Goal: Communication & Community: Answer question/provide support

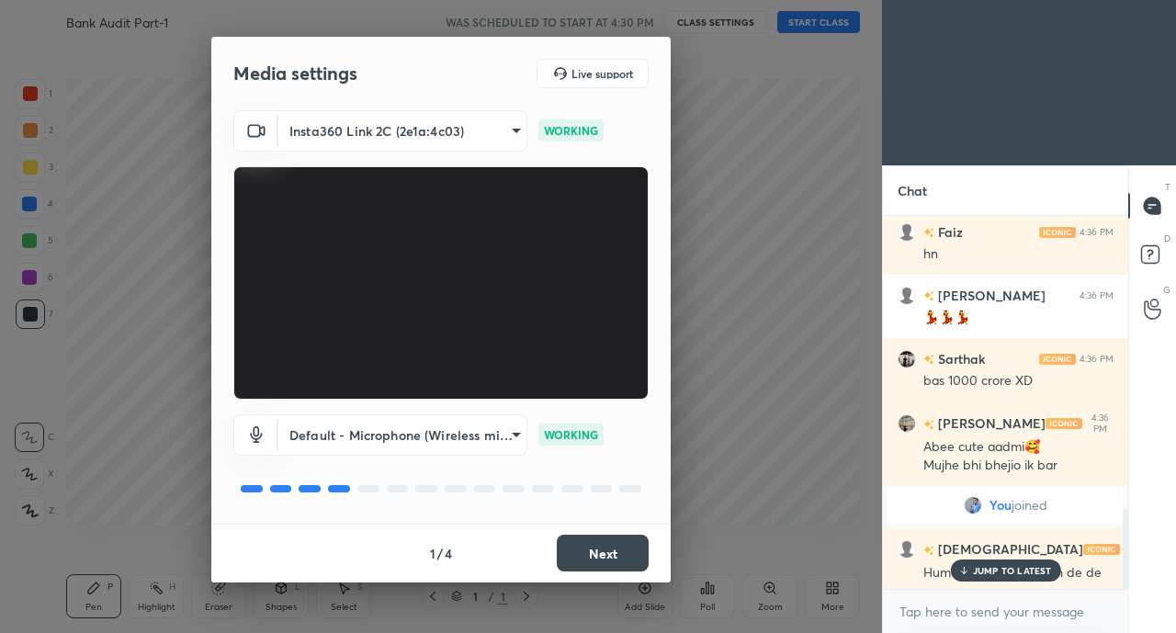
scroll to position [1420, 0]
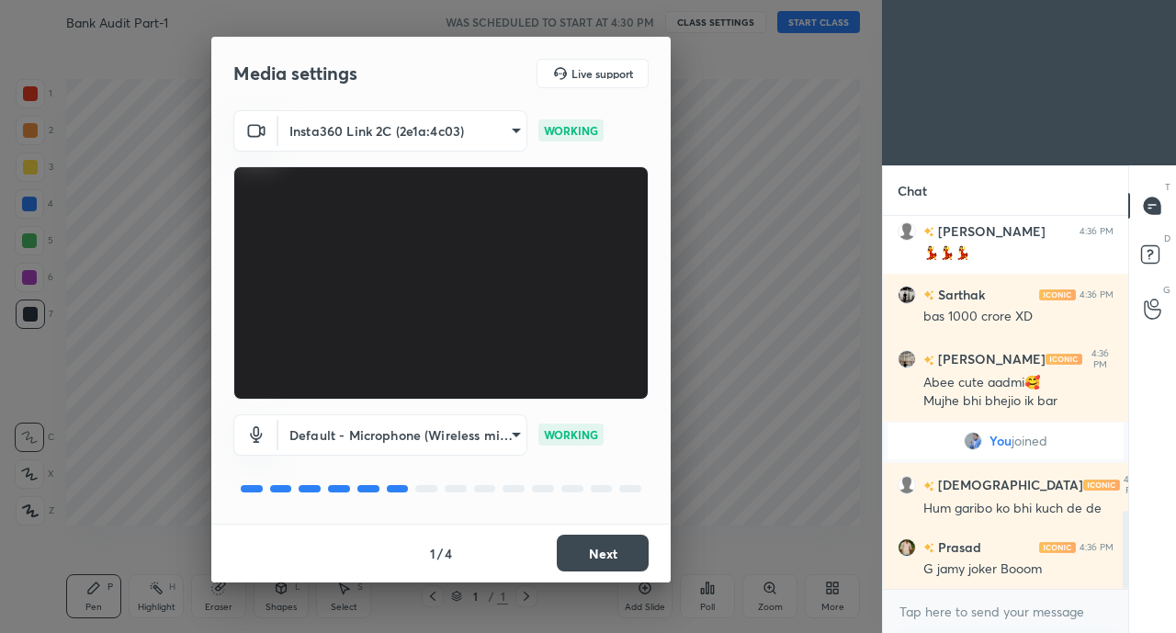
click at [578, 563] on button "Next" at bounding box center [603, 553] width 92 height 37
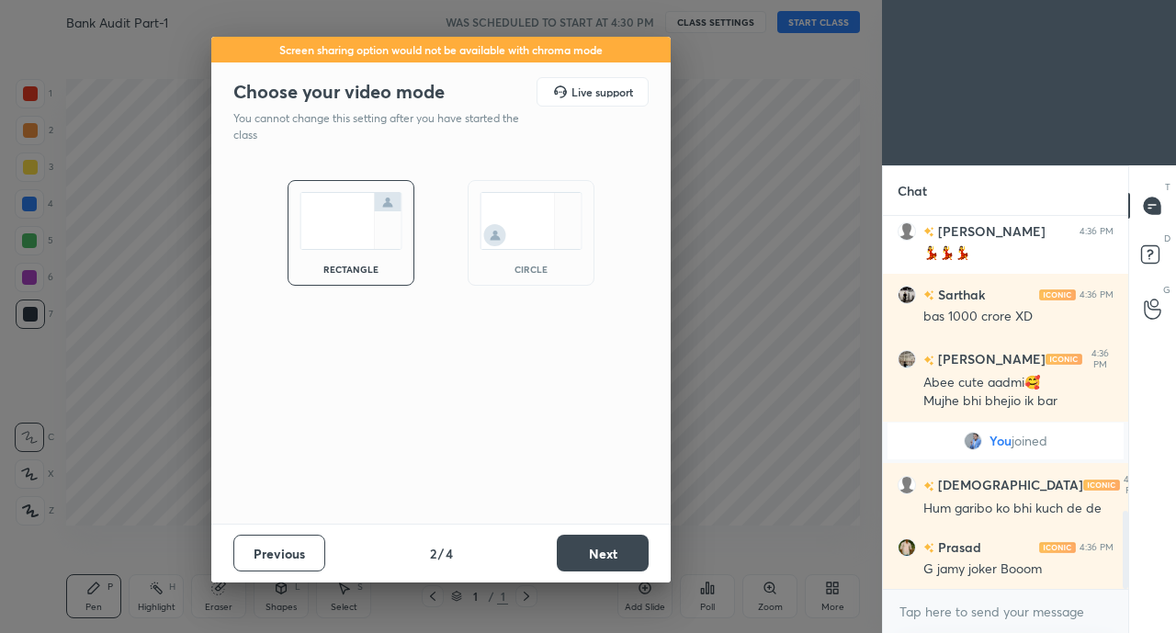
click at [578, 563] on button "Next" at bounding box center [603, 553] width 92 height 37
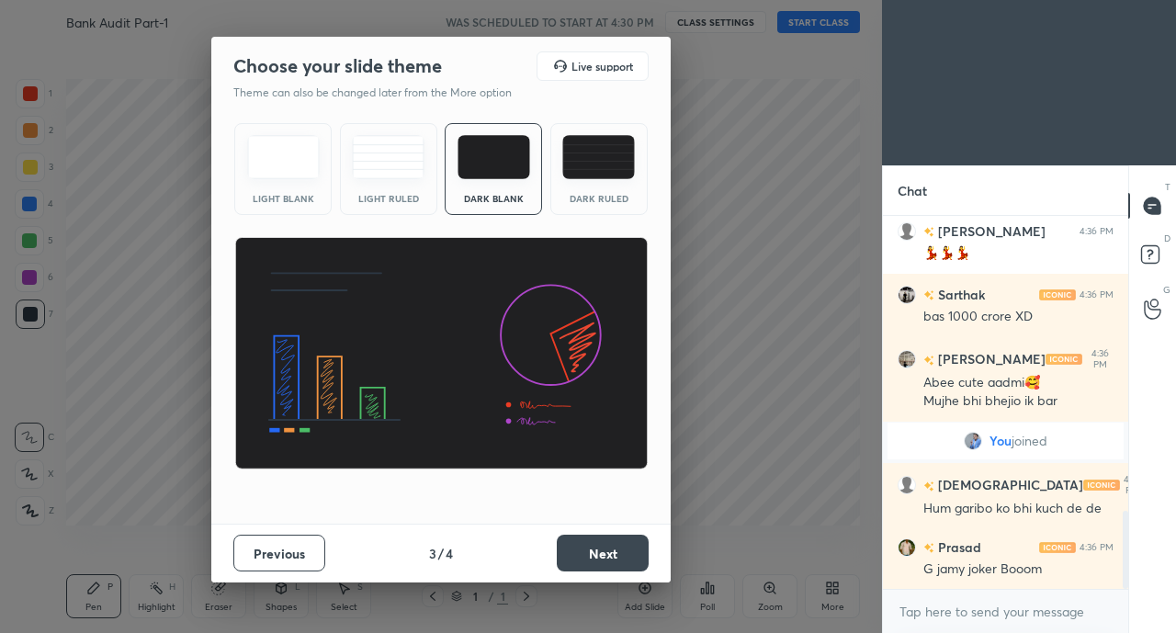
click at [578, 563] on button "Next" at bounding box center [603, 553] width 92 height 37
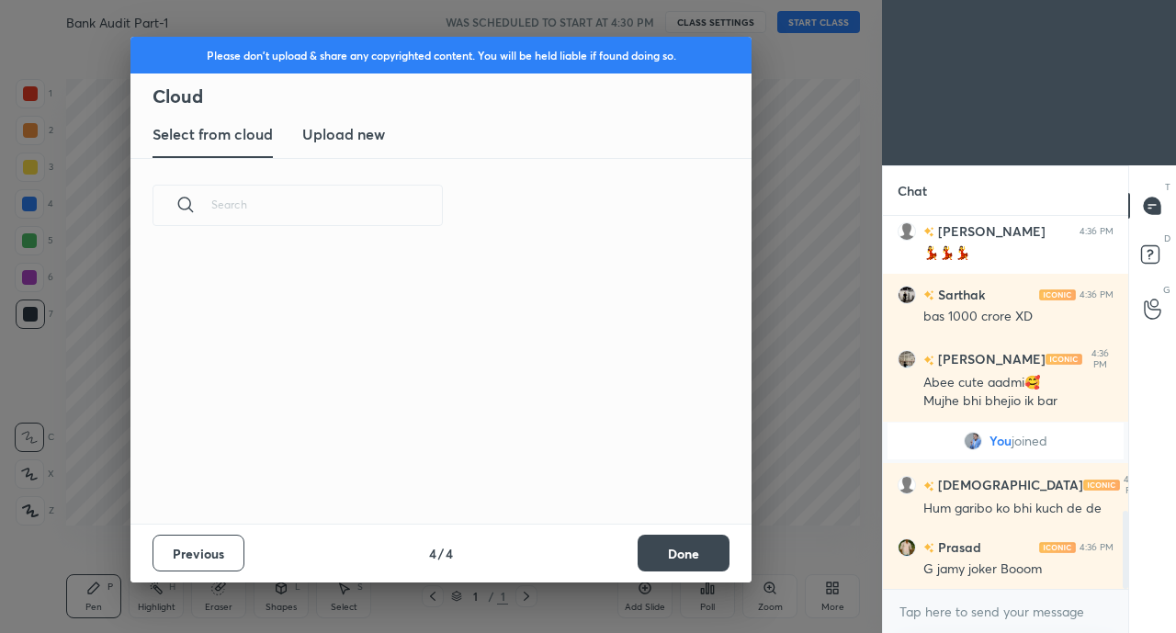
click at [680, 556] on button "Done" at bounding box center [684, 553] width 92 height 37
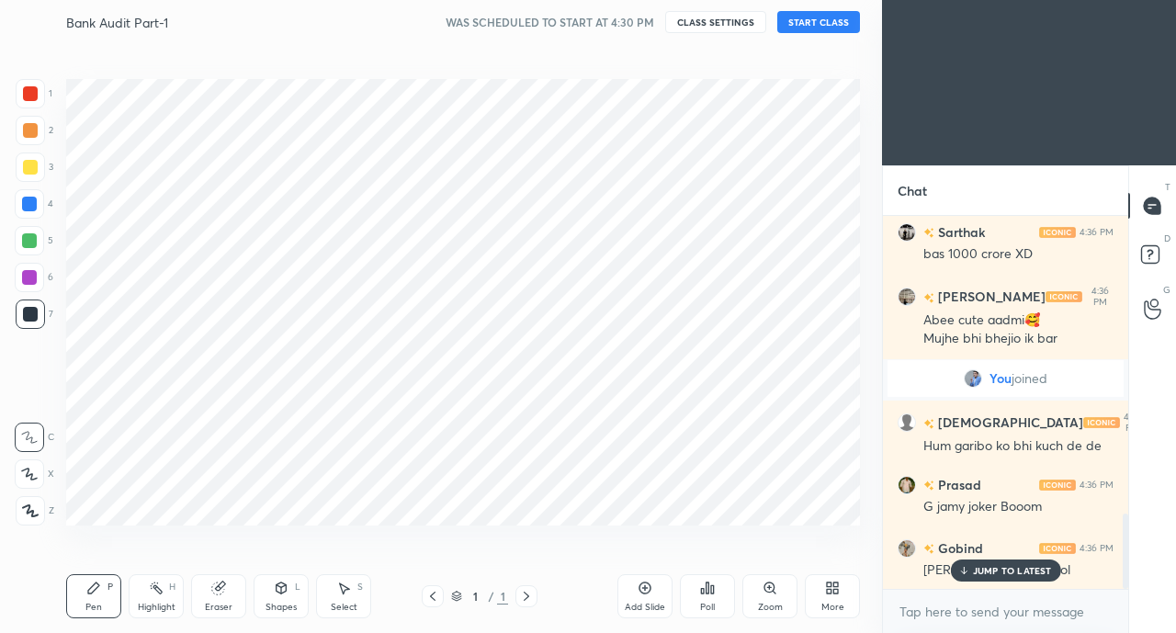
scroll to position [0, 0]
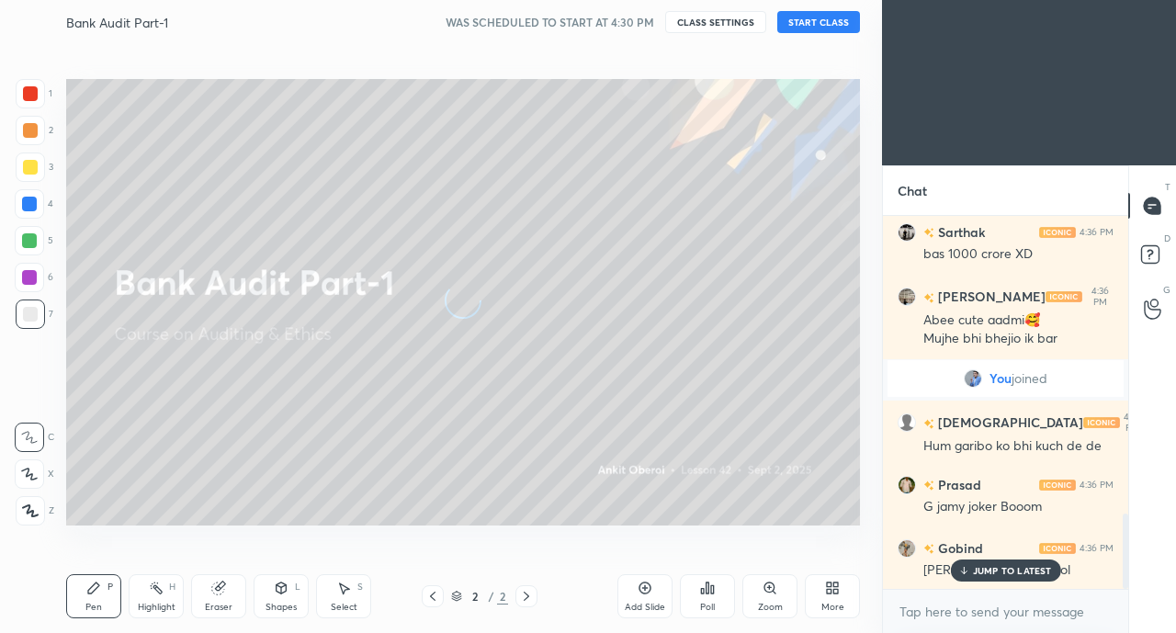
click at [813, 590] on div "More" at bounding box center [832, 596] width 55 height 44
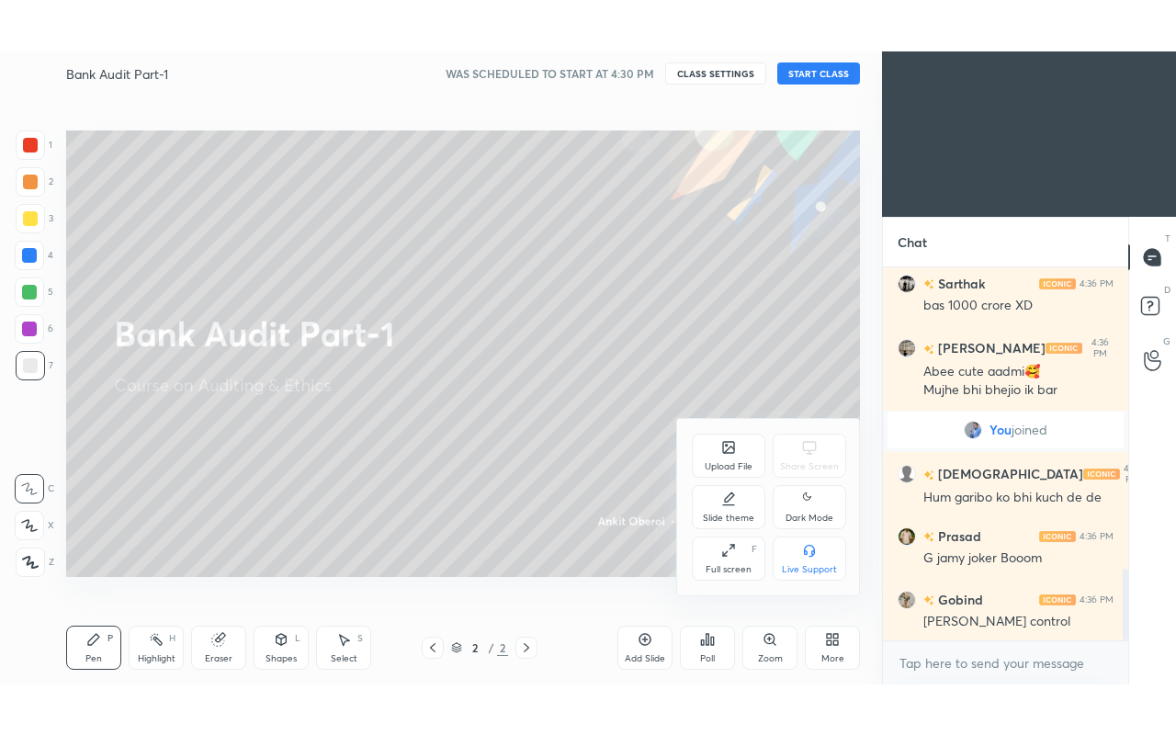
scroll to position [1564, 0]
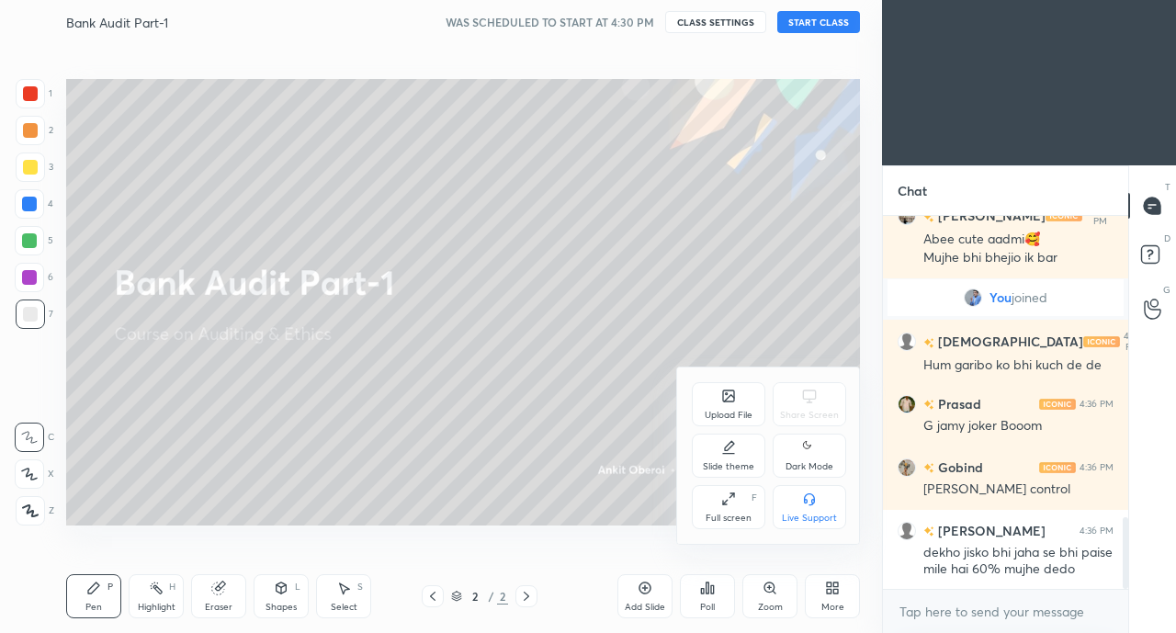
drag, startPoint x: 733, startPoint y: 510, endPoint x: 733, endPoint y: 590, distance: 79.9
click at [733, 510] on div "Full screen F" at bounding box center [729, 507] width 74 height 44
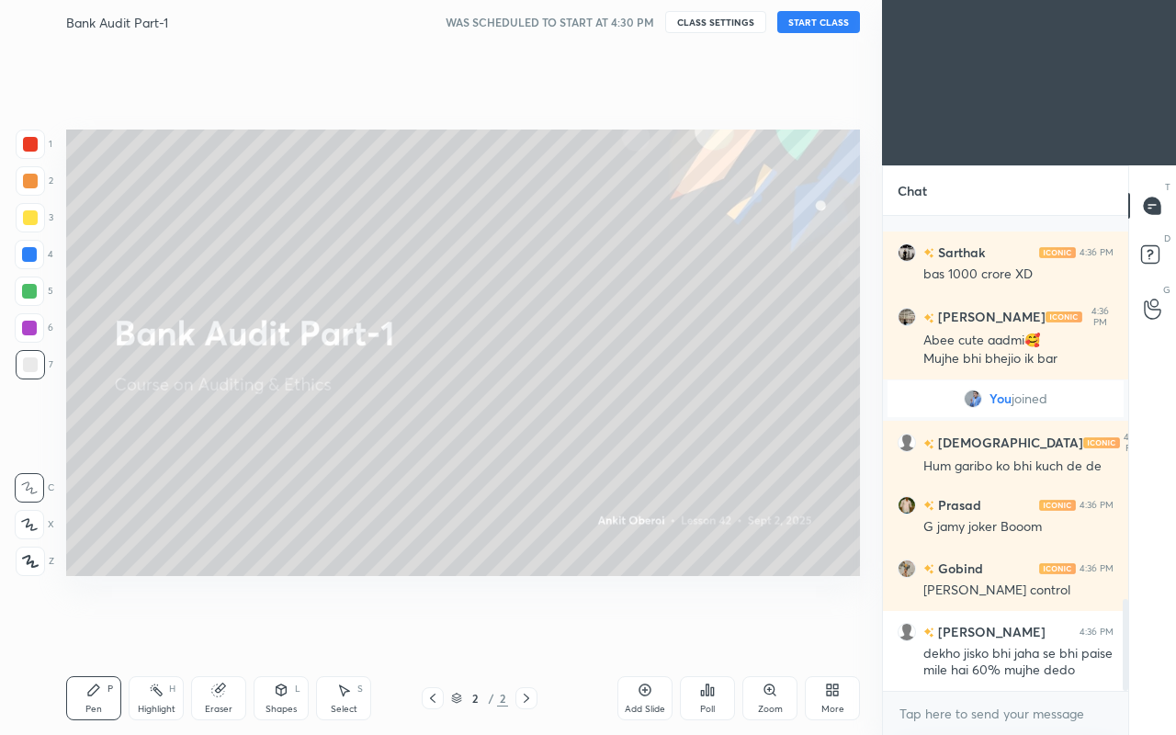
scroll to position [1463, 0]
click at [829, 15] on button "START CLASS" at bounding box center [818, 22] width 83 height 22
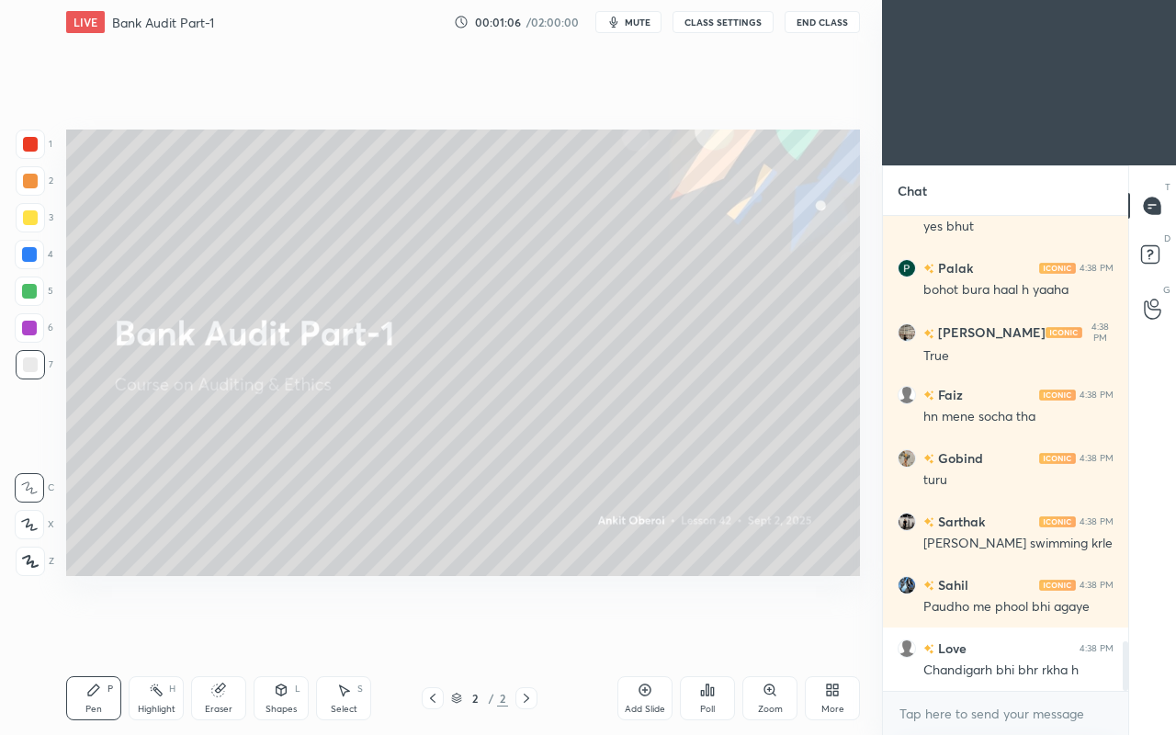
scroll to position [4111, 0]
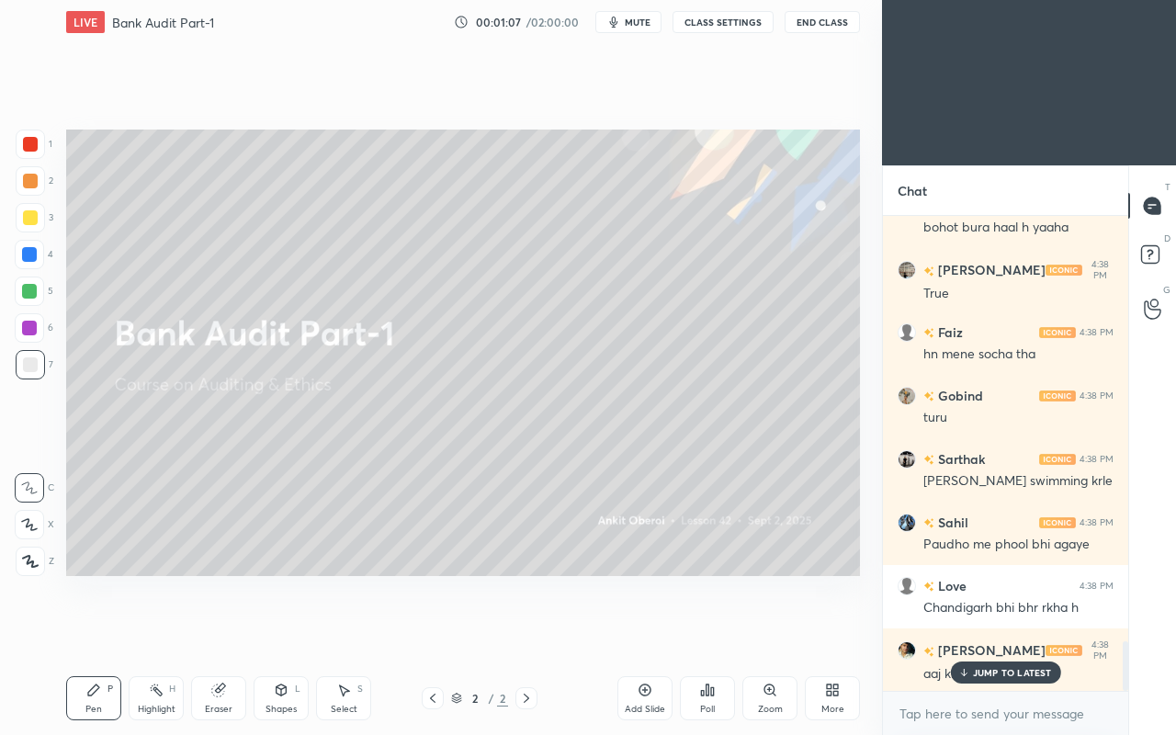
click at [994, 632] on p "JUMP TO LATEST" at bounding box center [1012, 672] width 79 height 11
click at [845, 632] on div "More" at bounding box center [832, 698] width 55 height 44
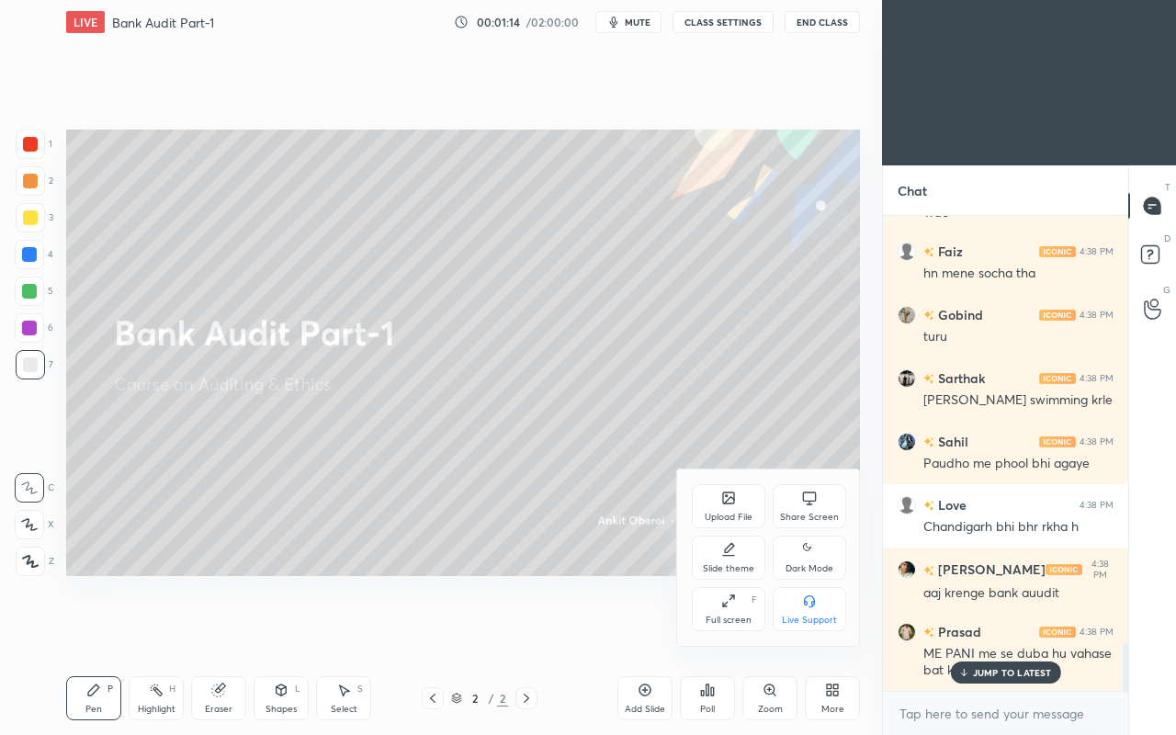
scroll to position [4254, 0]
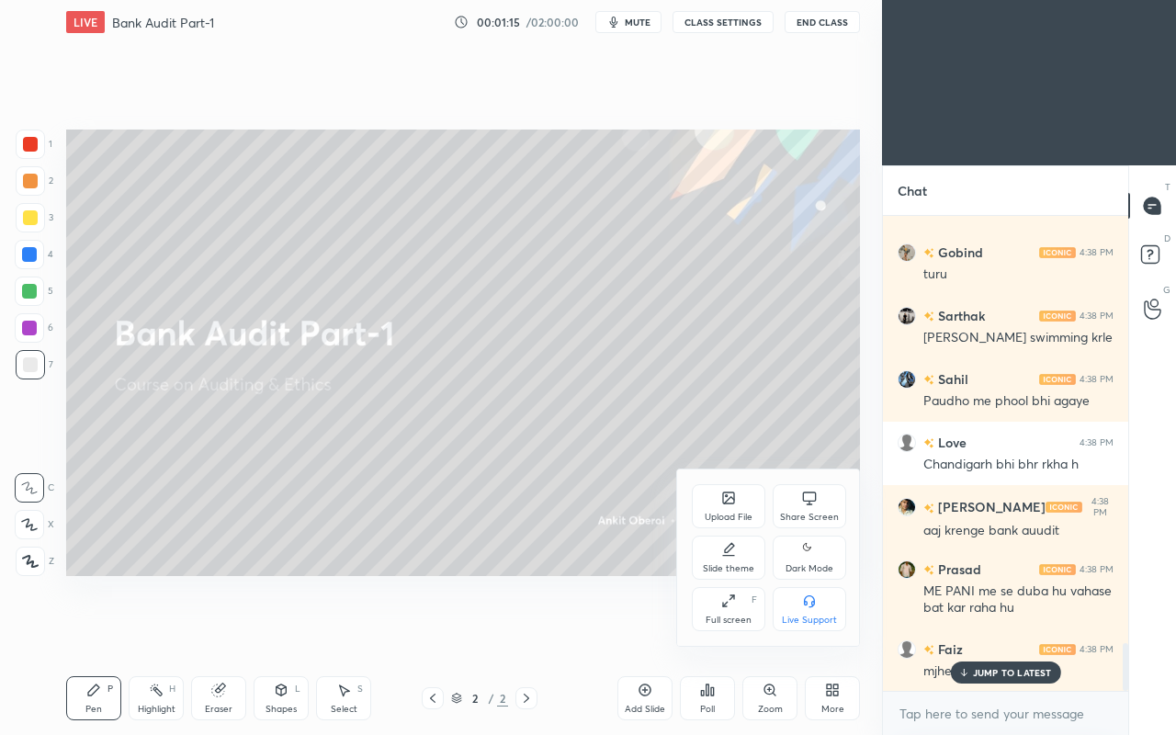
click at [988, 632] on div at bounding box center [588, 367] width 1176 height 735
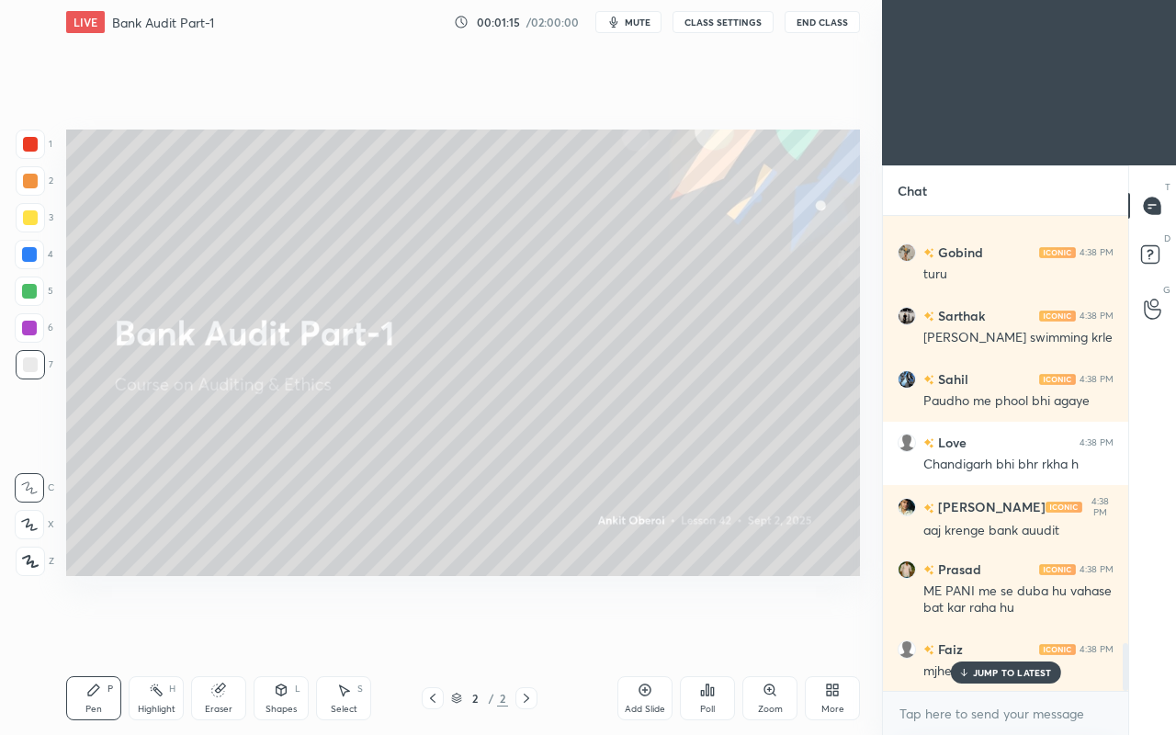
click at [748, 625] on div "Setting up your live class Poll for secs No correct answer Start poll" at bounding box center [463, 352] width 809 height 617
click at [1003, 632] on p "JUMP TO LATEST" at bounding box center [1012, 672] width 79 height 11
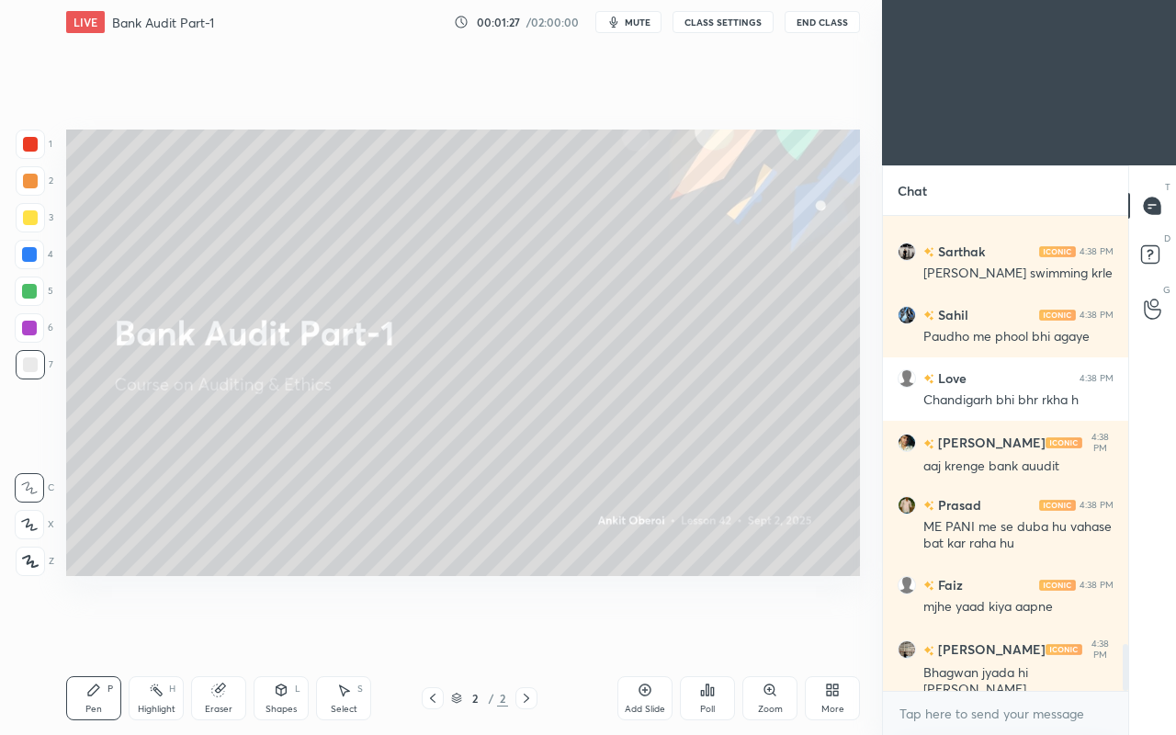
click at [831, 632] on div "More" at bounding box center [832, 698] width 55 height 44
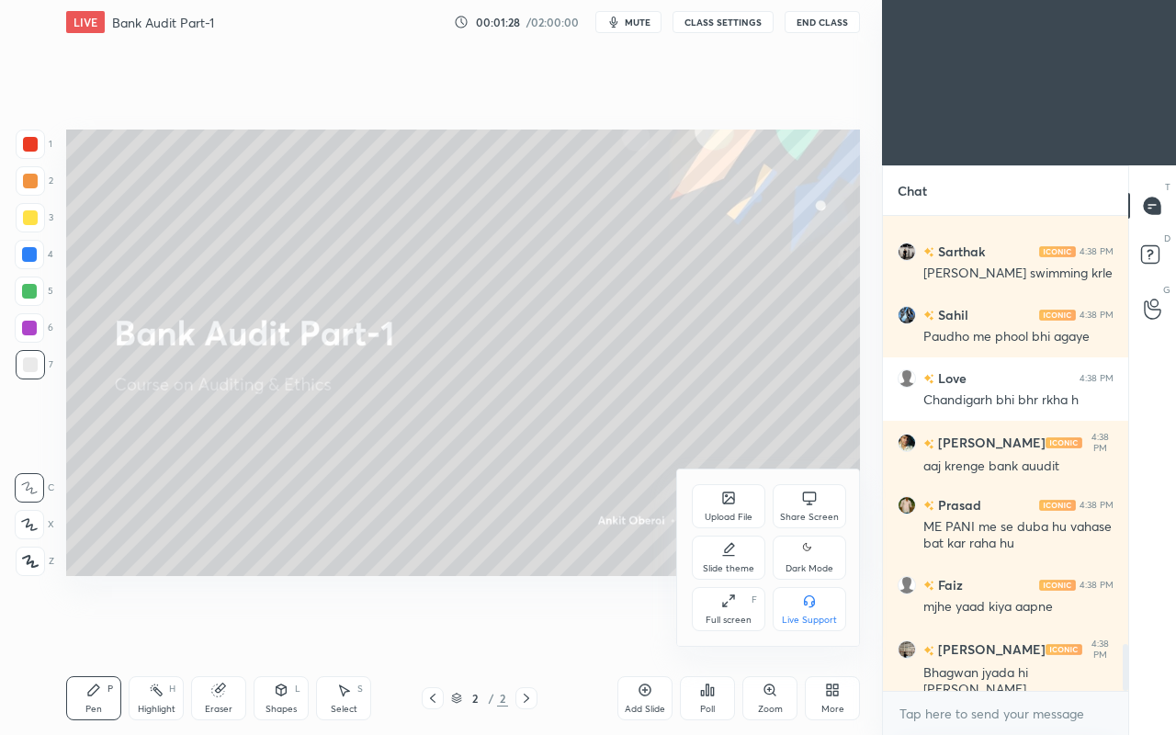
click at [741, 509] on div "Upload File" at bounding box center [729, 506] width 74 height 44
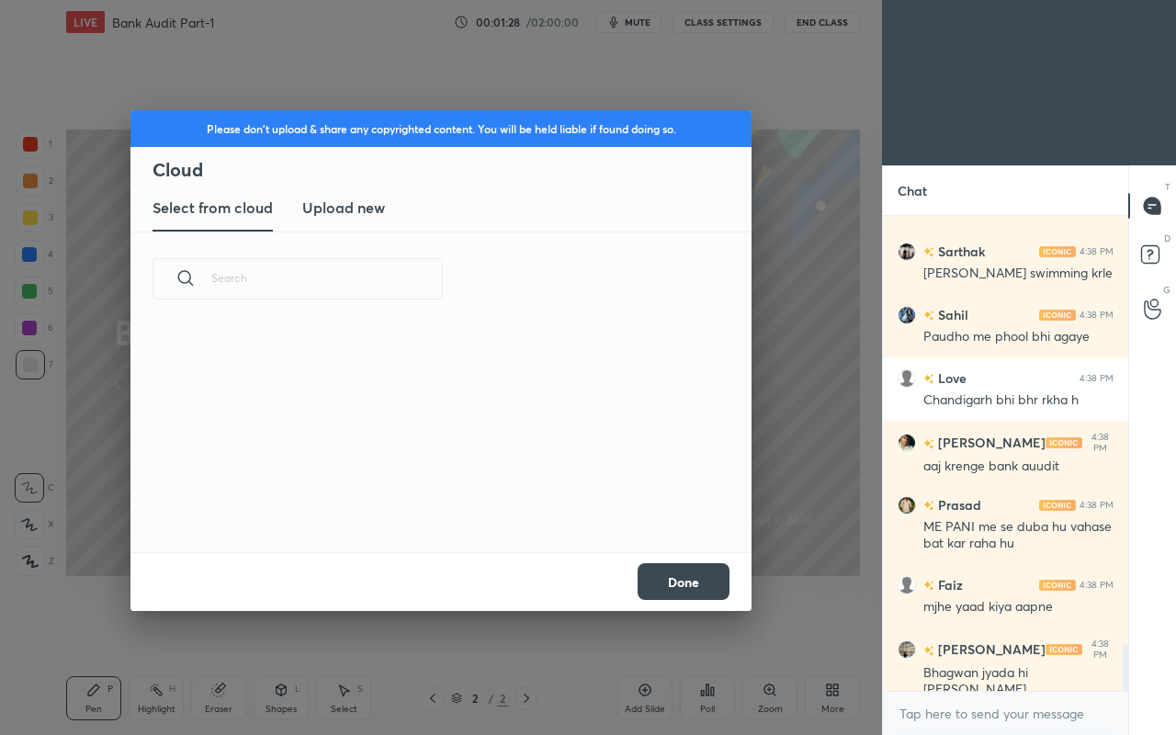
scroll to position [226, 590]
click at [348, 224] on new "Upload new" at bounding box center [343, 209] width 83 height 46
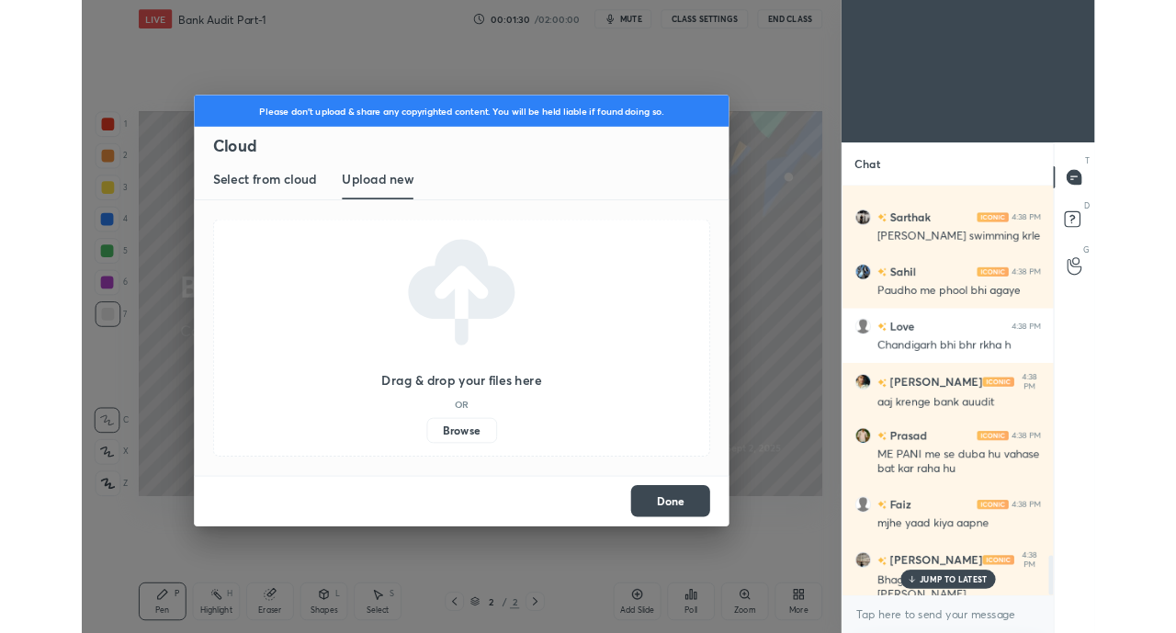
scroll to position [4397, 0]
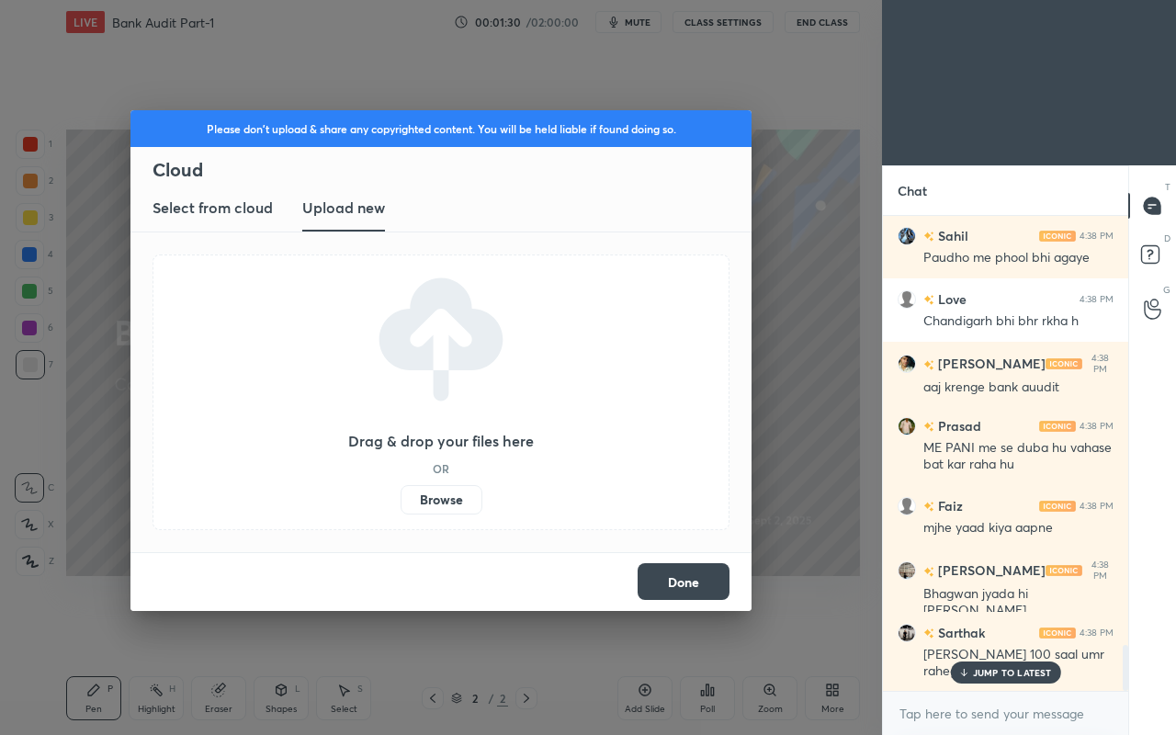
click at [436, 498] on label "Browse" at bounding box center [442, 499] width 82 height 29
click at [401, 498] on input "Browse" at bounding box center [401, 499] width 0 height 29
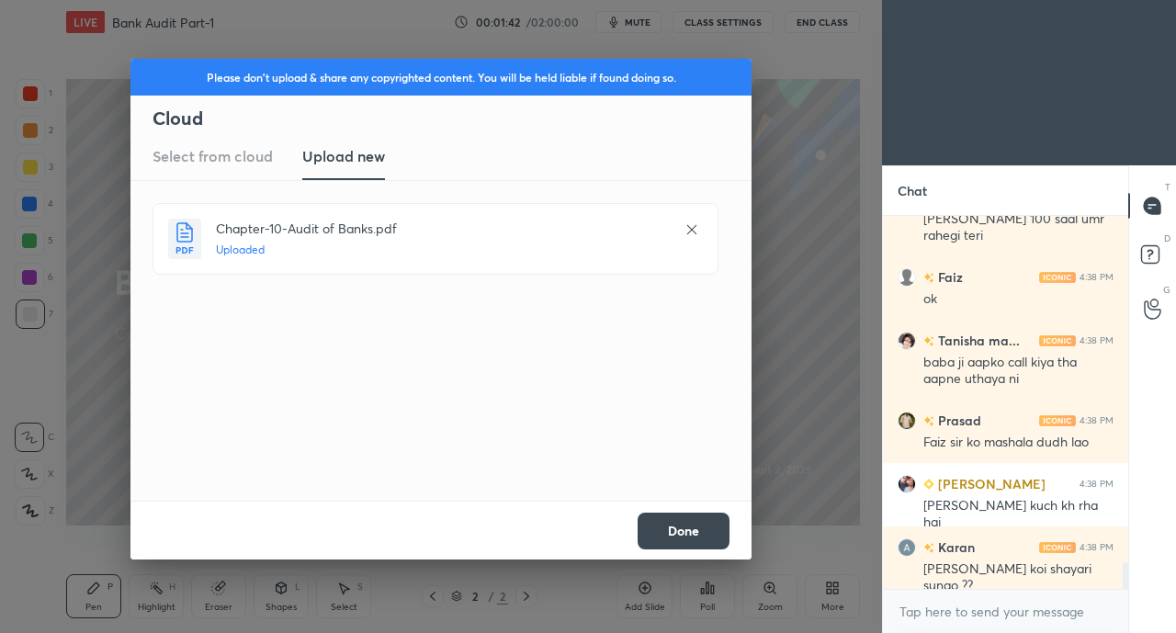
scroll to position [4895, 0]
click at [686, 536] on button "Done" at bounding box center [684, 531] width 92 height 37
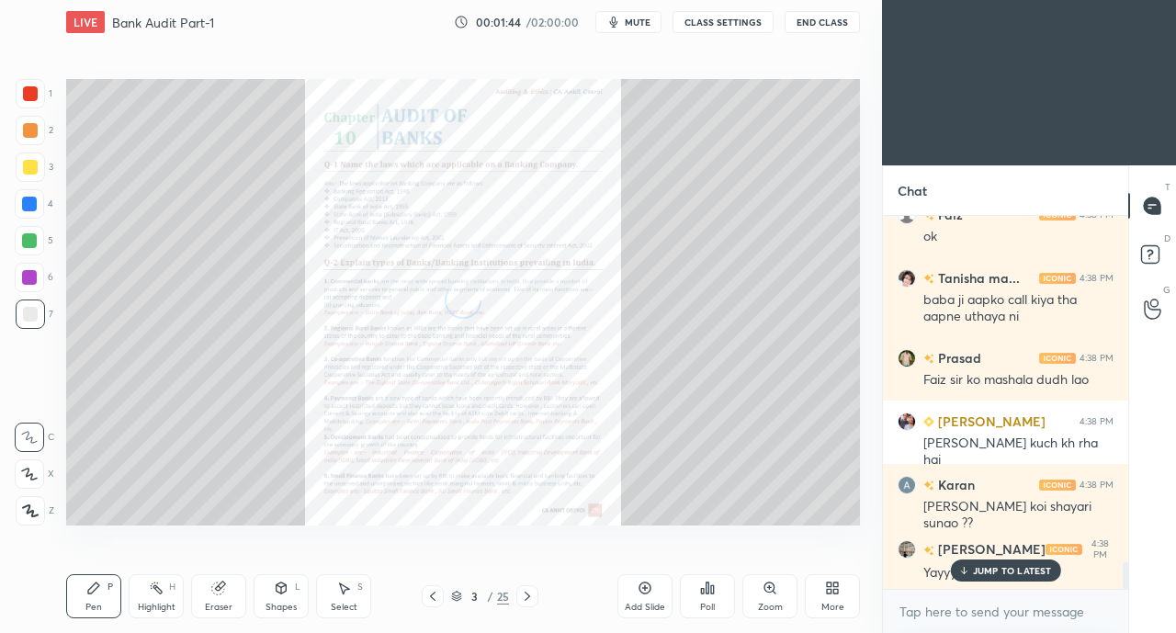
click at [979, 577] on div "JUMP TO LATEST" at bounding box center [1005, 571] width 110 height 22
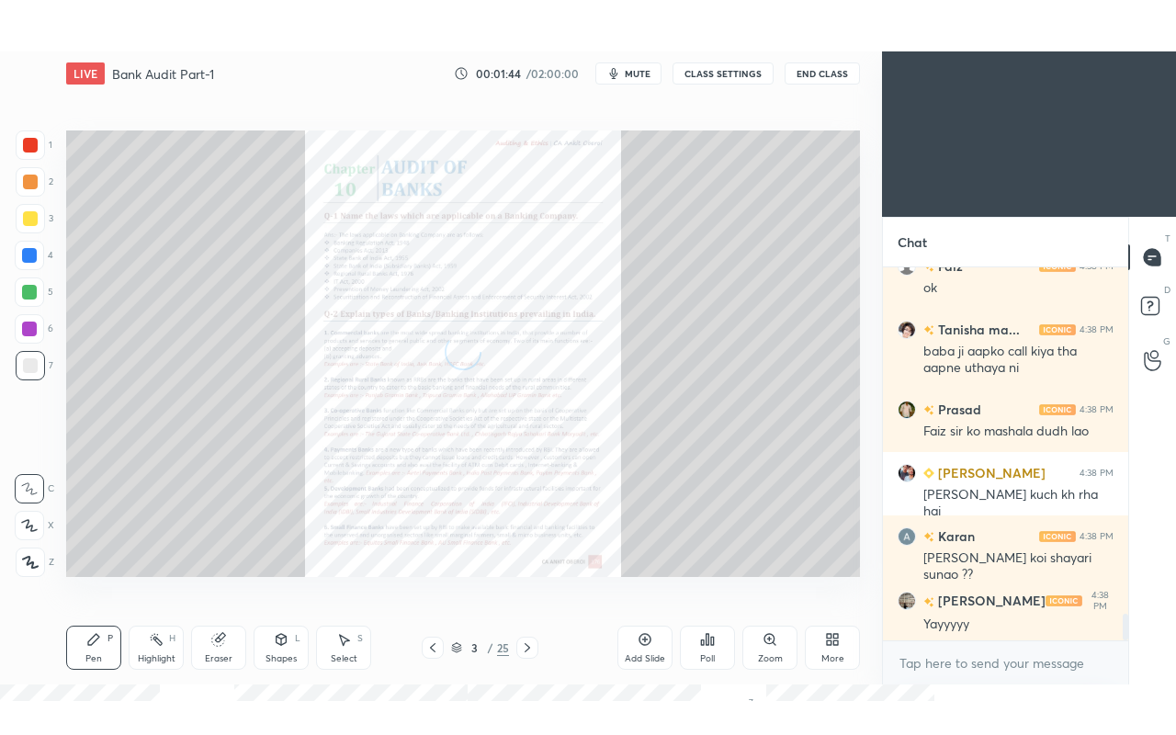
scroll to position [4960, 0]
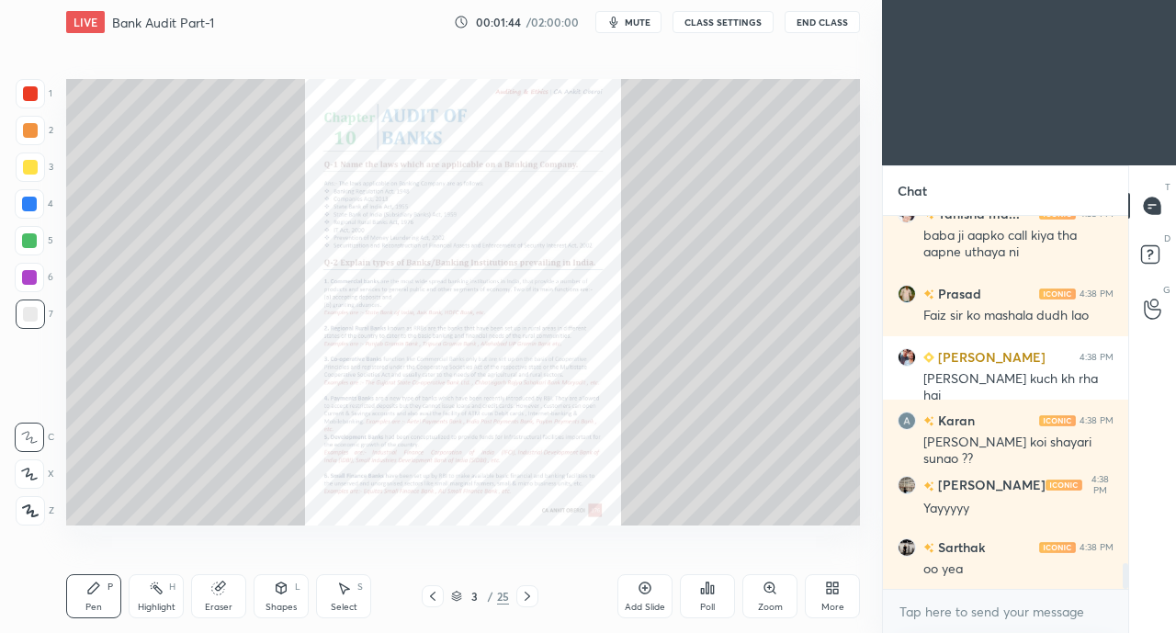
click at [841, 599] on div "More" at bounding box center [832, 596] width 55 height 44
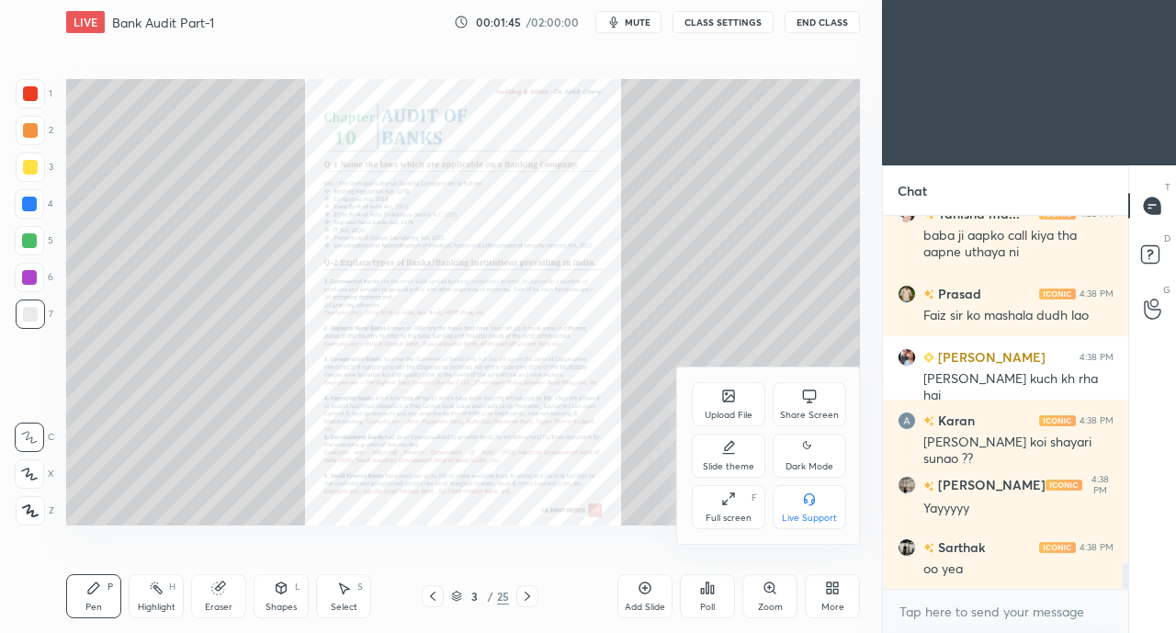
click at [713, 516] on div "Full screen" at bounding box center [729, 518] width 46 height 9
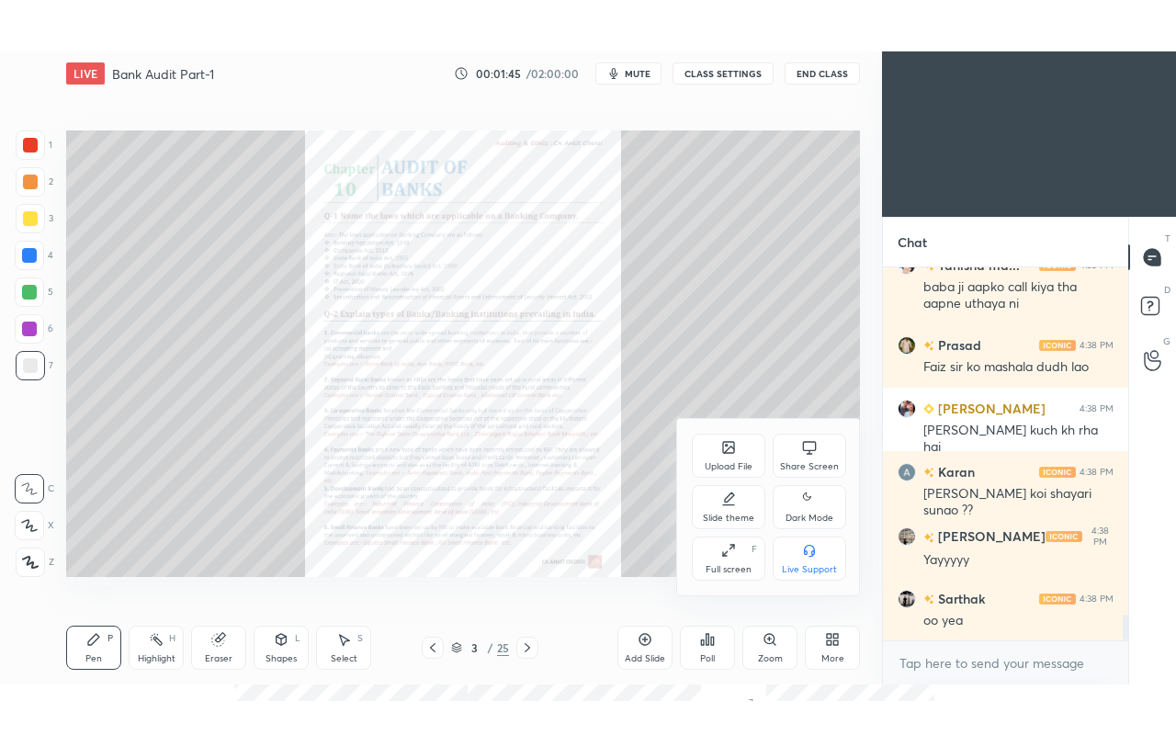
scroll to position [91262, 91071]
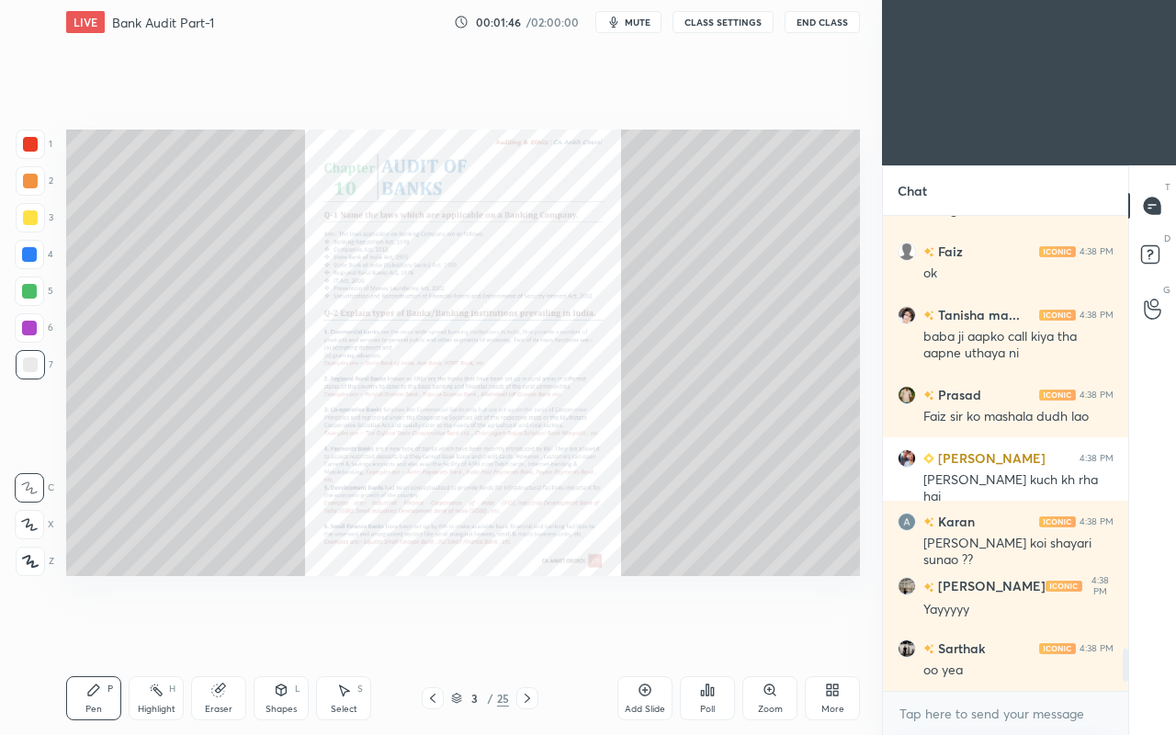
click at [586, 588] on div "Setting up your live class Poll for secs No correct answer Start poll" at bounding box center [463, 352] width 809 height 617
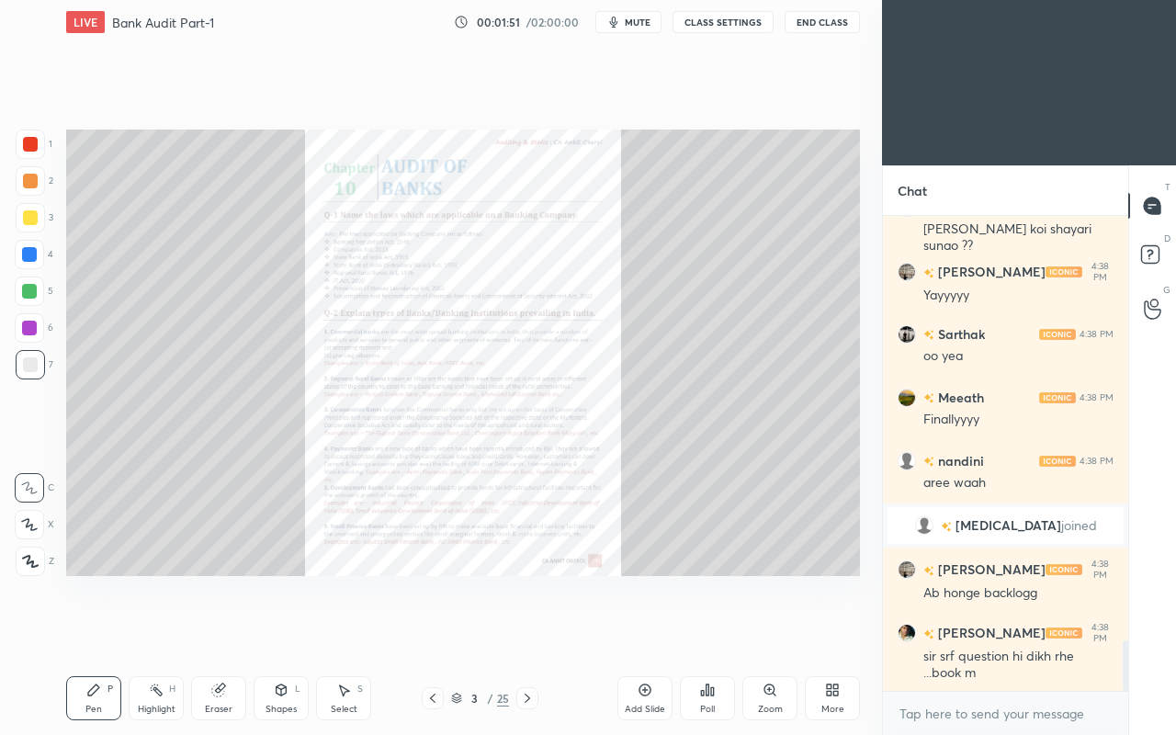
click at [1000, 632] on div "sir srf question hi dikh rhe ...book m" at bounding box center [1018, 665] width 190 height 35
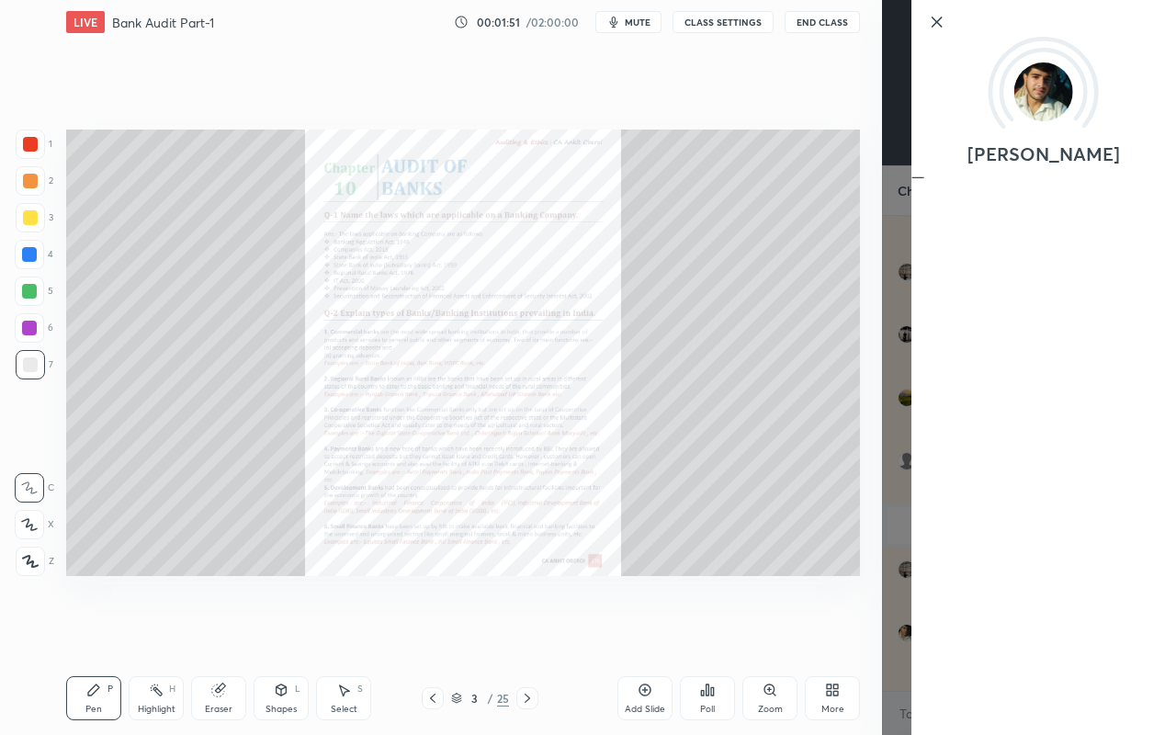
click at [833, 632] on div "Setting up your live class Poll for secs No correct answer Start poll" at bounding box center [463, 352] width 809 height 617
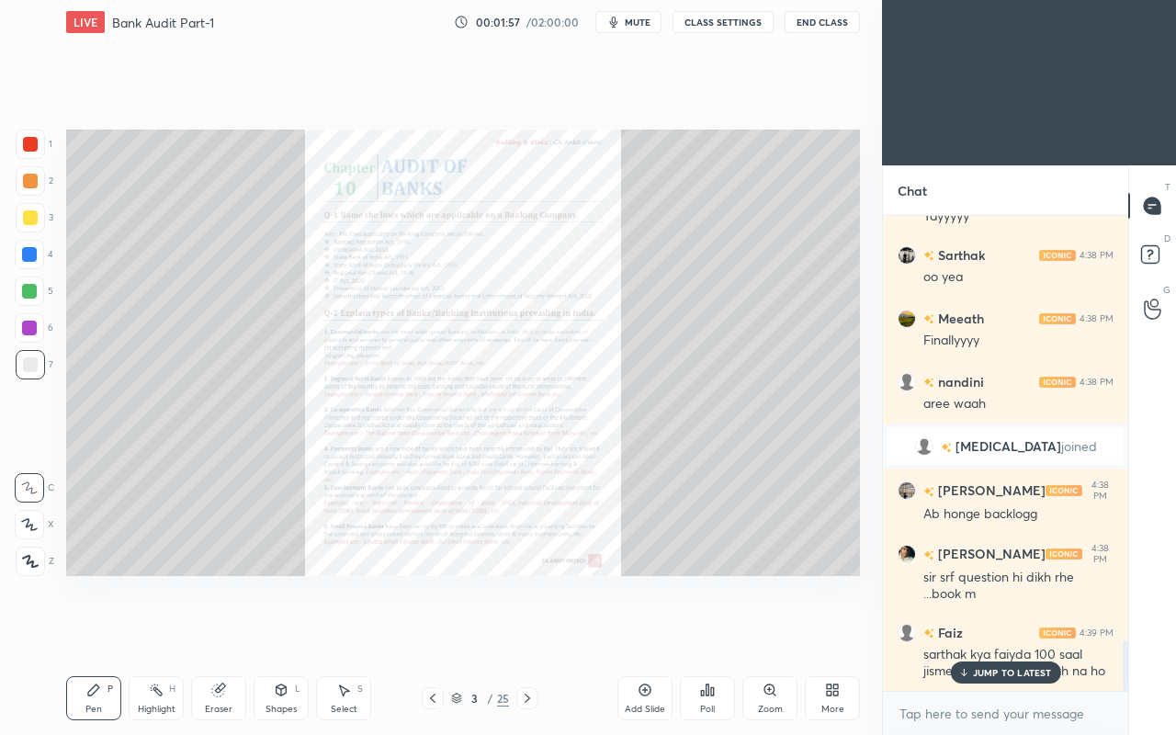
click at [1003, 632] on p "JUMP TO LATEST" at bounding box center [1012, 672] width 79 height 11
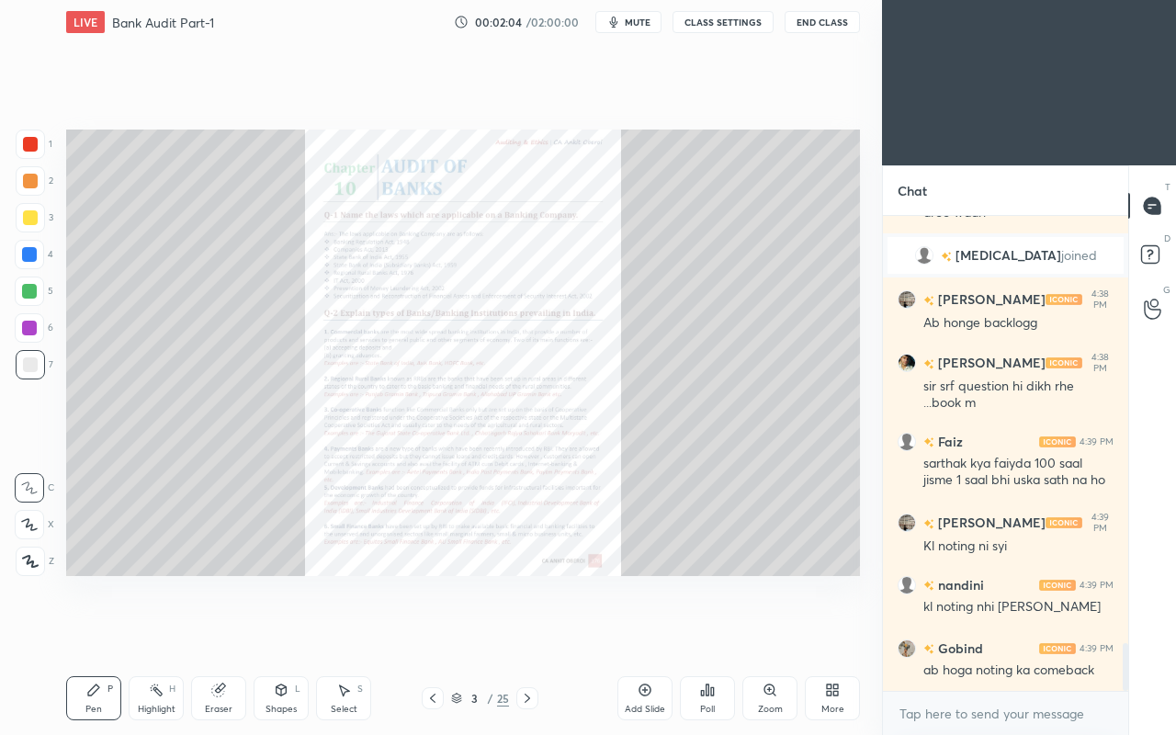
click at [783, 632] on div "Zoom" at bounding box center [769, 698] width 55 height 44
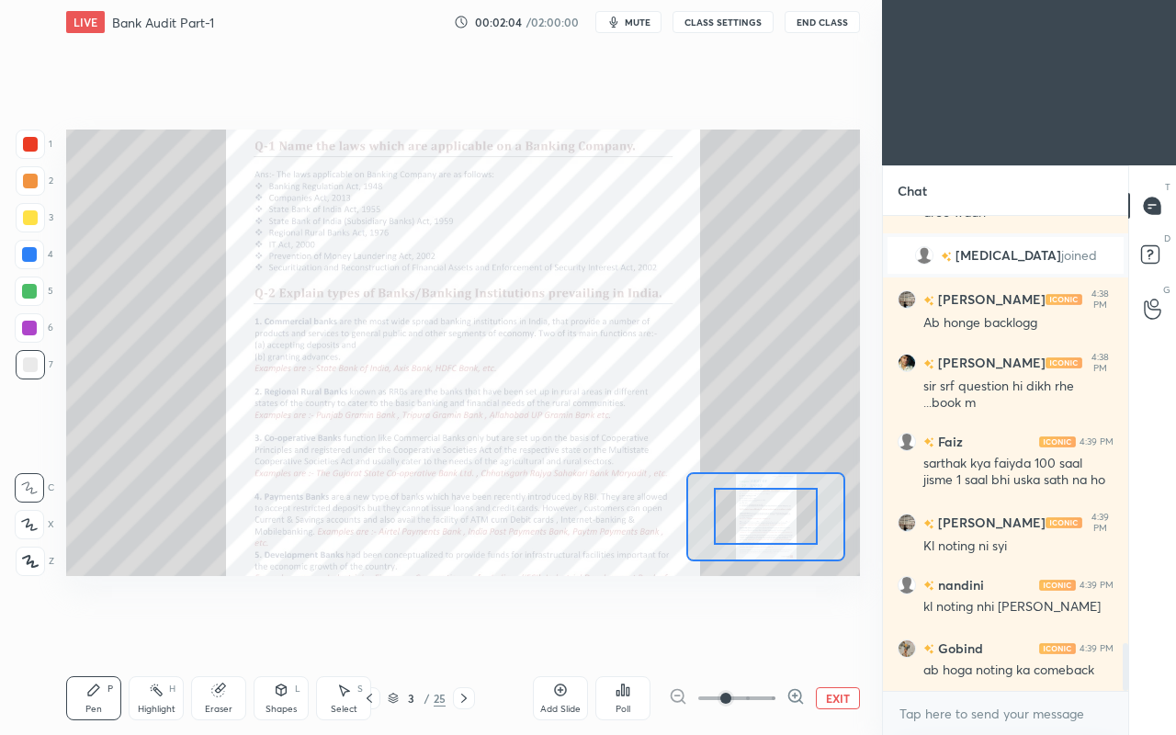
click at [786, 632] on icon at bounding box center [795, 696] width 18 height 18
click at [731, 632] on span at bounding box center [725, 698] width 11 height 11
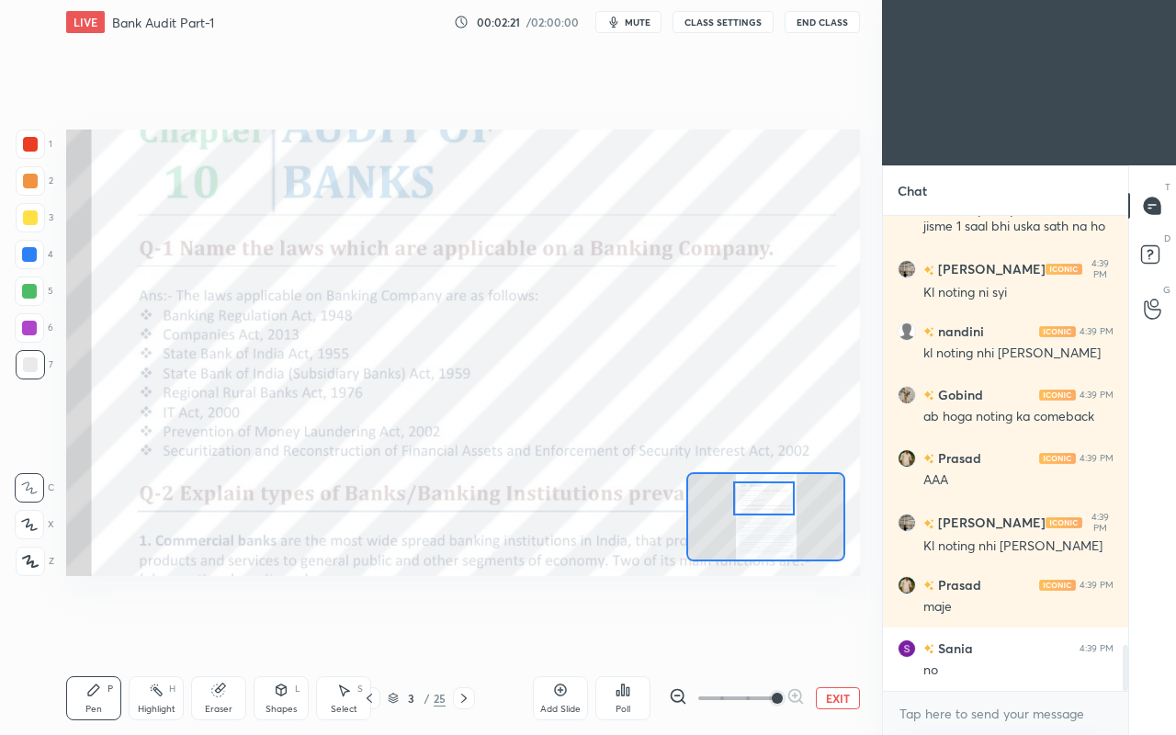
click at [976, 632] on div "no" at bounding box center [1018, 671] width 190 height 18
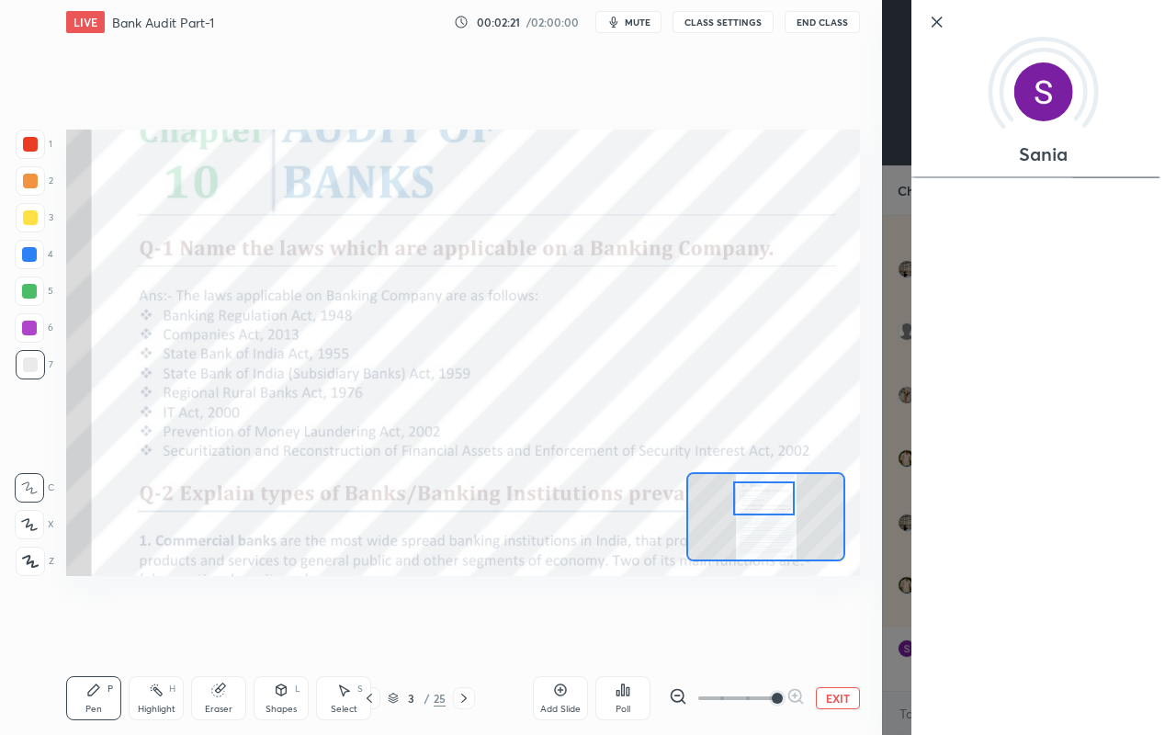
click at [752, 625] on div "Setting up your live class Poll for secs No correct answer Start poll" at bounding box center [463, 352] width 809 height 617
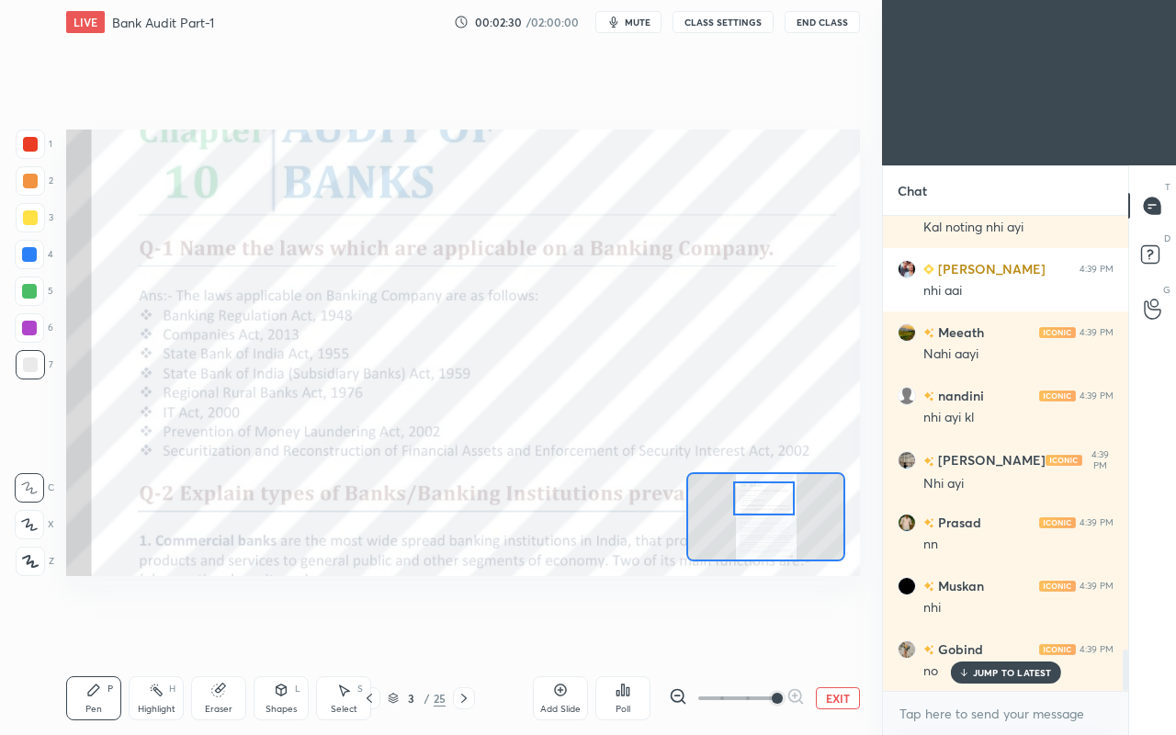
scroll to position [5127, 0]
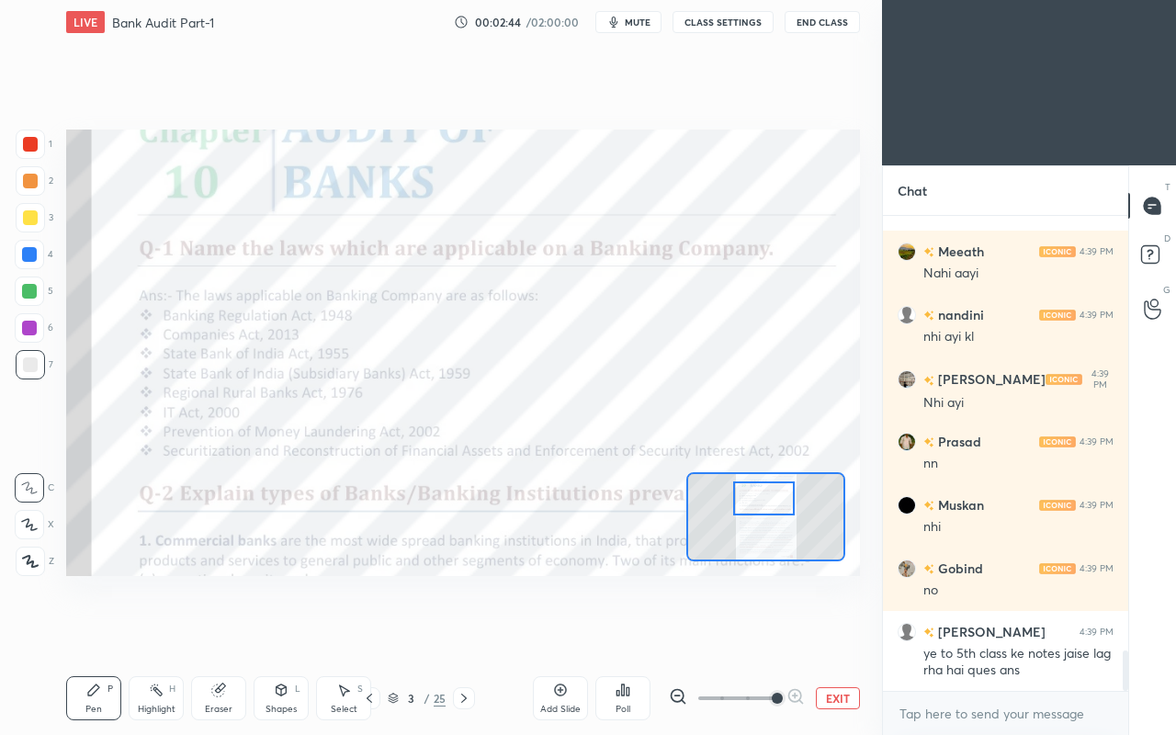
click at [32, 145] on div at bounding box center [30, 144] width 15 height 15
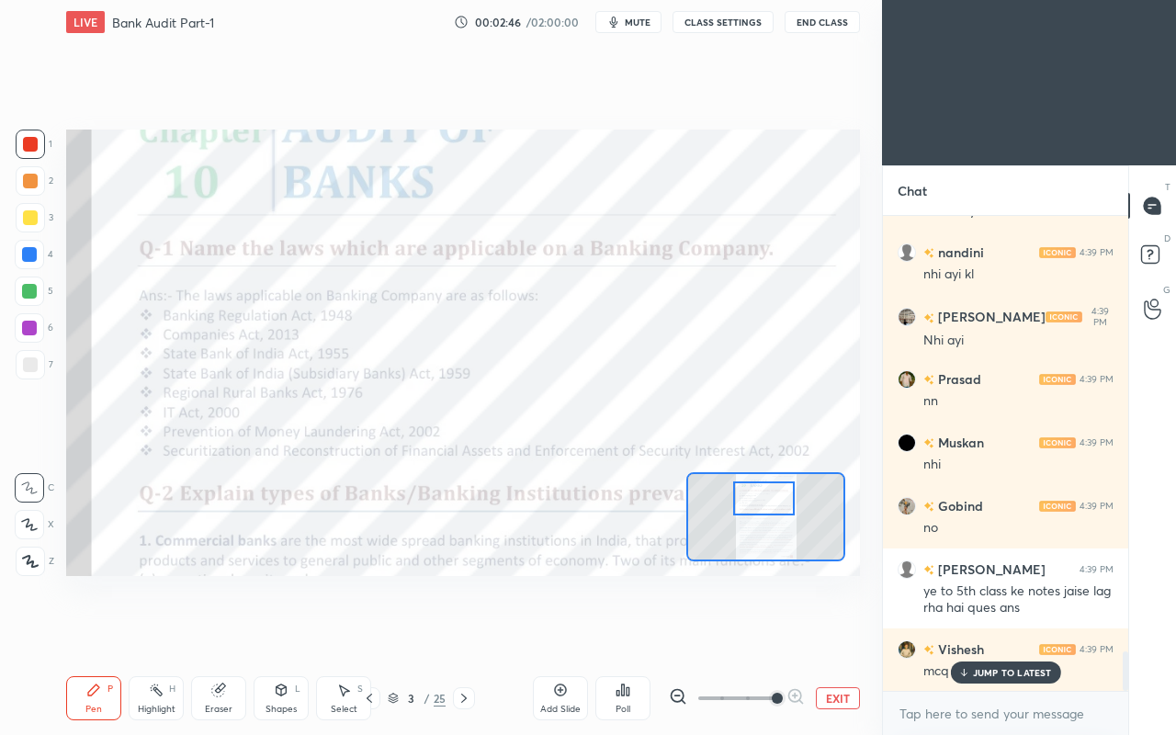
click at [975, 632] on p "JUMP TO LATEST" at bounding box center [1012, 672] width 79 height 11
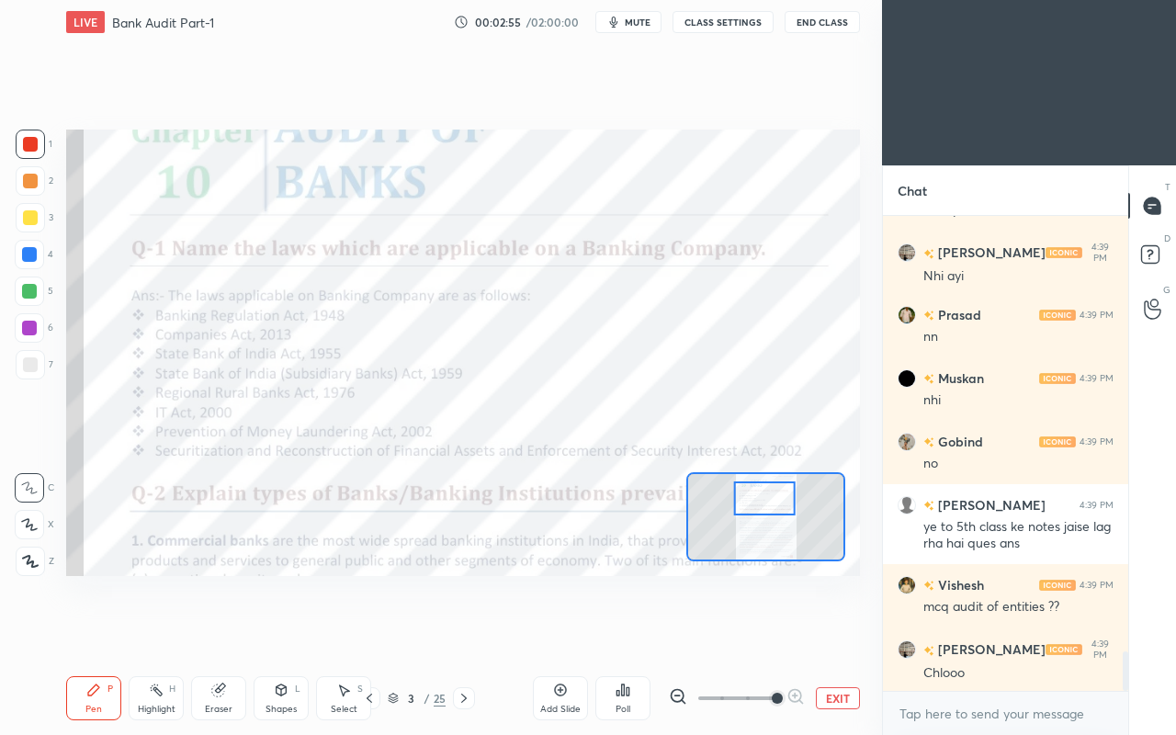
scroll to position [5316, 0]
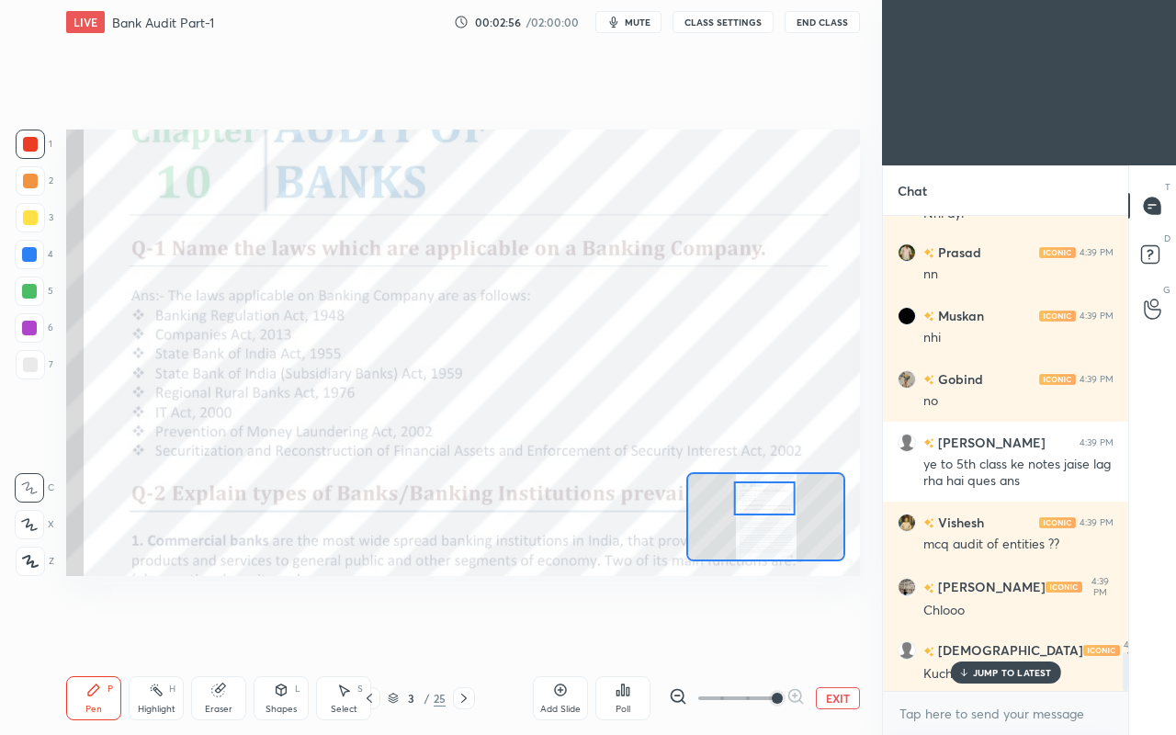
click at [225, 632] on div "Eraser" at bounding box center [218, 698] width 55 height 44
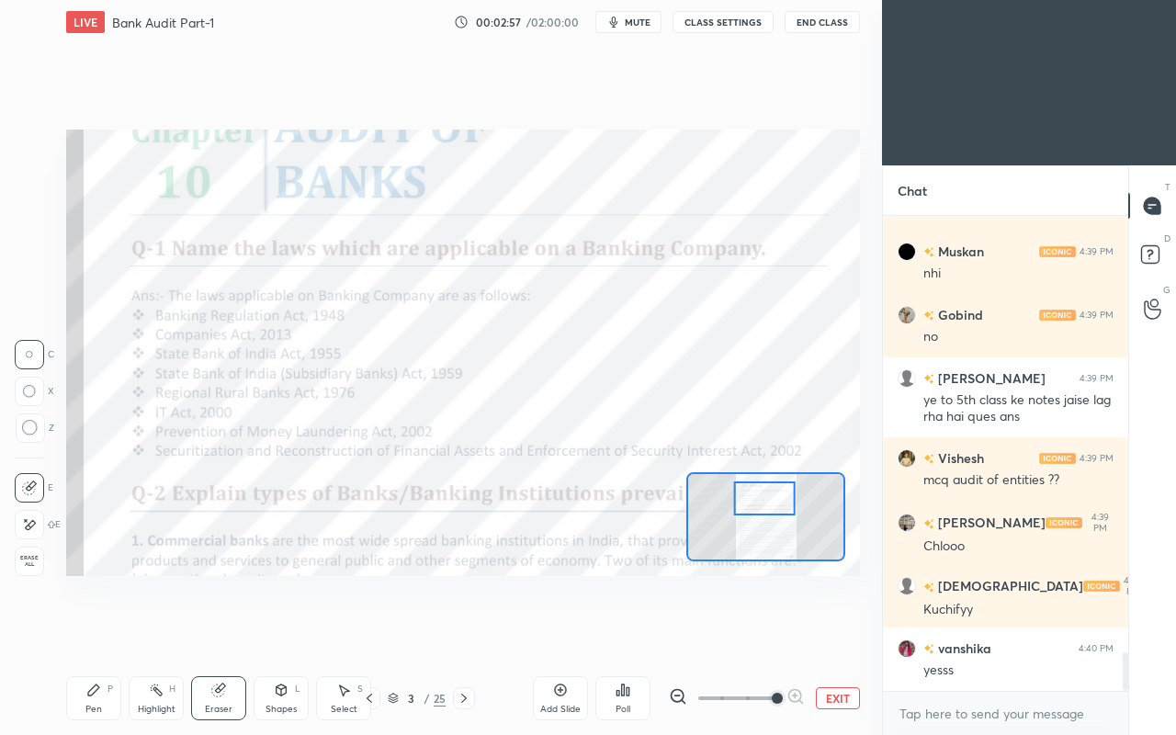
click at [24, 555] on span "Erase all" at bounding box center [30, 561] width 28 height 13
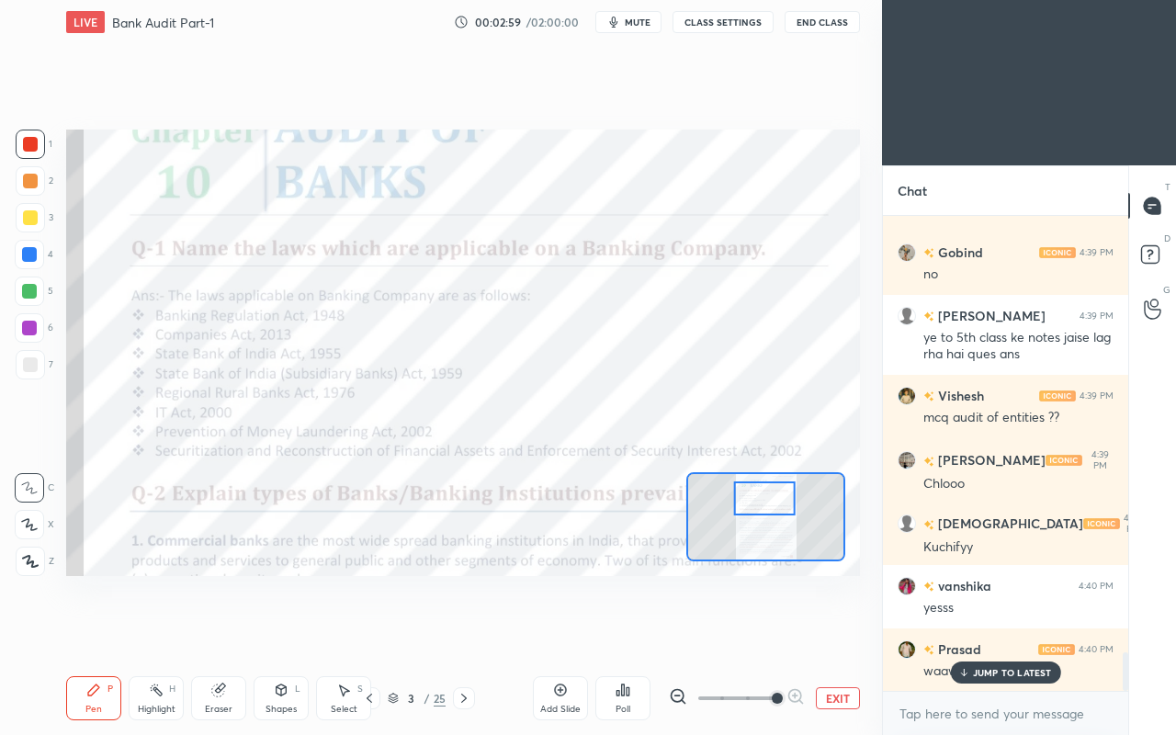
click at [988, 632] on p "JUMP TO LATEST" at bounding box center [1012, 672] width 79 height 11
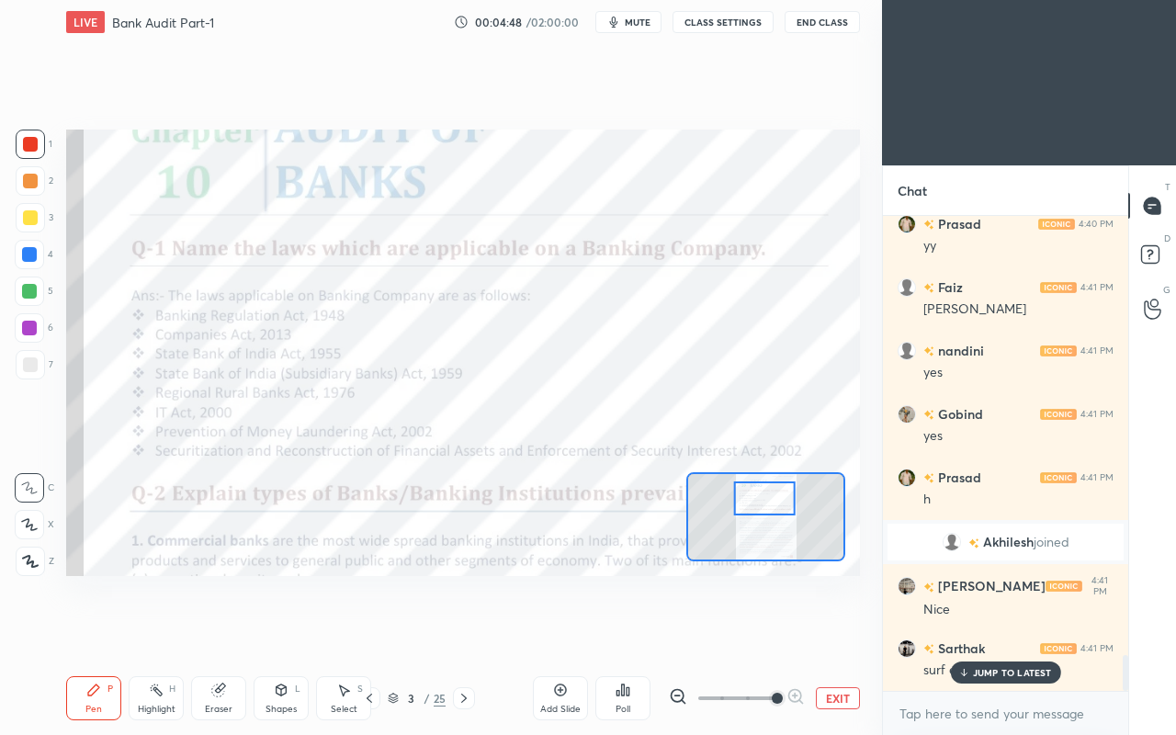
scroll to position [5757, 0]
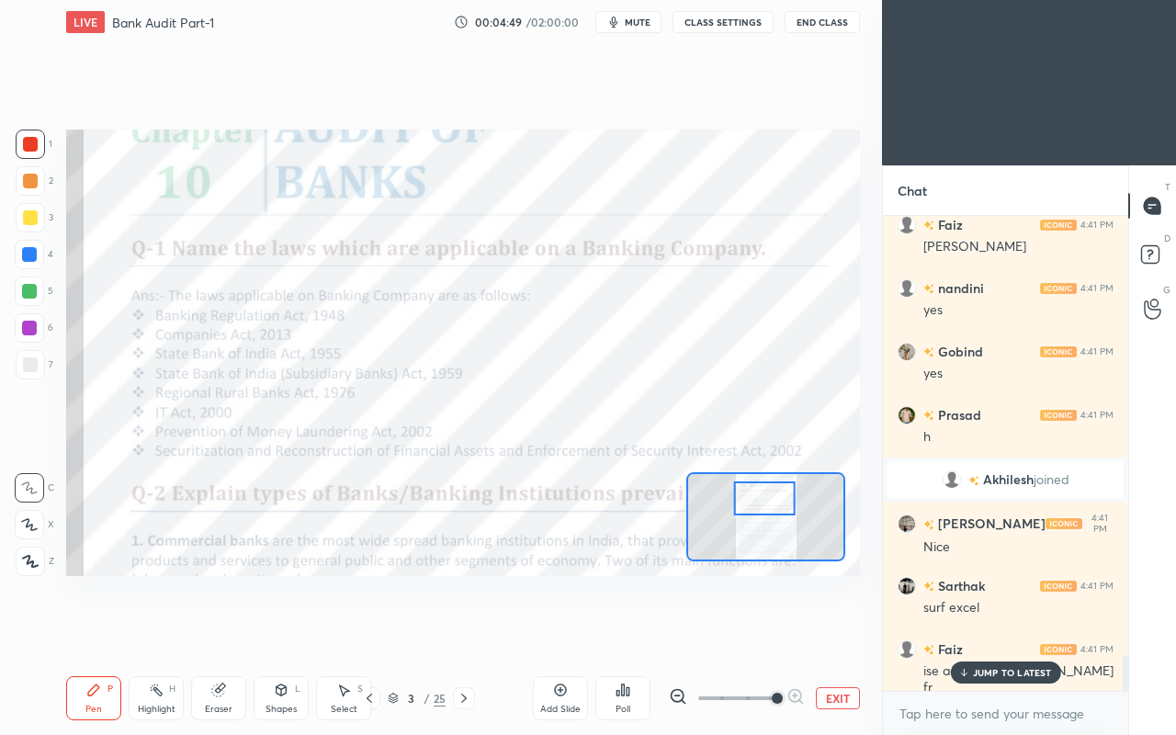
click at [978, 632] on p "JUMP TO LATEST" at bounding box center [1012, 672] width 79 height 11
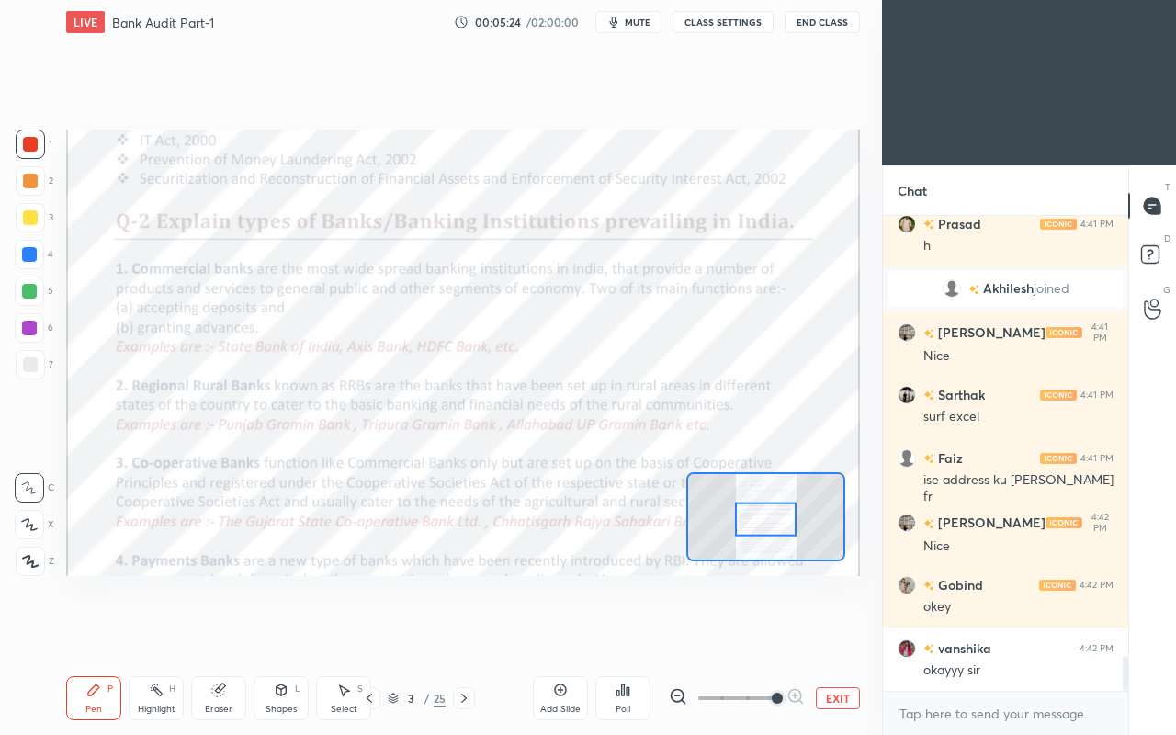
scroll to position [6027, 0]
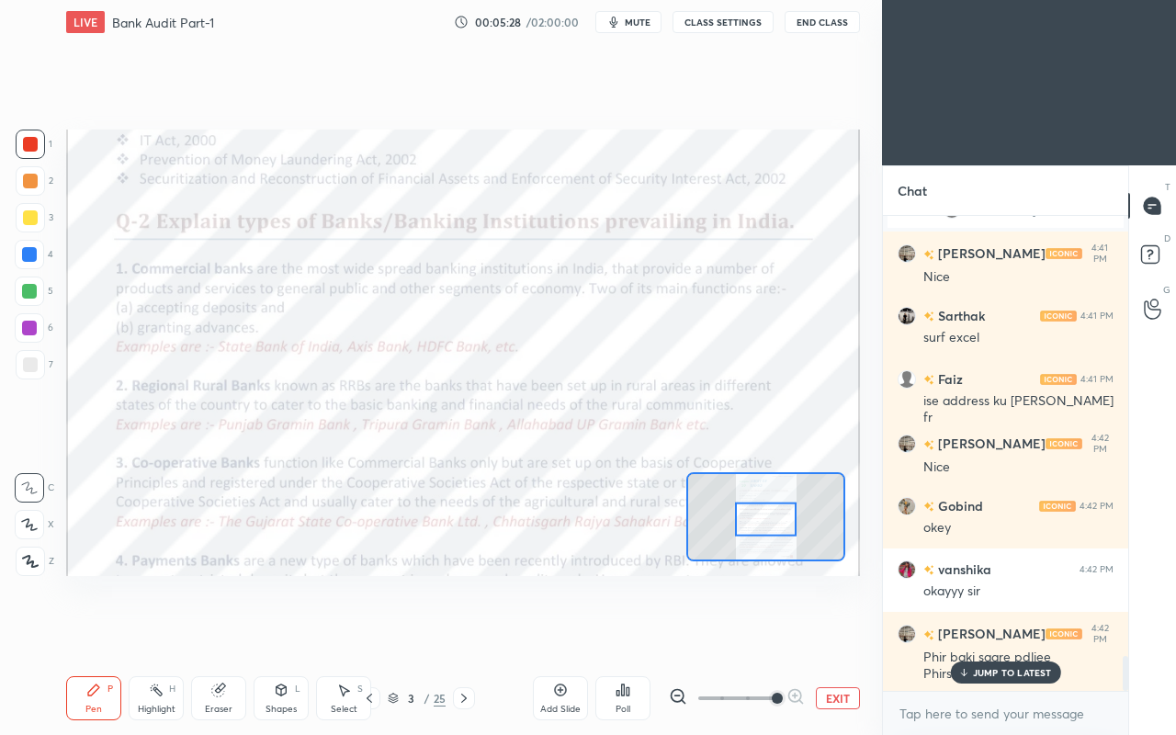
click at [976, 632] on div "JUMP TO LATEST" at bounding box center [1005, 673] width 110 height 22
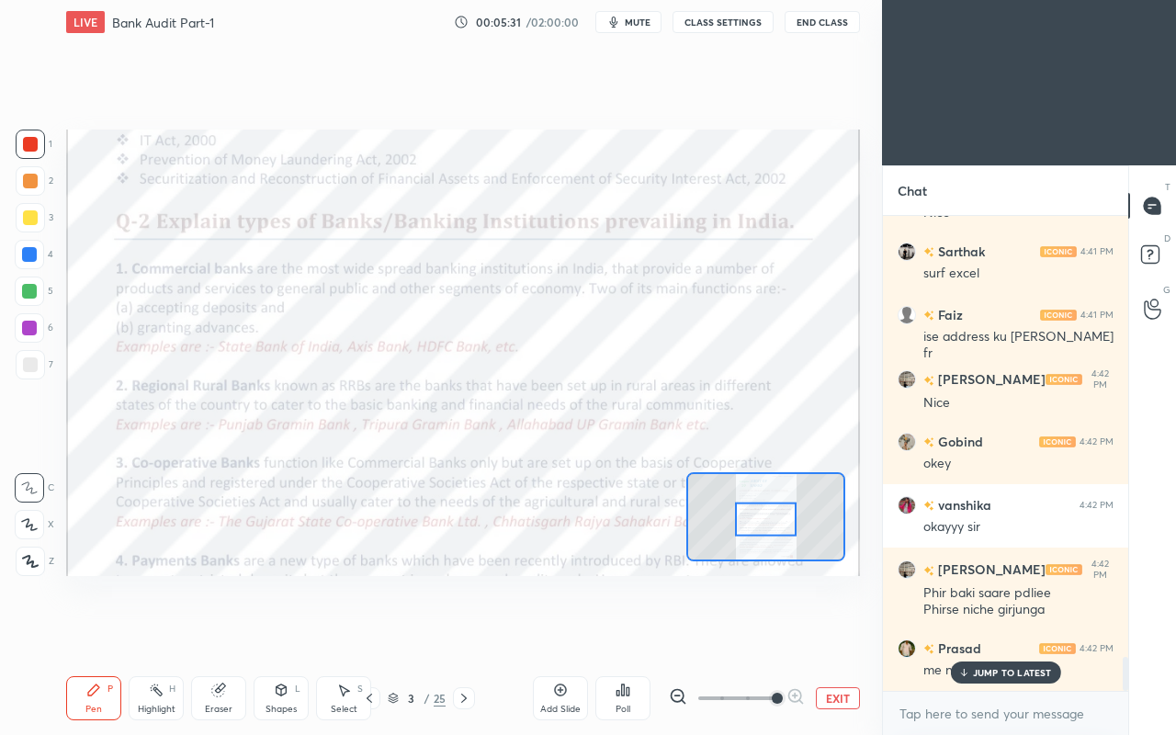
scroll to position [6154, 0]
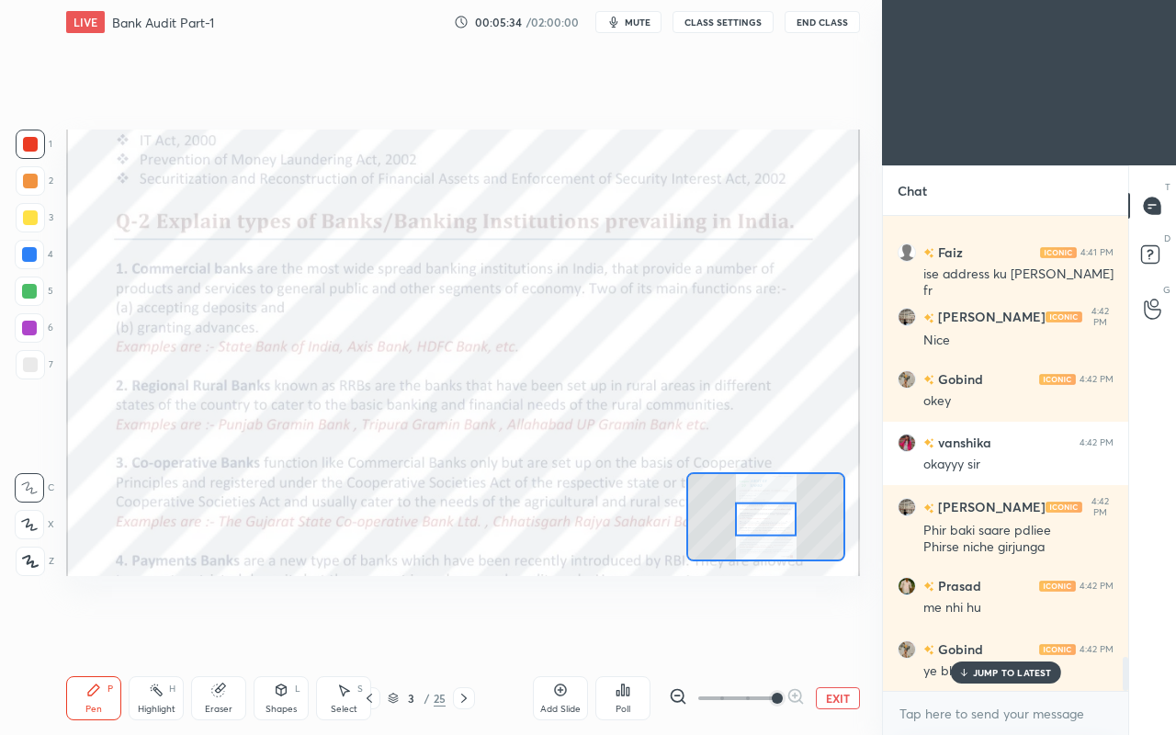
click at [26, 249] on div at bounding box center [29, 254] width 15 height 15
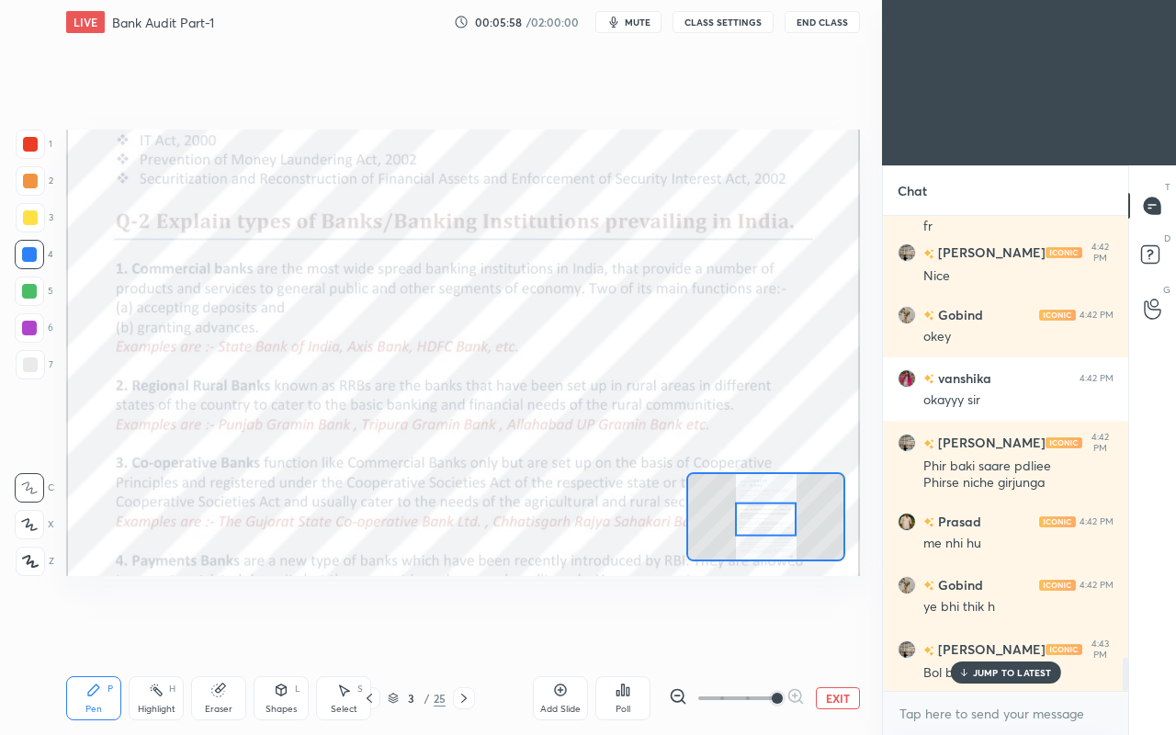
scroll to position [6281, 0]
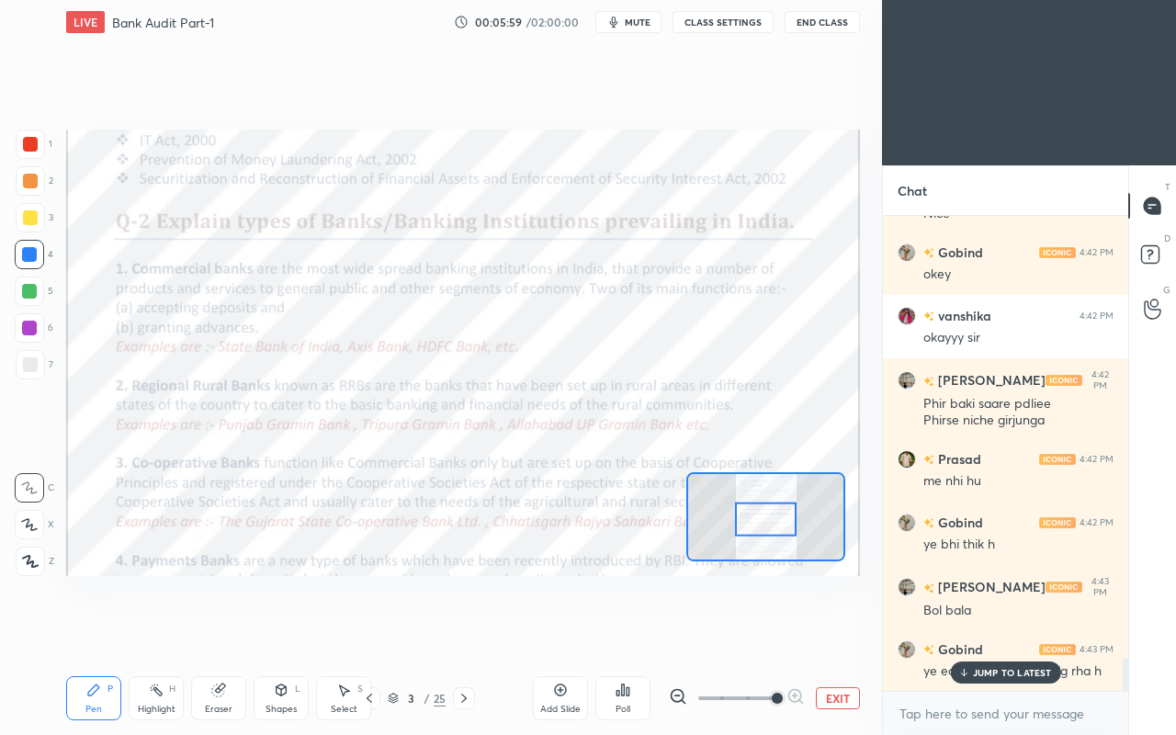
click at [35, 147] on div at bounding box center [30, 144] width 15 height 15
click at [987, 632] on p "JUMP TO LATEST" at bounding box center [1012, 672] width 79 height 11
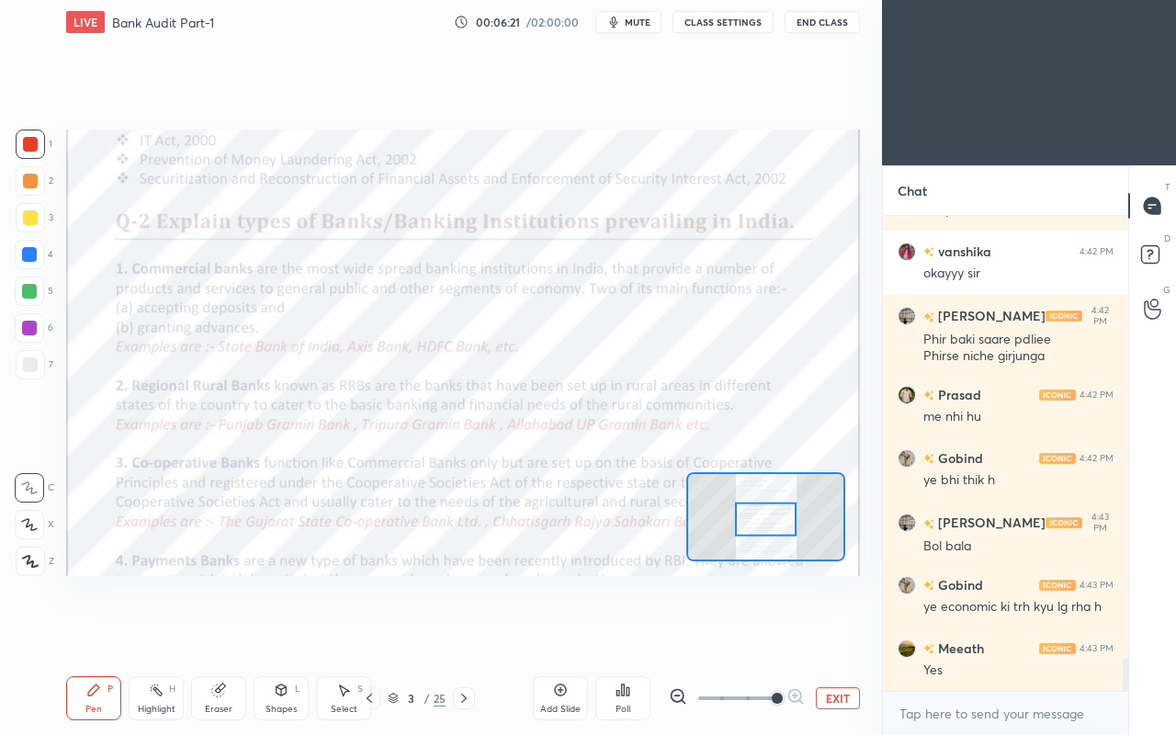
scroll to position [6408, 0]
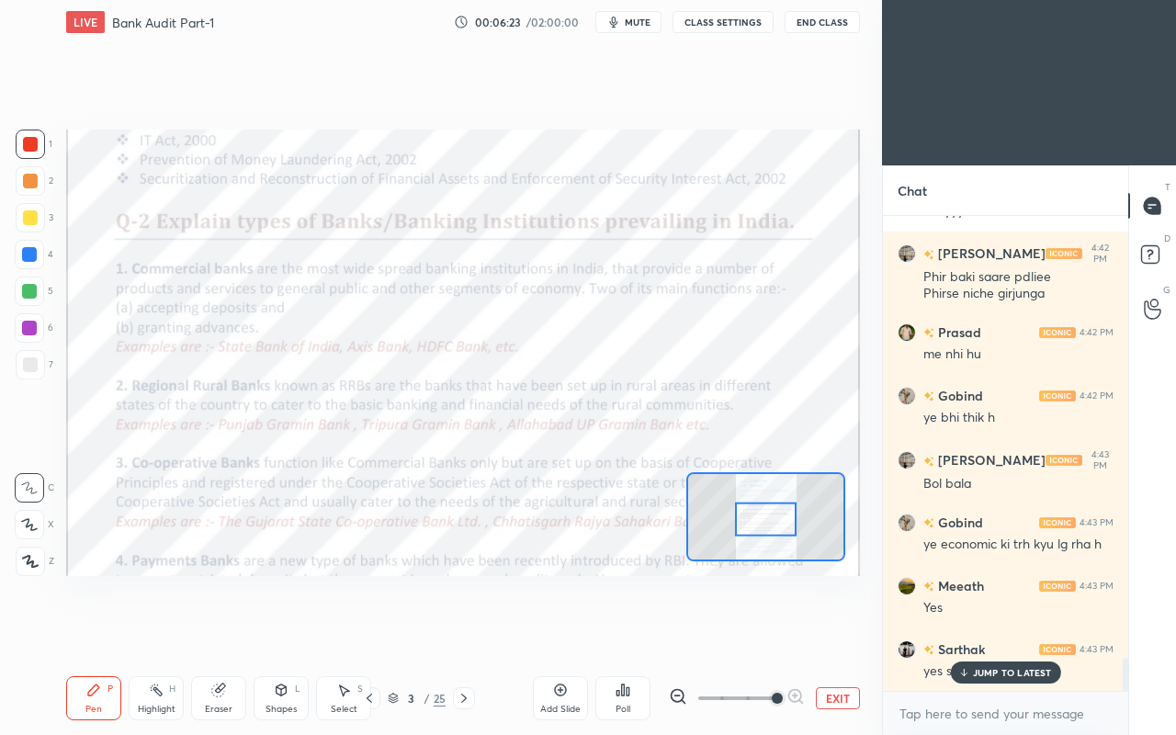
click at [972, 632] on div "JUMP TO LATEST" at bounding box center [1005, 673] width 110 height 22
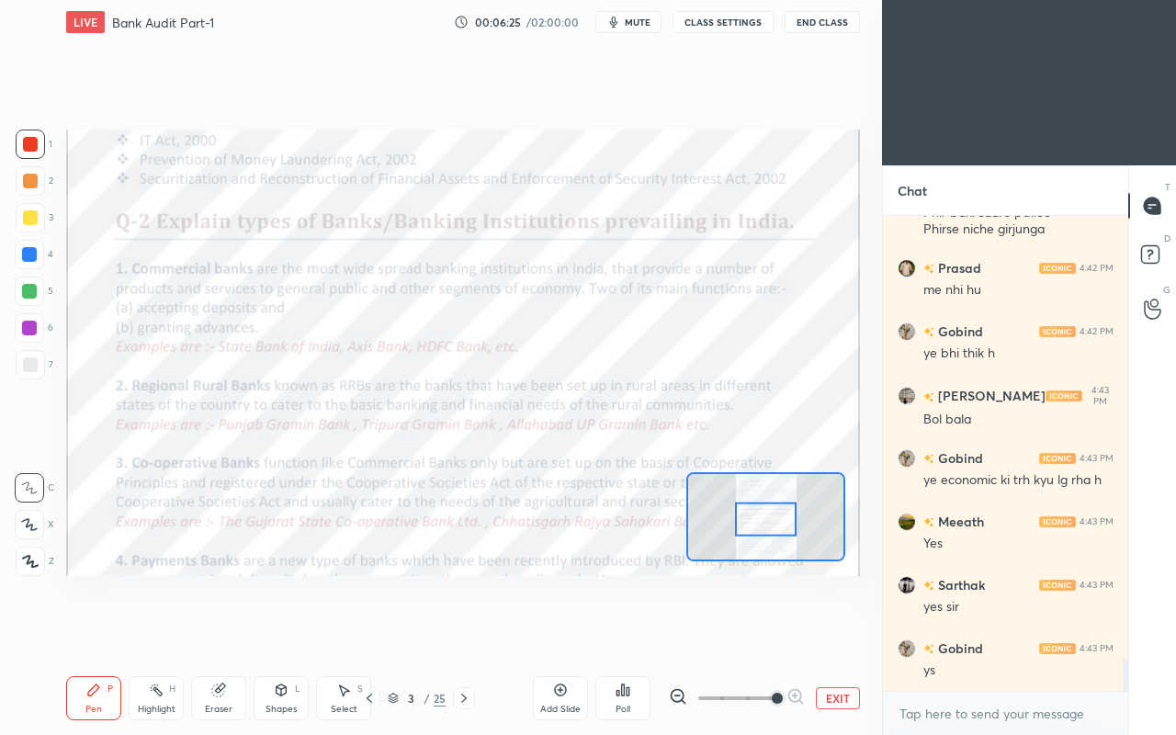
click at [36, 254] on div at bounding box center [29, 254] width 15 height 15
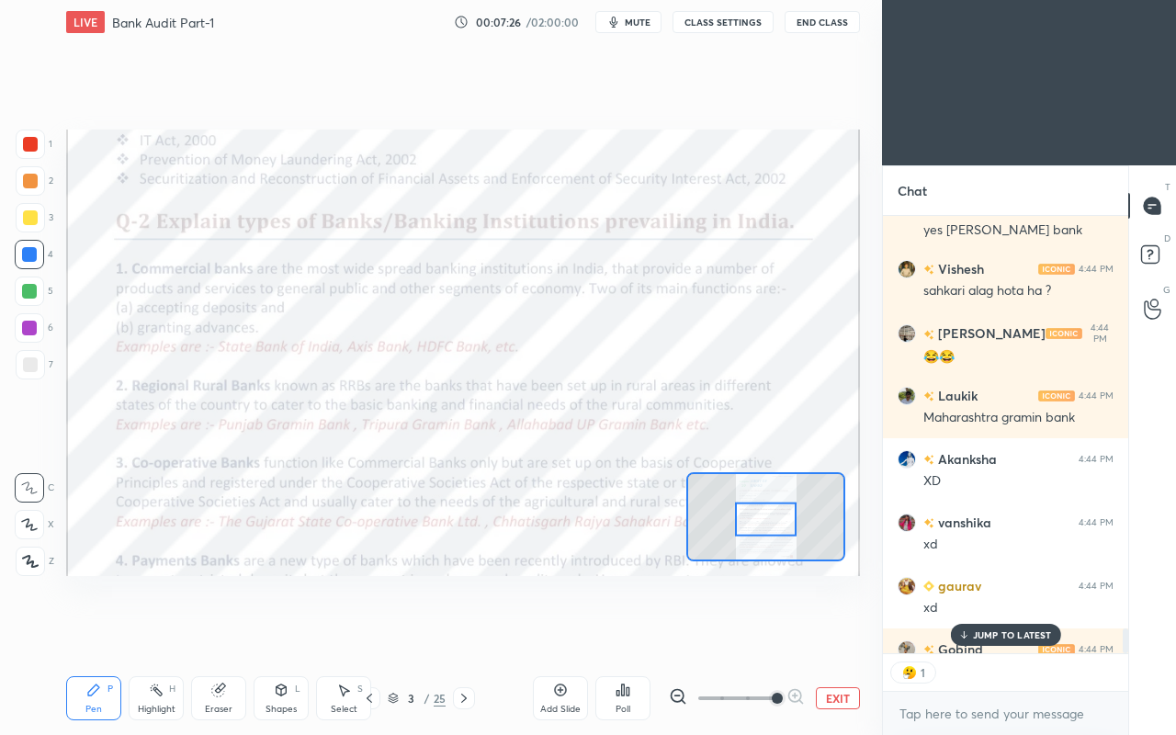
scroll to position [6, 6]
click at [35, 145] on div at bounding box center [30, 144] width 15 height 15
click at [709, 24] on button "CLASS SETTINGS" at bounding box center [723, 22] width 101 height 22
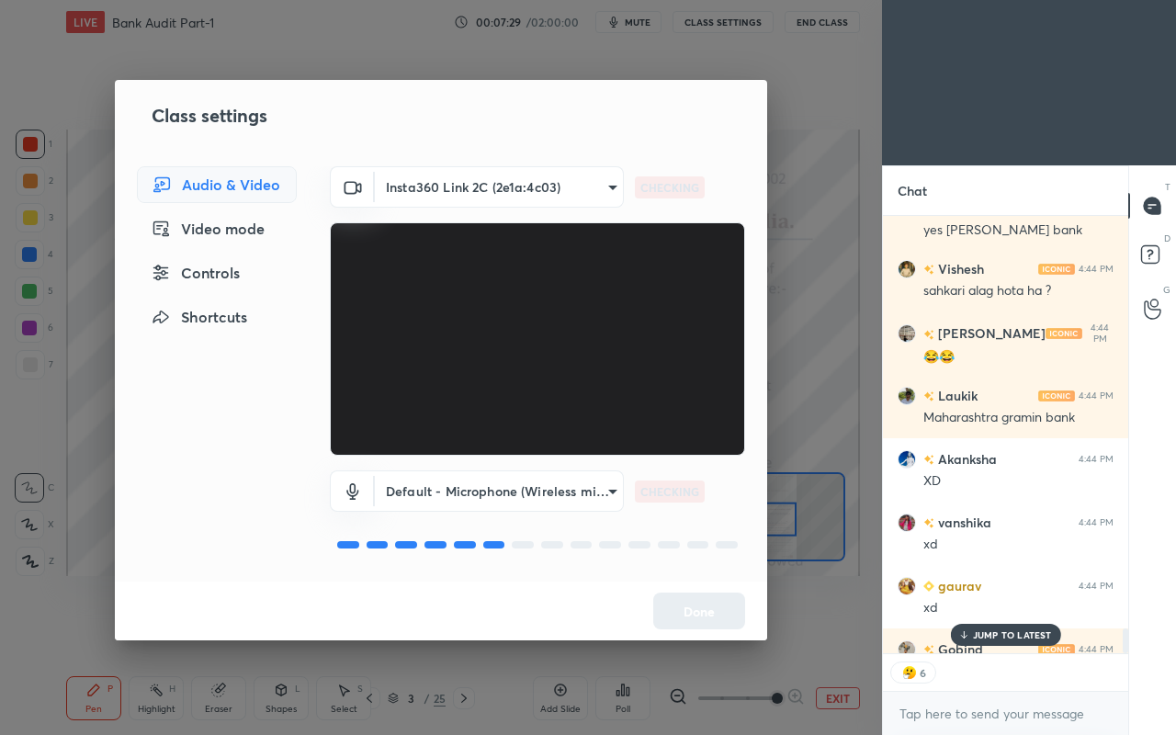
click at [224, 272] on div "Controls" at bounding box center [217, 273] width 160 height 37
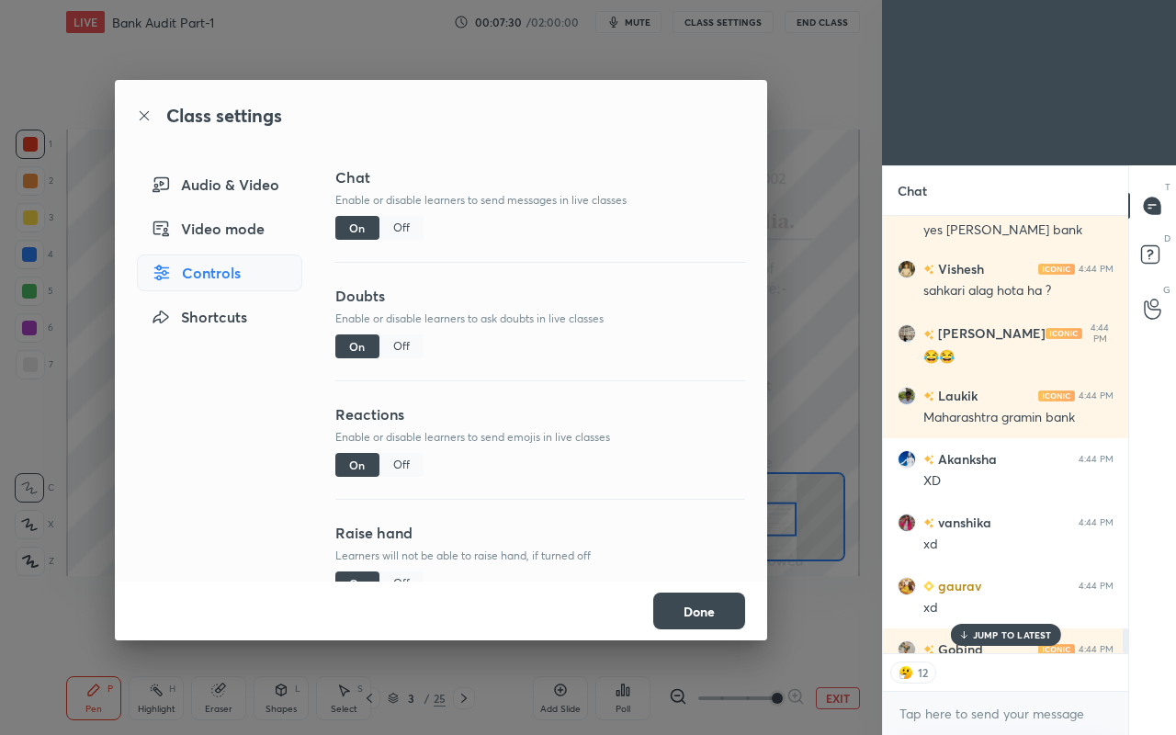
click at [395, 465] on div "Off" at bounding box center [401, 465] width 44 height 24
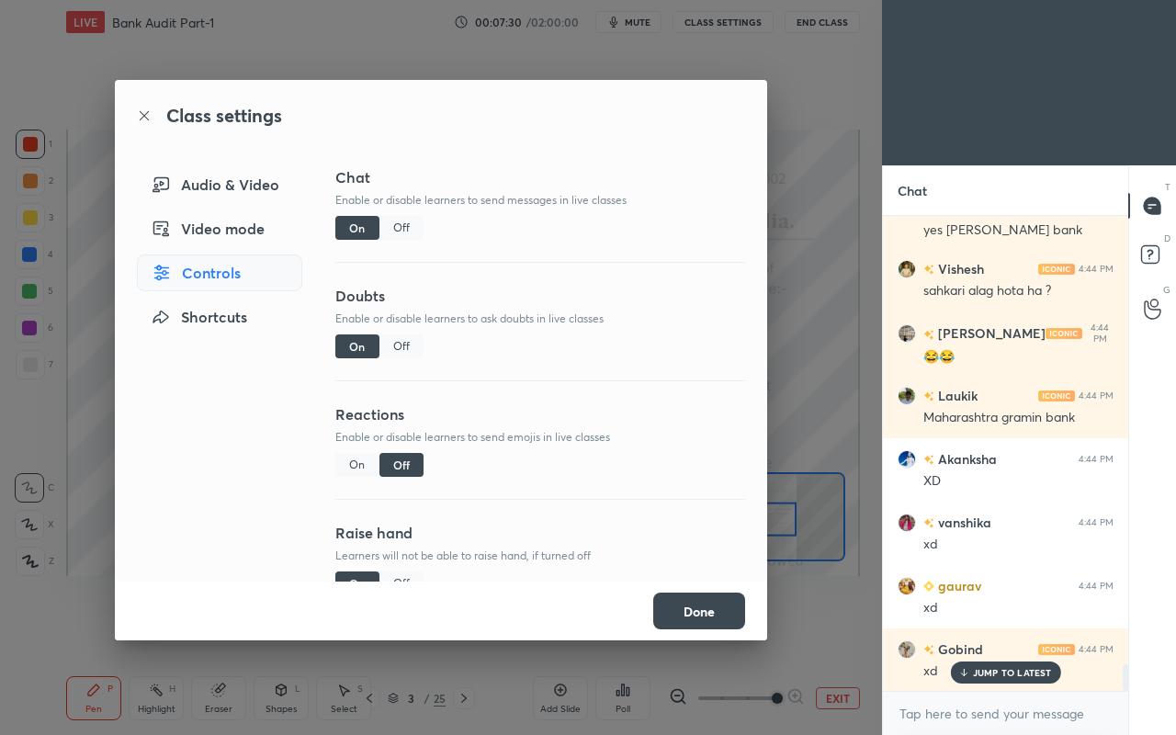
scroll to position [470, 240]
click at [972, 632] on div "JUMP TO LATEST" at bounding box center [1005, 673] width 110 height 22
click at [707, 610] on button "Done" at bounding box center [699, 611] width 92 height 37
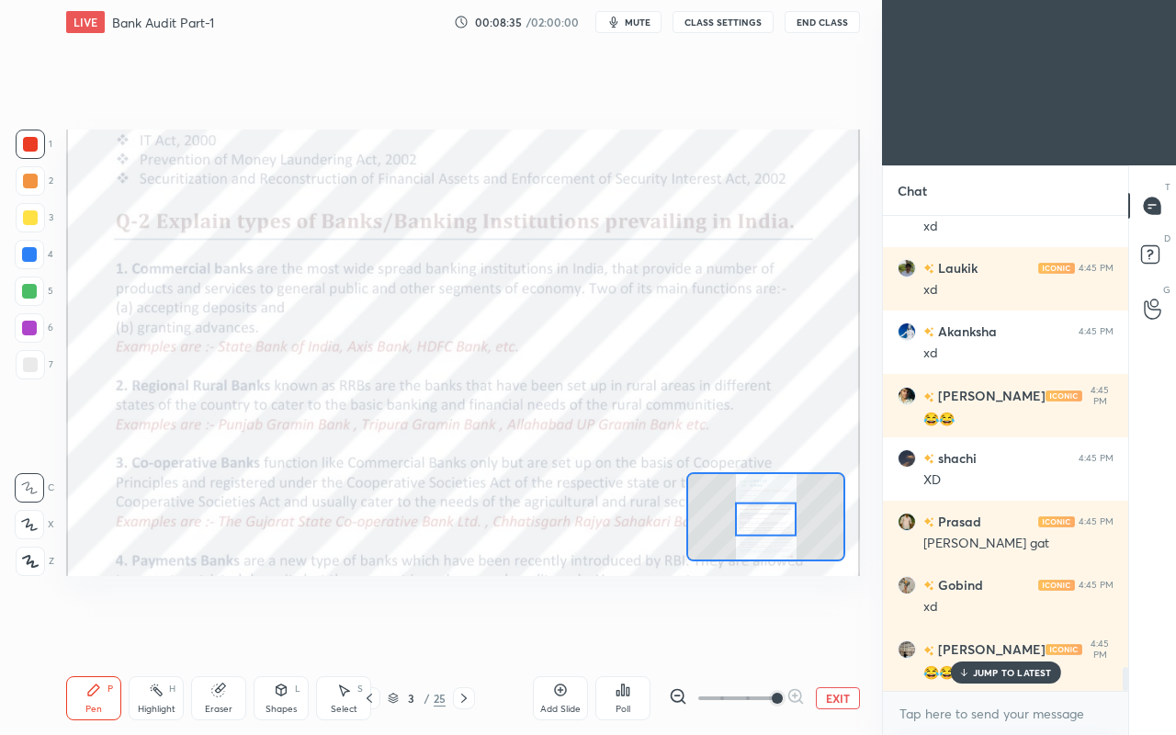
scroll to position [9135, 0]
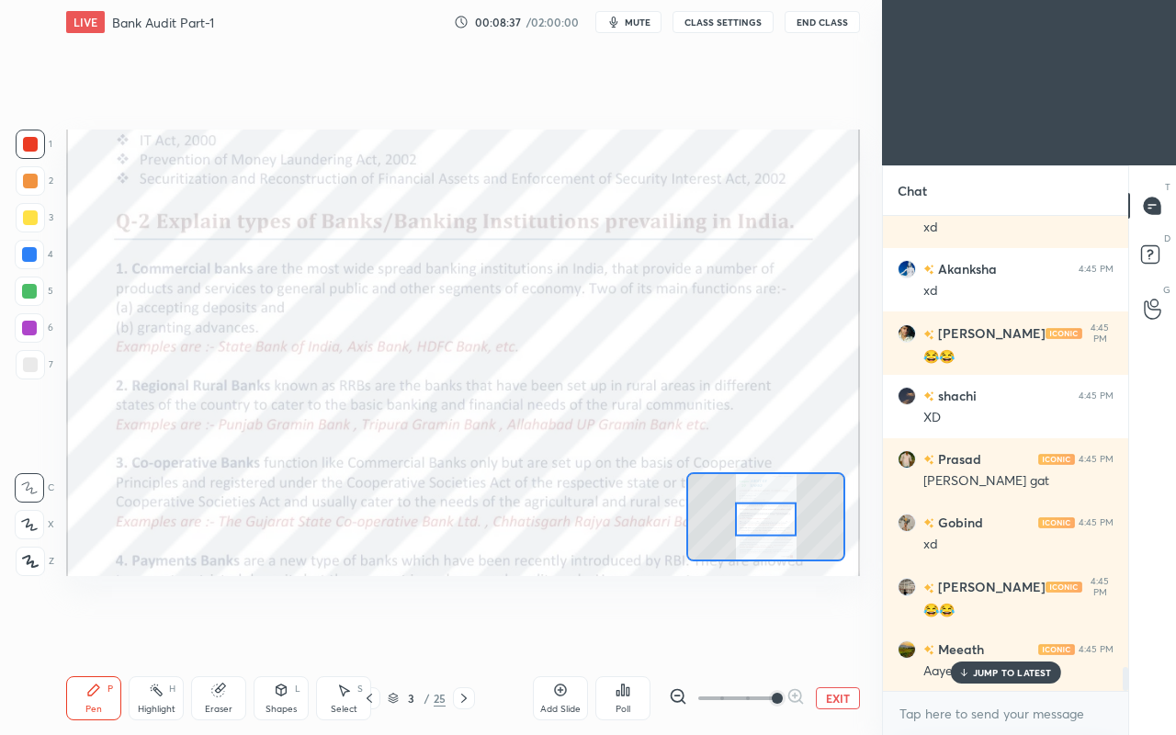
click at [996, 632] on div "JUMP TO LATEST" at bounding box center [1005, 673] width 110 height 22
click at [21, 266] on div at bounding box center [29, 254] width 29 height 29
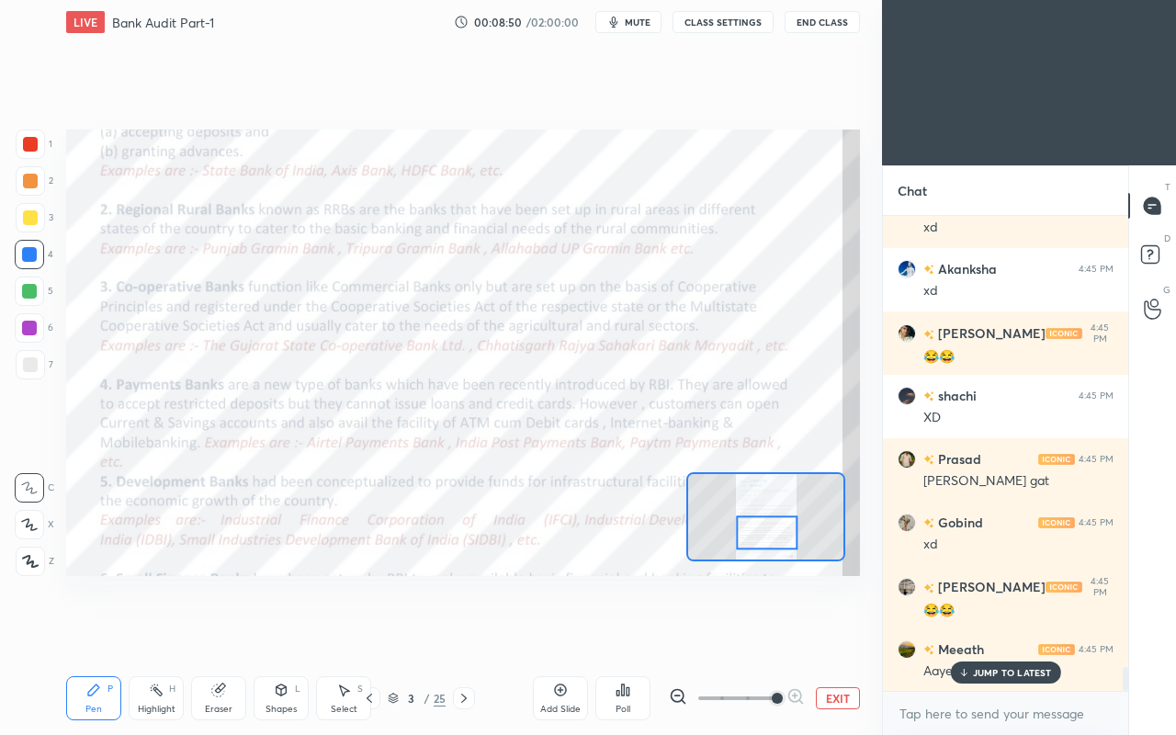
click at [968, 632] on icon at bounding box center [963, 672] width 12 height 11
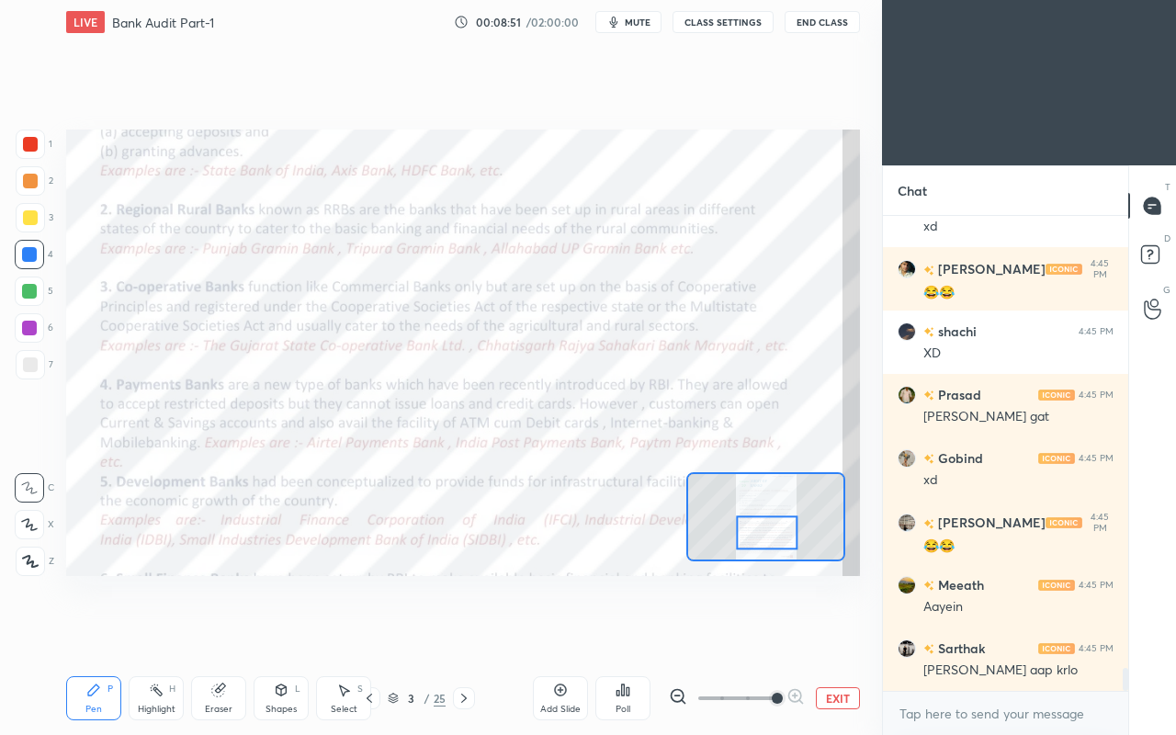
click at [35, 146] on div at bounding box center [30, 144] width 15 height 15
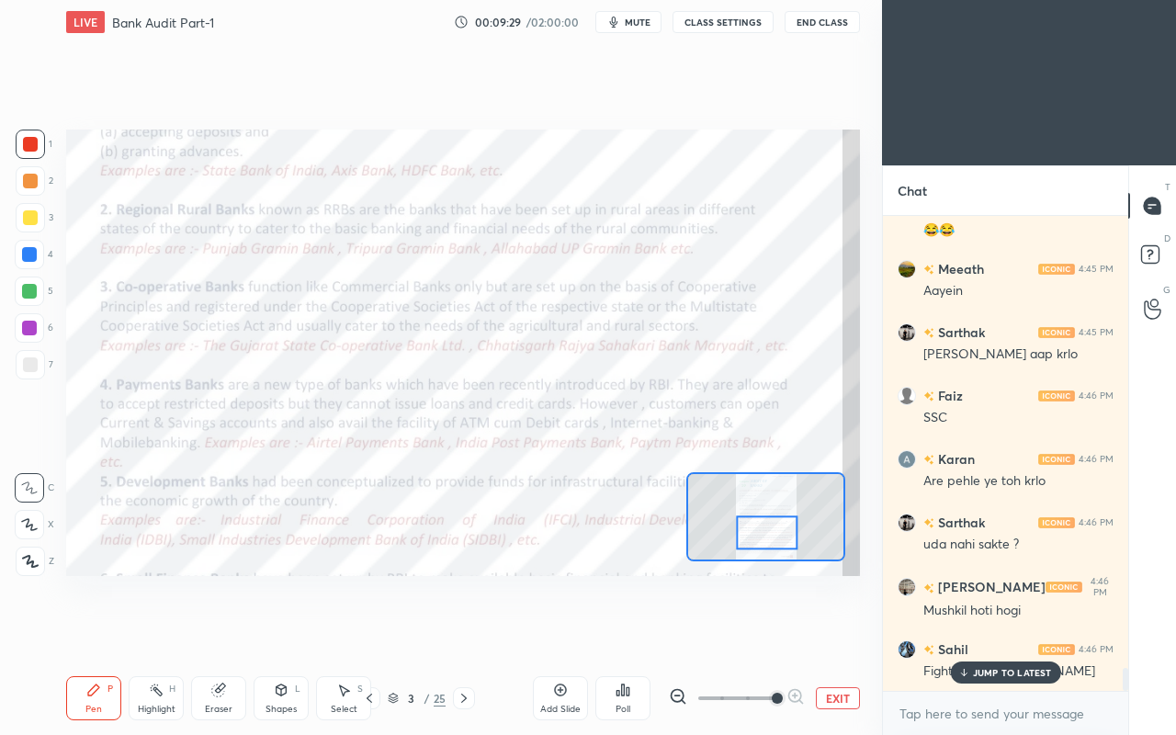
scroll to position [9579, 0]
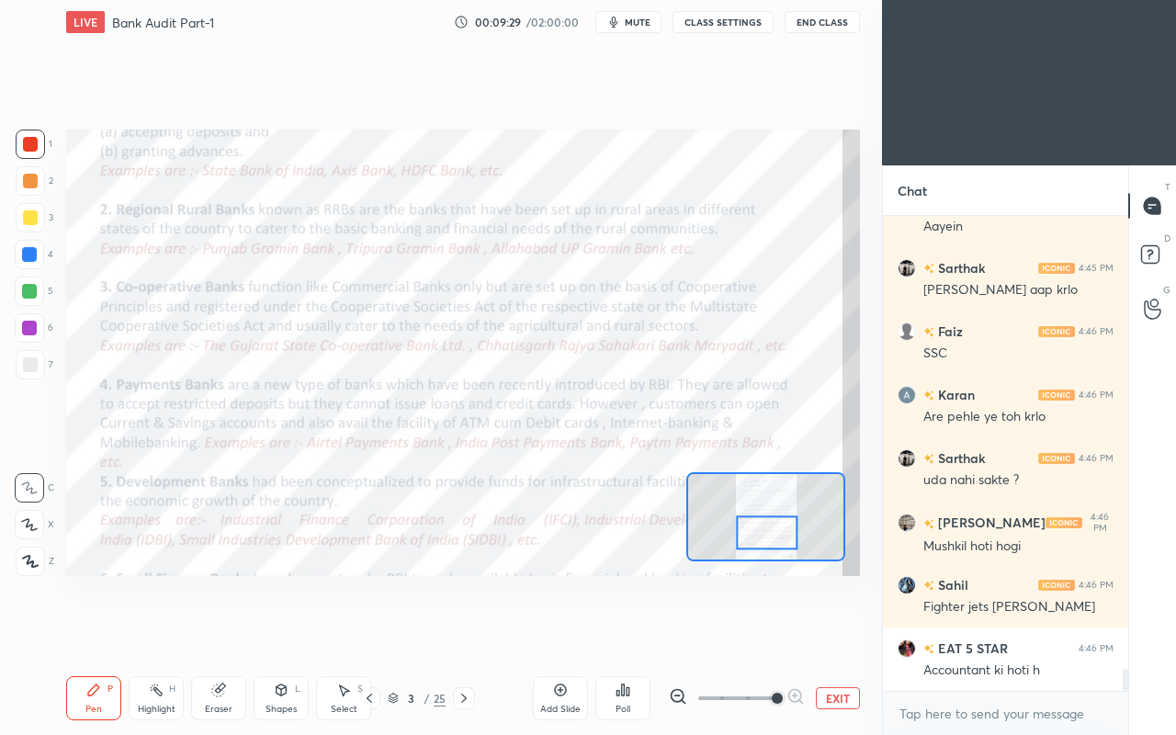
click at [988, 632] on div "Accountant ki hoti h" at bounding box center [1018, 671] width 190 height 18
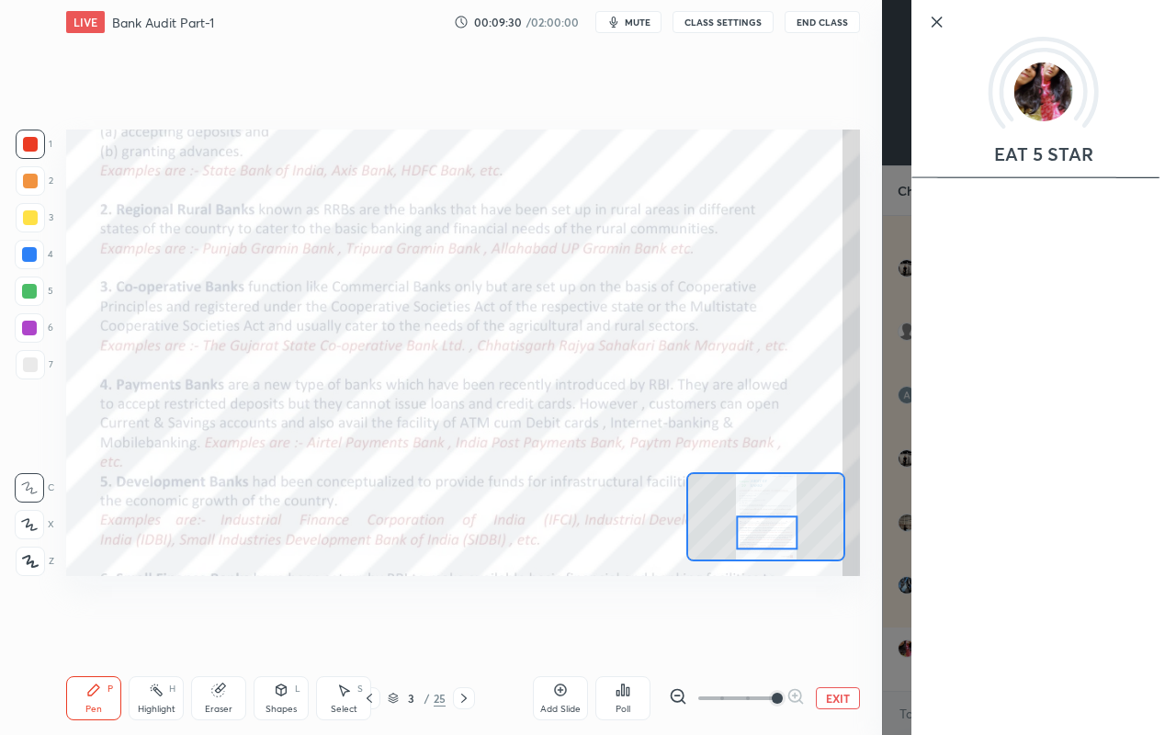
click at [825, 617] on div "Setting up your live class Poll for secs No correct answer Start poll" at bounding box center [463, 352] width 809 height 617
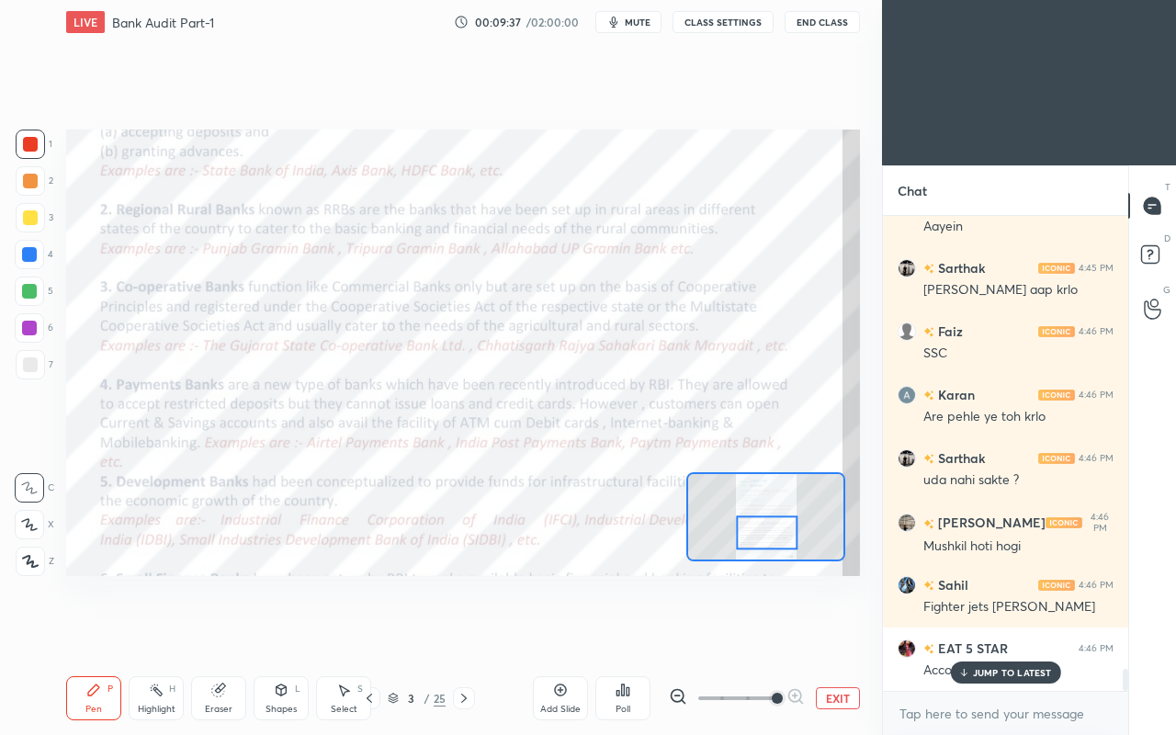
scroll to position [9642, 0]
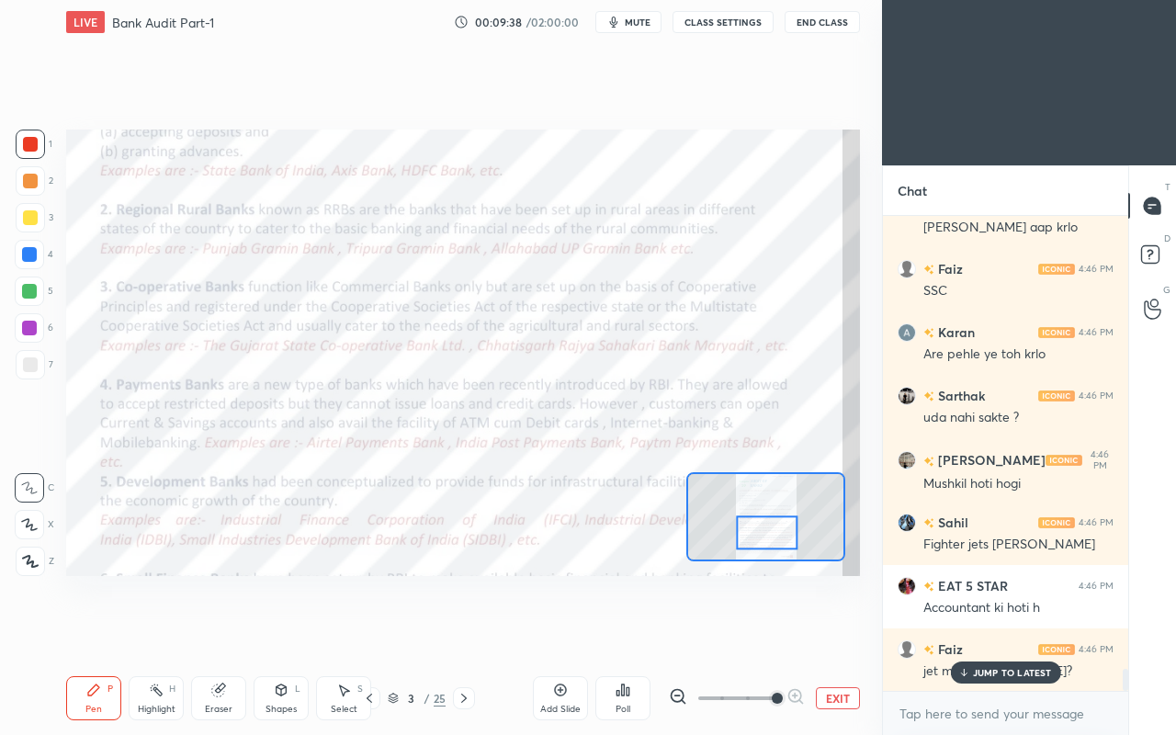
click at [971, 632] on div "JUMP TO LATEST" at bounding box center [1005, 673] width 110 height 22
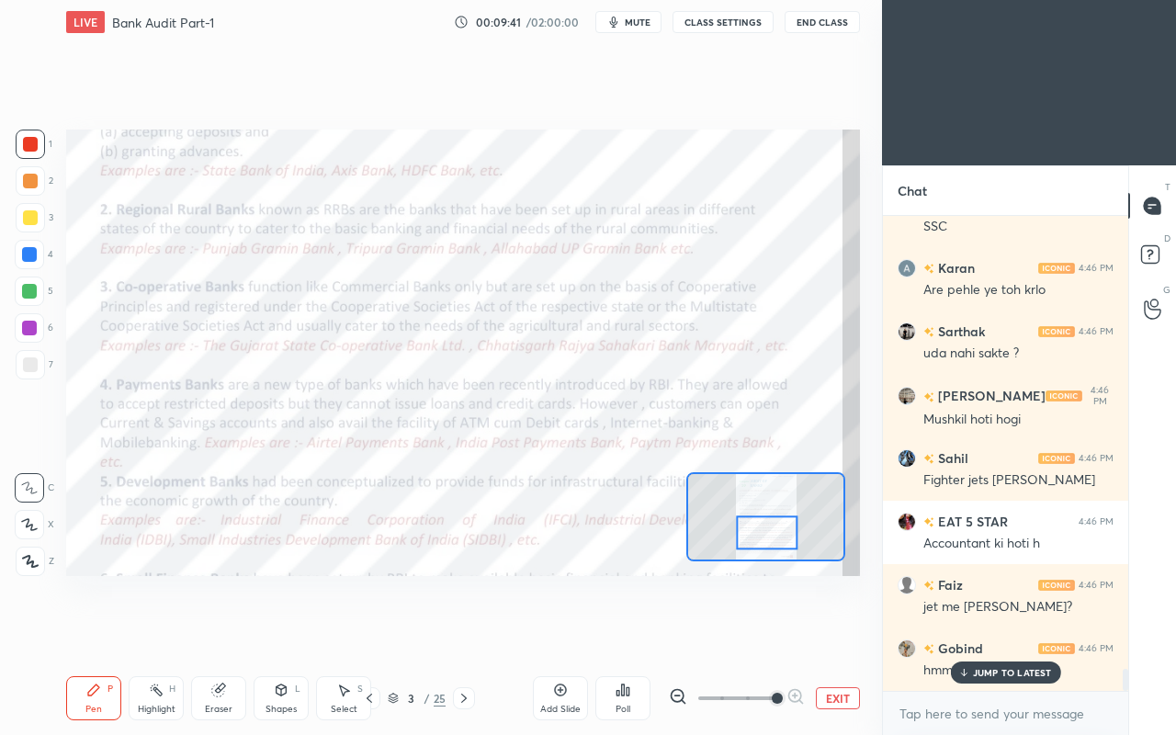
scroll to position [9769, 0]
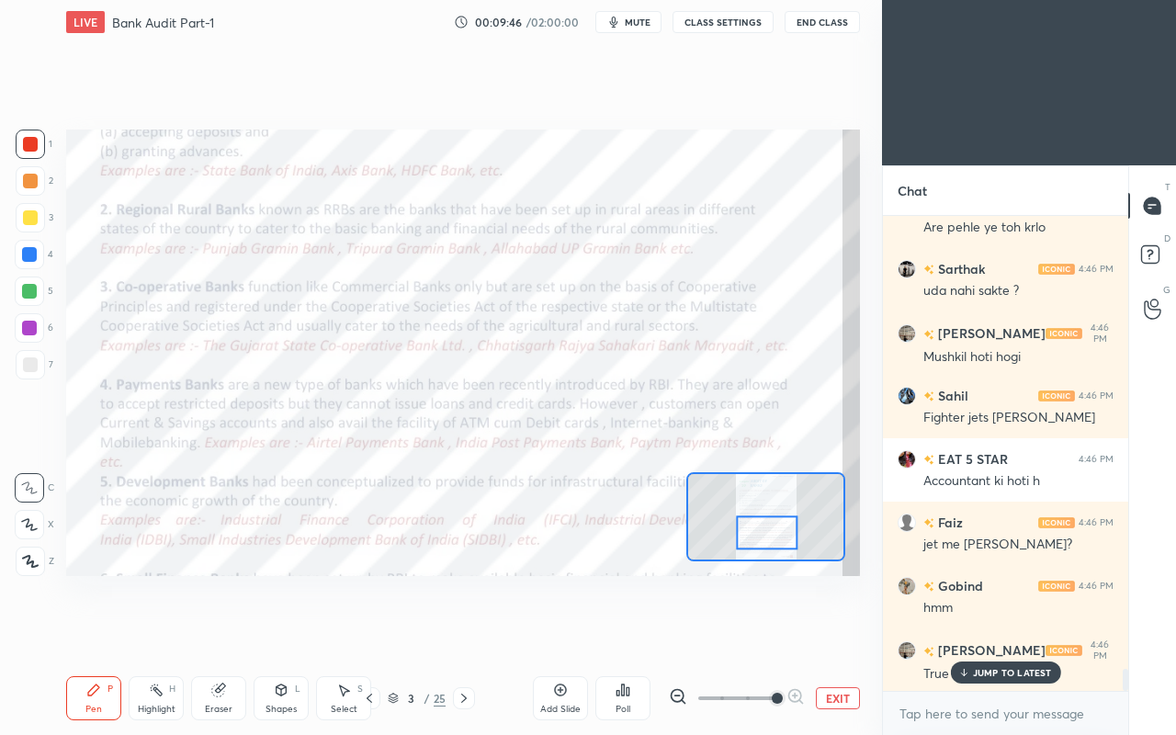
click at [26, 255] on div at bounding box center [29, 254] width 15 height 15
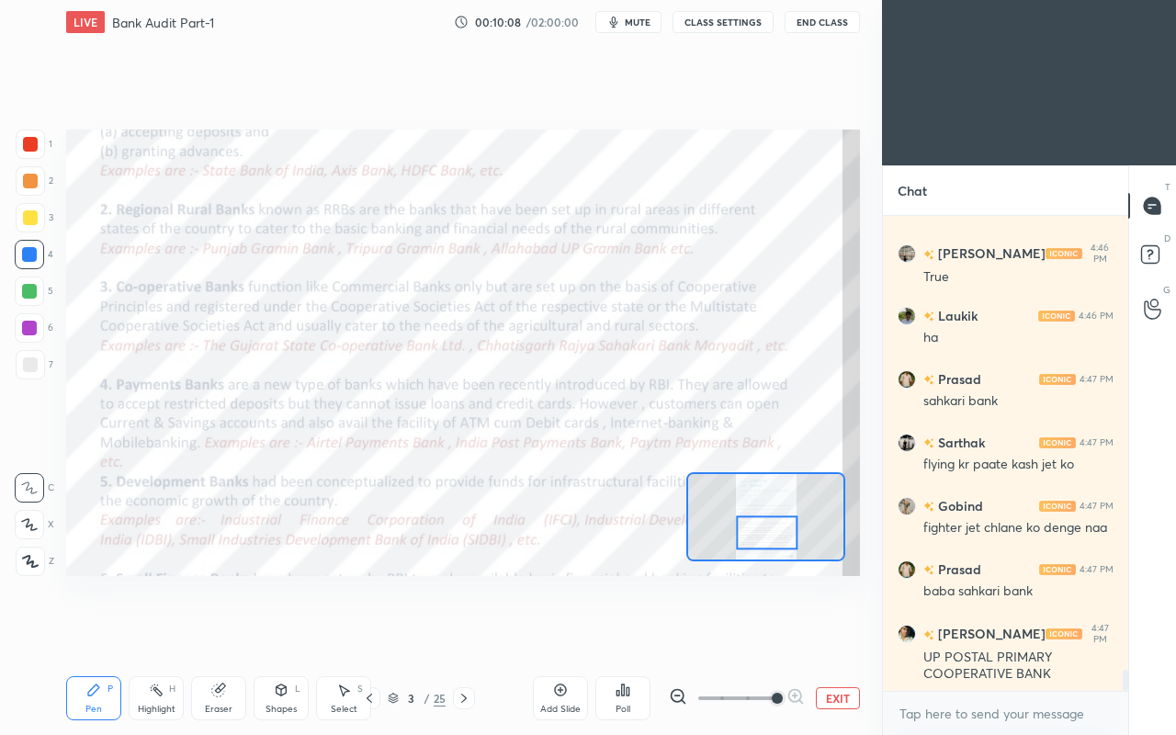
scroll to position [10230, 0]
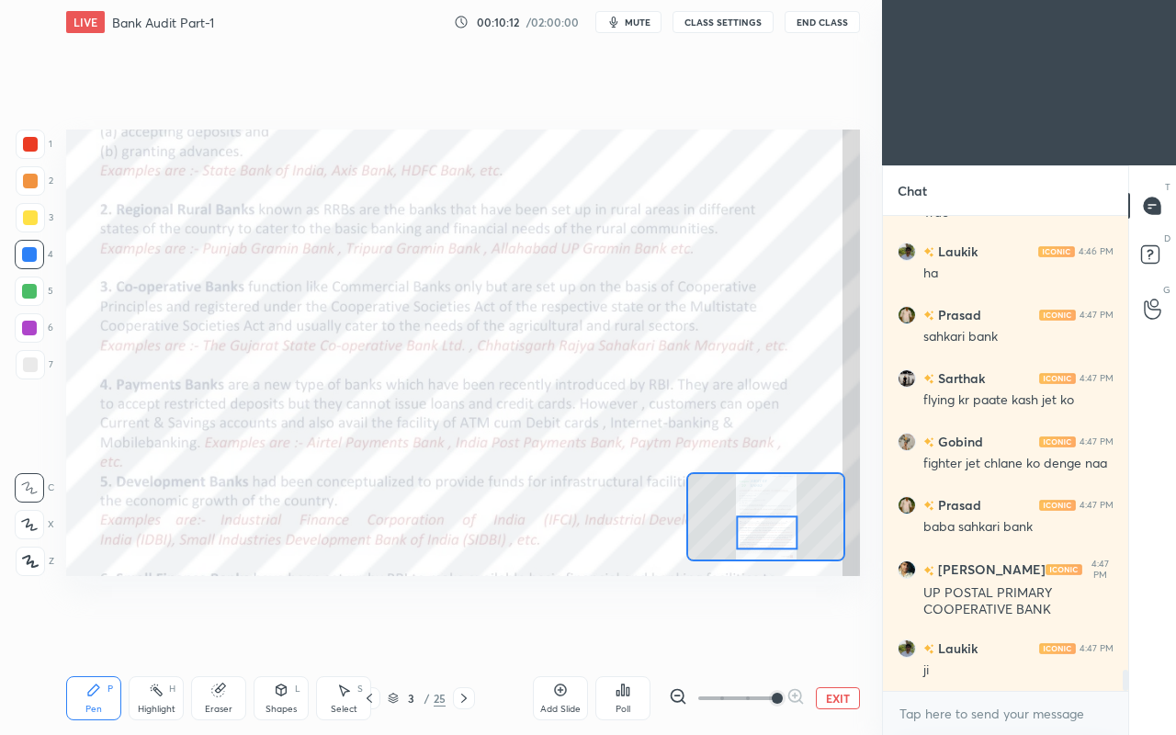
click at [37, 145] on div at bounding box center [30, 144] width 15 height 15
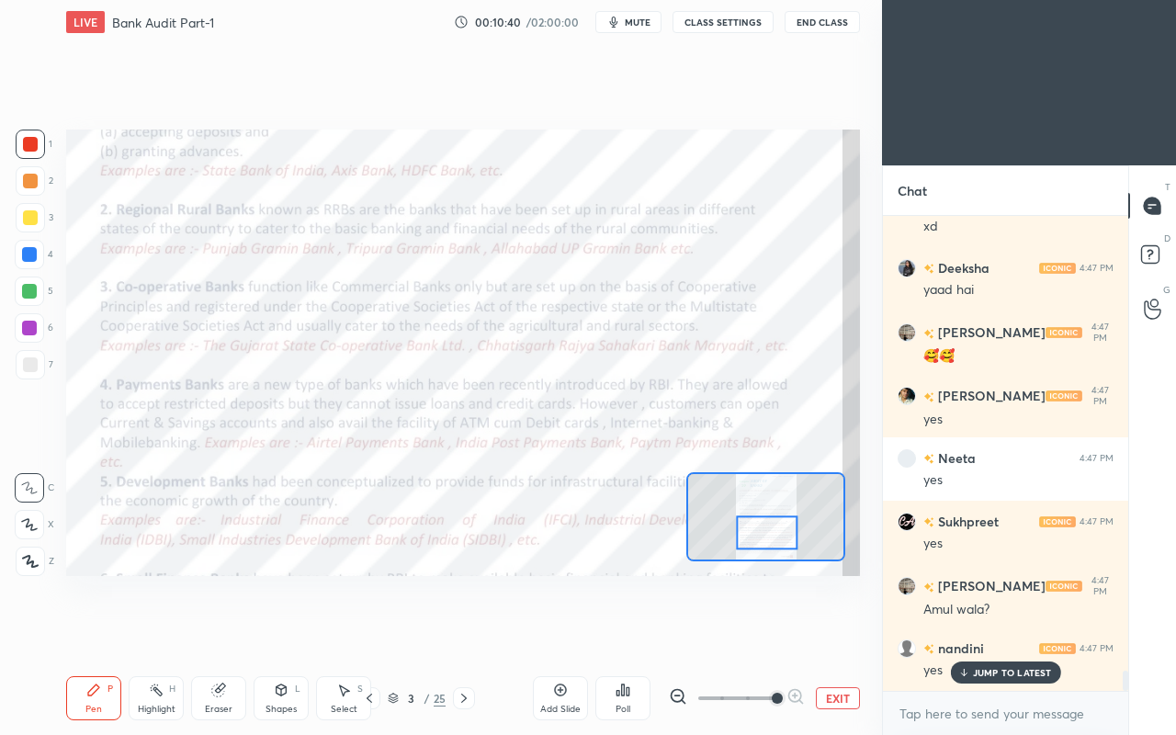
scroll to position [10926, 0]
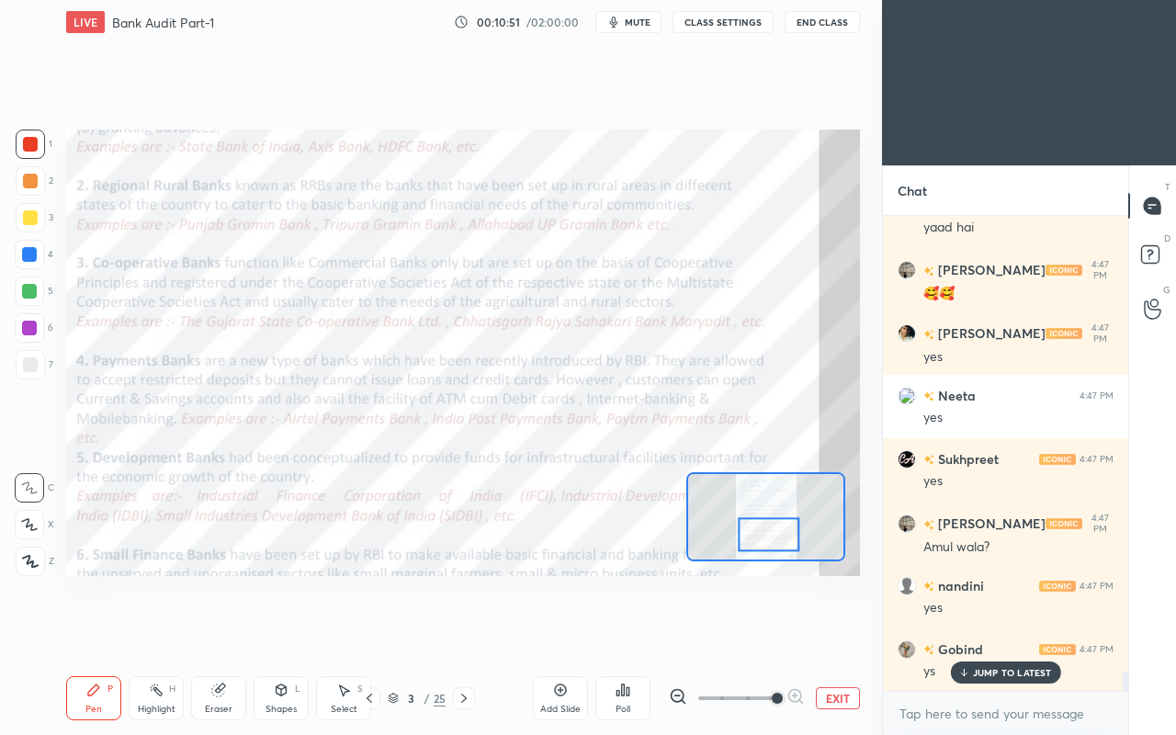
click at [29, 253] on div at bounding box center [29, 254] width 15 height 15
click at [29, 149] on div at bounding box center [30, 144] width 15 height 15
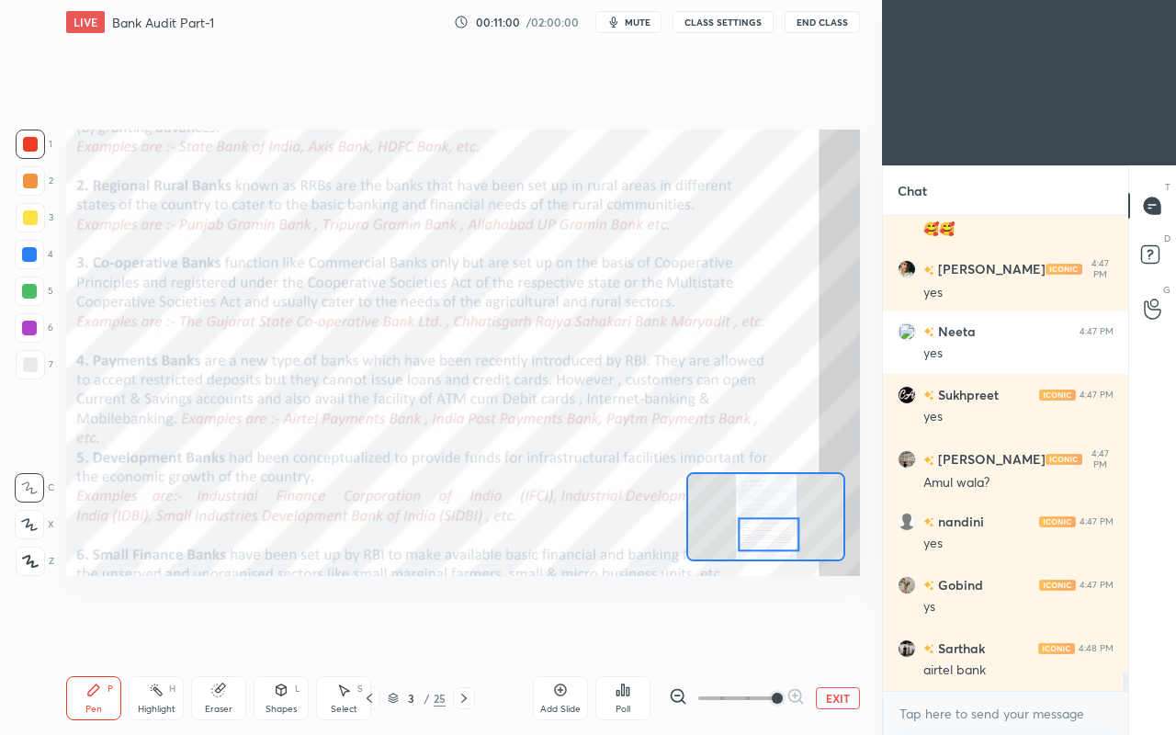
click at [26, 287] on div at bounding box center [29, 291] width 15 height 15
click at [26, 259] on div at bounding box center [29, 254] width 15 height 15
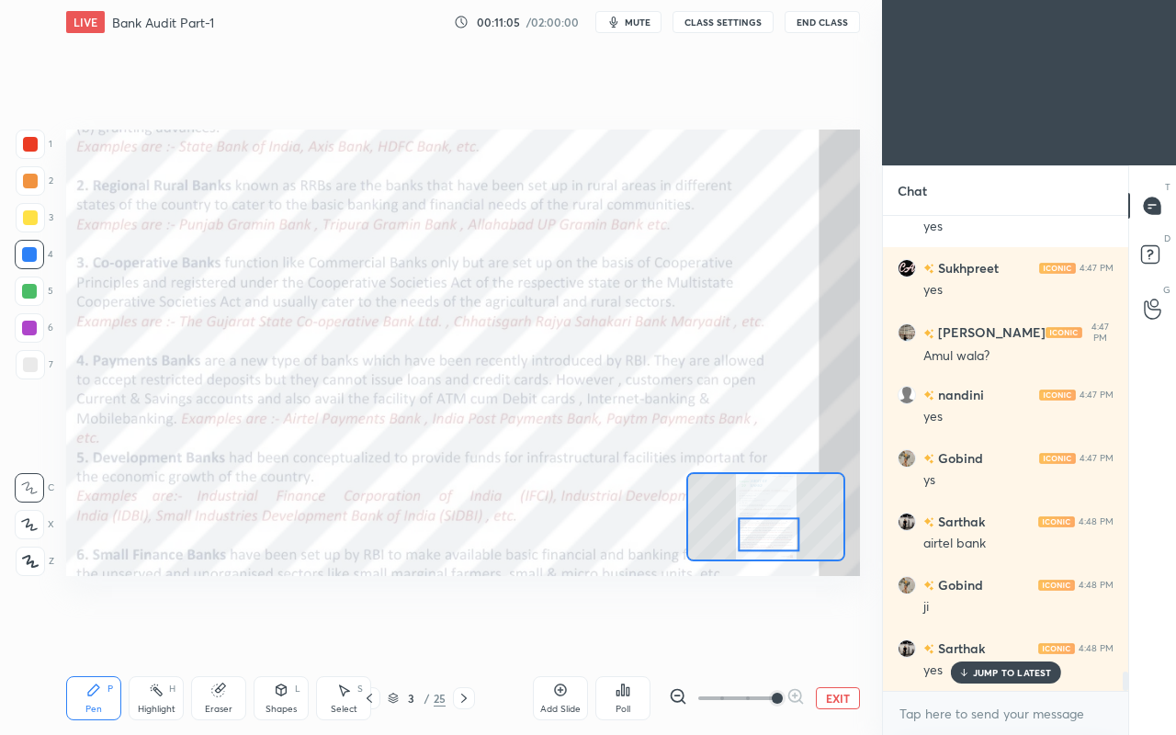
scroll to position [11180, 0]
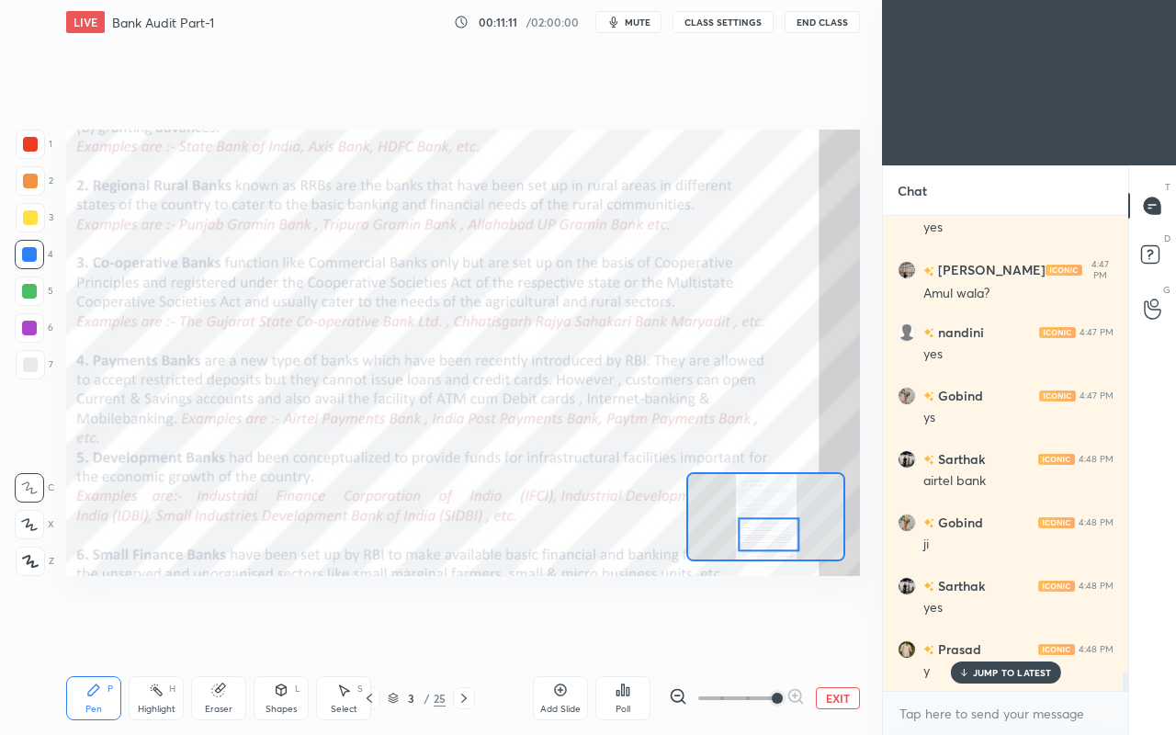
click at [29, 144] on div at bounding box center [30, 144] width 15 height 15
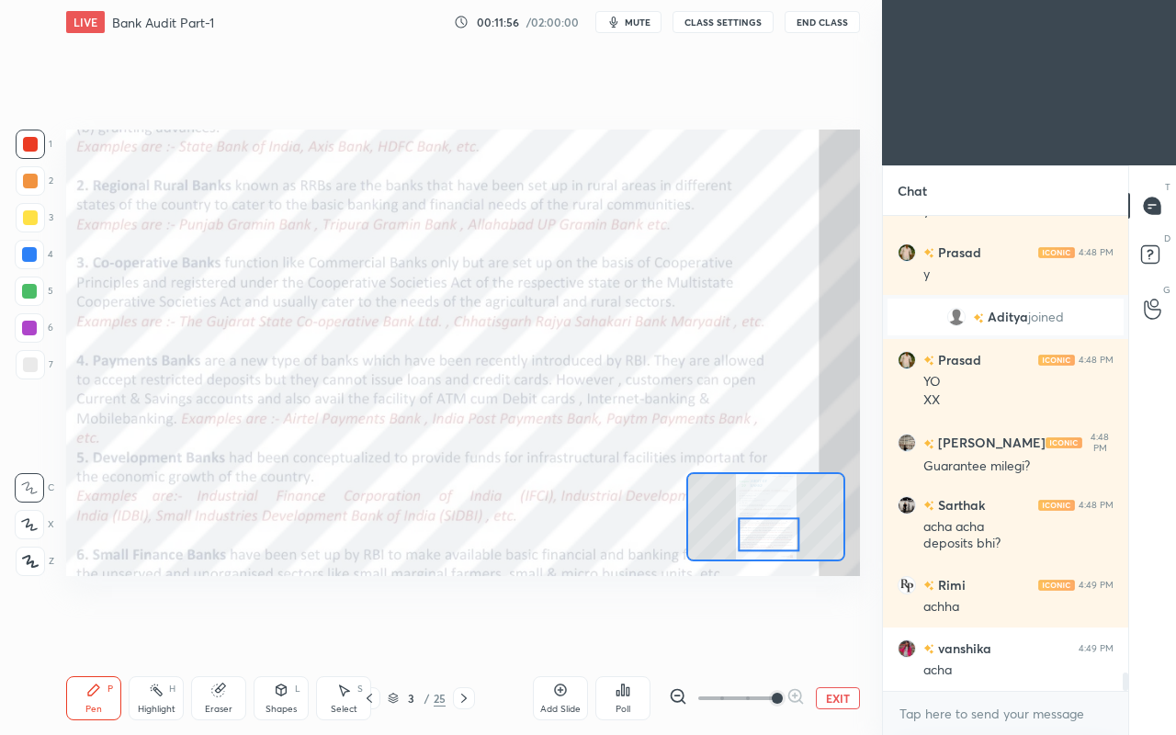
scroll to position [11639, 0]
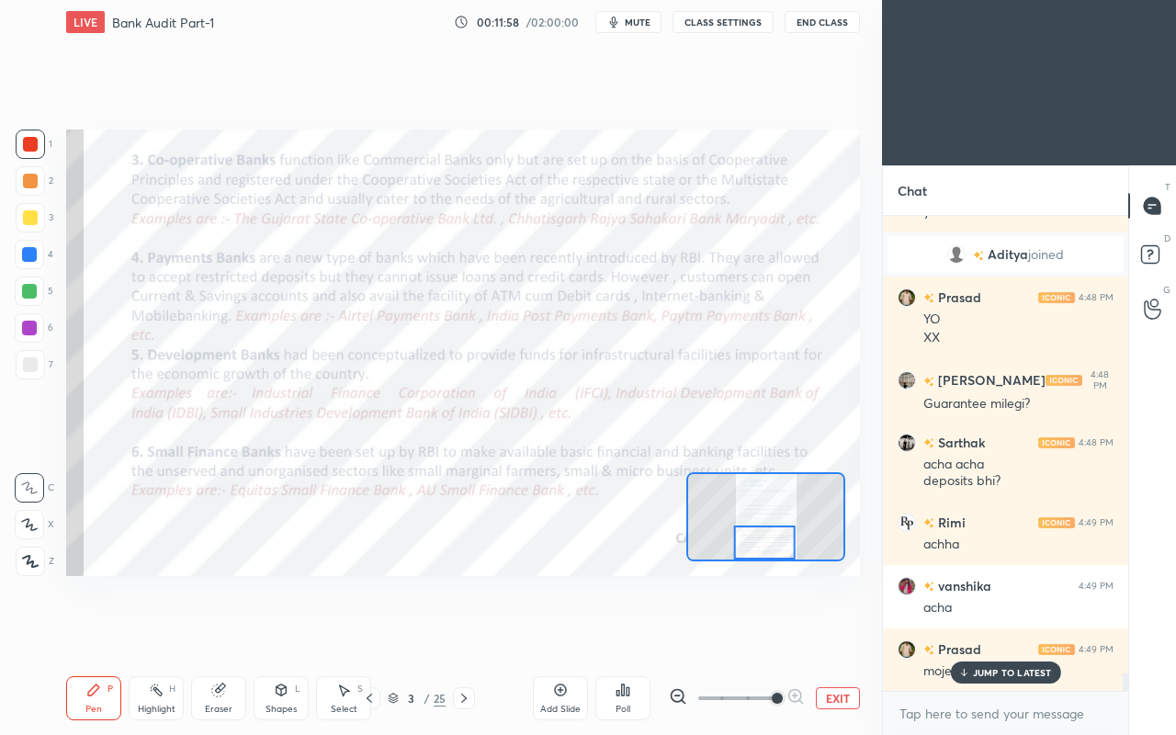
click at [973, 632] on p "JUMP TO LATEST" at bounding box center [1012, 672] width 79 height 11
click at [30, 253] on div at bounding box center [29, 254] width 15 height 15
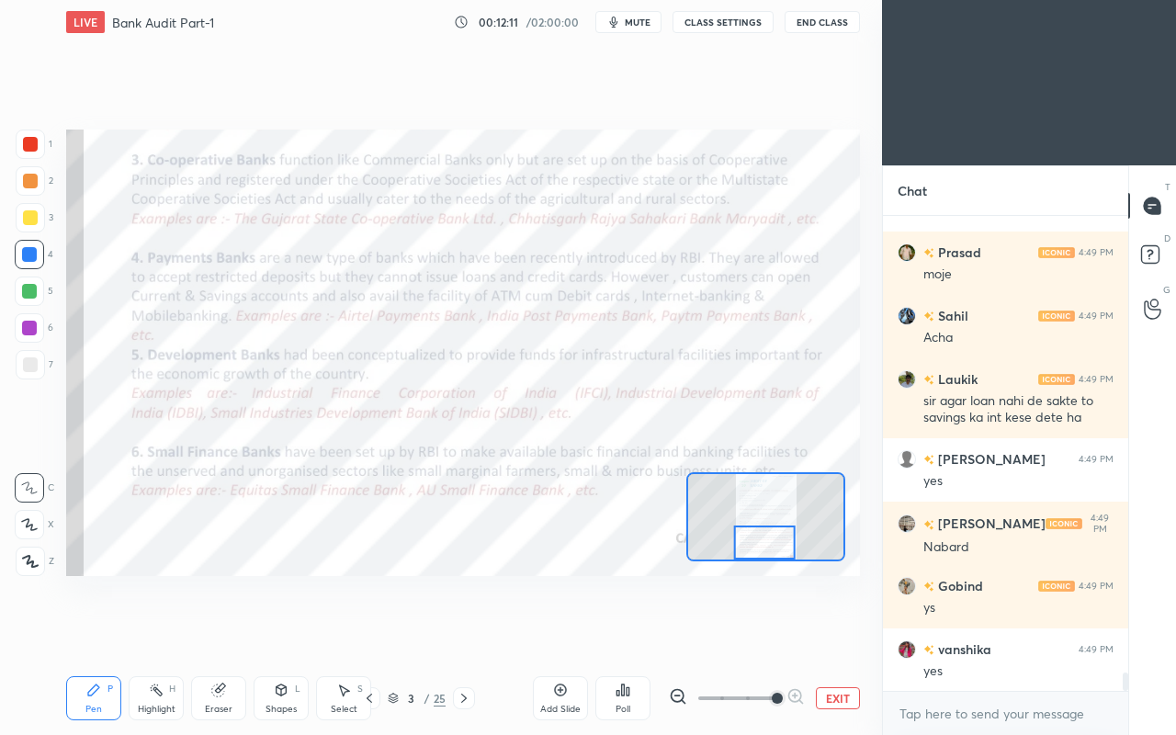
scroll to position [12100, 0]
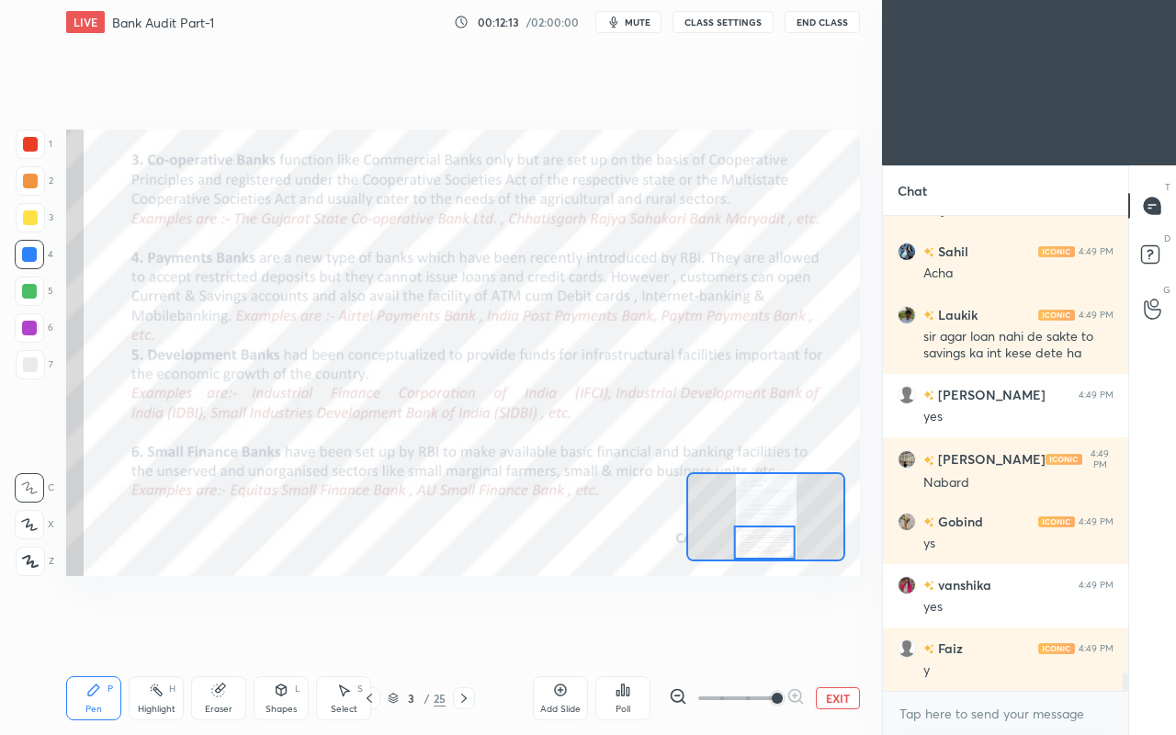
click at [26, 139] on div at bounding box center [30, 144] width 15 height 15
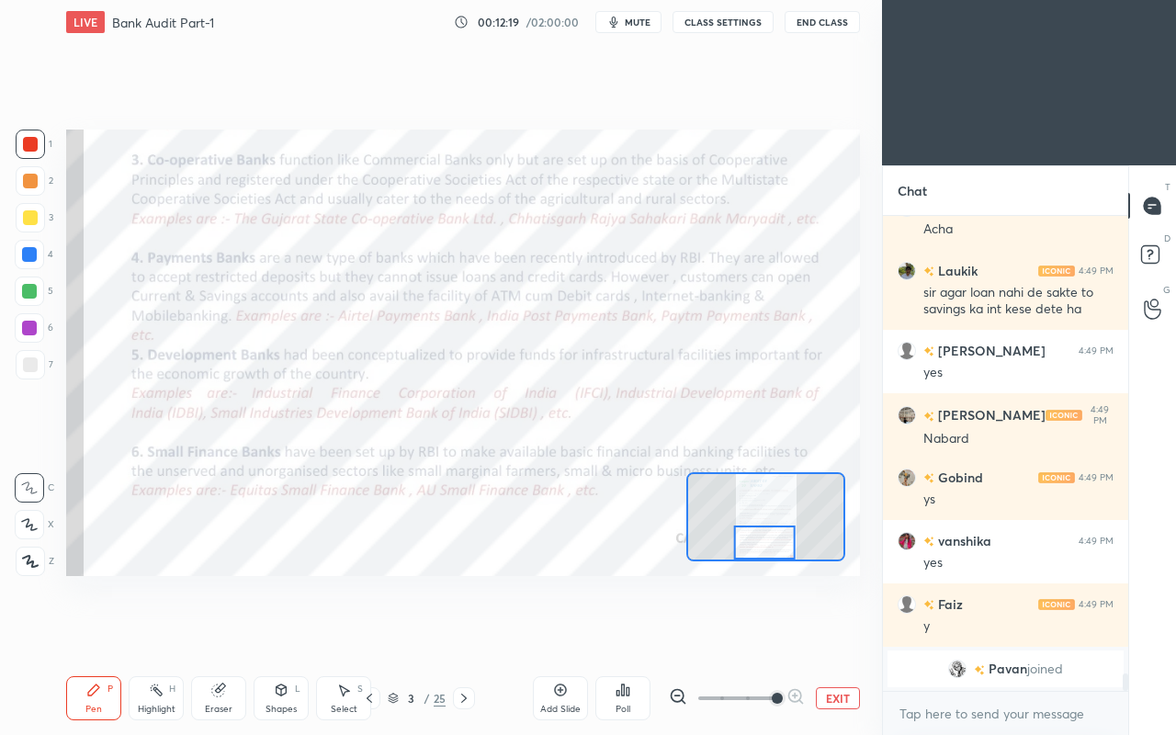
click at [37, 255] on div at bounding box center [29, 254] width 15 height 15
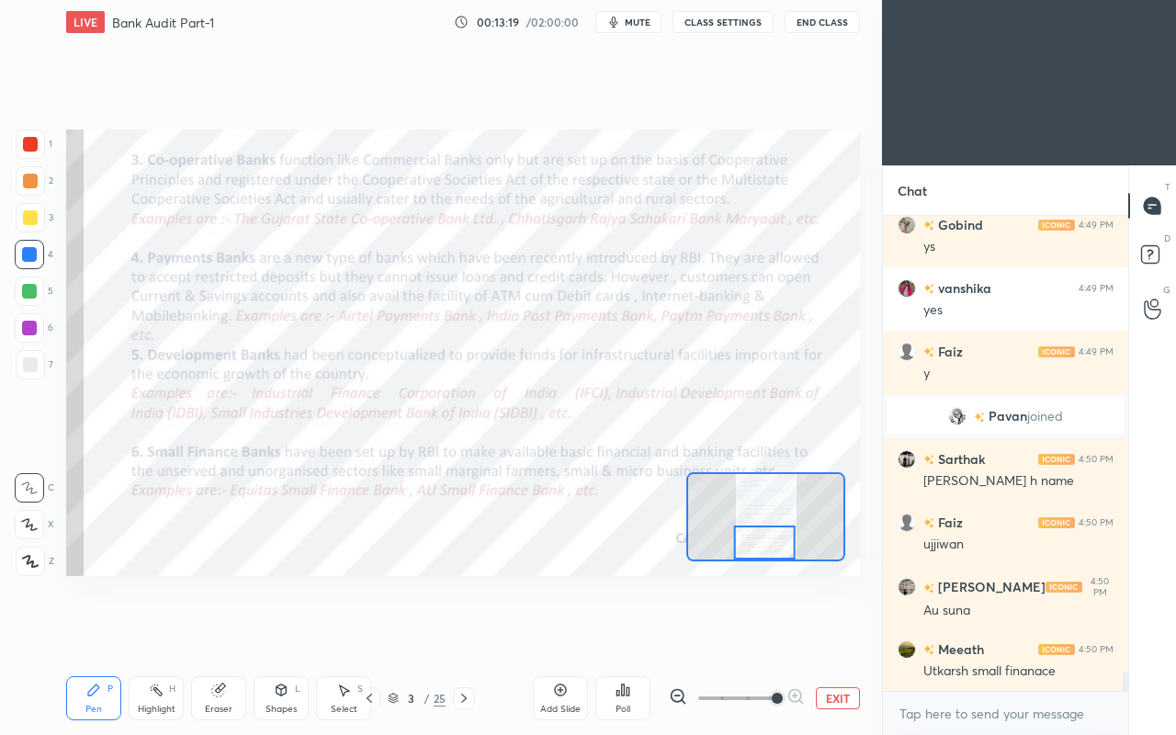
scroll to position [11138, 0]
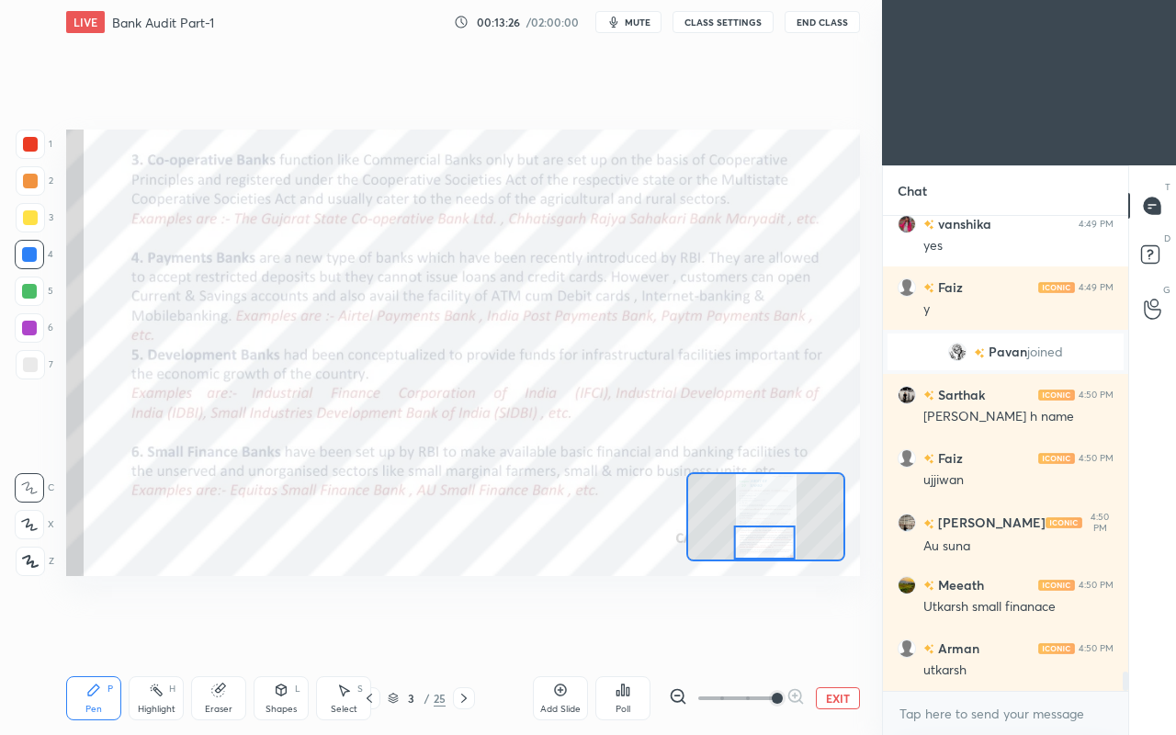
click at [560, 580] on div "Setting up your live class Poll for secs No correct answer Start poll" at bounding box center [463, 352] width 809 height 617
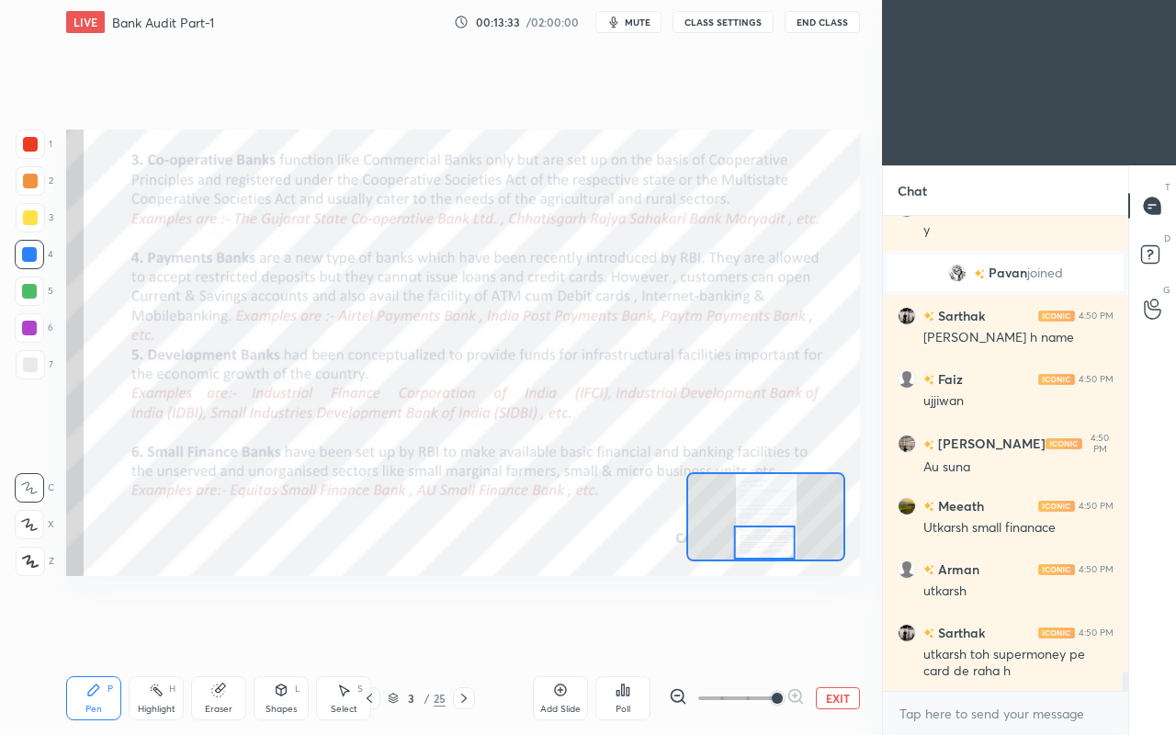
scroll to position [11281, 0]
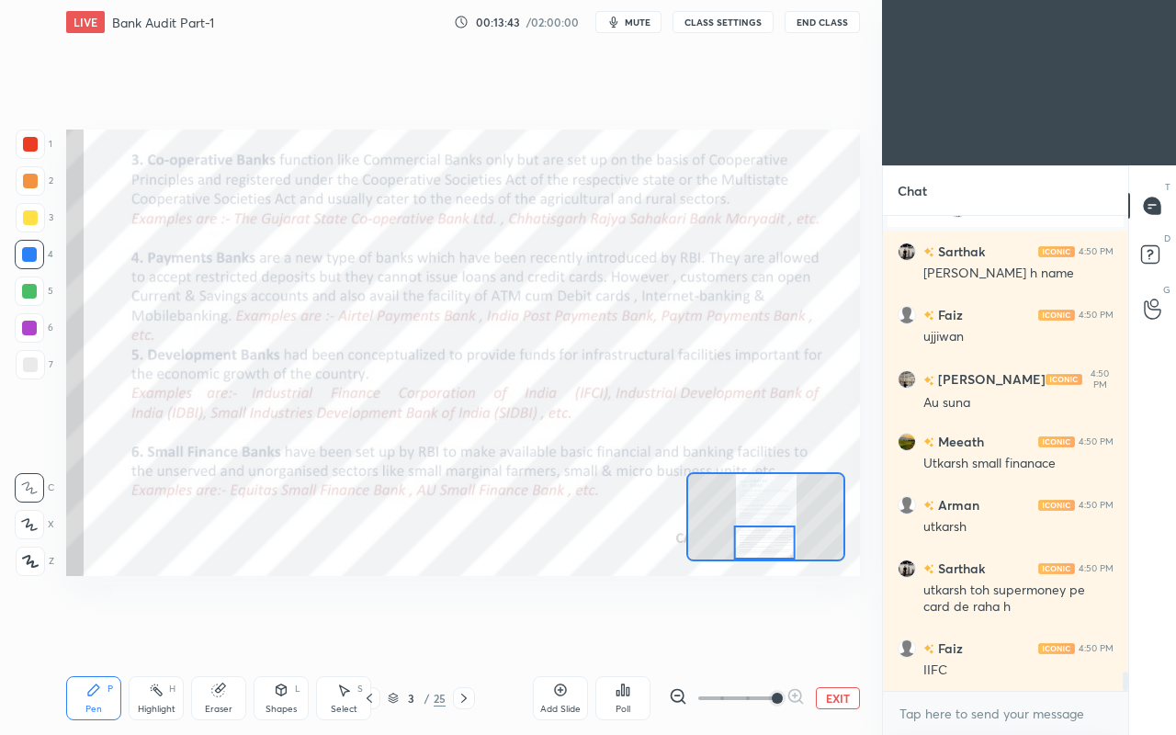
click at [33, 151] on div at bounding box center [30, 144] width 15 height 15
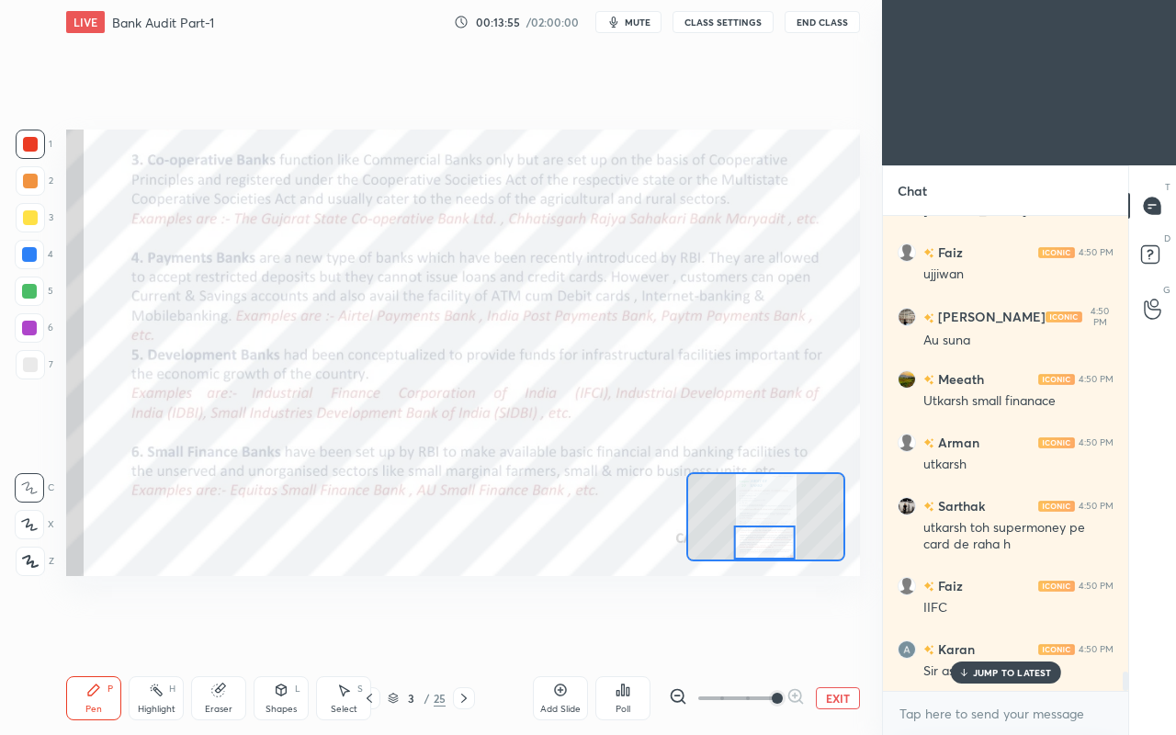
click at [979, 632] on p "JUMP TO LATEST" at bounding box center [1012, 672] width 79 height 11
click at [28, 257] on div at bounding box center [29, 254] width 15 height 15
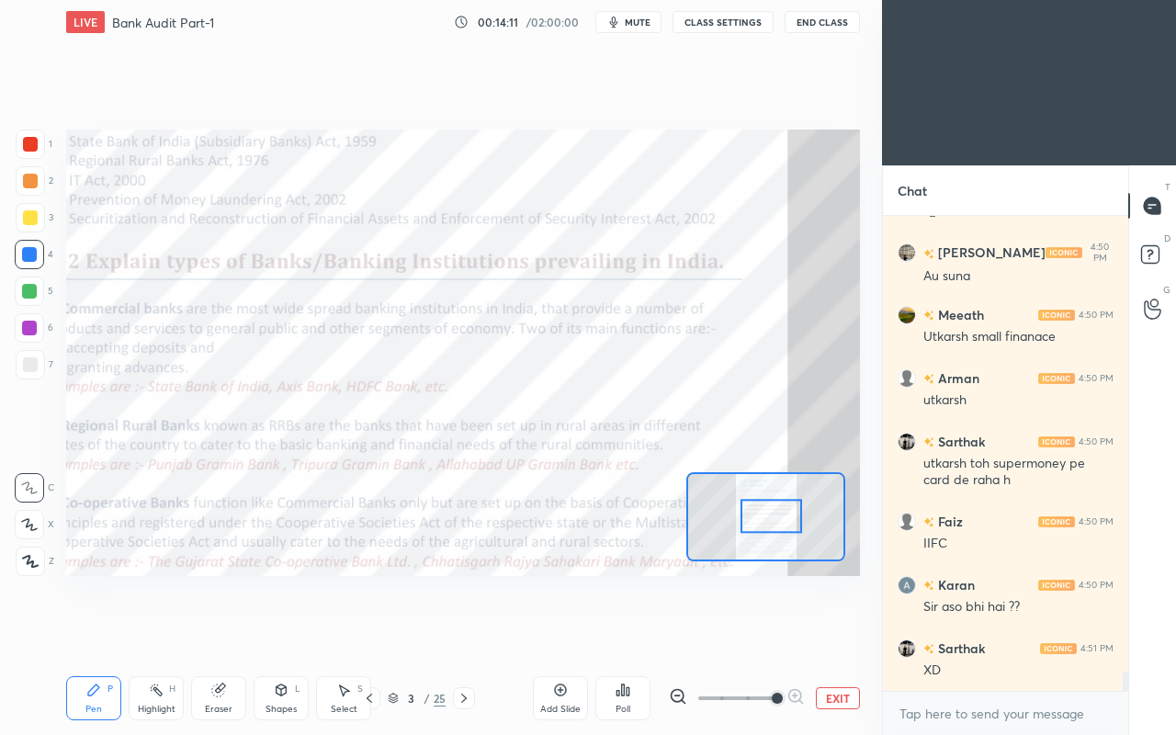
scroll to position [11470, 0]
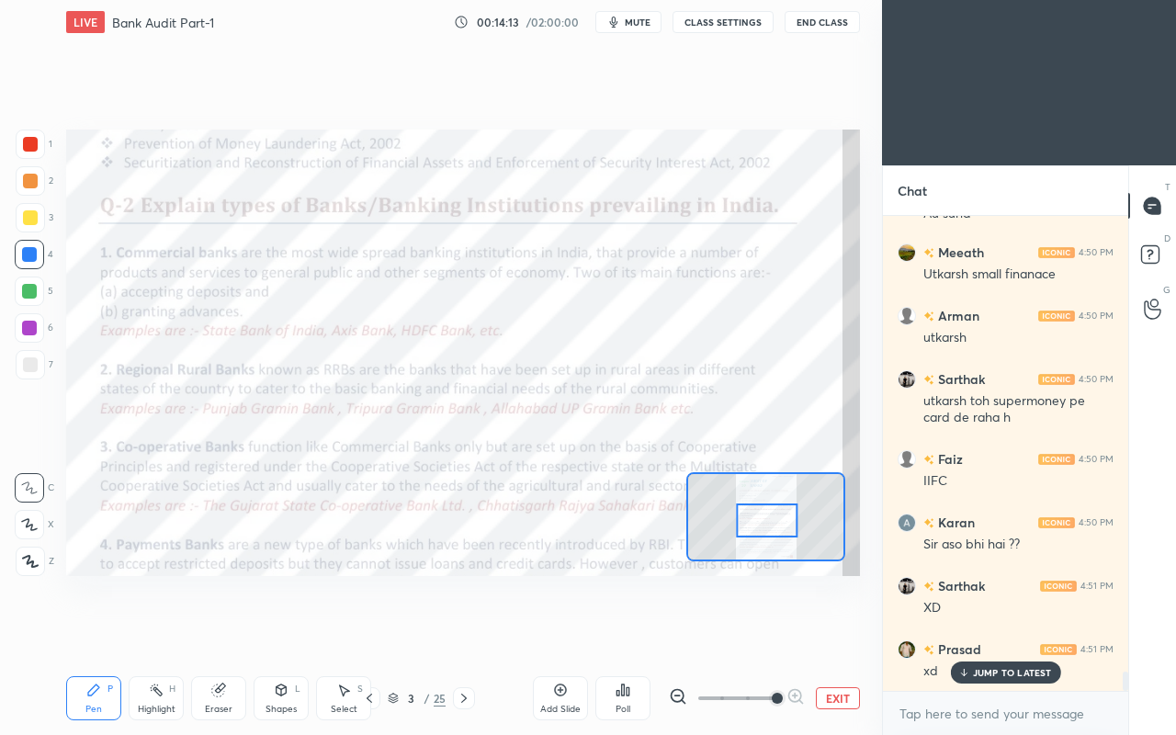
click at [974, 632] on div "JUMP TO LATEST" at bounding box center [1005, 673] width 110 height 22
click at [32, 154] on div at bounding box center [30, 144] width 29 height 29
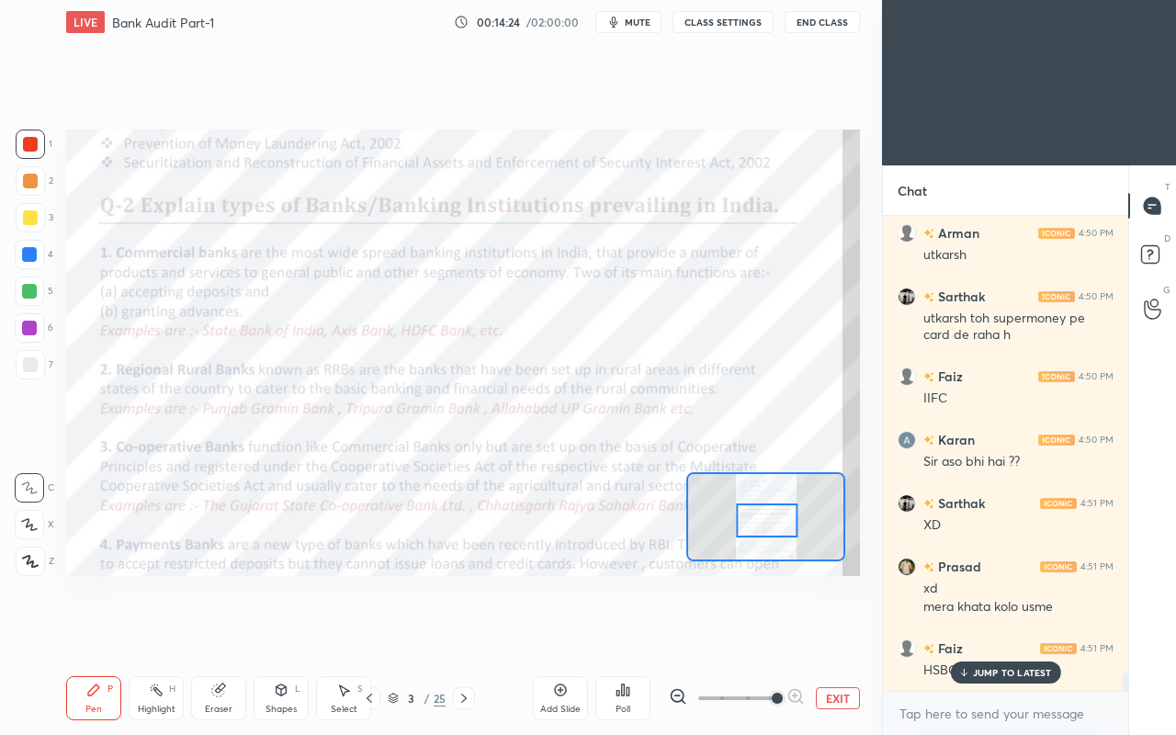
scroll to position [11615, 0]
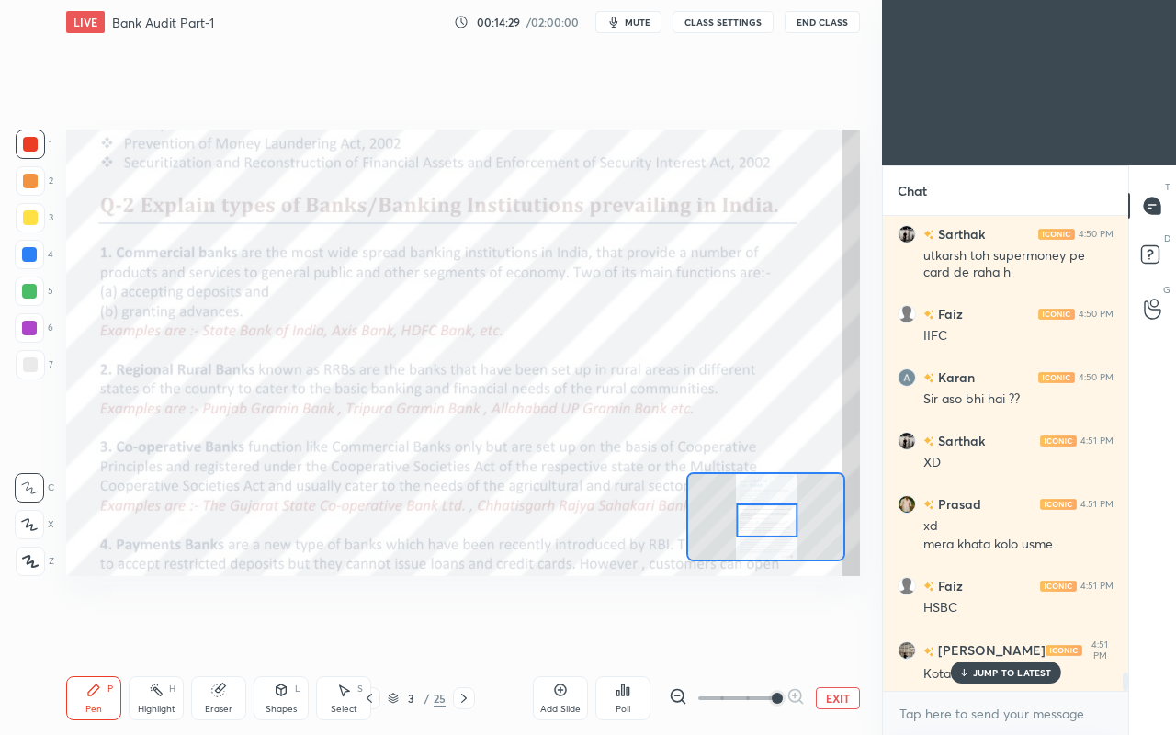
click at [991, 632] on p "JUMP TO LATEST" at bounding box center [1012, 672] width 79 height 11
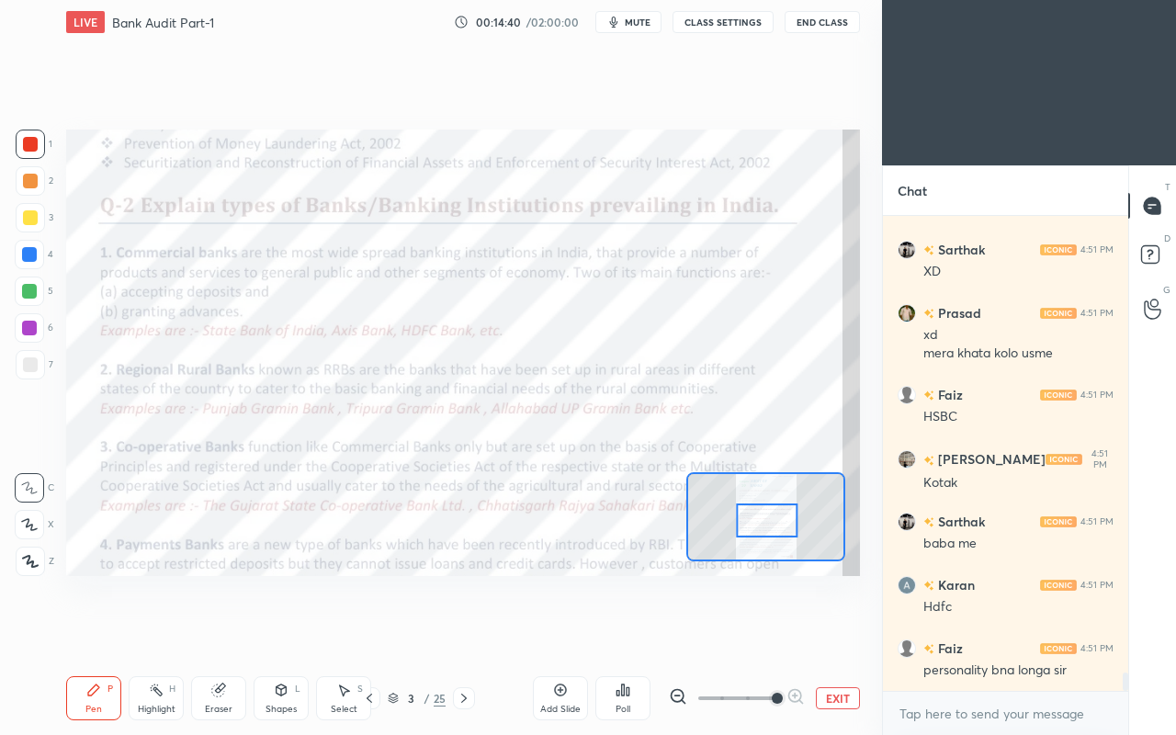
scroll to position [11869, 0]
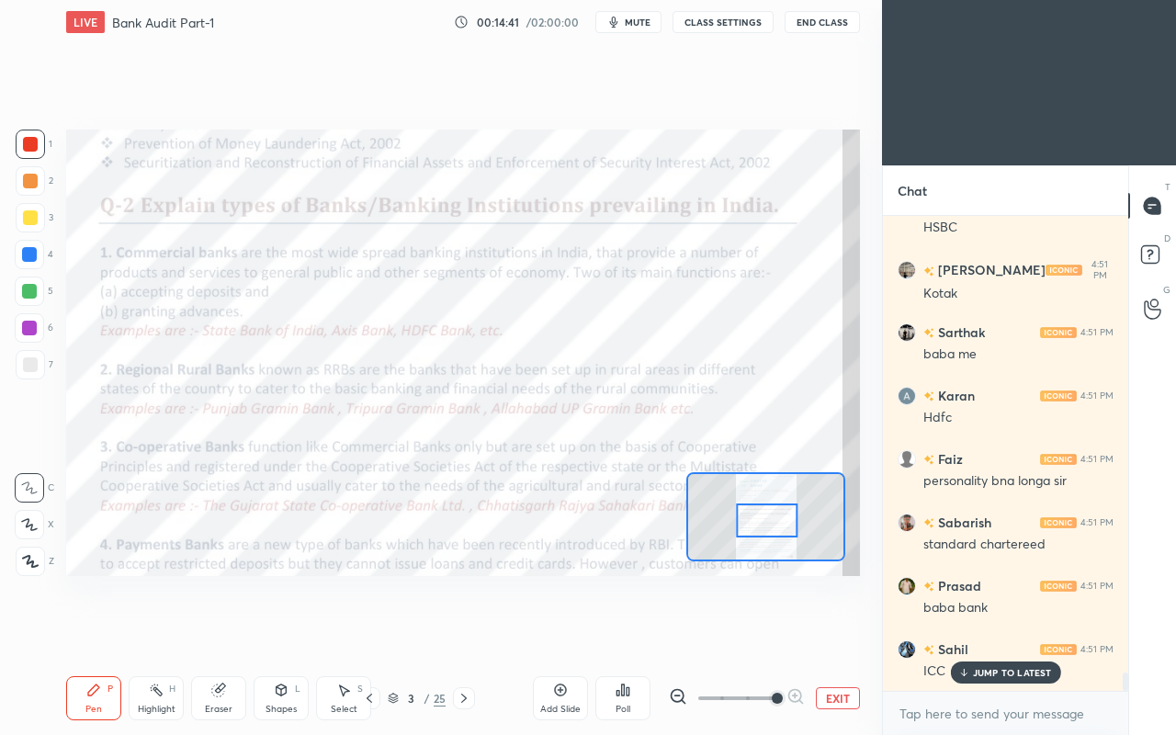
click at [996, 632] on p "JUMP TO LATEST" at bounding box center [1012, 672] width 79 height 11
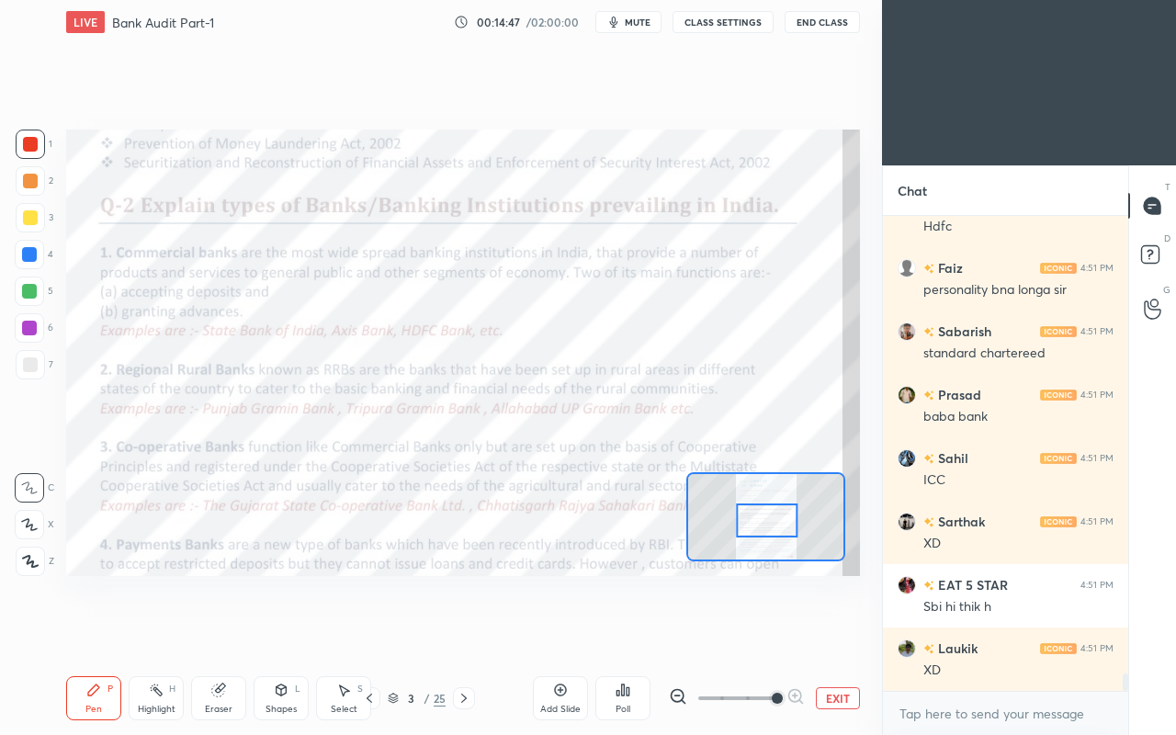
scroll to position [12249, 0]
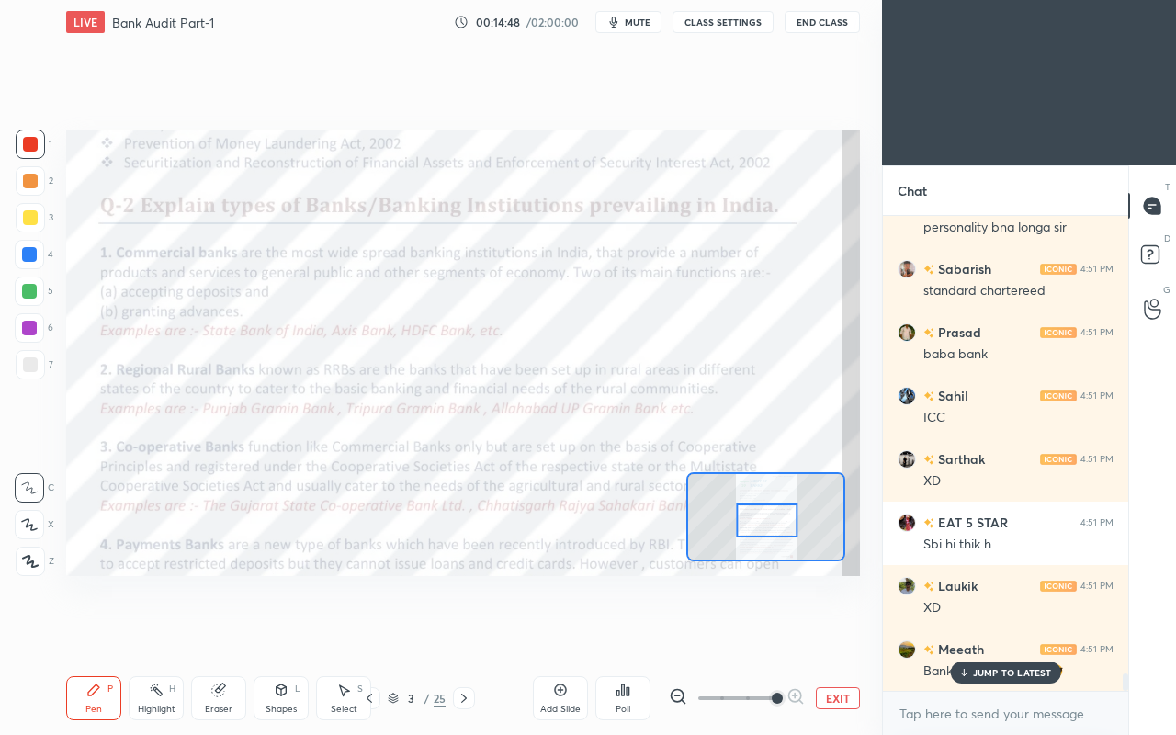
click at [982, 632] on p "JUMP TO LATEST" at bounding box center [1012, 672] width 79 height 11
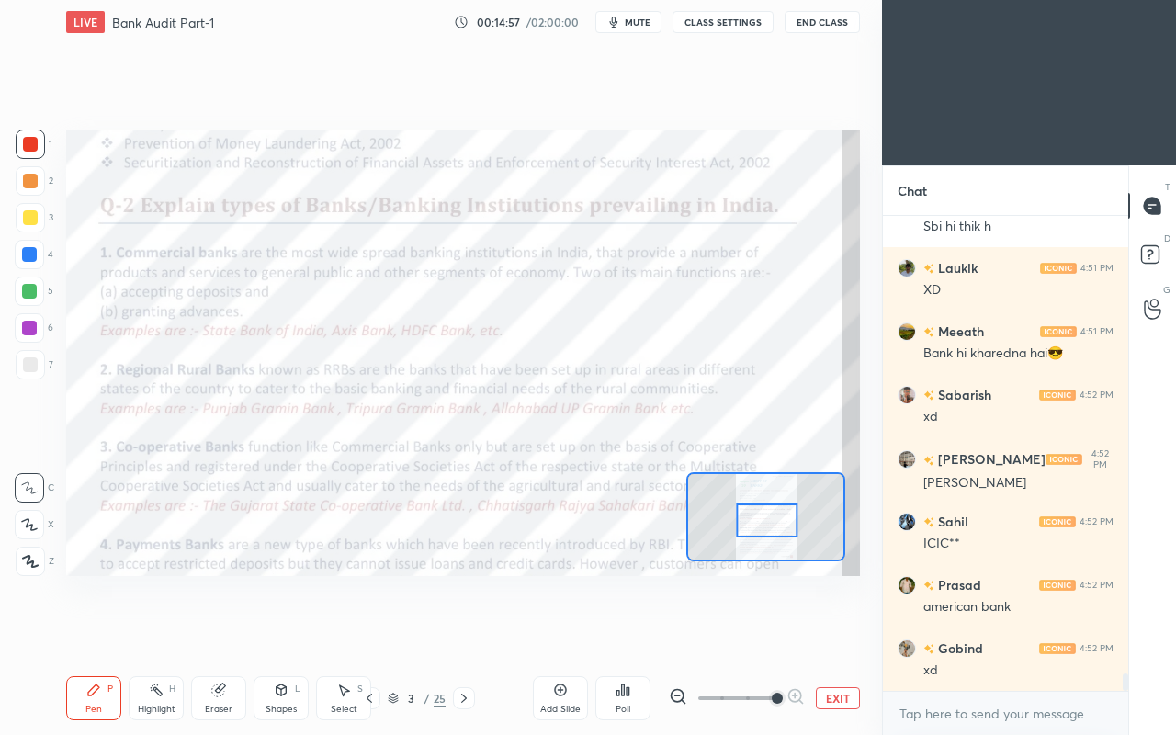
scroll to position [12630, 0]
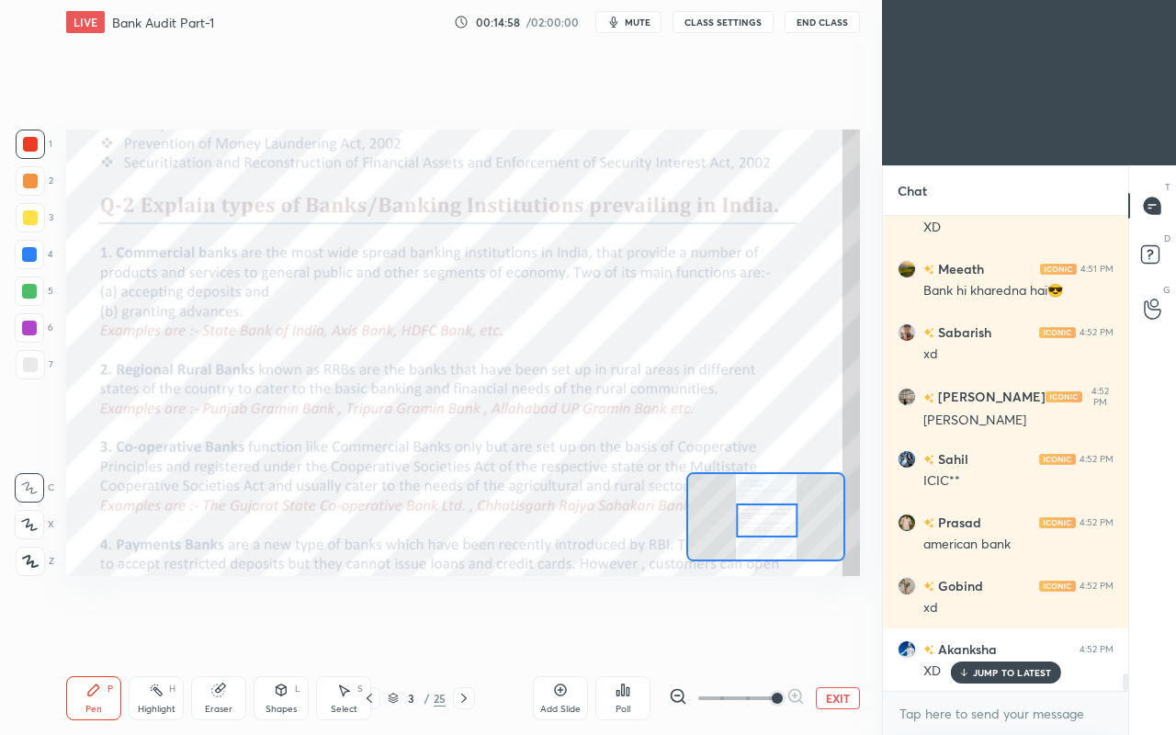
click at [990, 632] on p "JUMP TO LATEST" at bounding box center [1012, 672] width 79 height 11
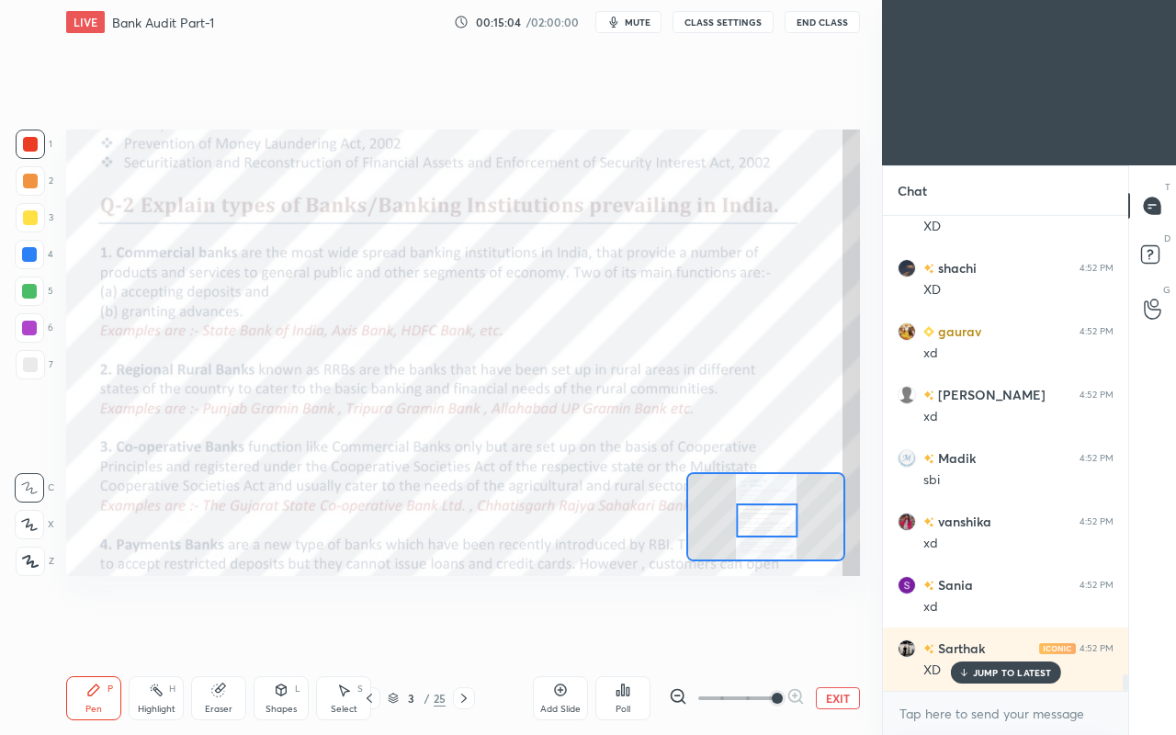
scroll to position [13137, 0]
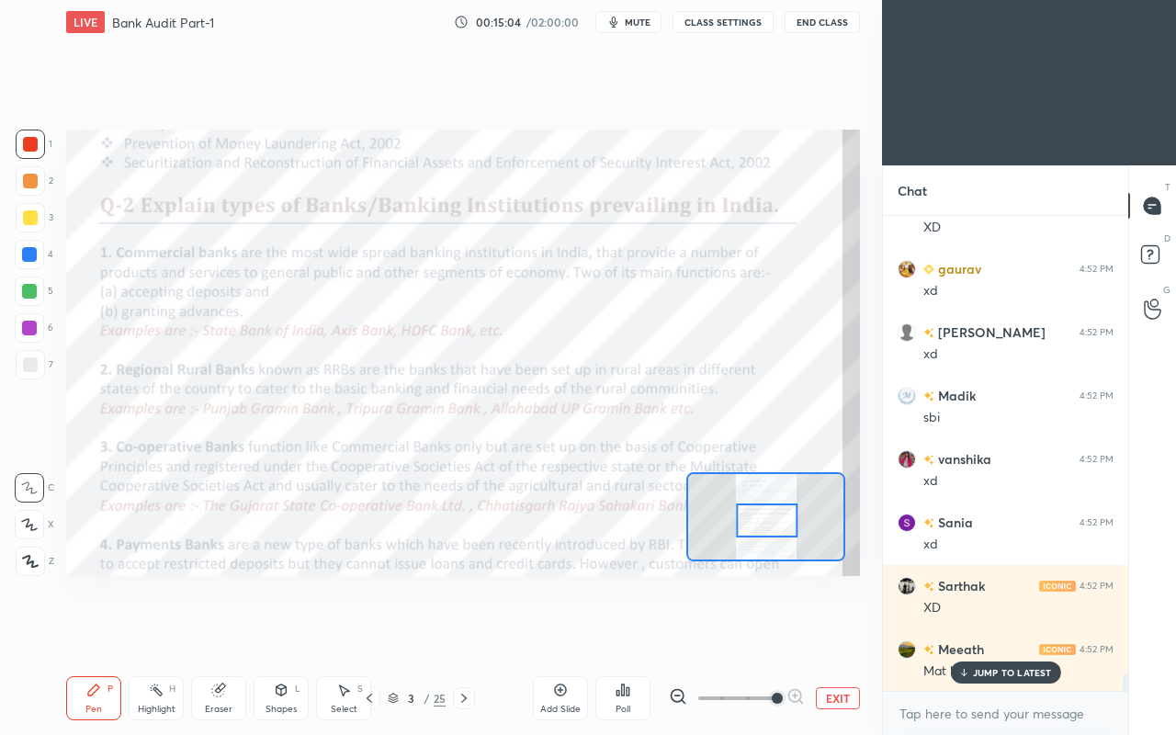
click at [25, 245] on div at bounding box center [29, 254] width 29 height 29
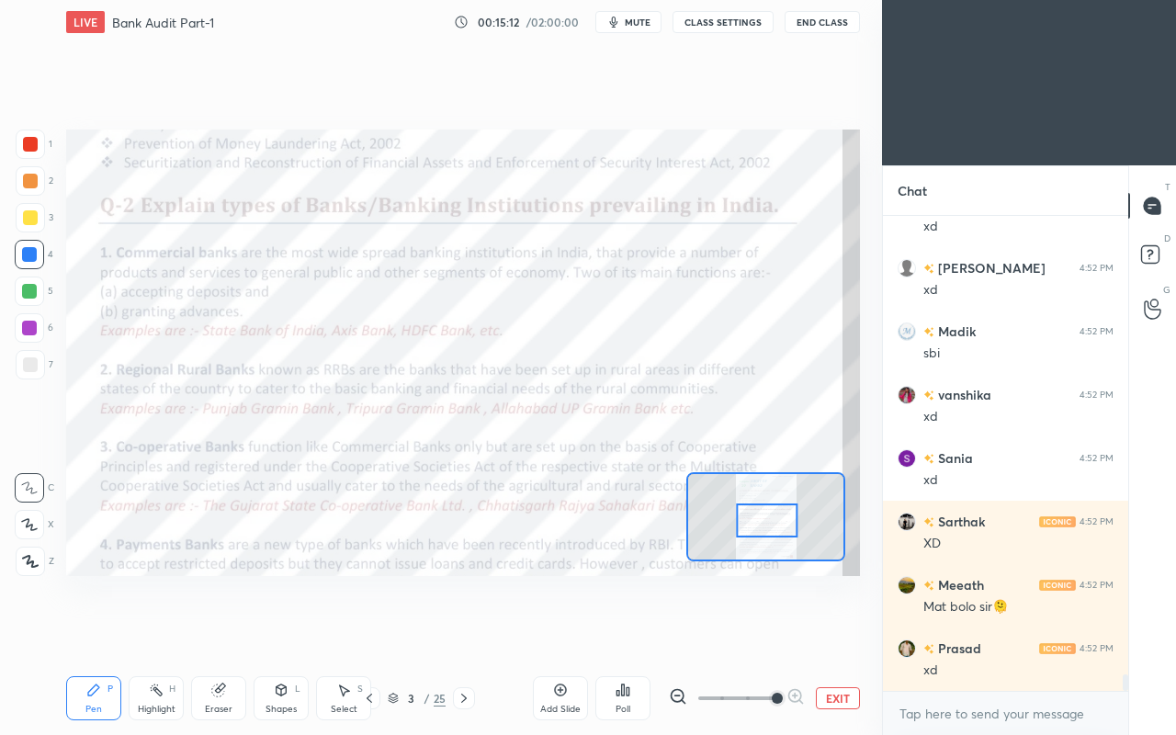
scroll to position [13264, 0]
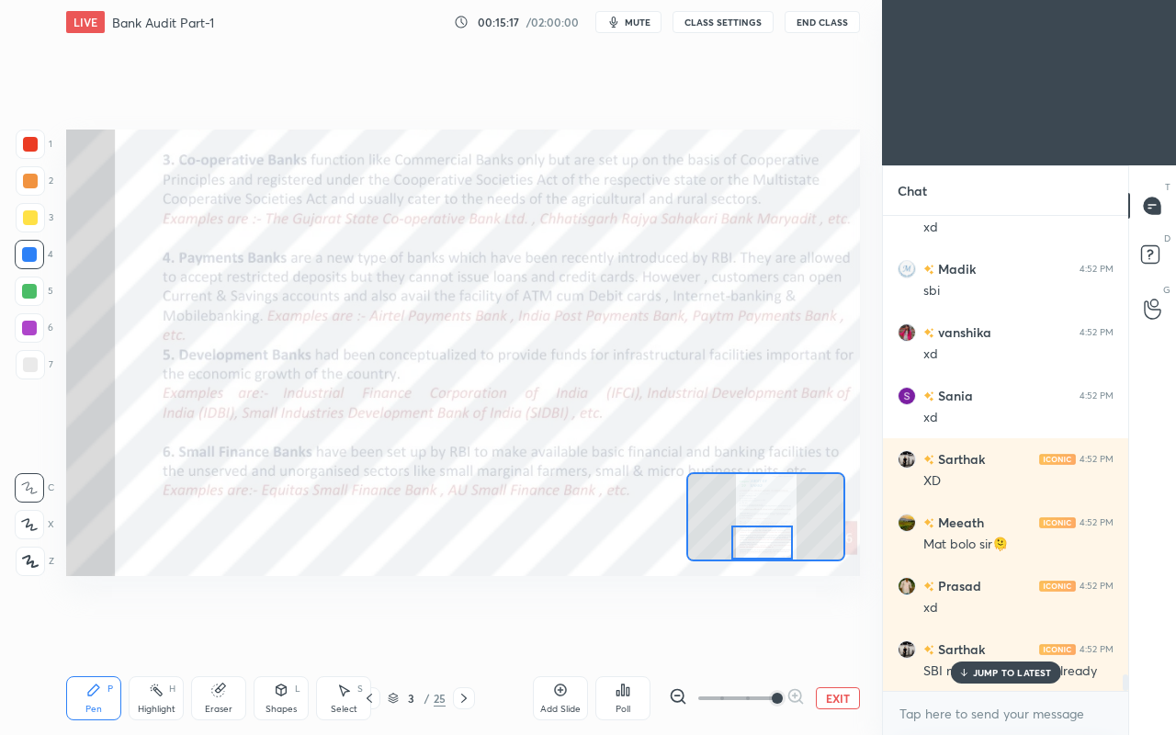
click at [364, 632] on icon at bounding box center [369, 698] width 15 height 15
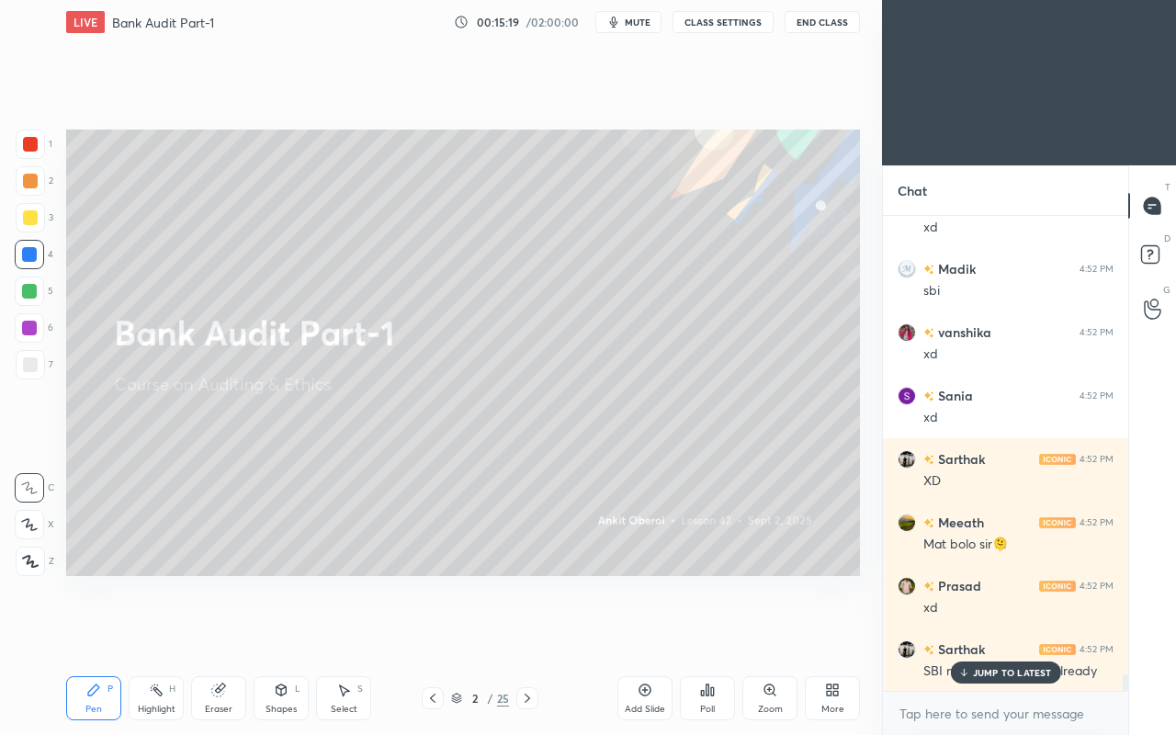
click at [989, 632] on p "JUMP TO LATEST" at bounding box center [1012, 672] width 79 height 11
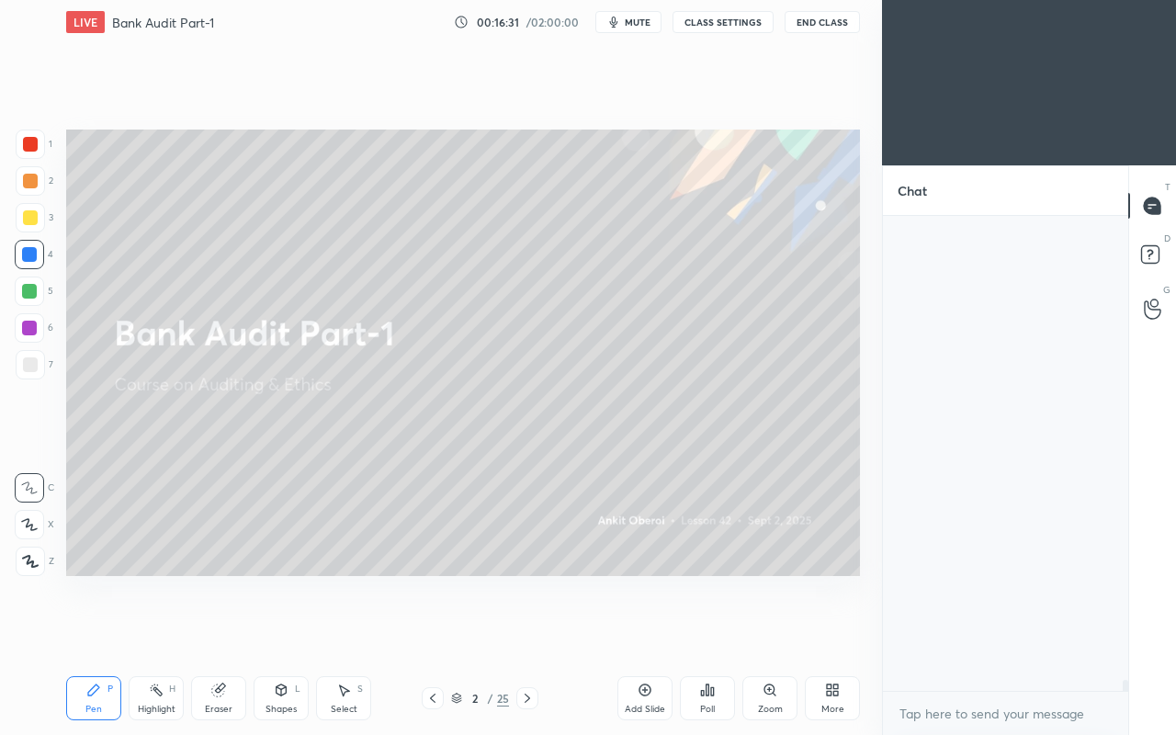
scroll to position [19703, 0]
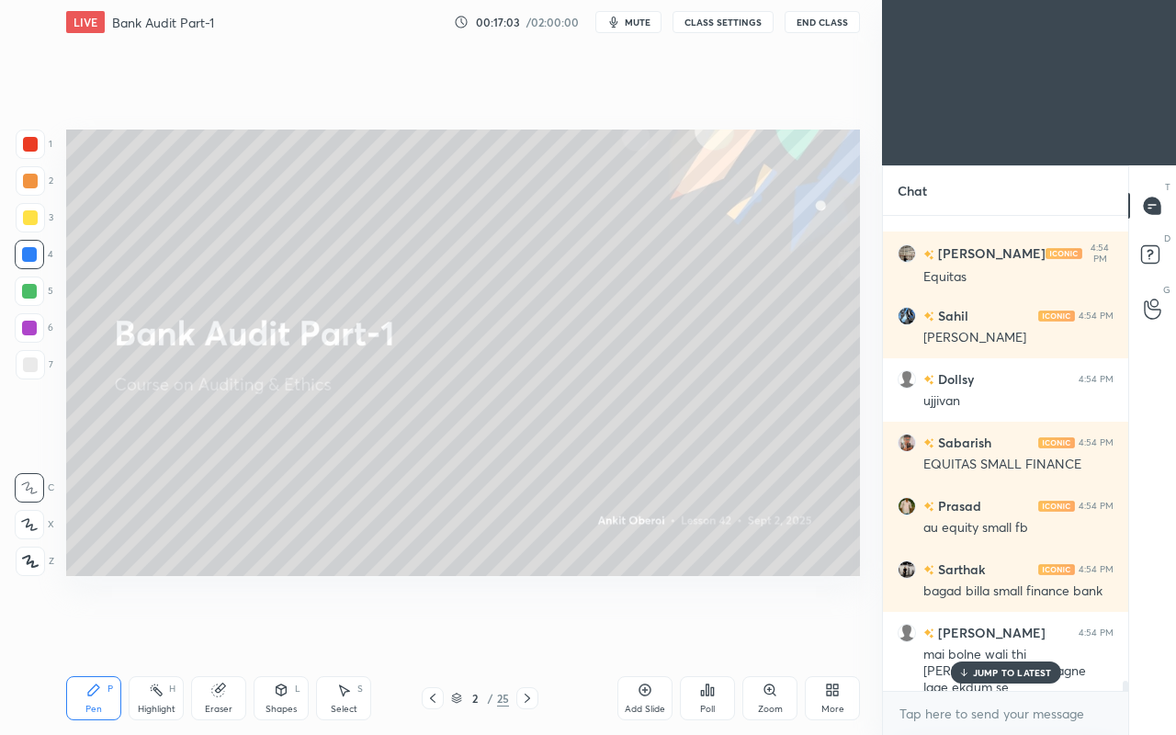
click at [1011, 632] on div "JUMP TO LATEST" at bounding box center [1005, 673] width 110 height 22
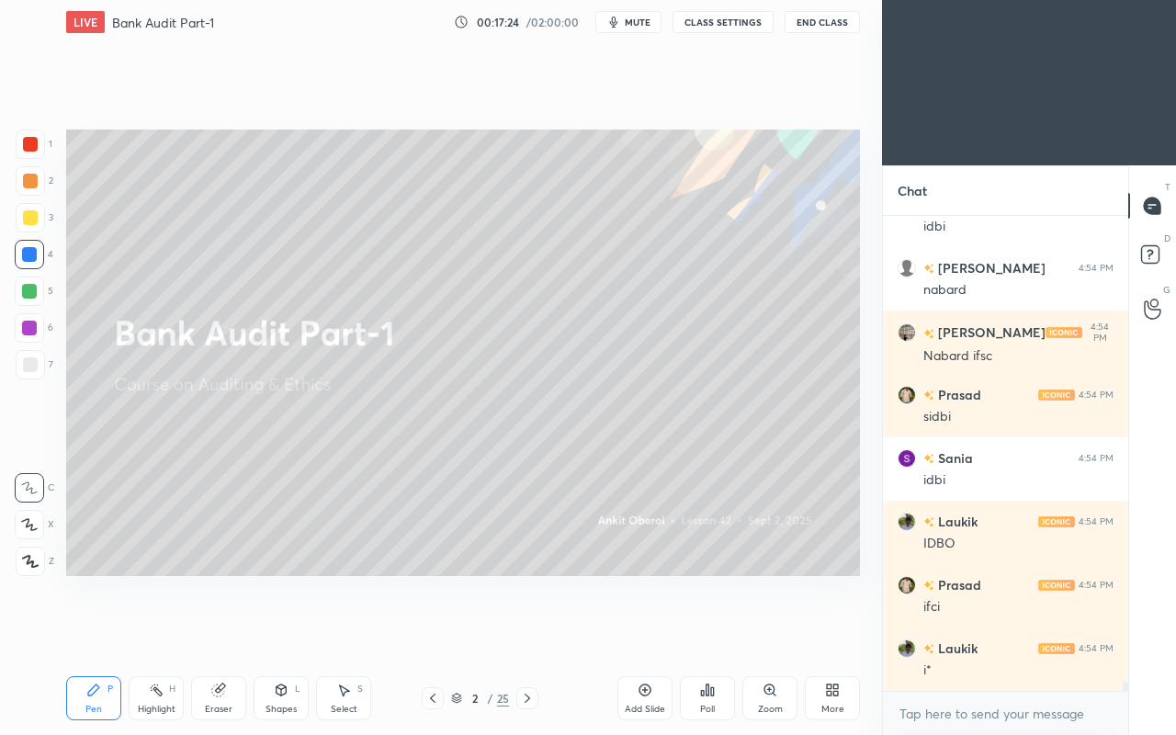
click at [526, 632] on icon at bounding box center [527, 698] width 15 height 15
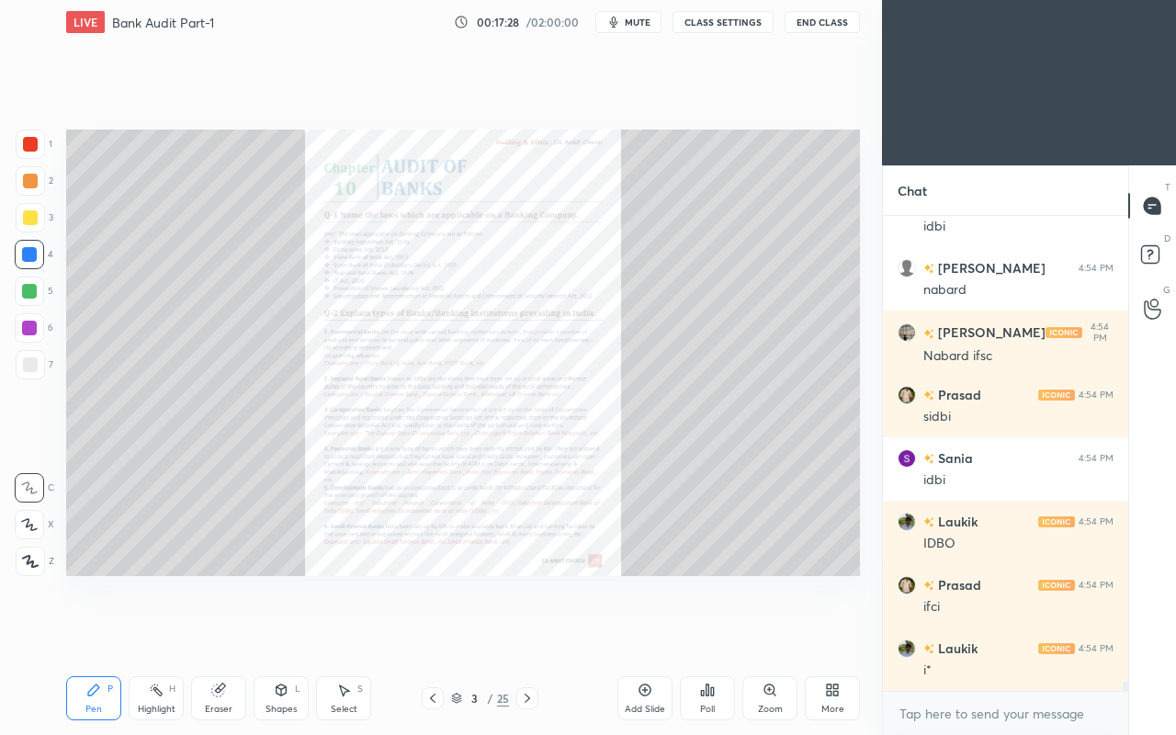
click at [529, 632] on icon at bounding box center [527, 698] width 15 height 15
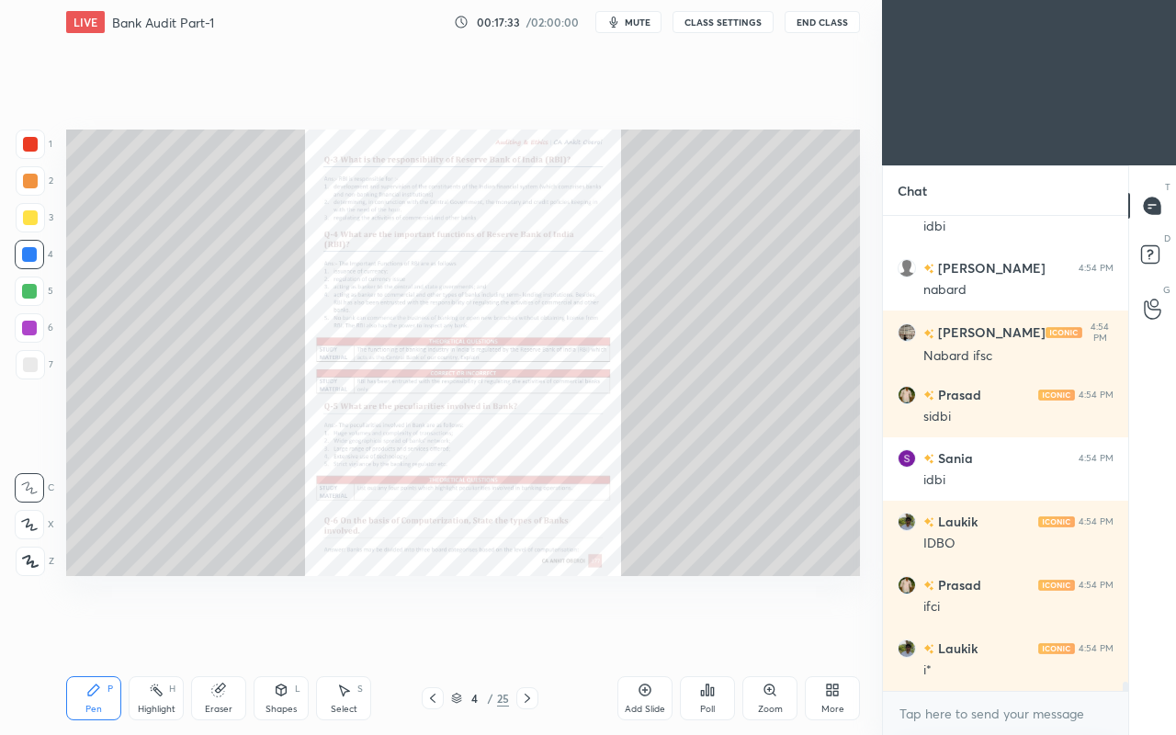
click at [772, 632] on icon at bounding box center [769, 689] width 10 height 10
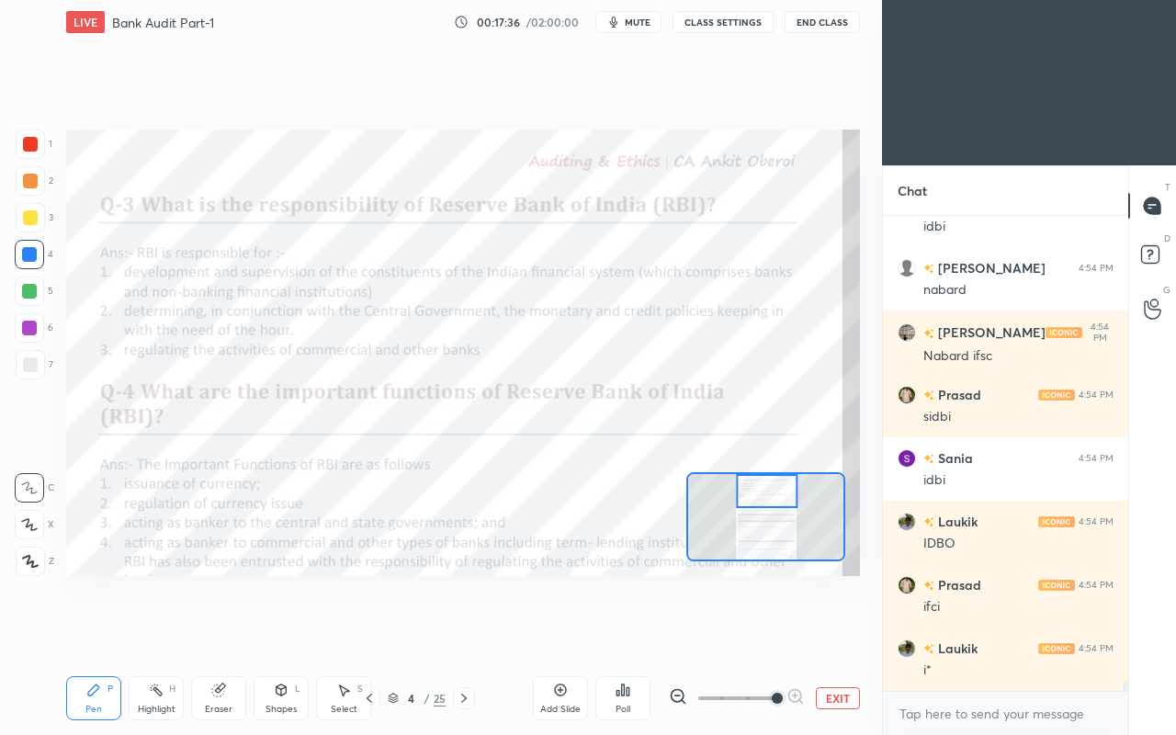
click at [28, 143] on div at bounding box center [30, 144] width 15 height 15
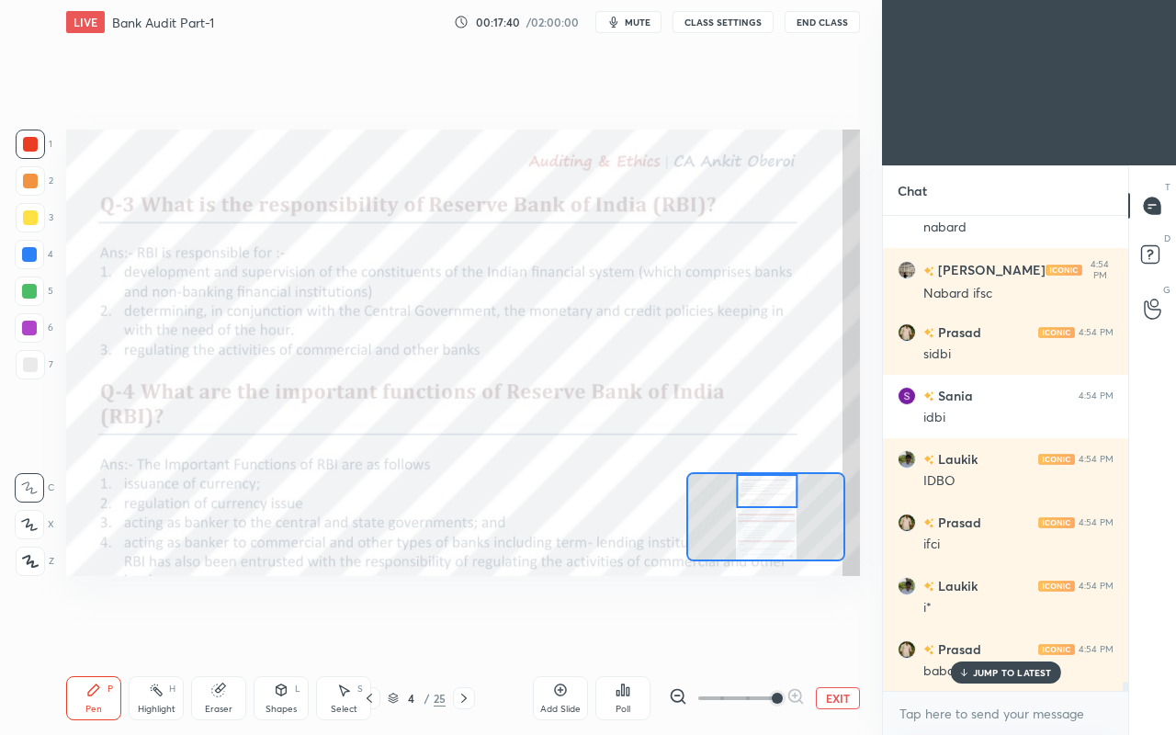
click at [984, 632] on p "JUMP TO LATEST" at bounding box center [1012, 672] width 79 height 11
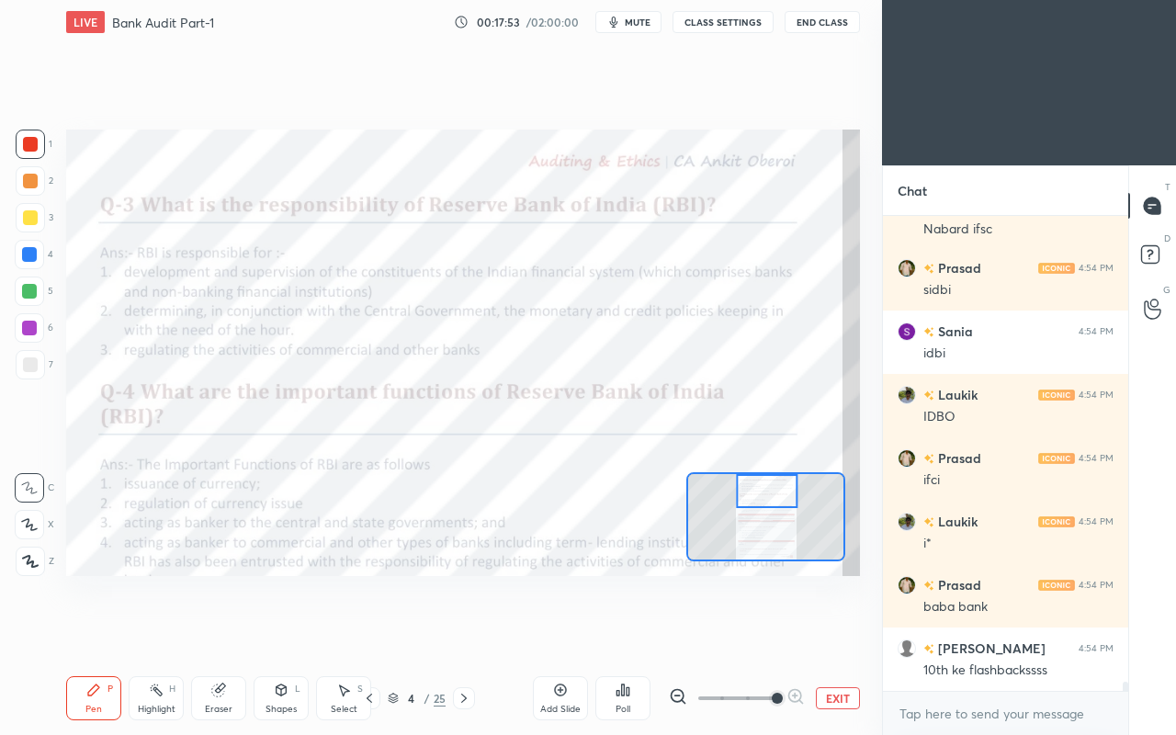
scroll to position [24093, 0]
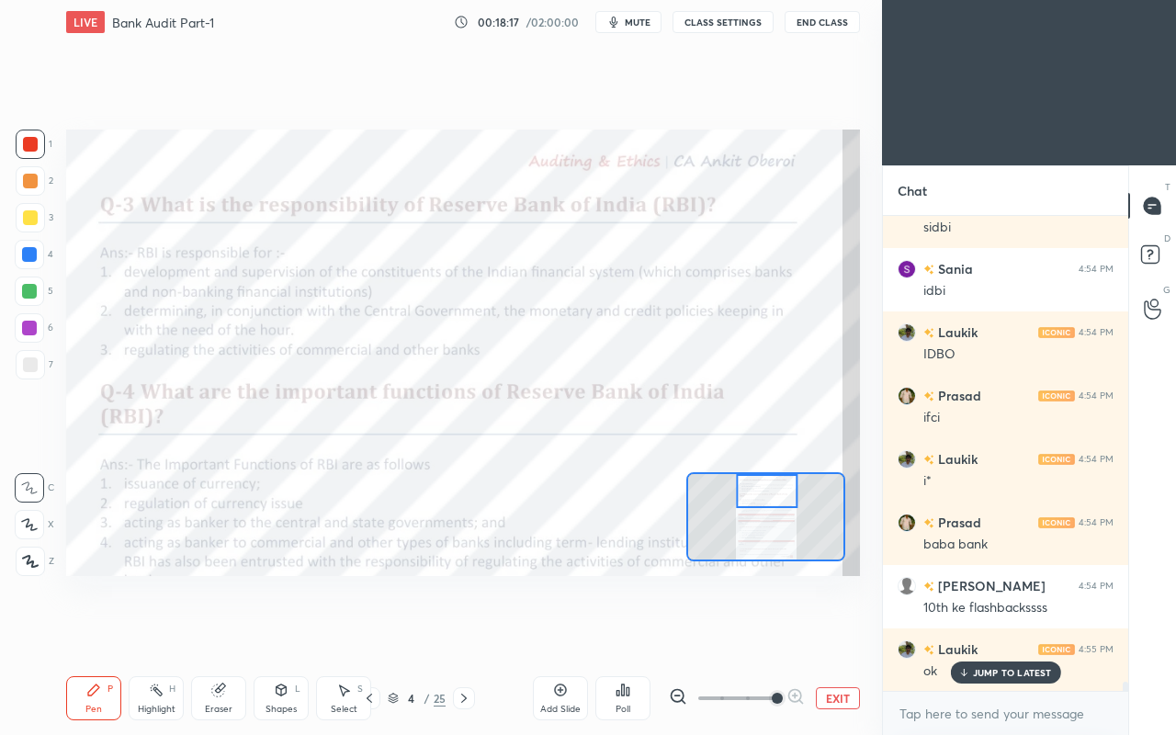
click at [764, 504] on div at bounding box center [767, 491] width 62 height 34
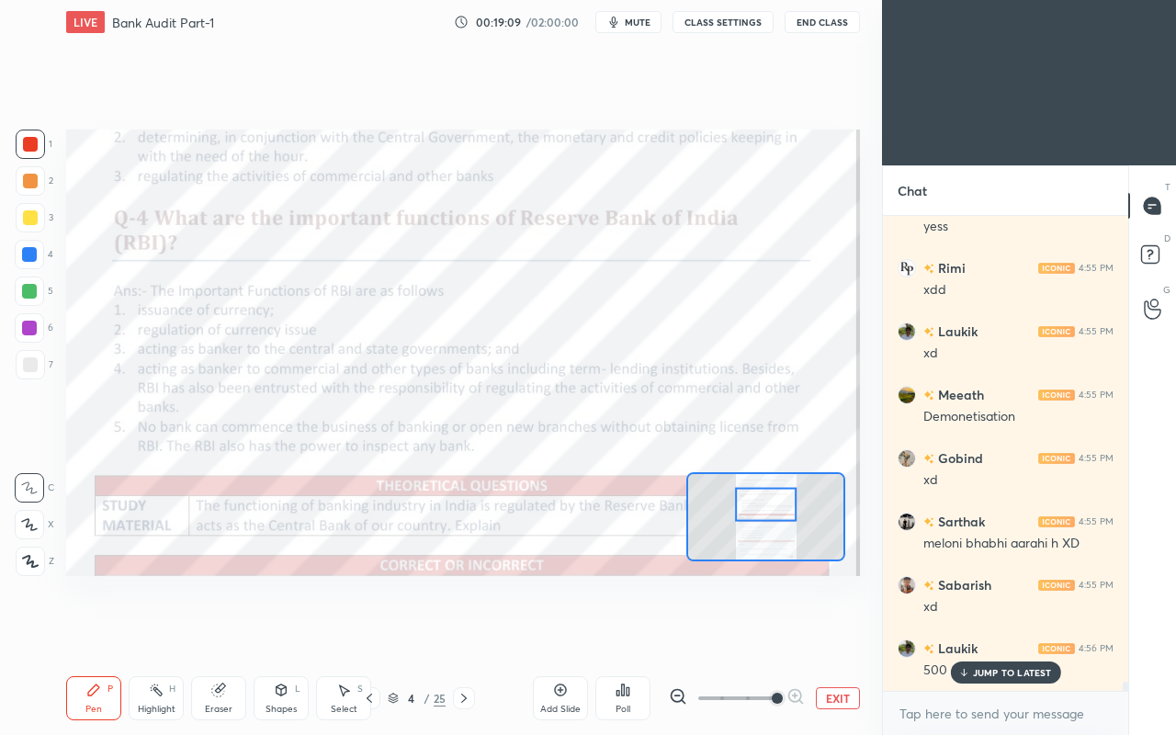
scroll to position [24980, 0]
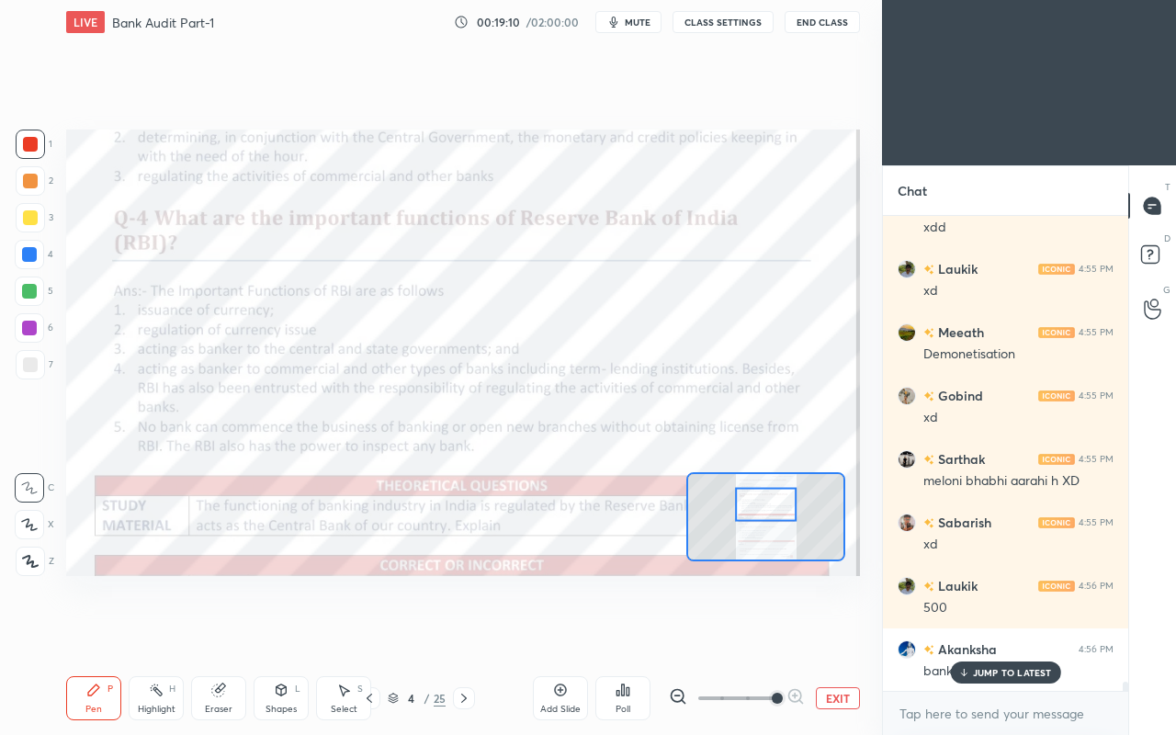
click at [999, 632] on p "JUMP TO LATEST" at bounding box center [1012, 672] width 79 height 11
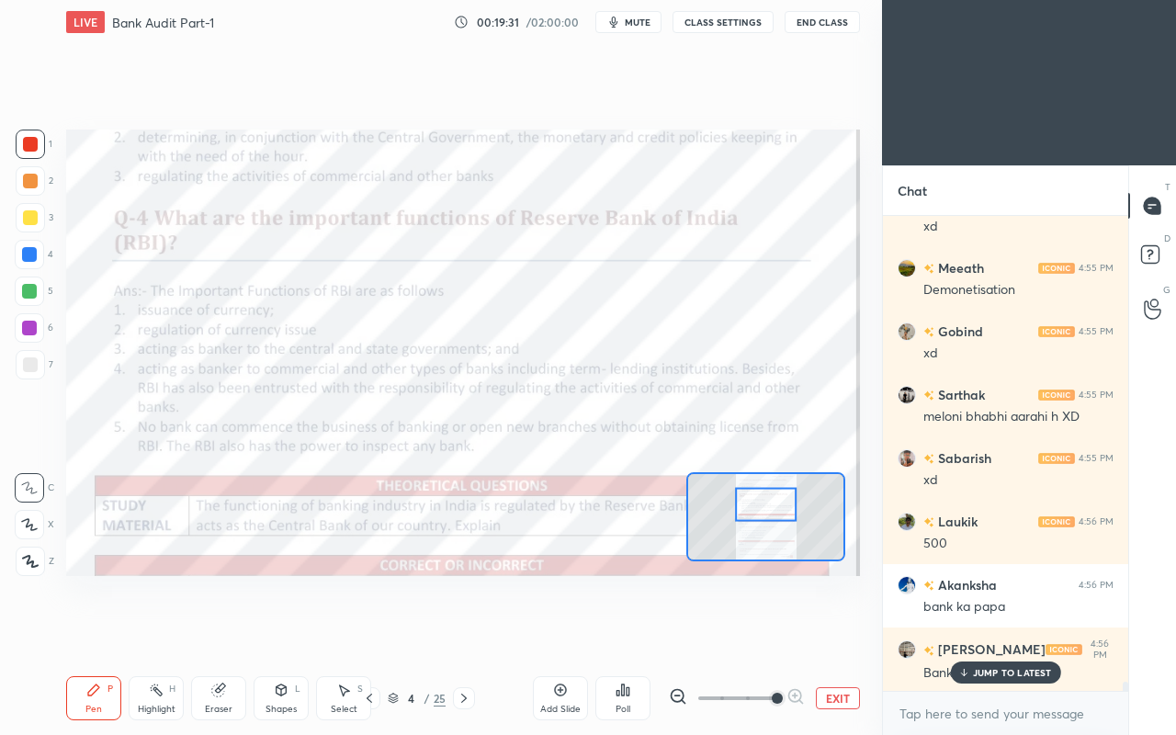
scroll to position [25107, 0]
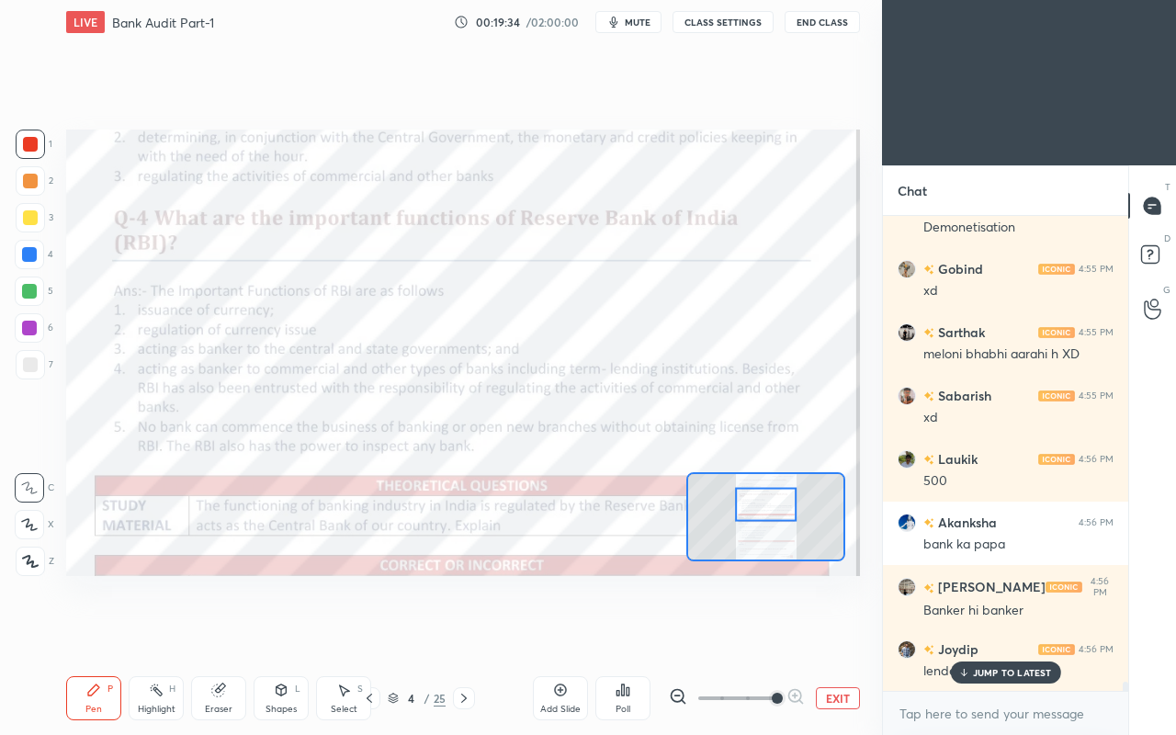
click at [983, 632] on p "JUMP TO LATEST" at bounding box center [1012, 672] width 79 height 11
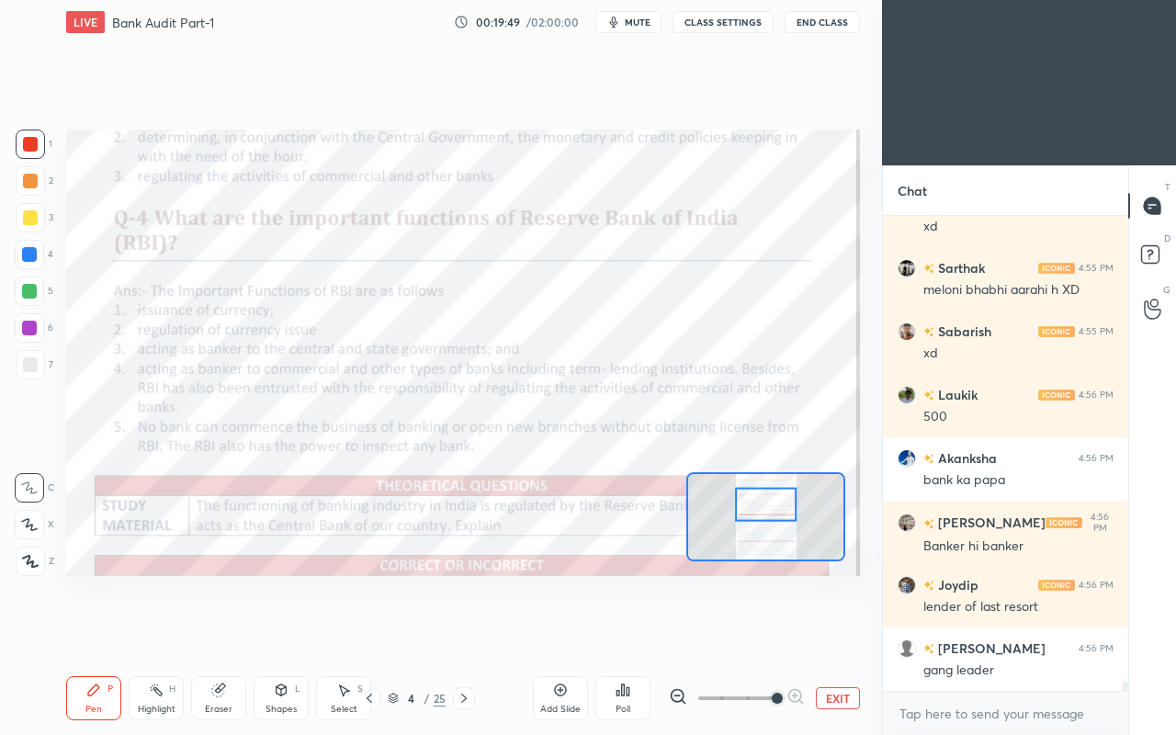
scroll to position [25234, 0]
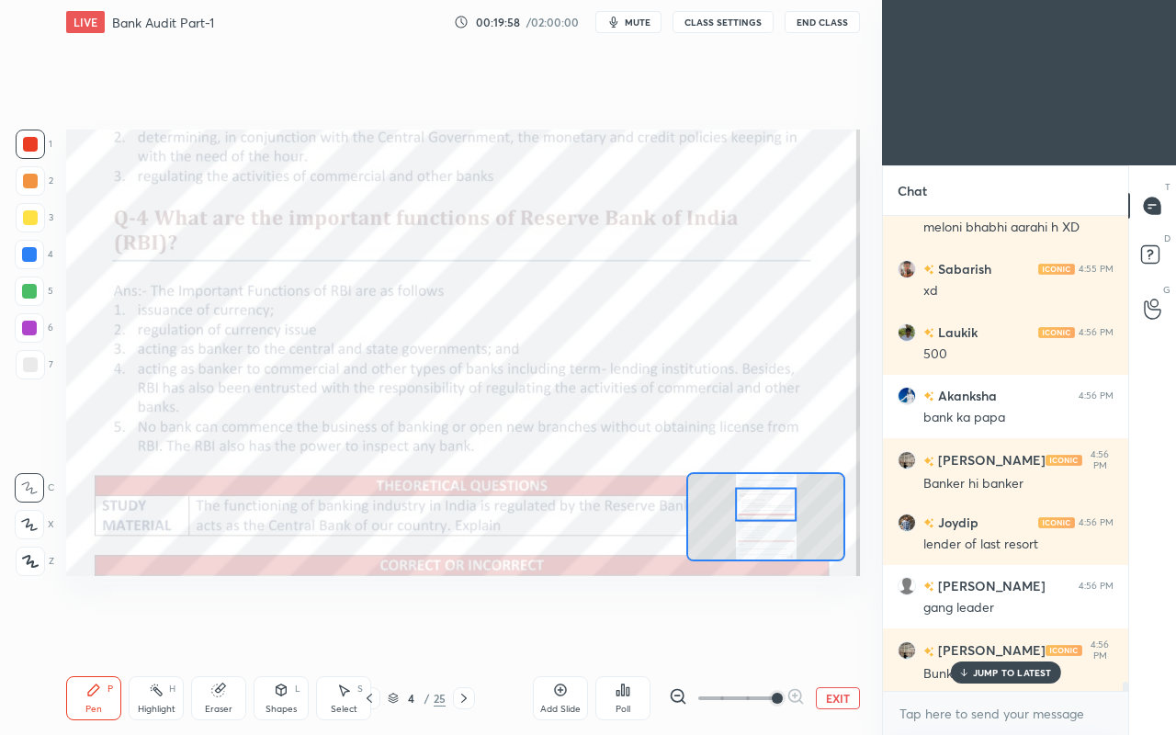
click at [974, 632] on div "Bunker" at bounding box center [1018, 673] width 190 height 22
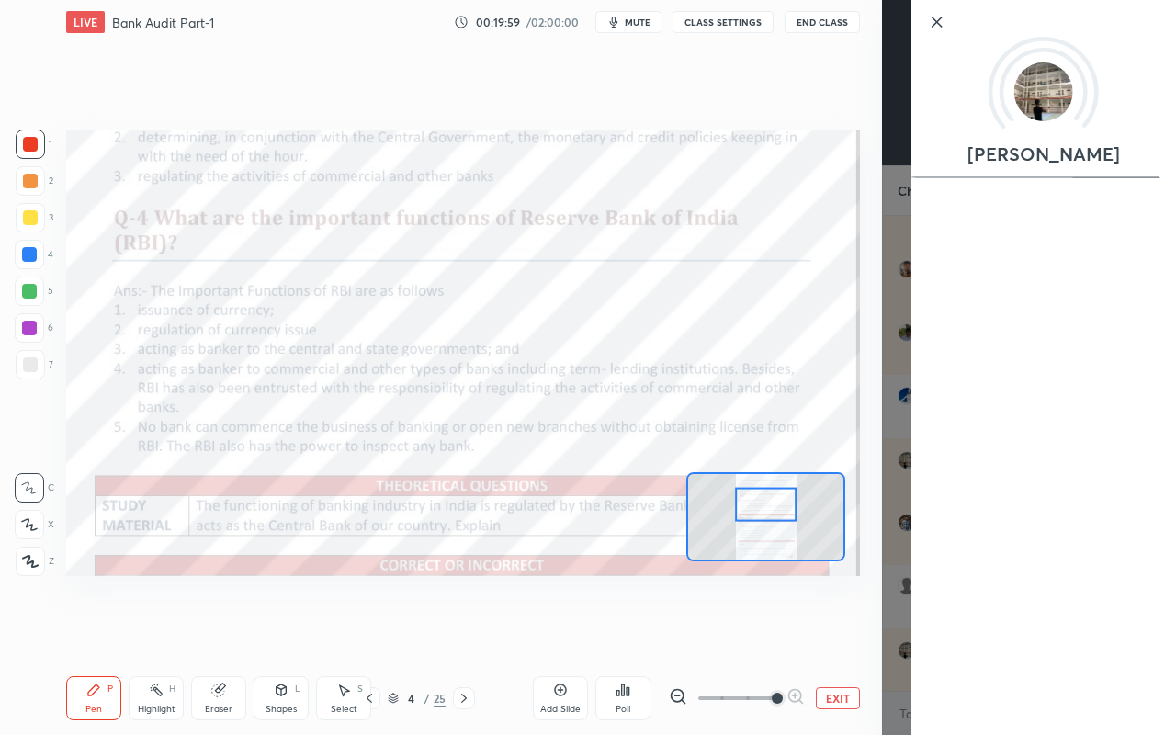
click at [838, 632] on div "Setting up your live class Poll for secs No correct answer Start poll" at bounding box center [463, 352] width 809 height 617
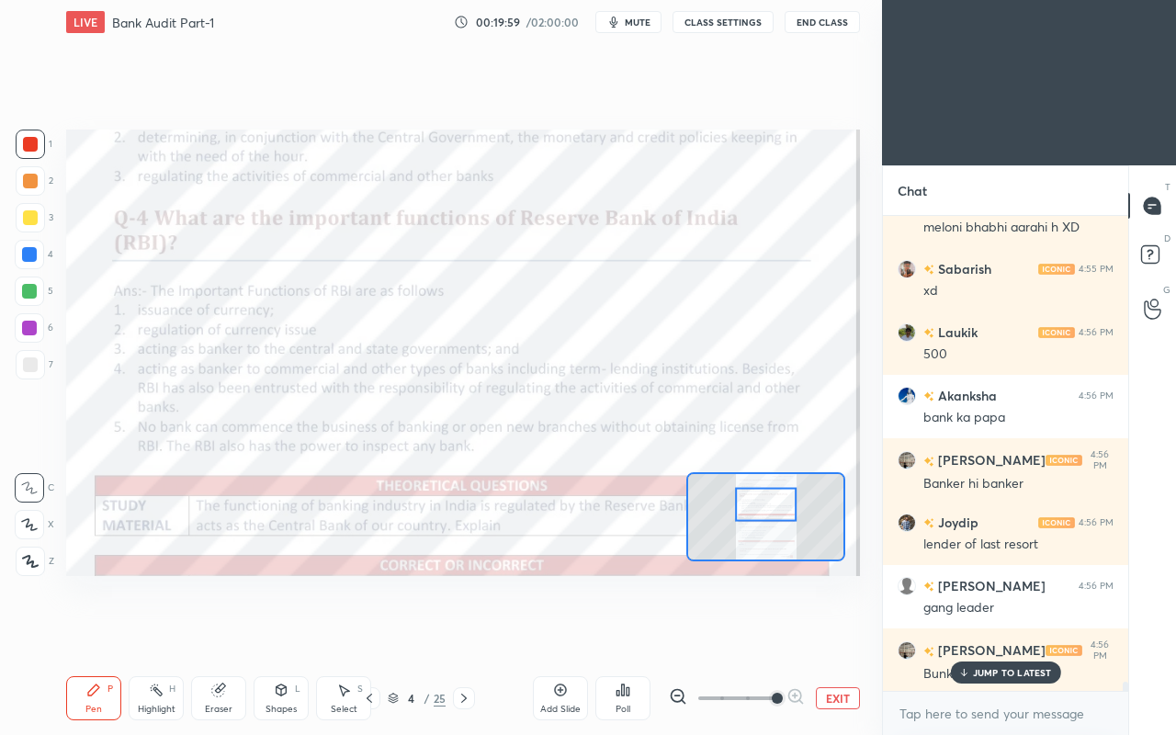
click at [957, 632] on div "JUMP TO LATEST" at bounding box center [1005, 673] width 110 height 22
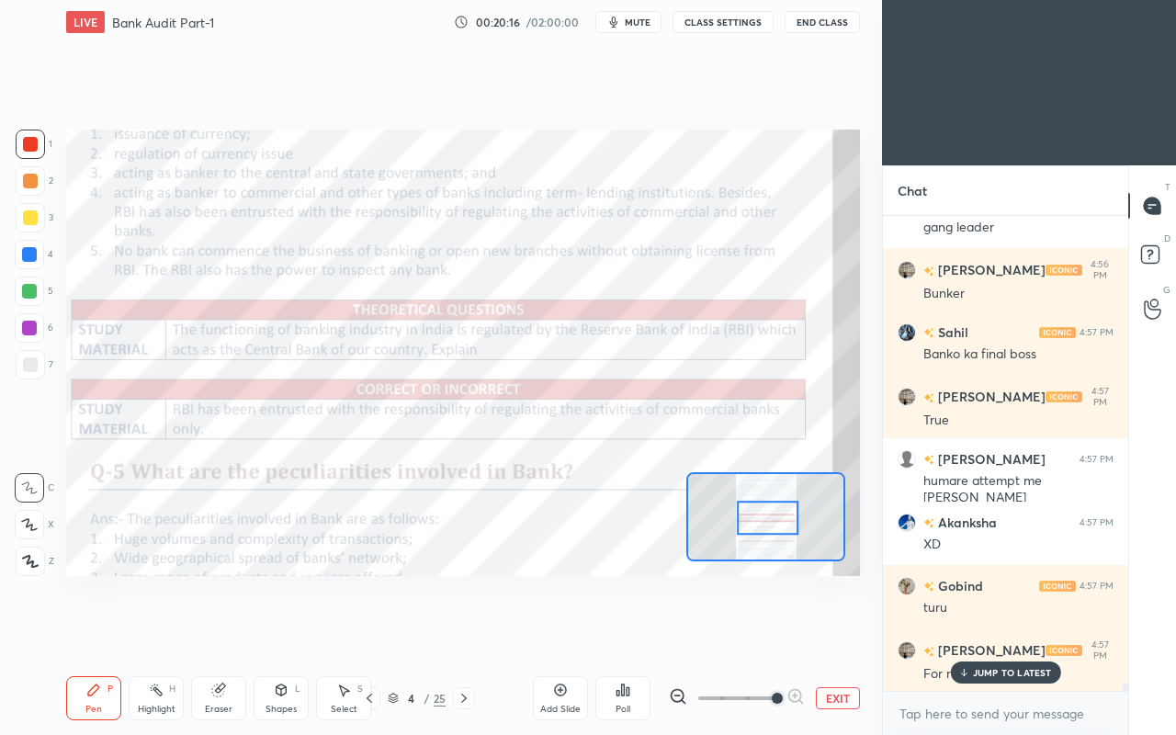
scroll to position [25695, 0]
click at [32, 150] on div at bounding box center [30, 144] width 15 height 15
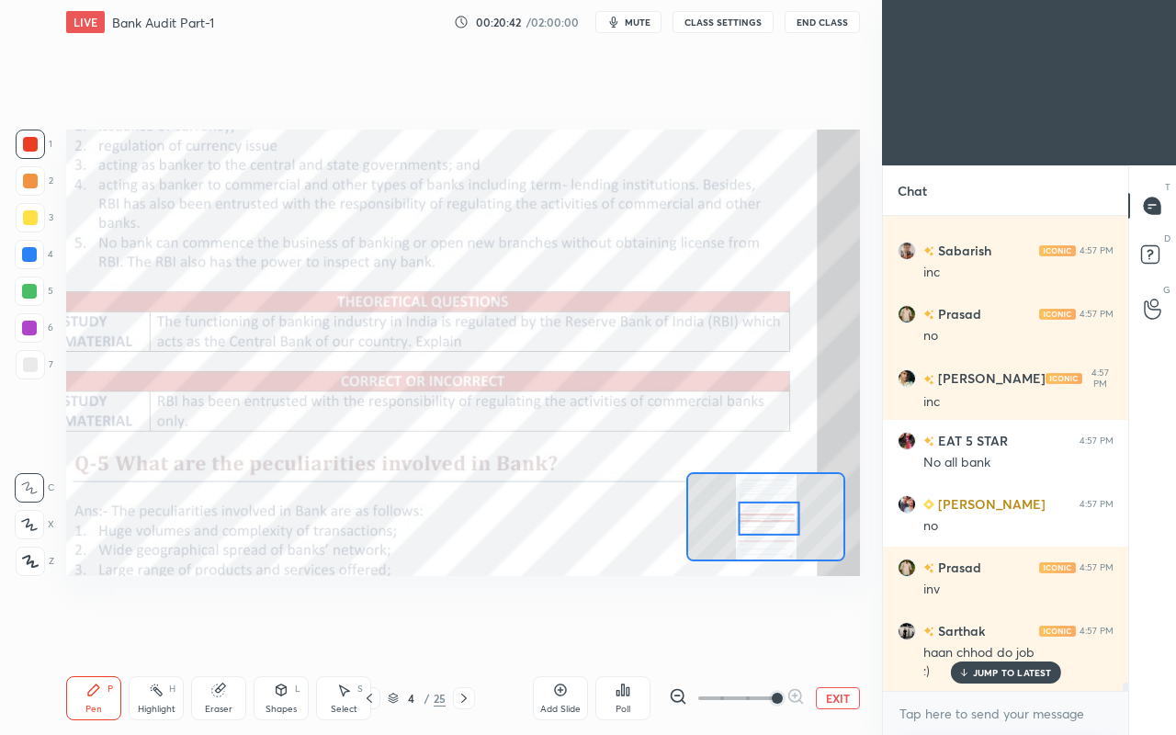
scroll to position [27362, 0]
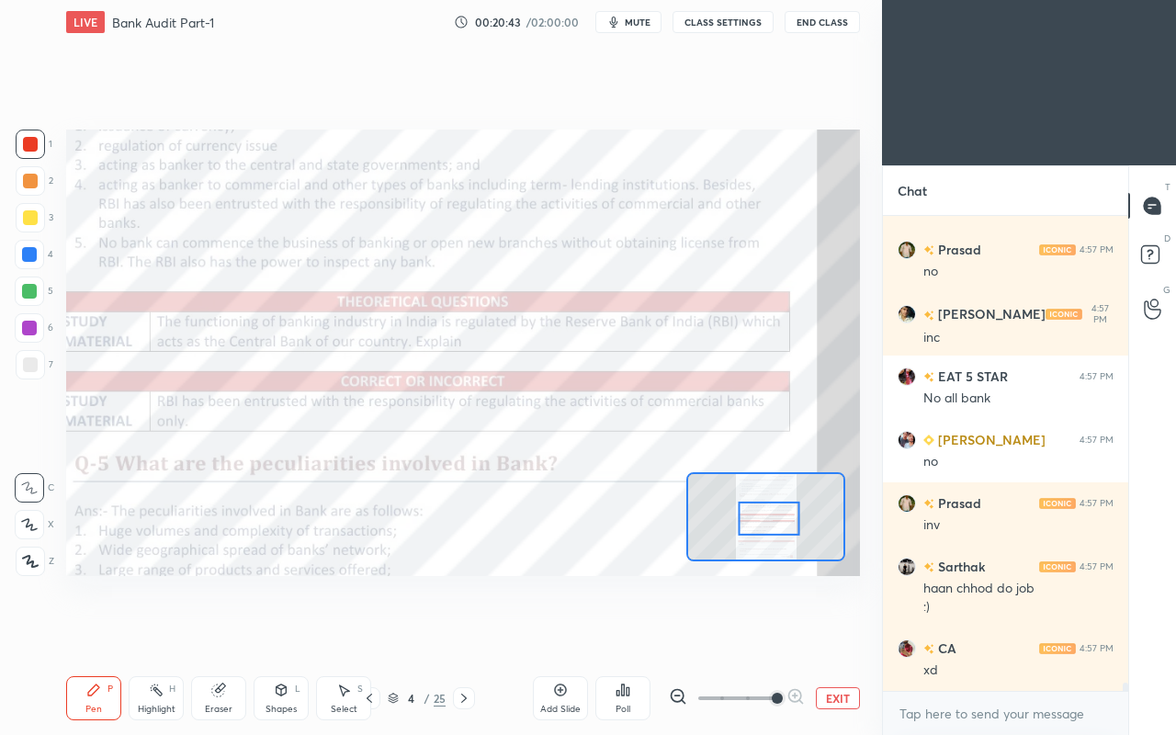
click at [967, 632] on div "xd" at bounding box center [1018, 671] width 190 height 18
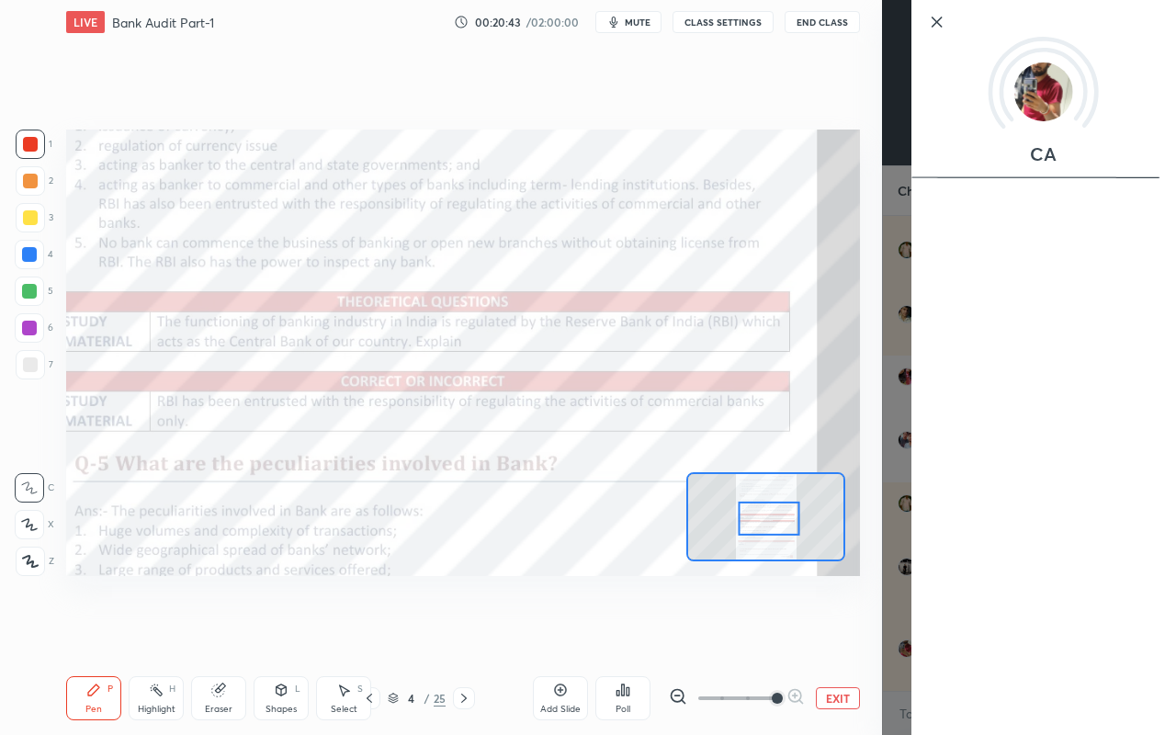
click at [751, 614] on div "Setting up your live class Poll for secs No correct answer Start poll" at bounding box center [463, 352] width 809 height 617
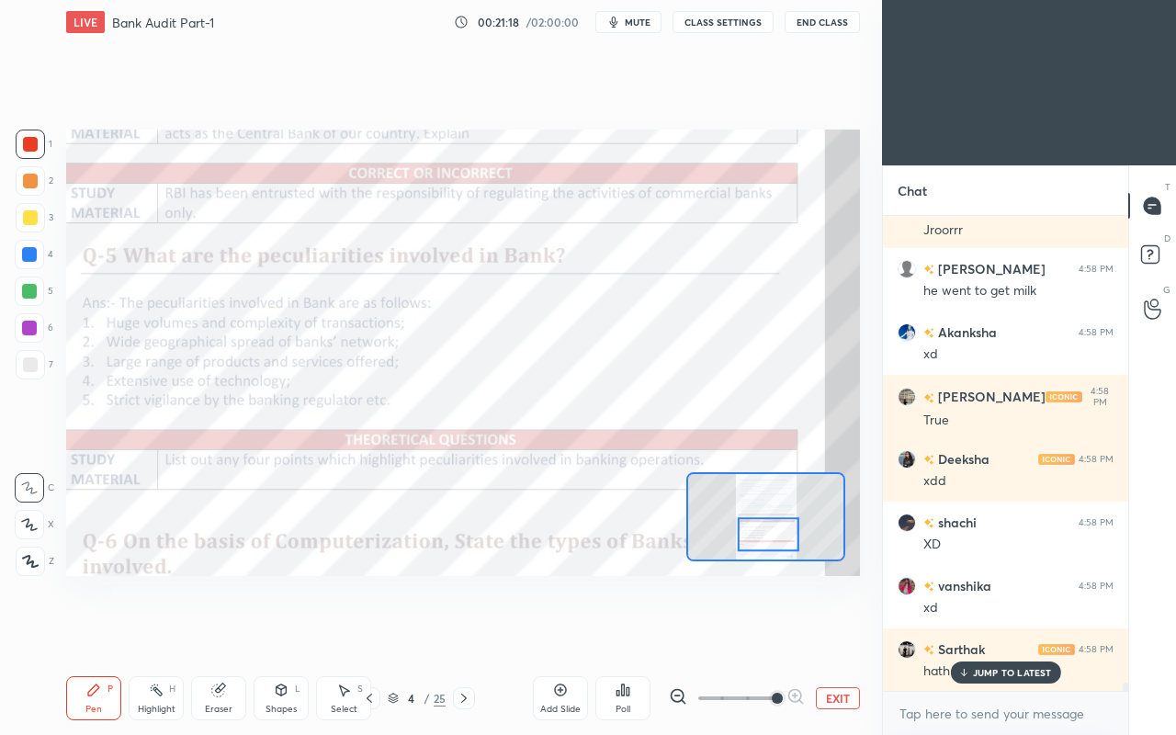
scroll to position [28122, 0]
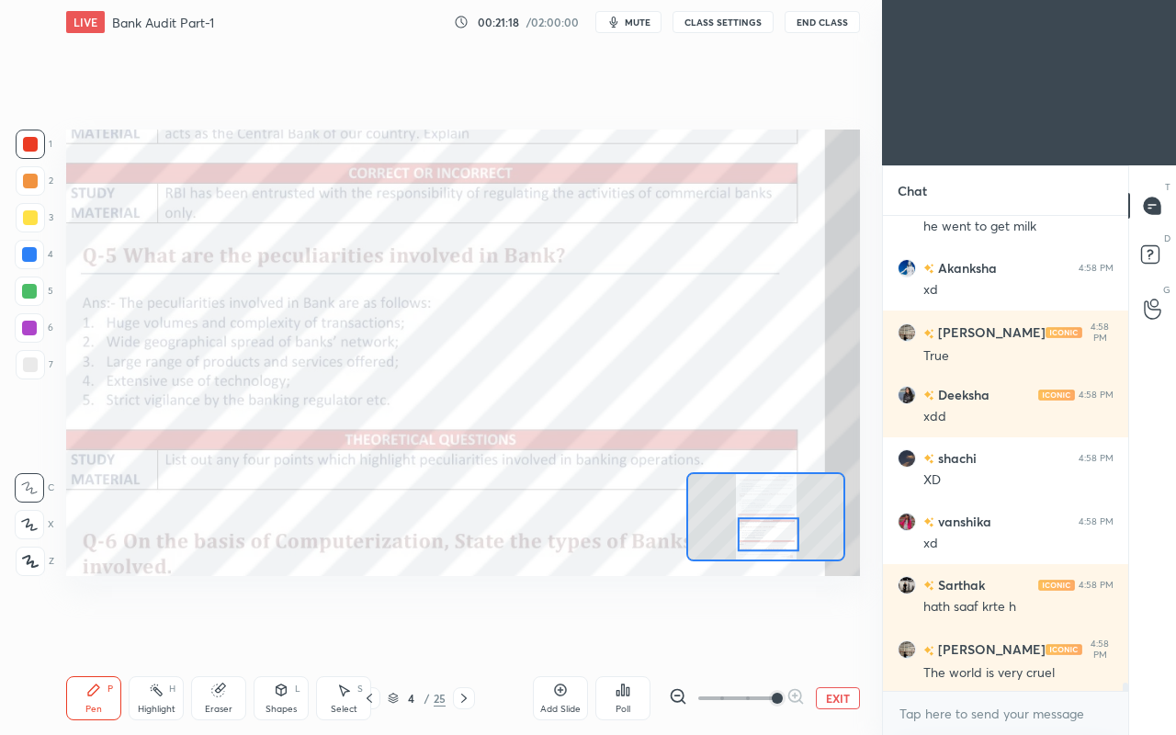
click at [942, 632] on div "The world is very cruel" at bounding box center [1018, 673] width 190 height 18
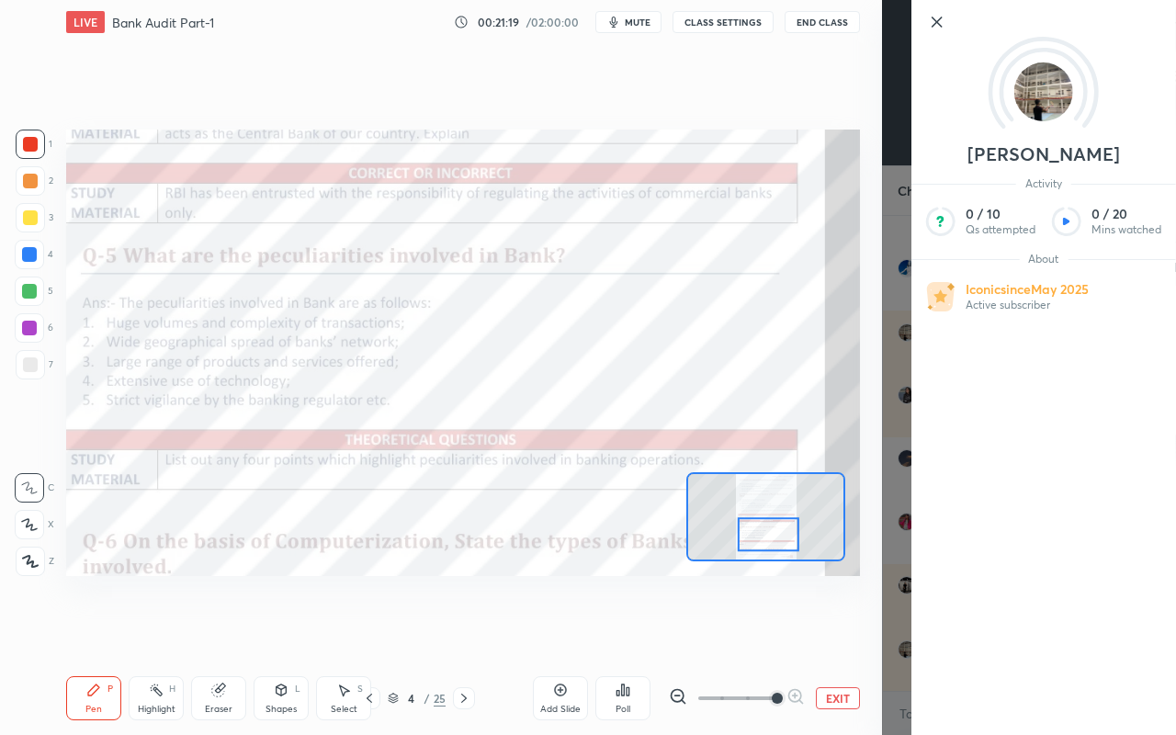
click at [785, 625] on div "Setting up your live class Poll for secs No correct answer Start poll" at bounding box center [463, 352] width 809 height 617
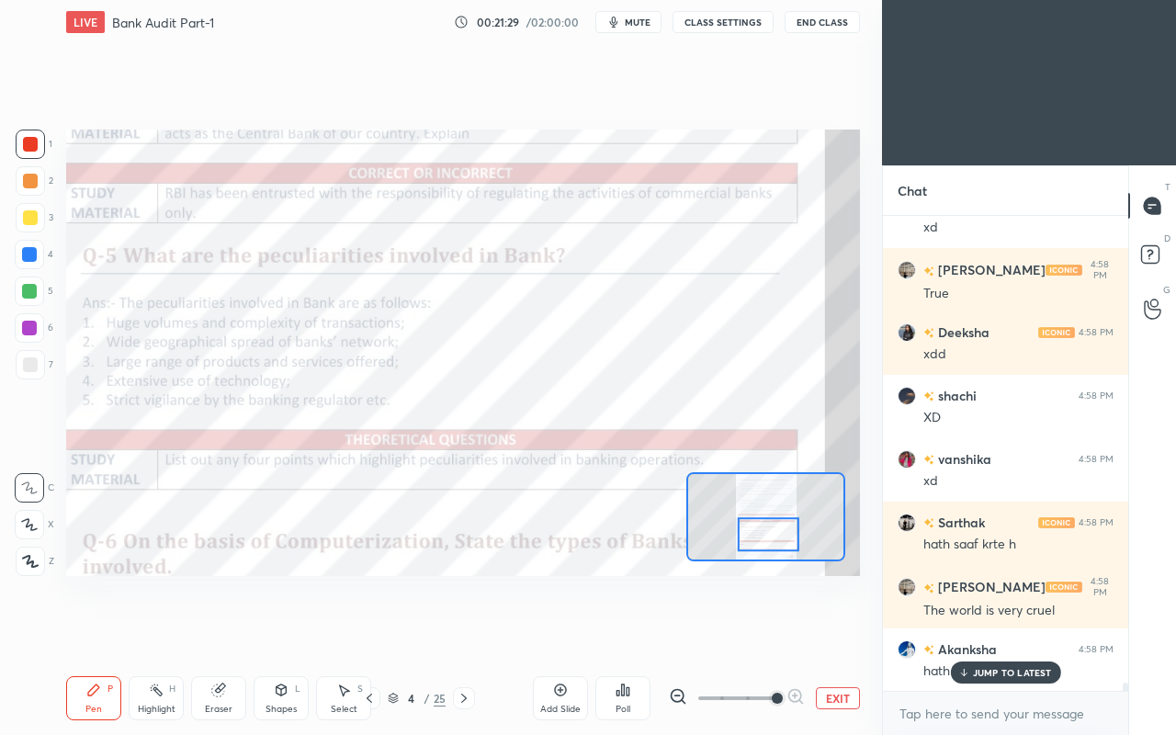
scroll to position [28249, 0]
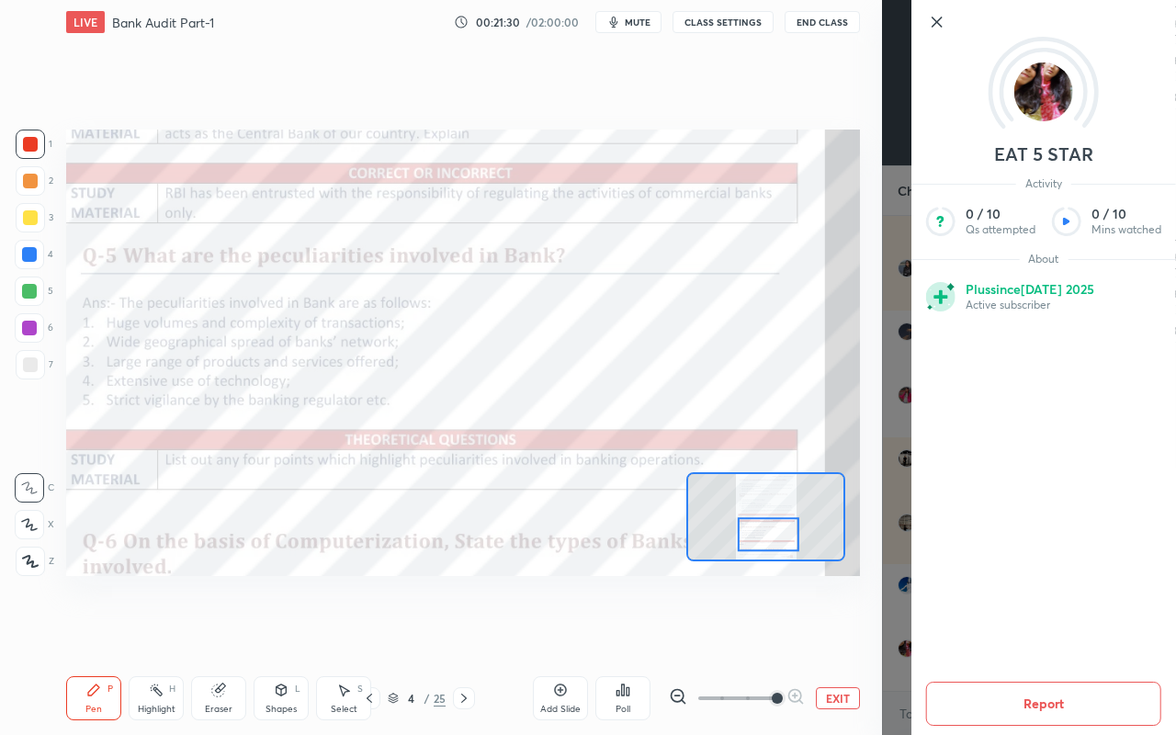
click at [826, 631] on div "Setting up your live class Poll for secs No correct answer Start poll" at bounding box center [463, 352] width 809 height 617
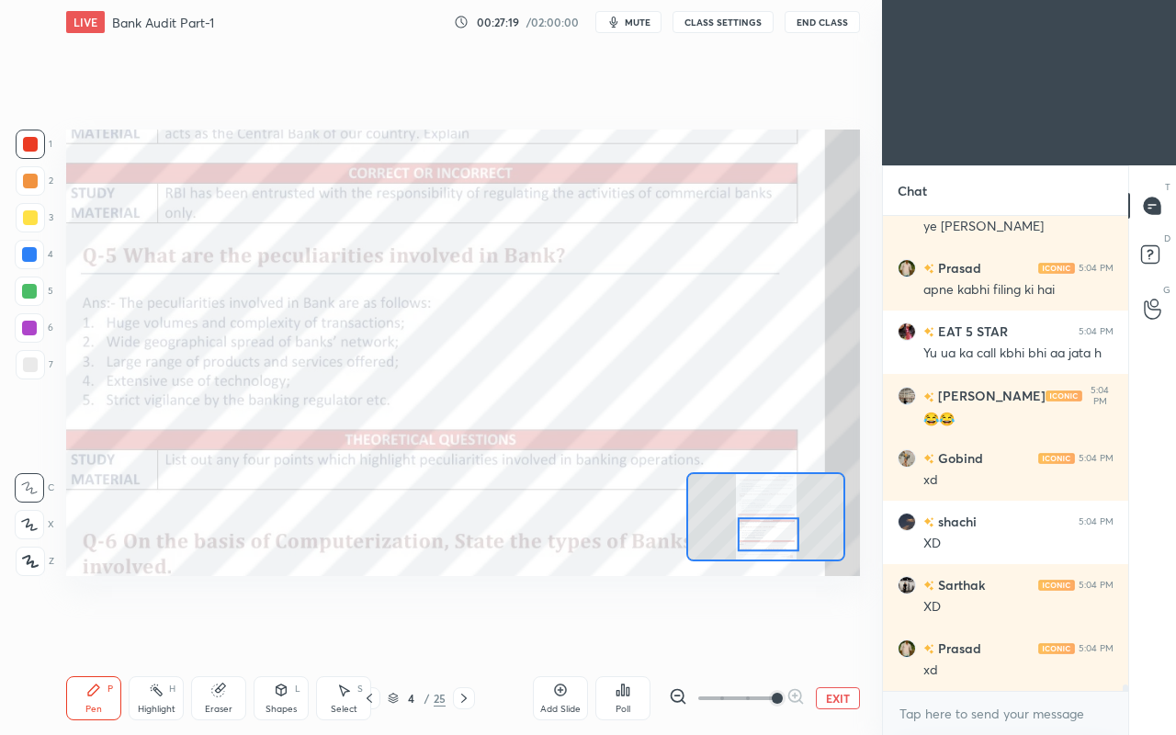
scroll to position [35802, 0]
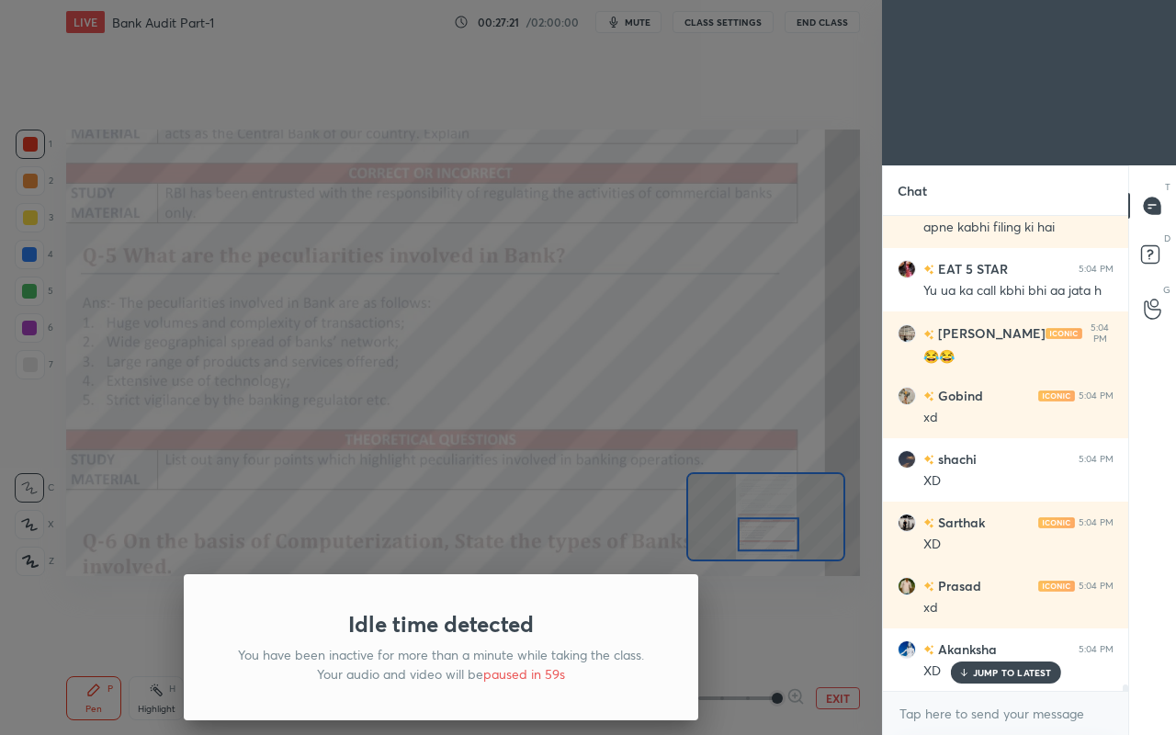
click at [652, 410] on div "Idle time detected You have been inactive for more than a minute while taking t…" at bounding box center [441, 367] width 882 height 735
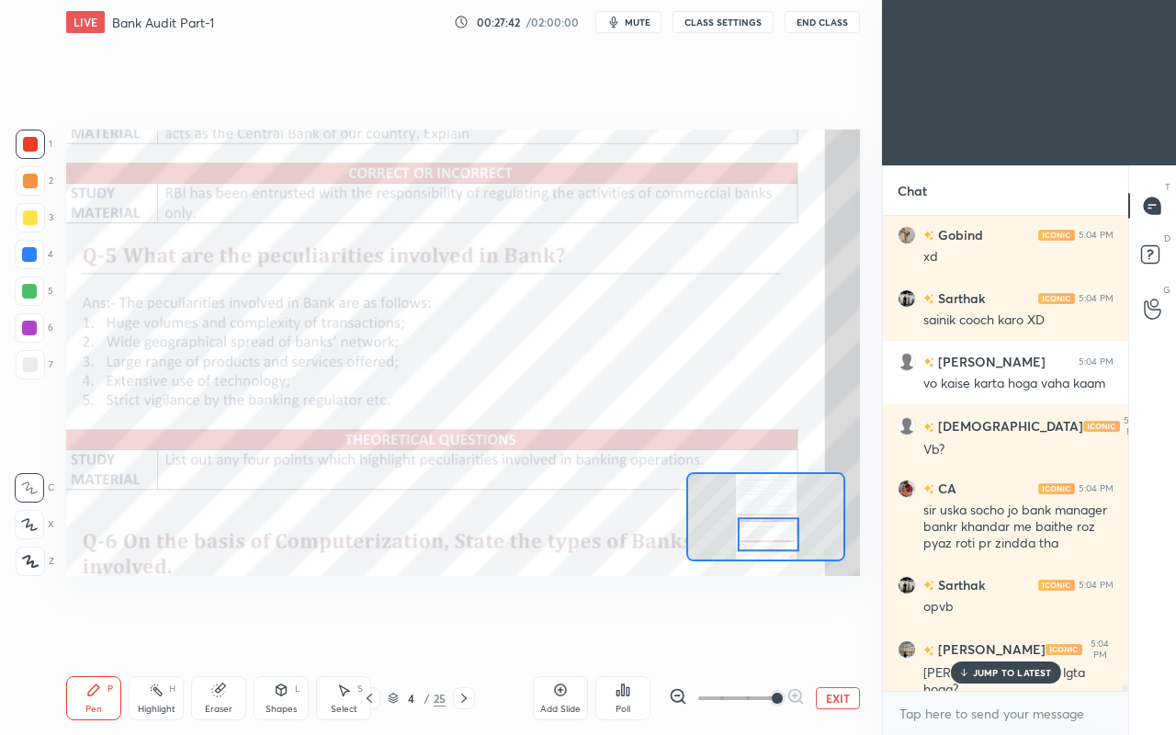
scroll to position [36469, 0]
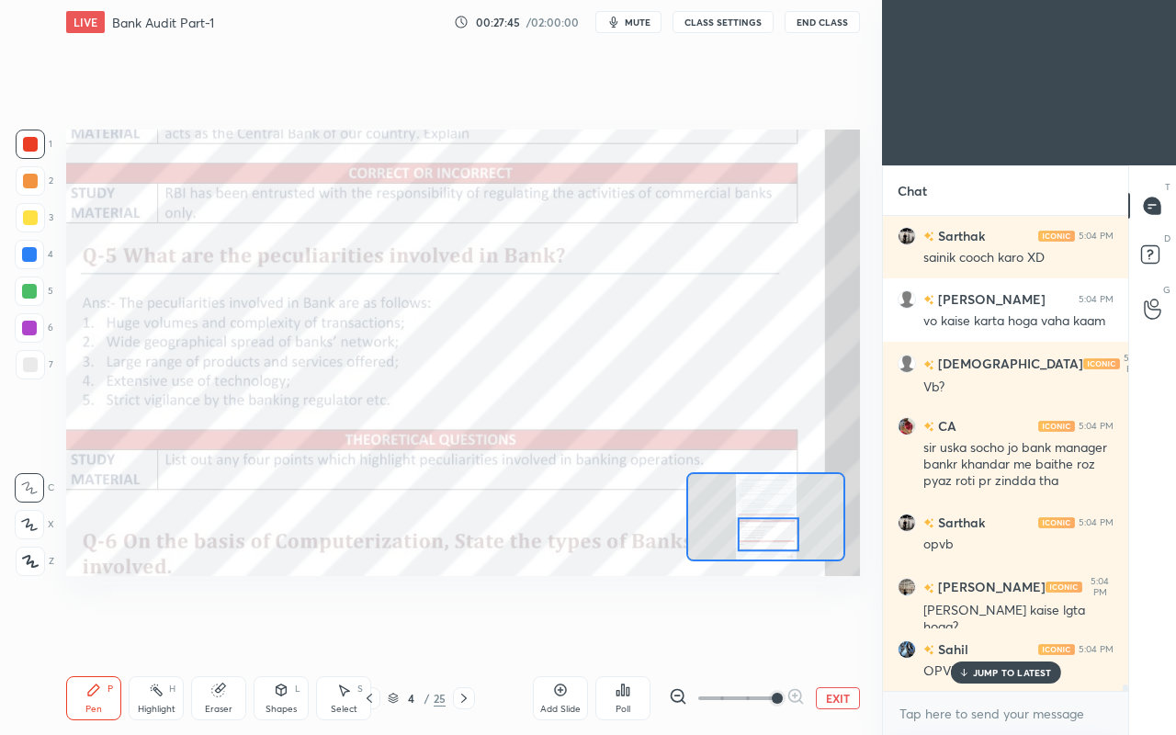
click at [976, 632] on p "JUMP TO LATEST" at bounding box center [1012, 672] width 79 height 11
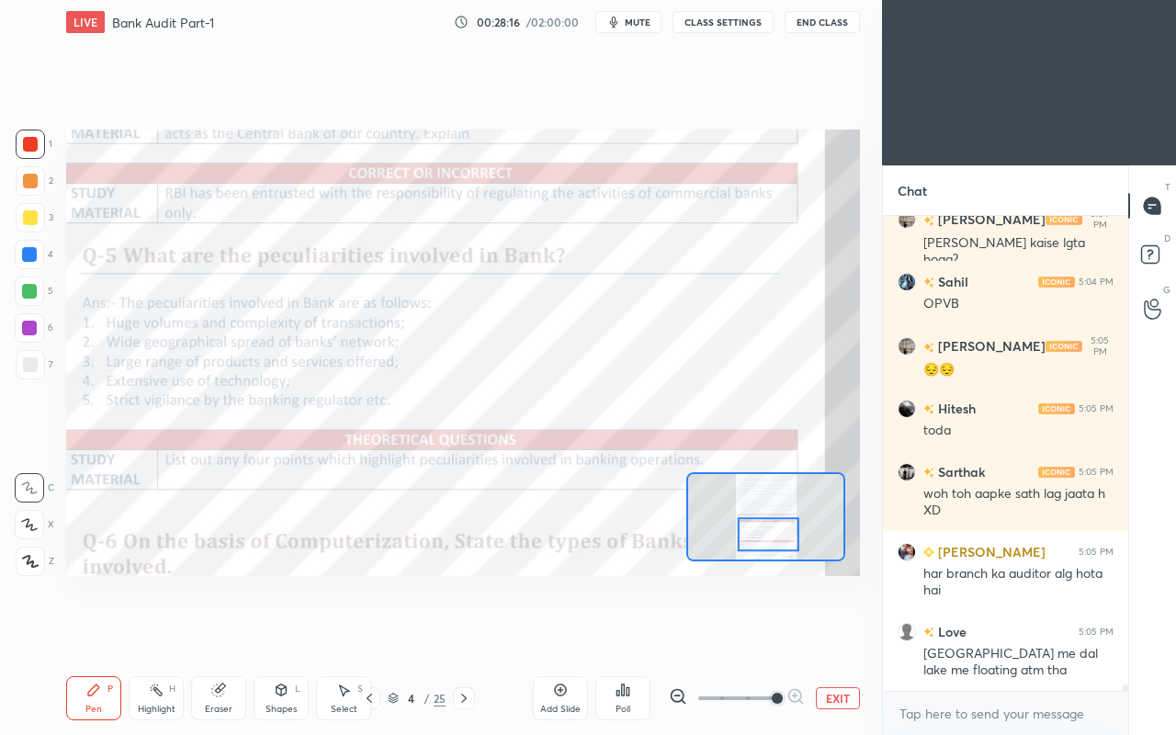
scroll to position [36915, 0]
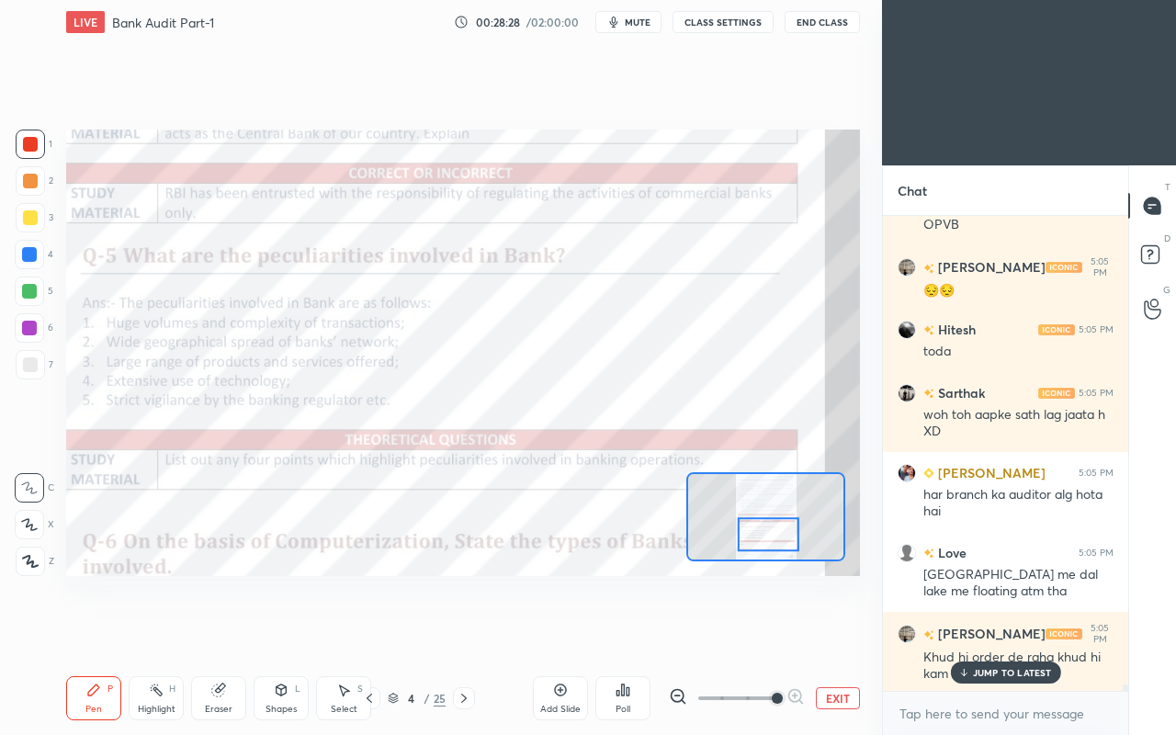
click at [334, 629] on div "Setting up your live class Poll for secs No correct answer Start poll" at bounding box center [463, 352] width 809 height 617
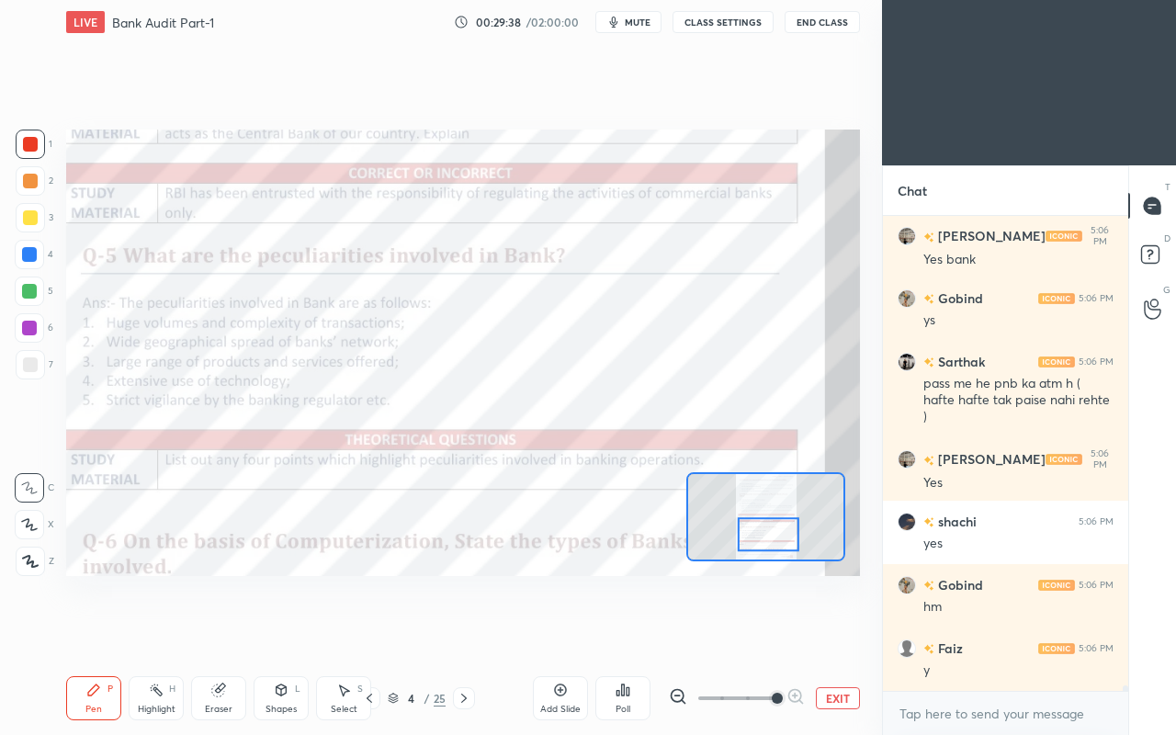
scroll to position [37709, 0]
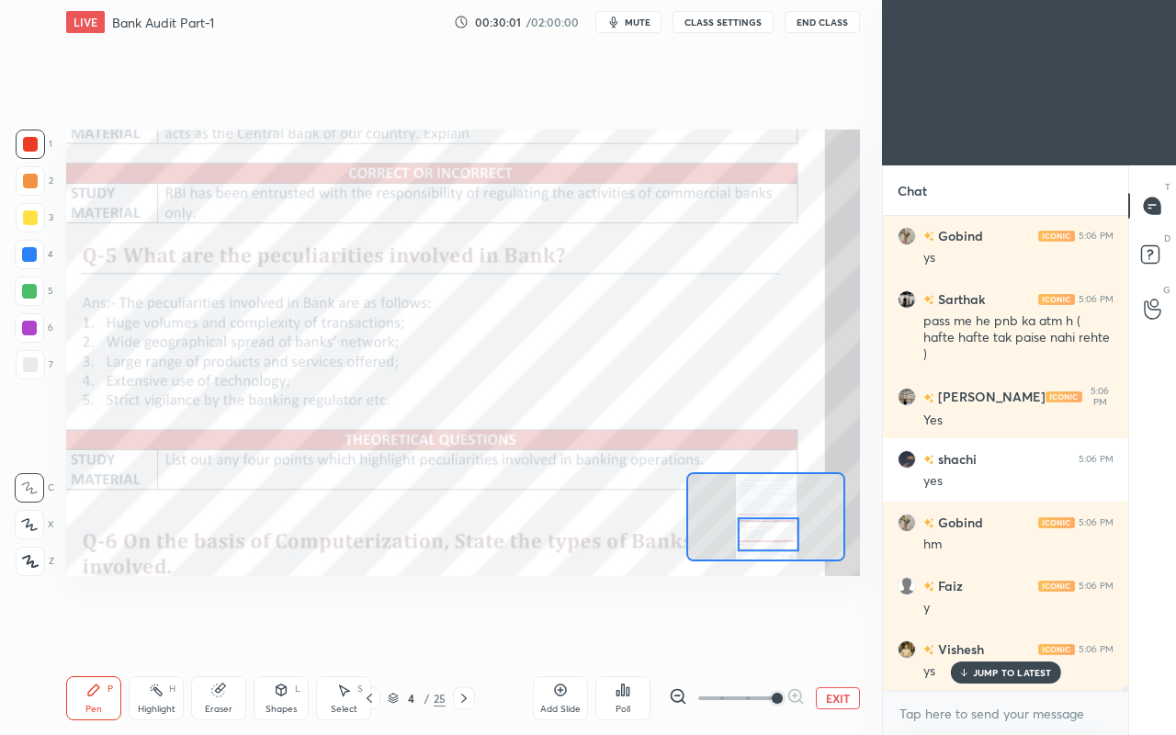
click at [959, 632] on icon at bounding box center [963, 672] width 12 height 11
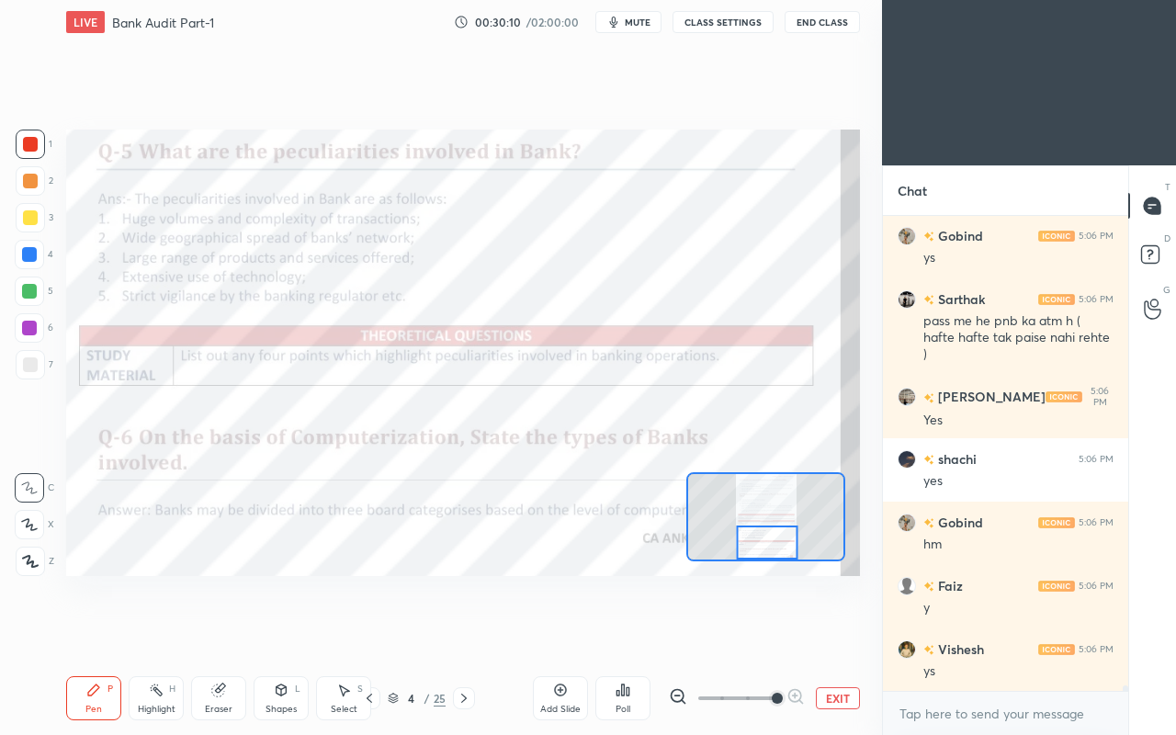
click at [466, 632] on icon at bounding box center [464, 698] width 15 height 15
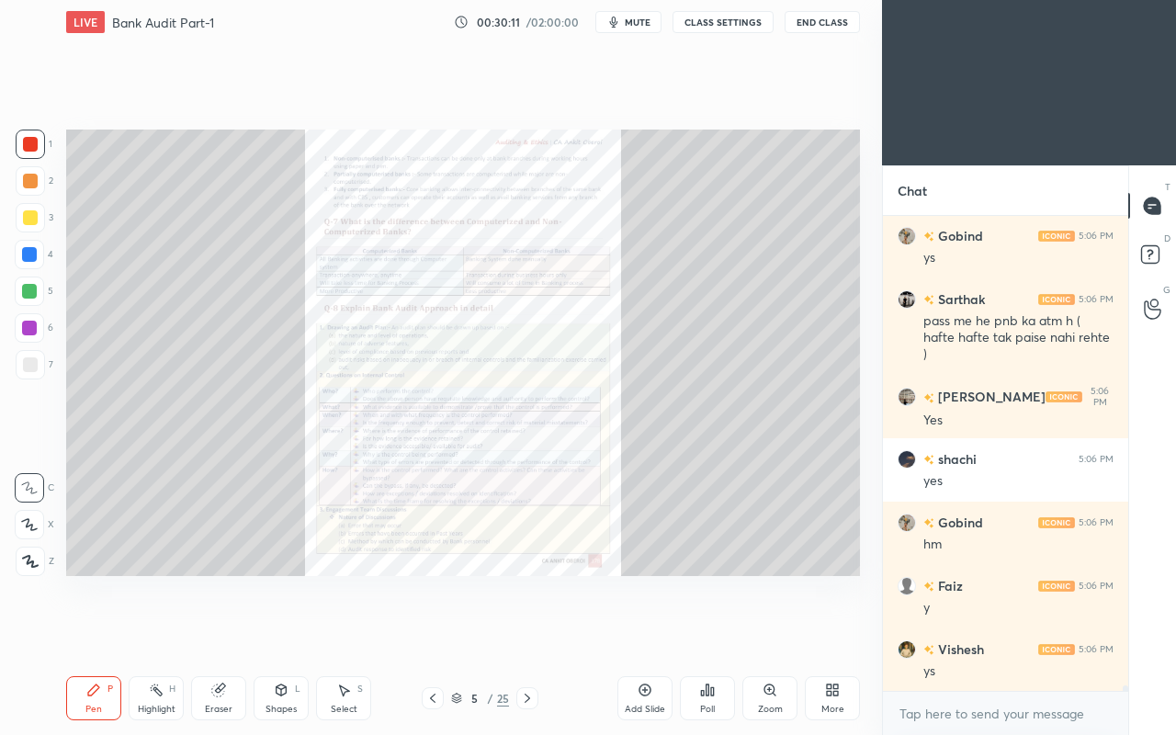
click at [757, 632] on div "Zoom" at bounding box center [769, 698] width 55 height 44
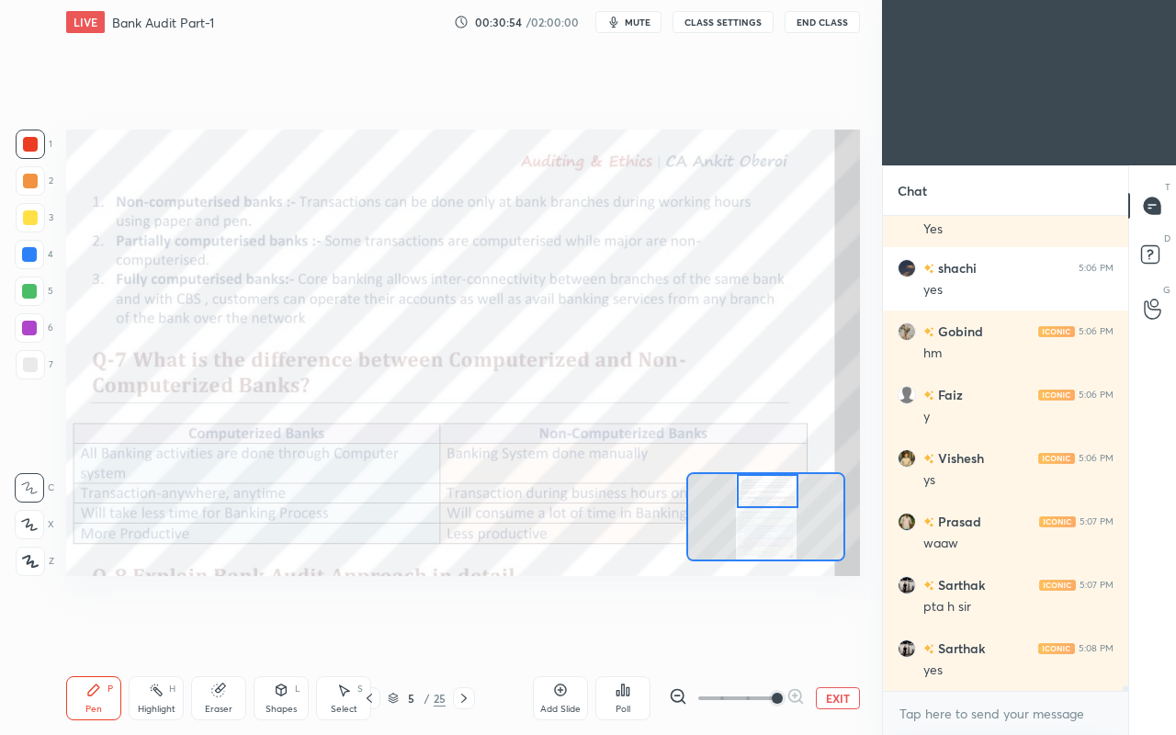
scroll to position [37963, 0]
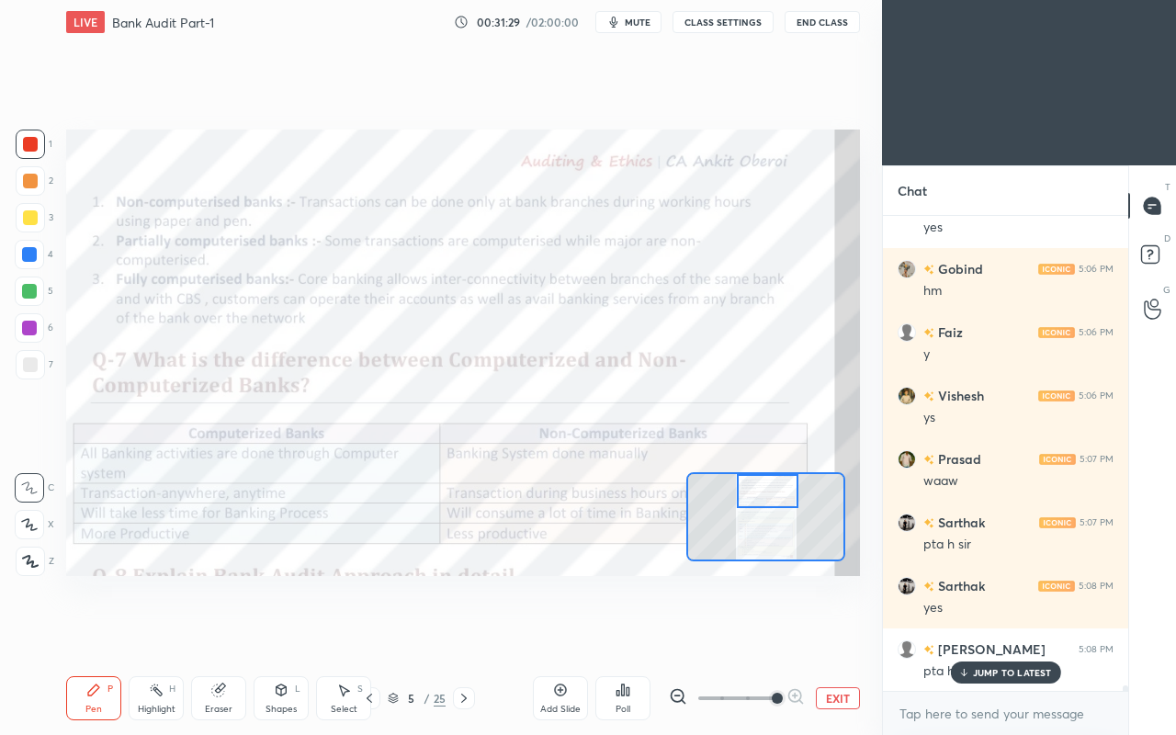
click at [963, 632] on icon at bounding box center [963, 672] width 12 height 11
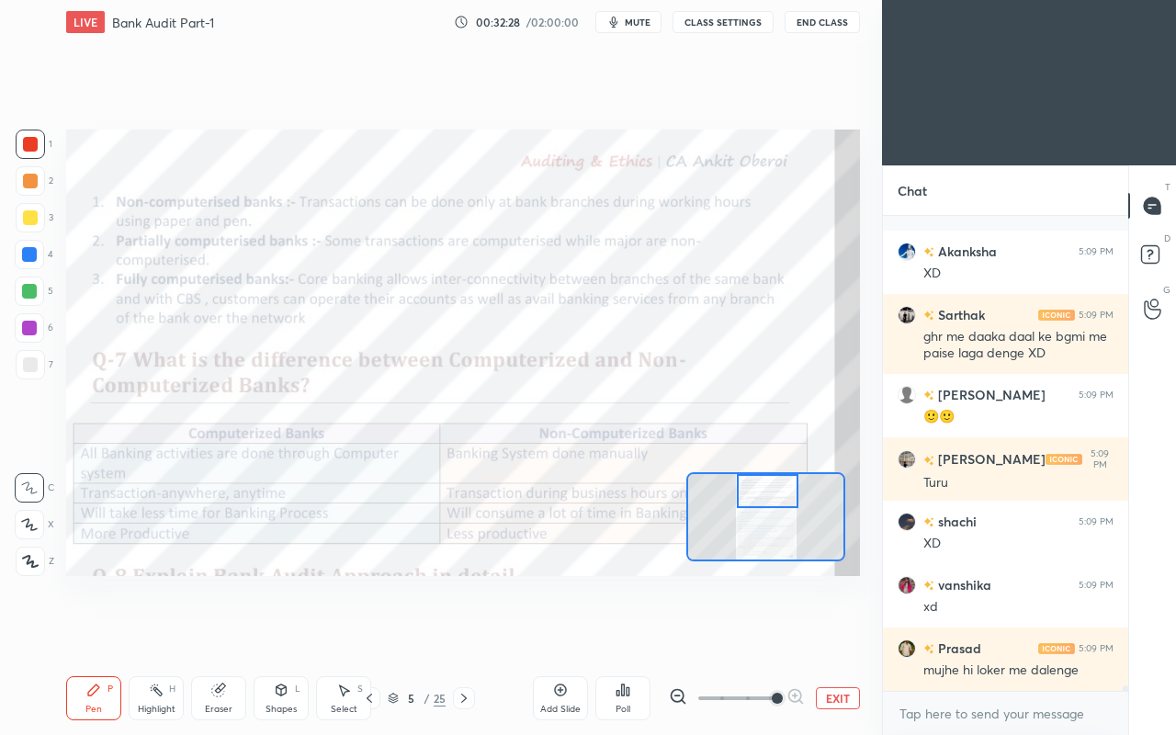
scroll to position [40566, 0]
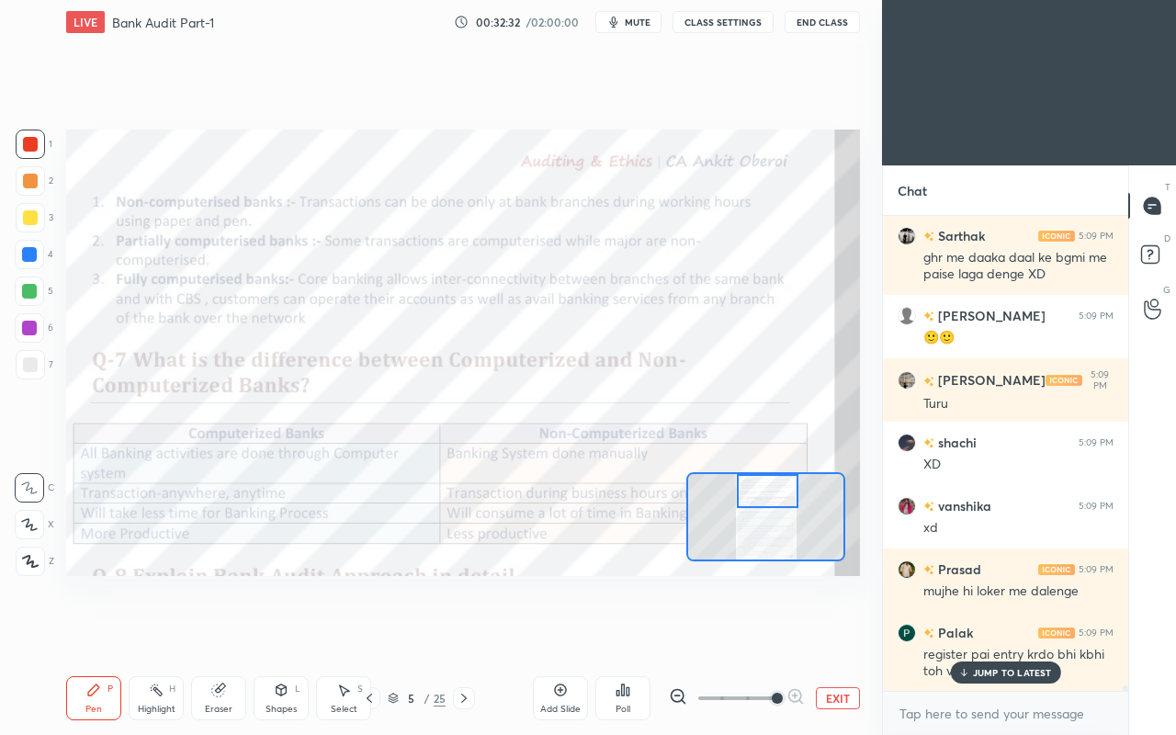
click at [988, 632] on p "JUMP TO LATEST" at bounding box center [1012, 672] width 79 height 11
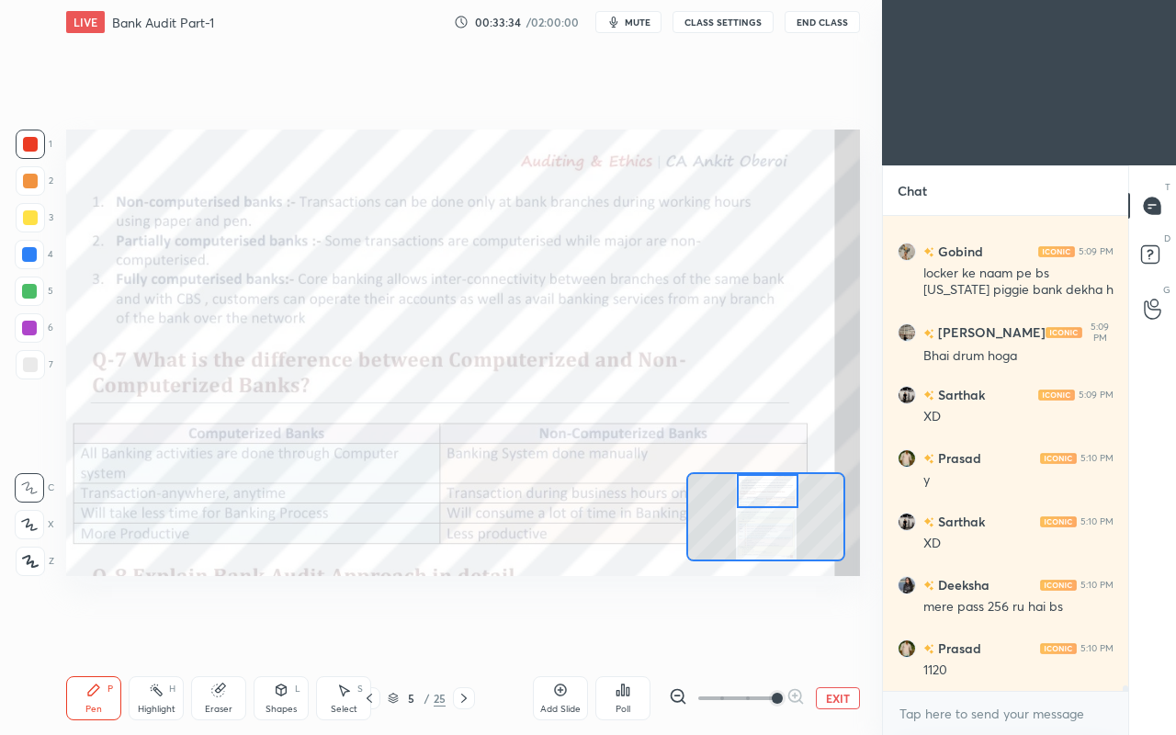
scroll to position [41217, 0]
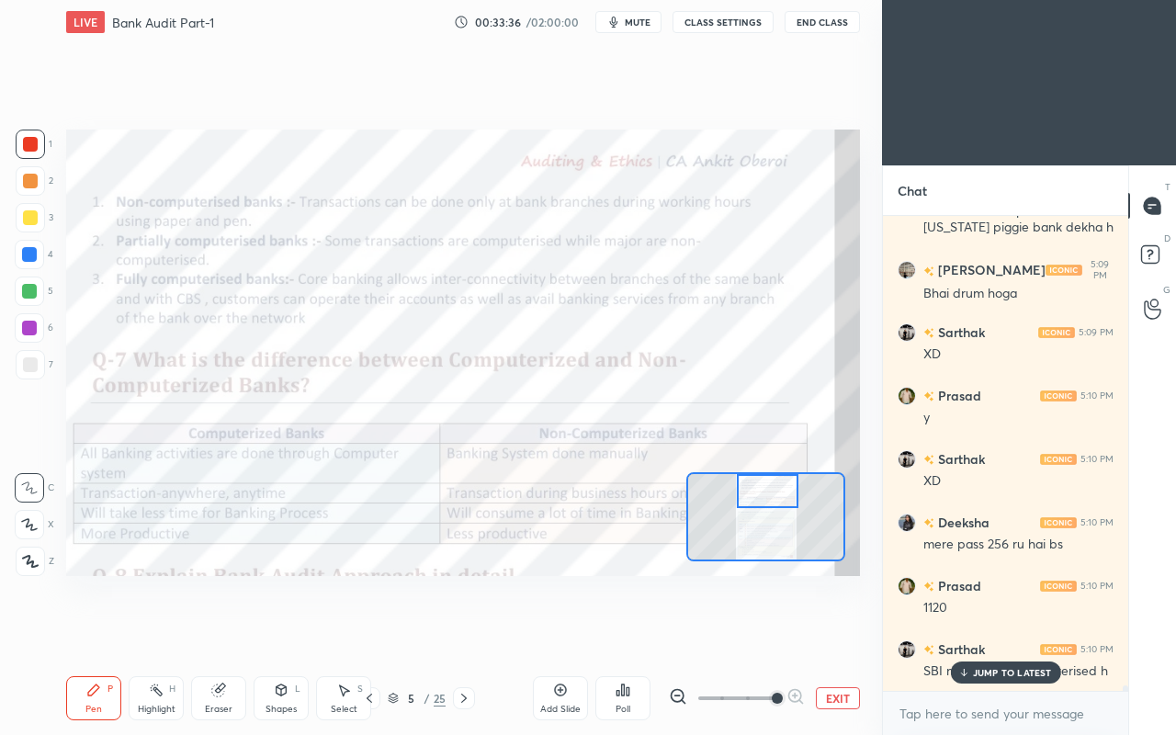
click at [978, 632] on p "JUMP TO LATEST" at bounding box center [1012, 672] width 79 height 11
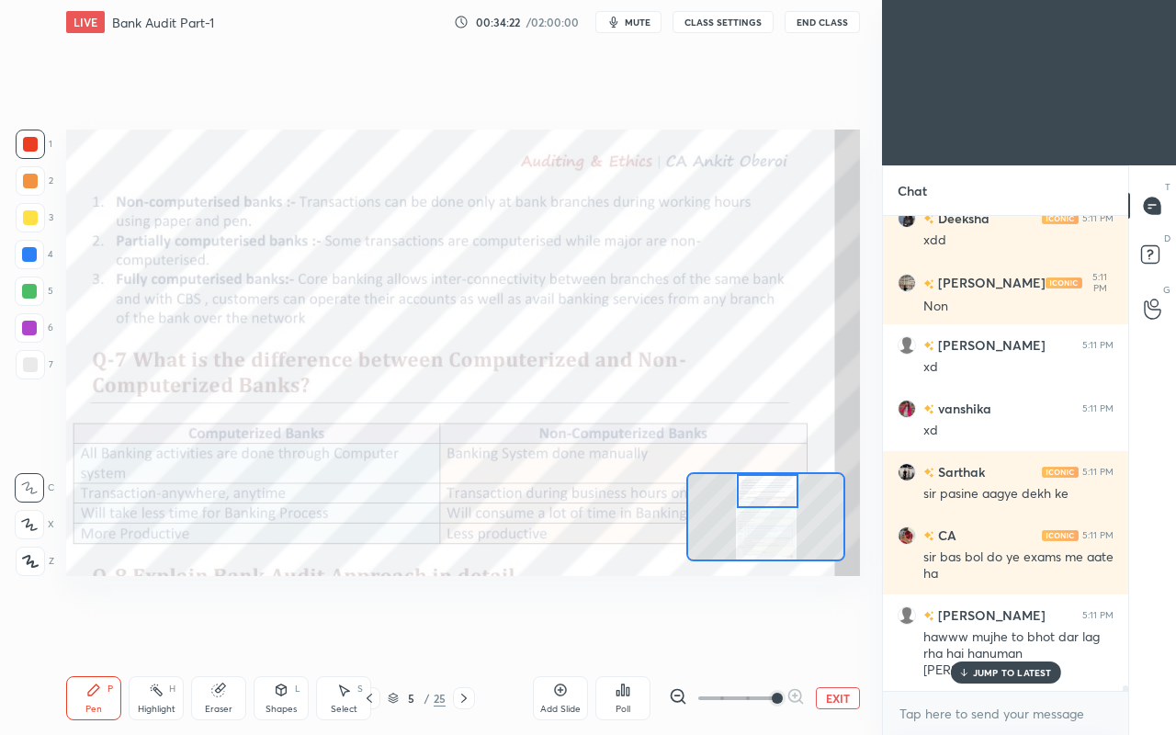
scroll to position [41917, 0]
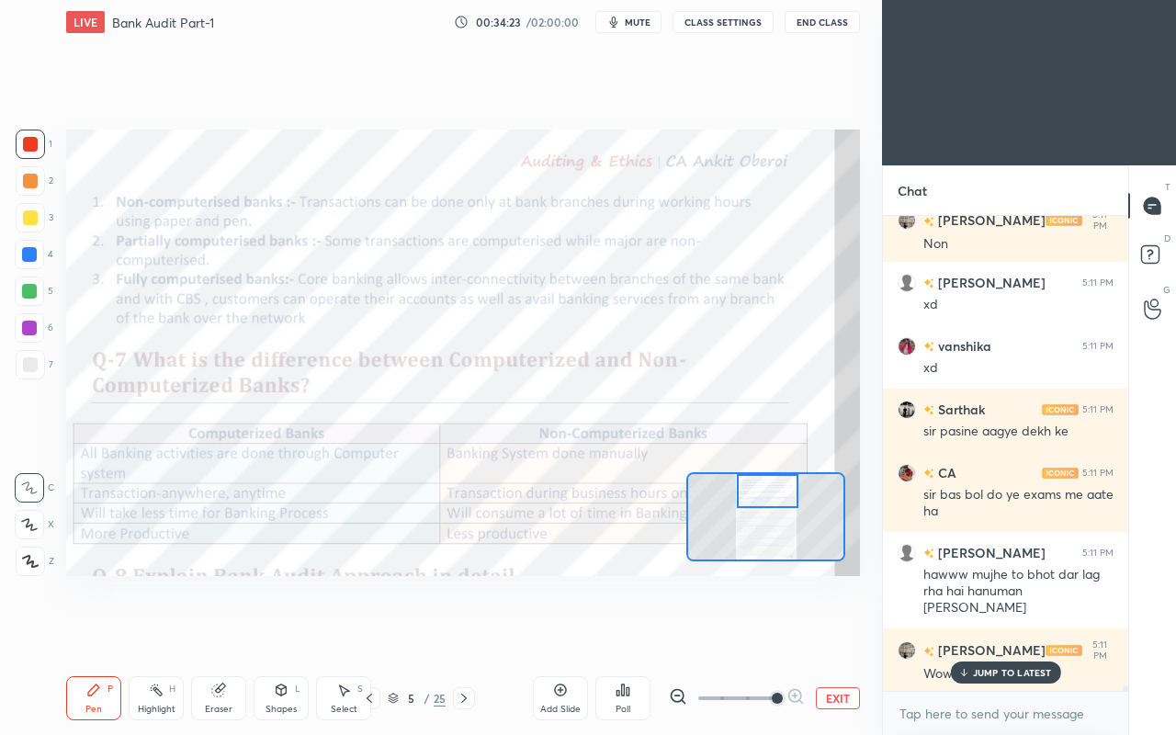
click at [994, 632] on p "JUMP TO LATEST" at bounding box center [1012, 672] width 79 height 11
click at [853, 632] on div "Add Slide Poll EXIT" at bounding box center [696, 698] width 327 height 103
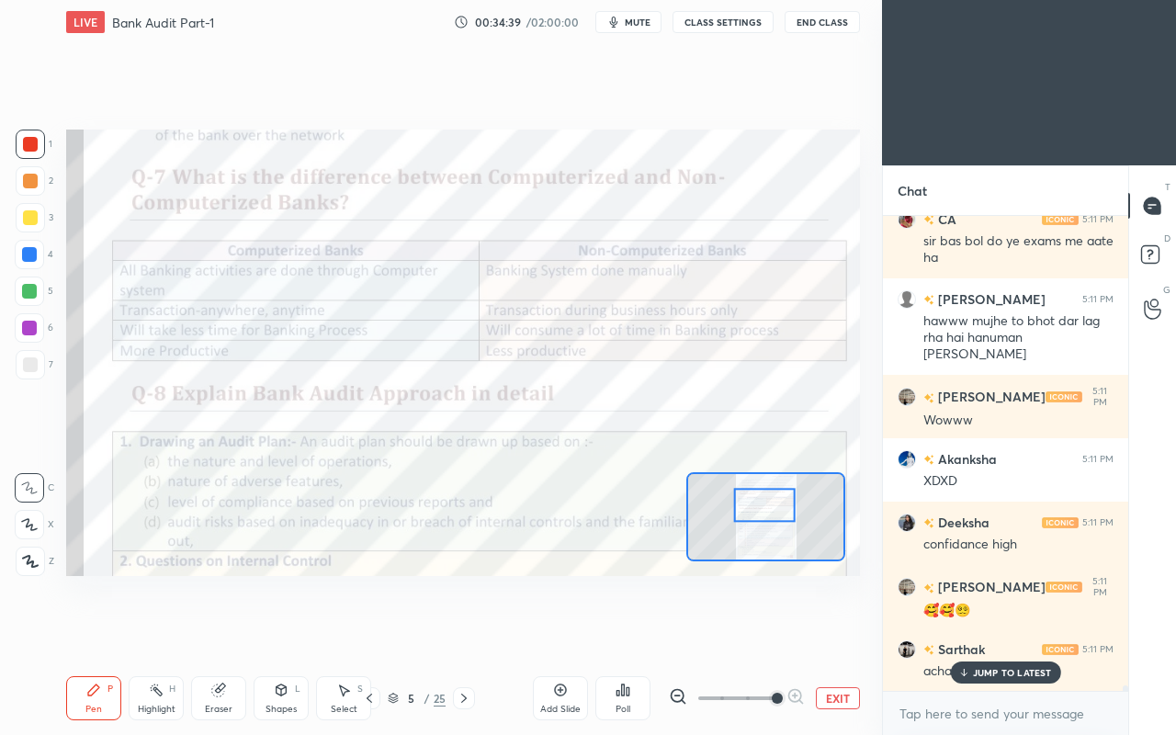
scroll to position [42235, 0]
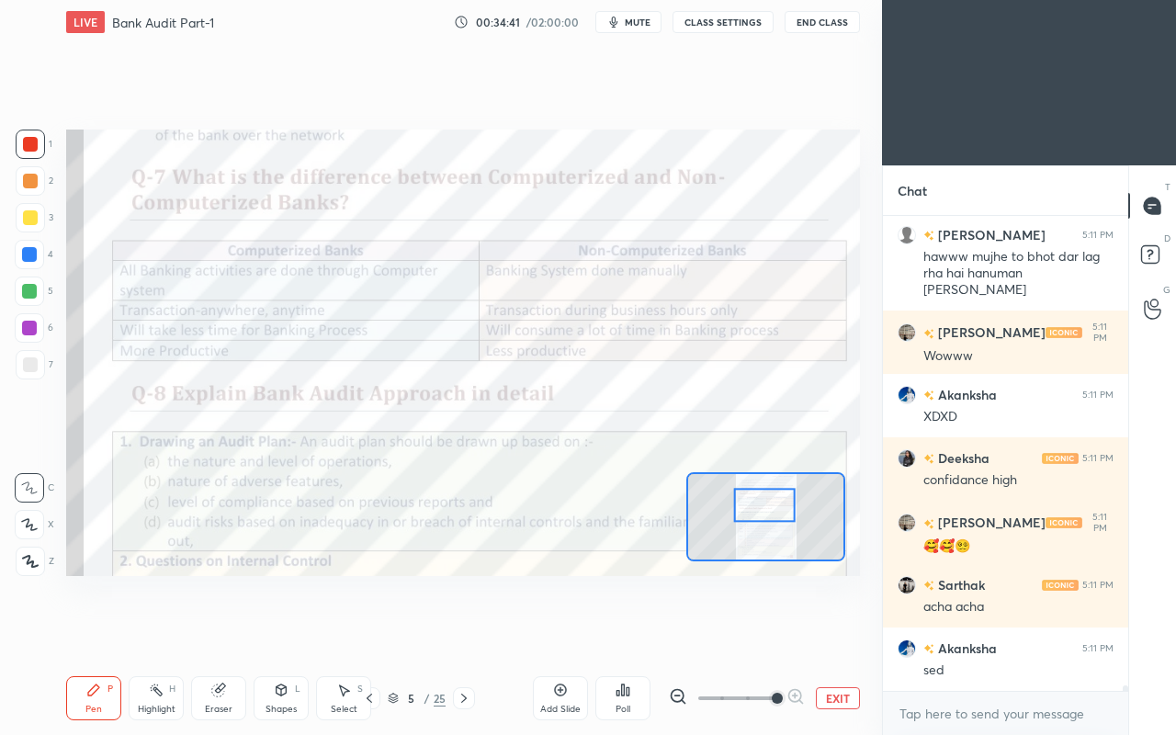
click at [376, 632] on div at bounding box center [369, 698] width 22 height 22
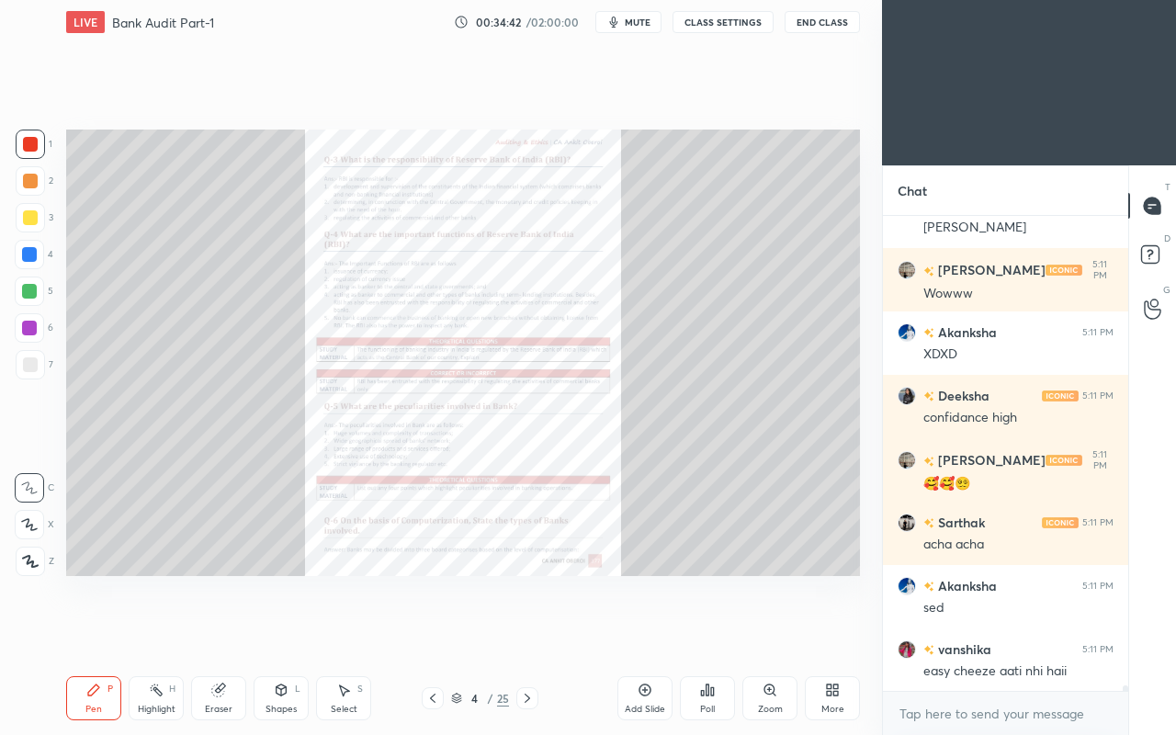
click at [753, 632] on div "Zoom" at bounding box center [769, 698] width 55 height 44
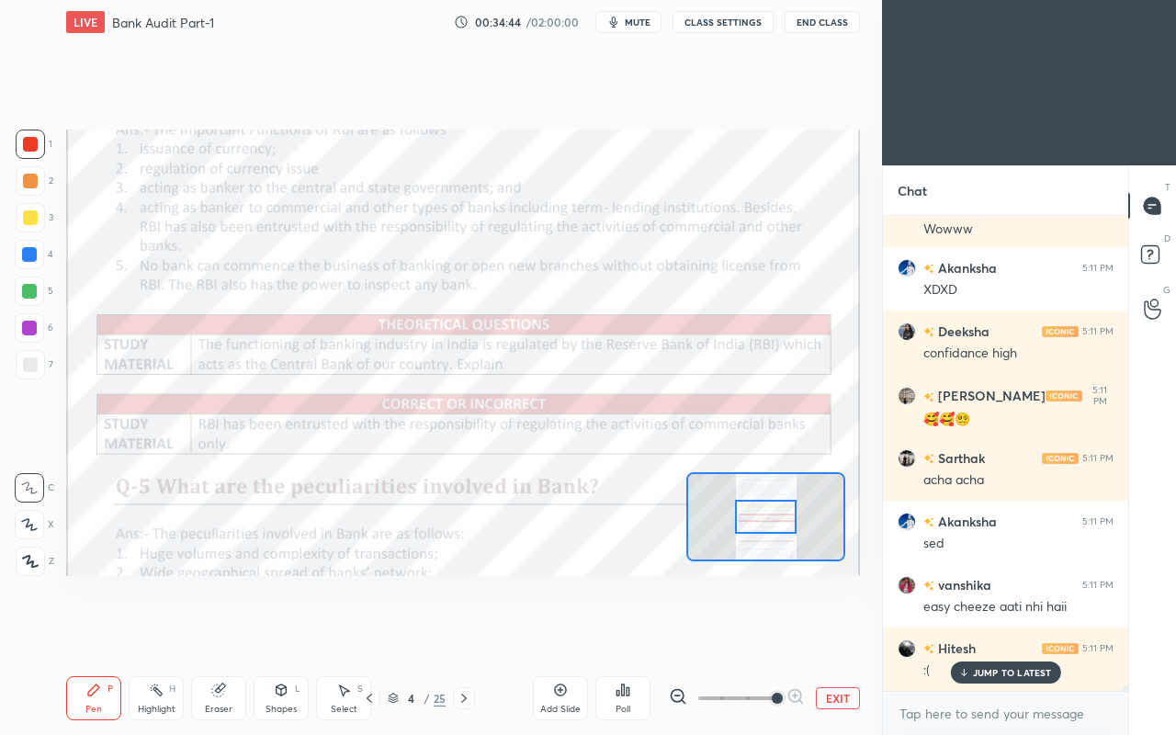
scroll to position [42424, 0]
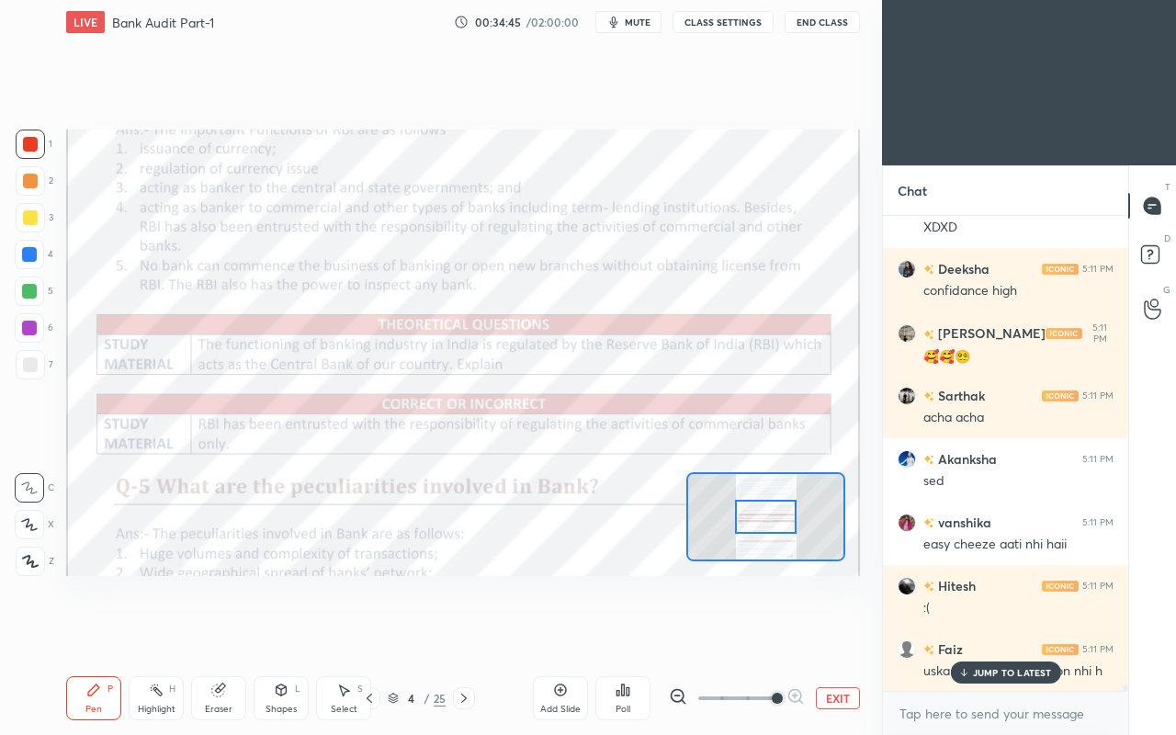
click at [368, 632] on div "Select S" at bounding box center [343, 698] width 55 height 44
click at [977, 632] on p "JUMP TO LATEST" at bounding box center [1012, 672] width 79 height 11
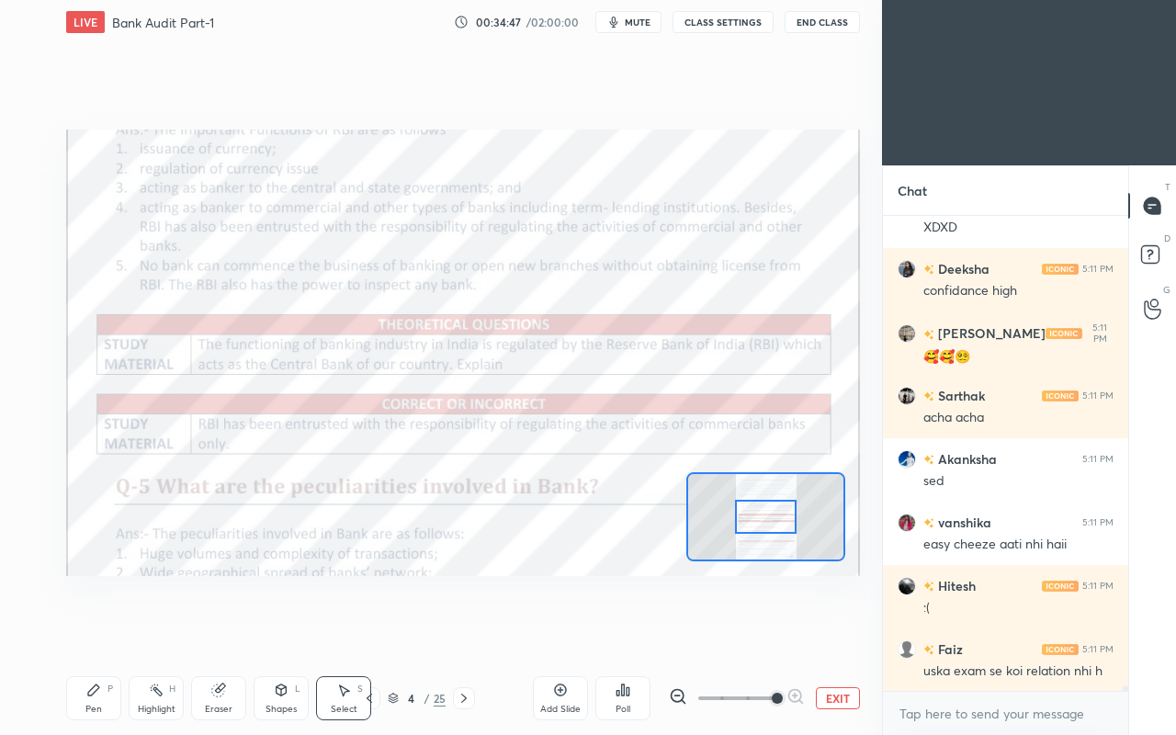
scroll to position [42489, 0]
click at [373, 632] on icon at bounding box center [369, 698] width 15 height 15
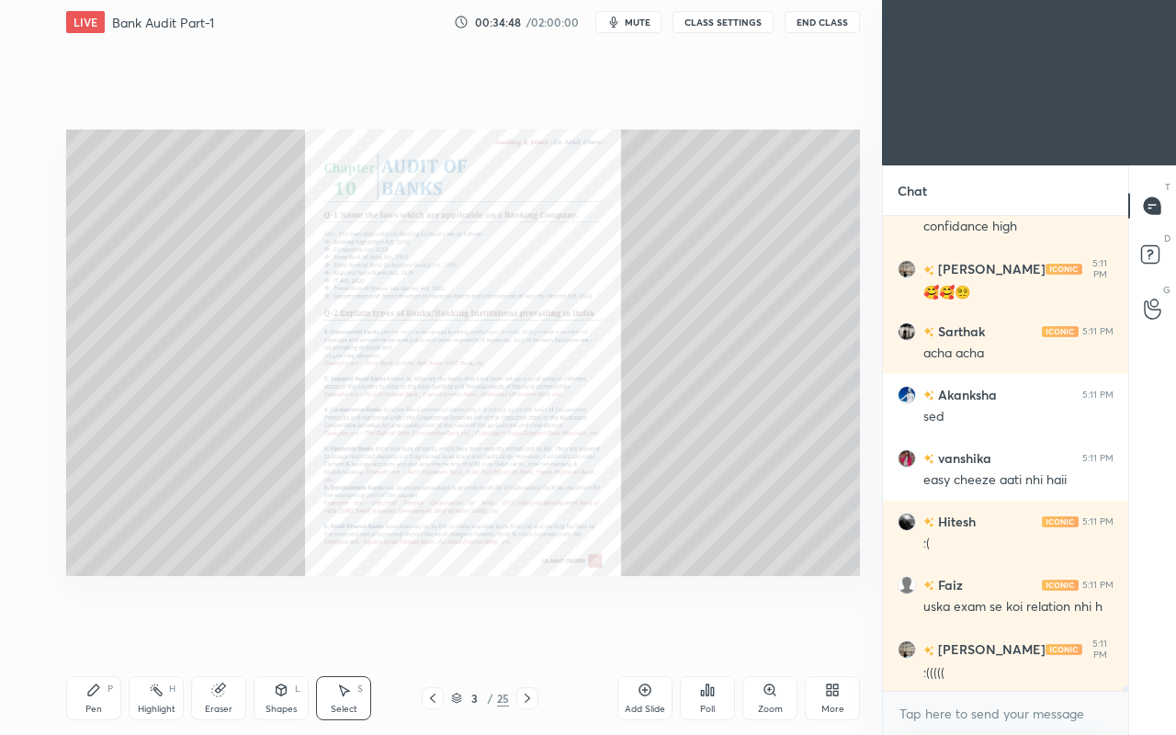
click at [722, 632] on div "Poll" at bounding box center [707, 698] width 55 height 44
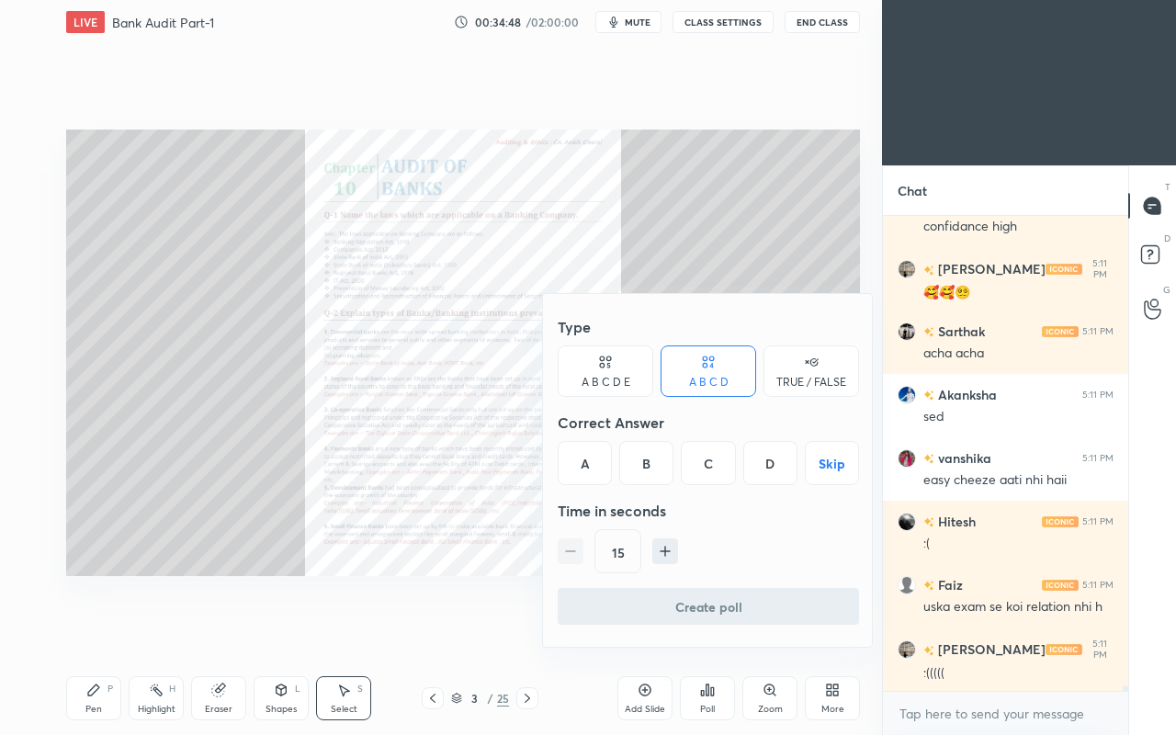
click at [754, 632] on div at bounding box center [588, 367] width 1176 height 735
click at [760, 632] on div "Type A B C D E A B C D TRUE / FALSE Correct Answer A B C D Skip Time in seconds…" at bounding box center [588, 367] width 1176 height 735
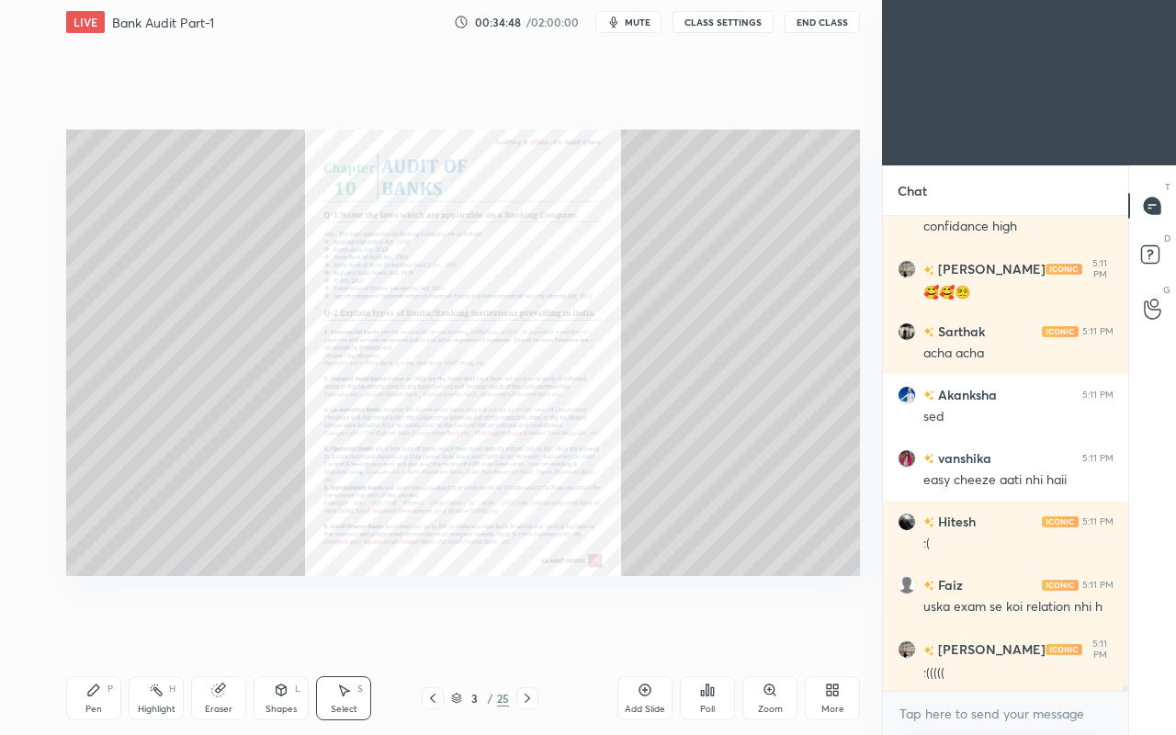
click at [764, 632] on div "Type A B C D E A B C D TRUE / FALSE Correct Answer A B C D Skip Time in seconds…" at bounding box center [588, 367] width 1176 height 735
click at [766, 632] on icon at bounding box center [769, 689] width 10 height 10
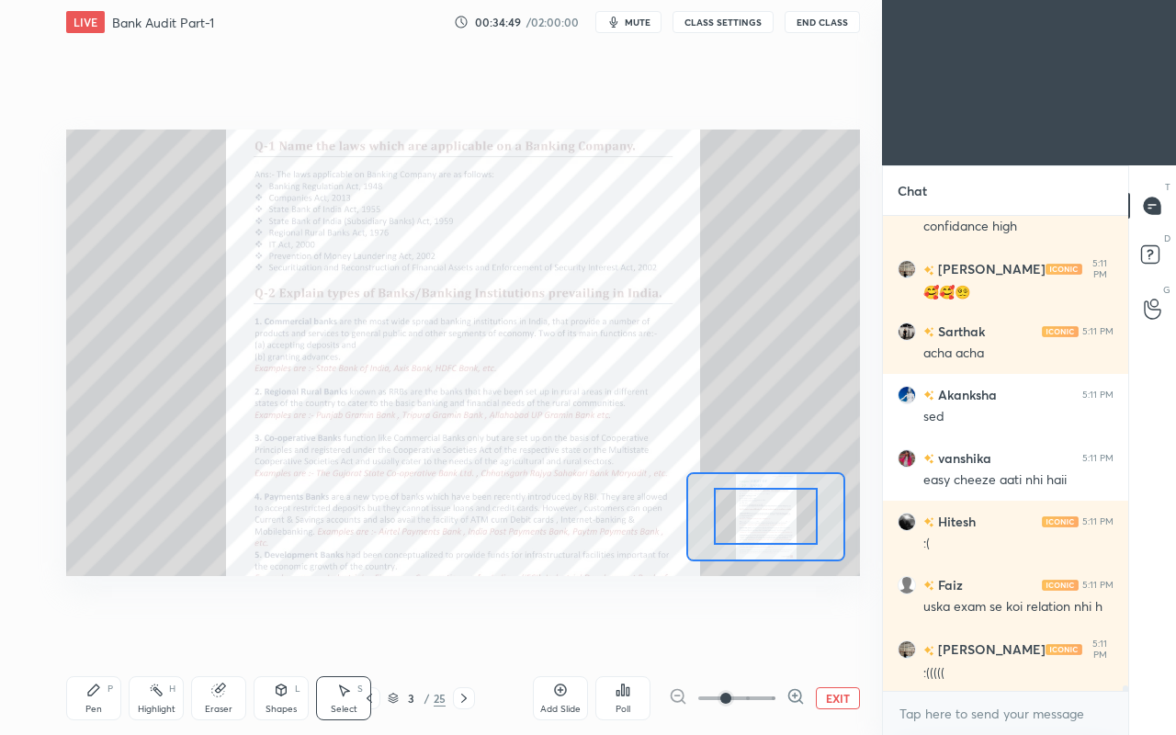
click at [731, 632] on span at bounding box center [725, 698] width 11 height 11
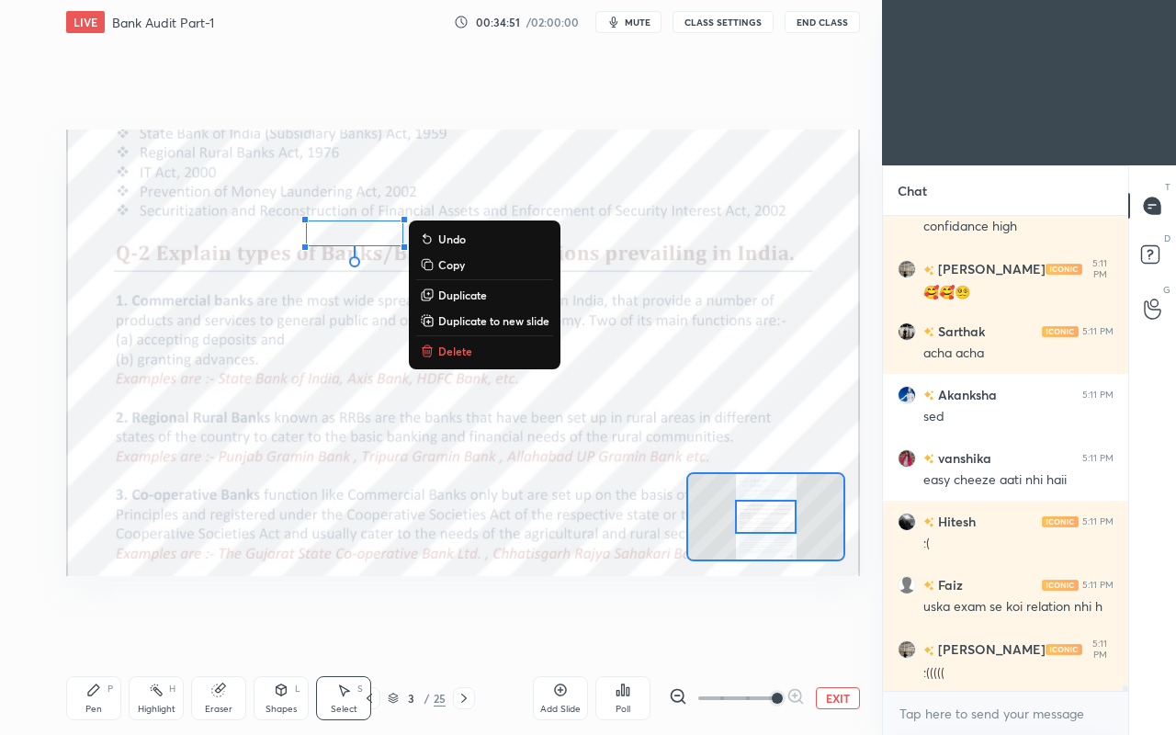
click at [86, 632] on div "Pen P" at bounding box center [93, 698] width 55 height 44
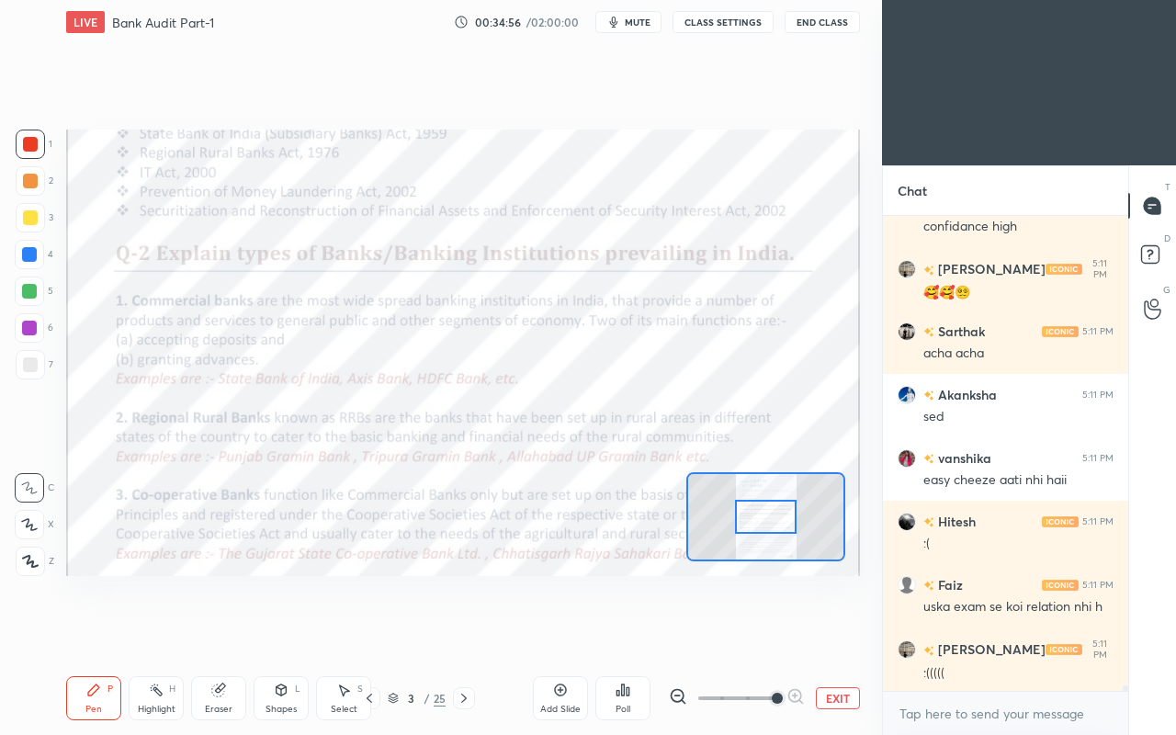
click at [766, 513] on div at bounding box center [766, 517] width 62 height 34
click at [757, 522] on div at bounding box center [766, 517] width 62 height 34
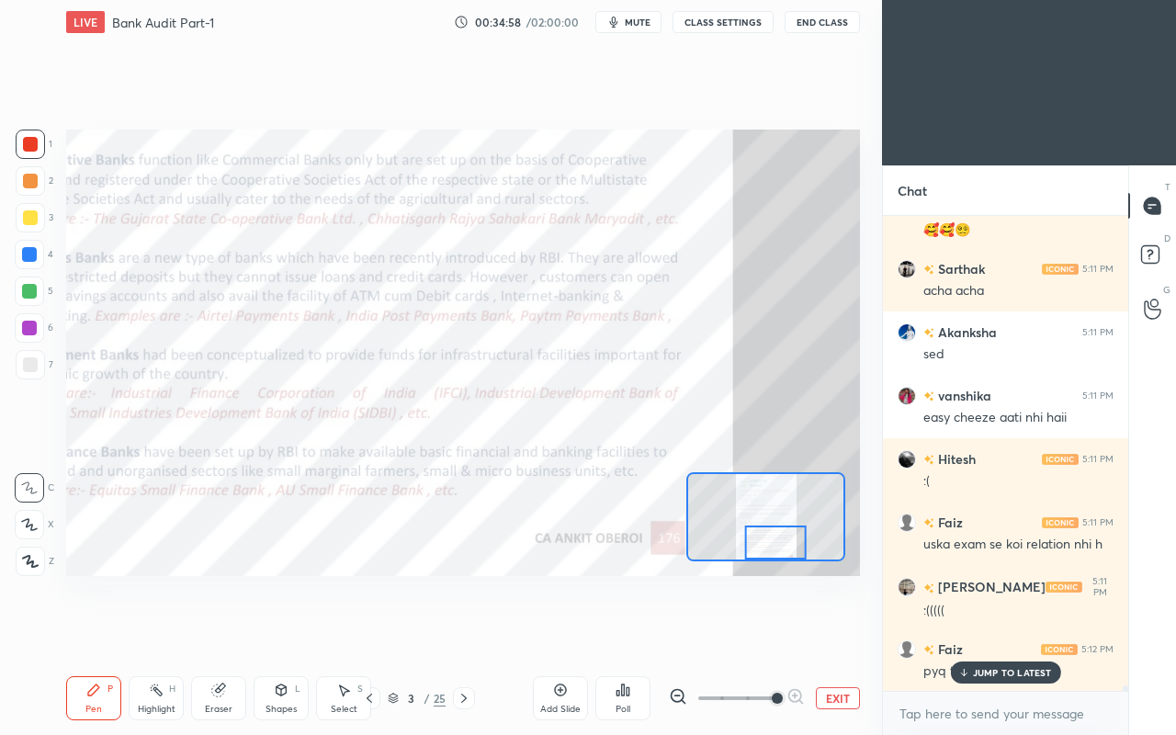
click at [987, 632] on p "JUMP TO LATEST" at bounding box center [1012, 672] width 79 height 11
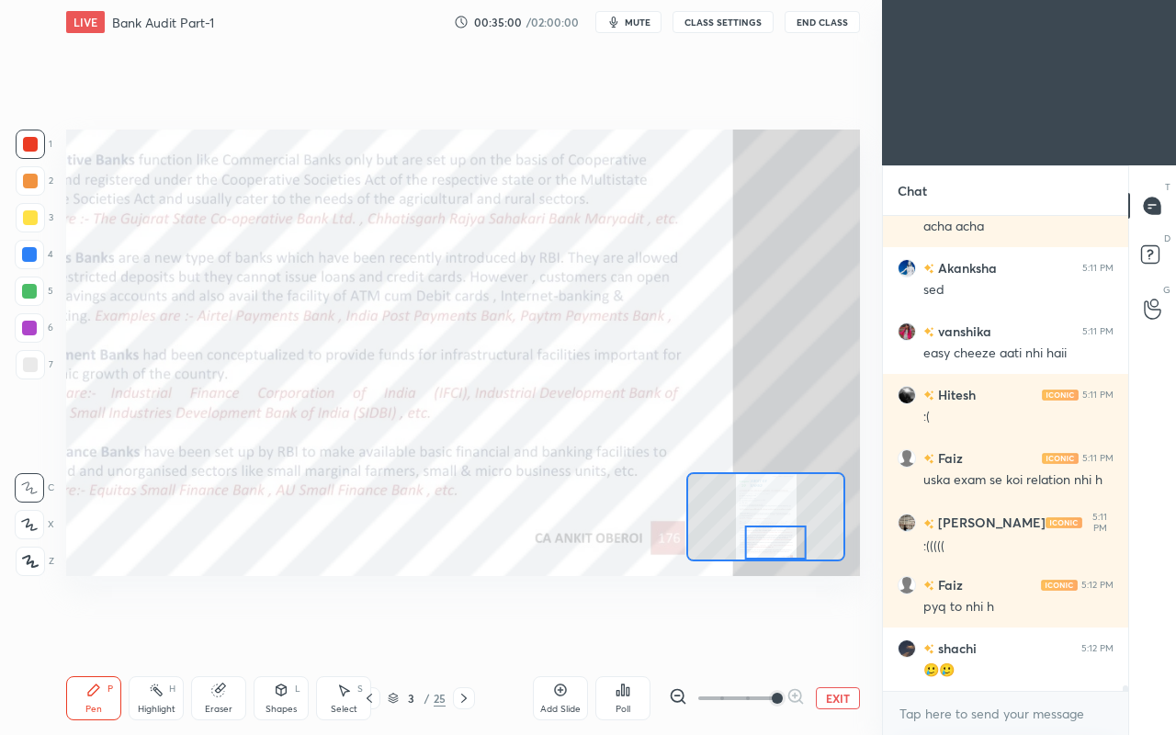
click at [467, 632] on icon at bounding box center [464, 698] width 15 height 15
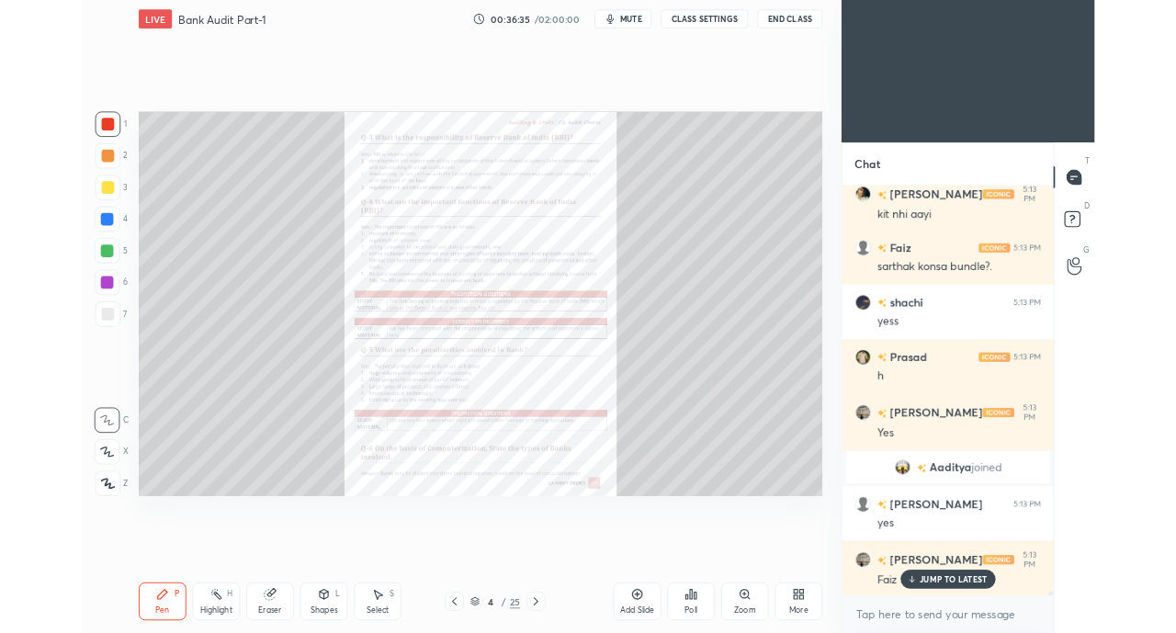
scroll to position [45054, 0]
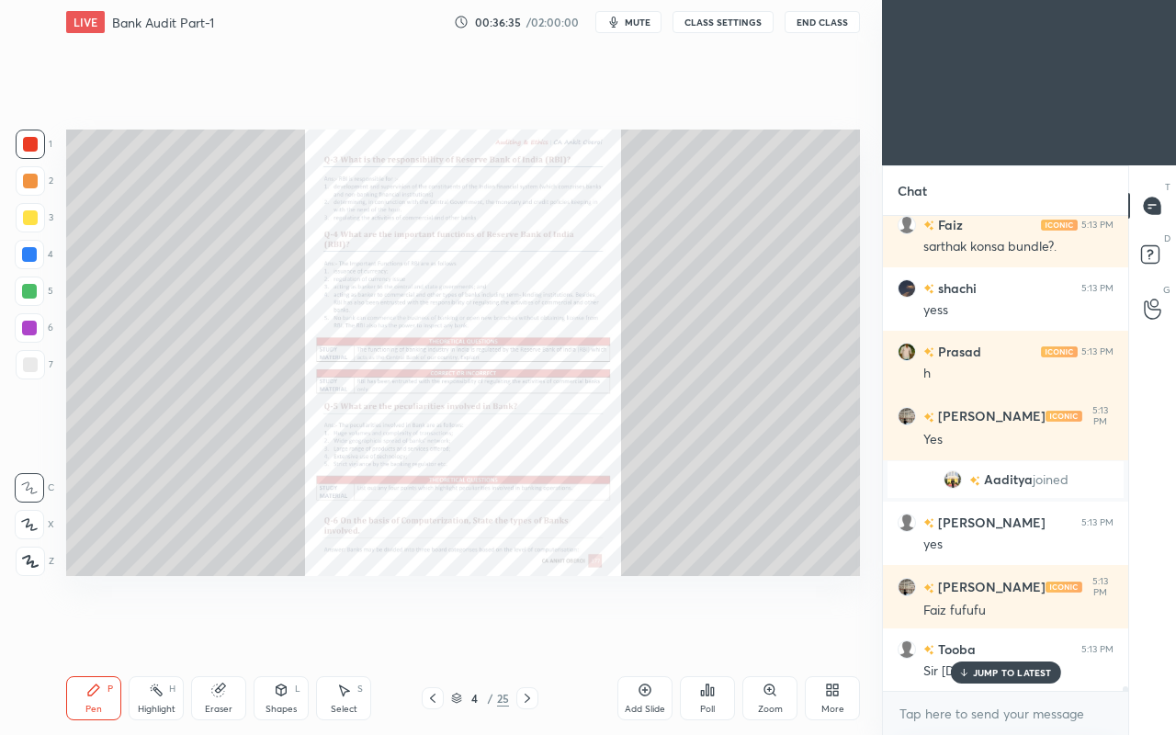
click at [834, 632] on div "More" at bounding box center [832, 698] width 55 height 44
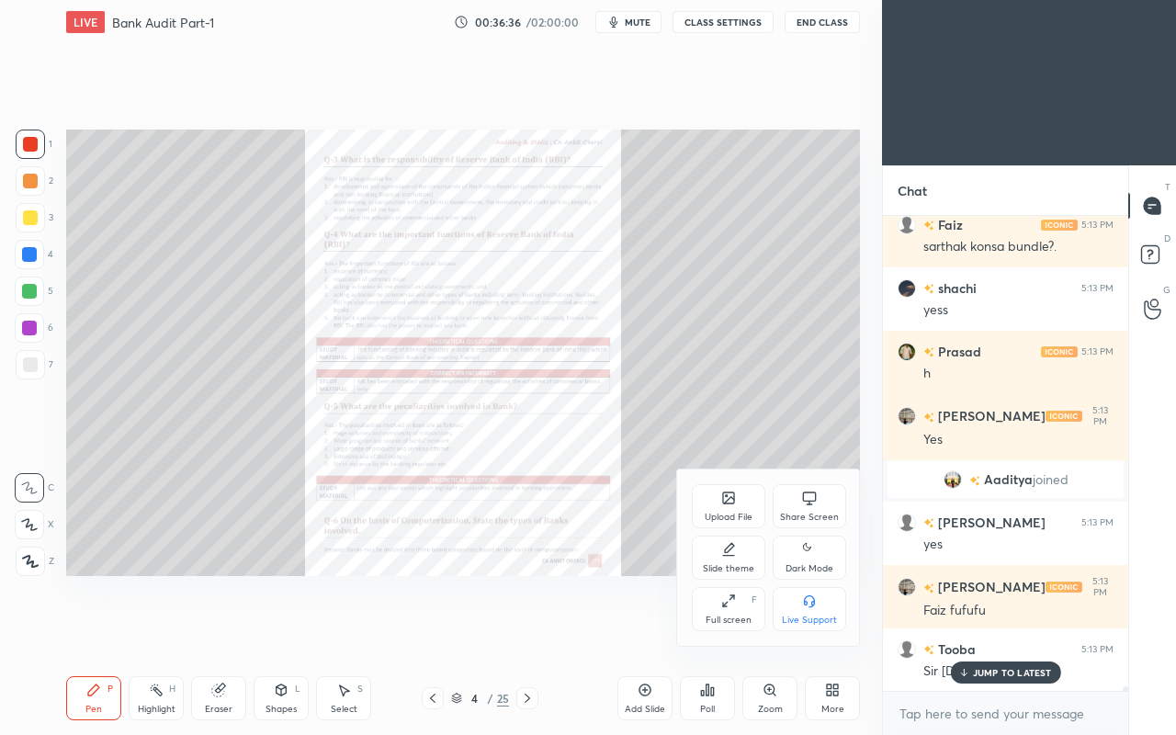
click at [809, 510] on div "Share Screen" at bounding box center [810, 506] width 74 height 44
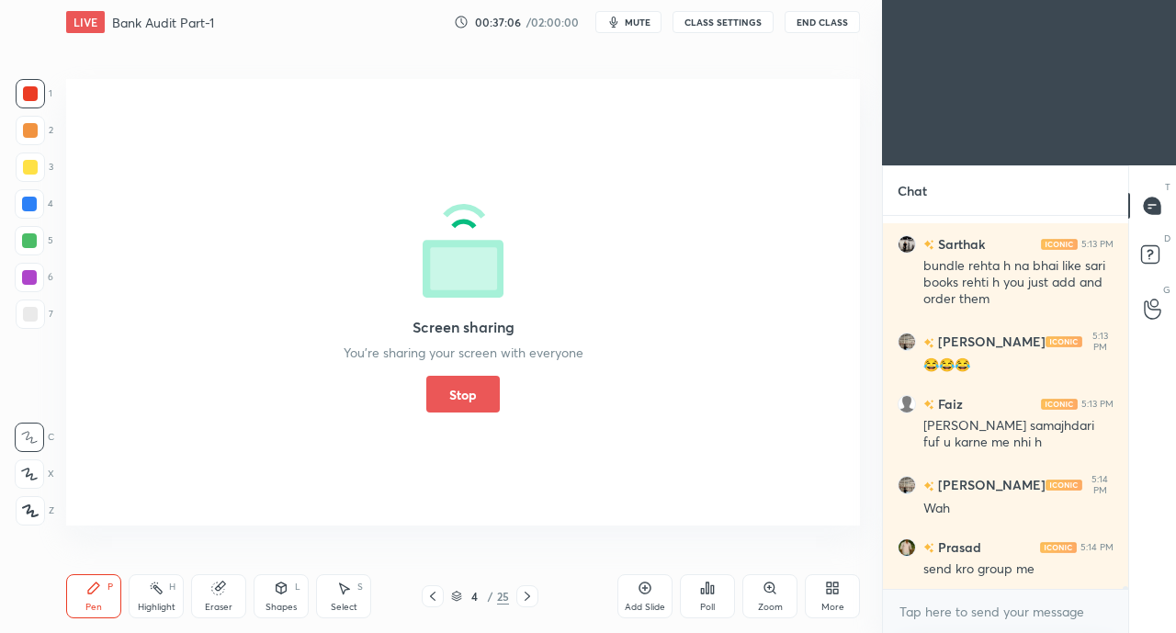
scroll to position [45585, 0]
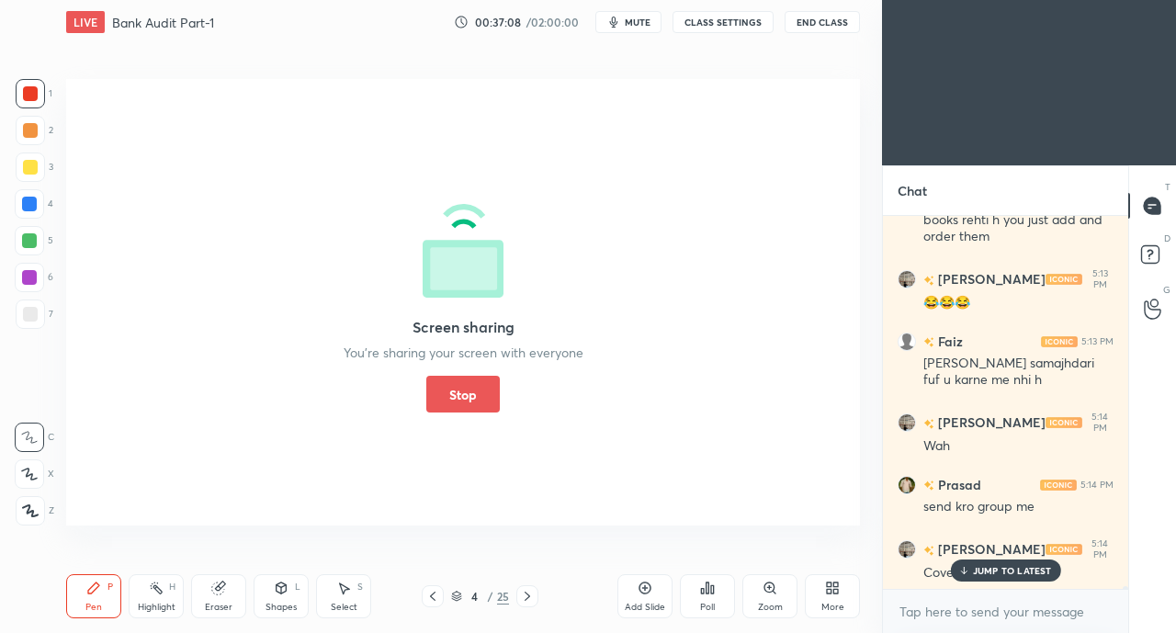
click at [469, 396] on button "Stop" at bounding box center [463, 394] width 74 height 37
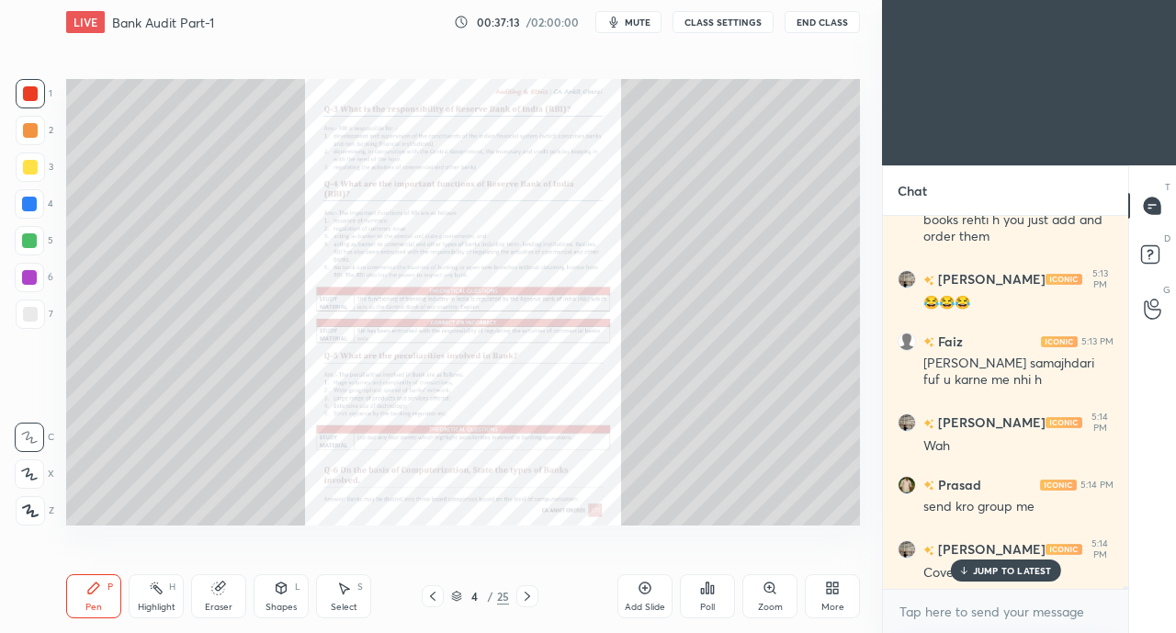
scroll to position [45649, 0]
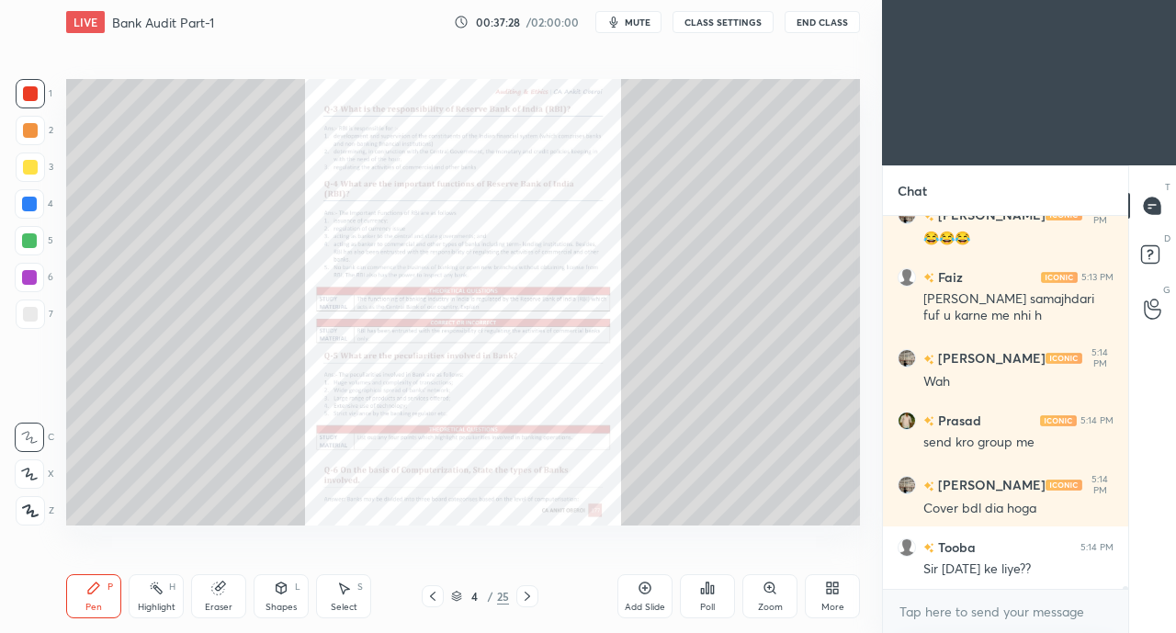
click at [832, 609] on div "More" at bounding box center [832, 607] width 23 height 9
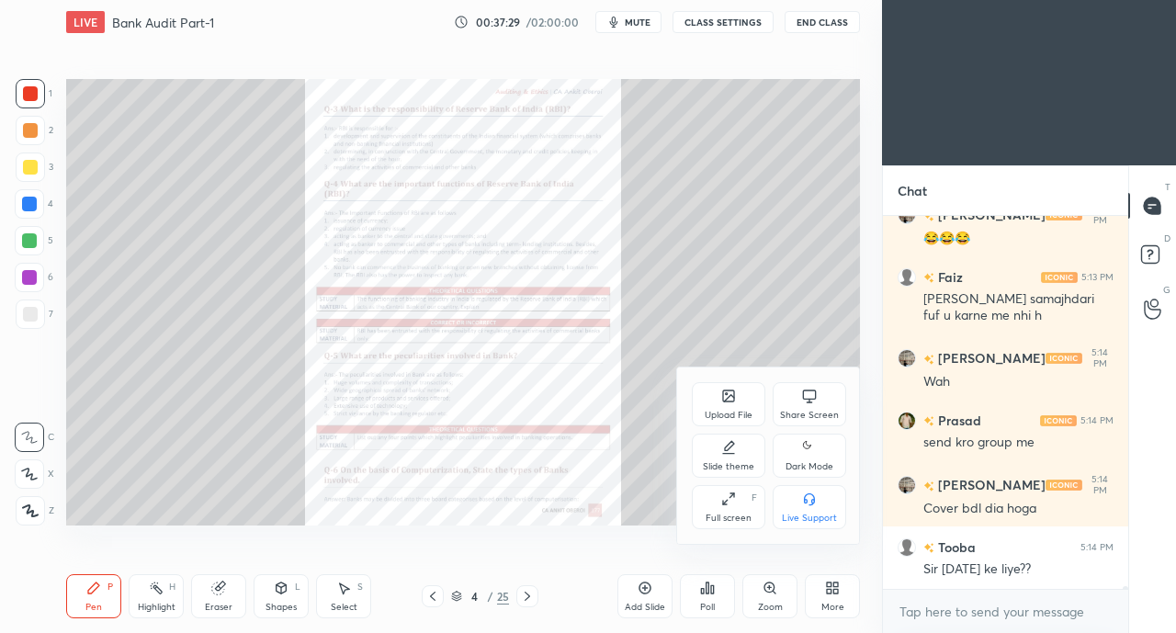
click at [817, 403] on div "Share Screen" at bounding box center [810, 404] width 74 height 44
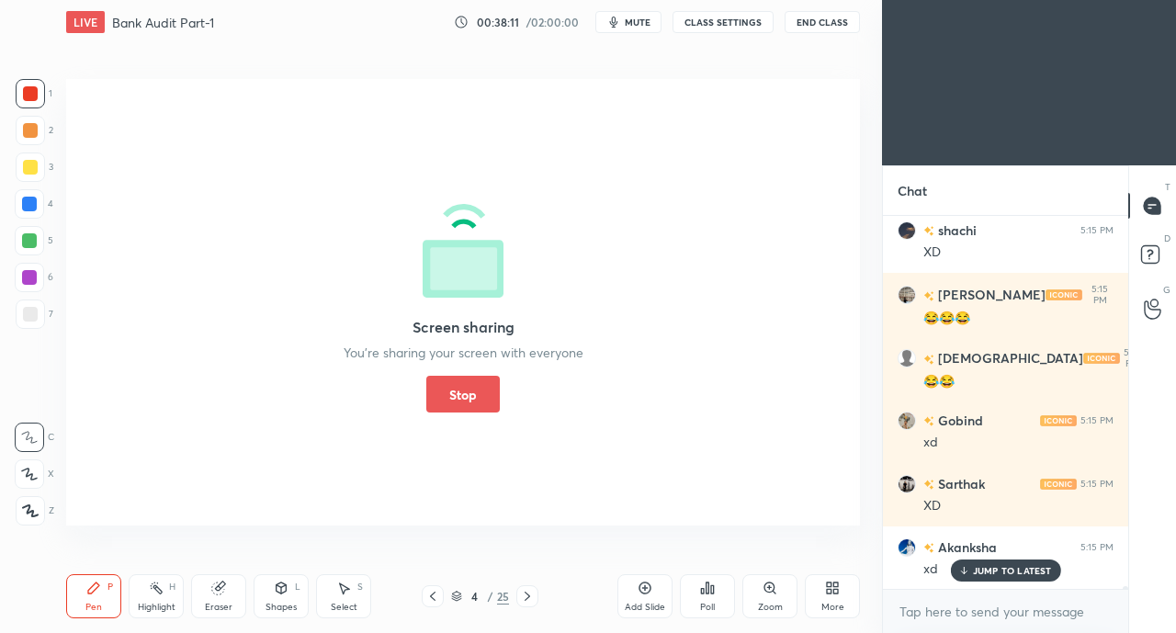
scroll to position [46472, 0]
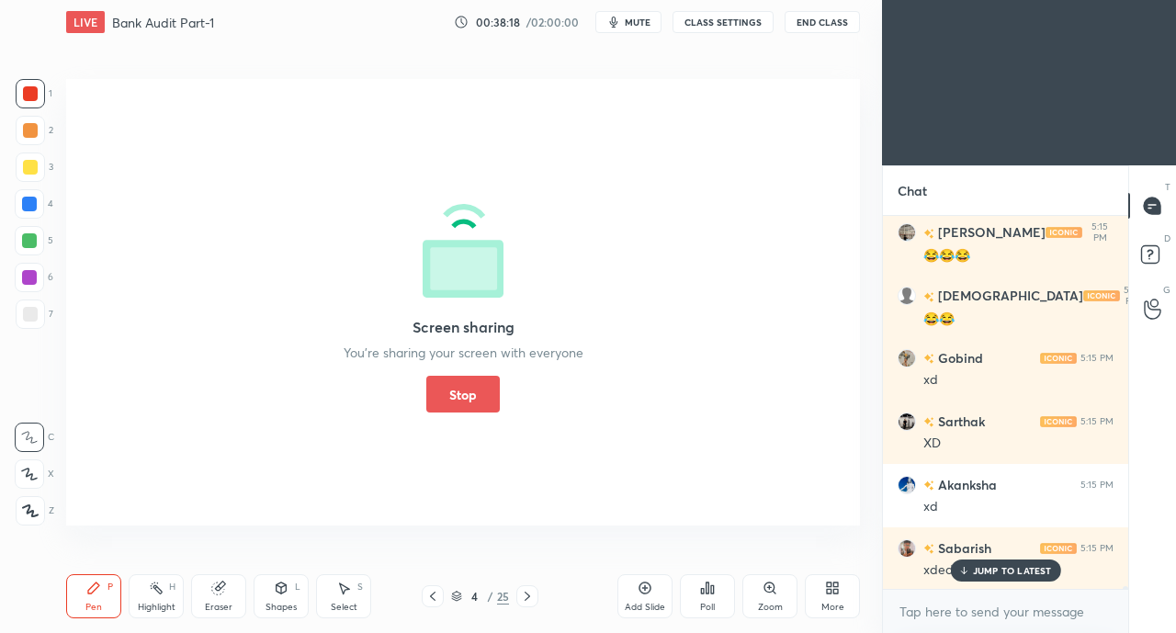
click at [489, 392] on button "Stop" at bounding box center [463, 394] width 74 height 37
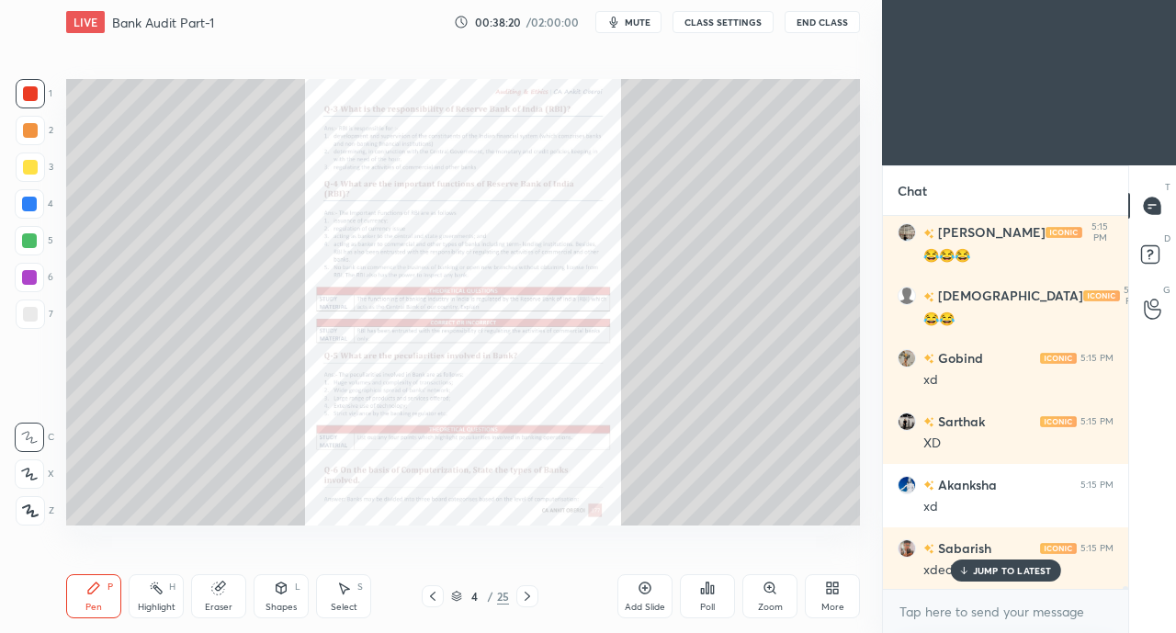
click at [990, 582] on div "JUMP TO LATEST" at bounding box center [1005, 571] width 110 height 22
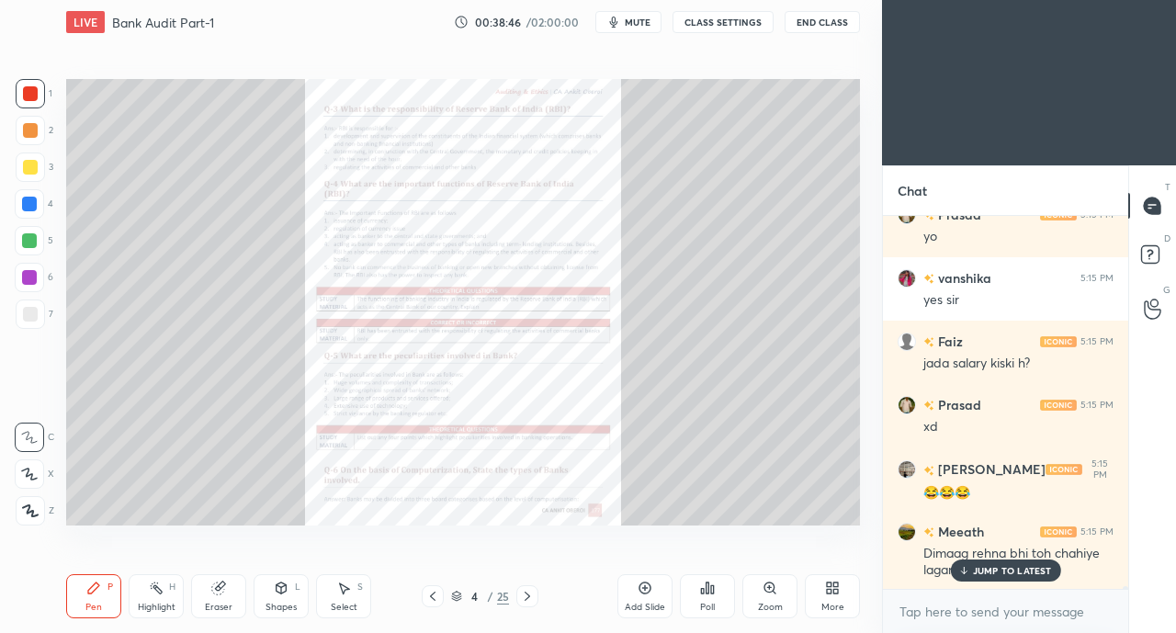
scroll to position [47139, 0]
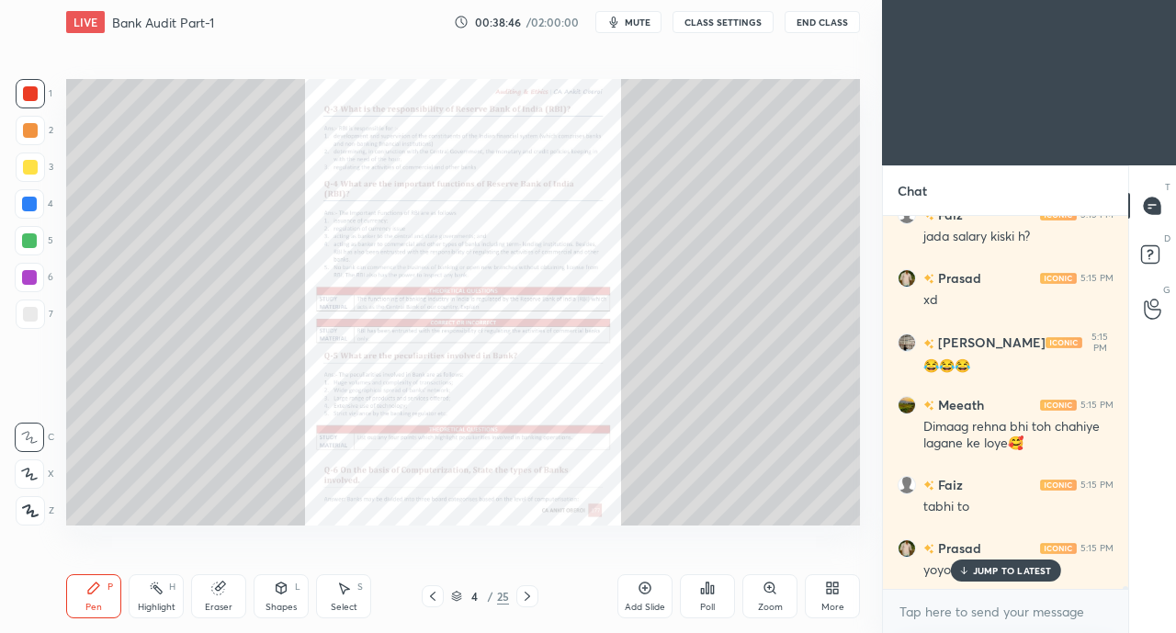
click at [983, 576] on p "JUMP TO LATEST" at bounding box center [1012, 570] width 79 height 11
click at [274, 593] on icon at bounding box center [281, 588] width 15 height 15
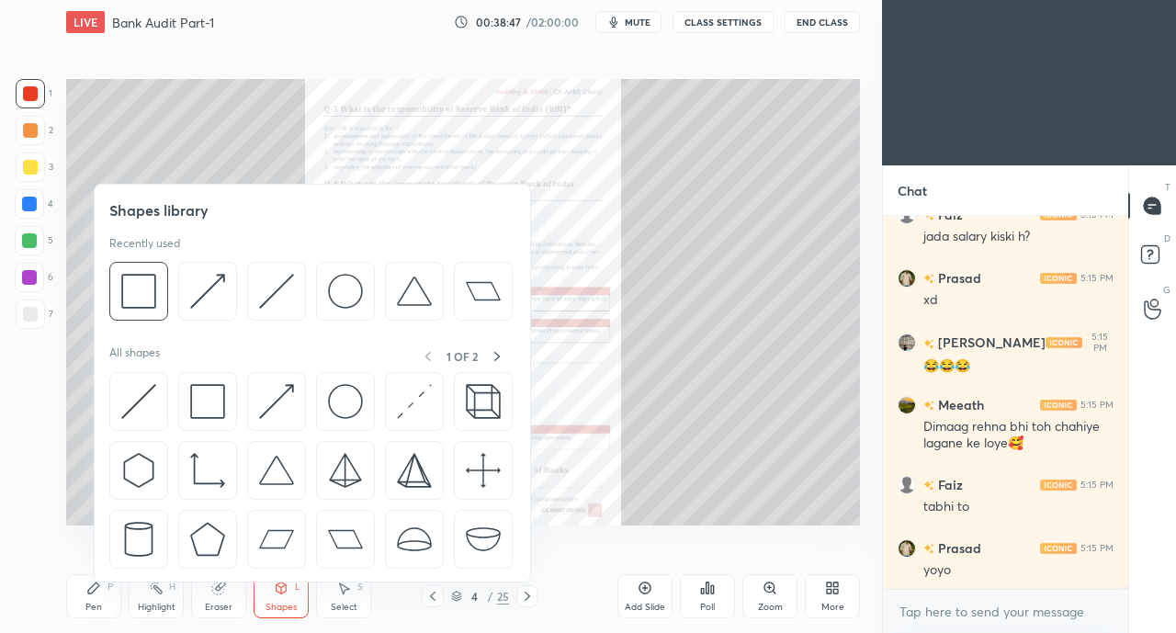
click at [221, 598] on div "Eraser" at bounding box center [218, 596] width 55 height 44
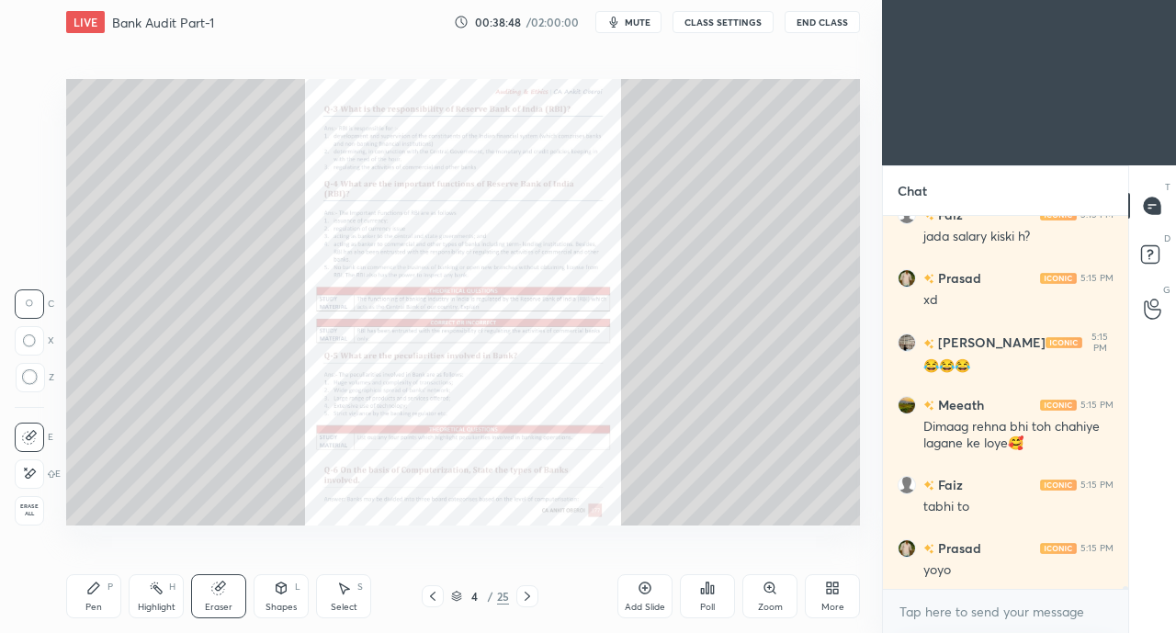
click at [29, 509] on span "Erase all" at bounding box center [30, 509] width 28 height 13
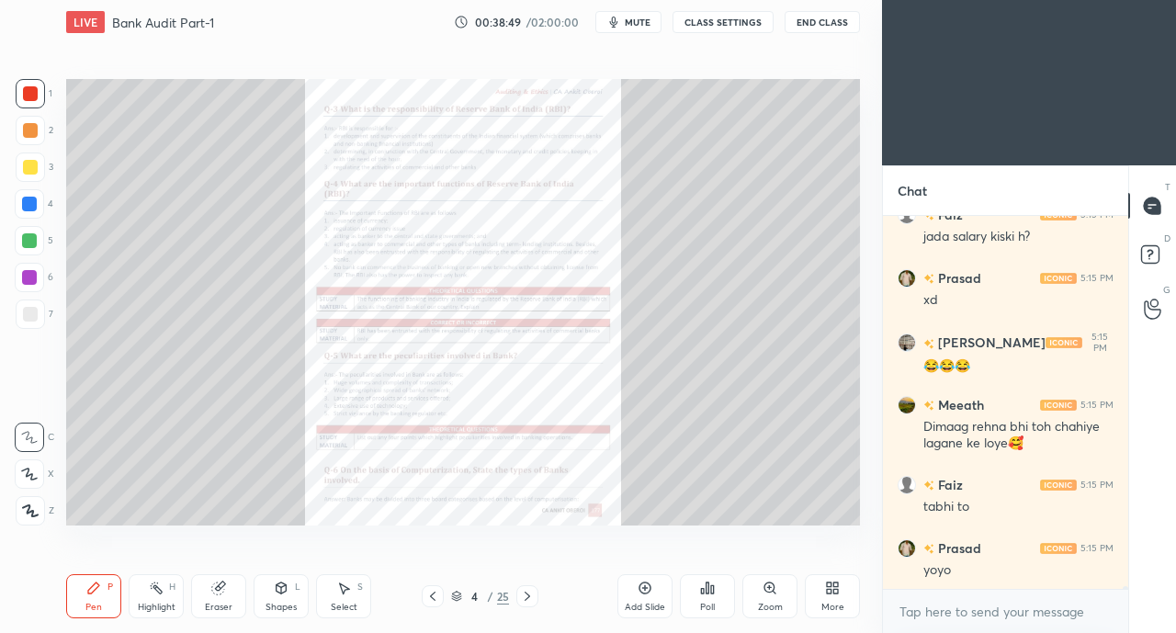
click at [533, 595] on icon at bounding box center [527, 596] width 15 height 15
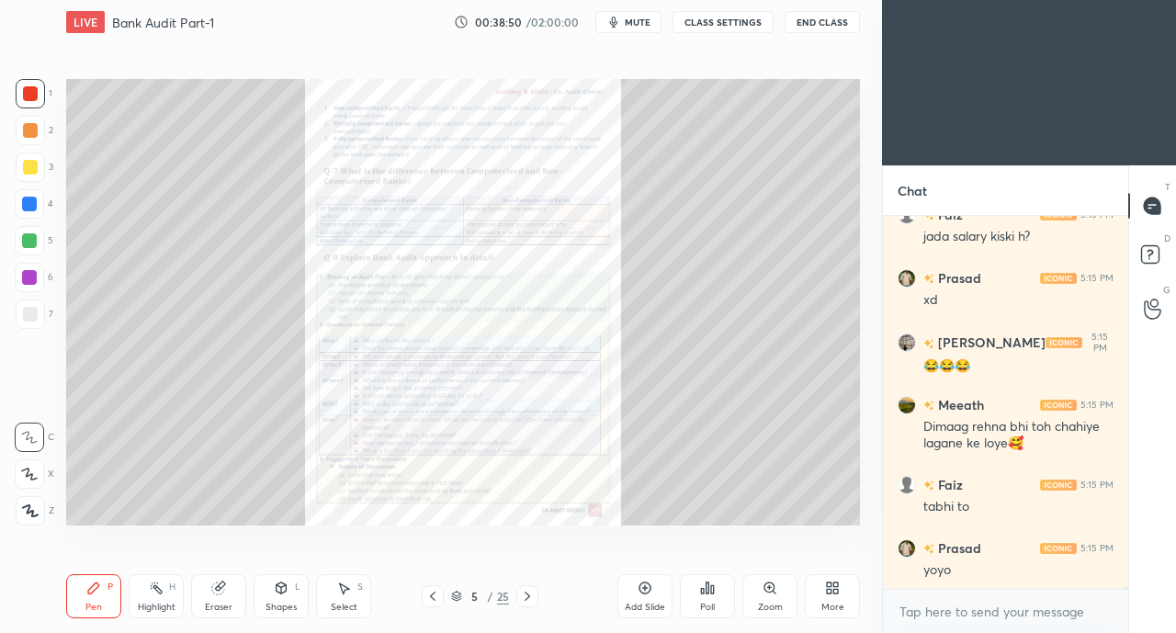
click at [432, 595] on icon at bounding box center [432, 596] width 15 height 15
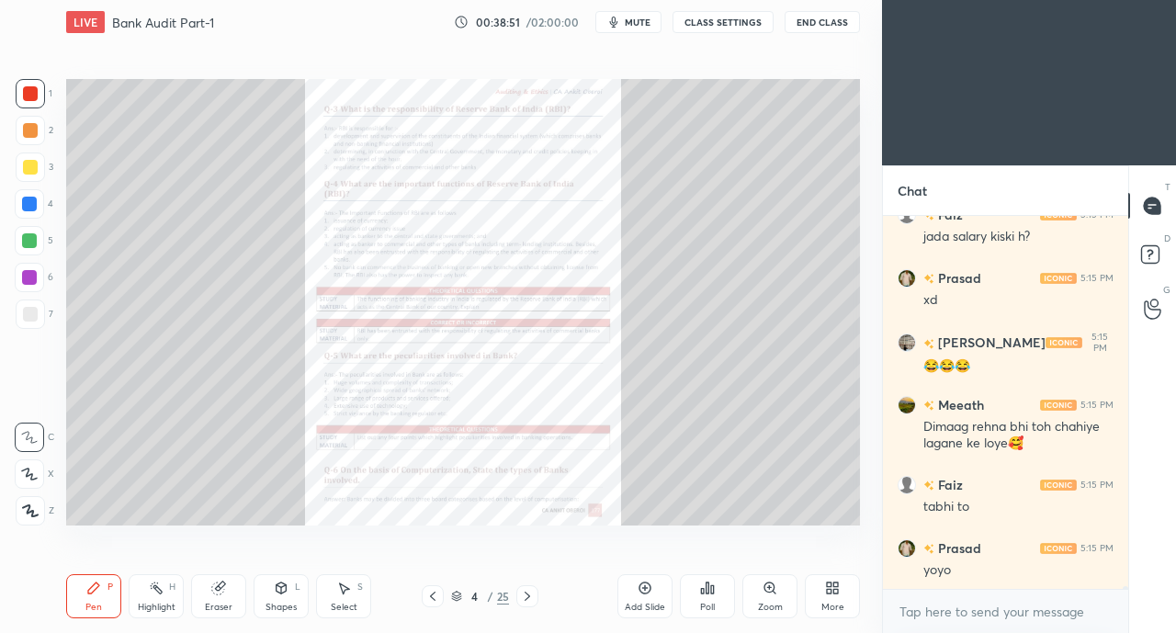
click at [531, 594] on icon at bounding box center [527, 596] width 15 height 15
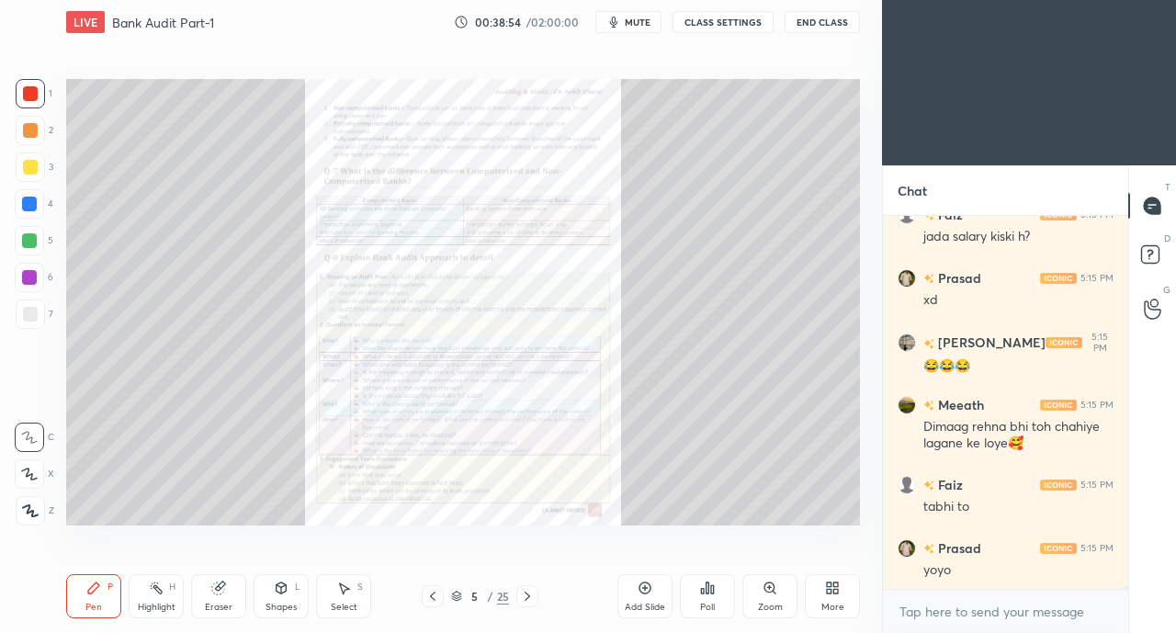
click at [772, 590] on icon at bounding box center [769, 588] width 10 height 10
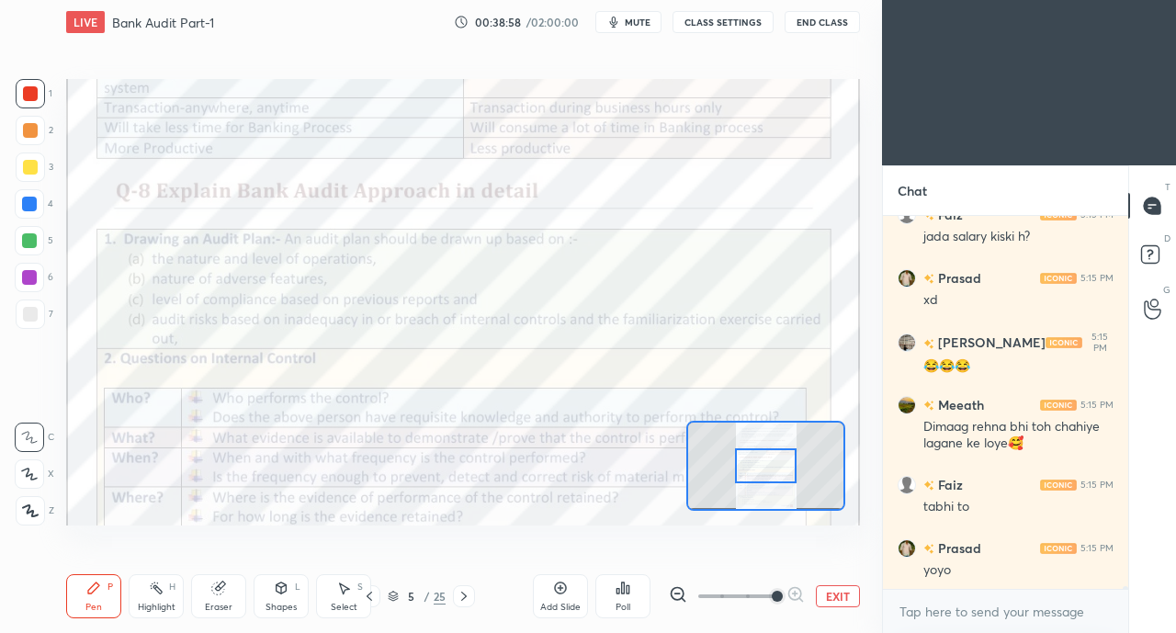
scroll to position [47204, 0]
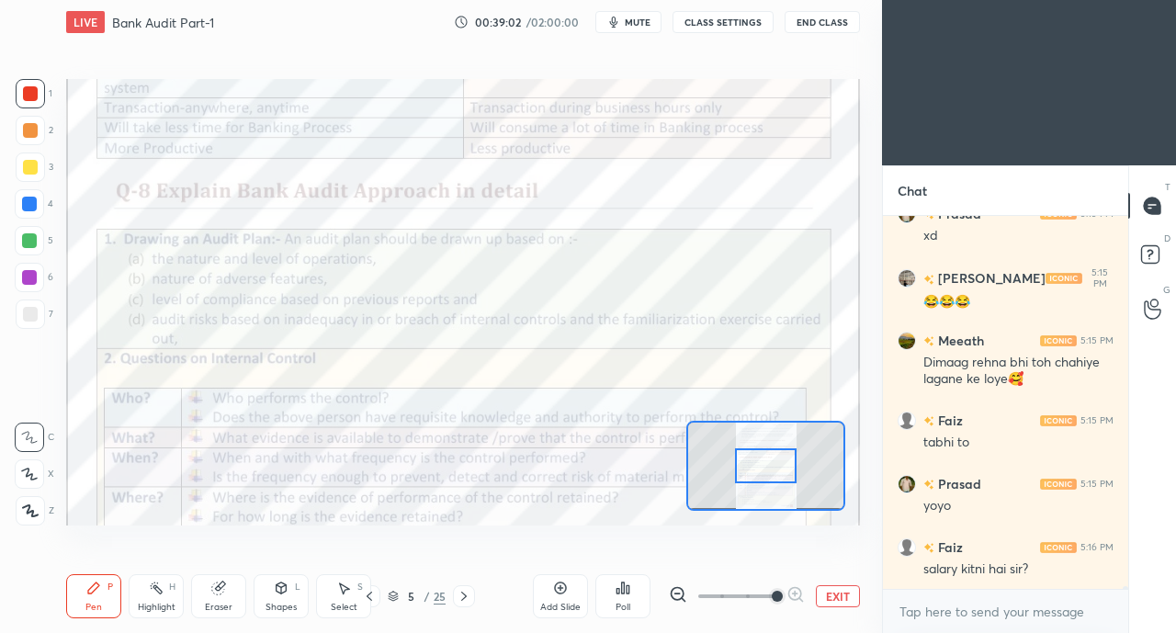
click at [468, 596] on icon at bounding box center [464, 596] width 15 height 15
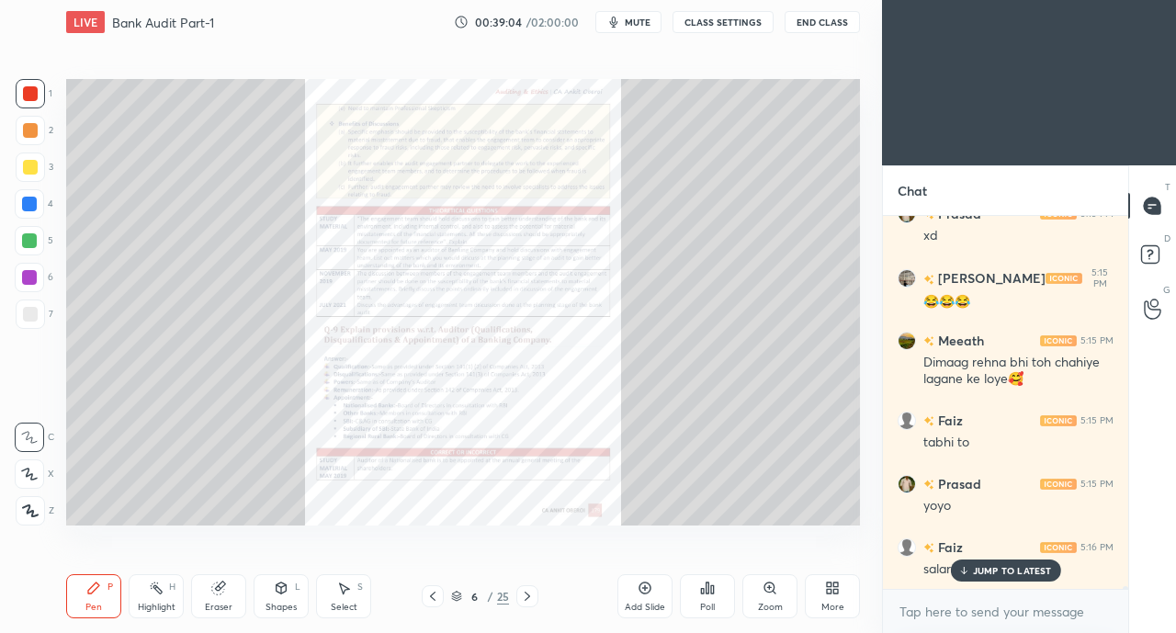
scroll to position [47266, 0]
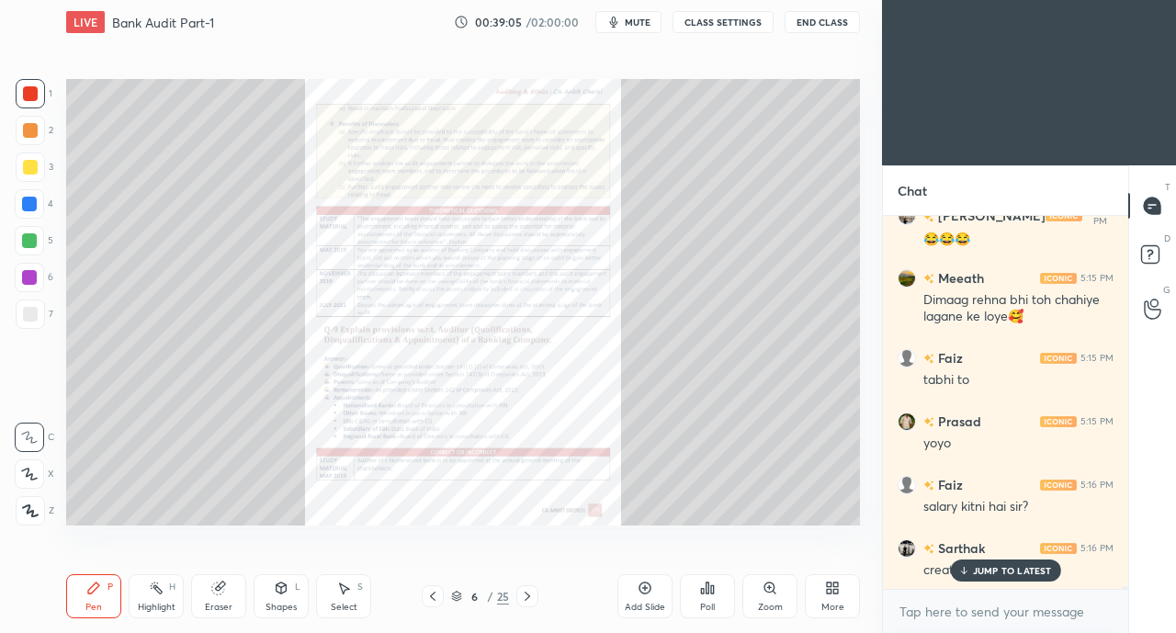
click at [988, 575] on p "JUMP TO LATEST" at bounding box center [1012, 570] width 79 height 11
click at [529, 594] on icon at bounding box center [527, 596] width 15 height 15
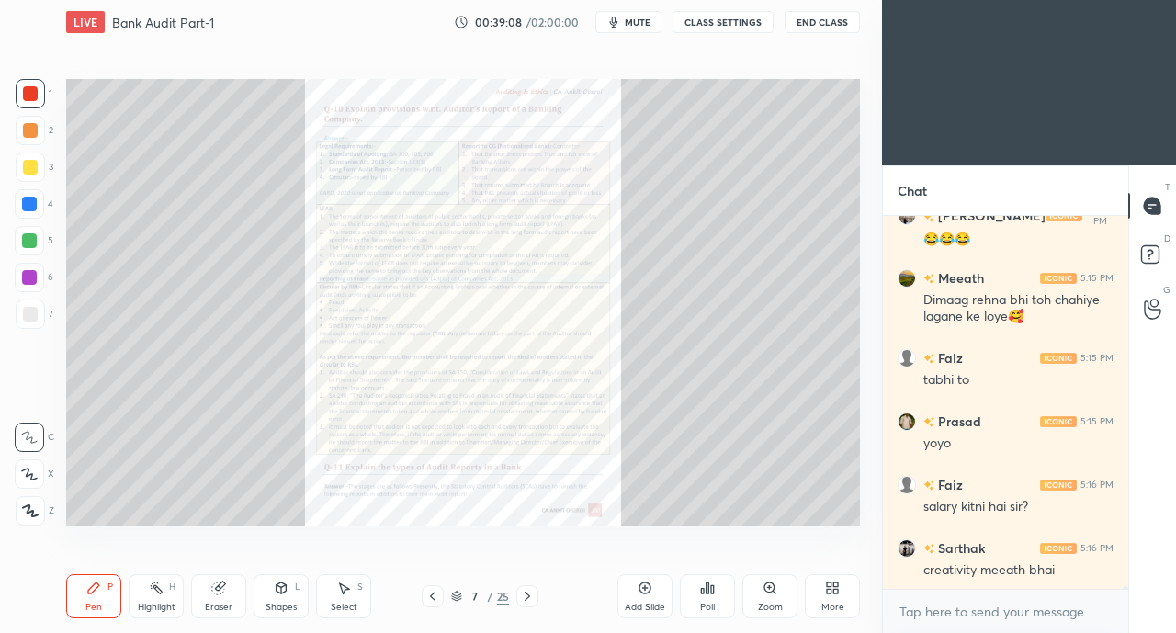
click at [434, 597] on icon at bounding box center [432, 596] width 15 height 15
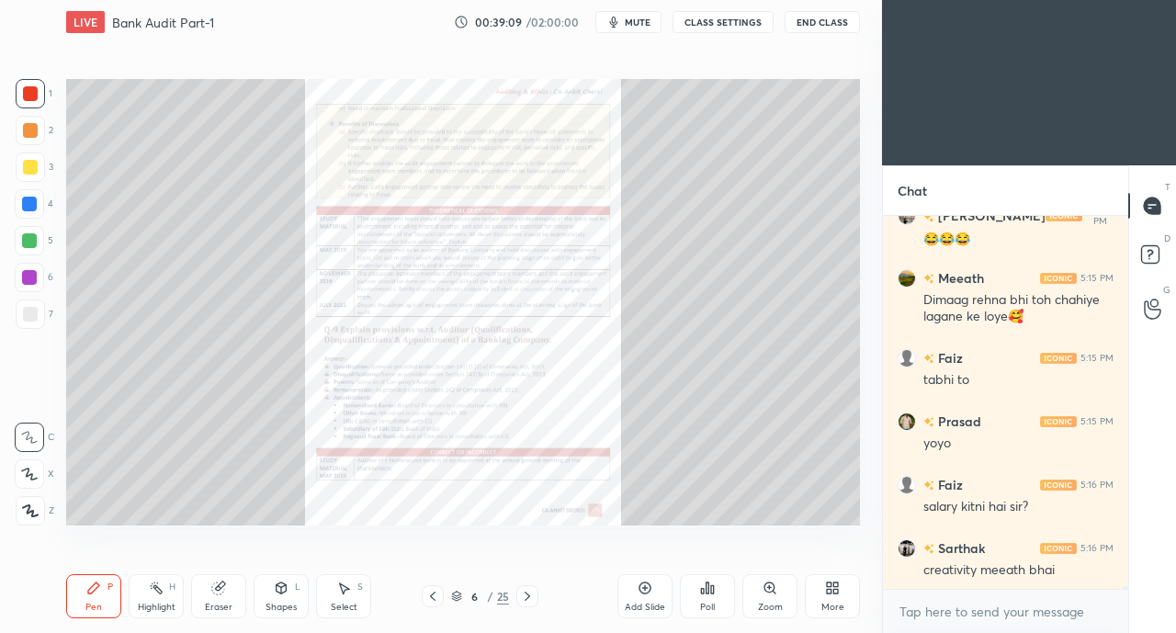
scroll to position [47331, 0]
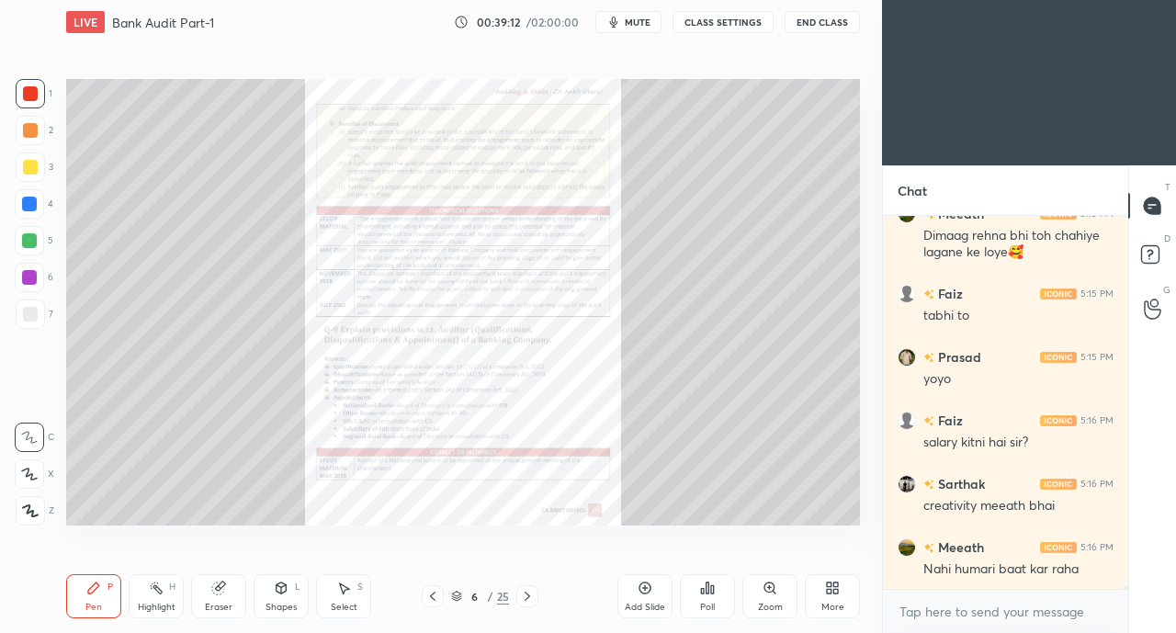
click at [432, 595] on icon at bounding box center [432, 596] width 15 height 15
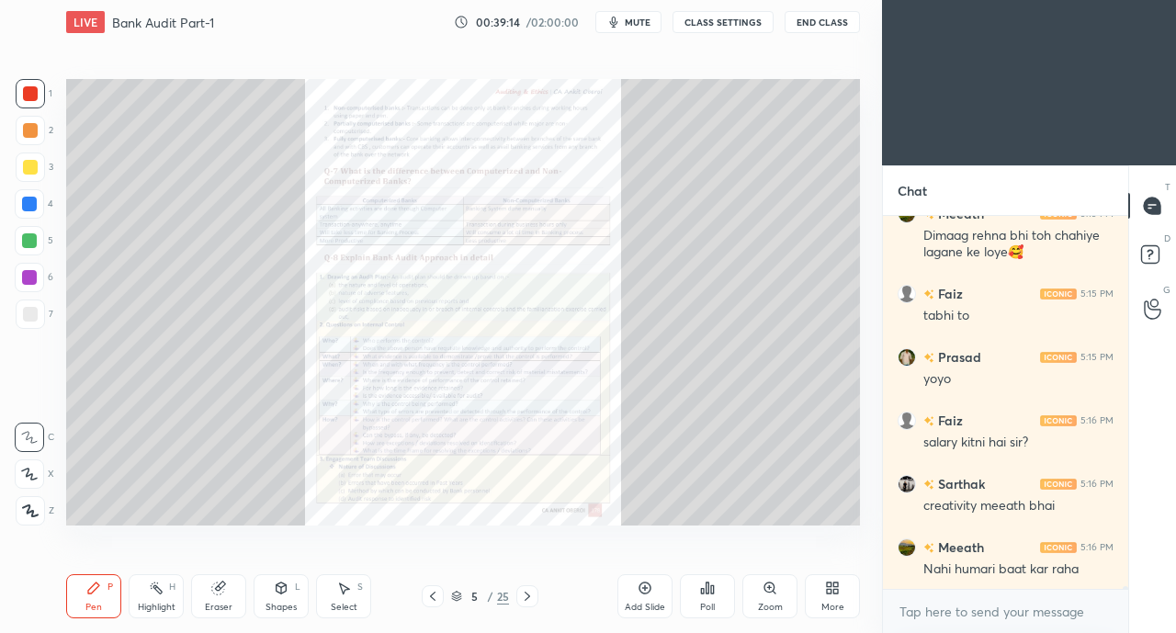
click at [775, 598] on div "Zoom" at bounding box center [769, 596] width 55 height 44
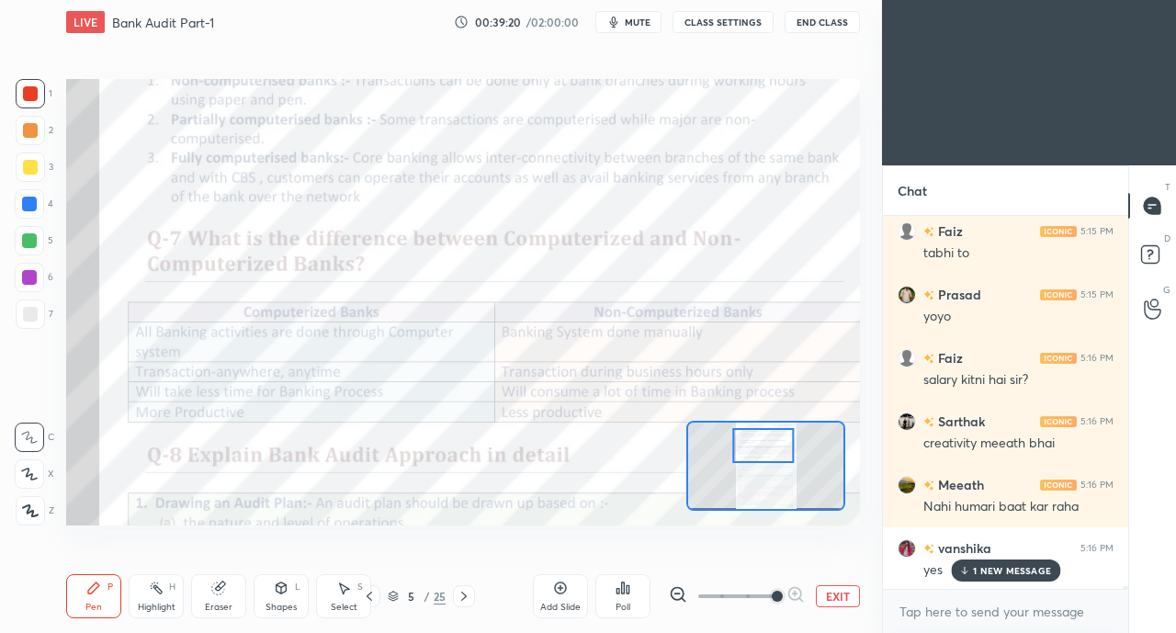
scroll to position [47457, 0]
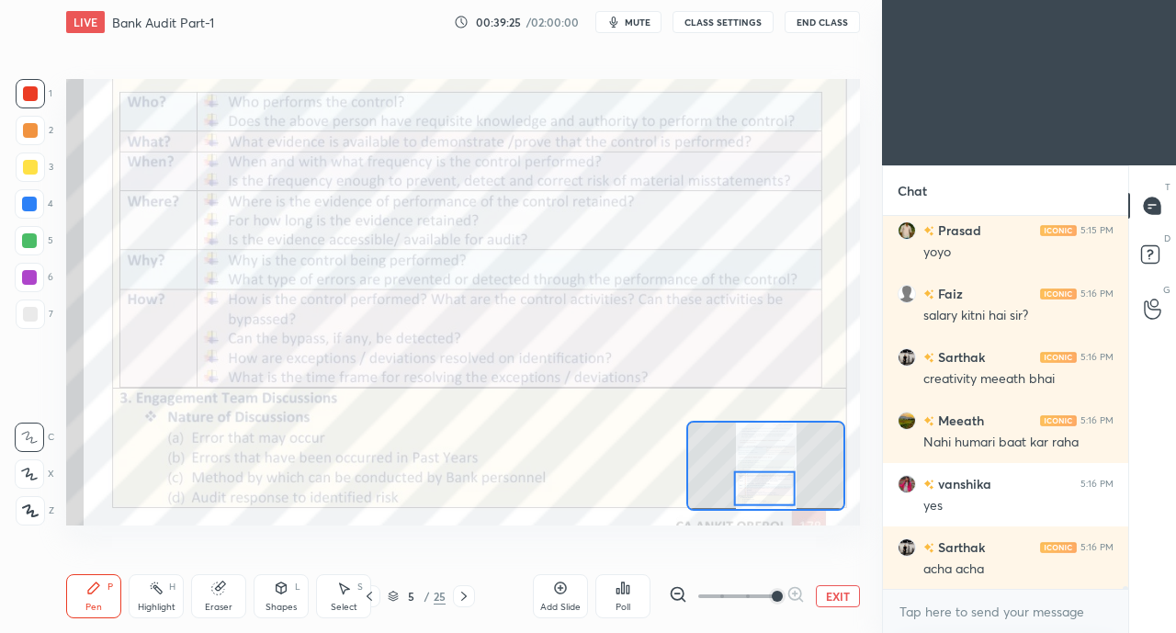
click at [465, 593] on icon at bounding box center [464, 596] width 15 height 15
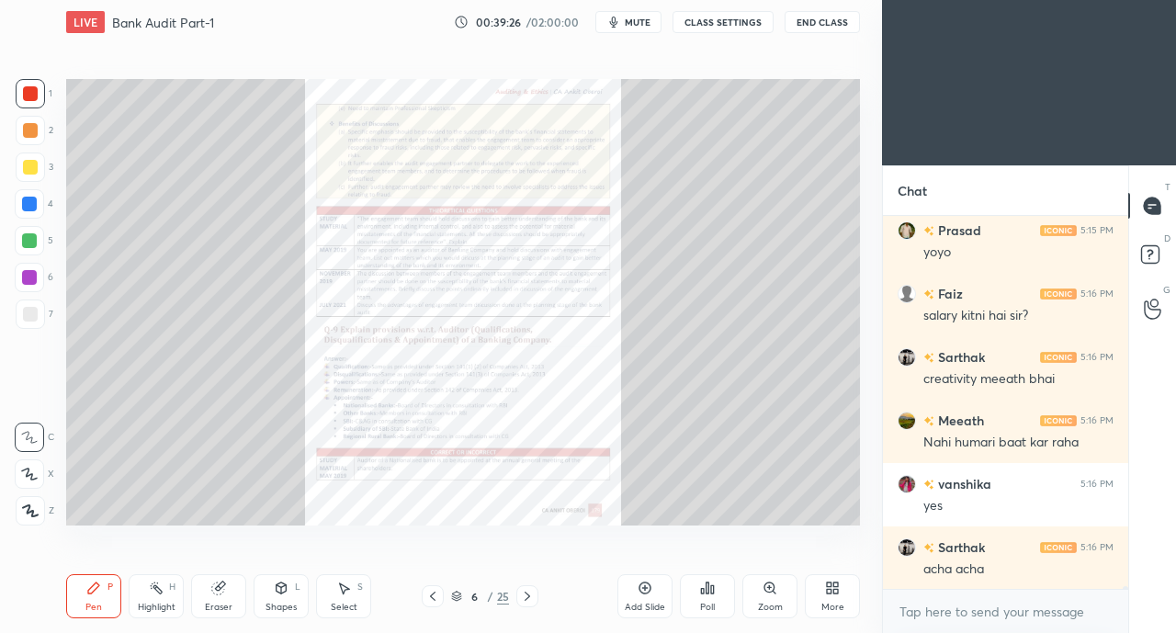
click at [767, 587] on icon at bounding box center [769, 587] width 4 height 0
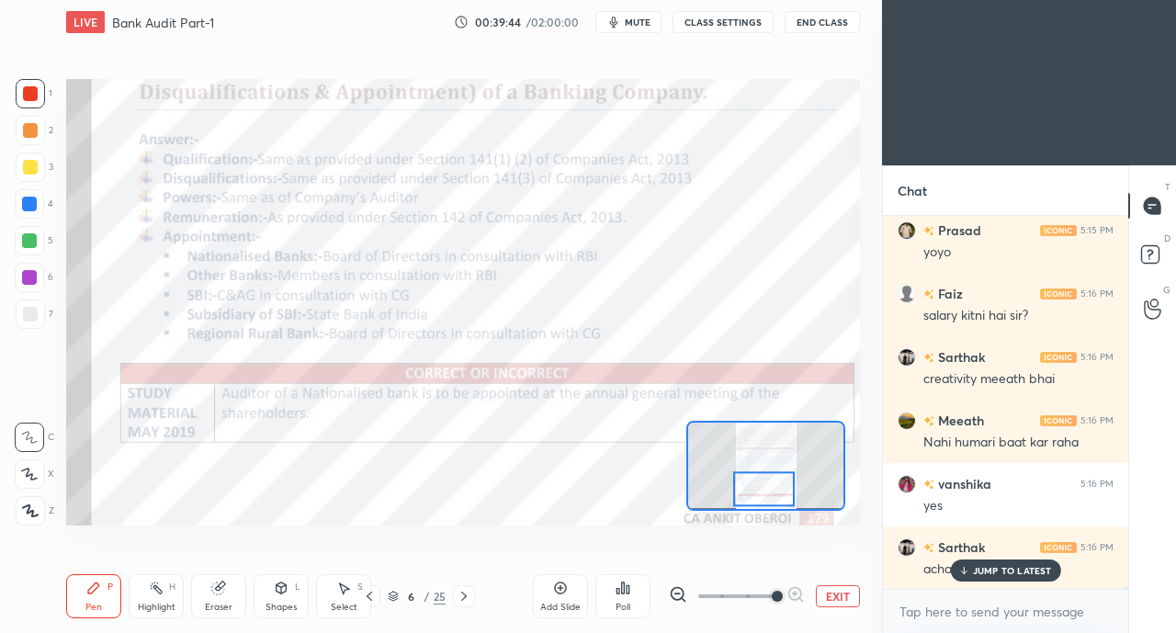
scroll to position [47536, 0]
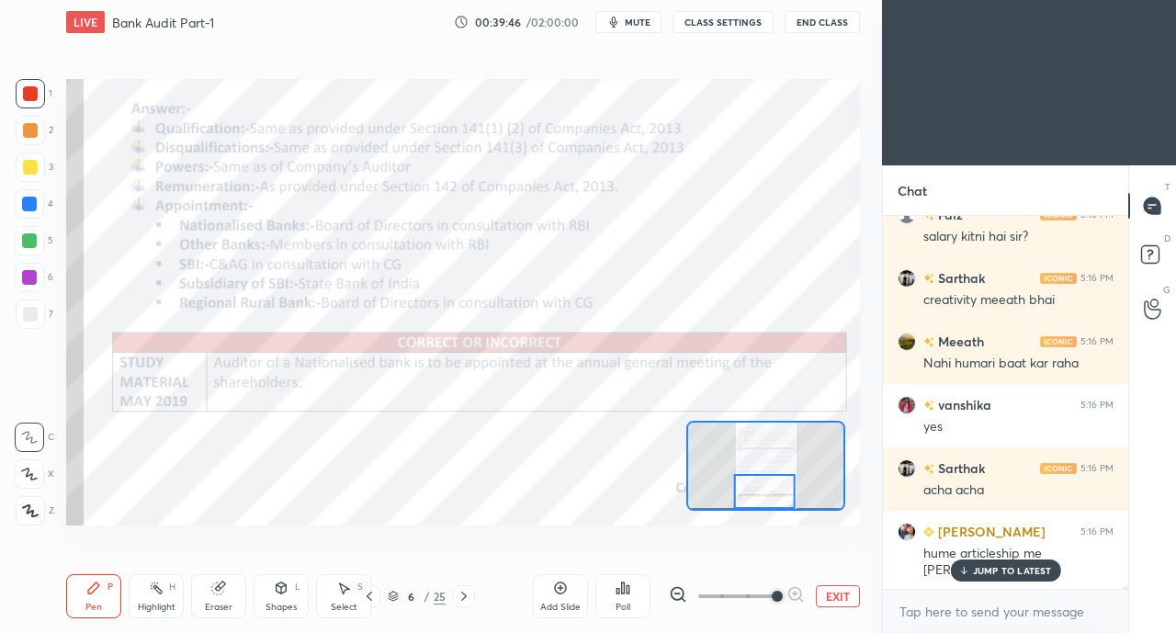
click at [992, 569] on p "JUMP TO LATEST" at bounding box center [1012, 570] width 79 height 11
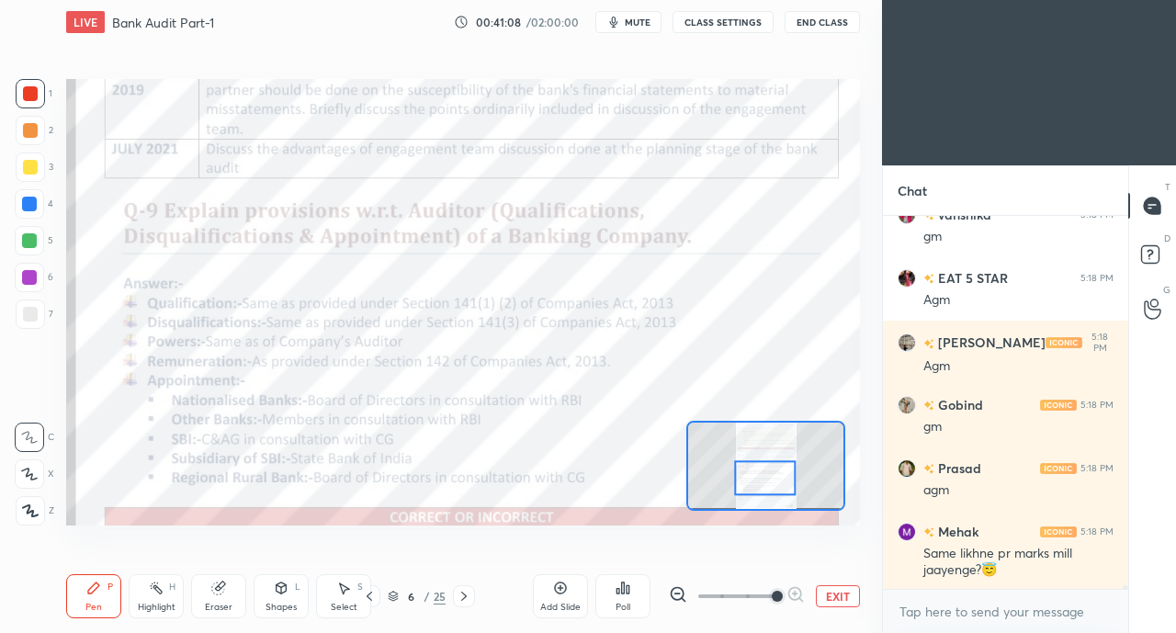
scroll to position [37988, 0]
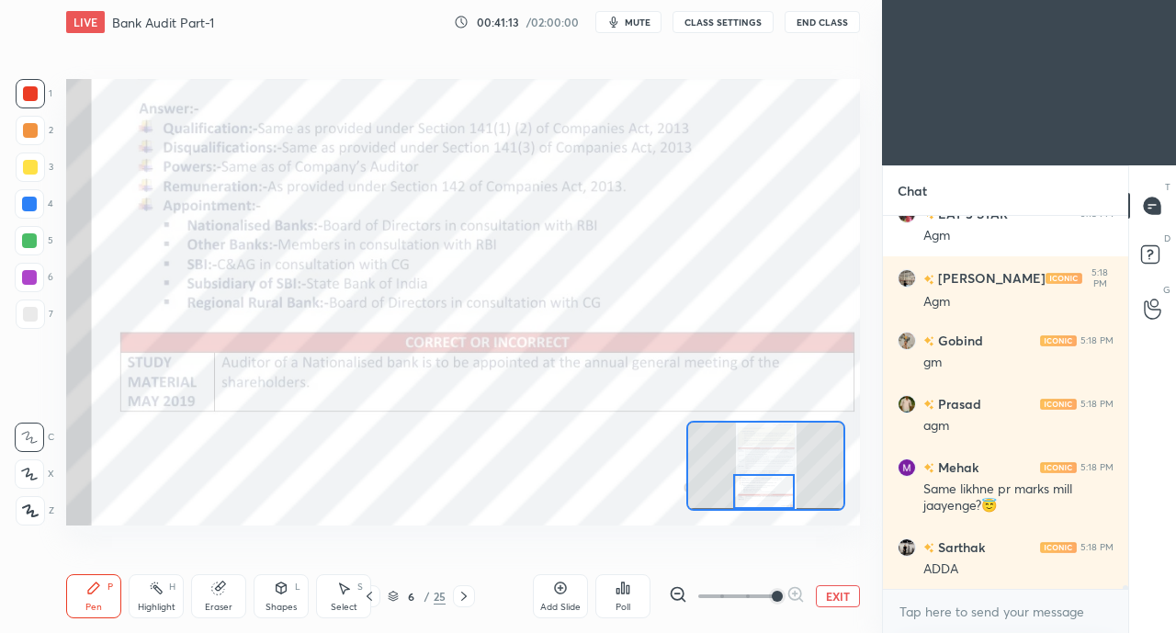
click at [37, 205] on div at bounding box center [29, 203] width 29 height 29
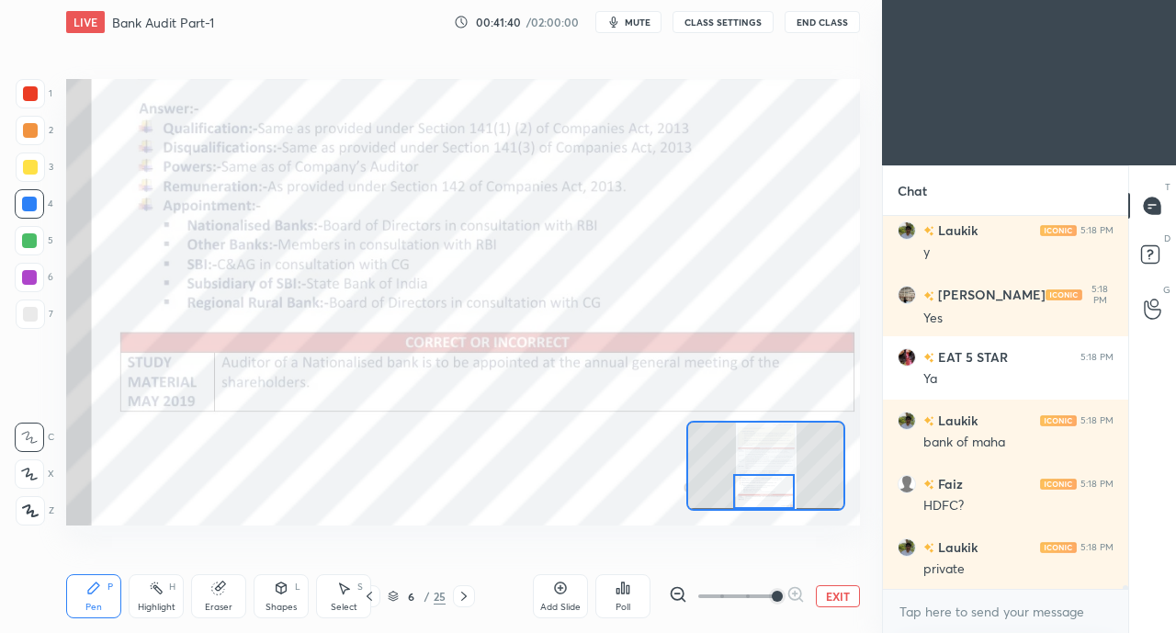
scroll to position [38431, 0]
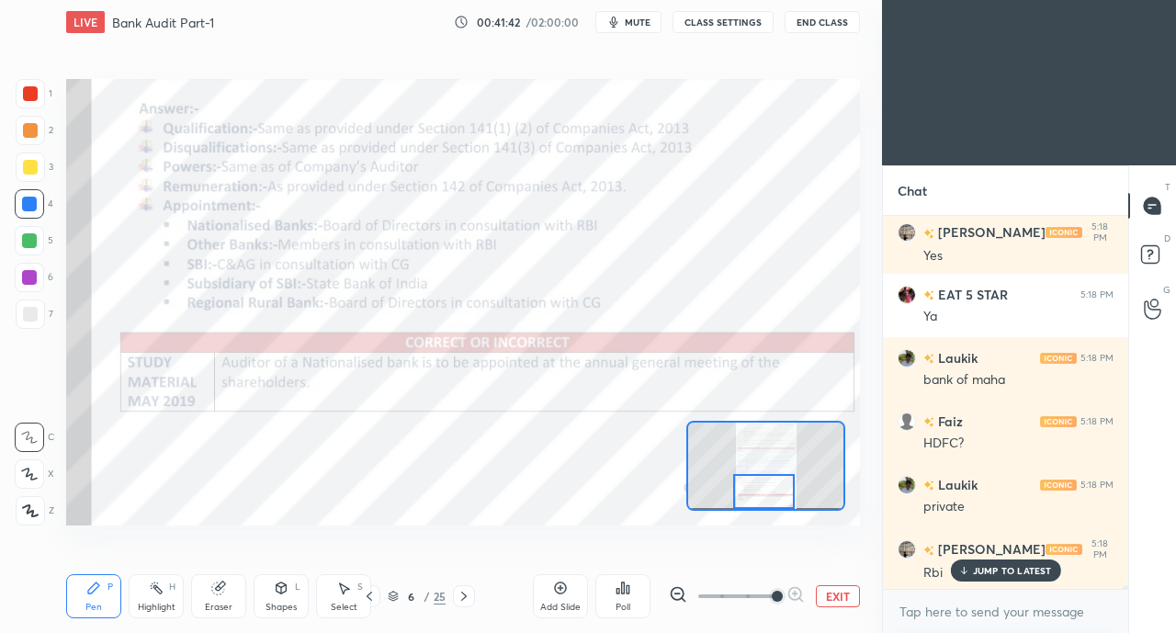
click at [967, 569] on icon at bounding box center [963, 570] width 12 height 11
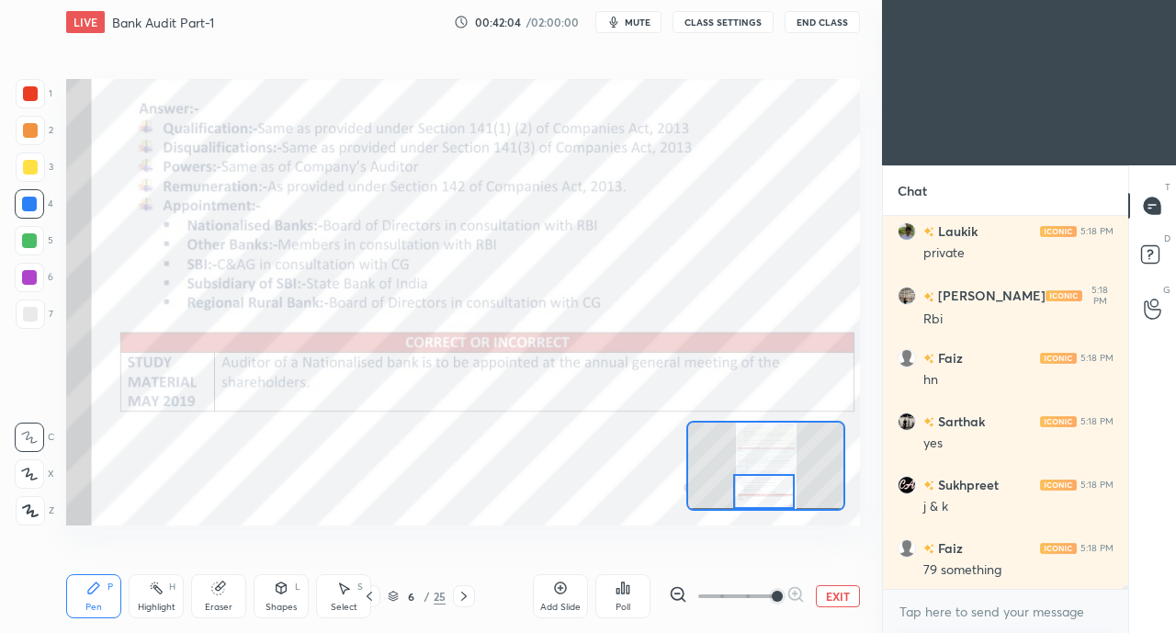
scroll to position [38749, 0]
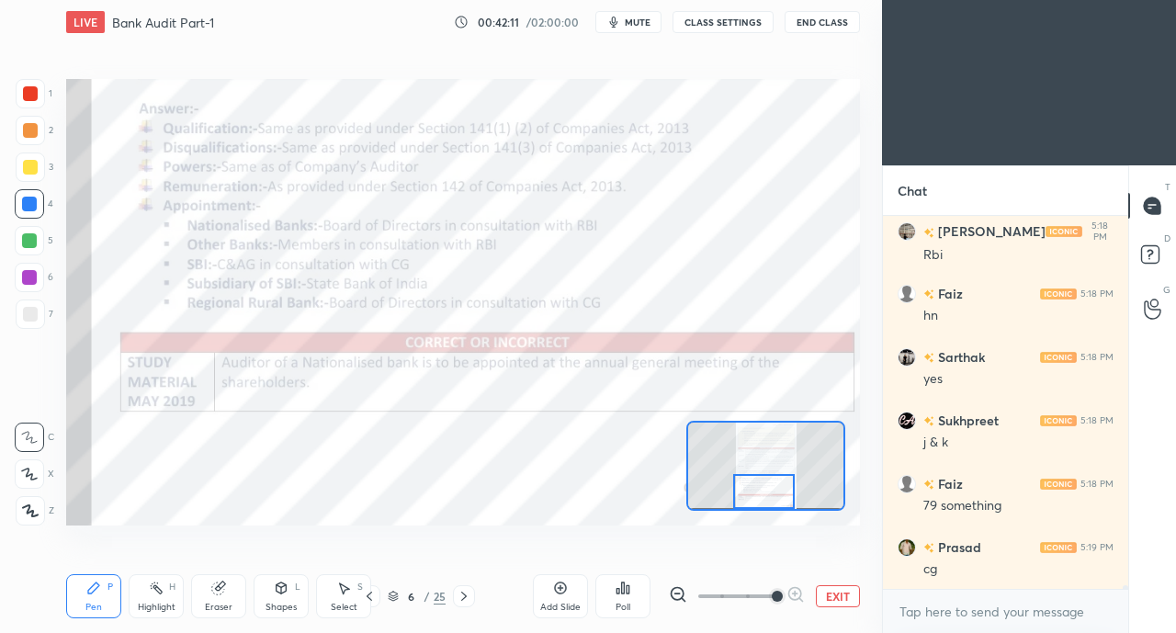
click at [28, 205] on div at bounding box center [29, 204] width 15 height 15
click at [29, 91] on div at bounding box center [30, 93] width 15 height 15
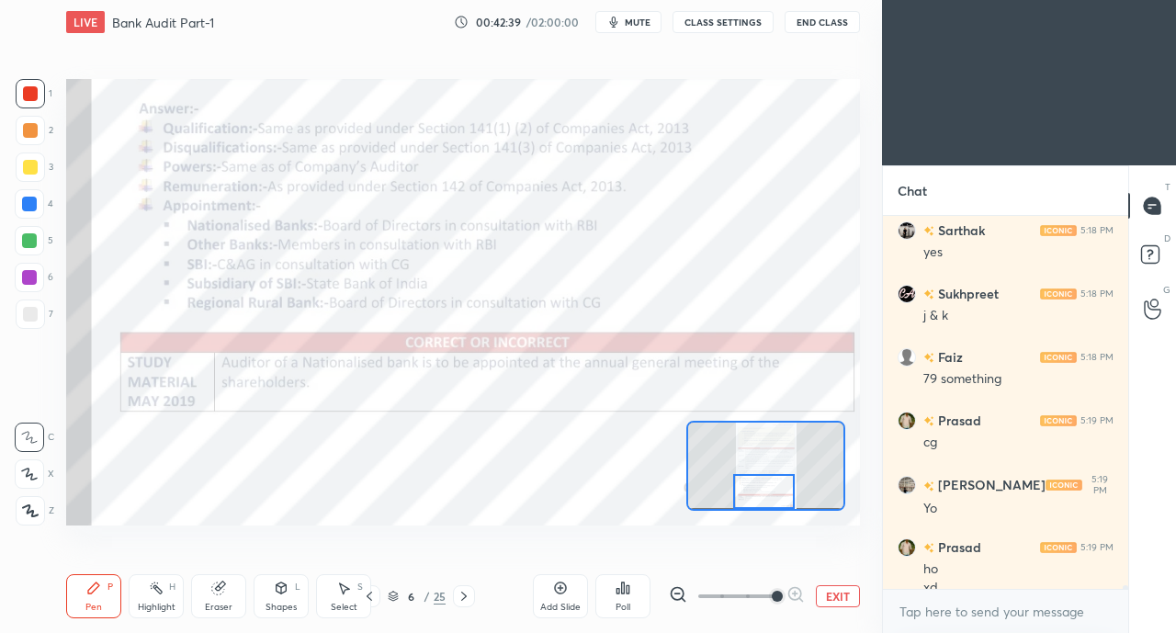
scroll to position [38894, 0]
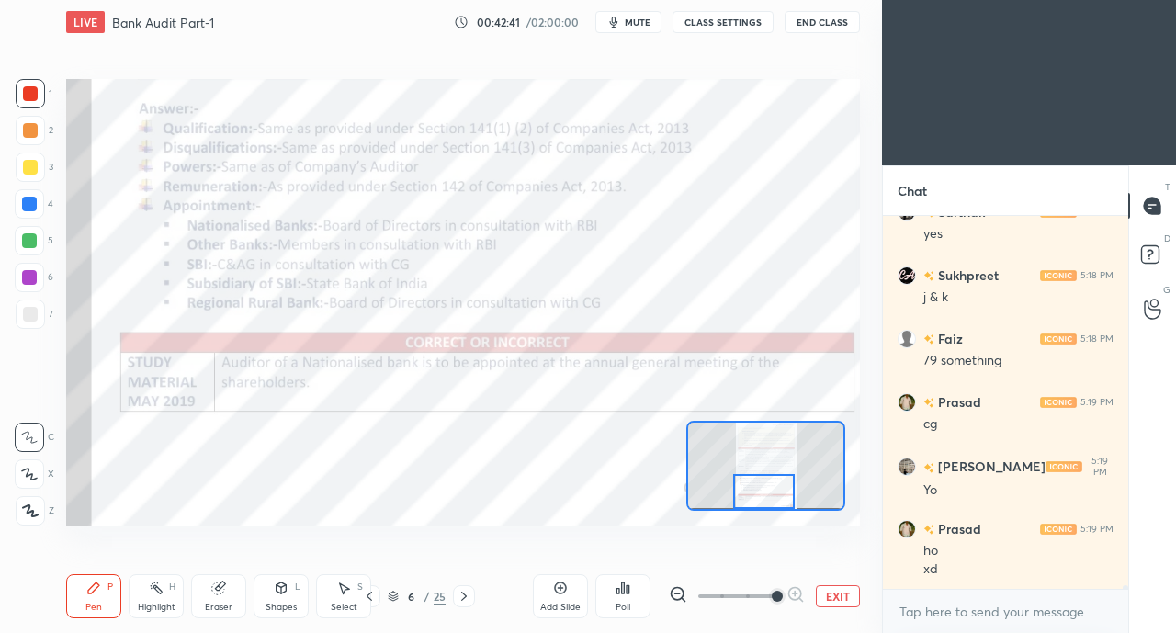
click at [26, 201] on div at bounding box center [29, 204] width 15 height 15
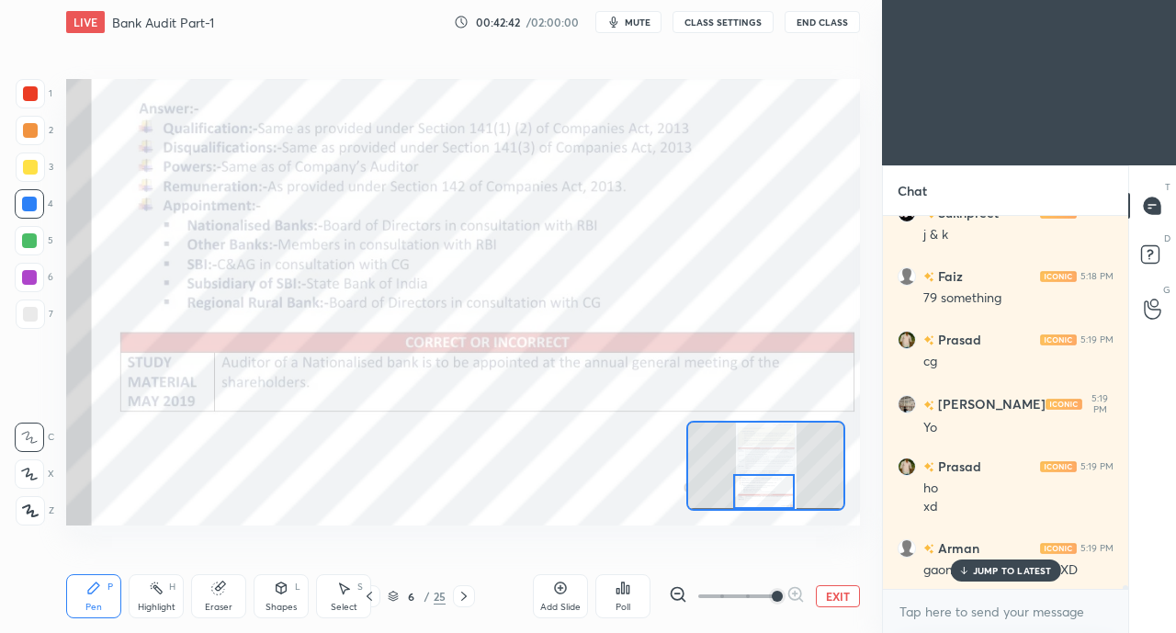
click at [992, 570] on p "JUMP TO LATEST" at bounding box center [1012, 570] width 79 height 11
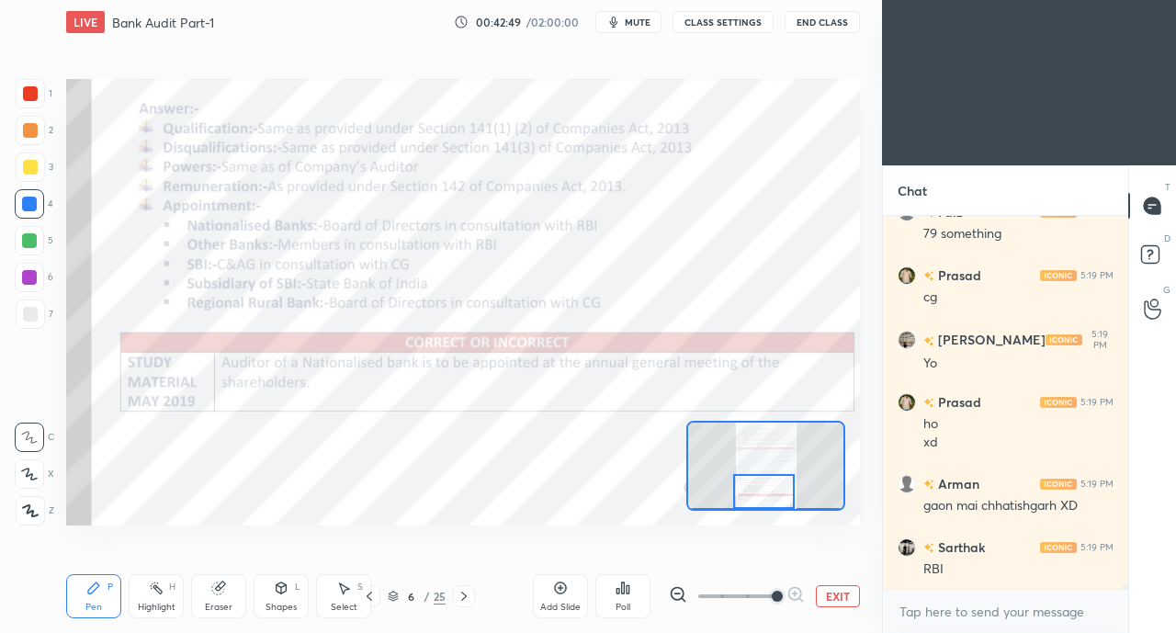
scroll to position [39084, 0]
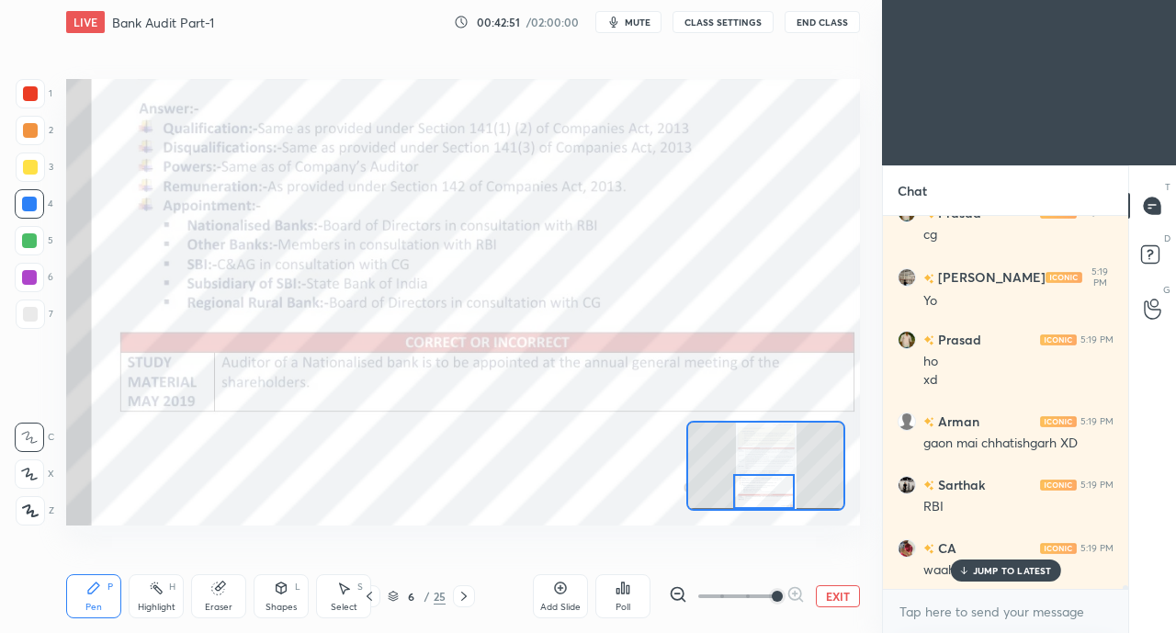
click at [985, 568] on p "JUMP TO LATEST" at bounding box center [1012, 570] width 79 height 11
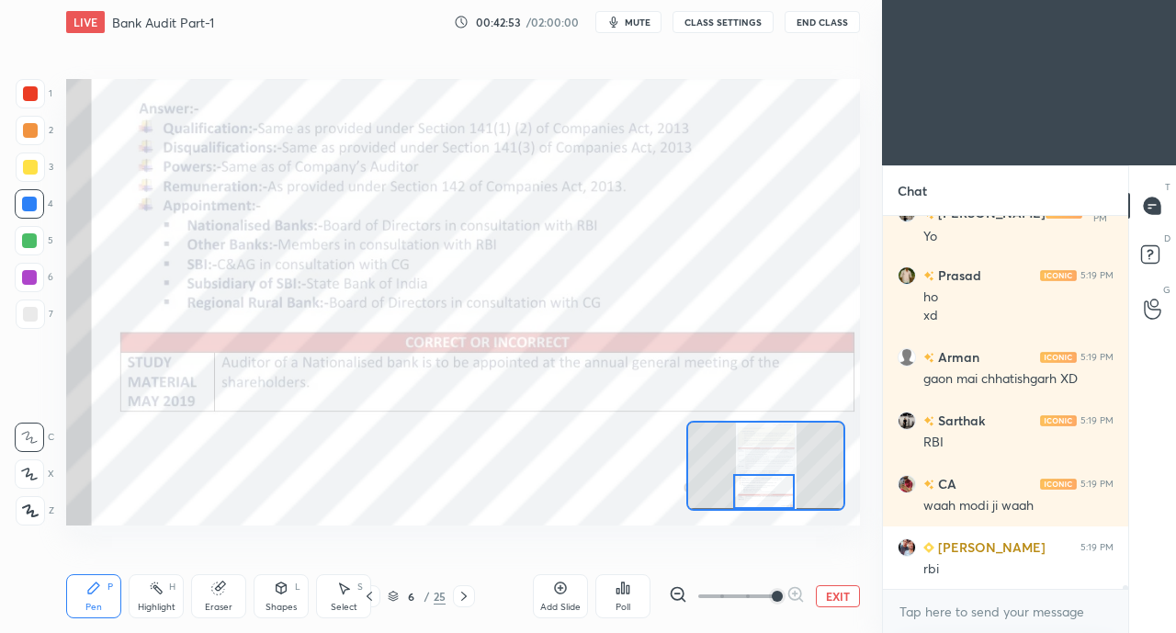
click at [33, 89] on div at bounding box center [30, 93] width 15 height 15
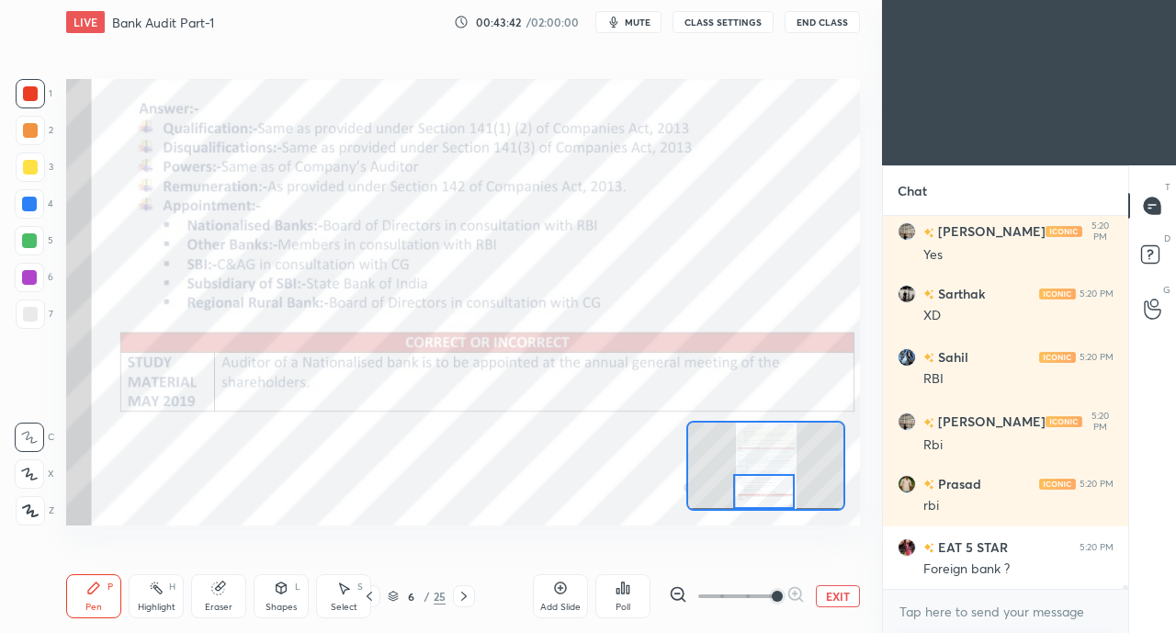
scroll to position [39734, 0]
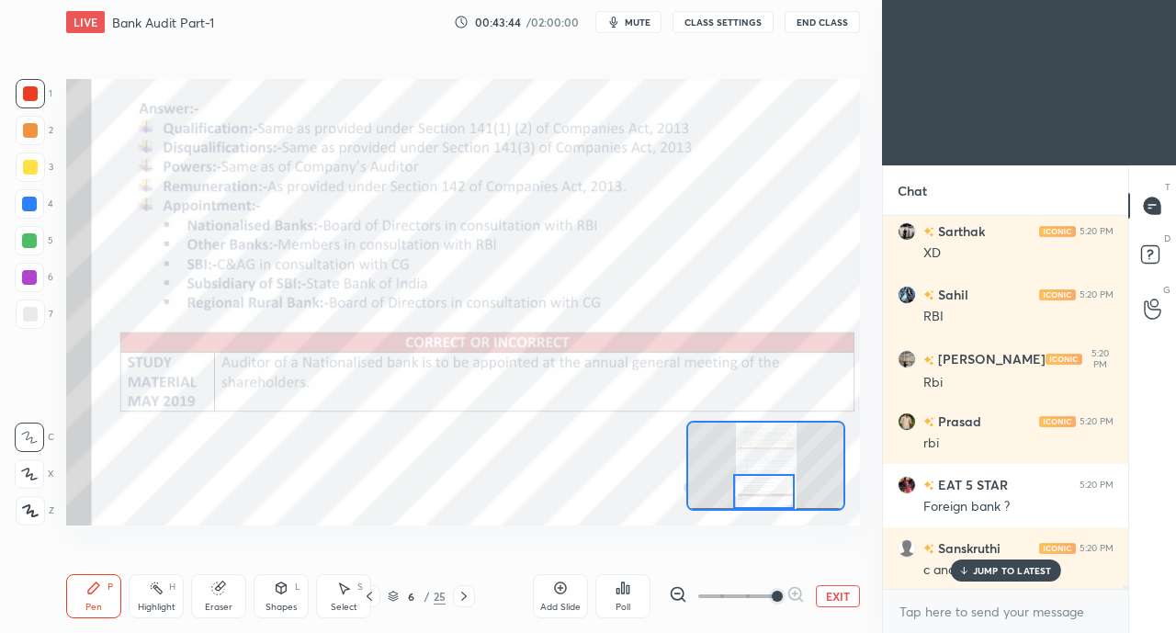
click at [983, 565] on p "JUMP TO LATEST" at bounding box center [1012, 570] width 79 height 11
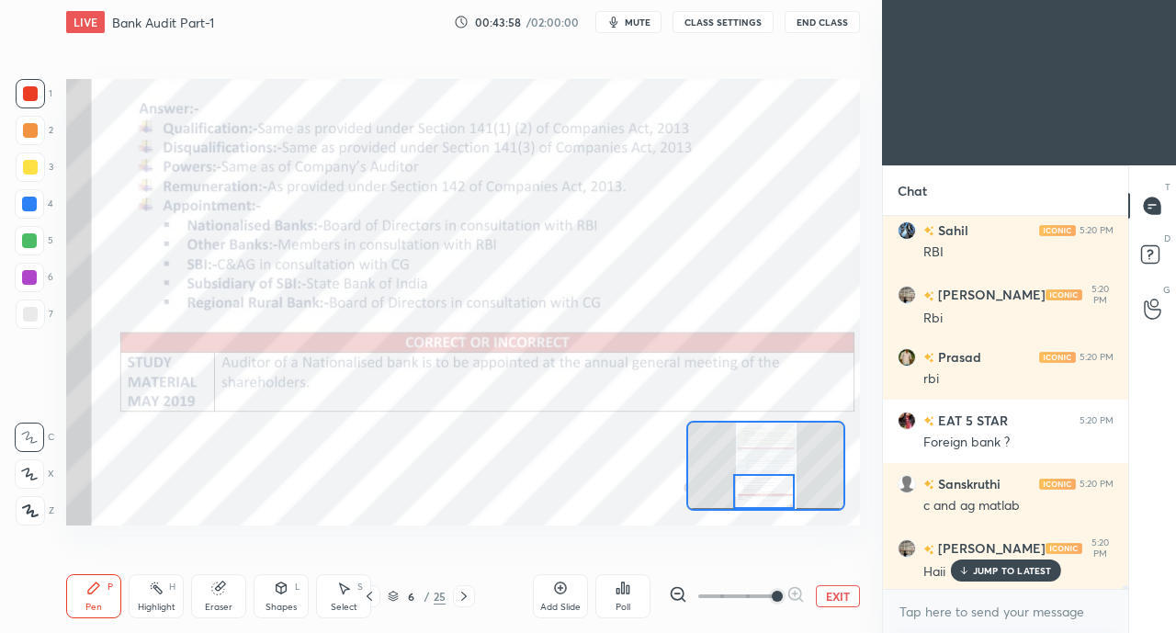
scroll to position [39861, 0]
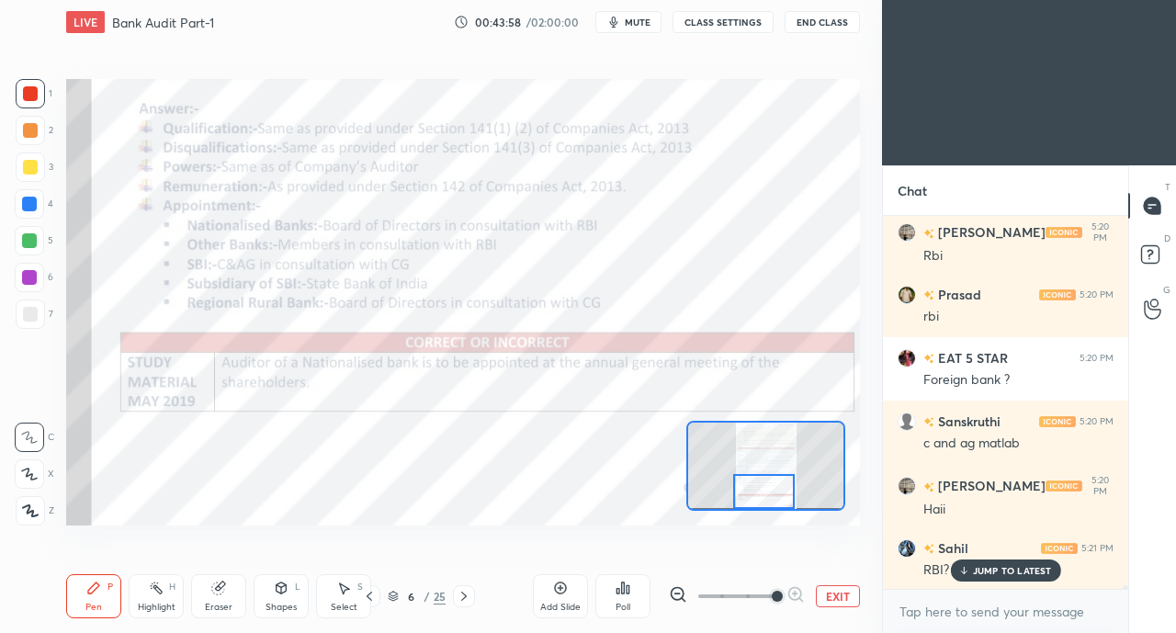
click at [974, 568] on p "JUMP TO LATEST" at bounding box center [1012, 570] width 79 height 11
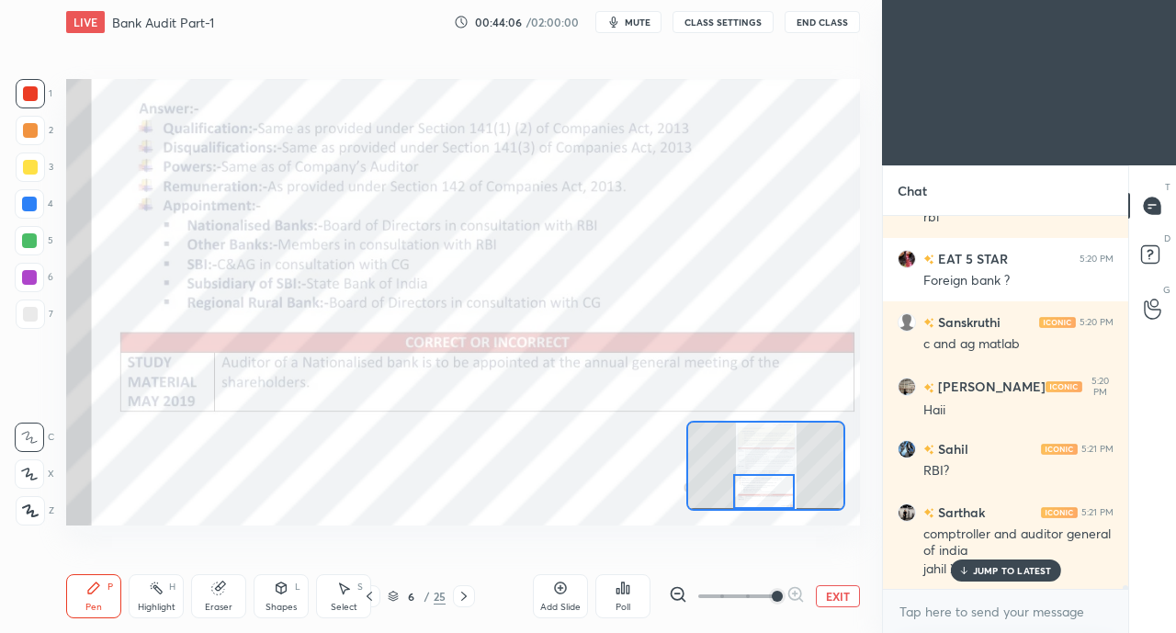
scroll to position [40039, 0]
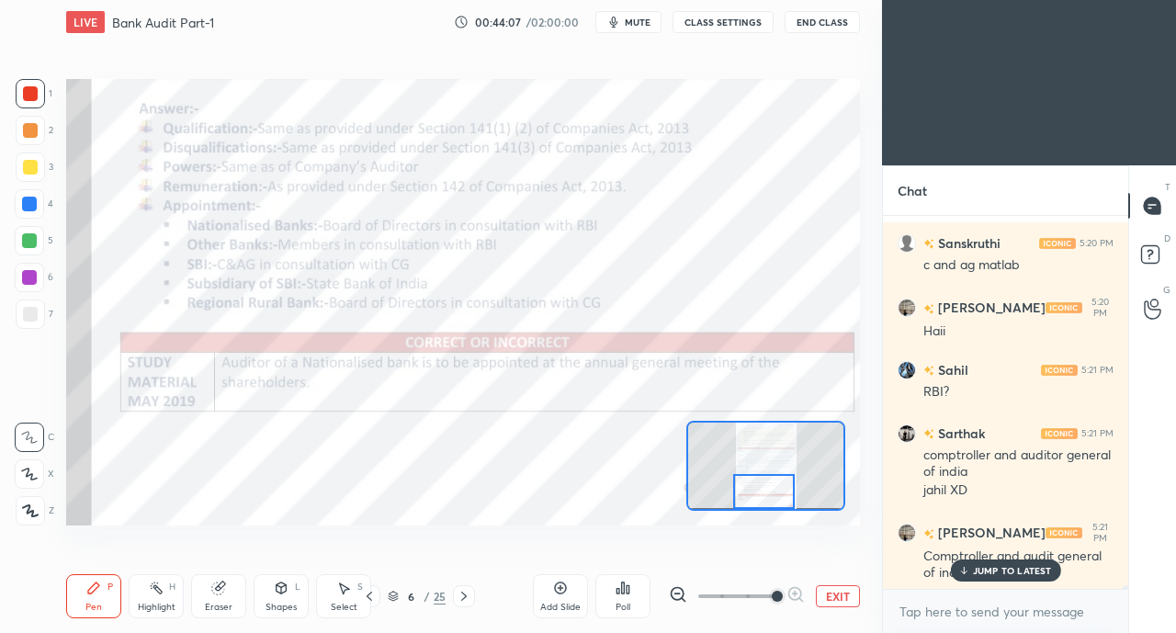
click at [972, 570] on div "JUMP TO LATEST" at bounding box center [1005, 571] width 110 height 22
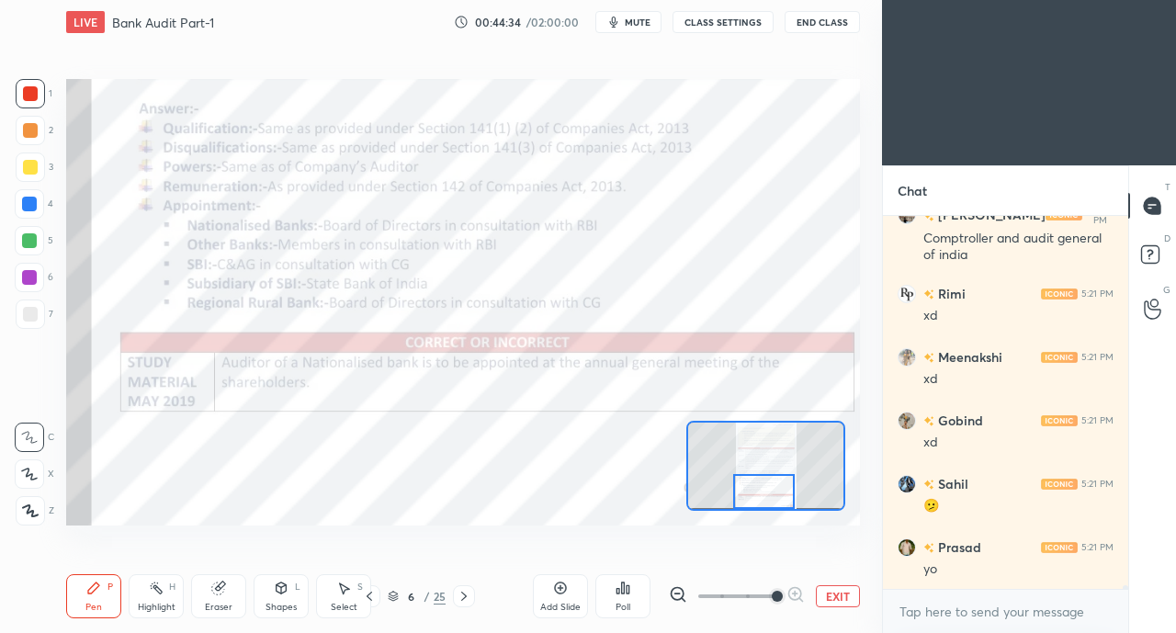
scroll to position [40419, 0]
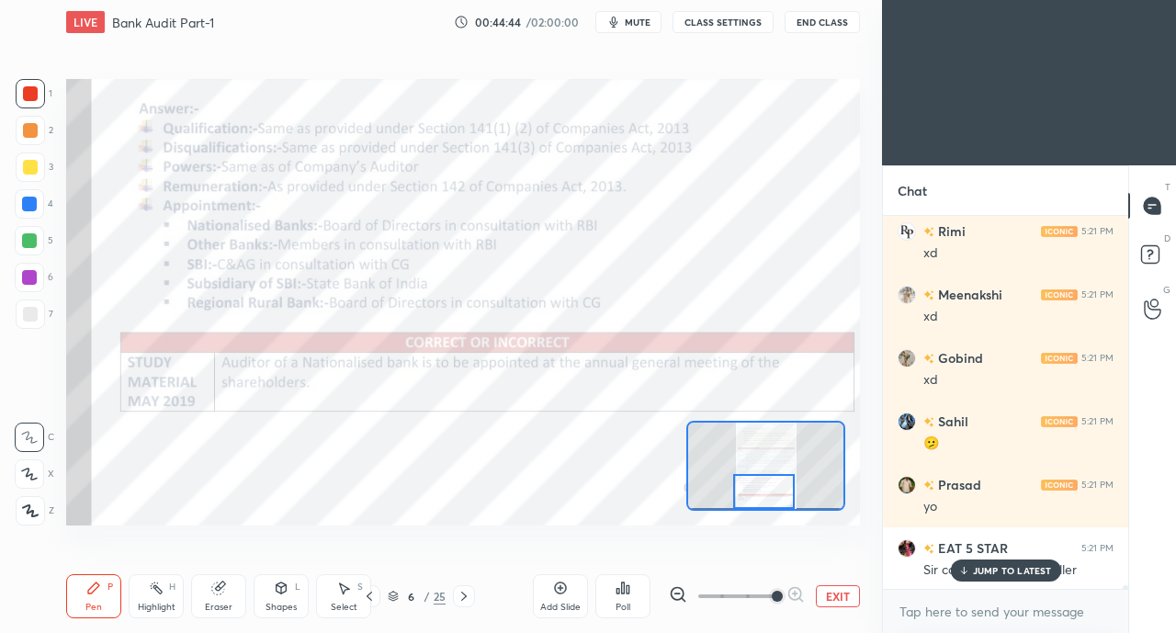
click at [979, 563] on div "JUMP TO LATEST" at bounding box center [1005, 571] width 110 height 22
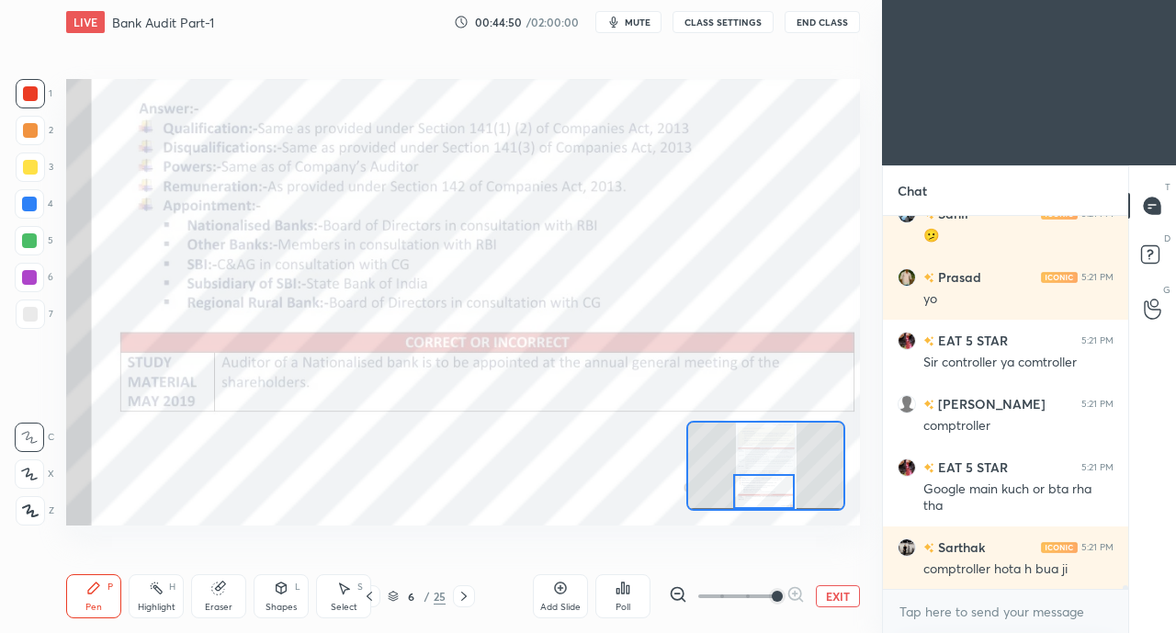
scroll to position [40690, 0]
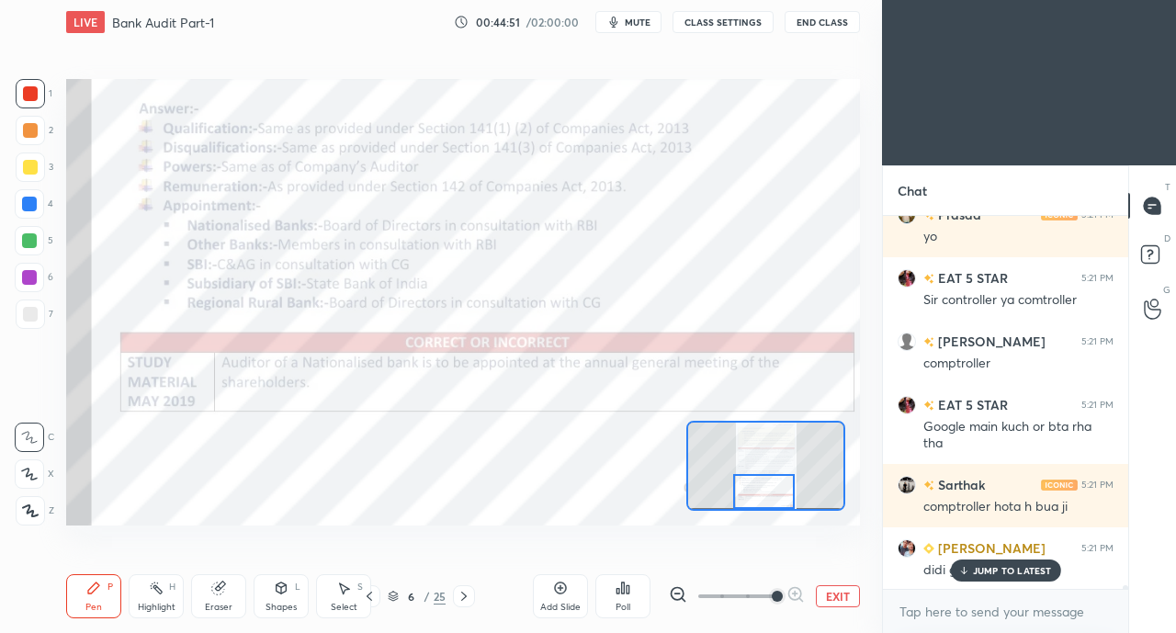
click at [989, 569] on p "JUMP TO LATEST" at bounding box center [1012, 570] width 79 height 11
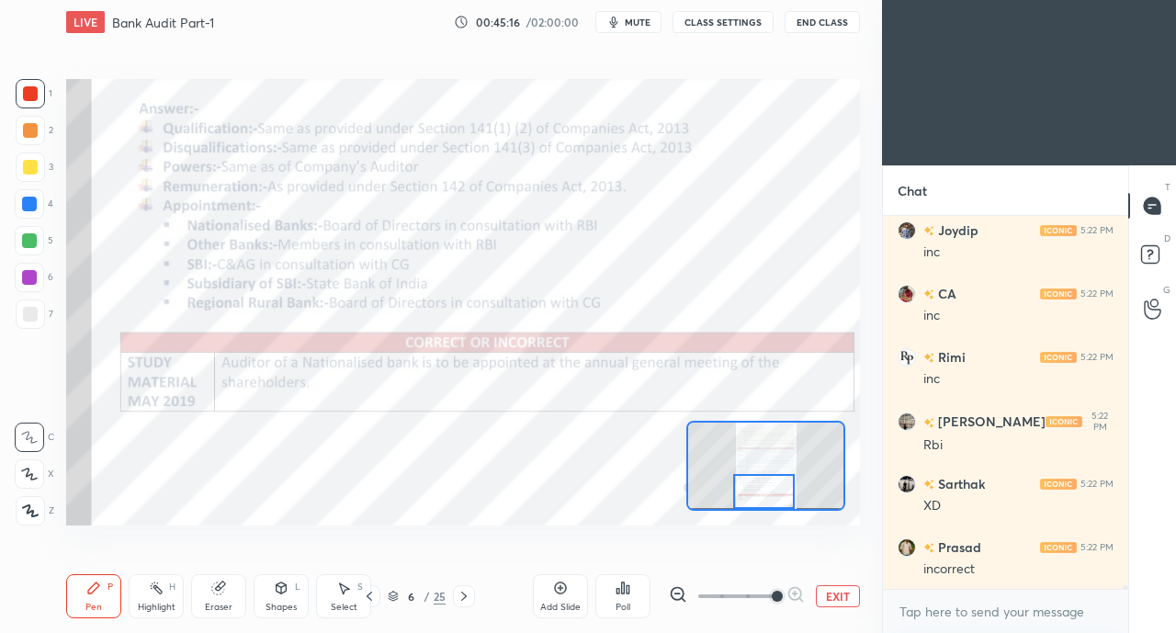
scroll to position [41577, 0]
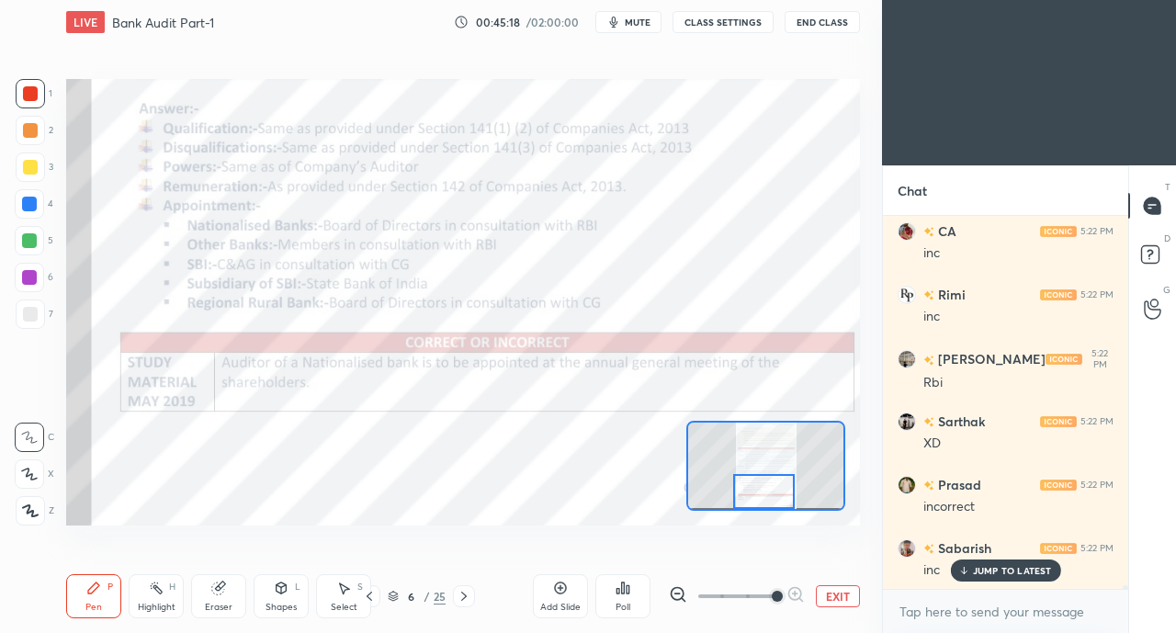
click at [469, 597] on icon at bounding box center [464, 596] width 15 height 15
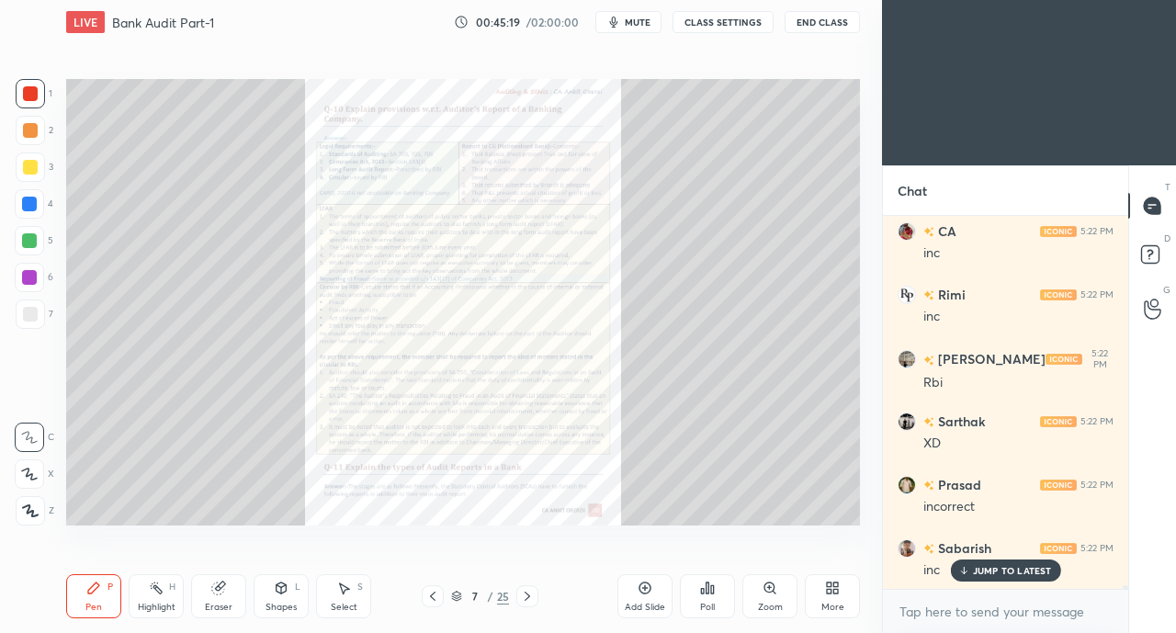
click at [437, 599] on icon at bounding box center [432, 596] width 15 height 15
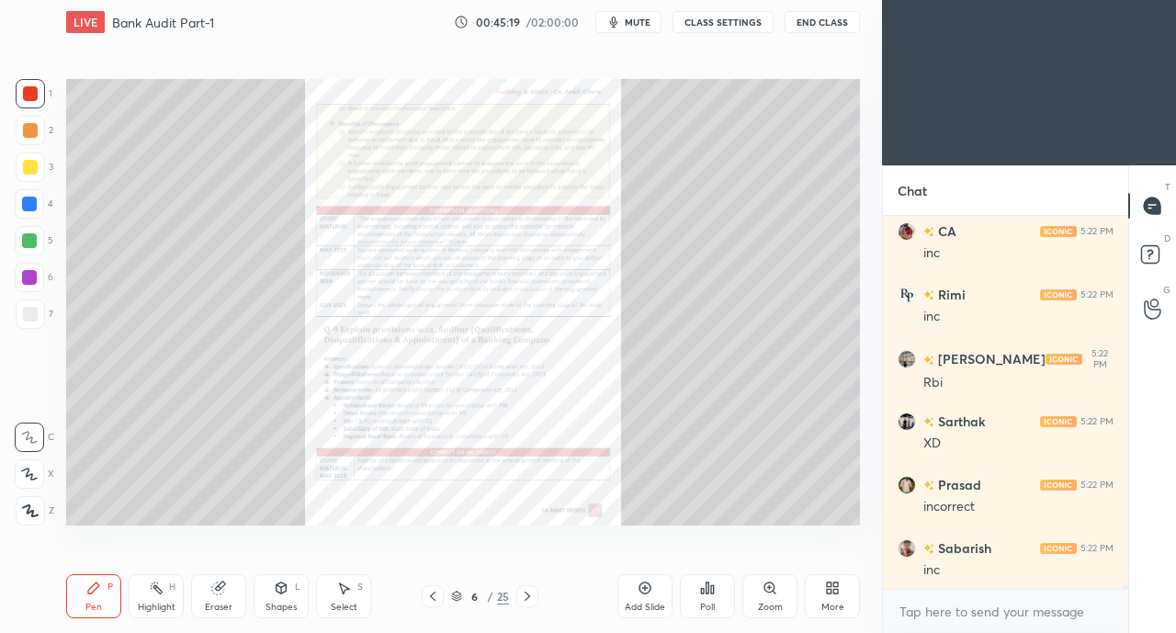
scroll to position [41641, 0]
click at [643, 595] on icon at bounding box center [645, 588] width 15 height 15
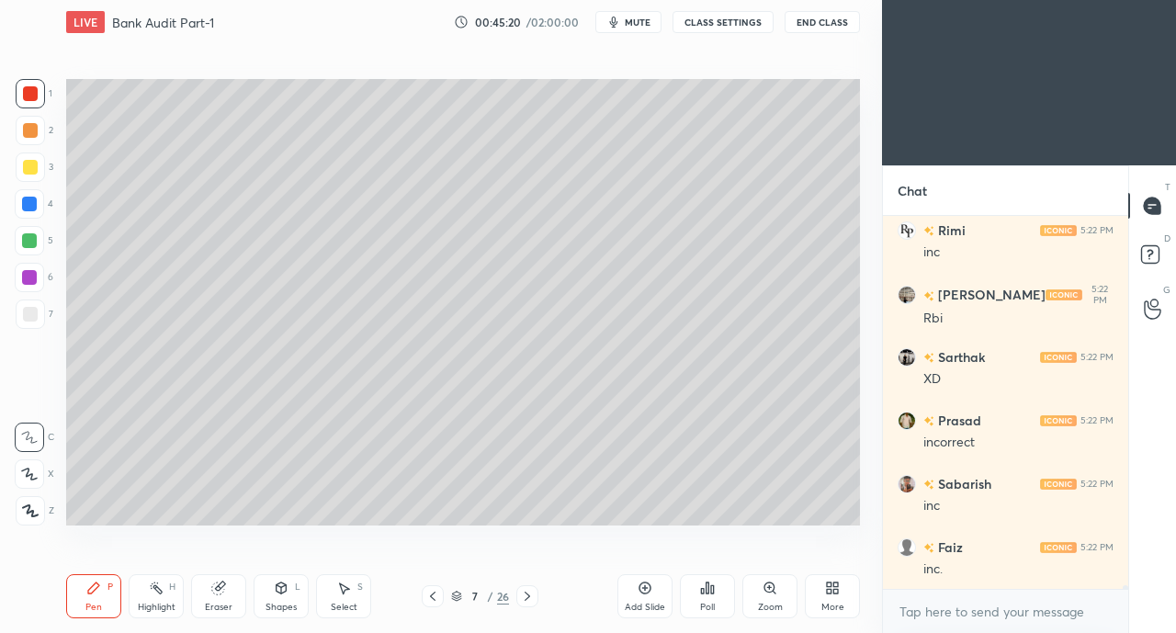
scroll to position [41704, 0]
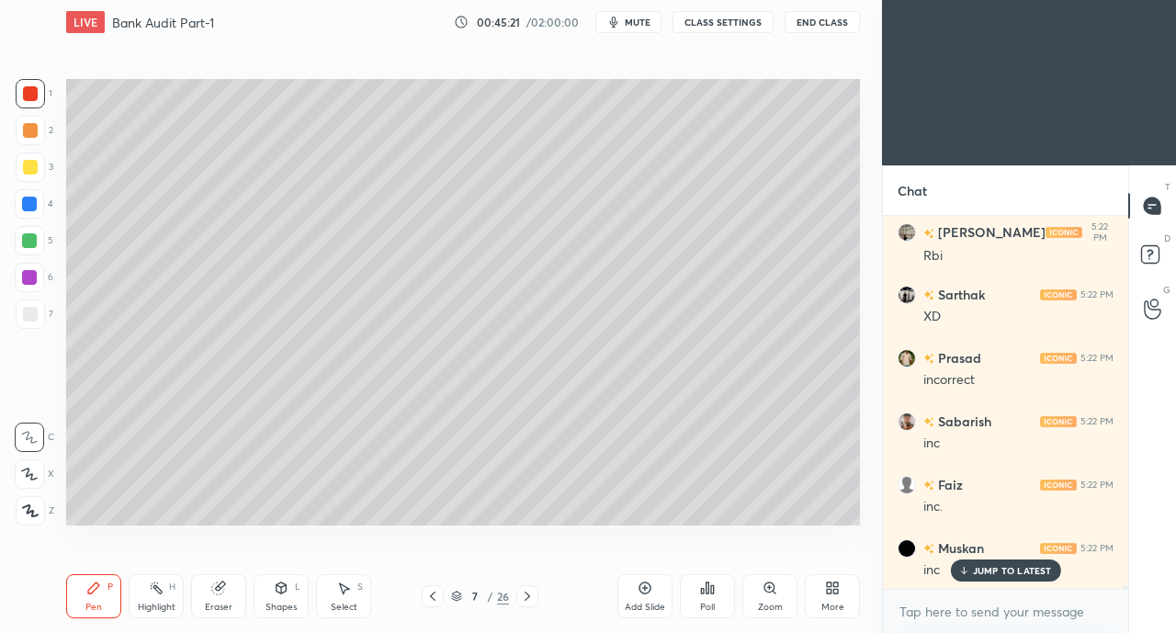
click at [27, 170] on div at bounding box center [30, 167] width 15 height 15
click at [31, 479] on icon at bounding box center [29, 474] width 15 height 11
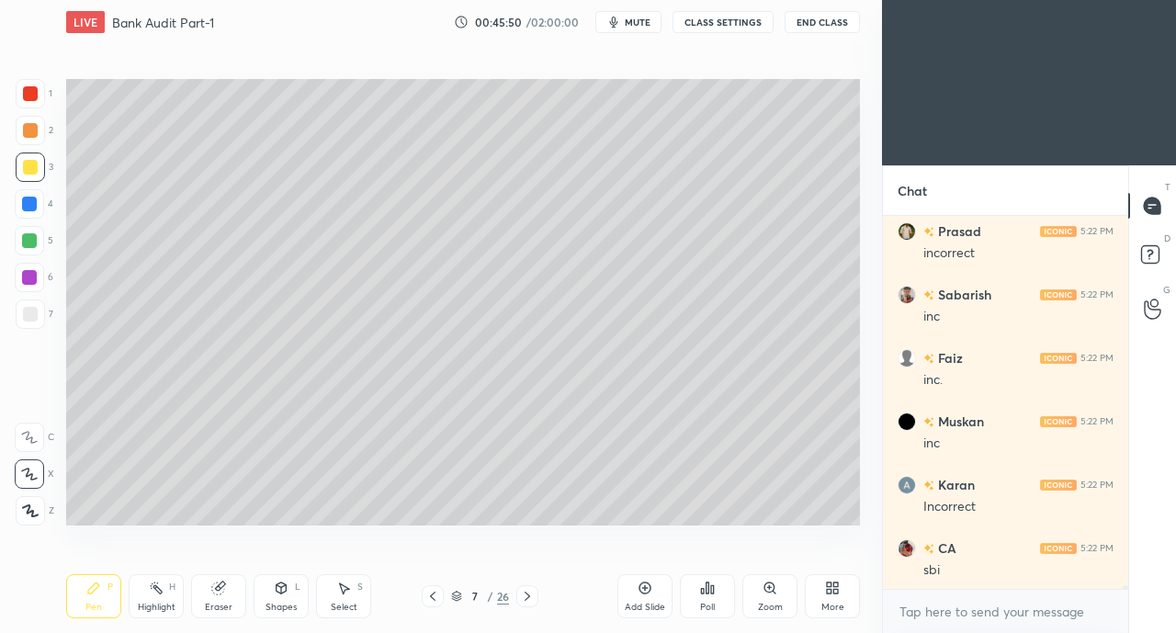
scroll to position [41849, 0]
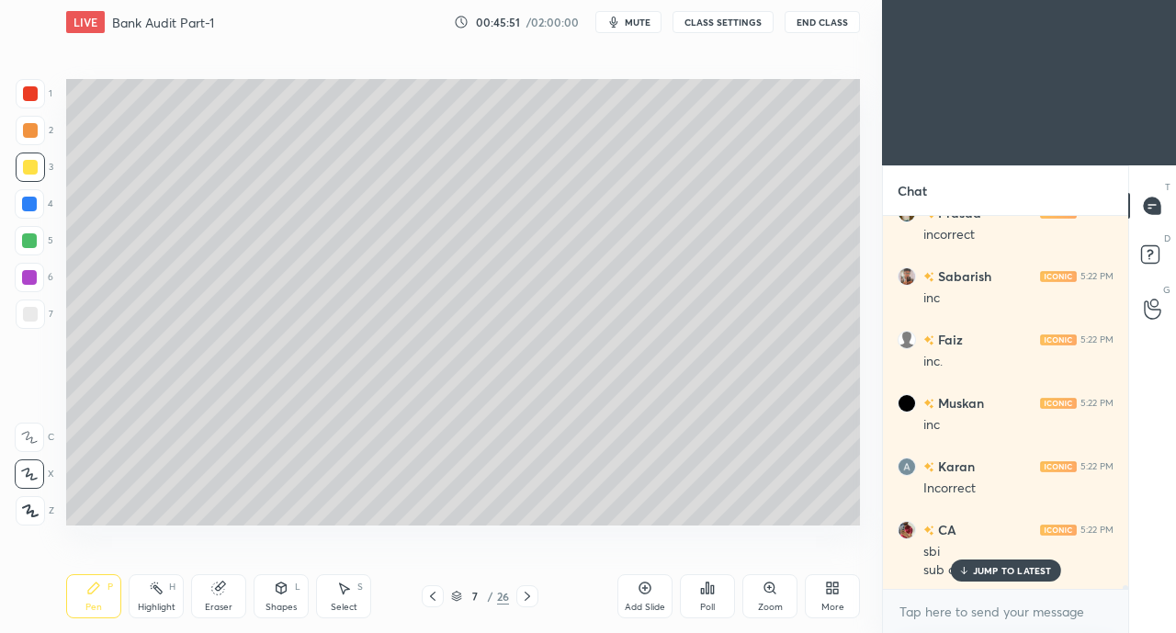
click at [35, 323] on div at bounding box center [30, 314] width 29 height 29
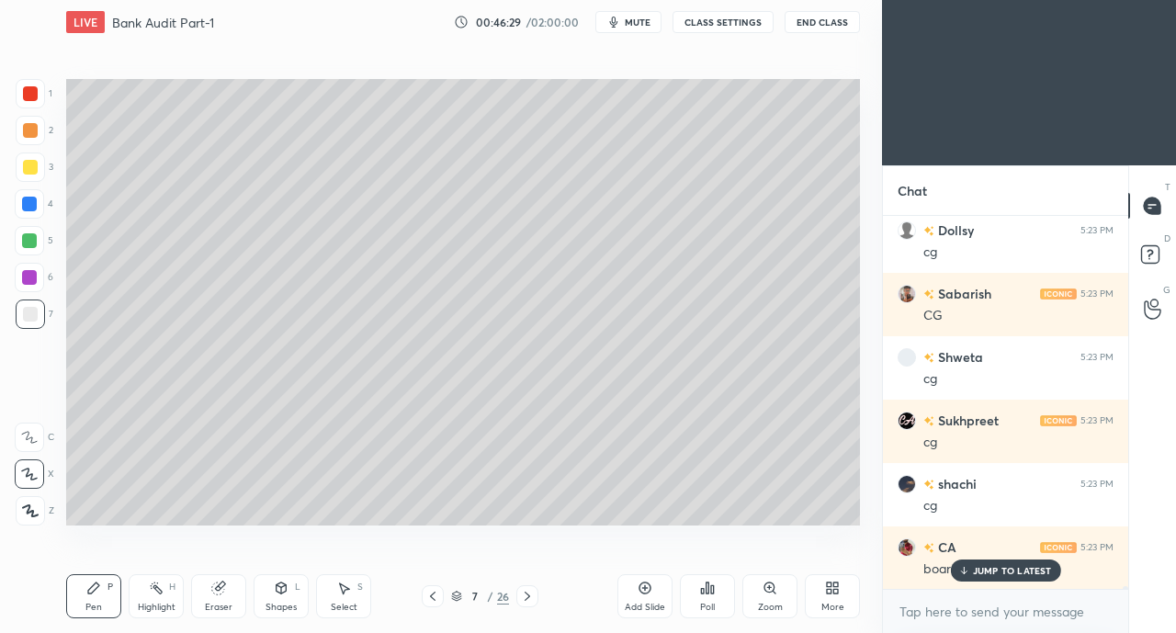
scroll to position [45780, 0]
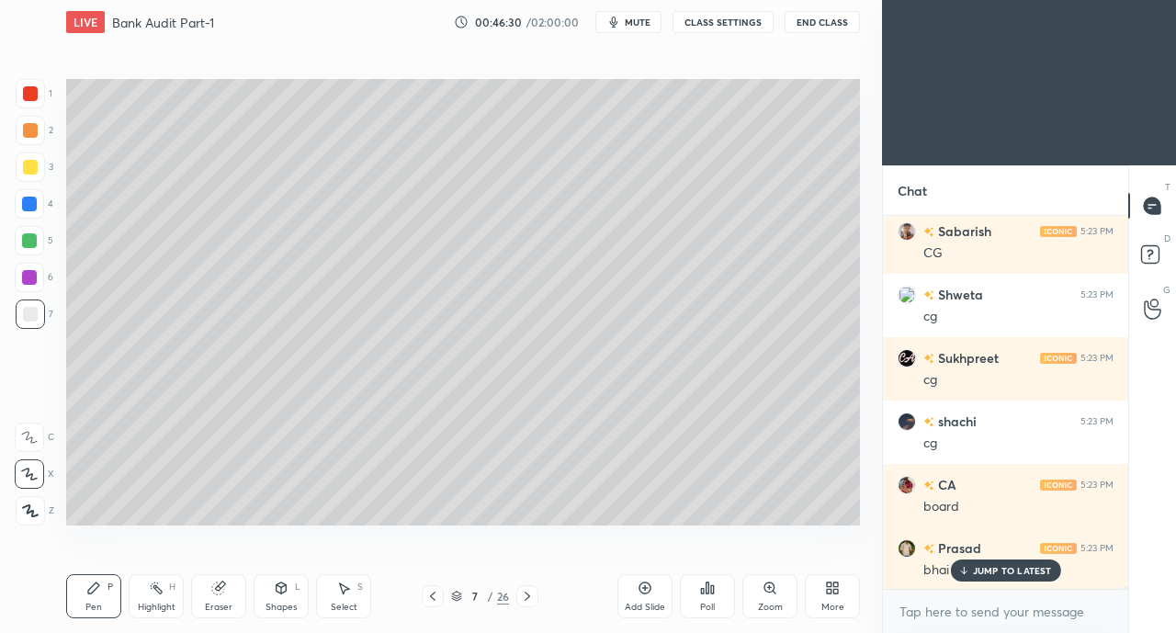
click at [212, 594] on icon at bounding box center [218, 588] width 15 height 15
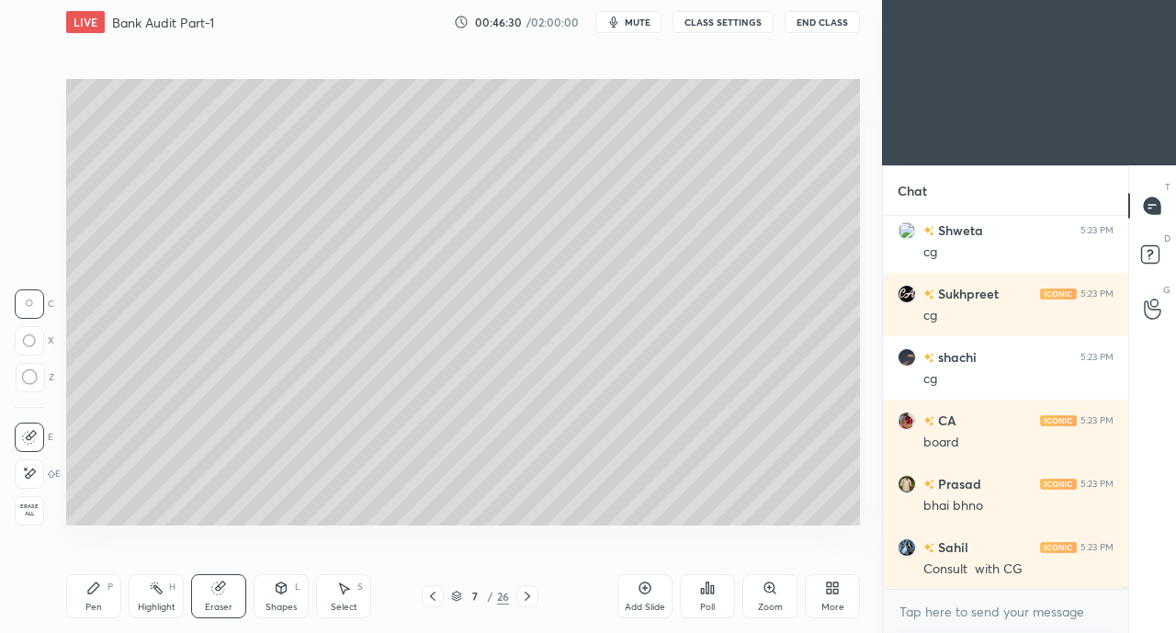
scroll to position [45906, 0]
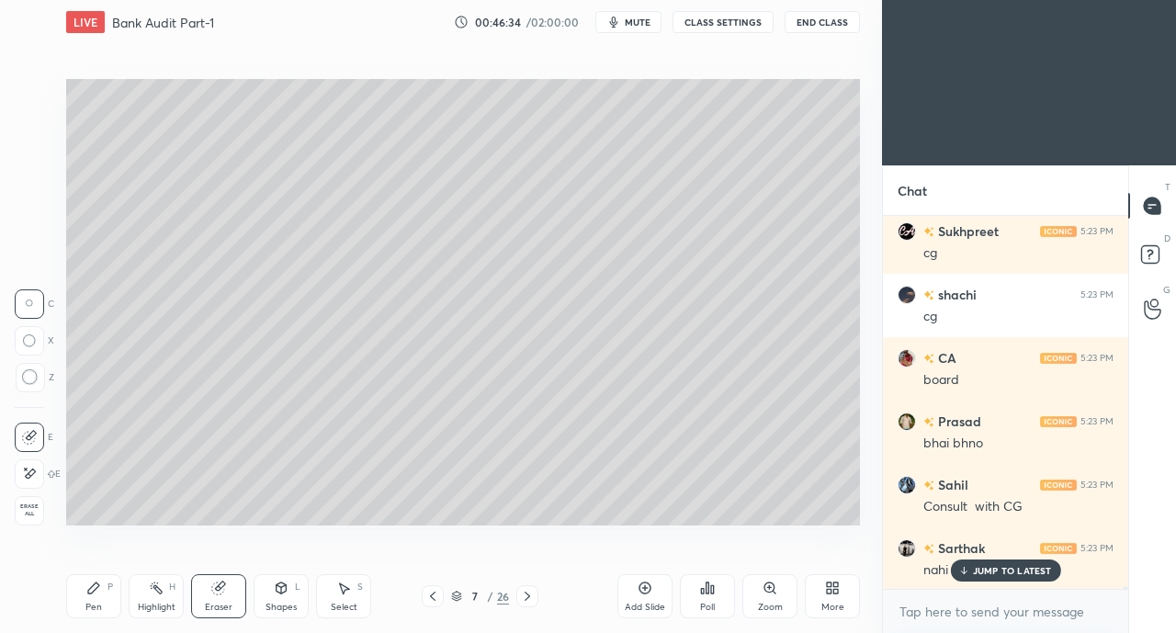
click at [959, 565] on icon at bounding box center [963, 570] width 12 height 11
click at [87, 589] on icon at bounding box center [93, 588] width 15 height 15
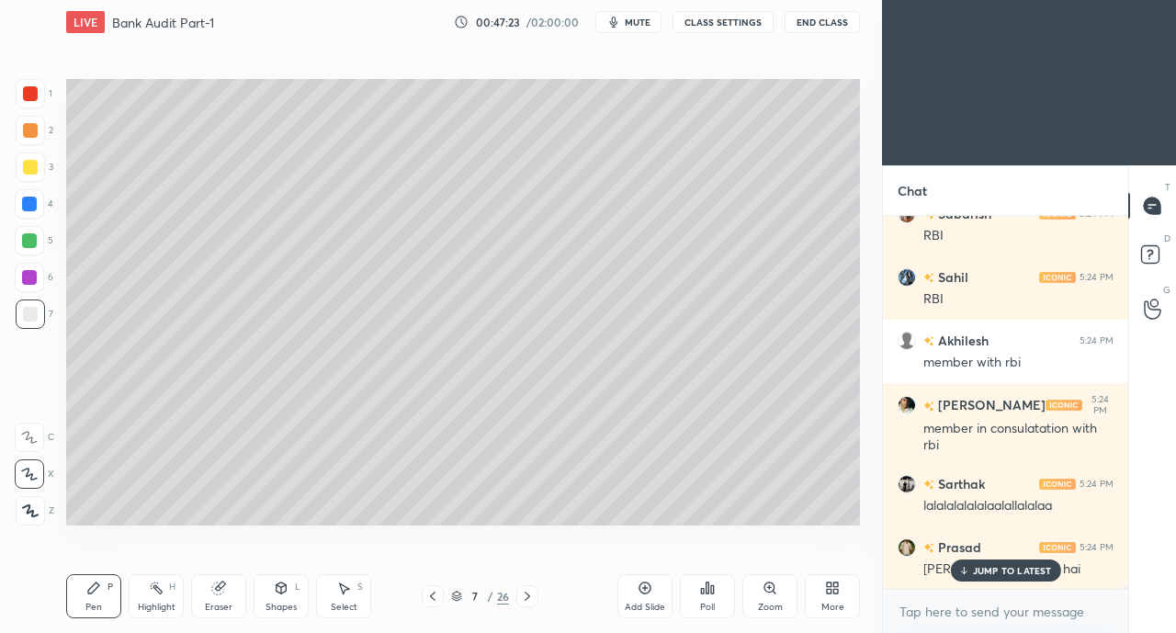
scroll to position [48619, 0]
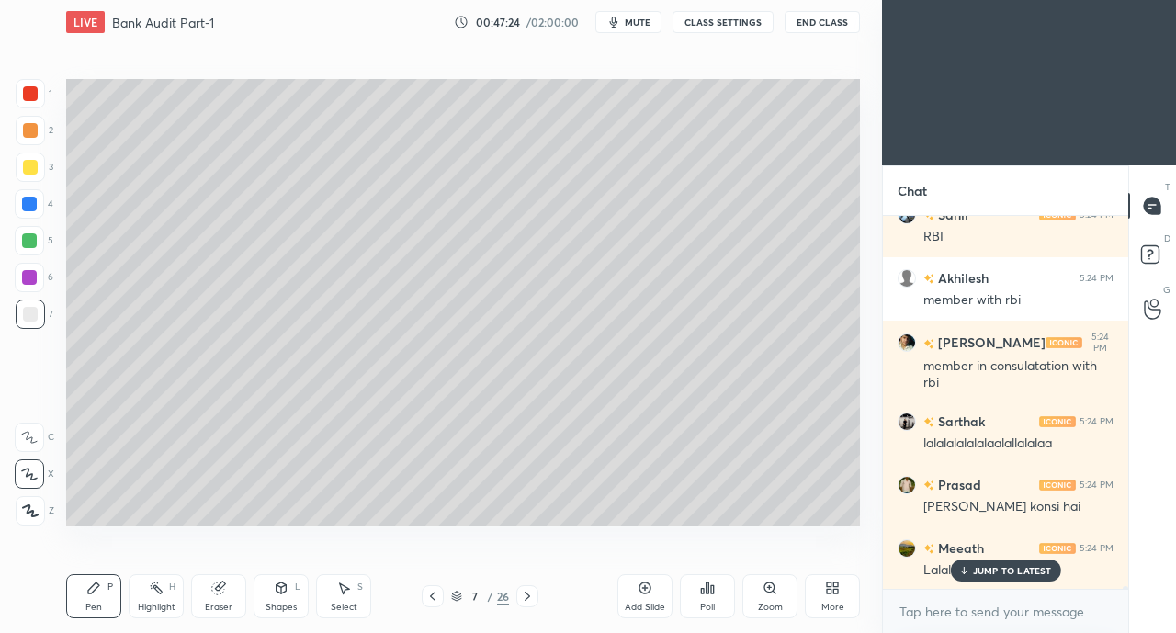
click at [987, 569] on p "JUMP TO LATEST" at bounding box center [1012, 570] width 79 height 11
click at [532, 595] on icon at bounding box center [527, 596] width 15 height 15
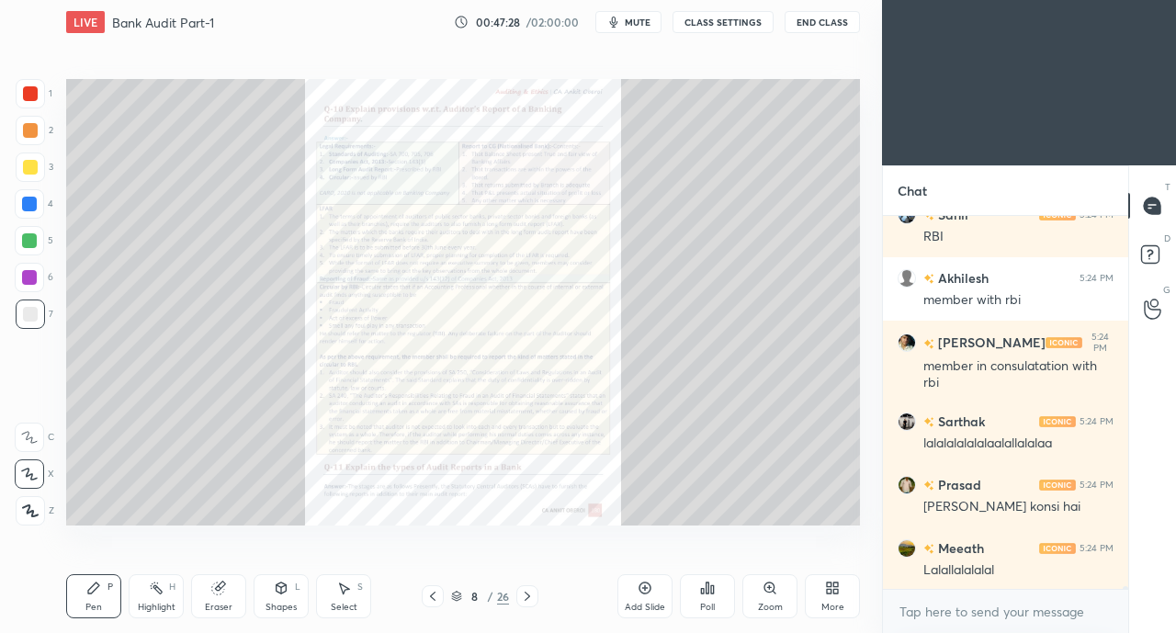
click at [428, 597] on icon at bounding box center [432, 596] width 15 height 15
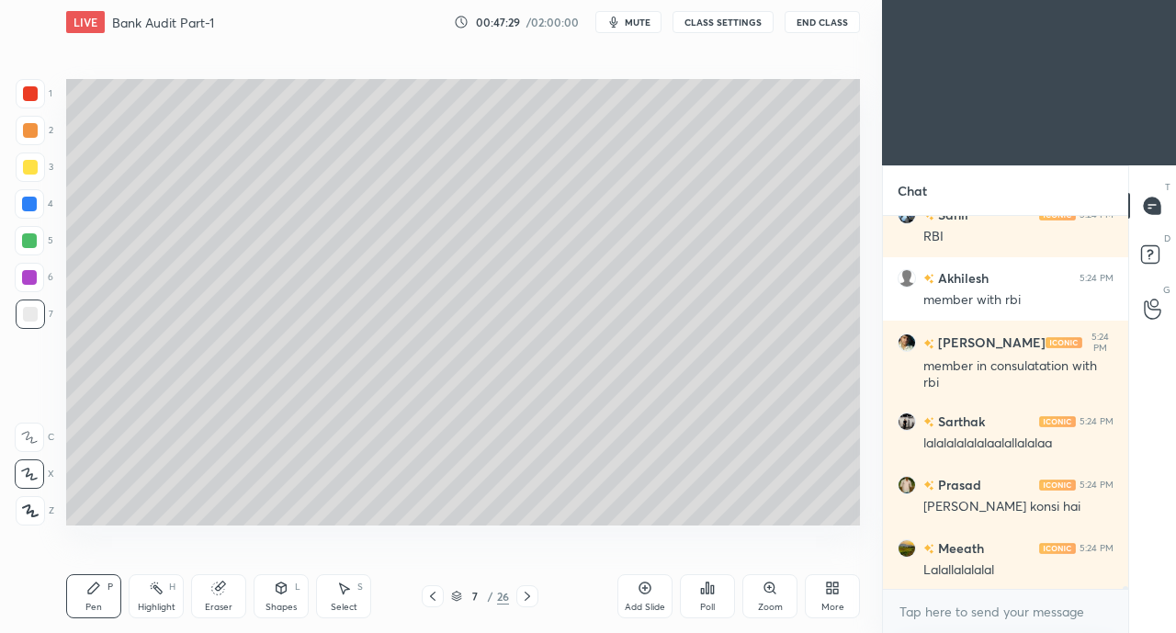
click at [635, 587] on div "Add Slide" at bounding box center [644, 596] width 55 height 44
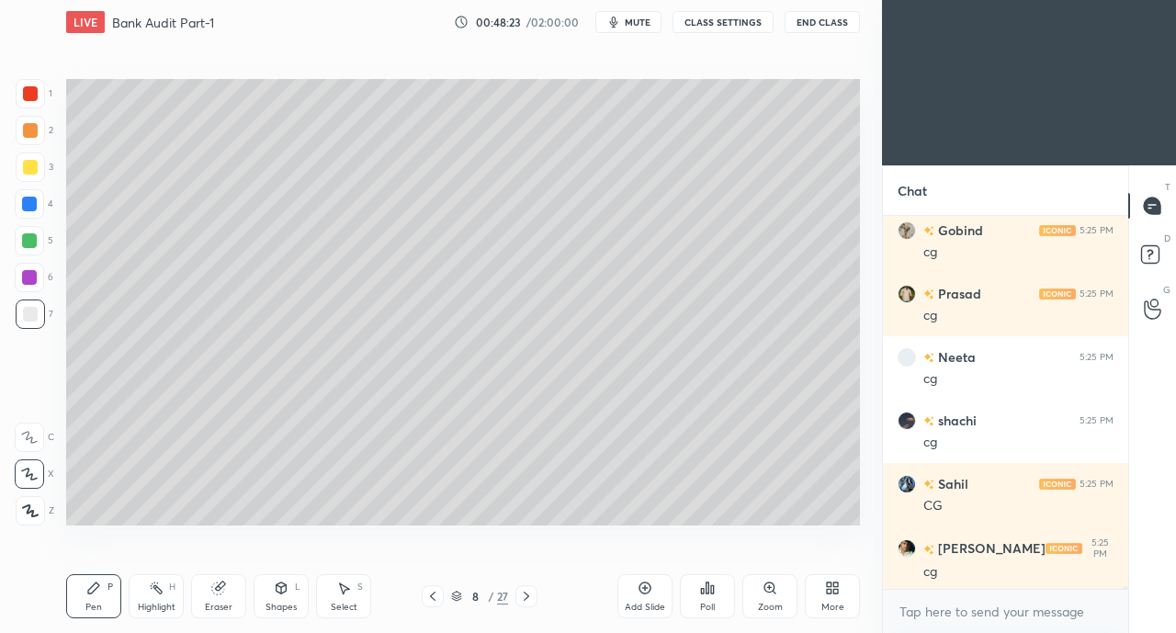
scroll to position [54010, 0]
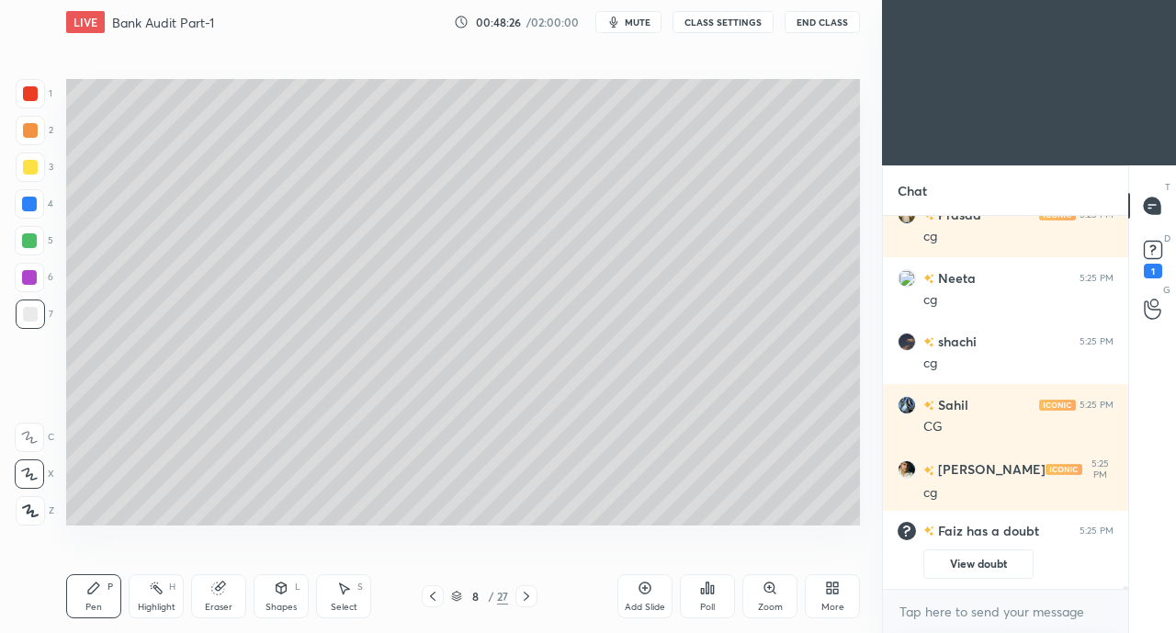
click at [1152, 270] on div "1" at bounding box center [1153, 271] width 18 height 15
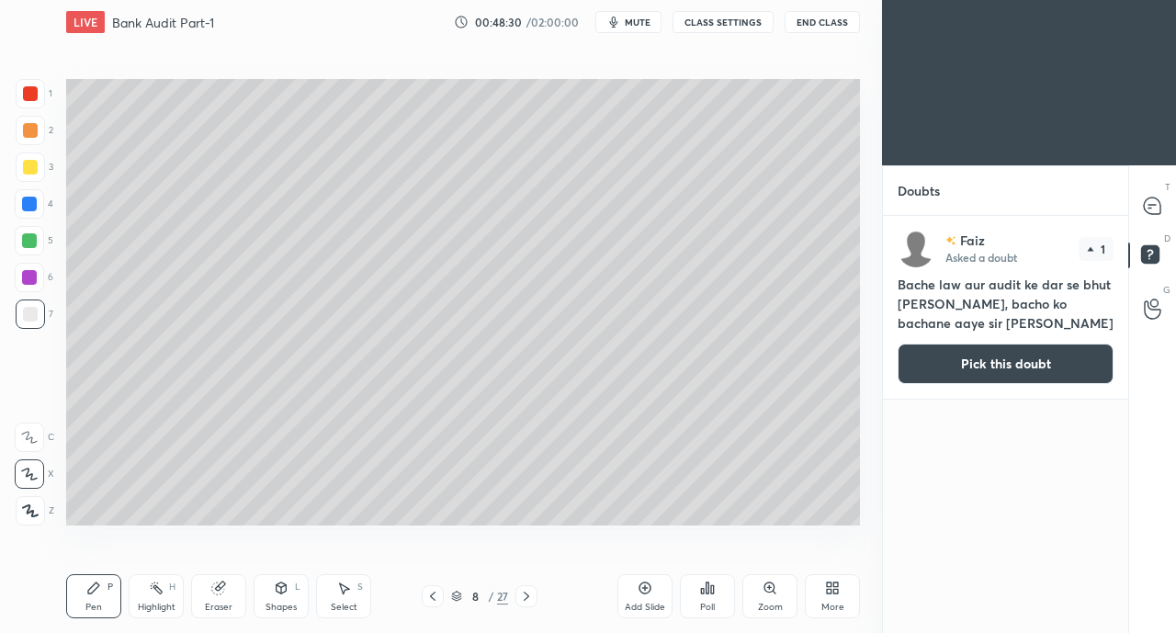
click at [1151, 205] on icon at bounding box center [1151, 205] width 7 height 0
type textarea "x"
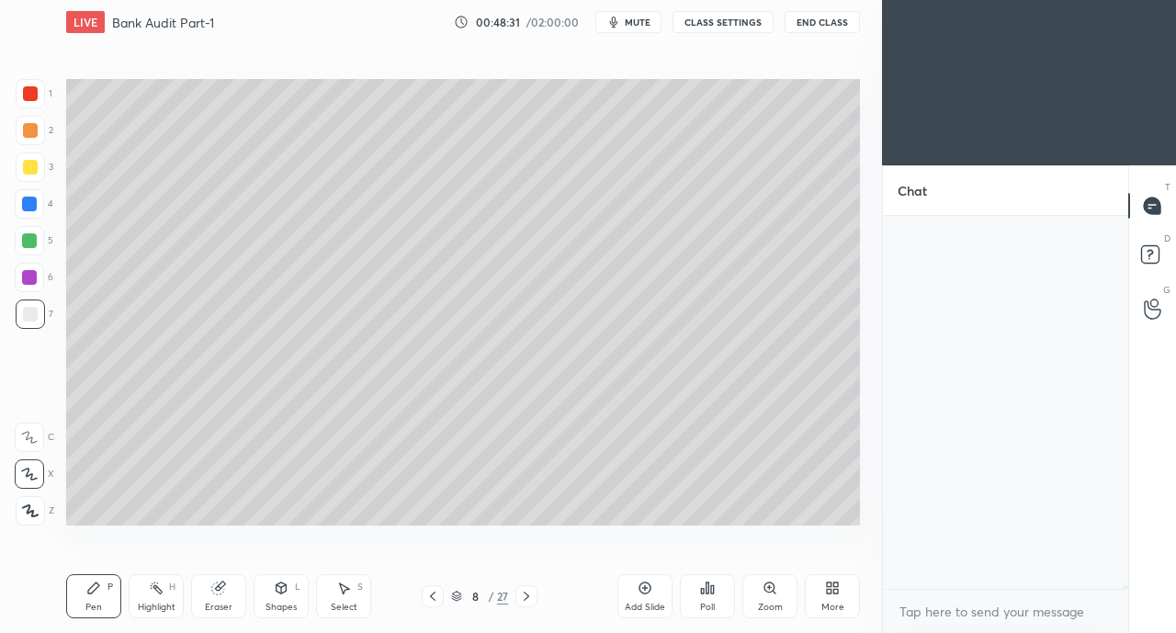
scroll to position [6, 6]
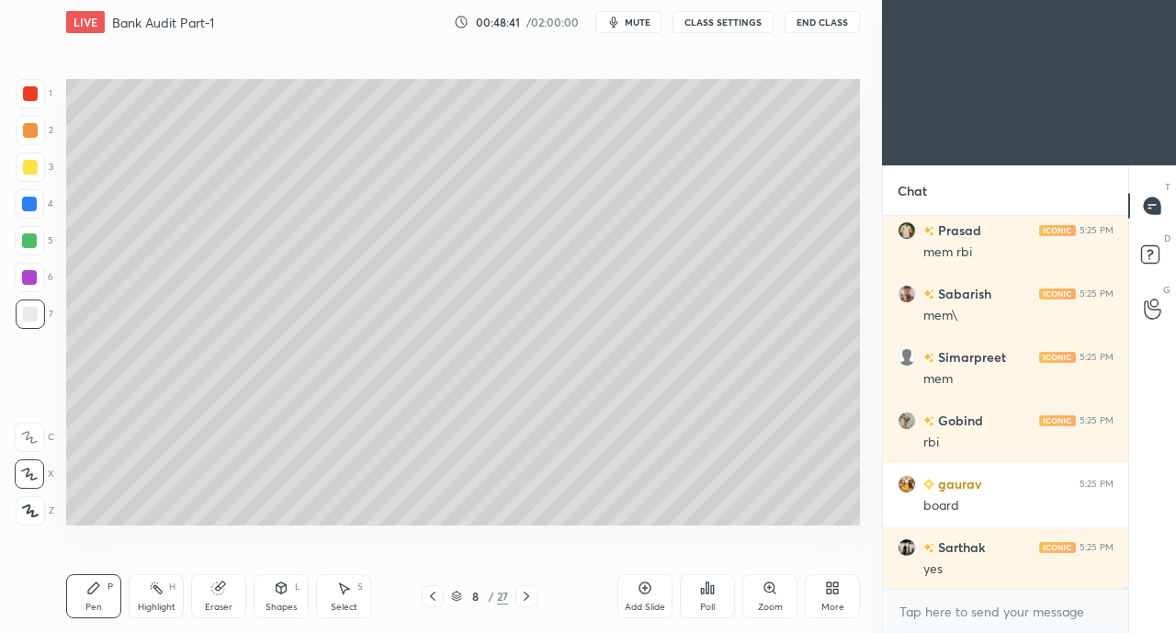
click at [428, 592] on icon at bounding box center [432, 596] width 15 height 15
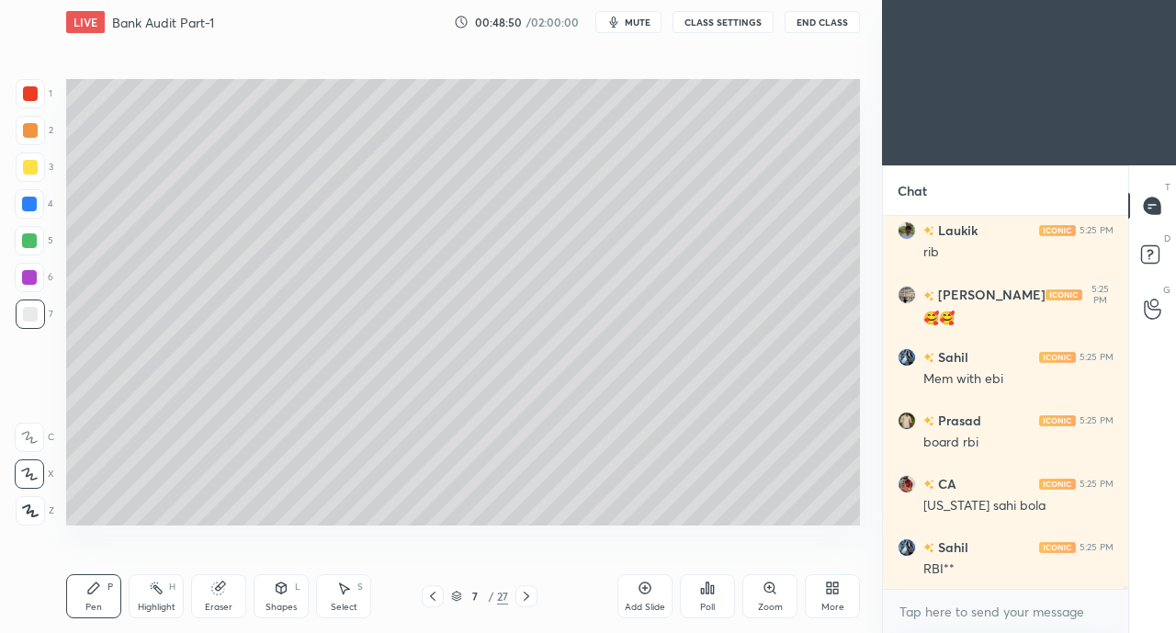
click at [25, 170] on div at bounding box center [30, 167] width 15 height 15
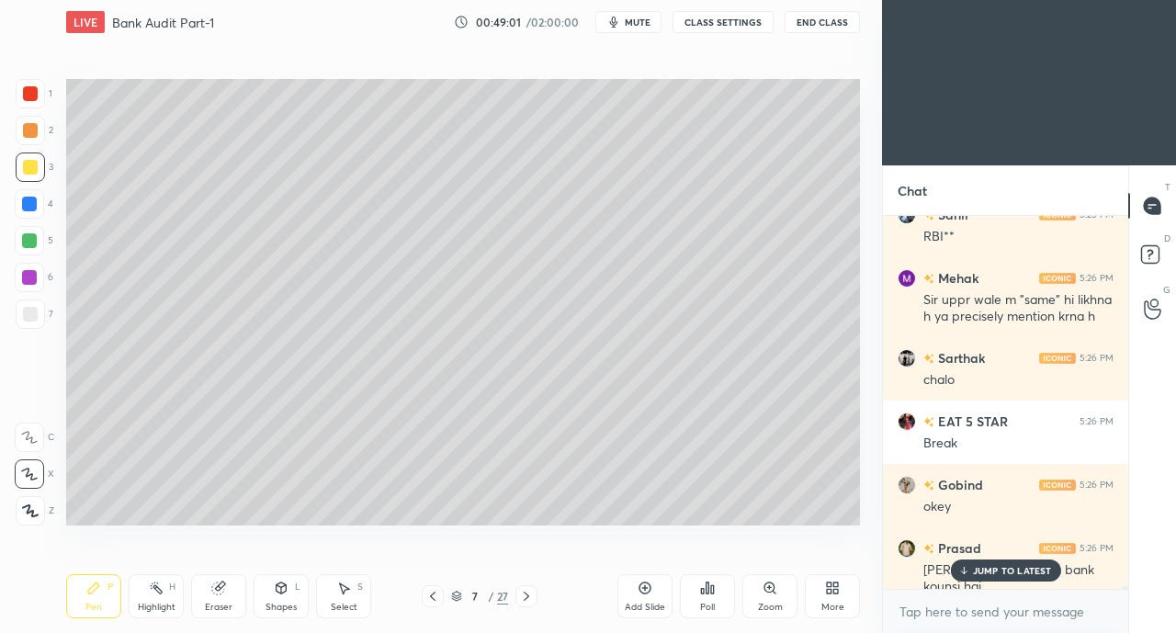
click at [977, 574] on p "JUMP TO LATEST" at bounding box center [1012, 570] width 79 height 11
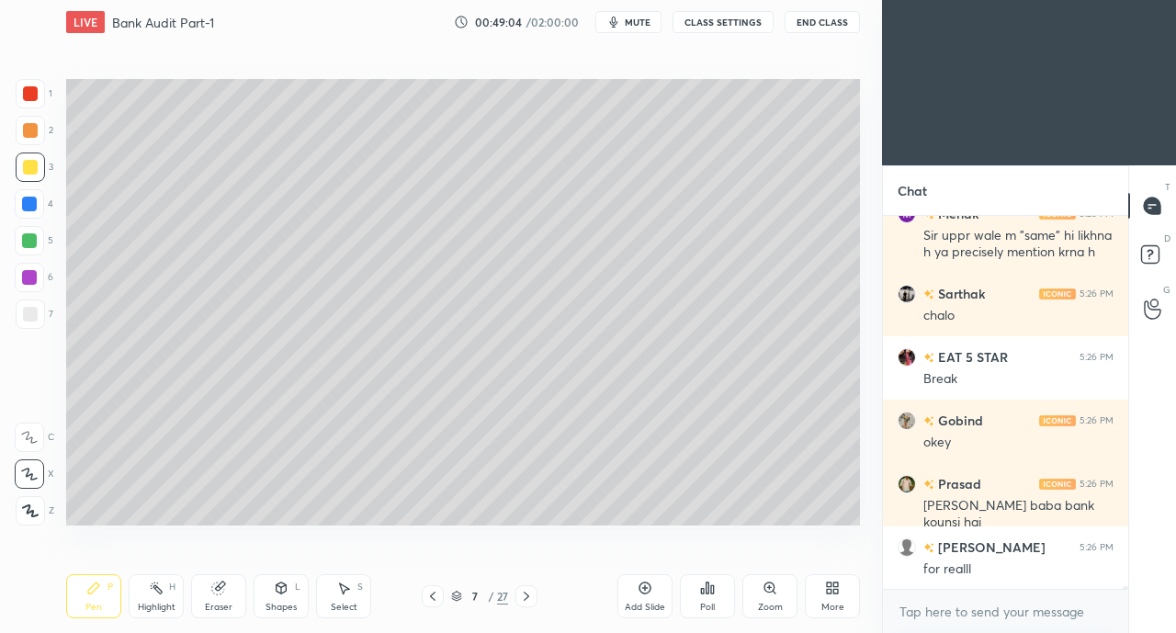
click at [430, 595] on icon at bounding box center [432, 596] width 15 height 15
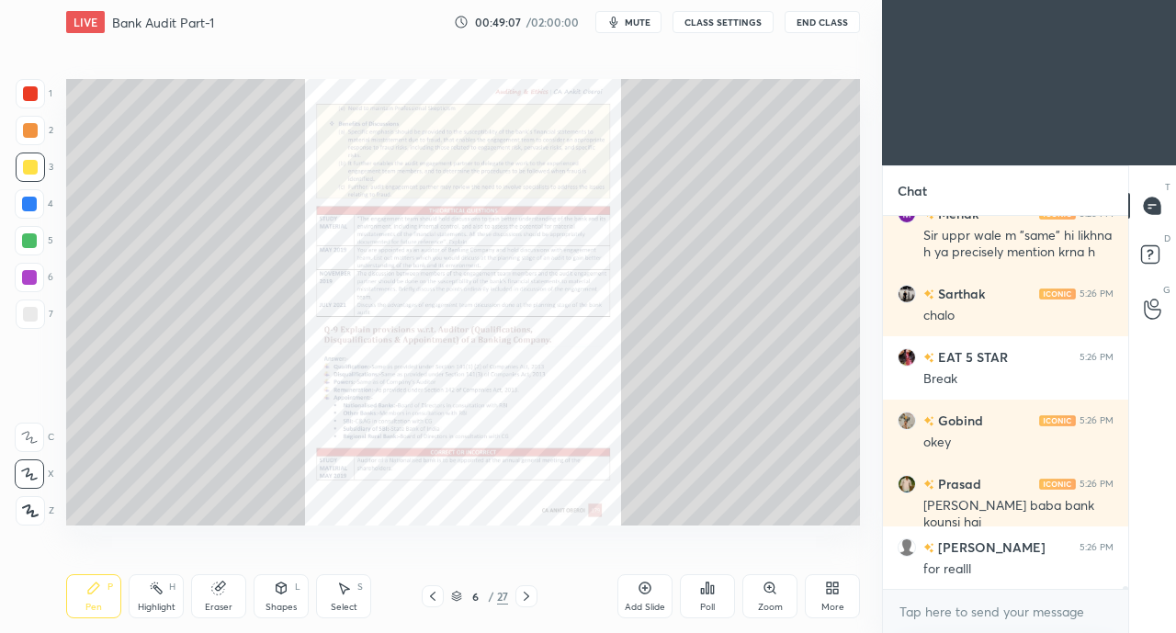
click at [527, 597] on icon at bounding box center [527, 596] width 6 height 9
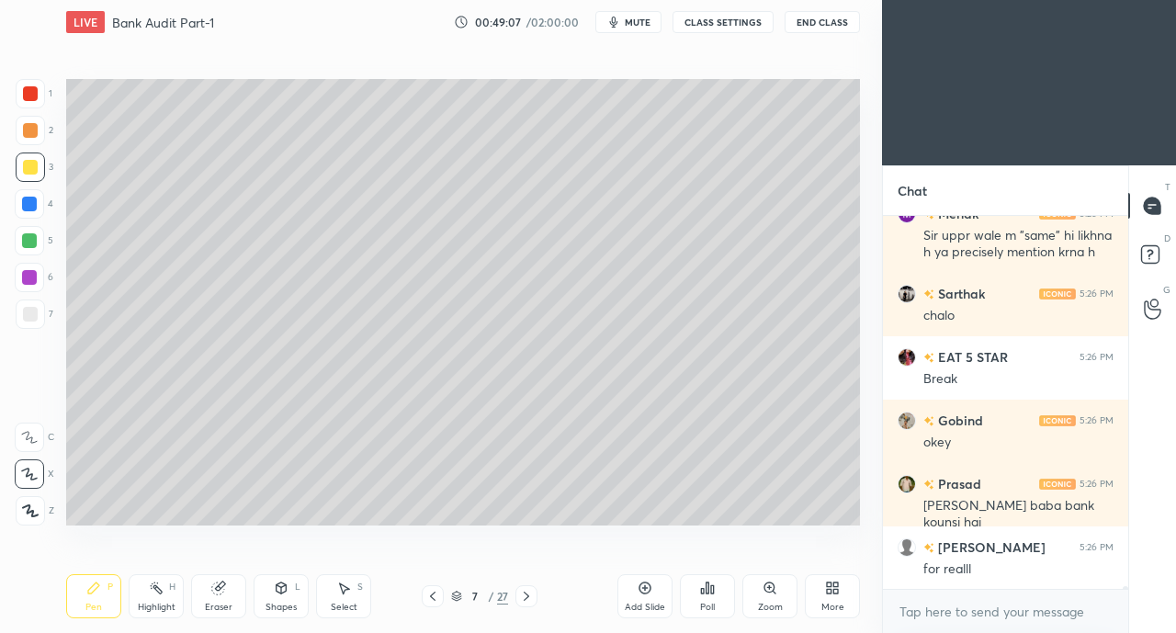
click at [526, 596] on icon at bounding box center [526, 596] width 15 height 15
click at [526, 594] on icon at bounding box center [527, 596] width 6 height 9
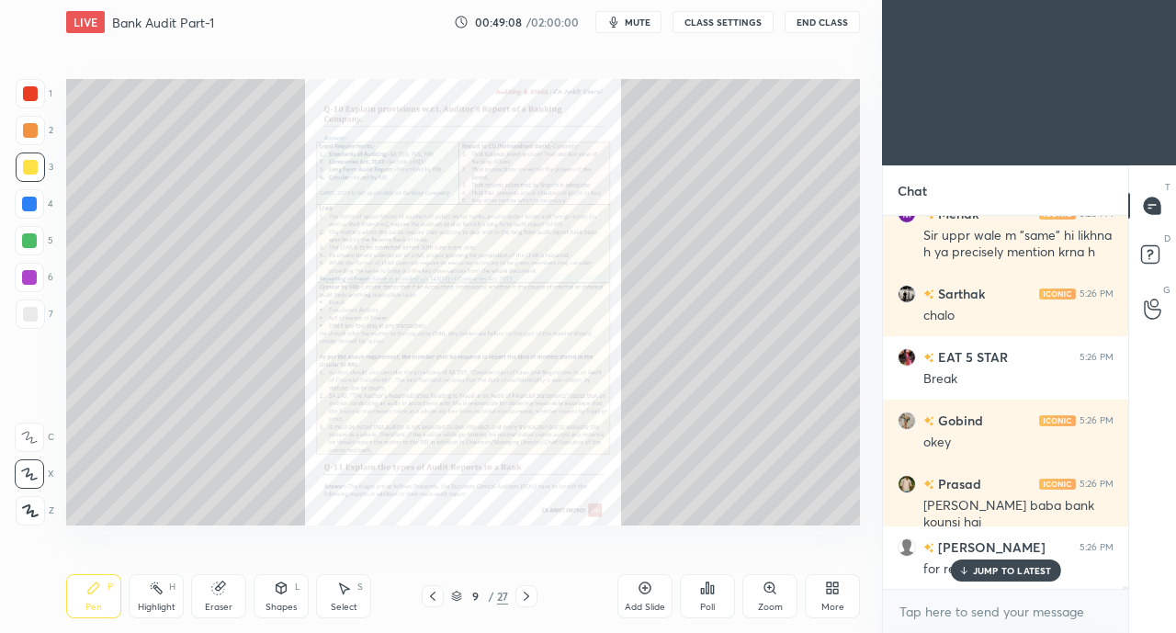
scroll to position [51254, 0]
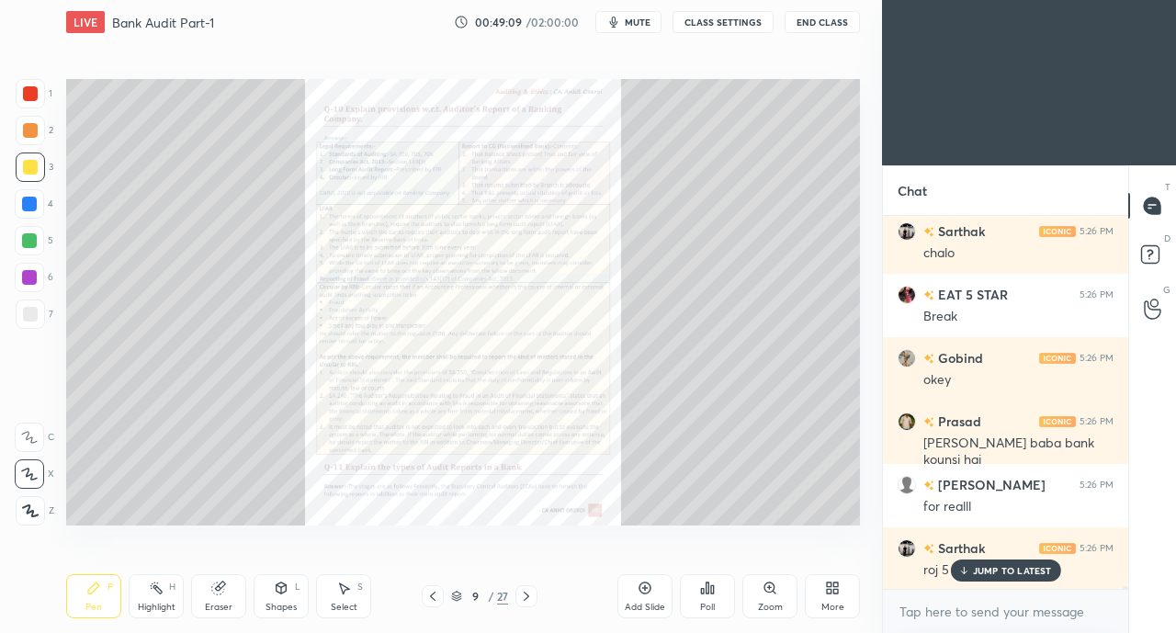
click at [974, 572] on p "JUMP TO LATEST" at bounding box center [1012, 570] width 79 height 11
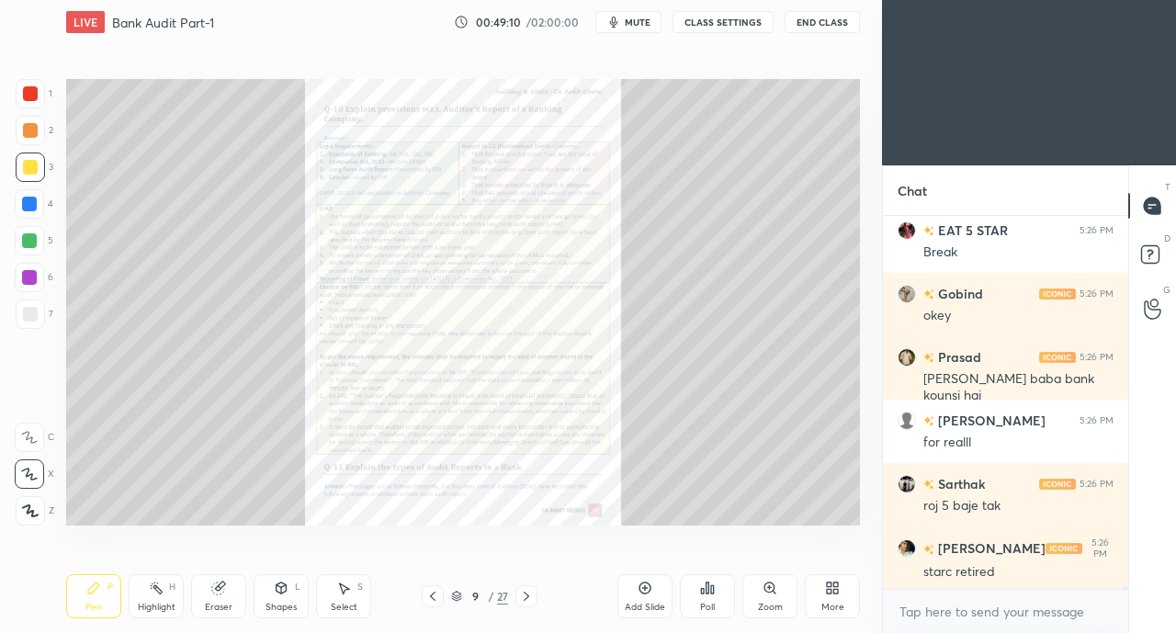
click at [766, 598] on div "Zoom" at bounding box center [769, 596] width 55 height 44
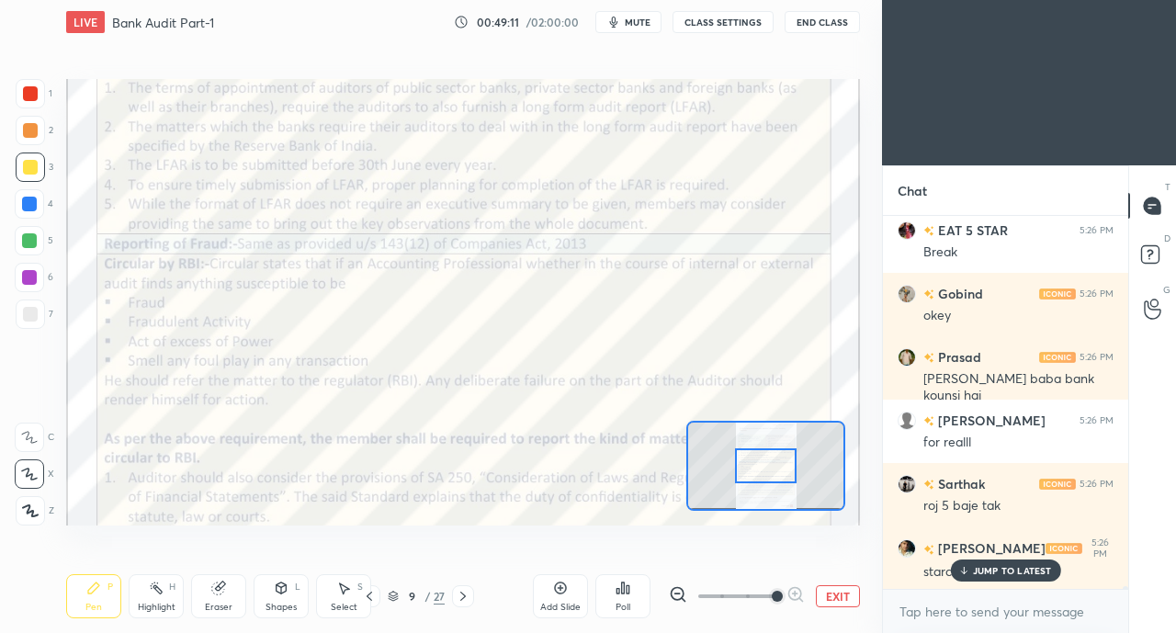
scroll to position [51381, 0]
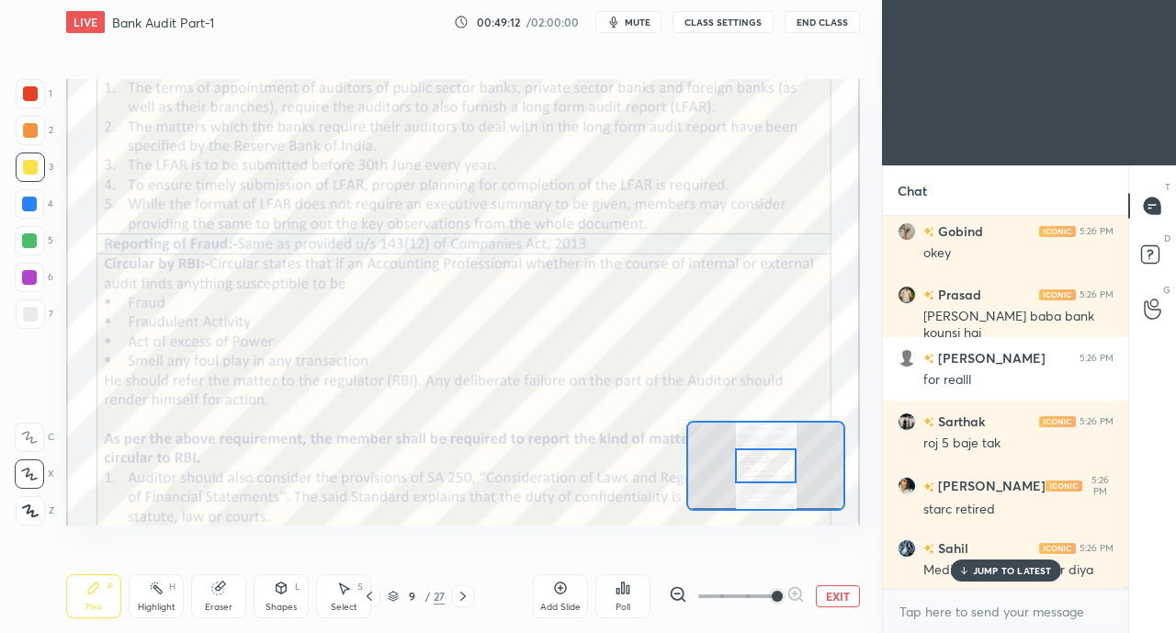
click at [969, 569] on icon at bounding box center [963, 570] width 12 height 11
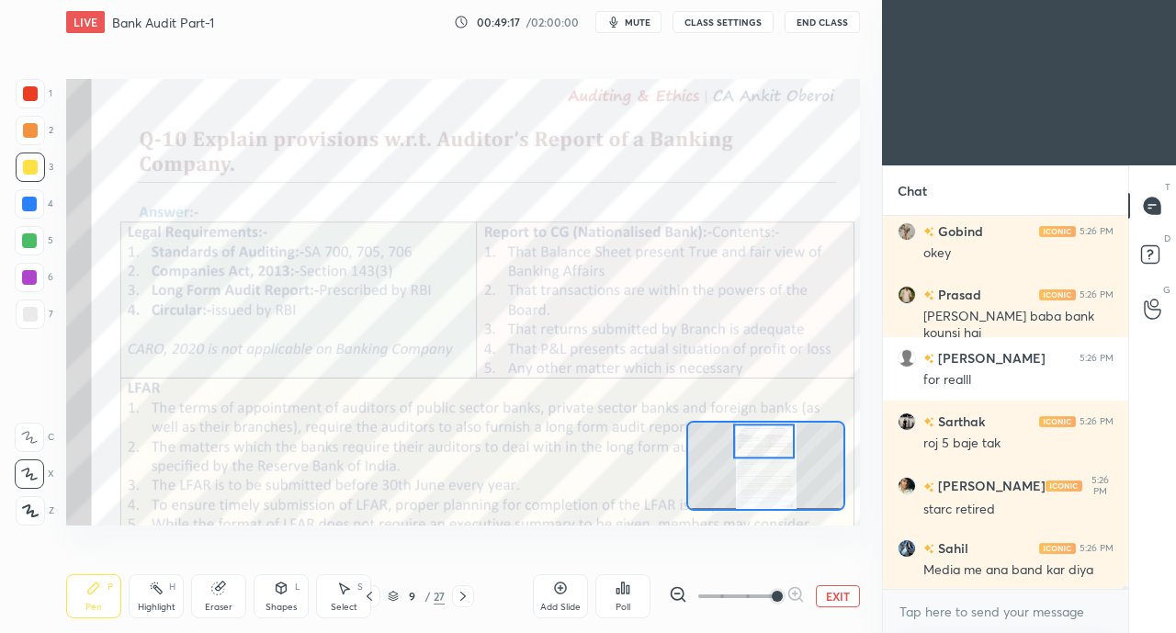
click at [34, 89] on div at bounding box center [30, 93] width 15 height 15
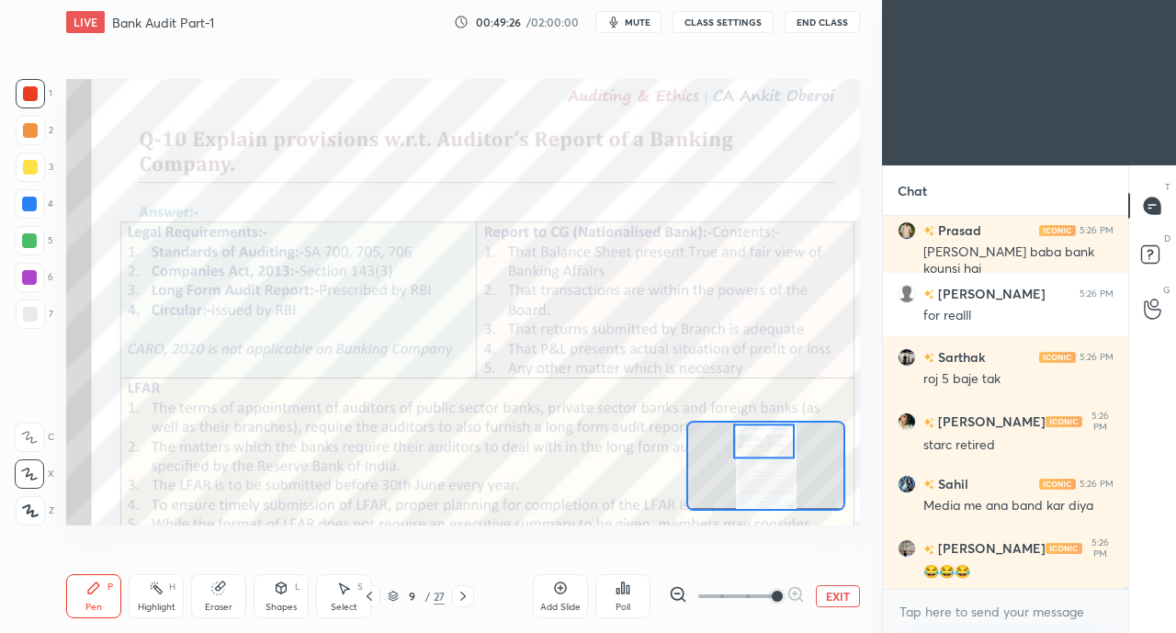
click at [31, 440] on icon at bounding box center [29, 437] width 15 height 11
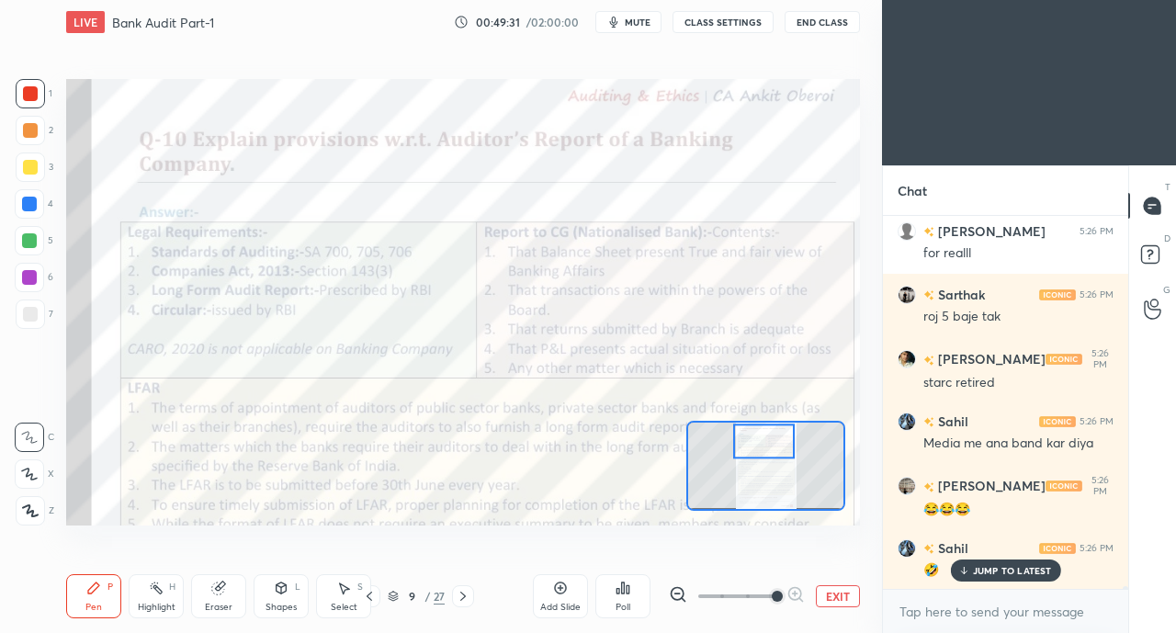
click at [990, 571] on p "JUMP TO LATEST" at bounding box center [1012, 570] width 79 height 11
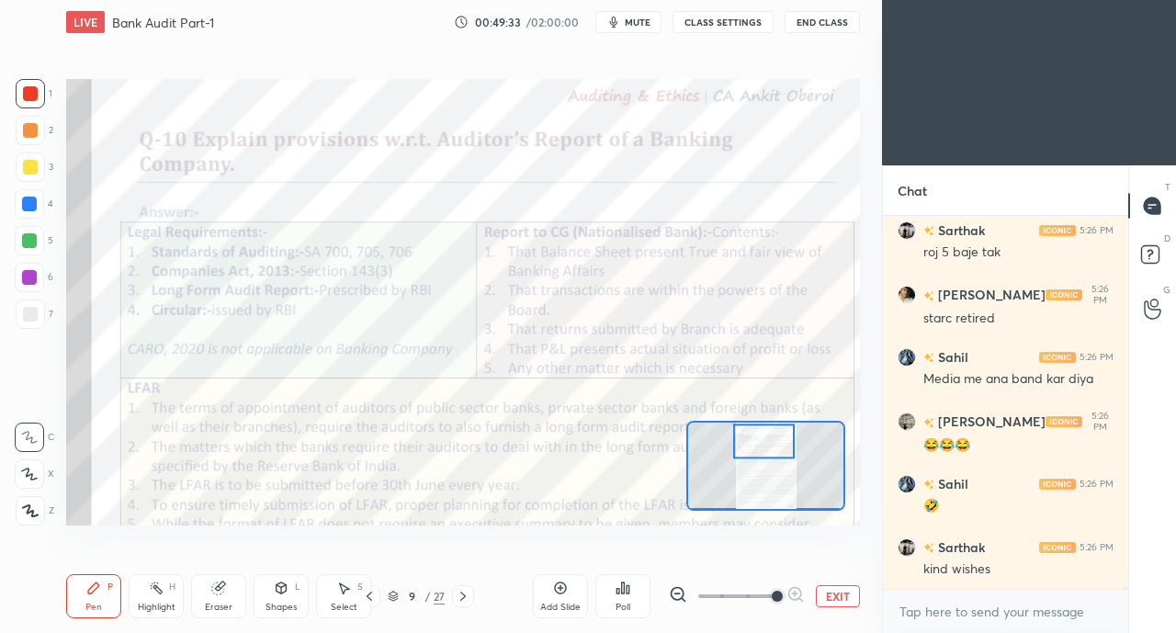
scroll to position [51634, 0]
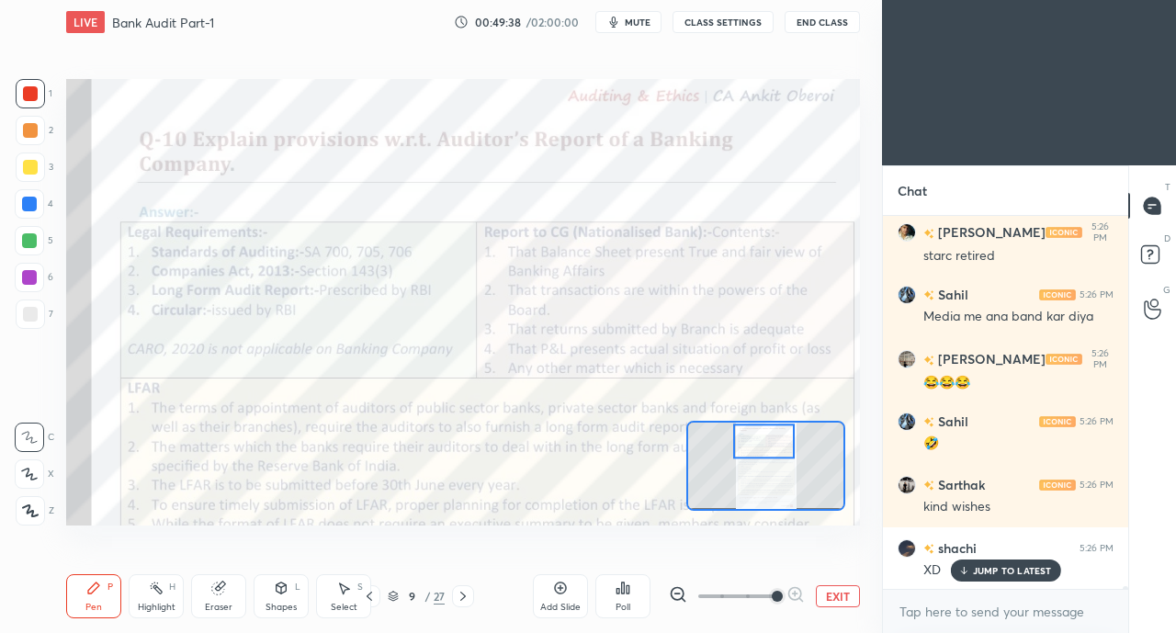
click at [992, 573] on p "JUMP TO LATEST" at bounding box center [1012, 570] width 79 height 11
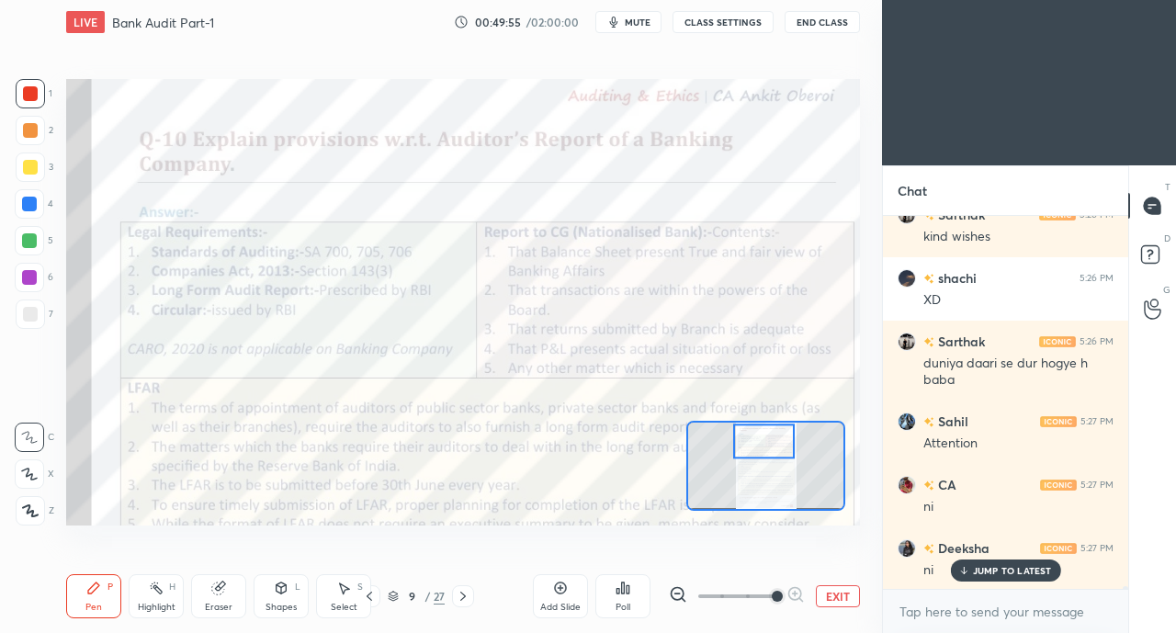
scroll to position [52031, 0]
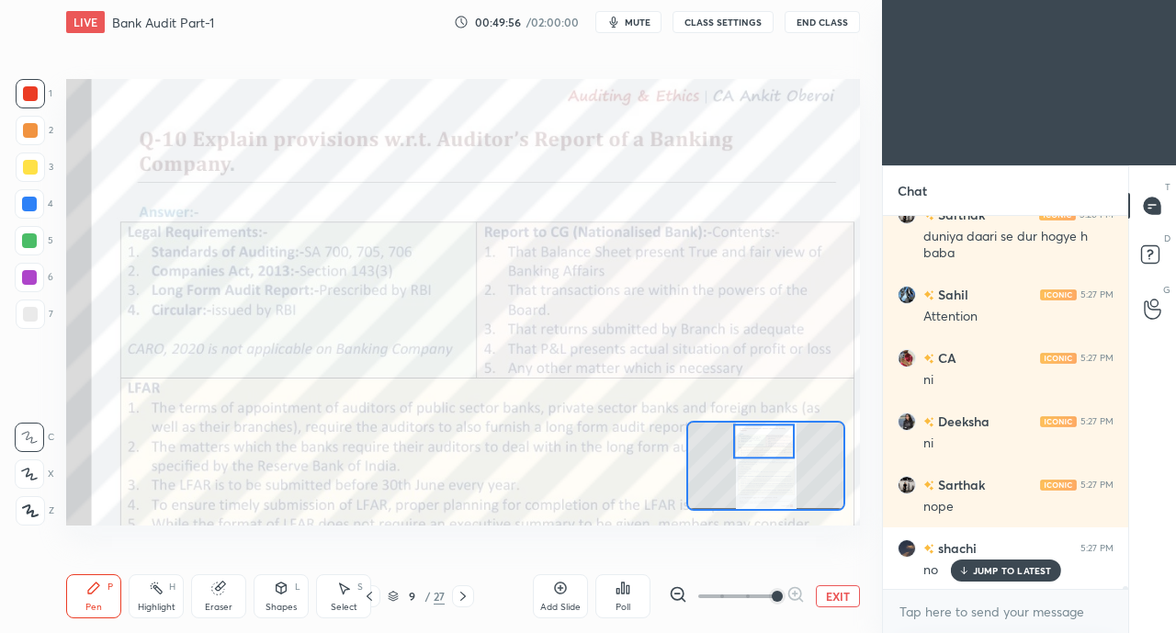
click at [955, 567] on div "JUMP TO LATEST" at bounding box center [1005, 571] width 110 height 22
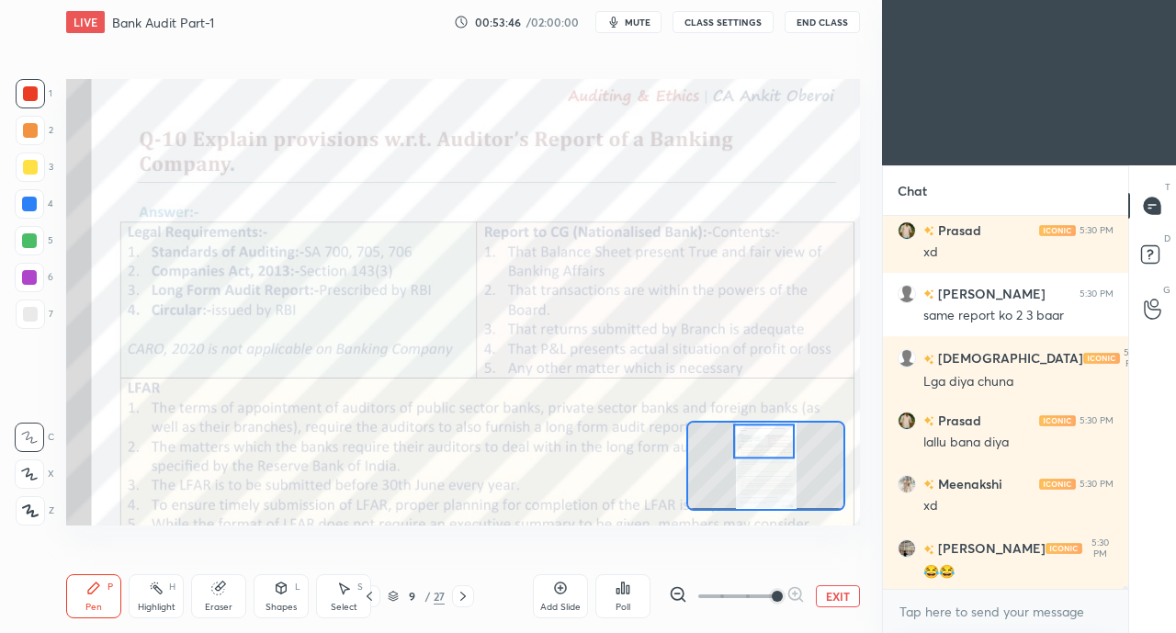
scroll to position [53486, 0]
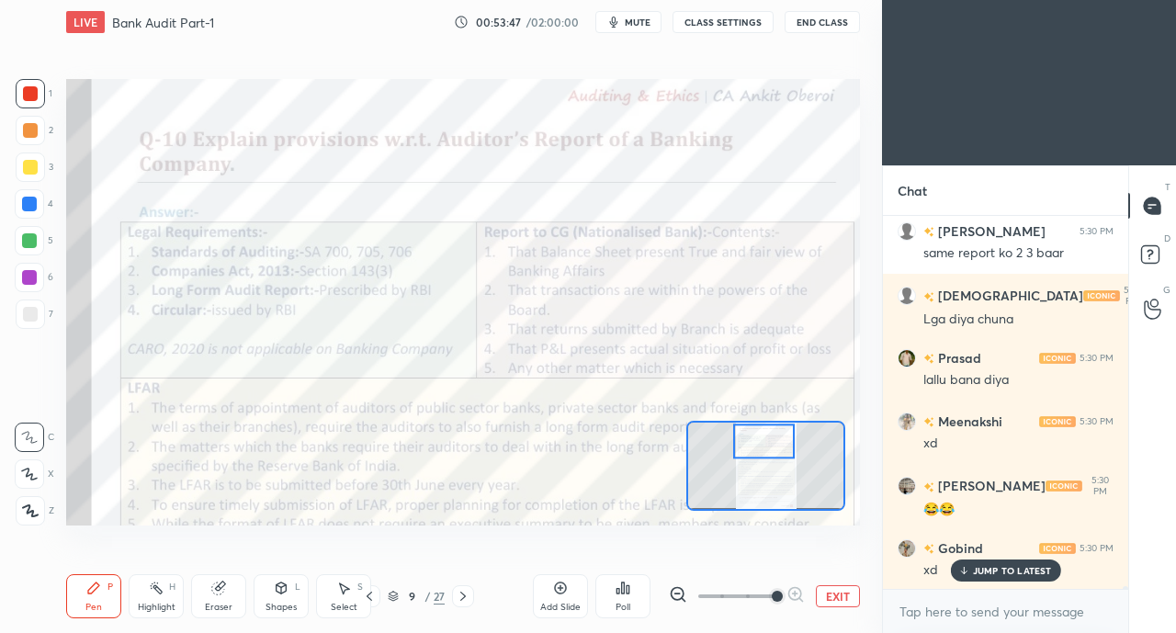
click at [972, 571] on div "JUMP TO LATEST" at bounding box center [1005, 571] width 110 height 22
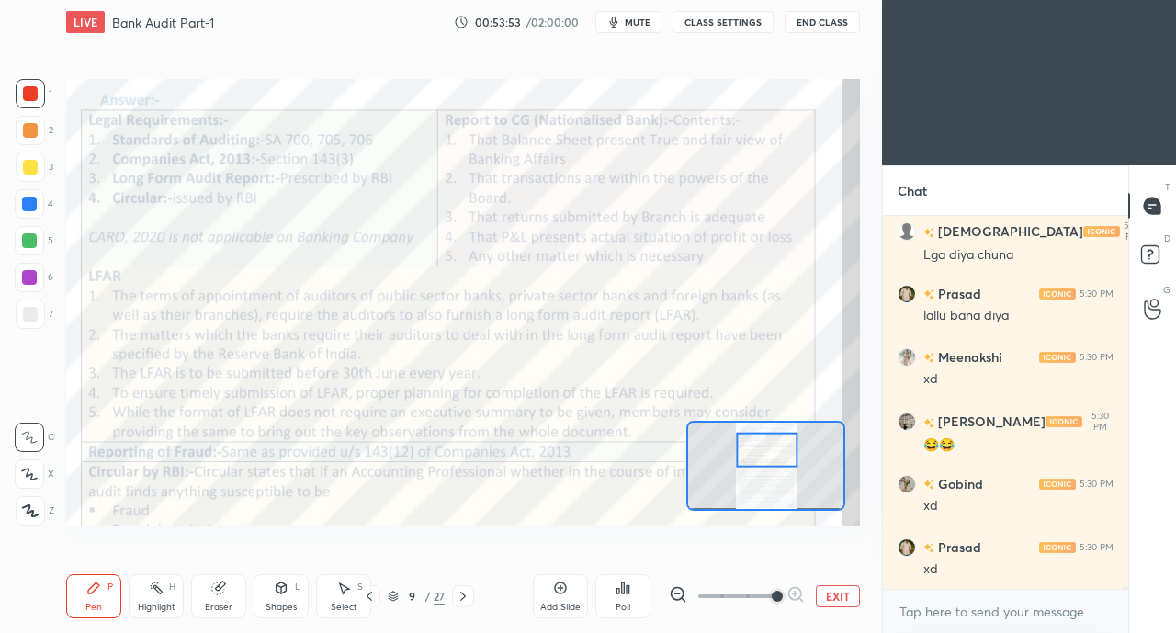
click at [28, 93] on div at bounding box center [30, 93] width 15 height 15
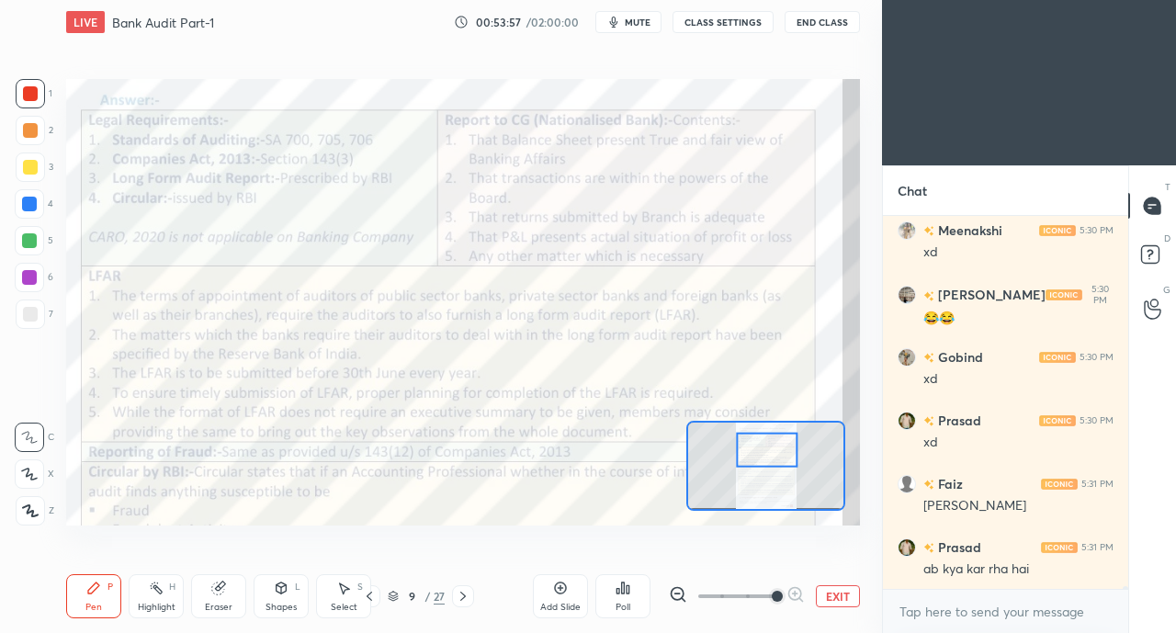
scroll to position [53757, 0]
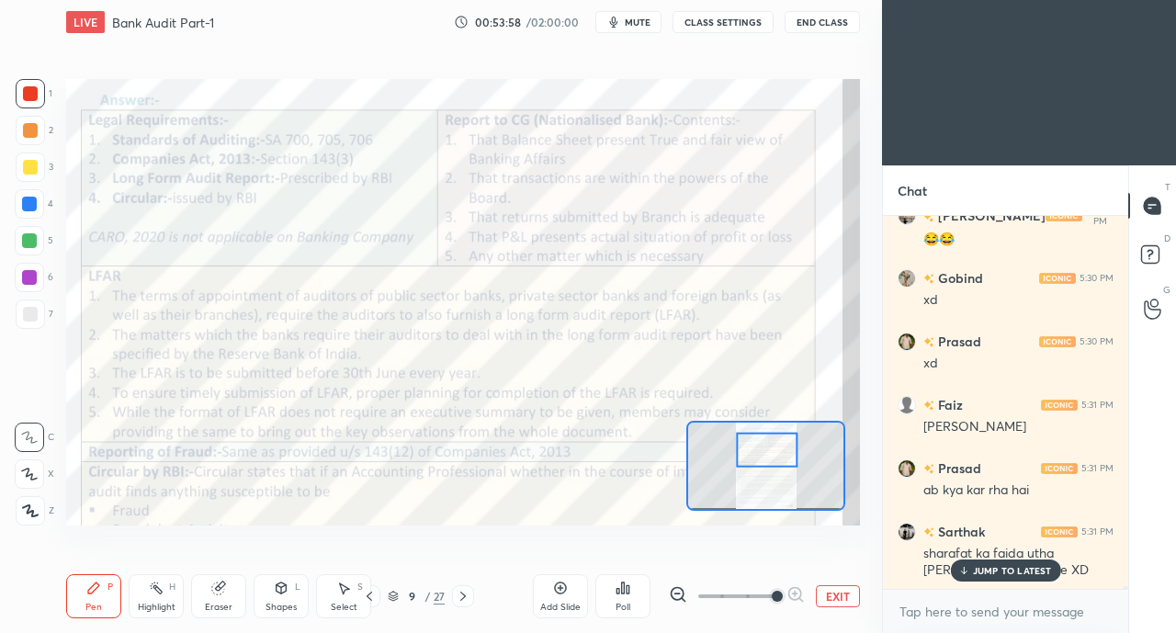
click at [970, 569] on div "JUMP TO LATEST" at bounding box center [1005, 571] width 110 height 22
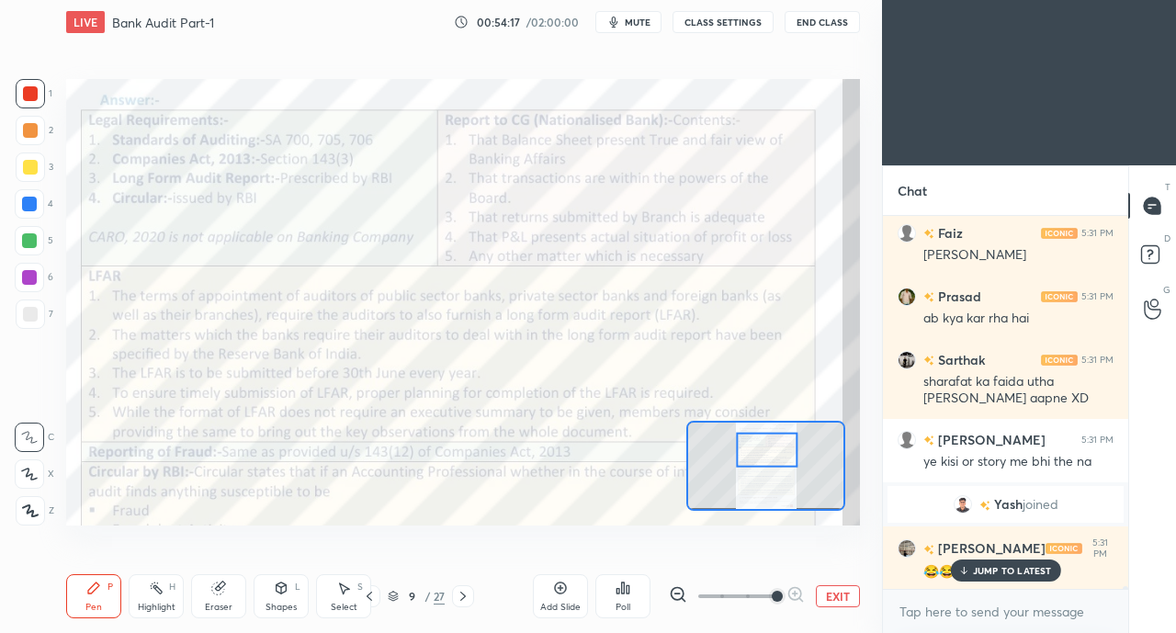
scroll to position [53198, 0]
click at [982, 574] on p "JUMP TO LATEST" at bounding box center [1012, 570] width 79 height 11
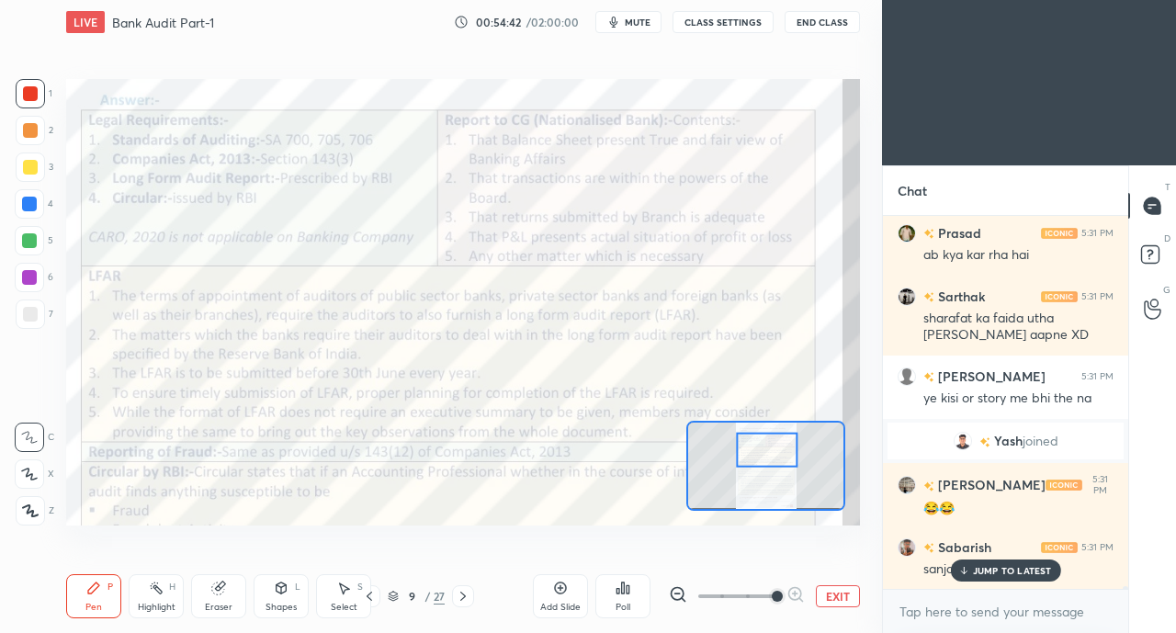
scroll to position [53325, 0]
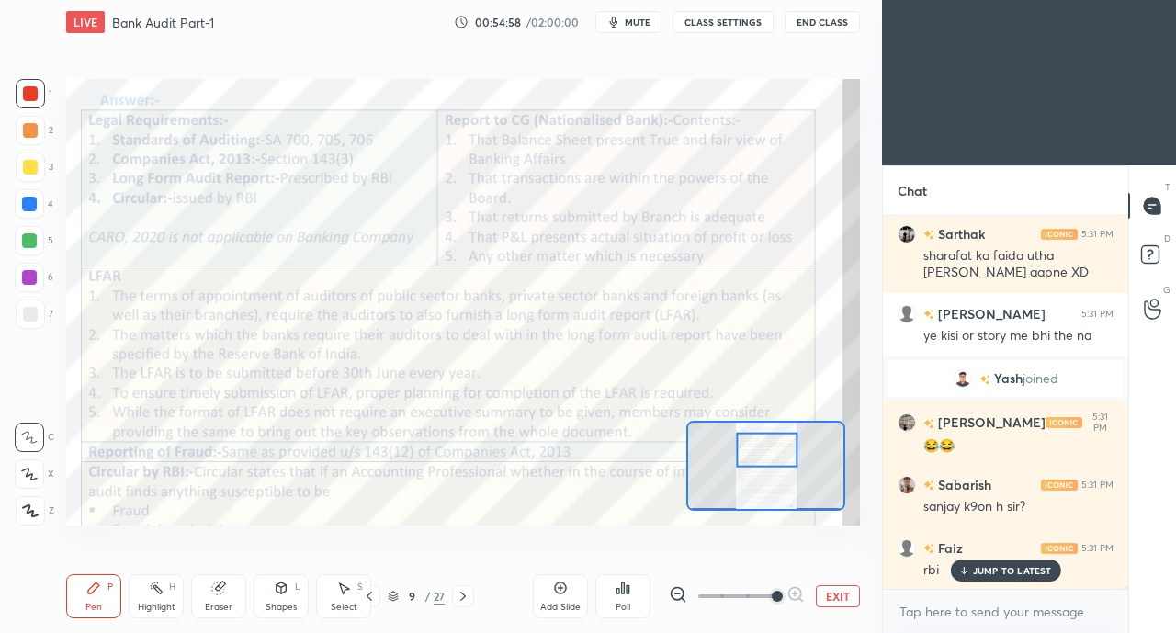
click at [970, 577] on div "JUMP TO LATEST" at bounding box center [1005, 571] width 110 height 22
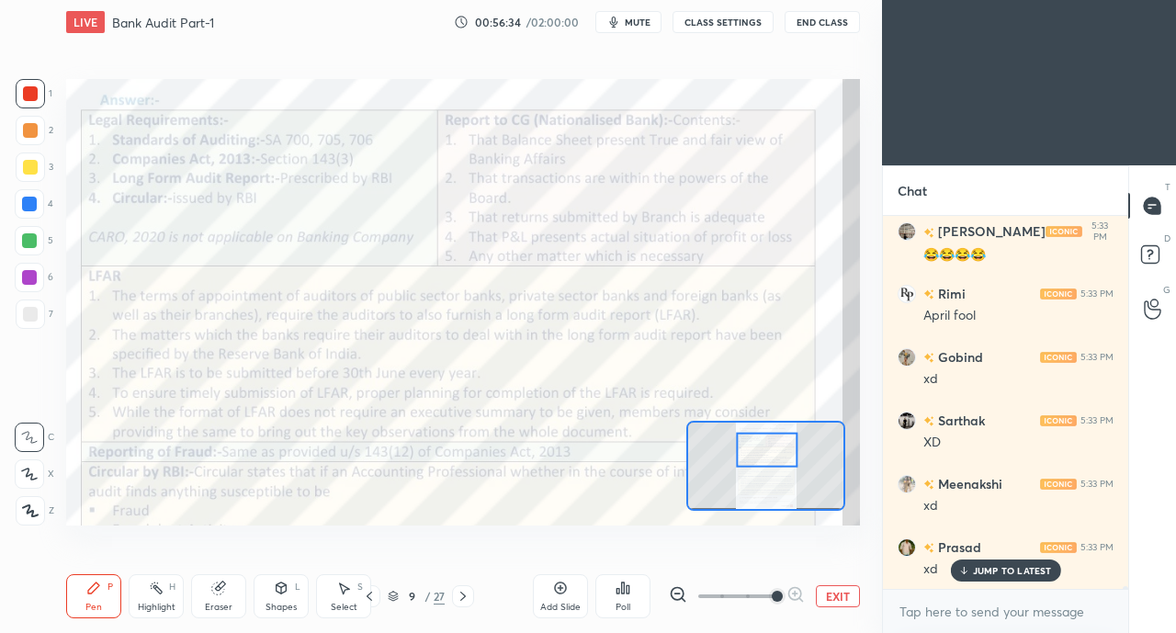
scroll to position [55100, 0]
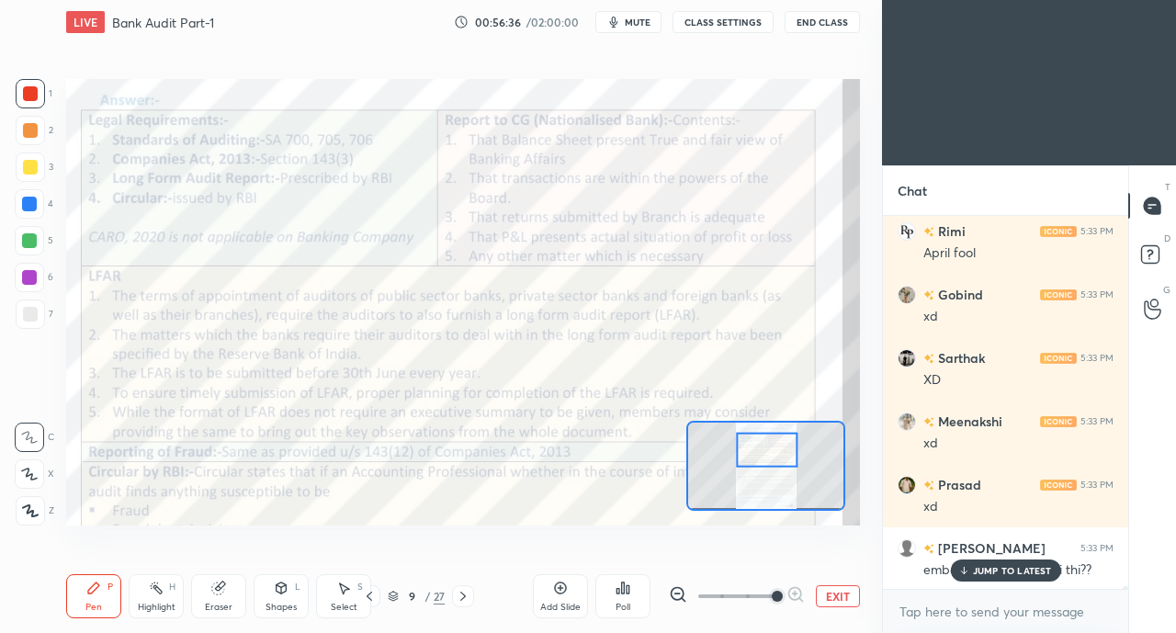
click at [982, 573] on p "JUMP TO LATEST" at bounding box center [1012, 570] width 79 height 11
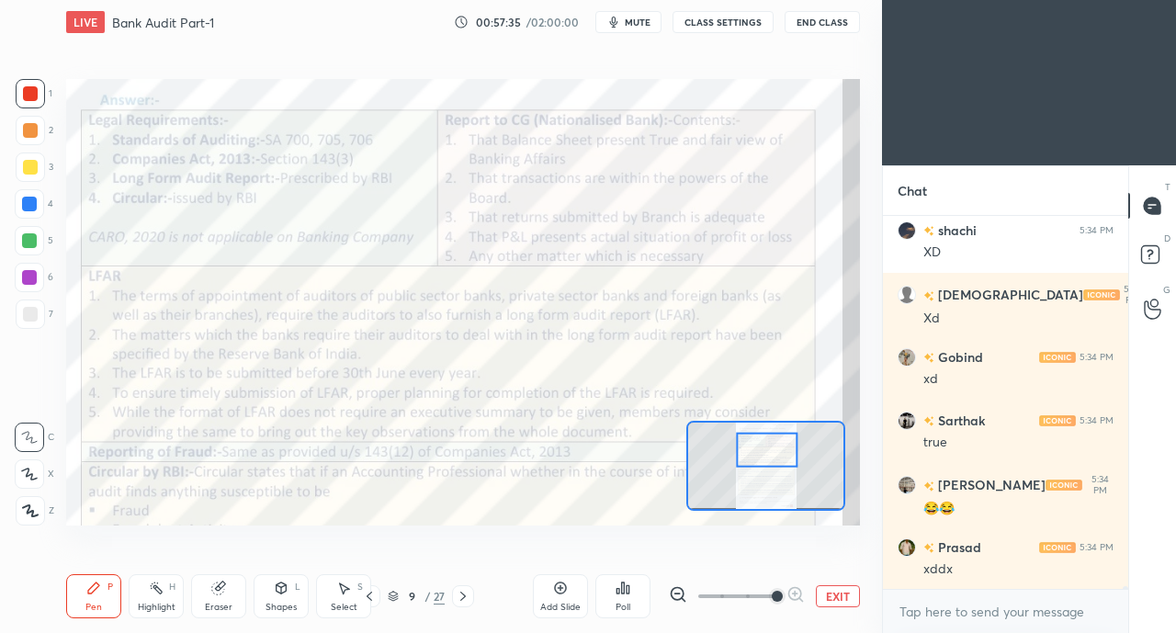
scroll to position [57636, 0]
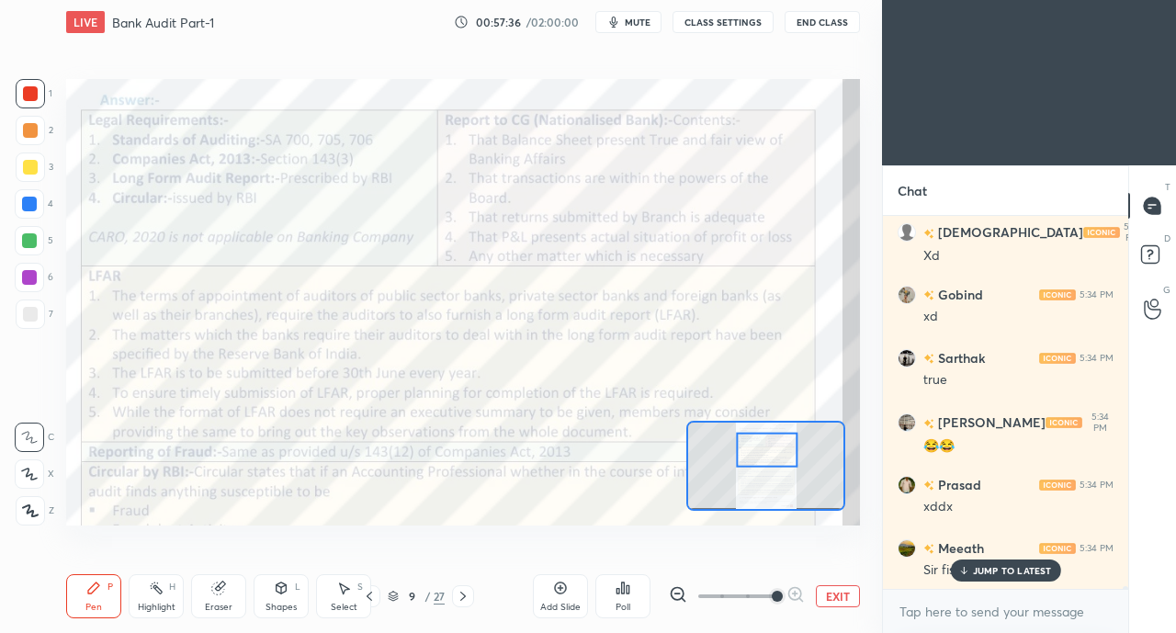
click at [991, 566] on p "JUMP TO LATEST" at bounding box center [1012, 570] width 79 height 11
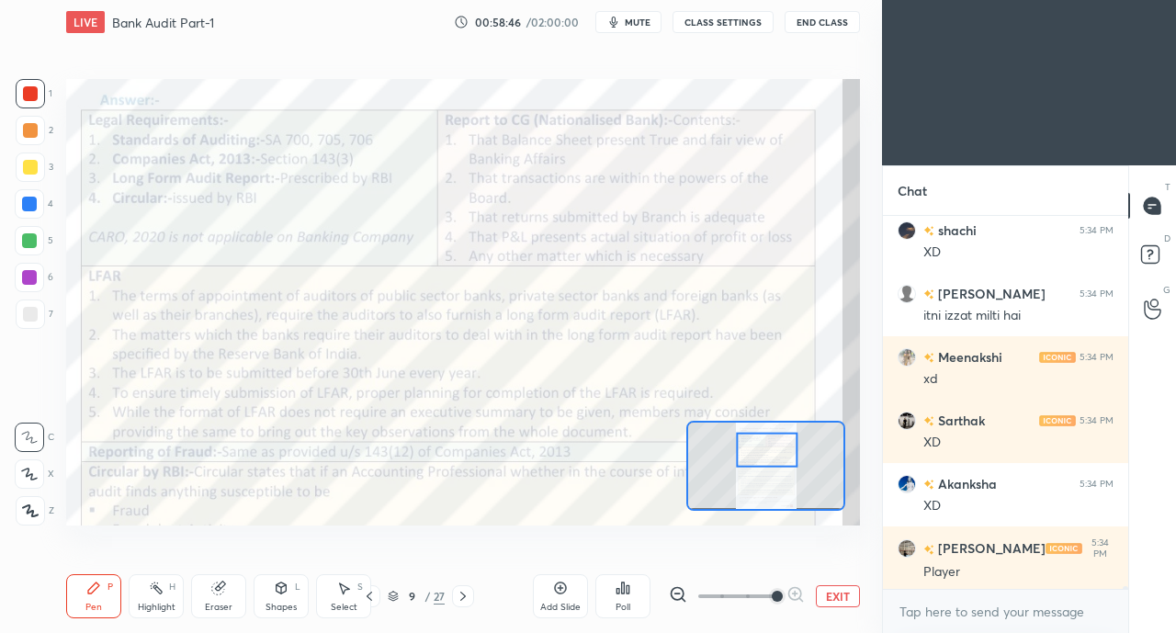
scroll to position [58270, 0]
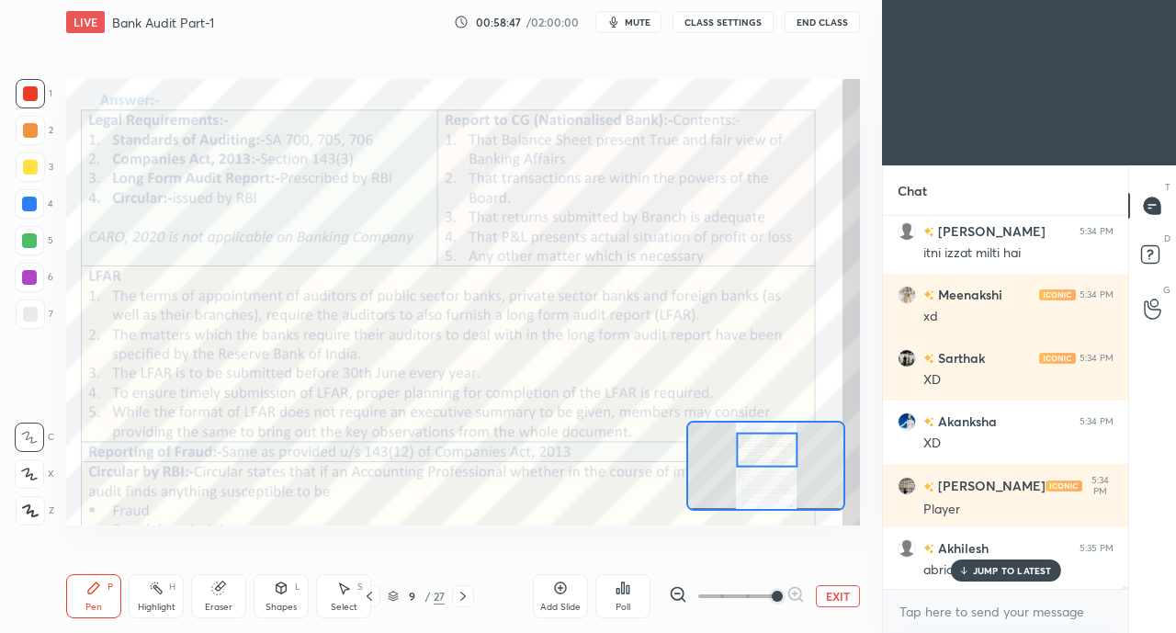
click at [968, 565] on icon at bounding box center [963, 570] width 12 height 11
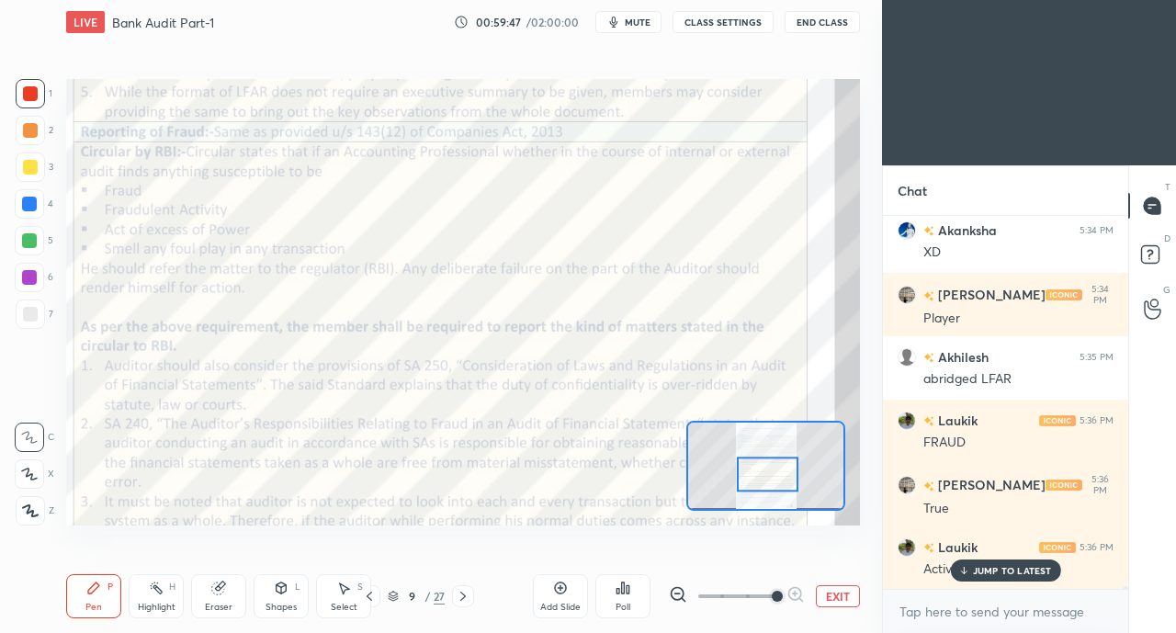
scroll to position [58523, 0]
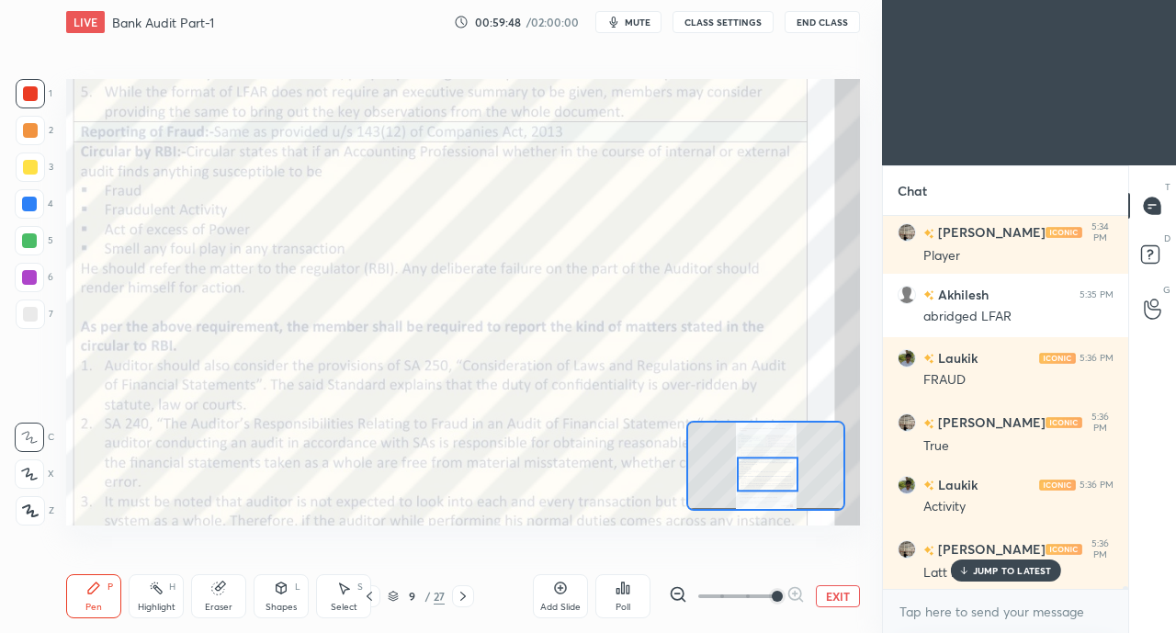
click at [974, 574] on p "JUMP TO LATEST" at bounding box center [1012, 570] width 79 height 11
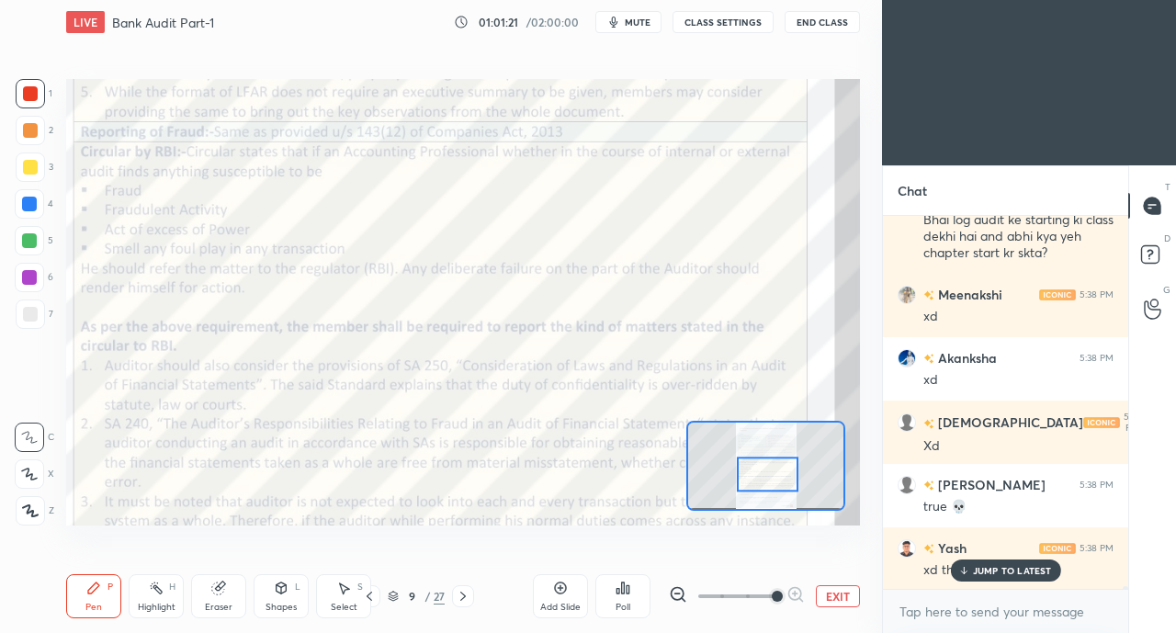
scroll to position [59688, 0]
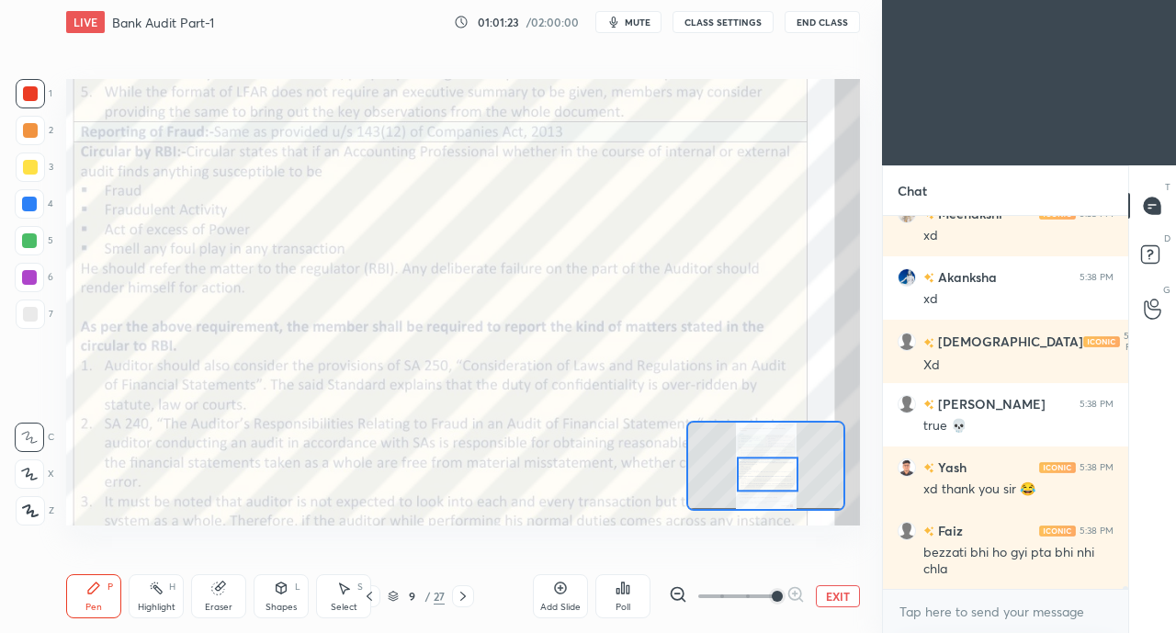
click at [28, 200] on div at bounding box center [29, 204] width 15 height 15
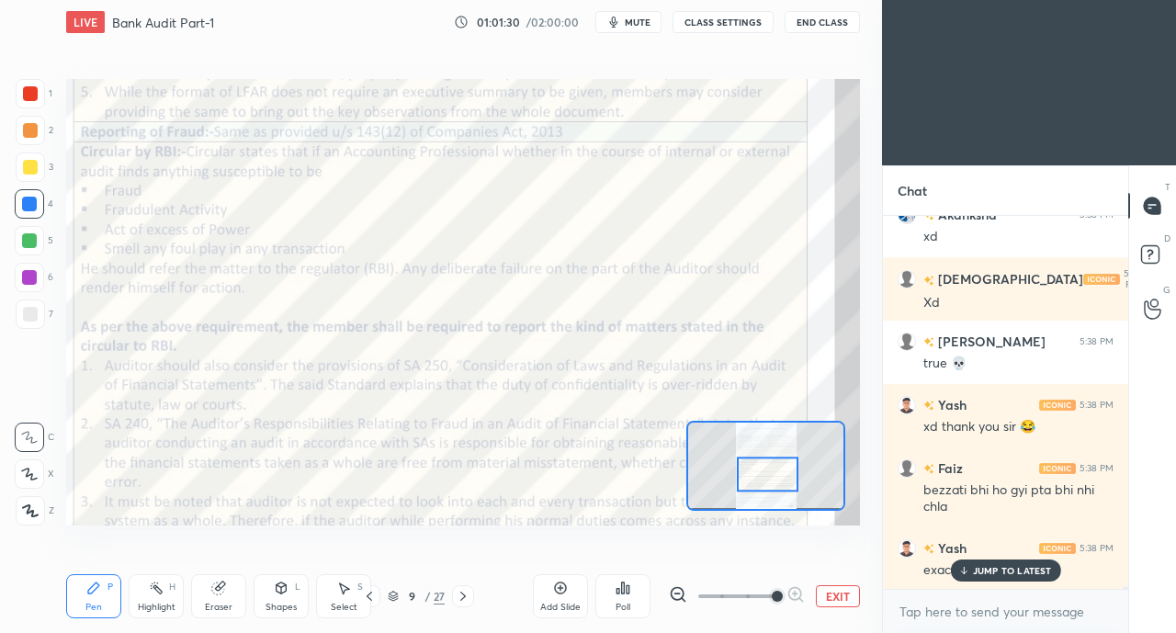
click at [29, 93] on div at bounding box center [30, 93] width 15 height 15
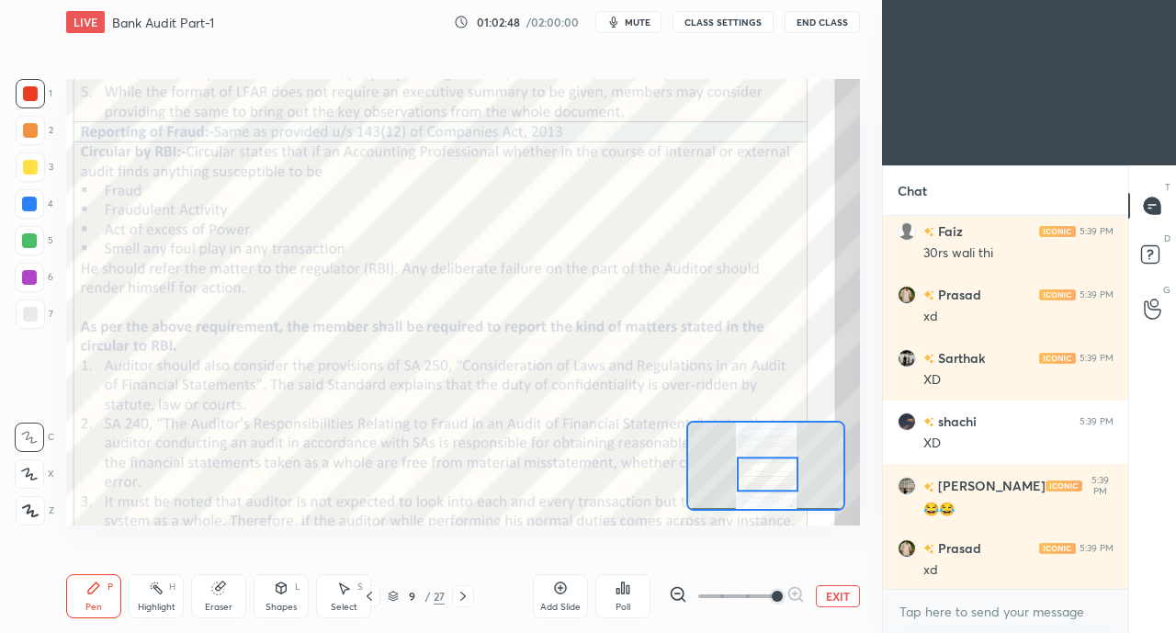
scroll to position [61101, 0]
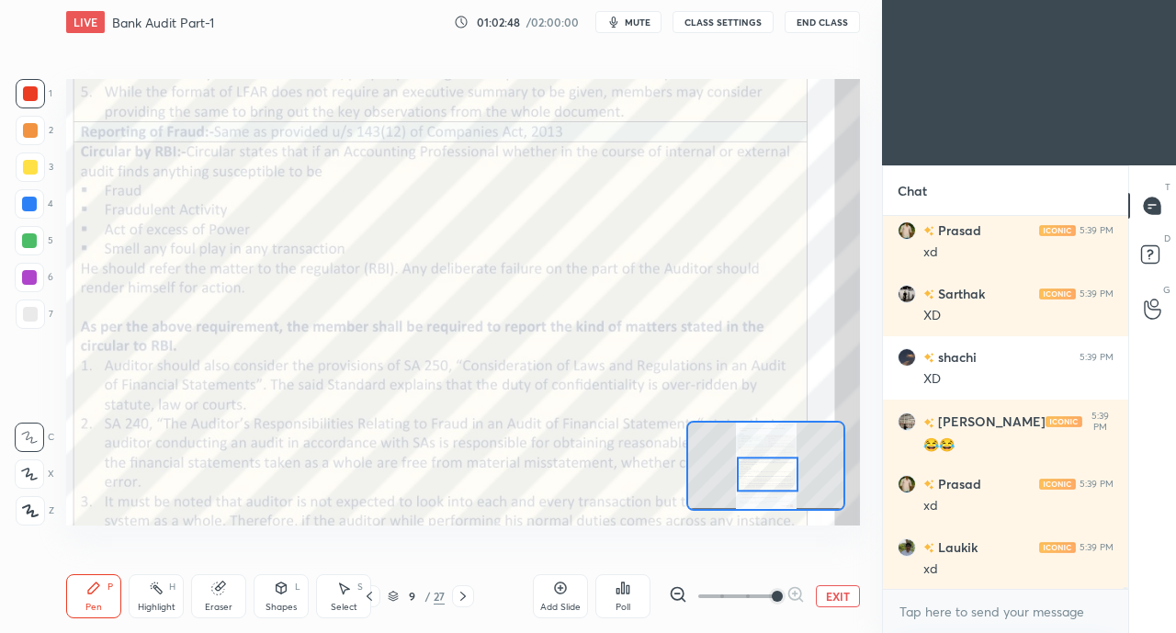
click at [33, 100] on div at bounding box center [30, 93] width 15 height 15
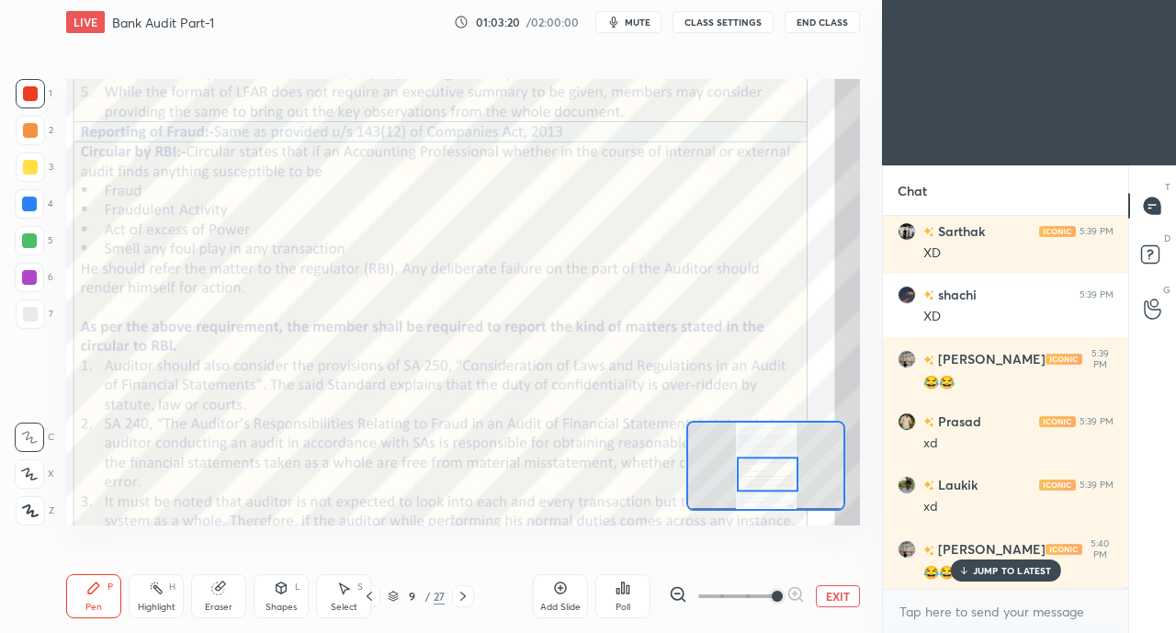
scroll to position [61182, 0]
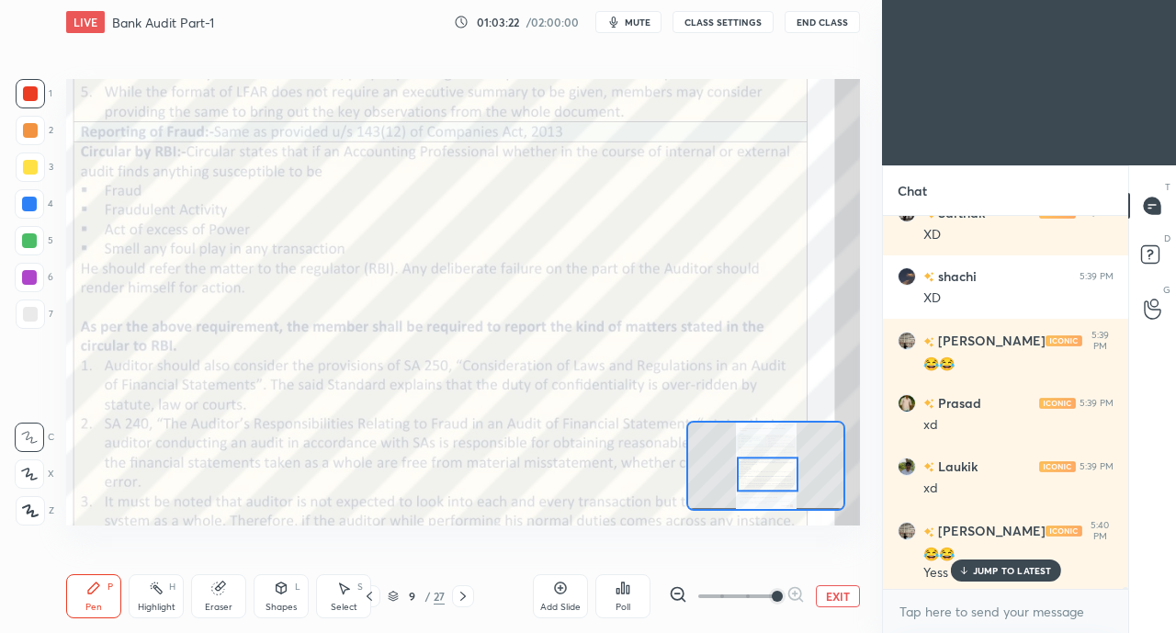
click at [992, 572] on p "JUMP TO LATEST" at bounding box center [1012, 570] width 79 height 11
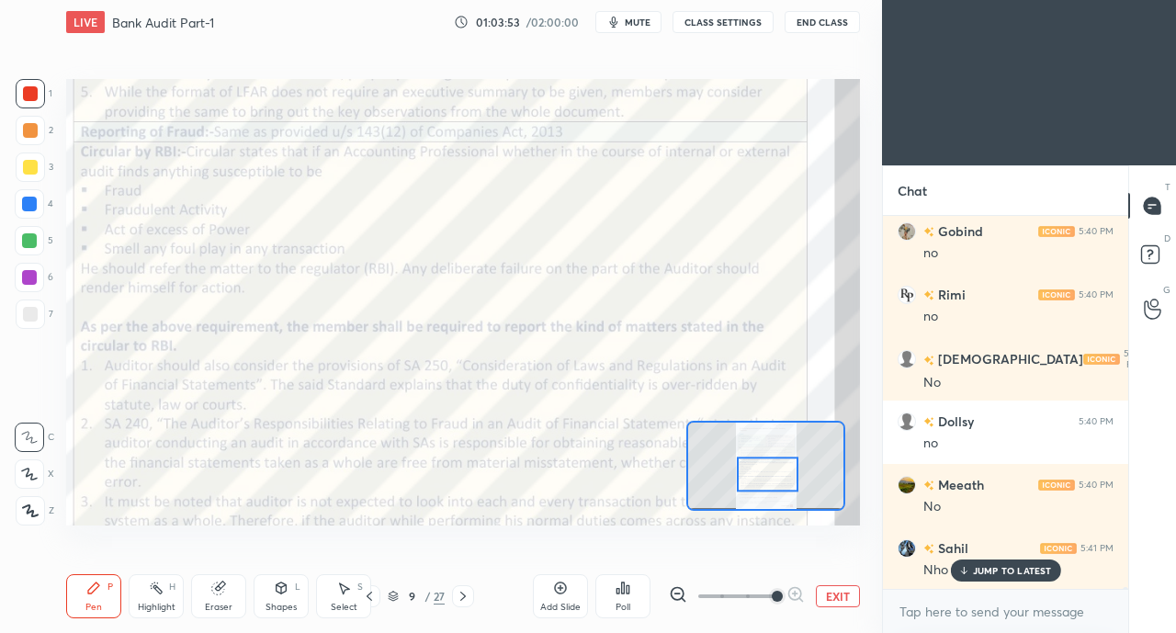
scroll to position [61881, 0]
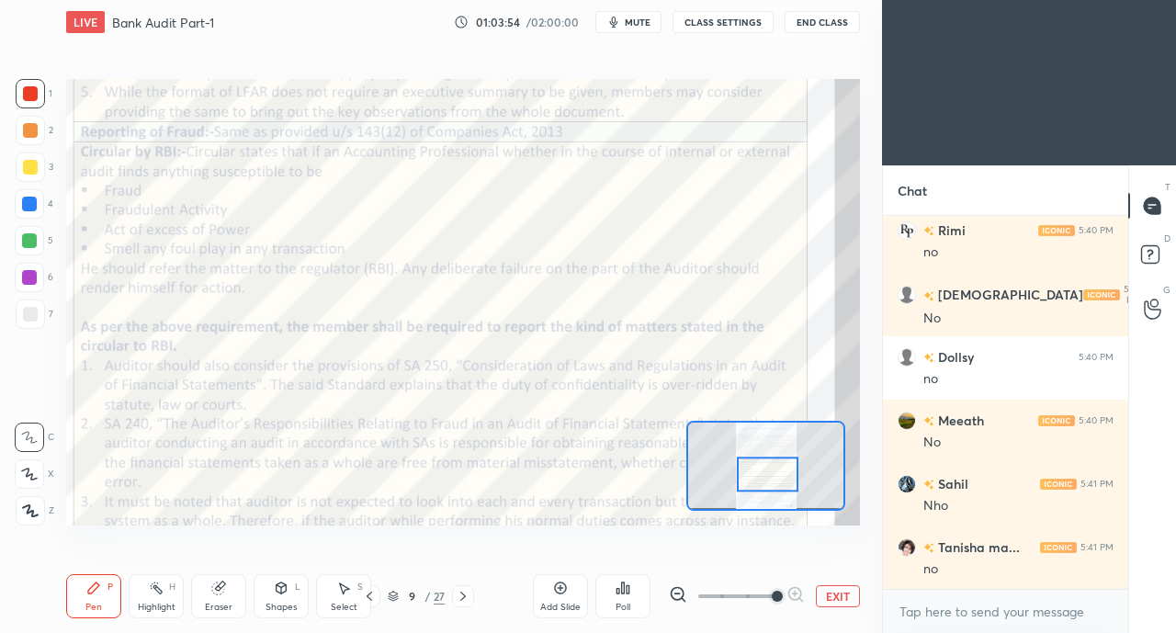
click at [24, 203] on div at bounding box center [29, 204] width 15 height 15
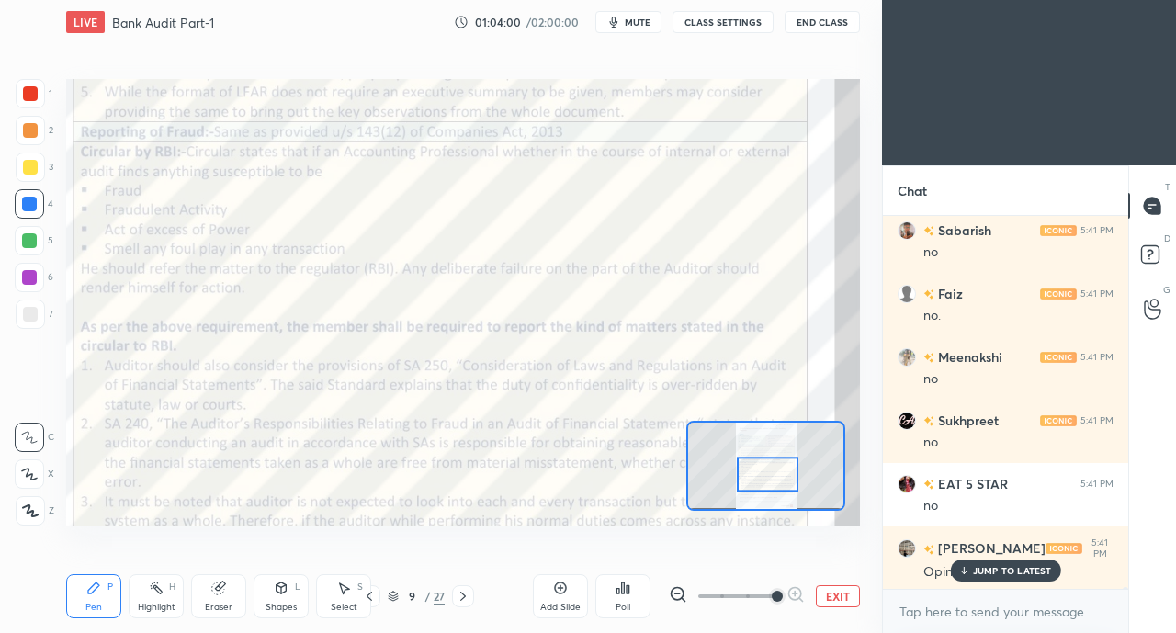
scroll to position [62450, 0]
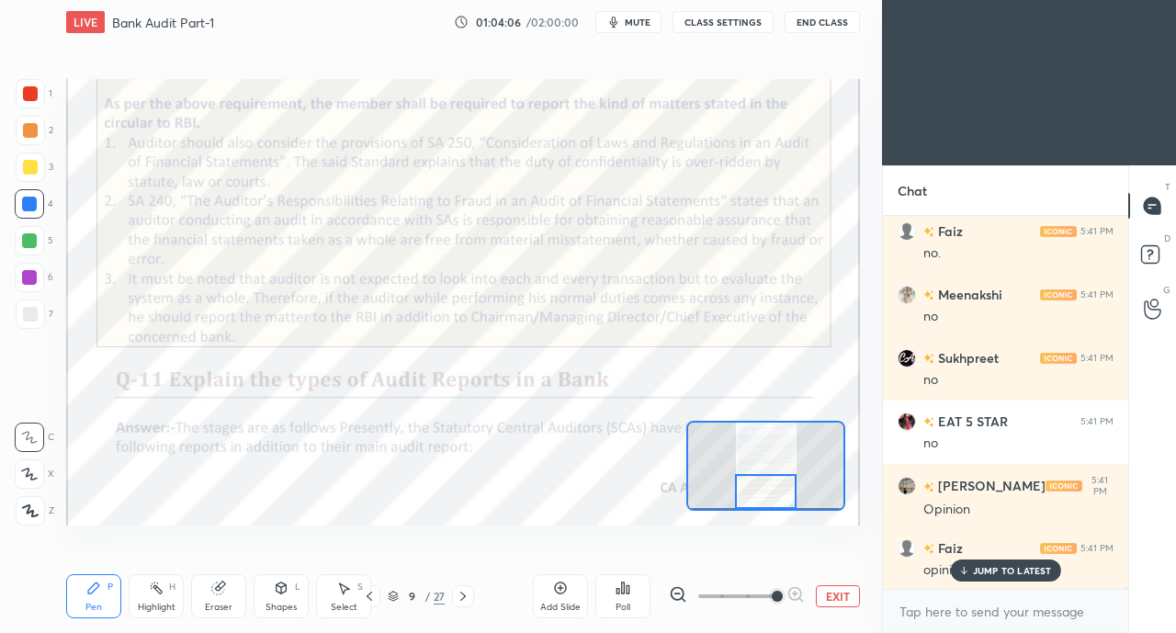
click at [27, 91] on div at bounding box center [30, 93] width 15 height 15
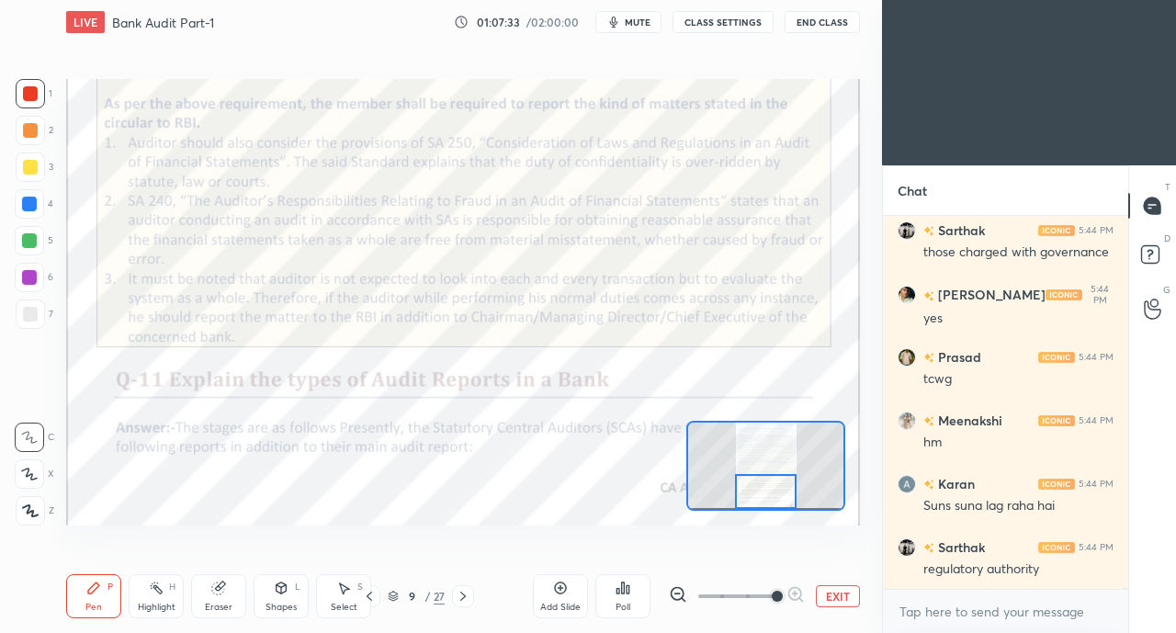
scroll to position [69137, 0]
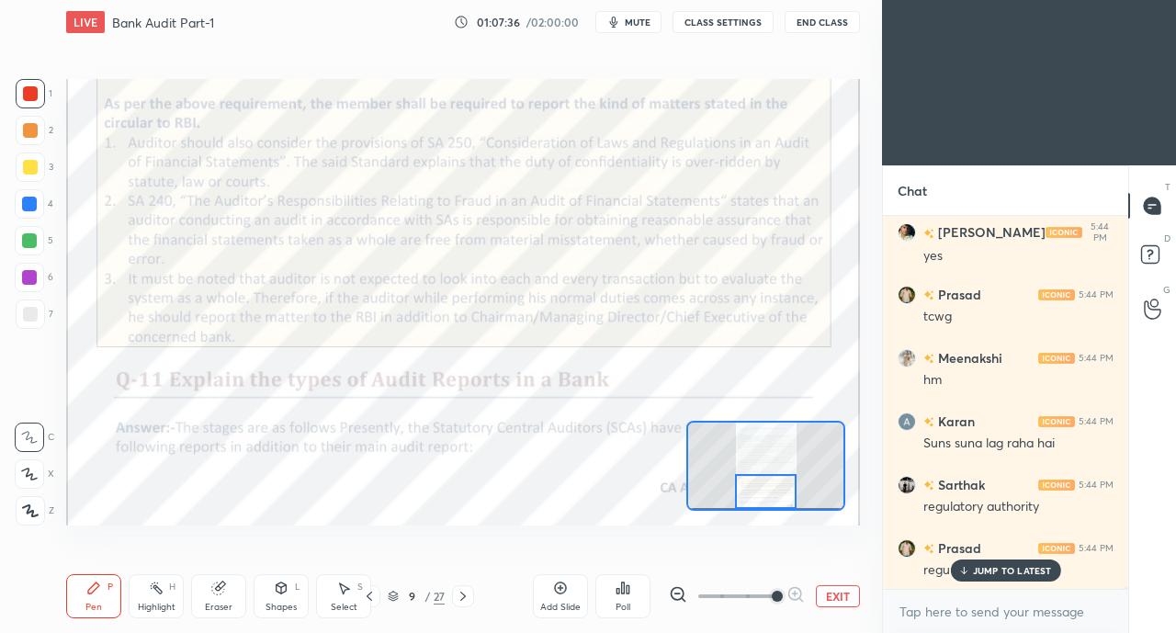
click at [834, 590] on button "EXIT" at bounding box center [838, 596] width 44 height 22
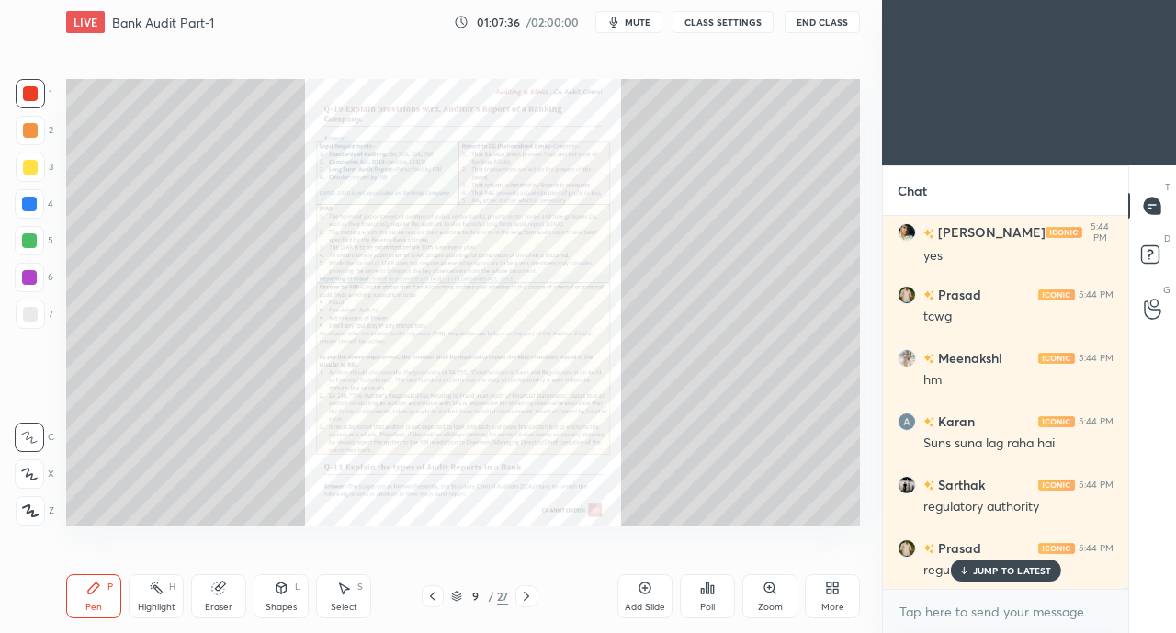
click at [835, 592] on icon at bounding box center [835, 591] width 5 height 5
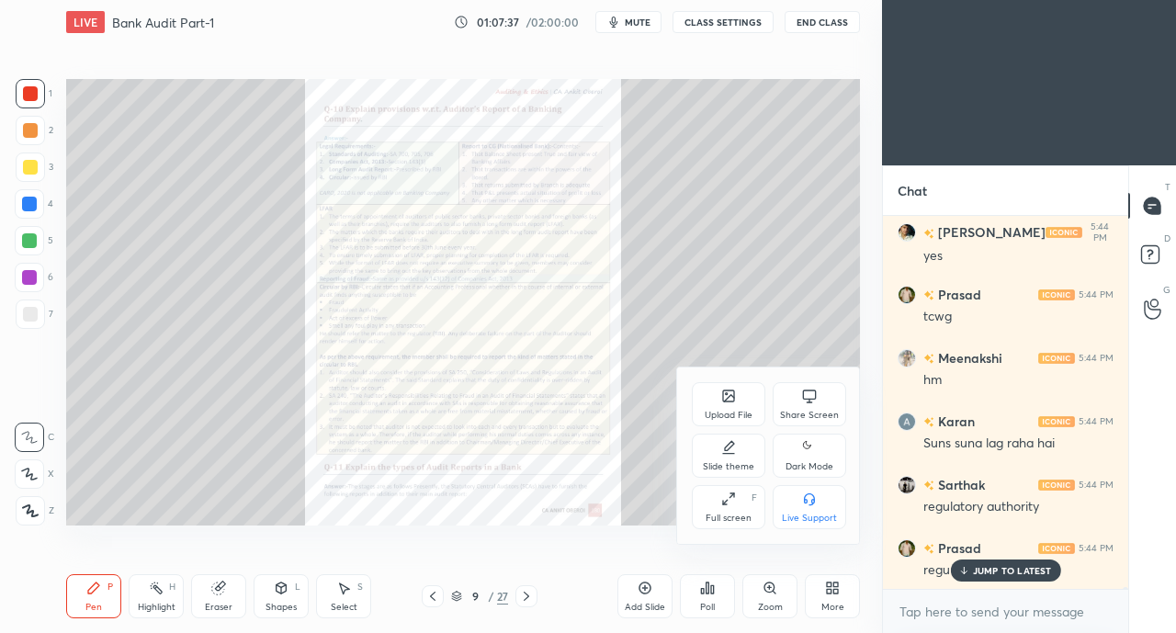
click at [809, 398] on icon at bounding box center [809, 396] width 15 height 15
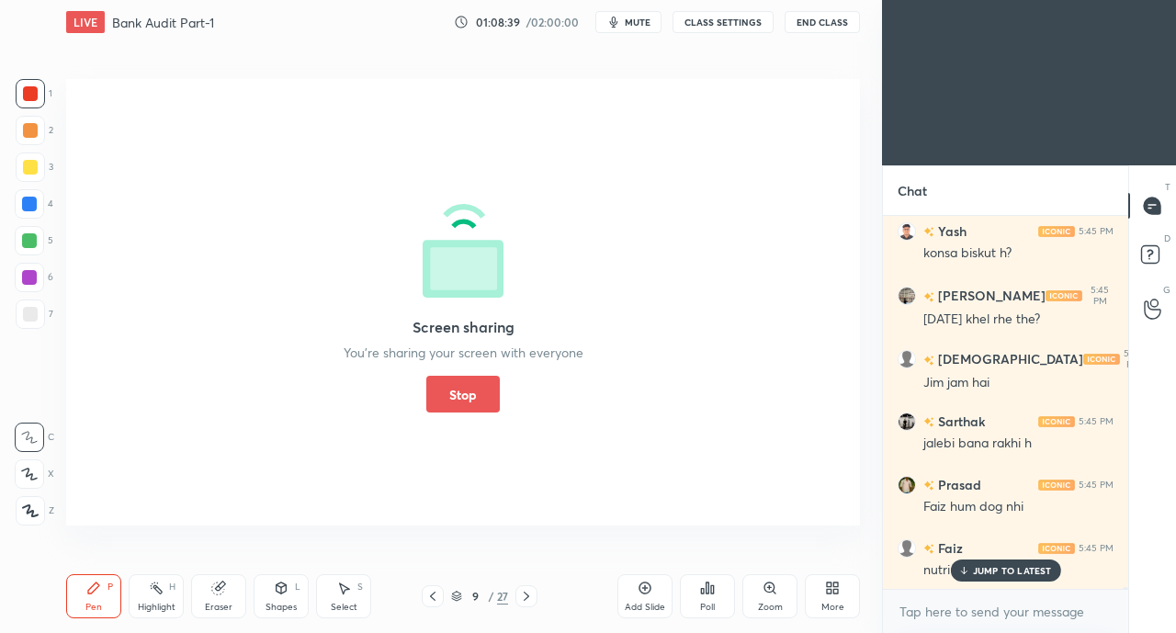
scroll to position [70107, 0]
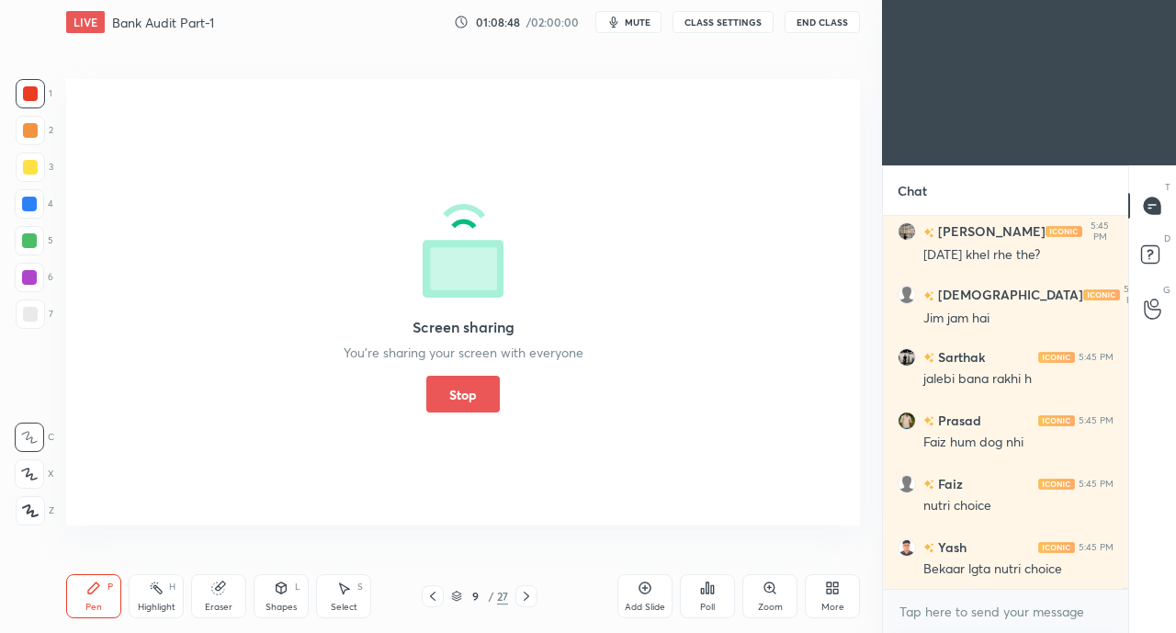
click at [456, 386] on button "Stop" at bounding box center [463, 394] width 74 height 37
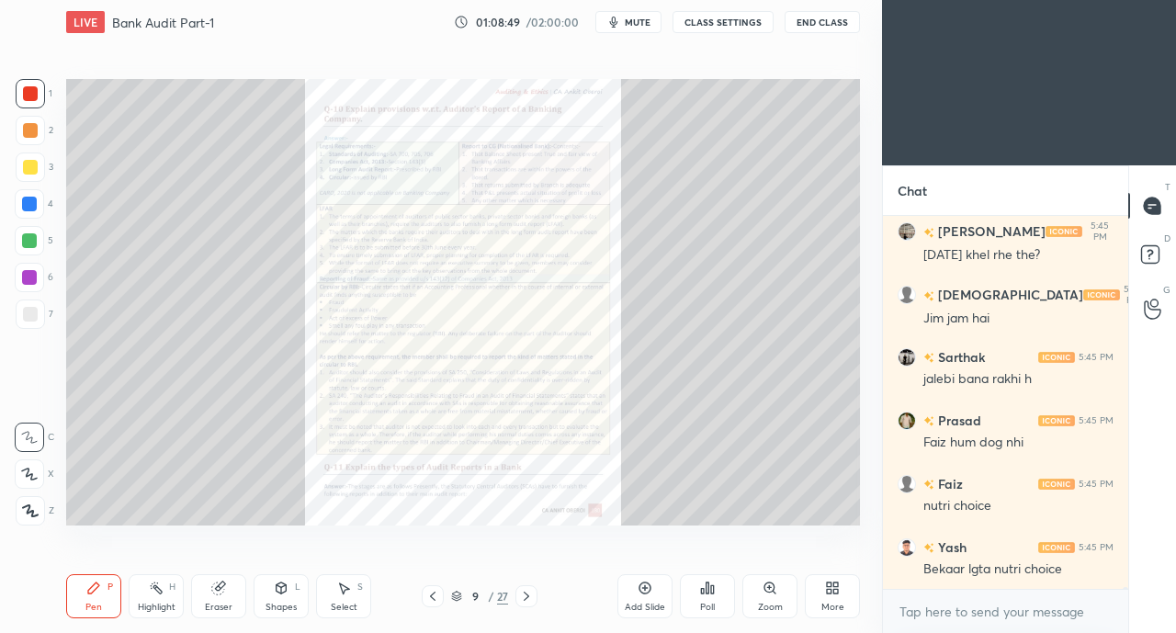
click at [766, 596] on div "Zoom" at bounding box center [769, 596] width 55 height 44
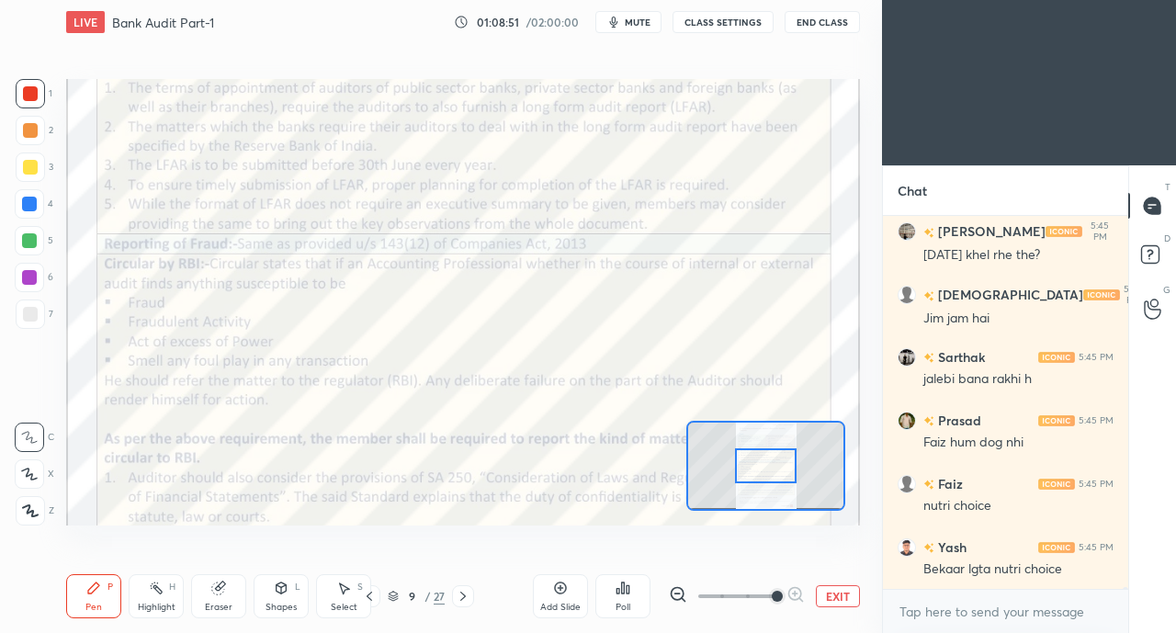
click at [28, 93] on div at bounding box center [30, 93] width 15 height 15
click at [746, 459] on div at bounding box center [766, 465] width 62 height 34
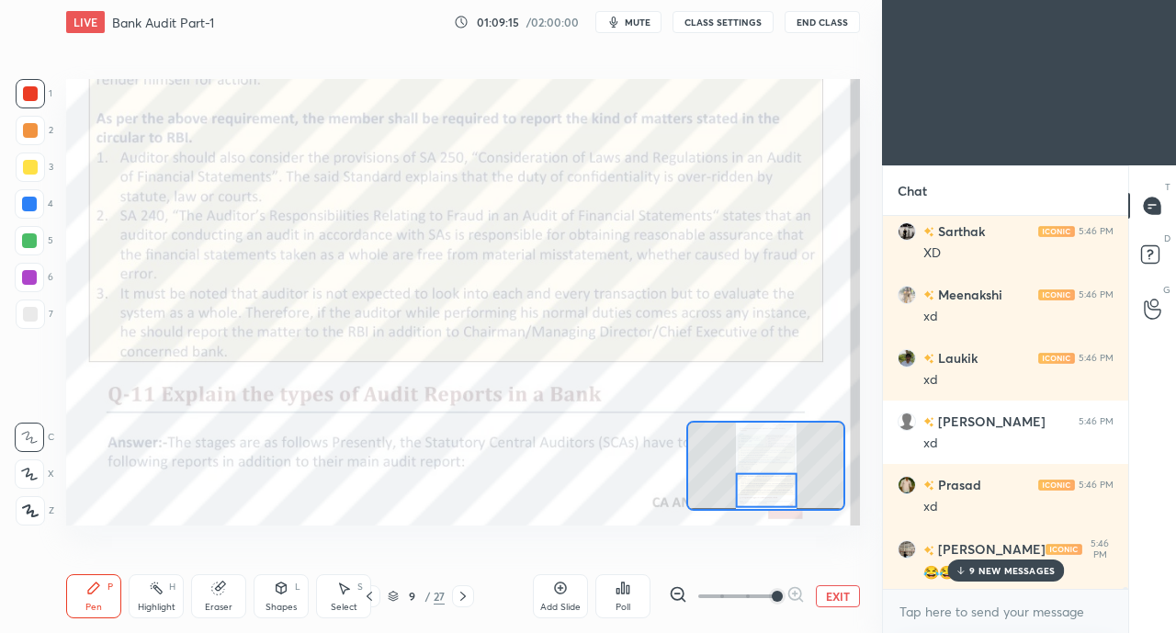
scroll to position [71057, 0]
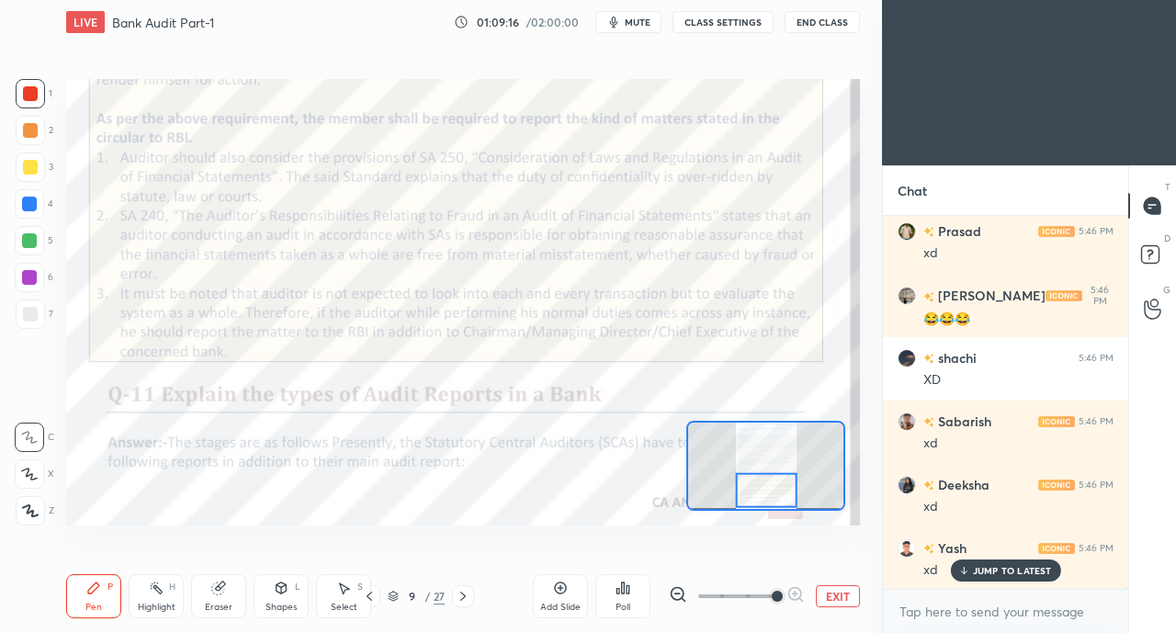
click at [995, 573] on p "JUMP TO LATEST" at bounding box center [1012, 570] width 79 height 11
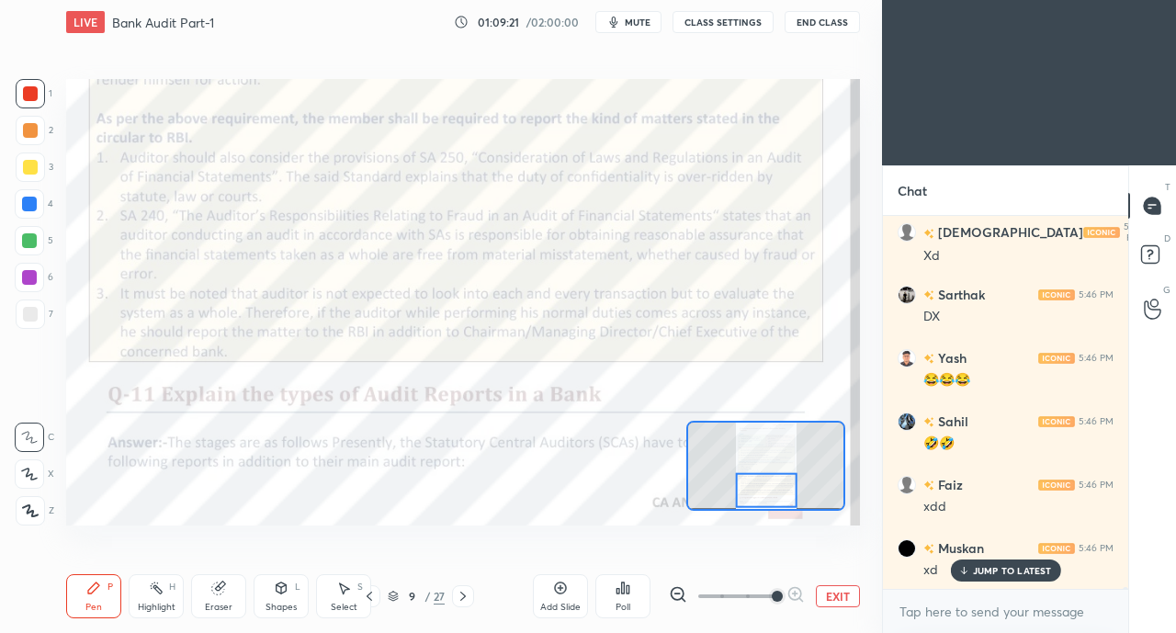
scroll to position [71565, 0]
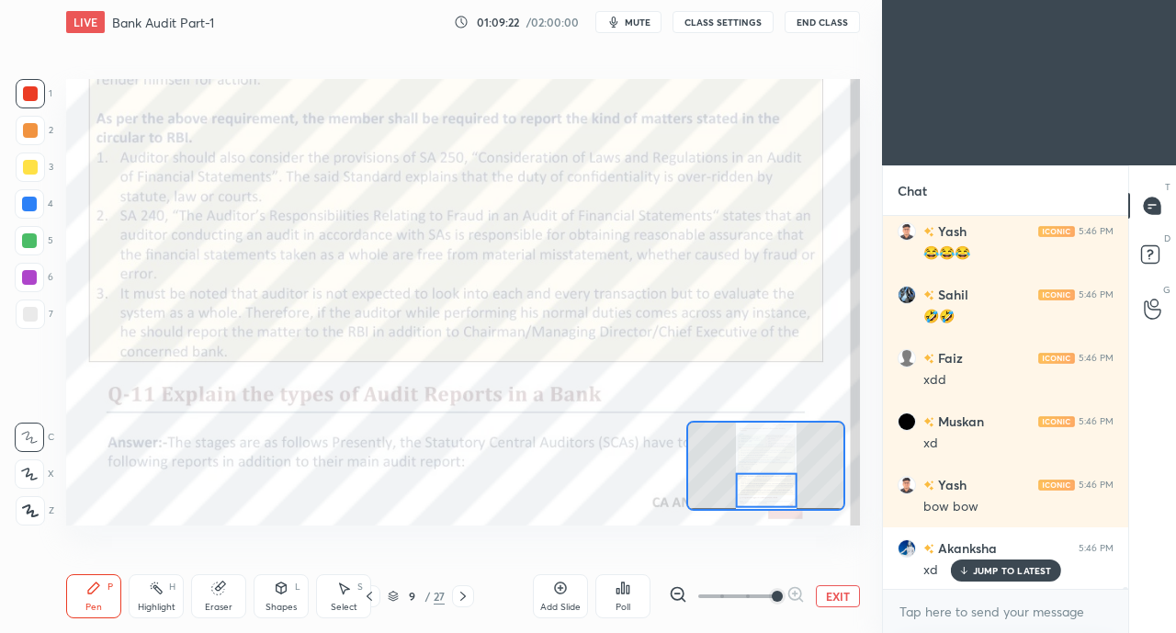
click at [976, 567] on p "JUMP TO LATEST" at bounding box center [1012, 570] width 79 height 11
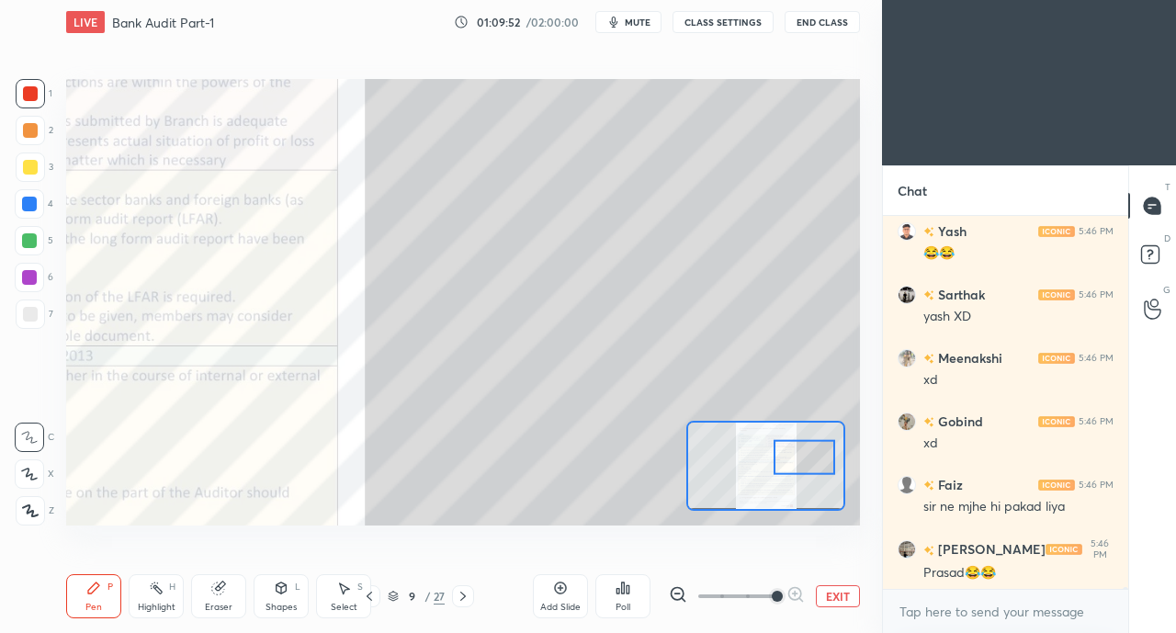
scroll to position [72136, 0]
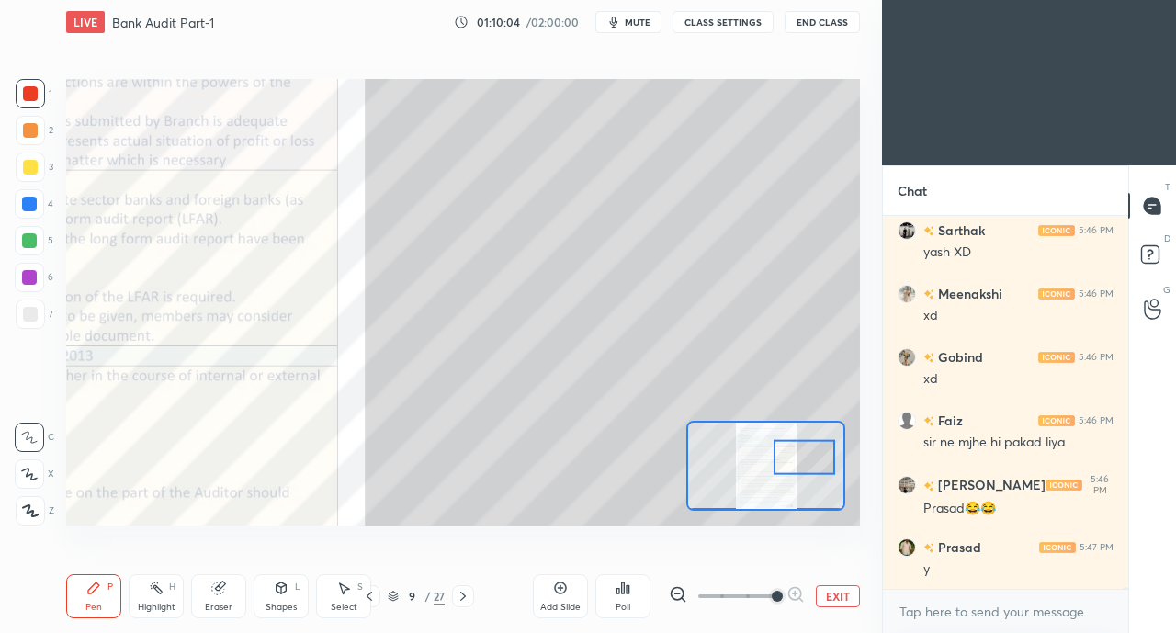
click at [21, 168] on div at bounding box center [30, 167] width 29 height 29
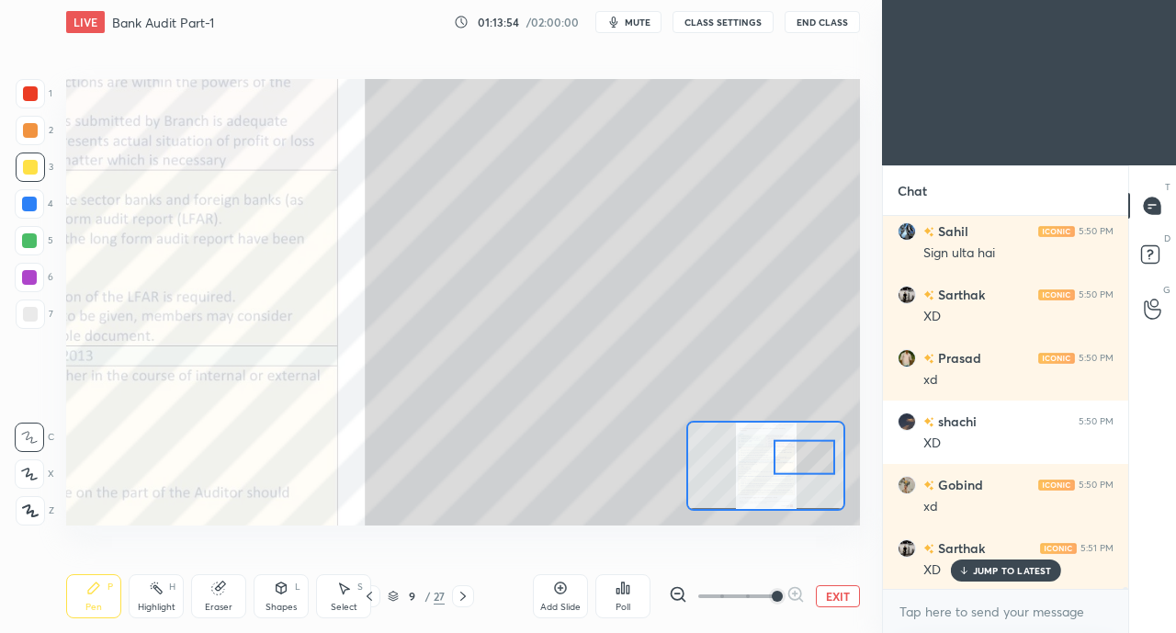
scroll to position [78525, 0]
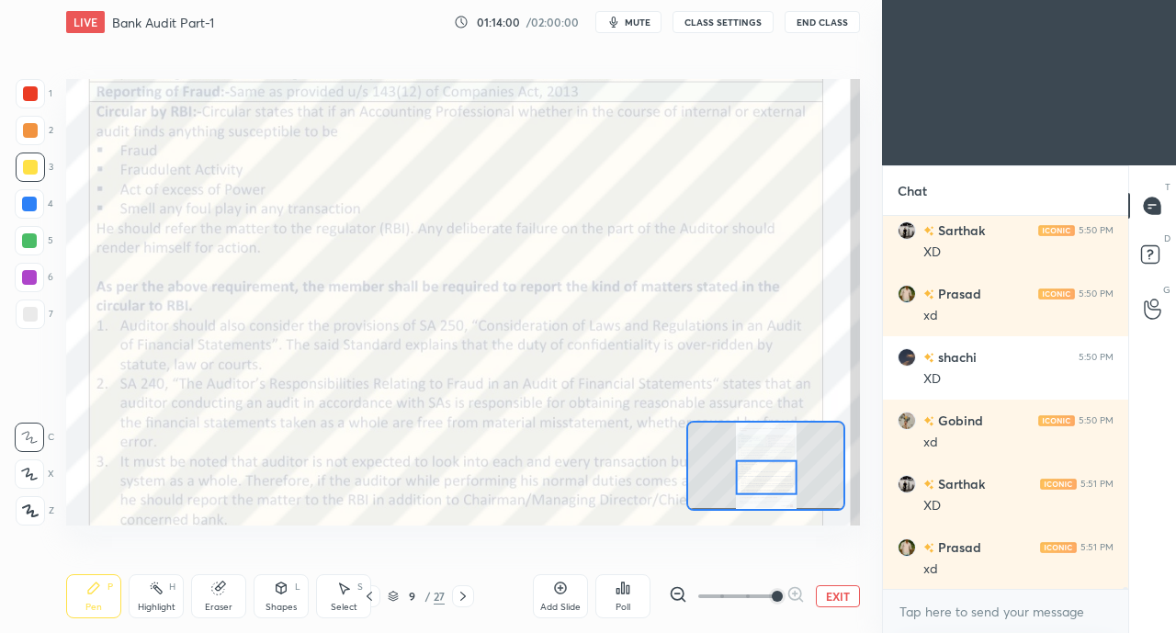
click at [28, 95] on div at bounding box center [30, 93] width 15 height 15
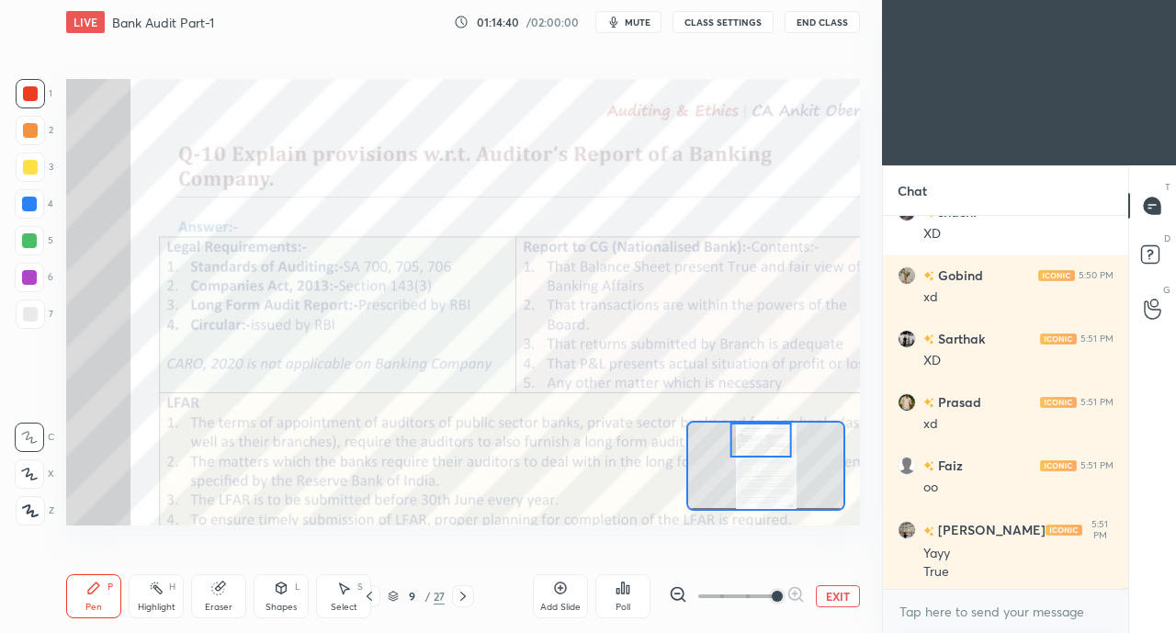
scroll to position [78733, 0]
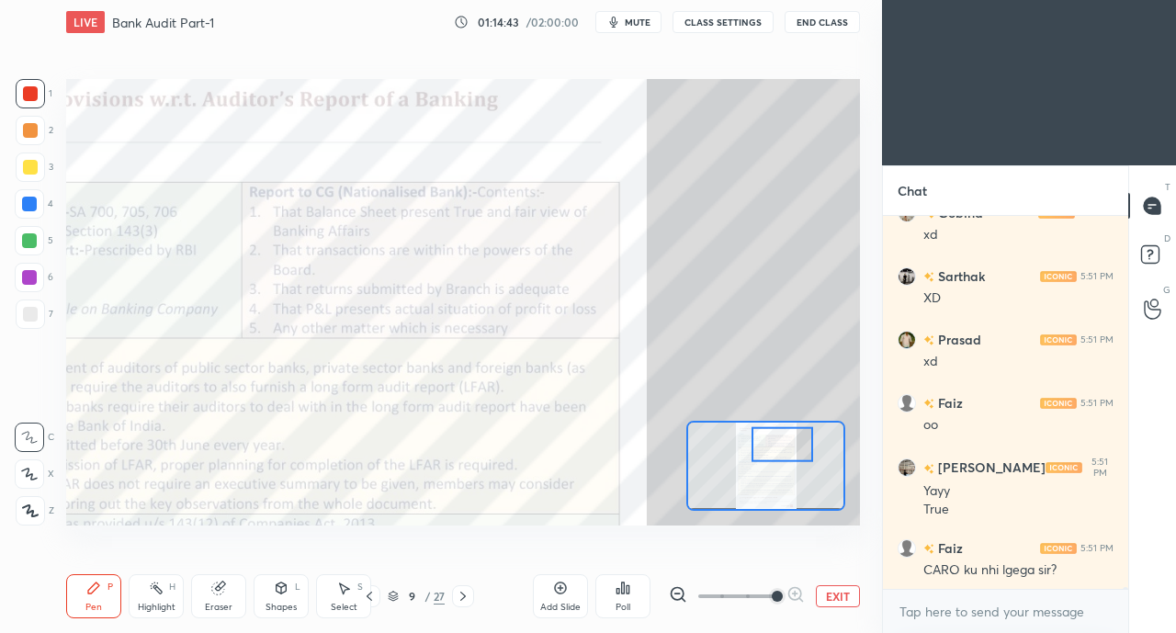
click at [28, 209] on div at bounding box center [29, 204] width 15 height 15
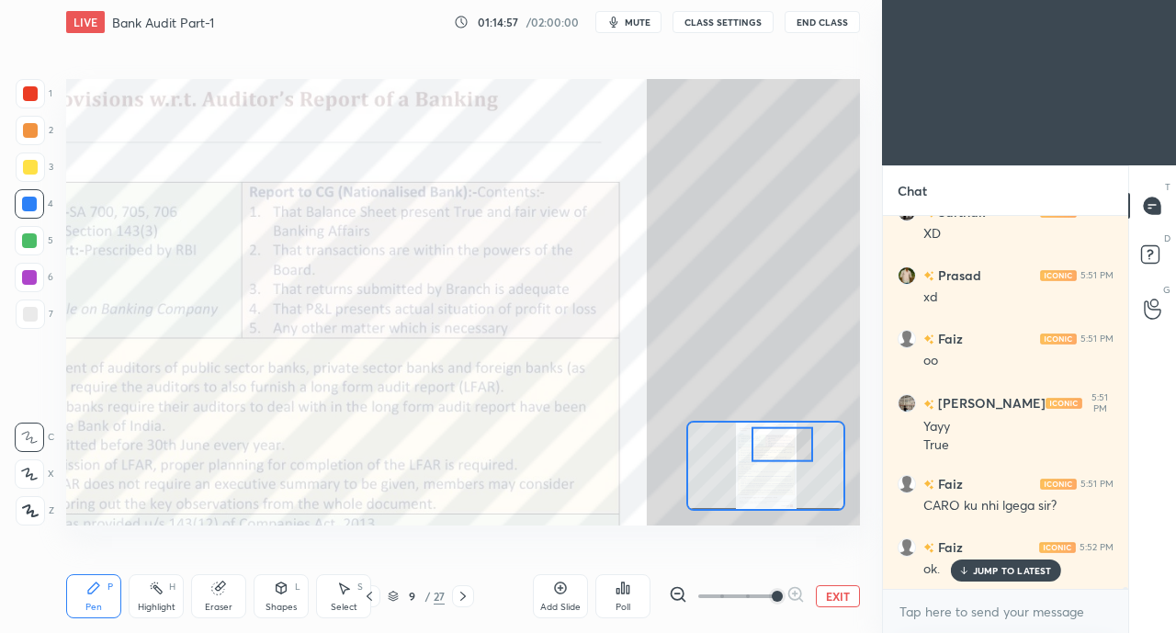
scroll to position [78860, 0]
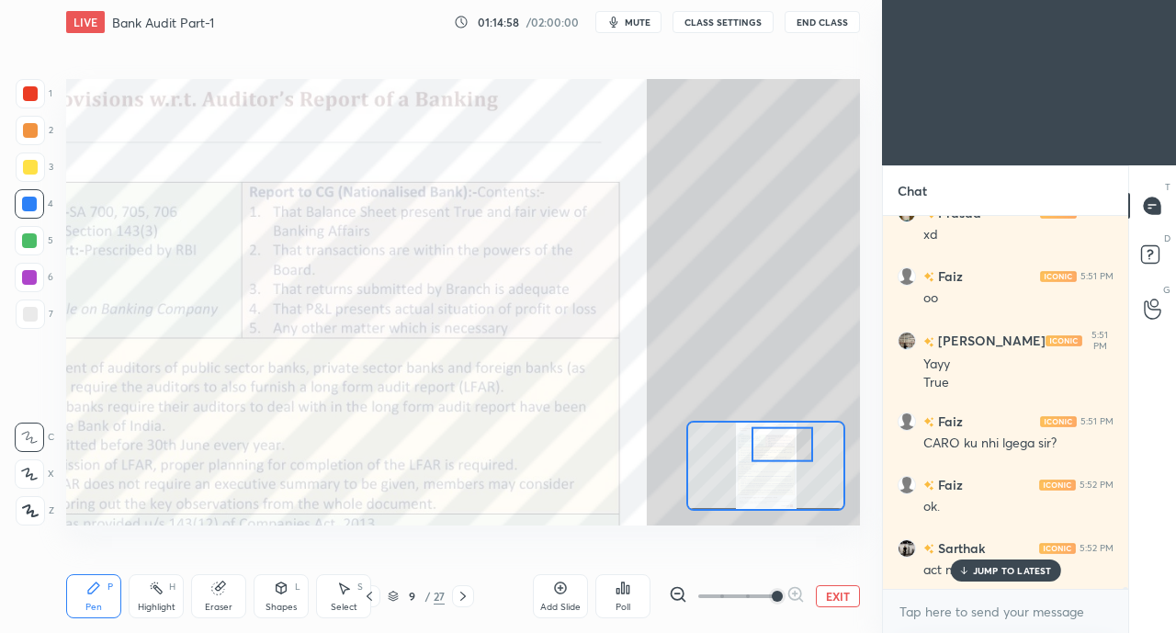
click at [978, 572] on p "JUMP TO LATEST" at bounding box center [1012, 570] width 79 height 11
click at [27, 98] on div at bounding box center [30, 93] width 15 height 15
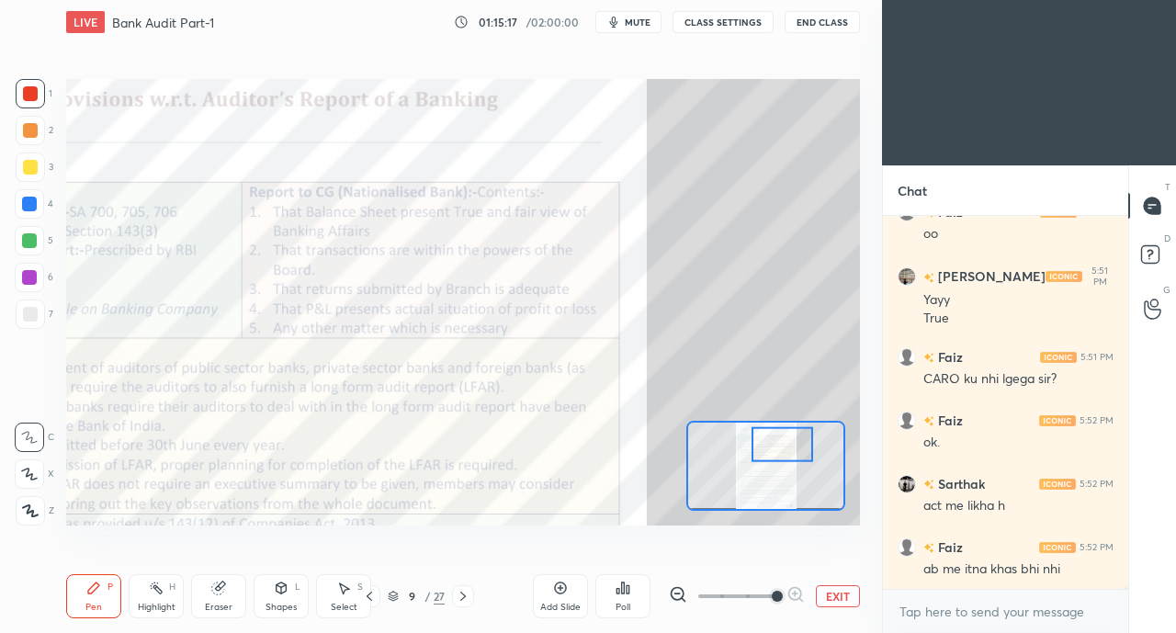
click at [26, 209] on div at bounding box center [29, 204] width 15 height 15
click at [27, 226] on div at bounding box center [29, 240] width 29 height 29
click at [37, 220] on div "4" at bounding box center [34, 207] width 39 height 37
click at [28, 206] on div at bounding box center [29, 204] width 15 height 15
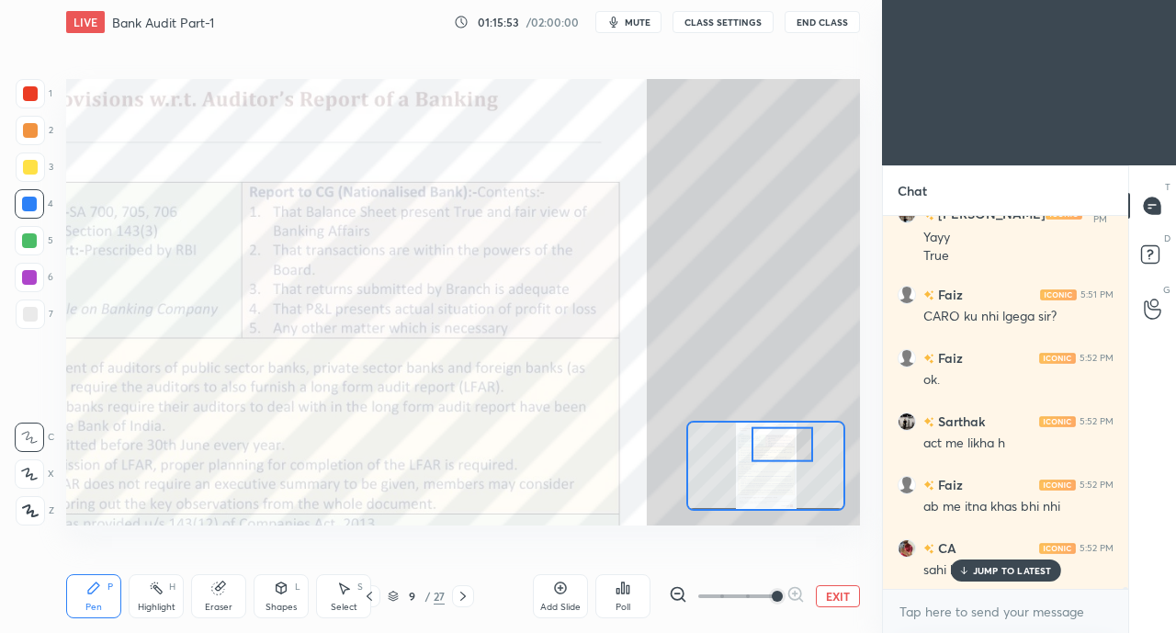
click at [979, 573] on p "JUMP TO LATEST" at bounding box center [1012, 570] width 79 height 11
click at [468, 596] on icon at bounding box center [463, 596] width 15 height 15
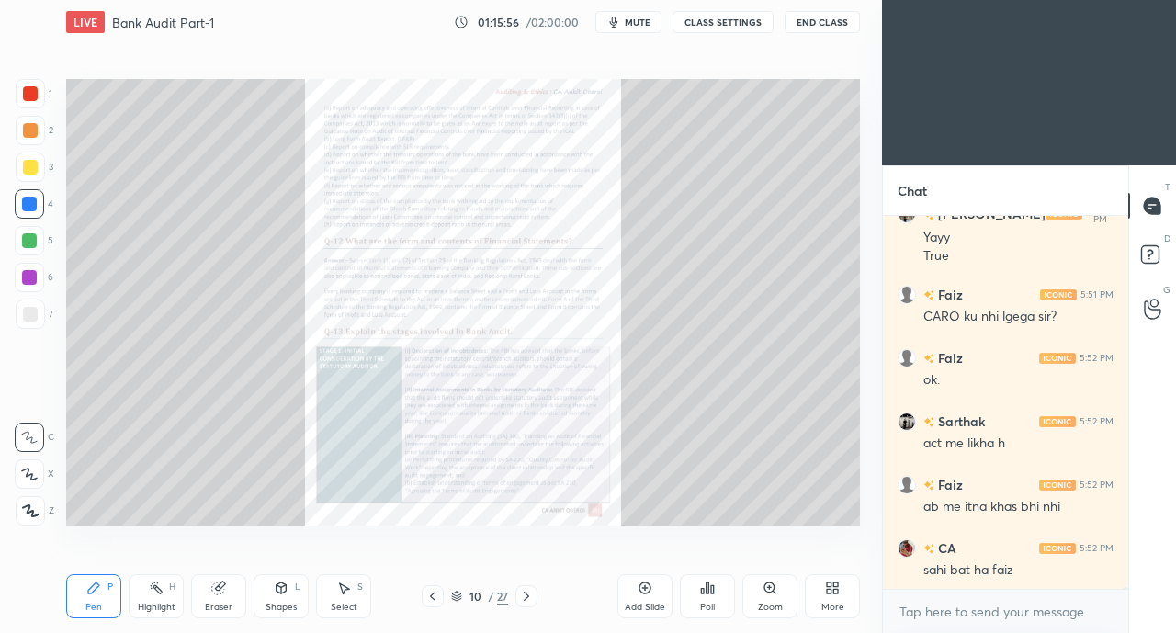
click at [434, 595] on icon at bounding box center [432, 596] width 15 height 15
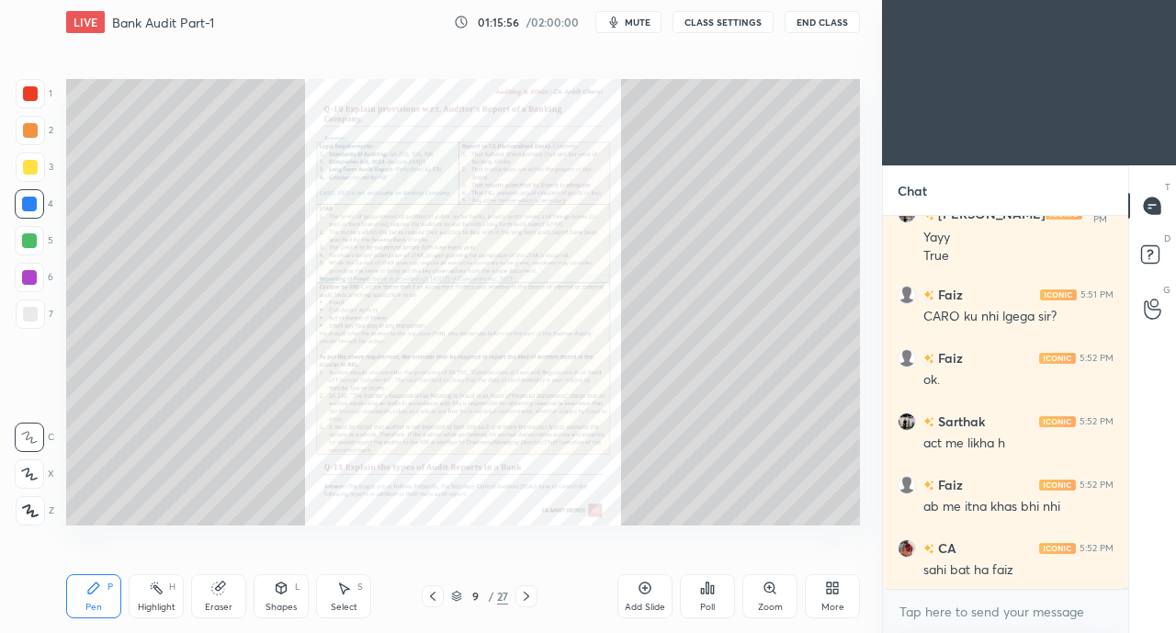
click at [434, 596] on icon at bounding box center [432, 596] width 15 height 15
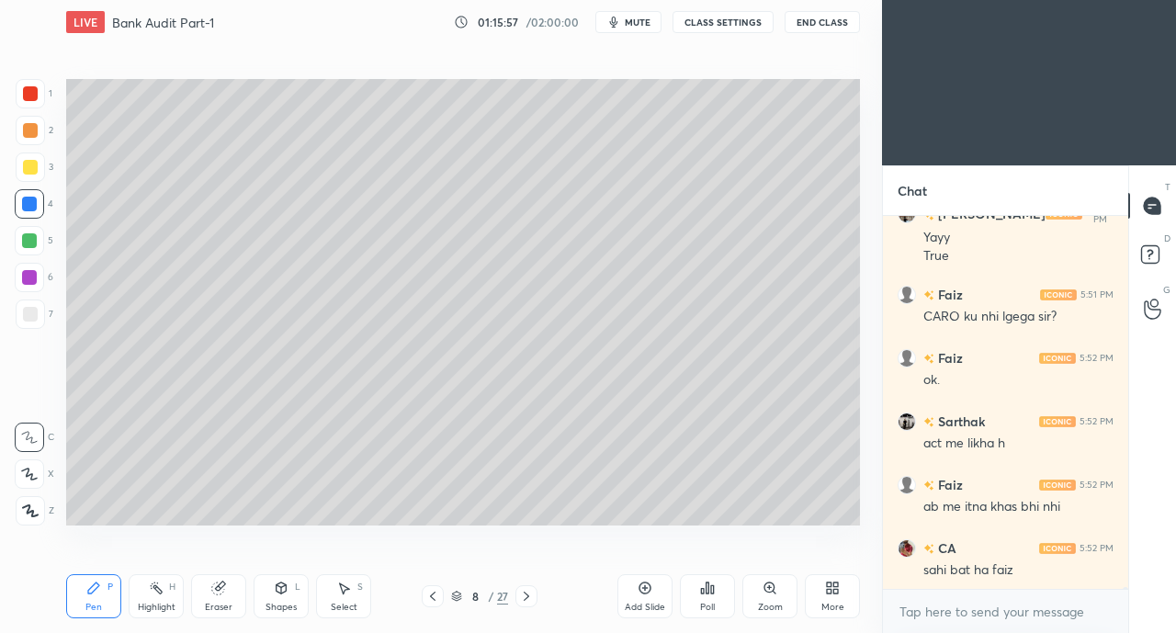
click at [434, 597] on icon at bounding box center [432, 596] width 15 height 15
click at [529, 595] on icon at bounding box center [526, 596] width 15 height 15
click at [29, 170] on div at bounding box center [30, 167] width 15 height 15
click at [219, 590] on icon at bounding box center [218, 589] width 12 height 12
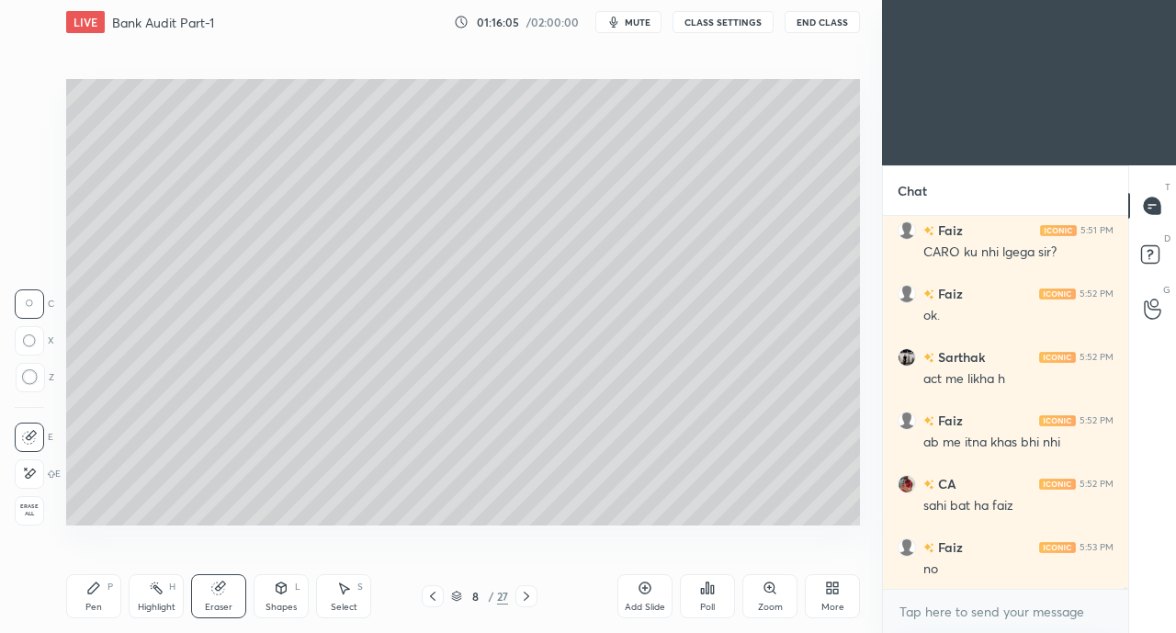
click at [82, 591] on div "Pen P" at bounding box center [93, 596] width 55 height 44
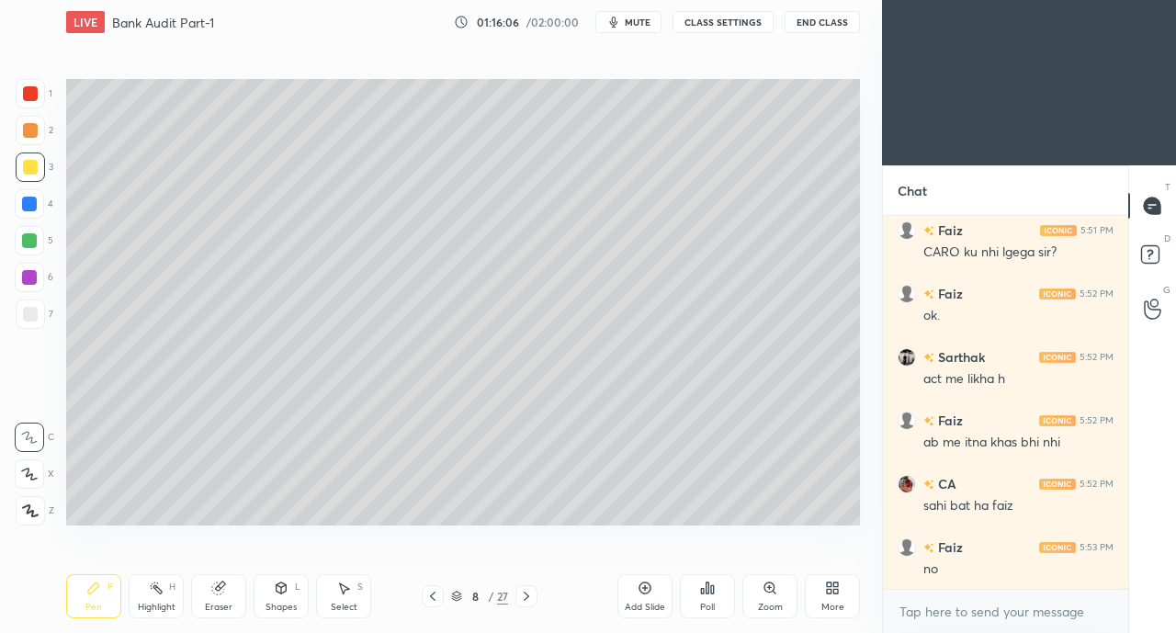
click at [29, 481] on div at bounding box center [29, 473] width 29 height 29
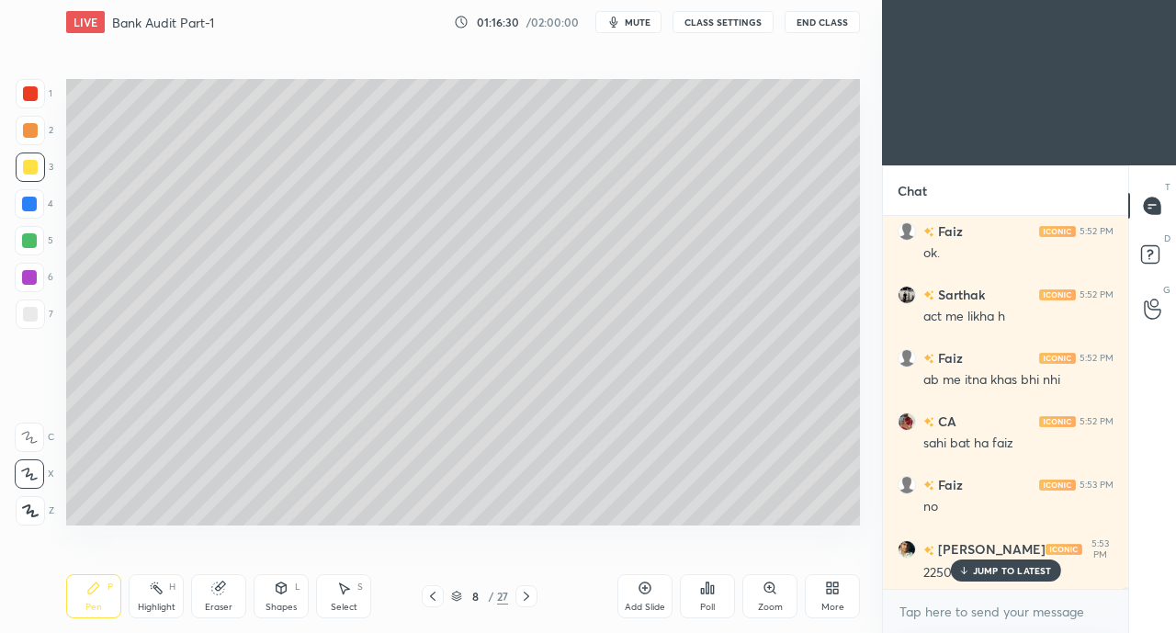
click at [964, 571] on icon at bounding box center [964, 570] width 0 height 6
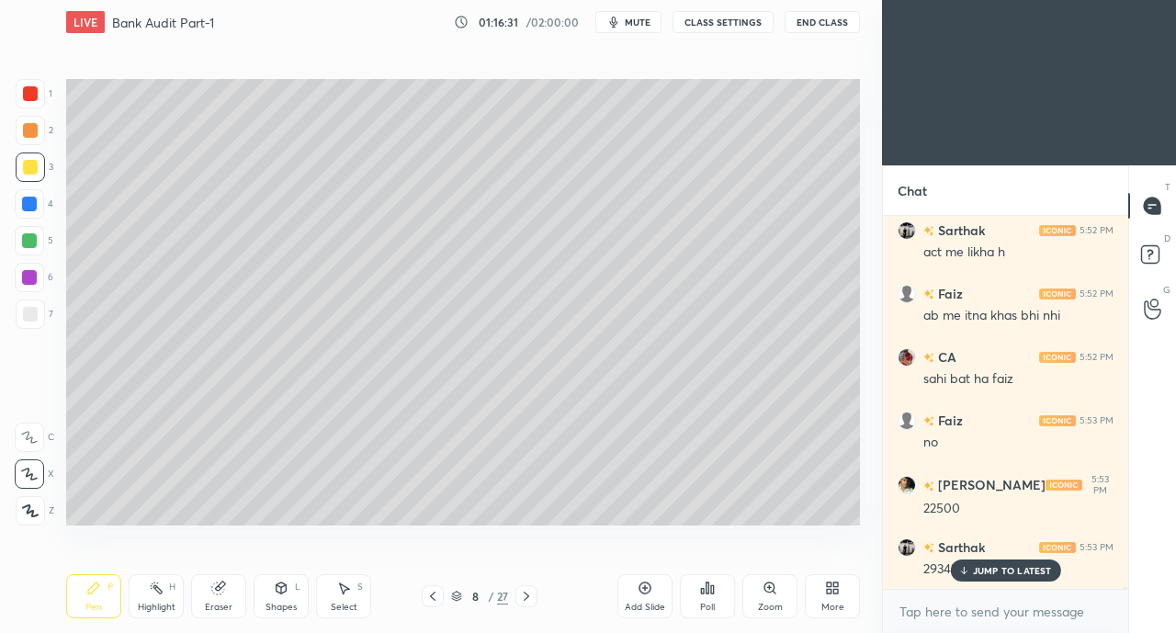
scroll to position [79240, 0]
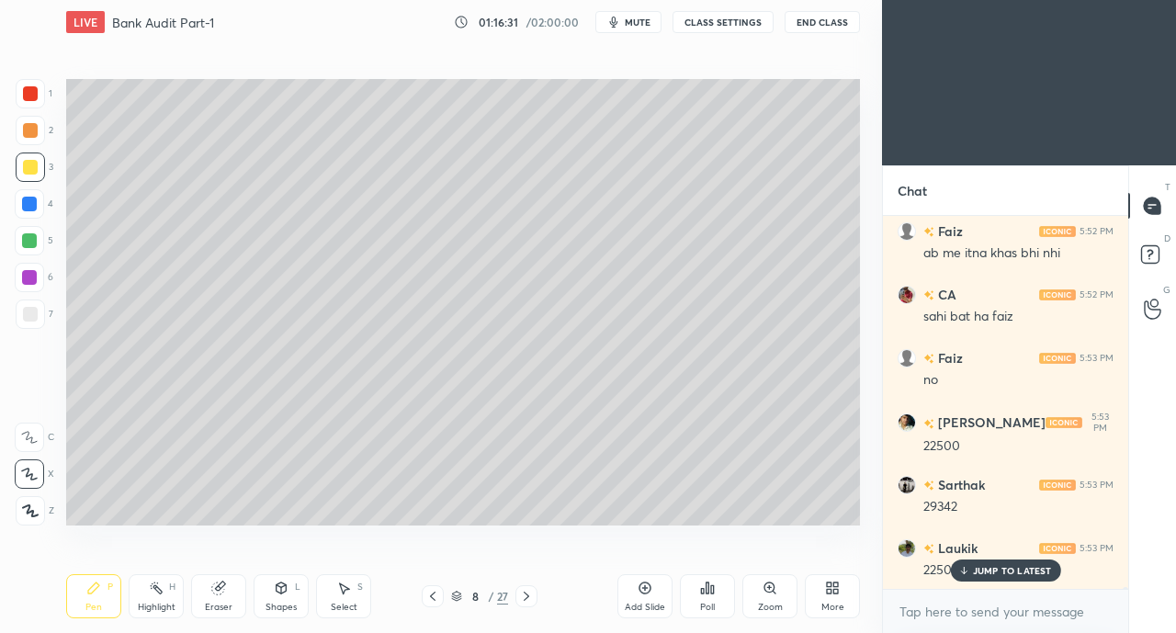
click at [219, 594] on icon at bounding box center [218, 589] width 12 height 12
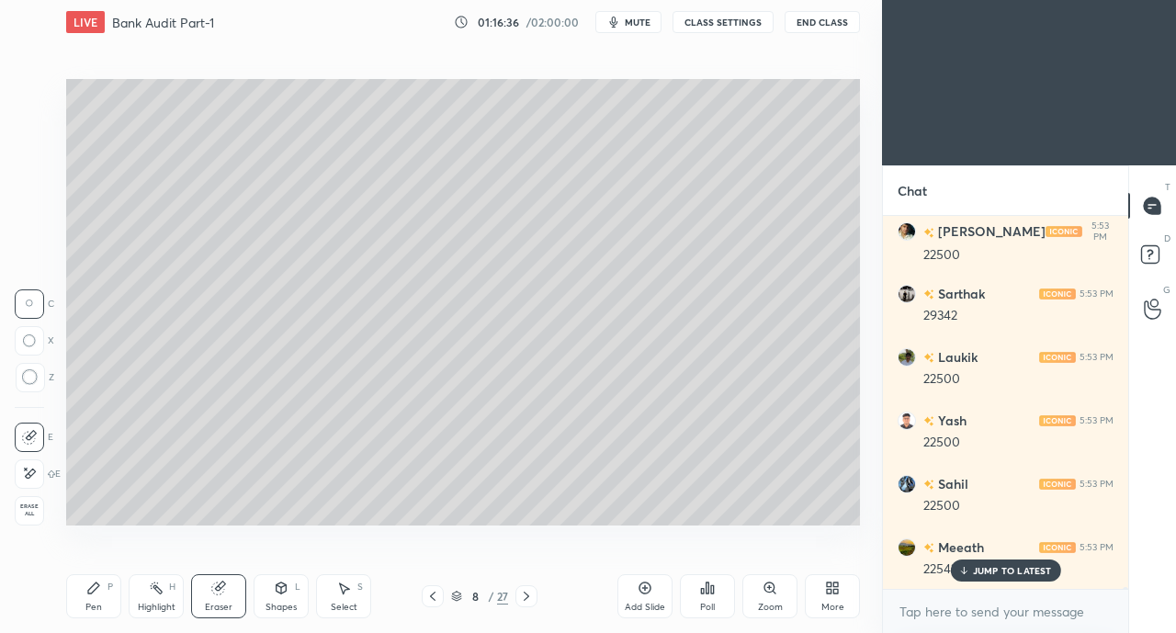
scroll to position [79494, 0]
click at [969, 575] on icon at bounding box center [963, 570] width 12 height 11
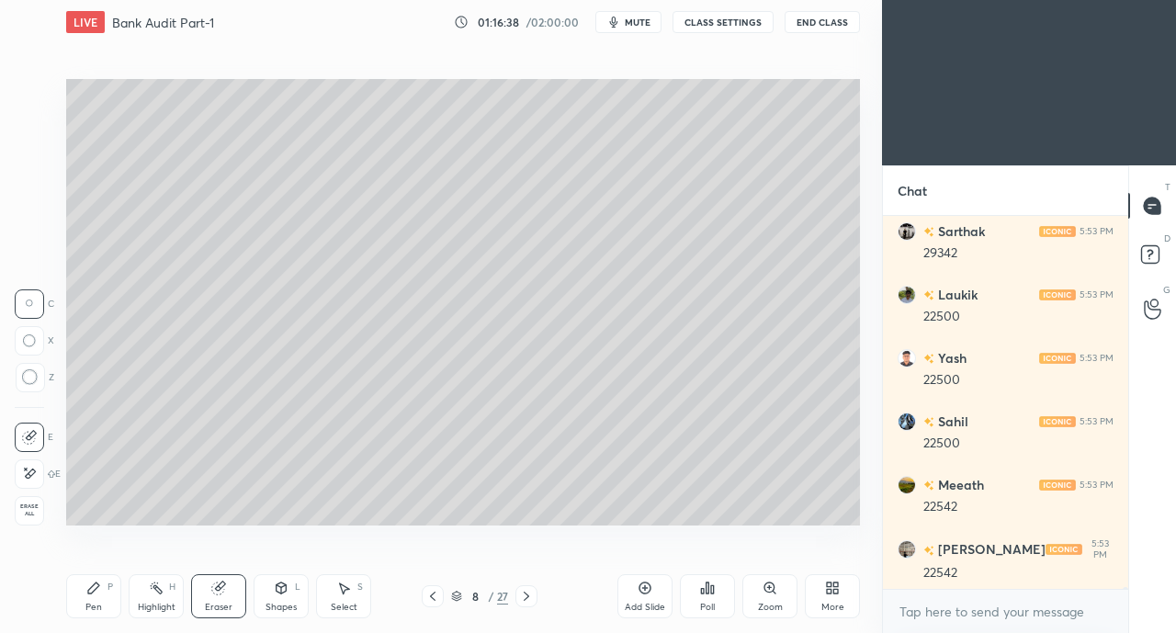
scroll to position [79558, 0]
click at [102, 593] on div "Pen P" at bounding box center [93, 596] width 55 height 44
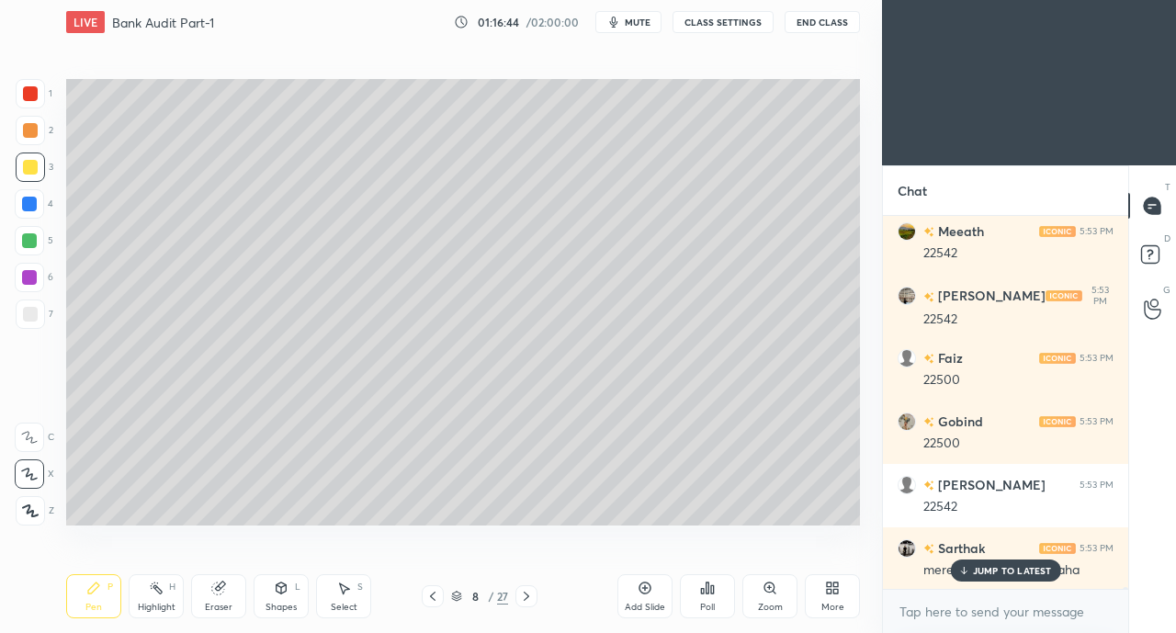
scroll to position [79874, 0]
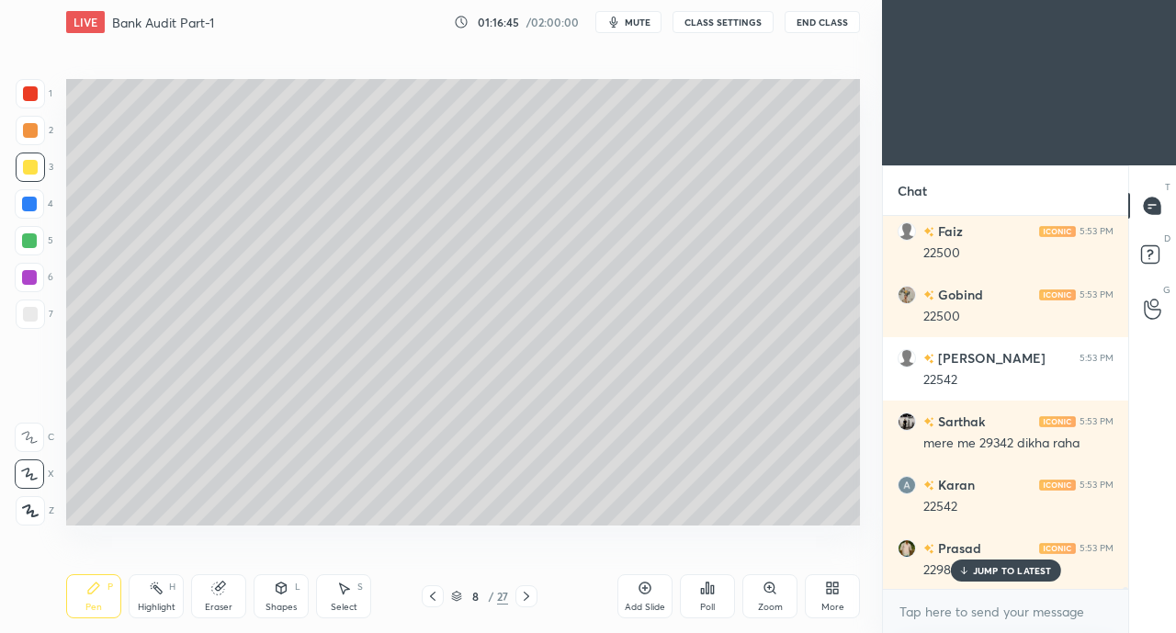
click at [967, 567] on icon at bounding box center [963, 570] width 12 height 11
click at [34, 319] on div at bounding box center [30, 314] width 15 height 15
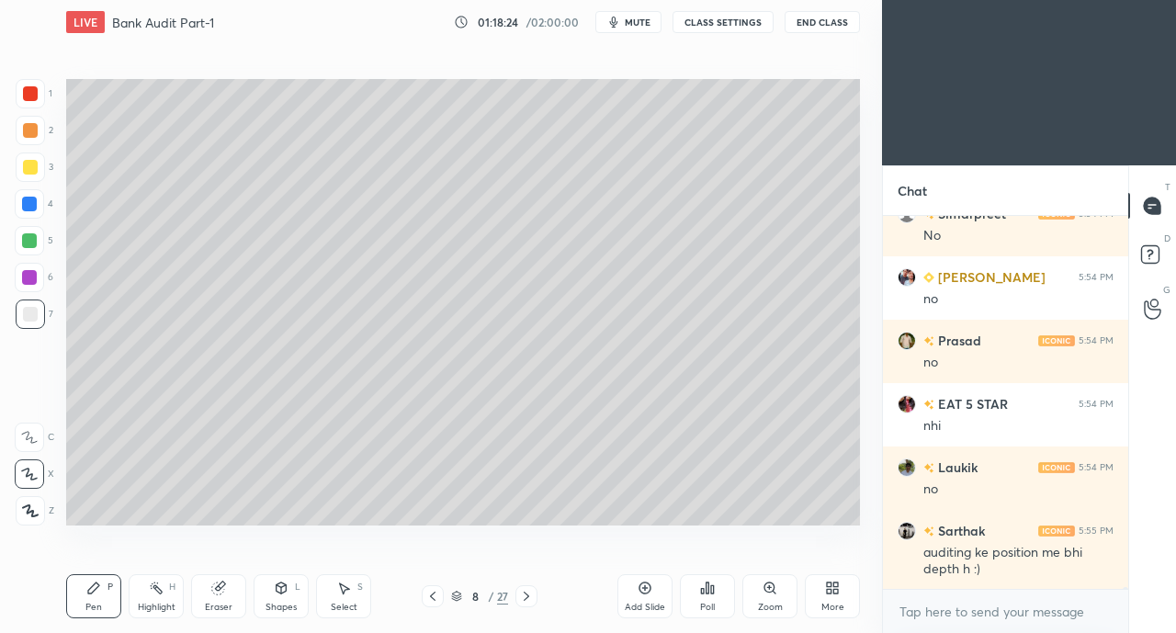
scroll to position [80905, 0]
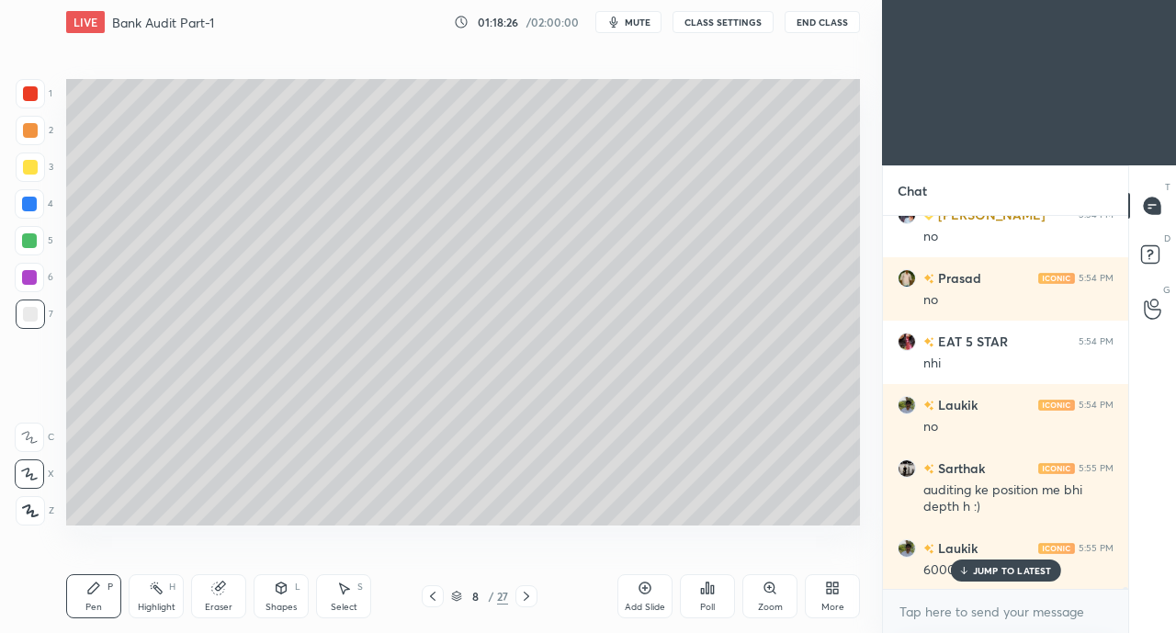
click at [972, 567] on div "JUMP TO LATEST" at bounding box center [1005, 571] width 110 height 22
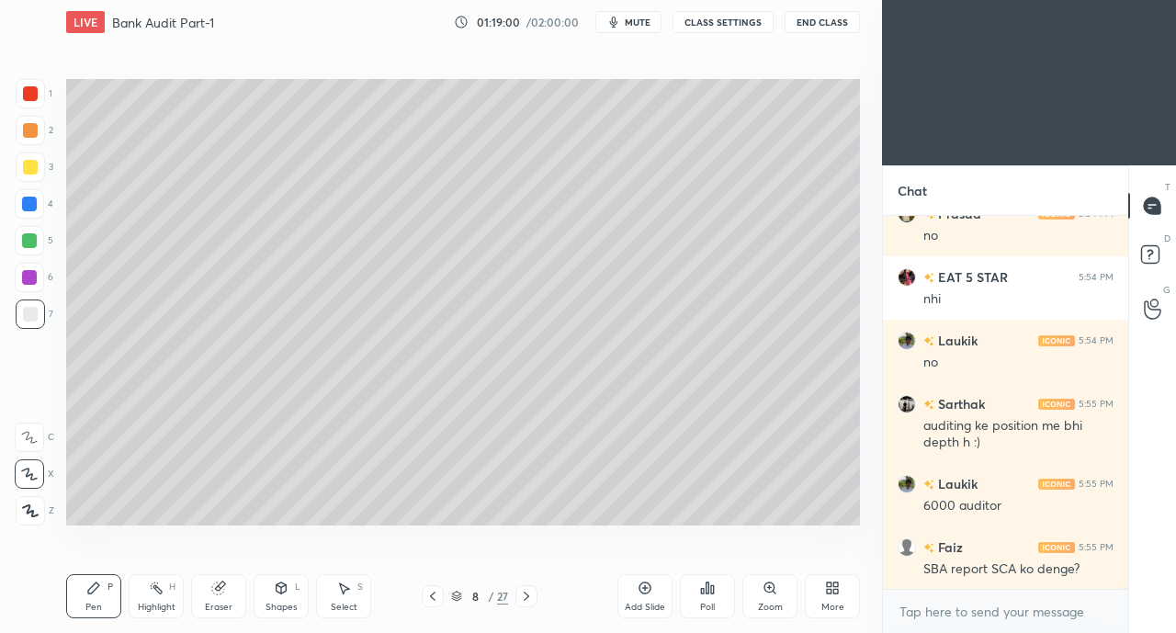
scroll to position [81032, 0]
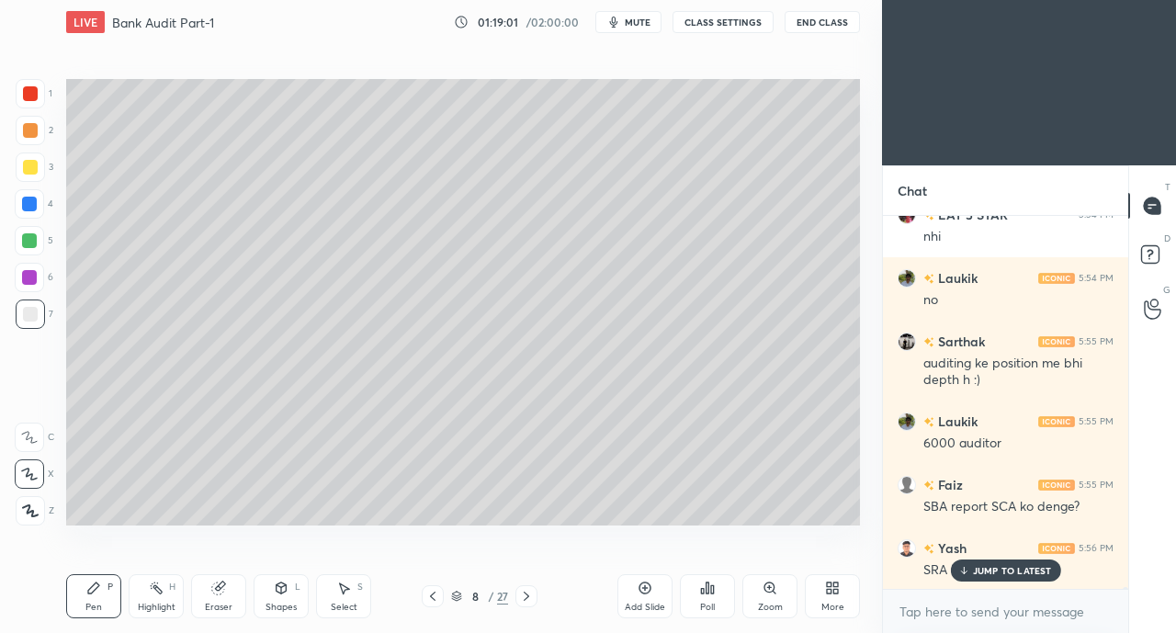
click at [996, 570] on p "JUMP TO LATEST" at bounding box center [1012, 570] width 79 height 11
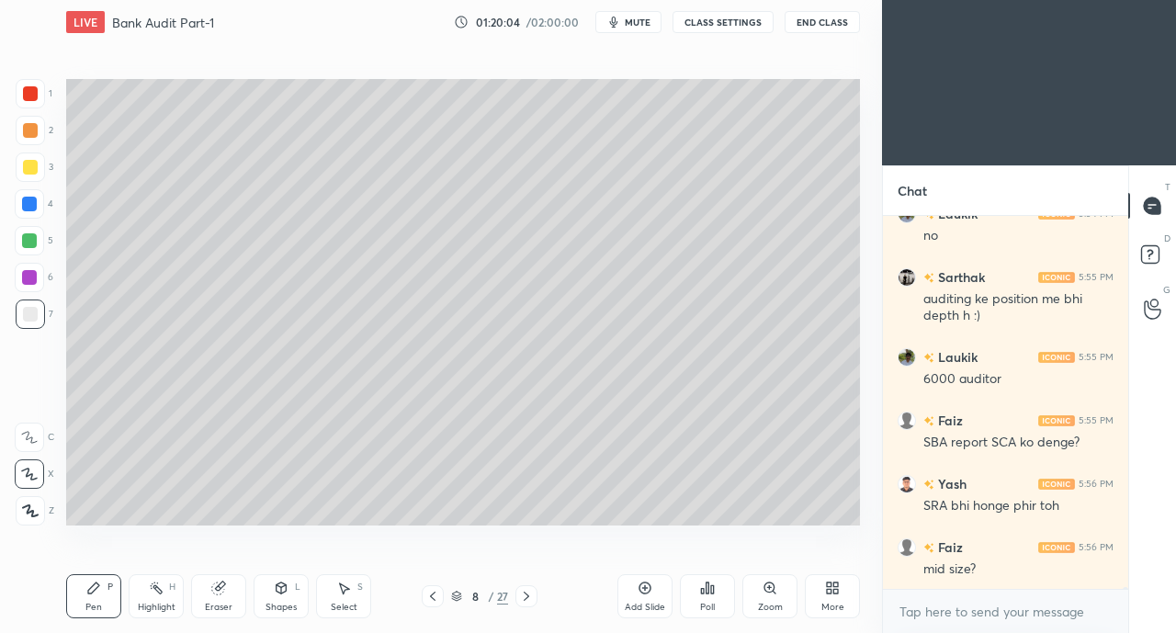
click at [225, 591] on icon at bounding box center [218, 588] width 15 height 15
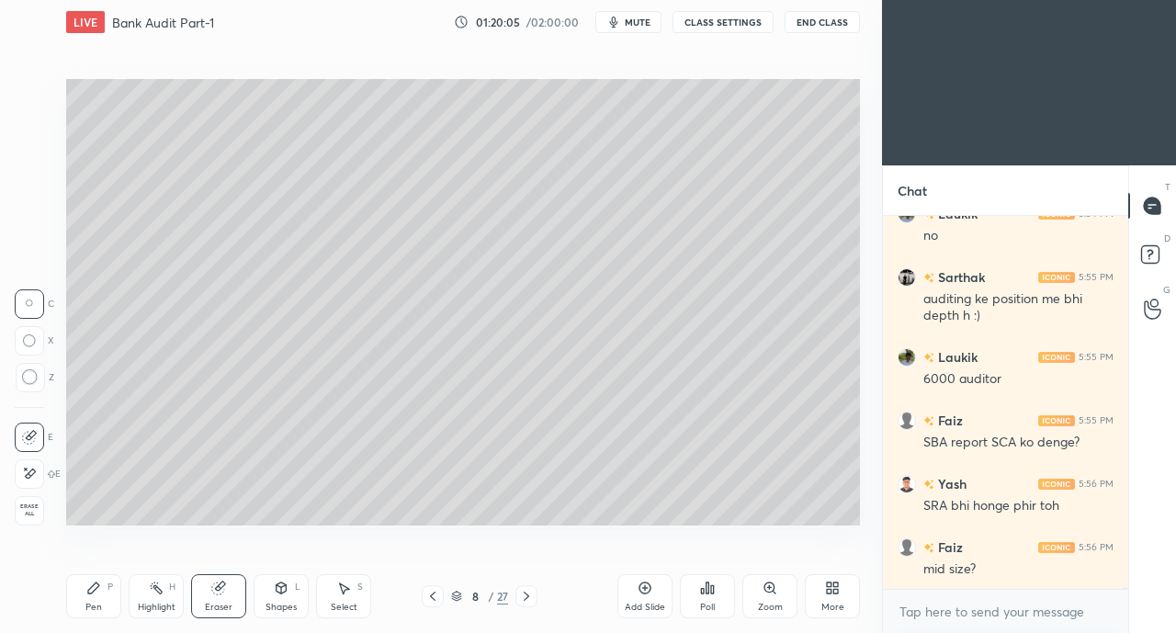
click at [31, 463] on div at bounding box center [29, 473] width 29 height 29
click at [91, 603] on div "Pen" at bounding box center [93, 607] width 17 height 9
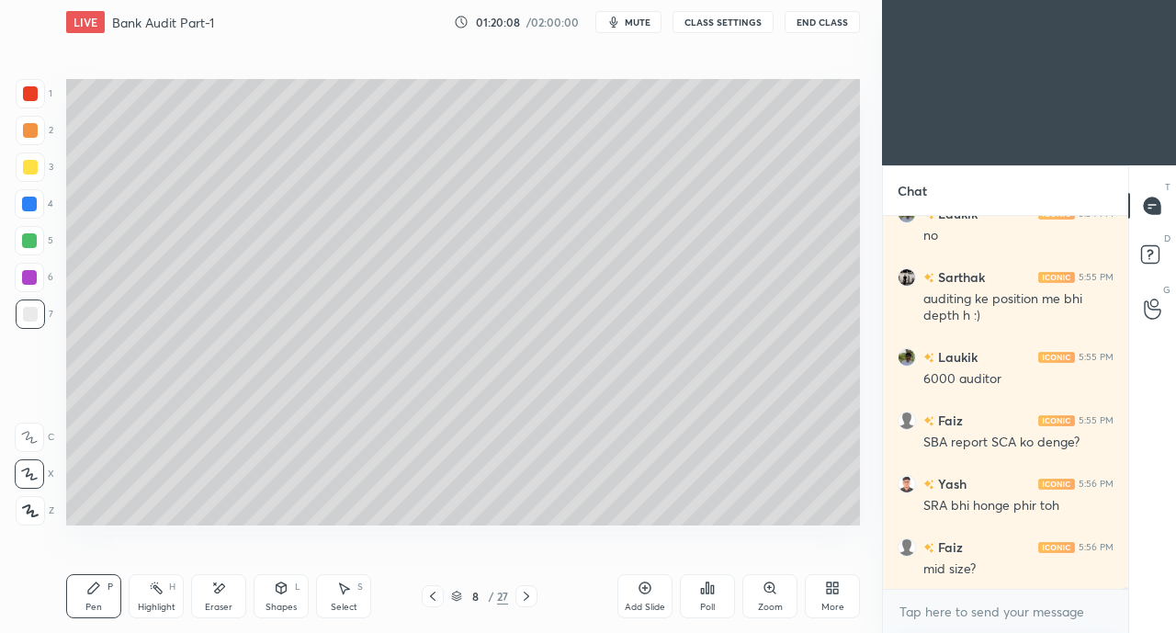
click at [30, 167] on div at bounding box center [30, 167] width 15 height 15
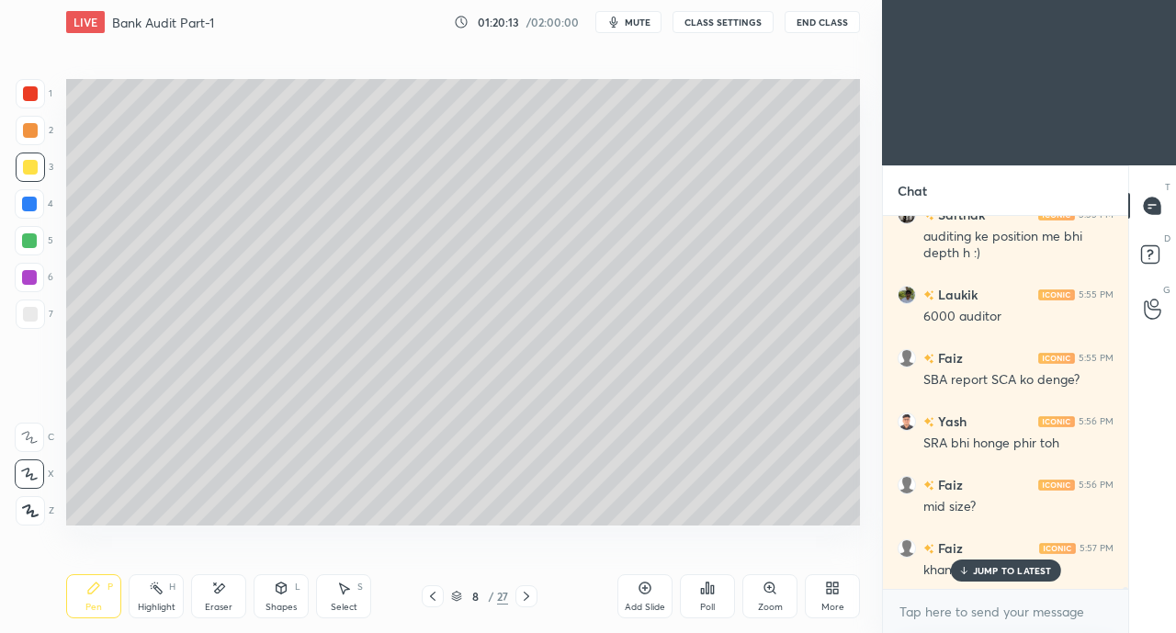
click at [956, 571] on div "JUMP TO LATEST" at bounding box center [1005, 571] width 110 height 22
click at [531, 592] on icon at bounding box center [526, 596] width 15 height 15
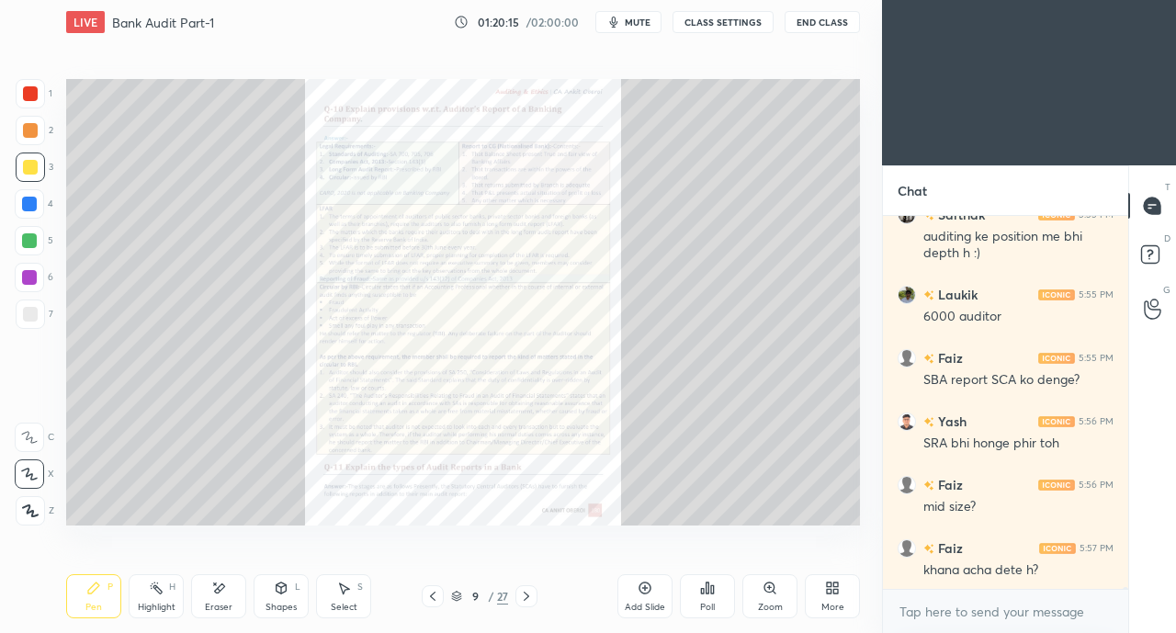
click at [527, 594] on icon at bounding box center [526, 596] width 15 height 15
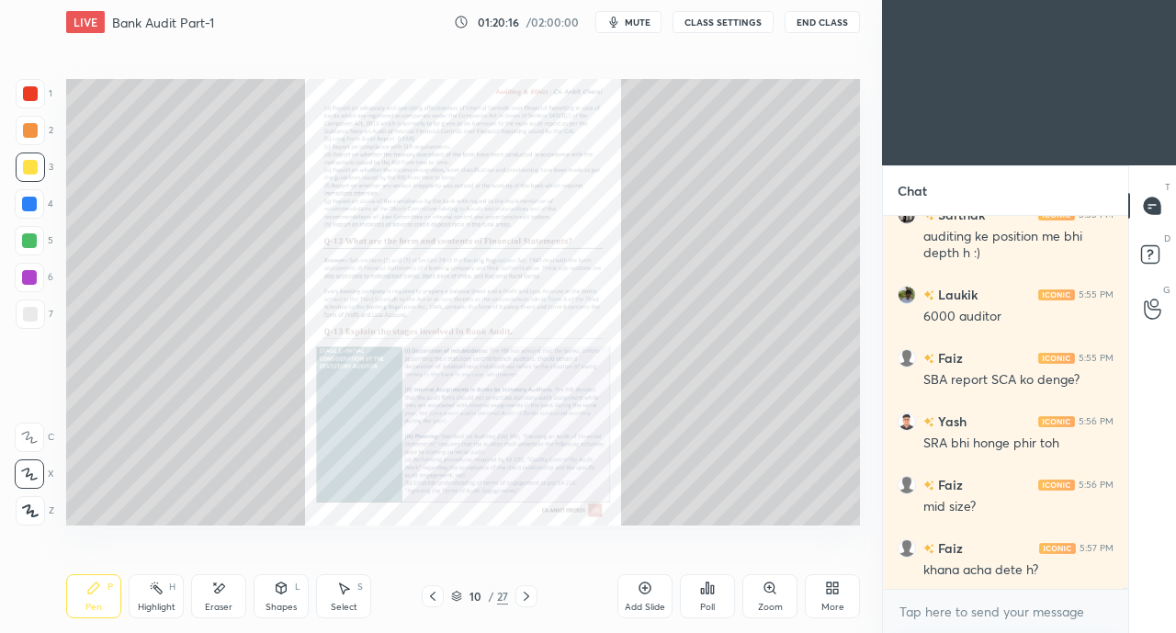
click at [437, 594] on icon at bounding box center [432, 596] width 15 height 15
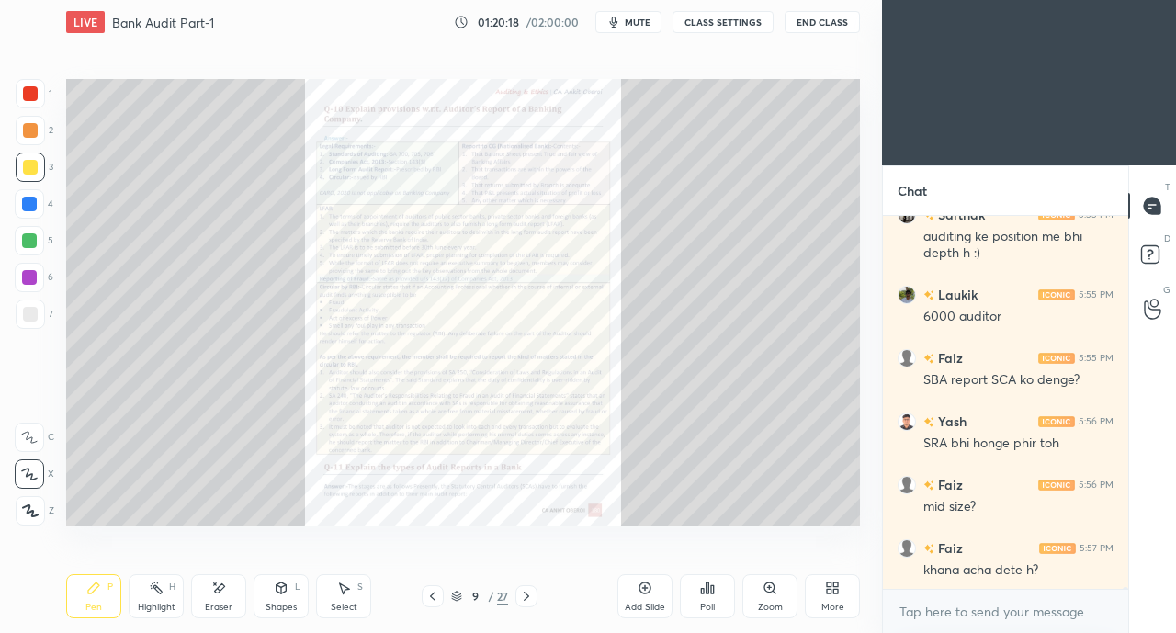
scroll to position [81223, 0]
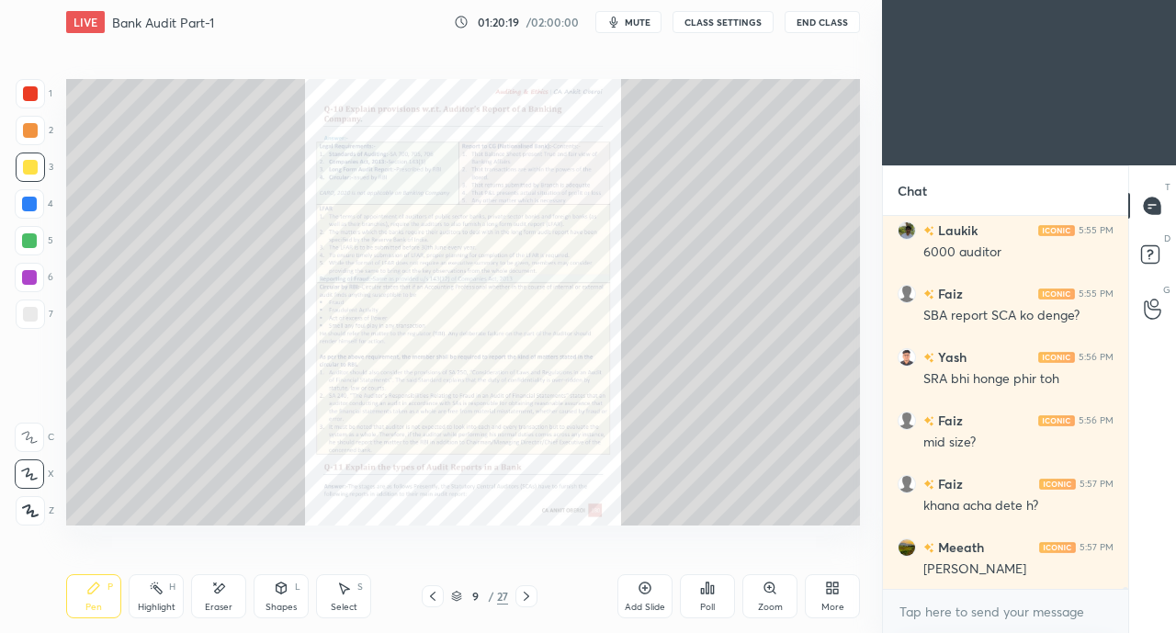
click at [526, 598] on icon at bounding box center [526, 596] width 15 height 15
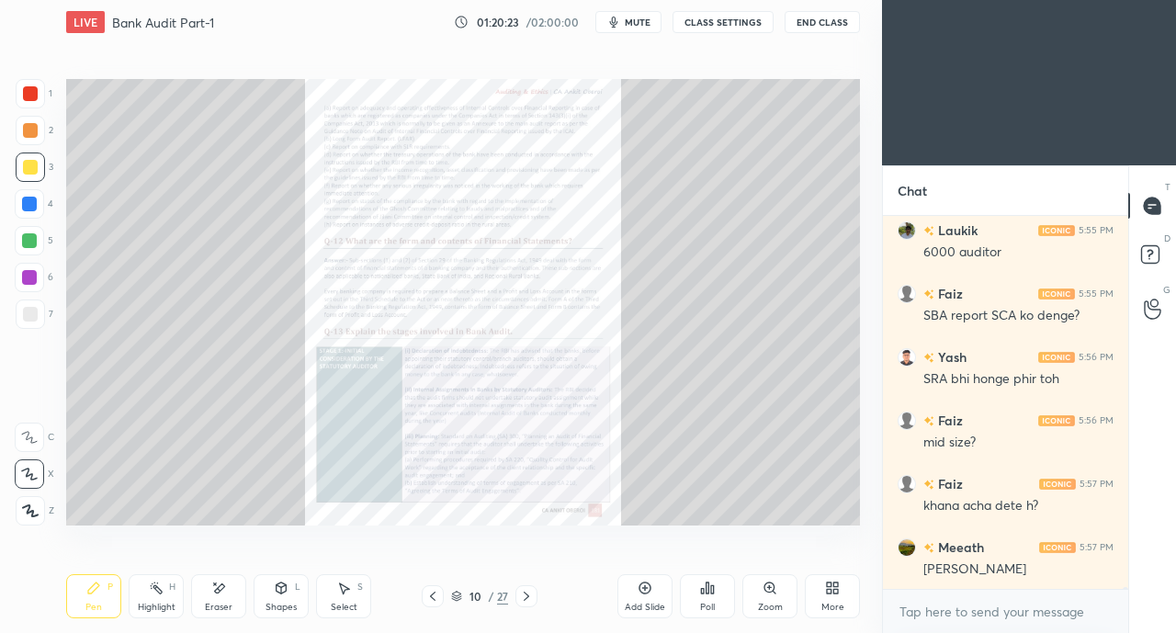
click at [432, 593] on icon at bounding box center [432, 596] width 15 height 15
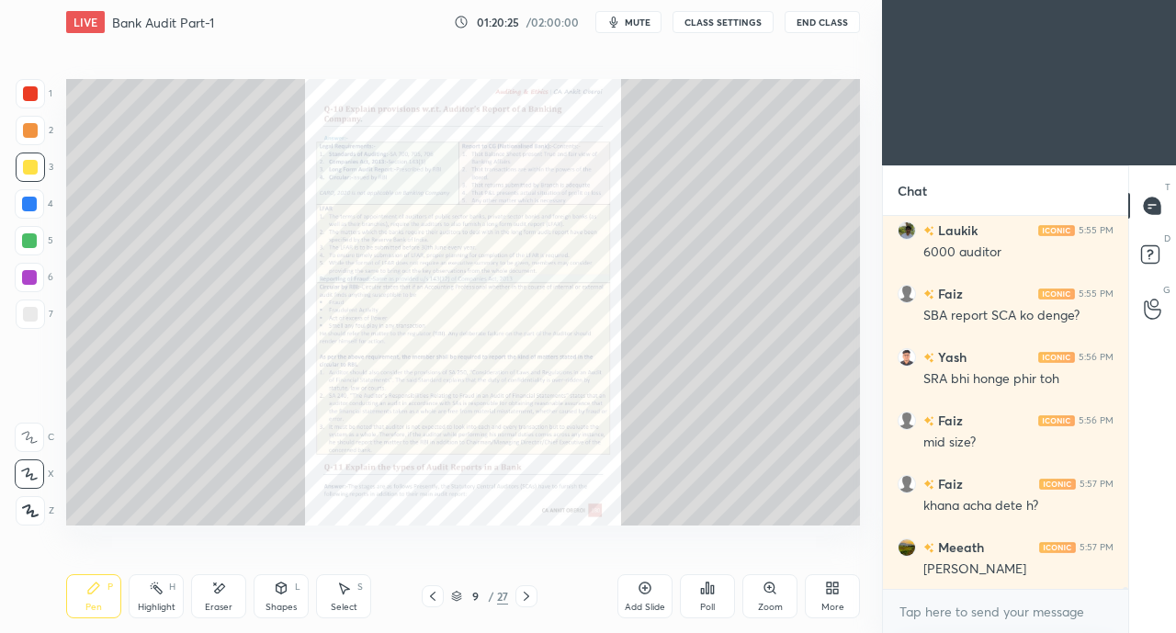
click at [765, 592] on icon at bounding box center [769, 588] width 10 height 10
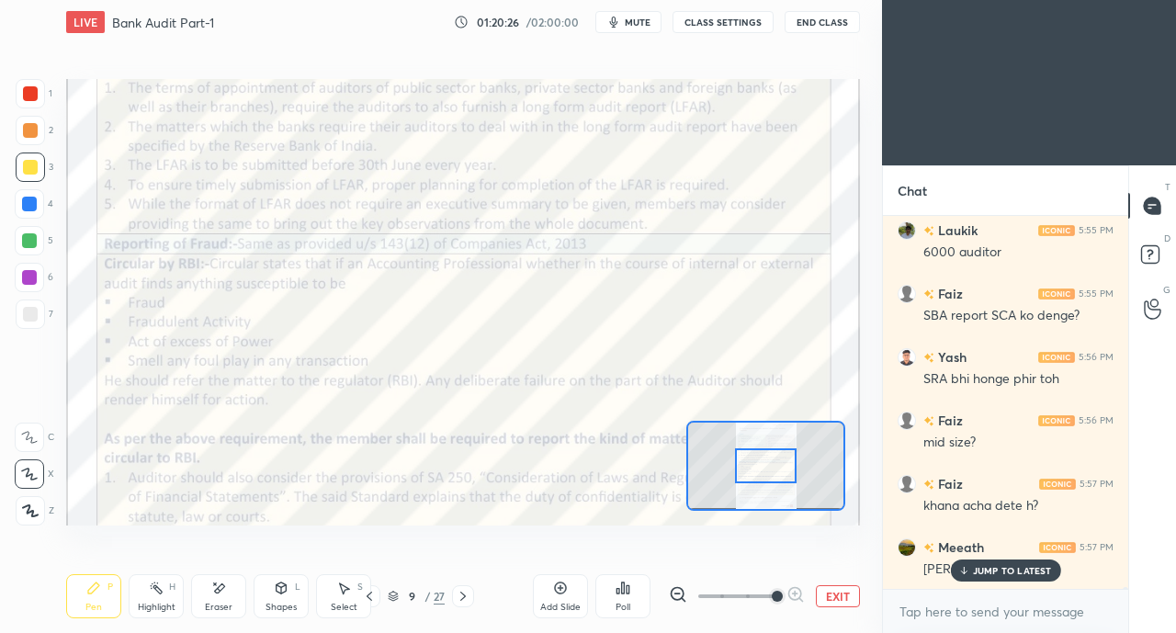
scroll to position [81285, 0]
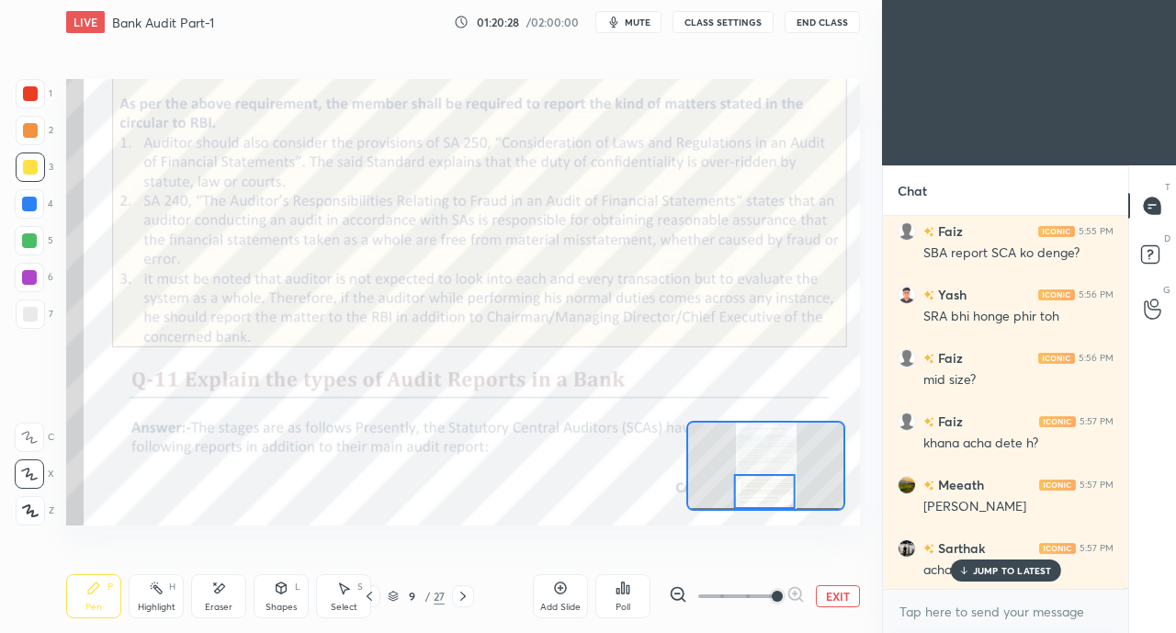
click at [966, 574] on icon at bounding box center [963, 570] width 12 height 11
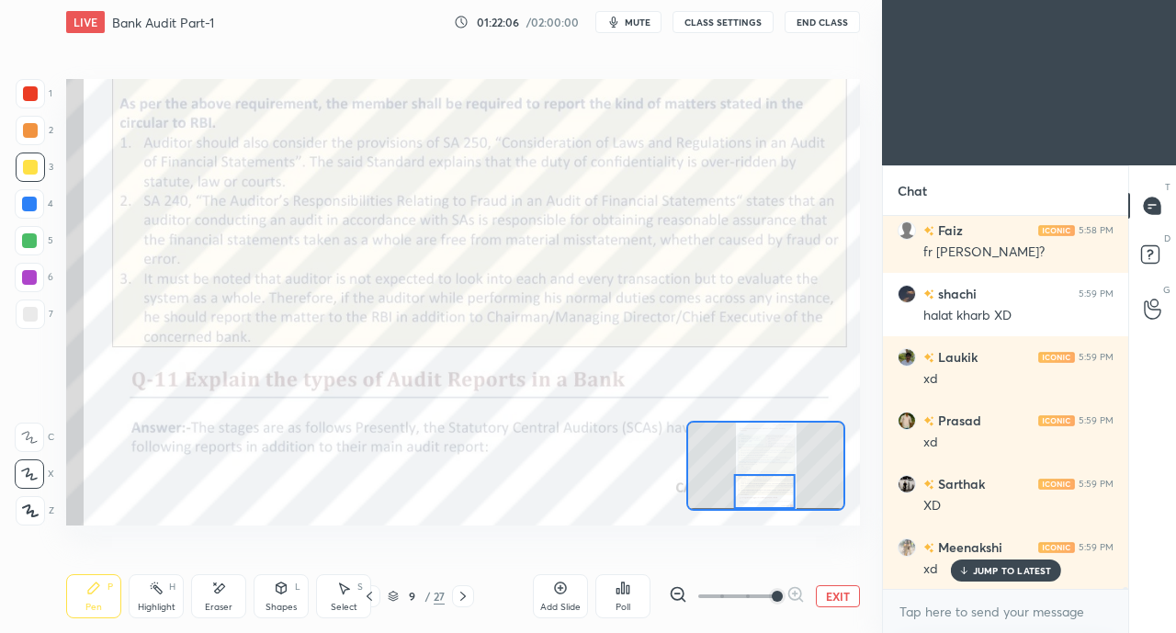
scroll to position [83764, 0]
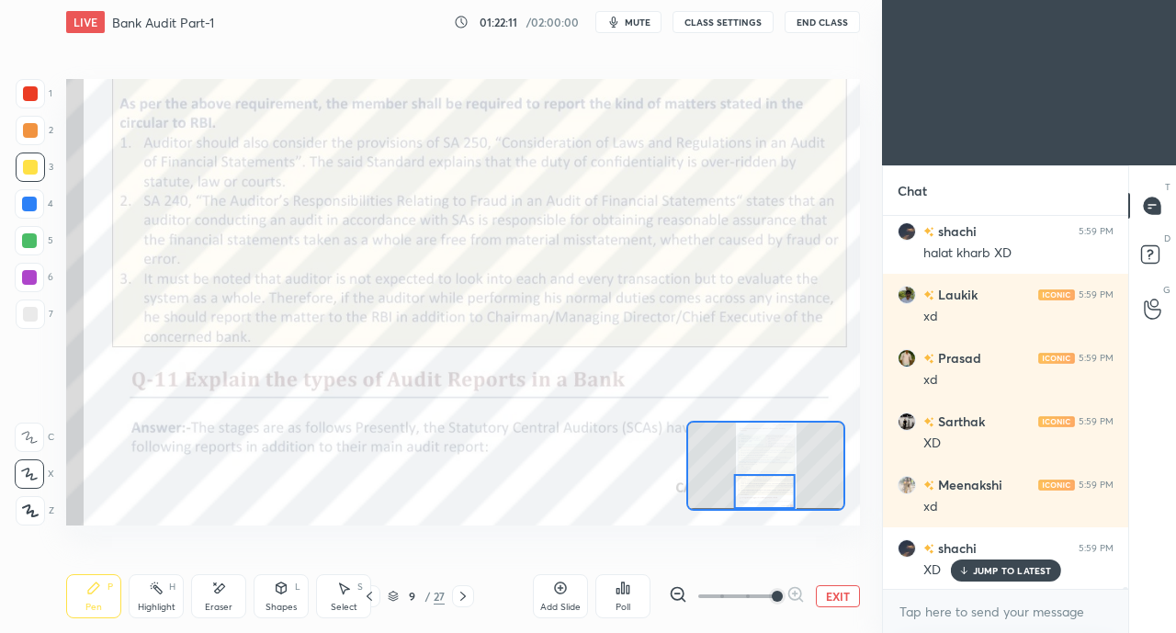
click at [984, 568] on p "JUMP TO LATEST" at bounding box center [1012, 570] width 79 height 11
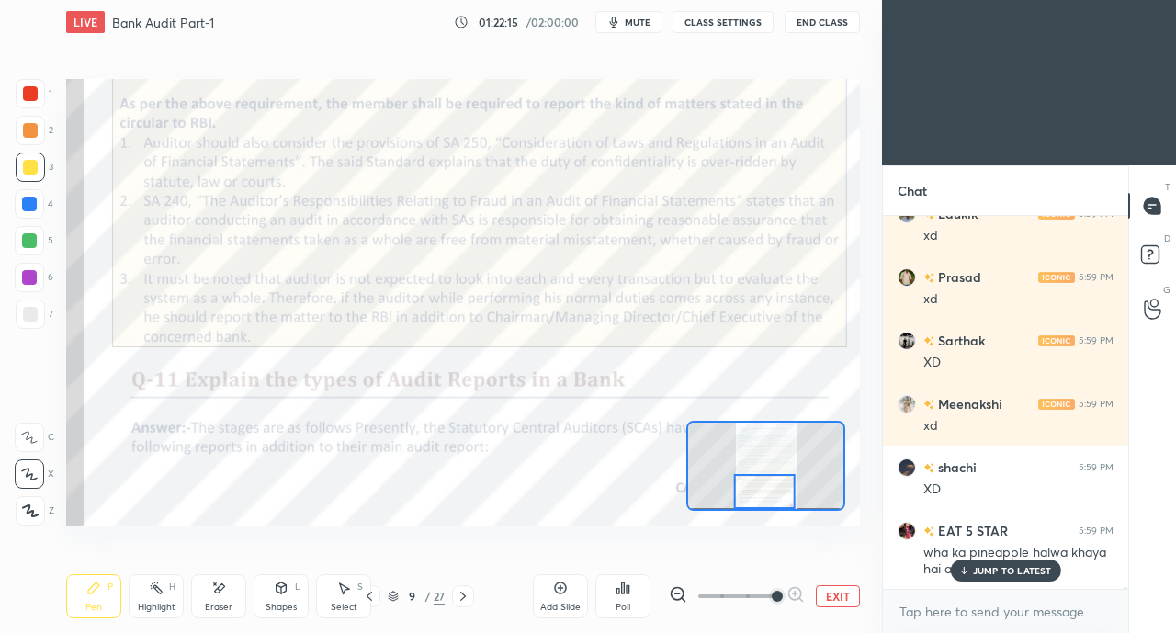
scroll to position [83908, 0]
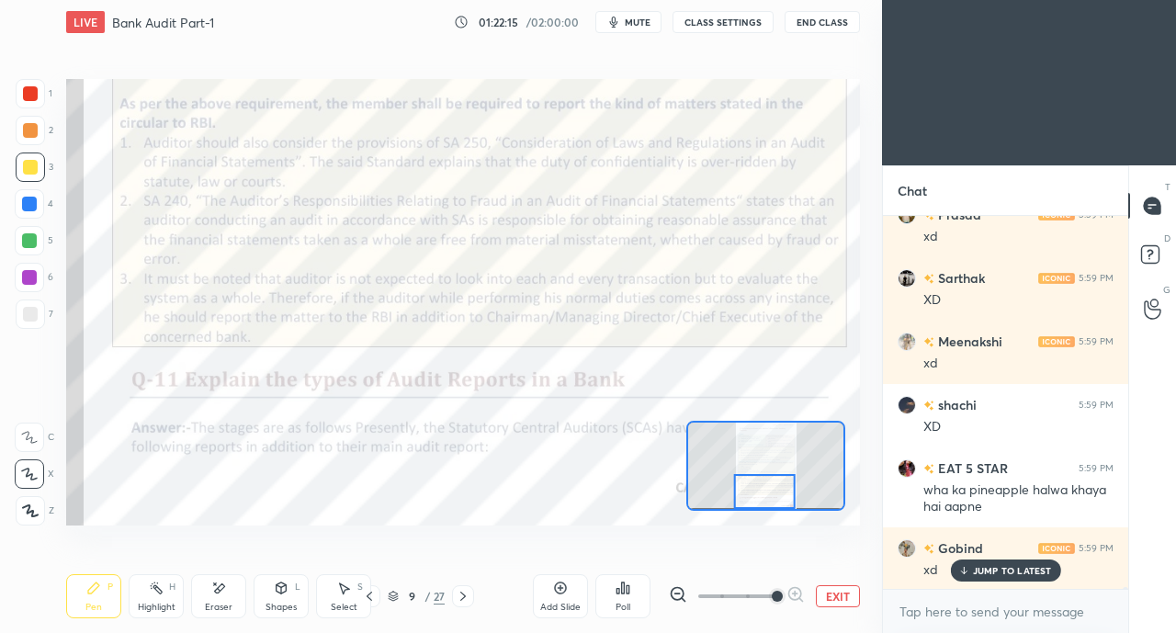
click at [978, 570] on p "JUMP TO LATEST" at bounding box center [1012, 570] width 79 height 11
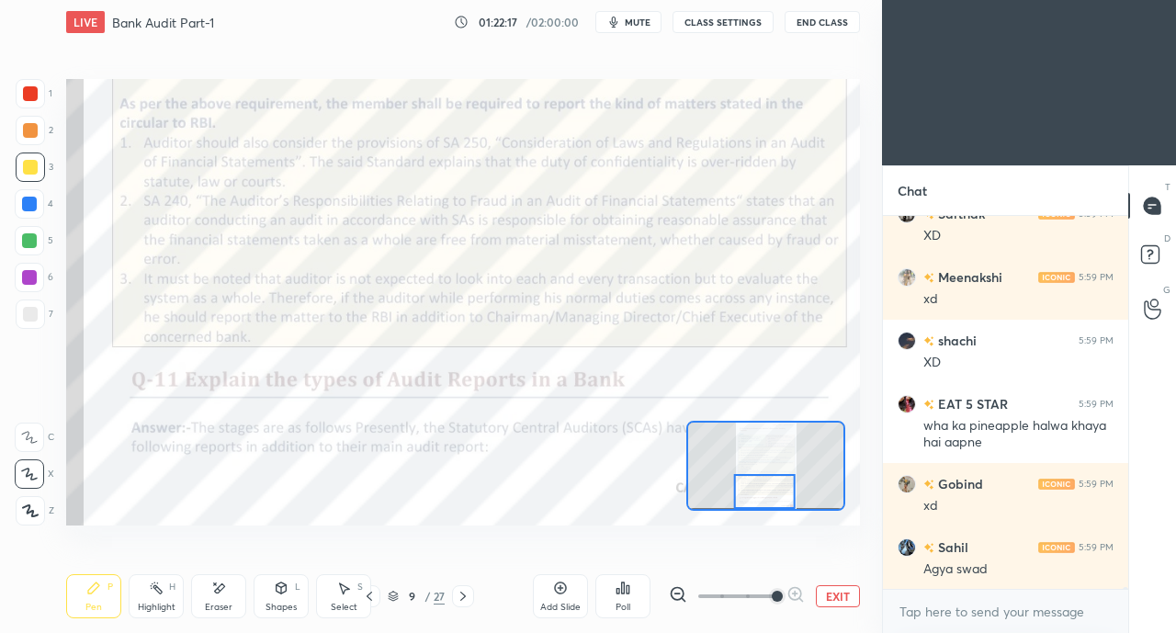
click at [33, 91] on div at bounding box center [30, 93] width 15 height 15
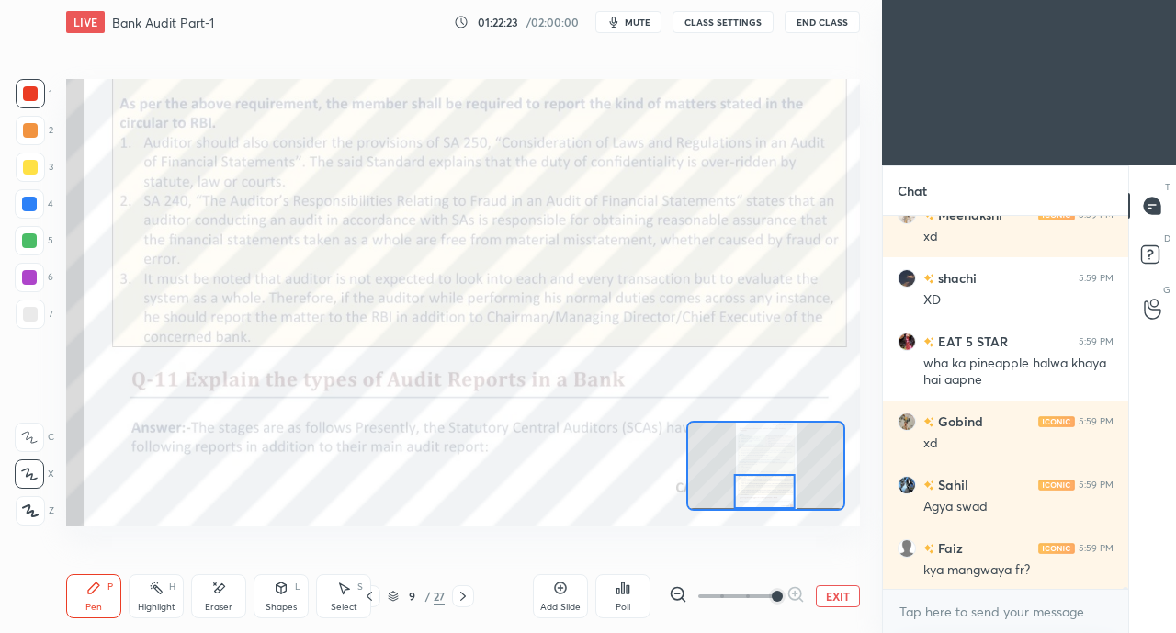
scroll to position [84115, 0]
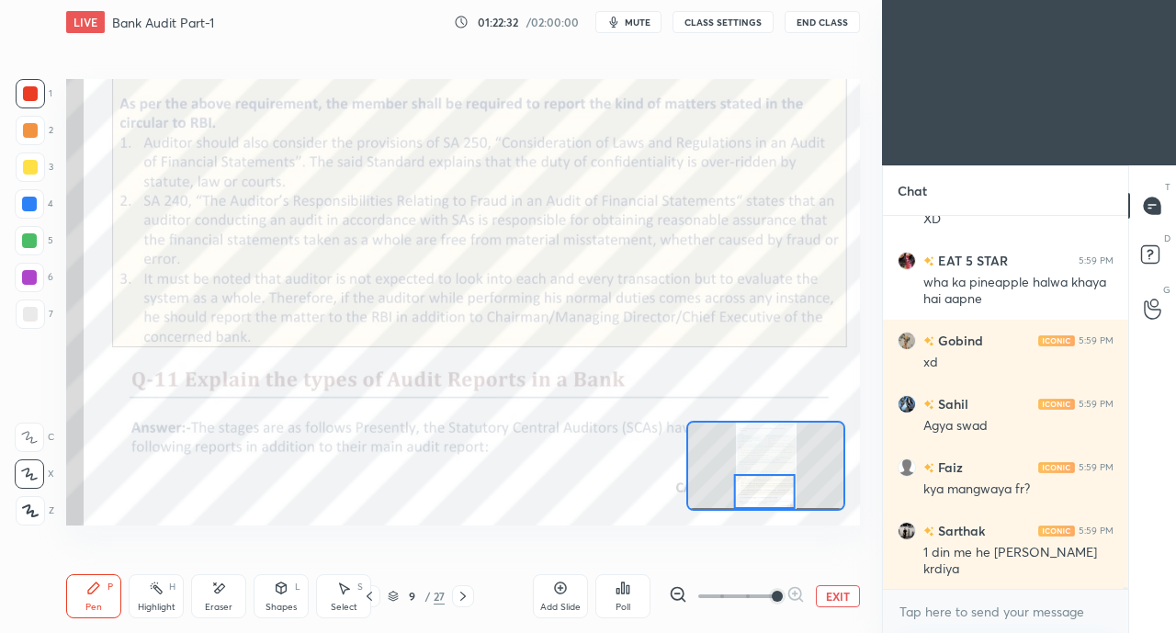
click at [467, 589] on div at bounding box center [463, 596] width 22 height 22
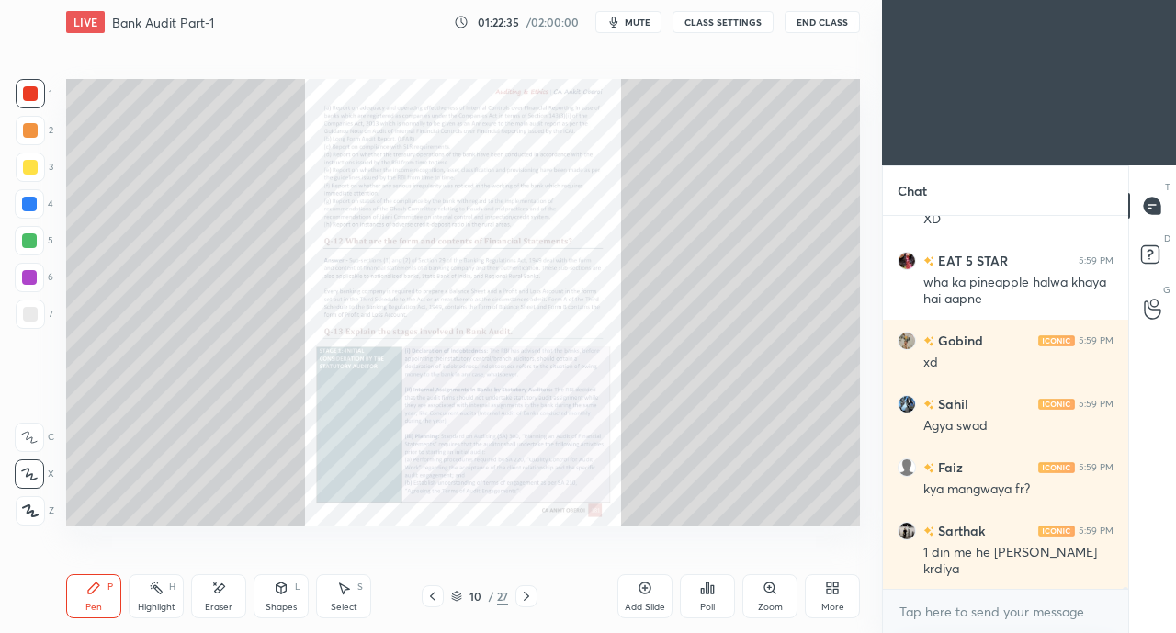
scroll to position [84178, 0]
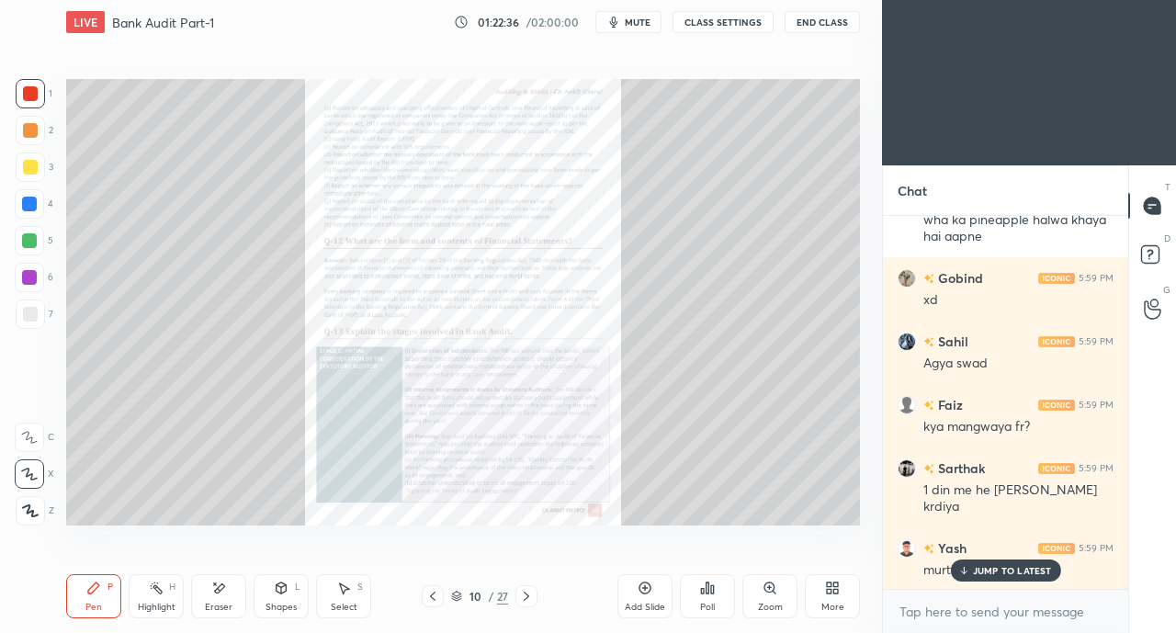
click at [973, 566] on p "JUMP TO LATEST" at bounding box center [1012, 570] width 79 height 11
click at [738, 596] on div "Add Slide Poll Zoom More" at bounding box center [738, 596] width 243 height 103
click at [763, 594] on icon at bounding box center [770, 588] width 15 height 15
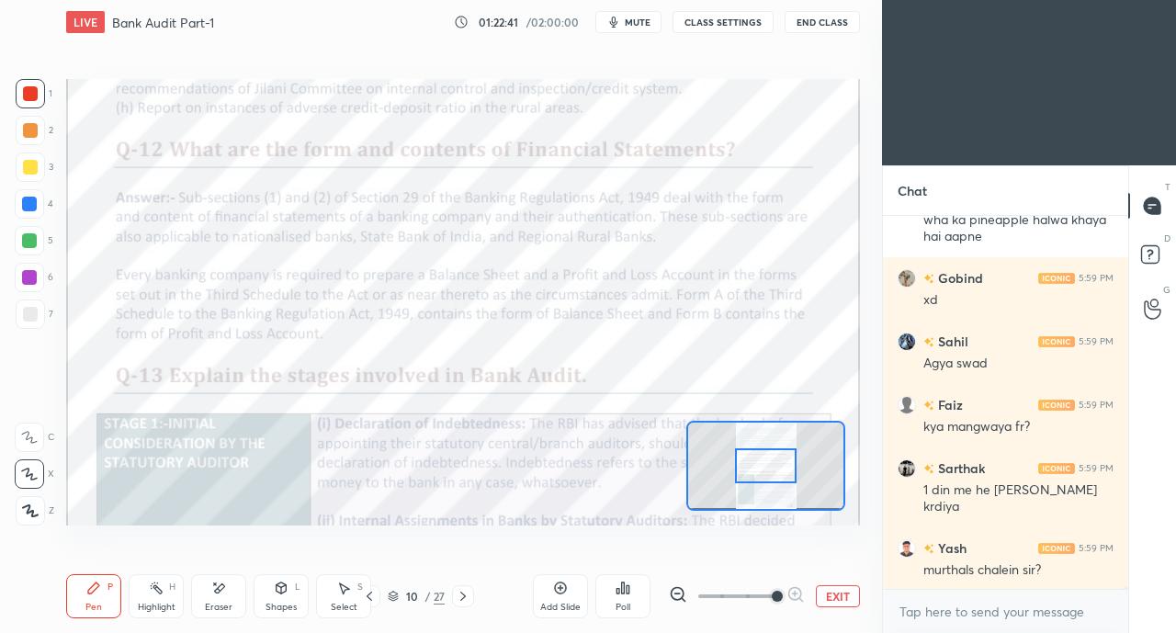
scroll to position [84259, 0]
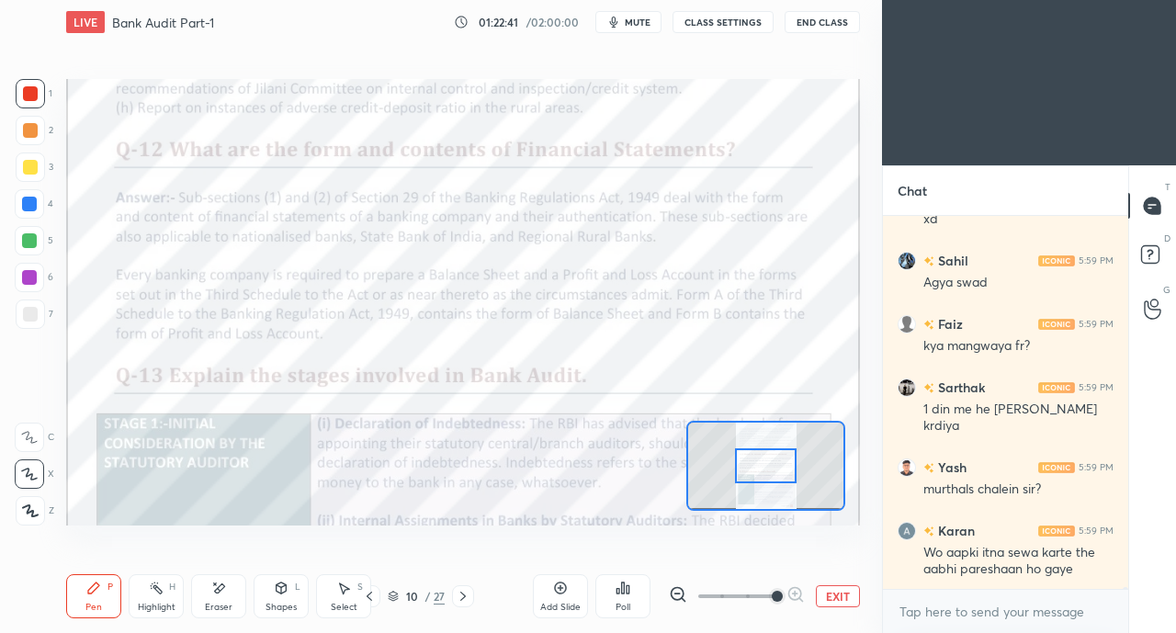
click at [23, 203] on div at bounding box center [29, 204] width 15 height 15
click at [33, 449] on div at bounding box center [29, 437] width 29 height 29
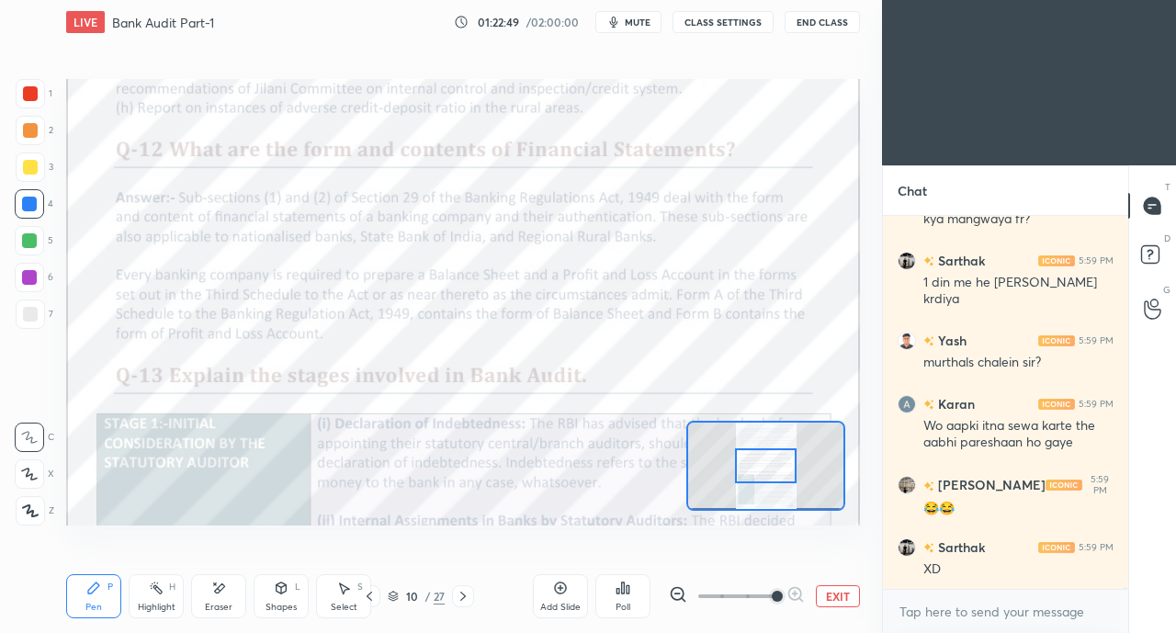
scroll to position [84464, 0]
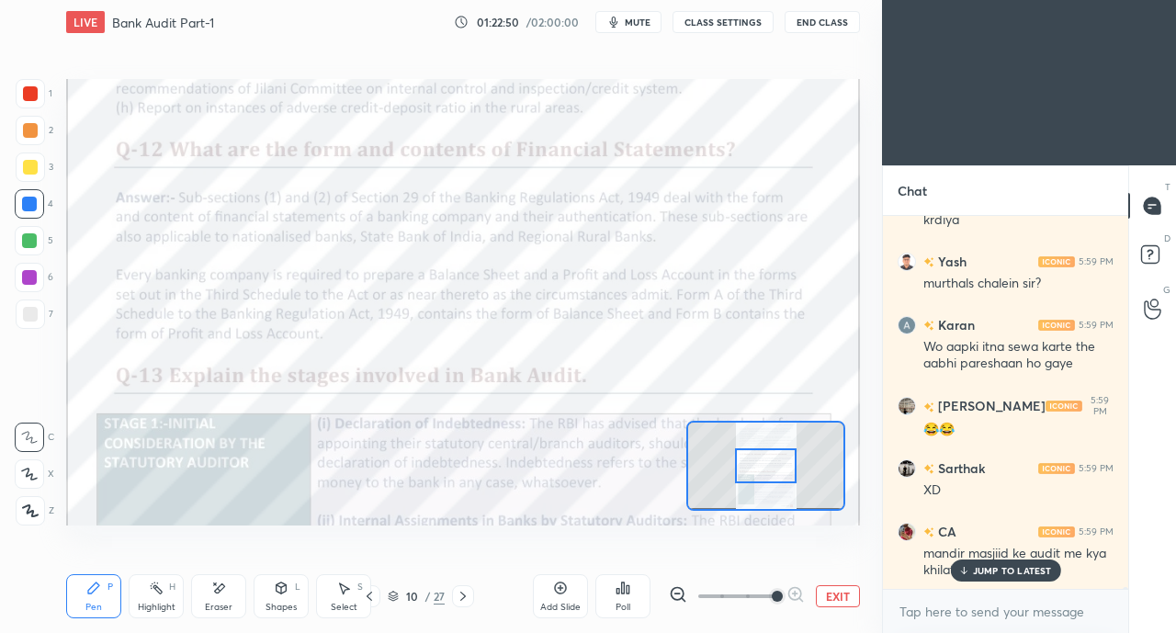
click at [957, 567] on icon at bounding box center [963, 570] width 12 height 11
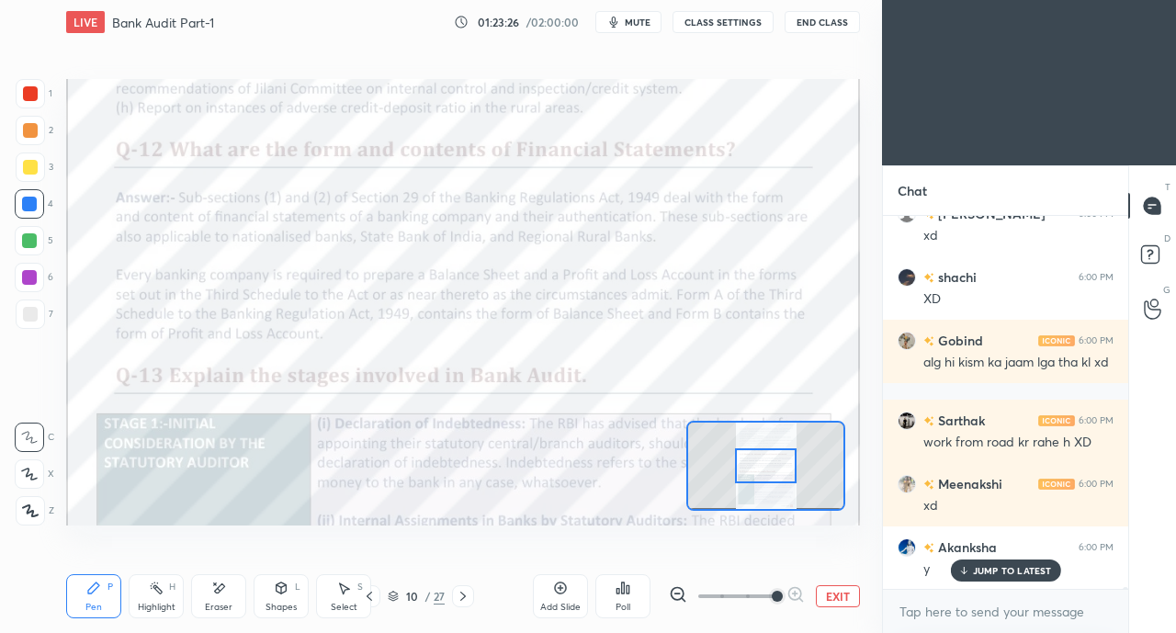
scroll to position [85242, 0]
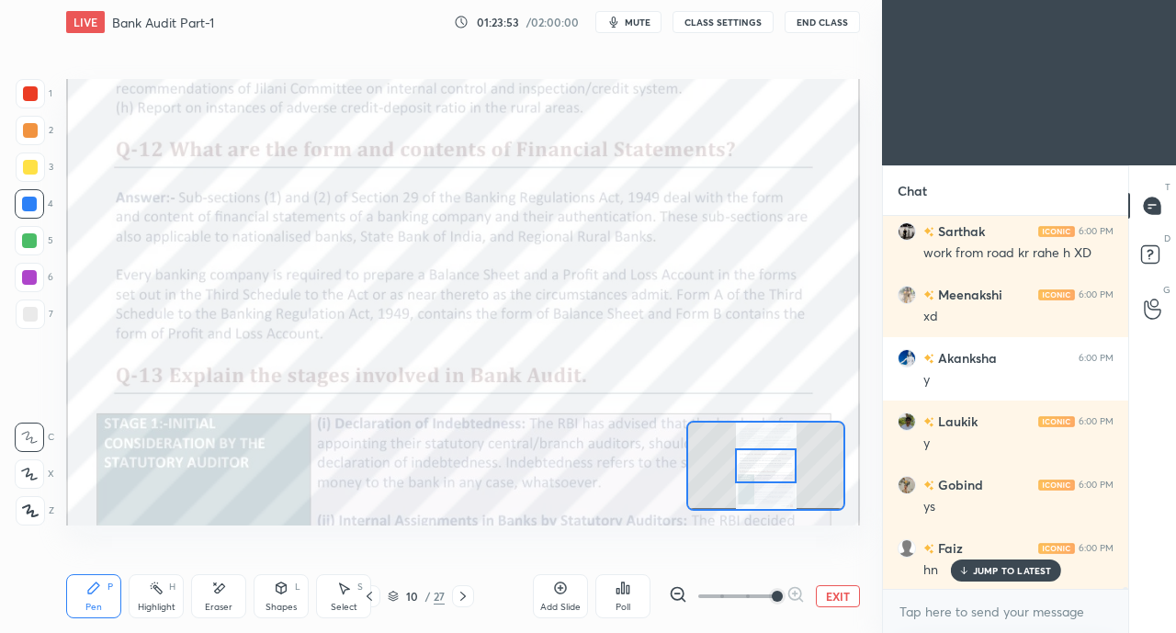
click at [40, 95] on div at bounding box center [30, 93] width 29 height 29
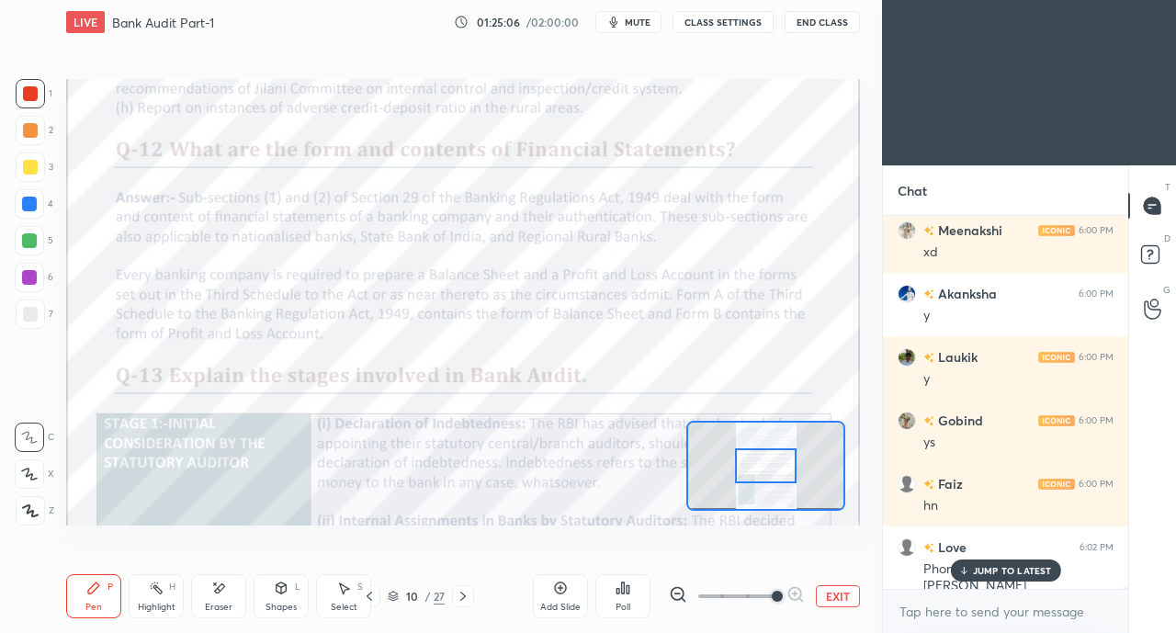
scroll to position [85369, 0]
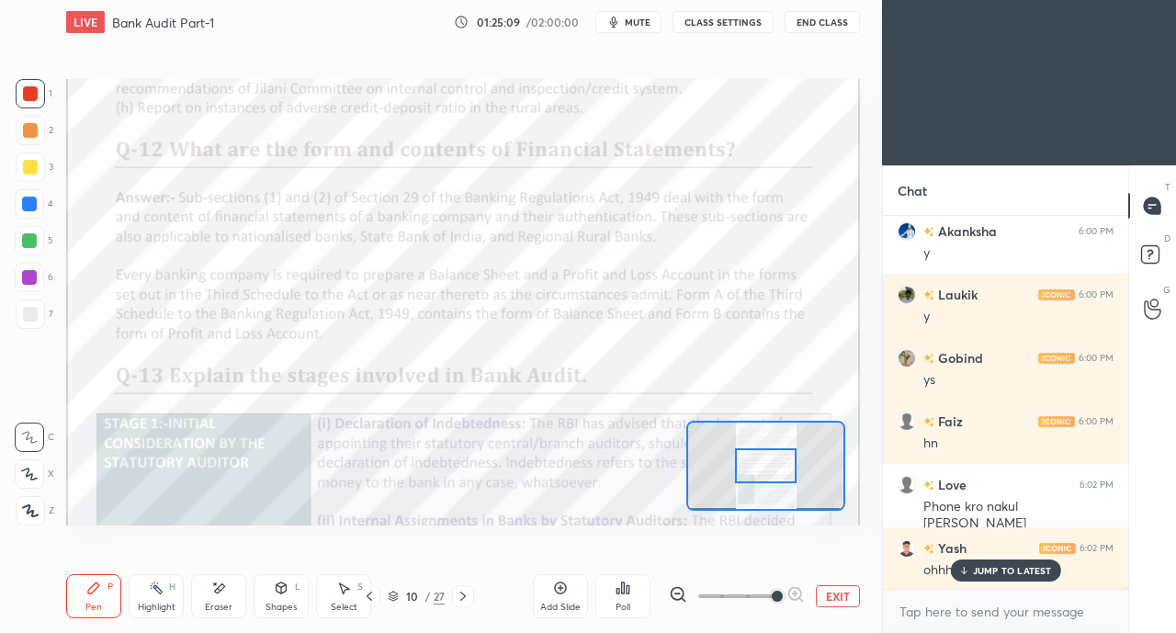
click at [982, 568] on p "JUMP TO LATEST" at bounding box center [1012, 570] width 79 height 11
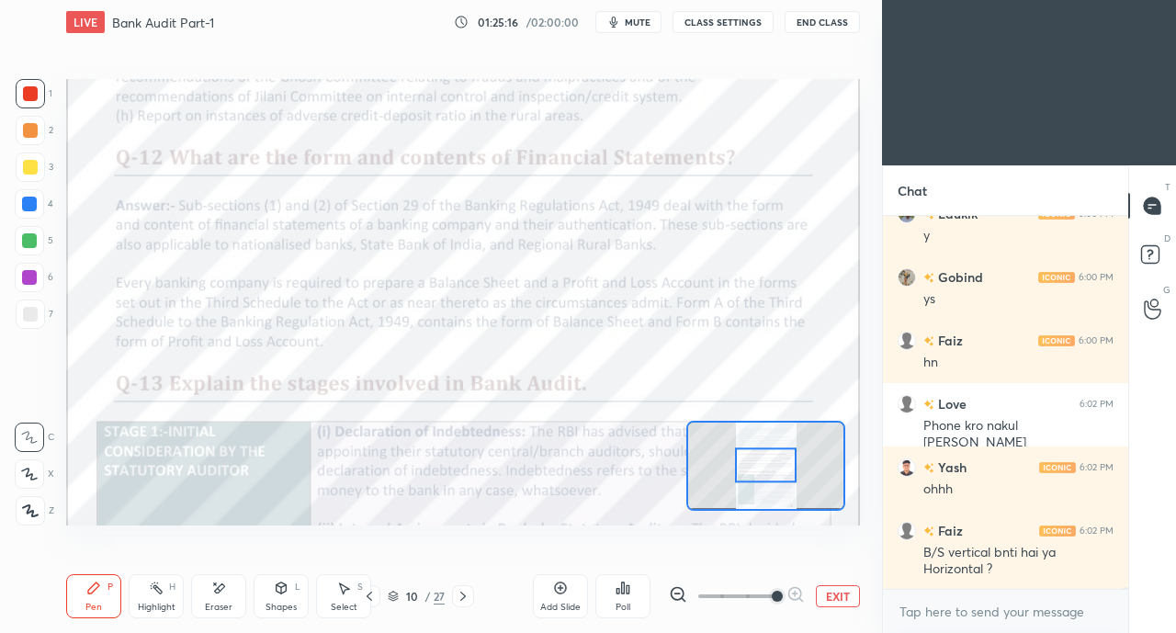
click at [470, 593] on icon at bounding box center [463, 596] width 15 height 15
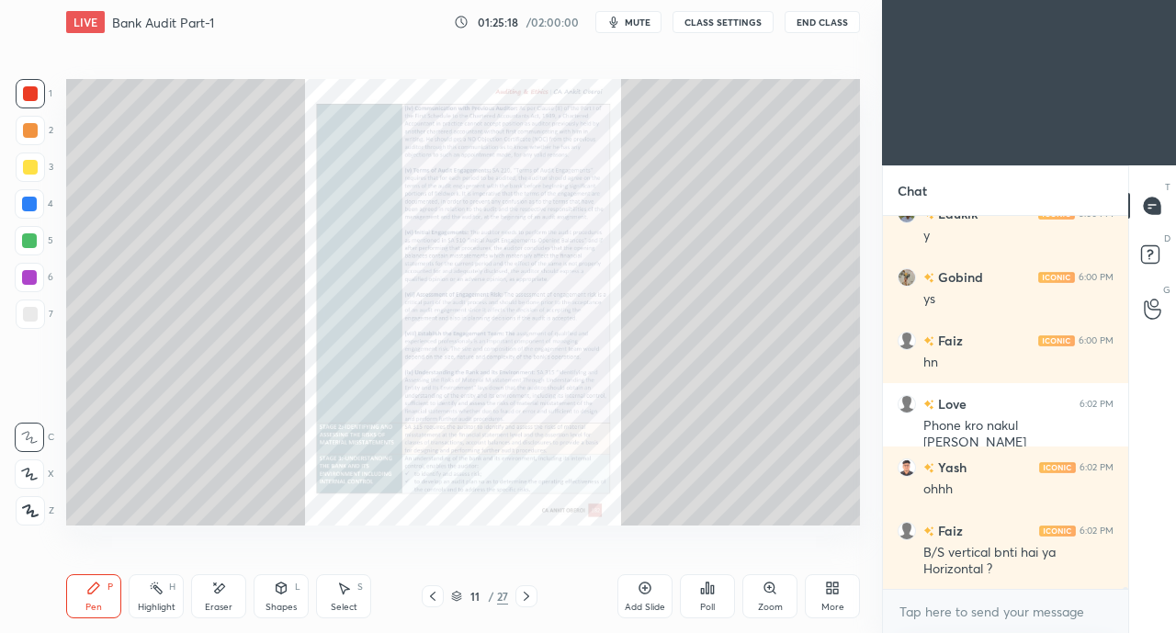
scroll to position [85512, 0]
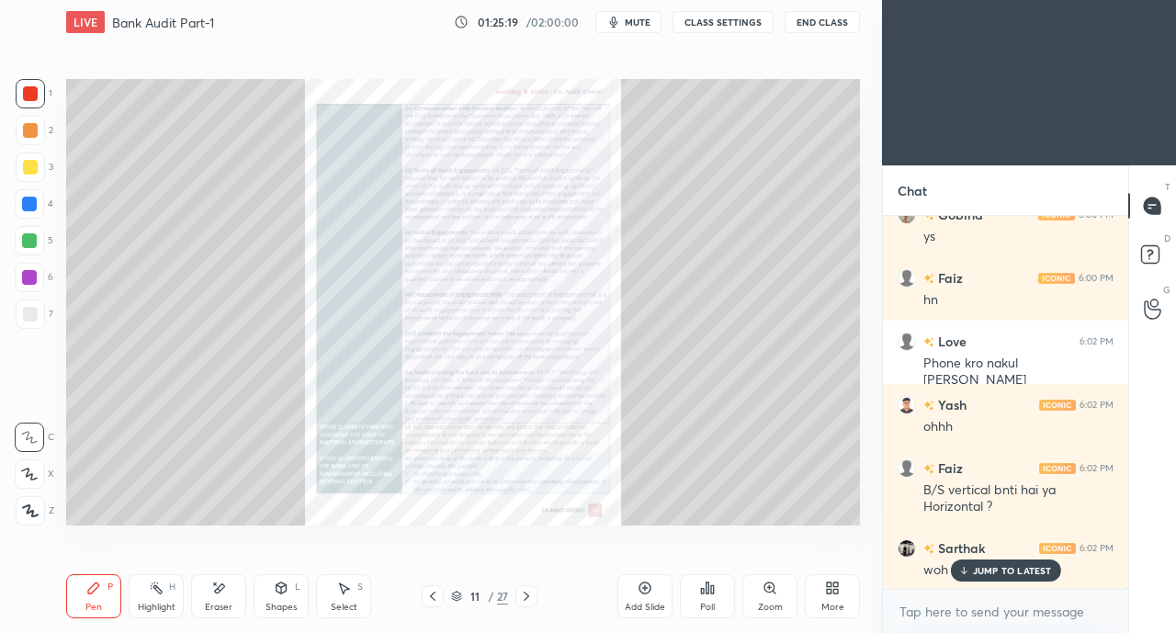
click at [533, 596] on icon at bounding box center [526, 596] width 15 height 15
click at [526, 596] on icon at bounding box center [526, 596] width 15 height 15
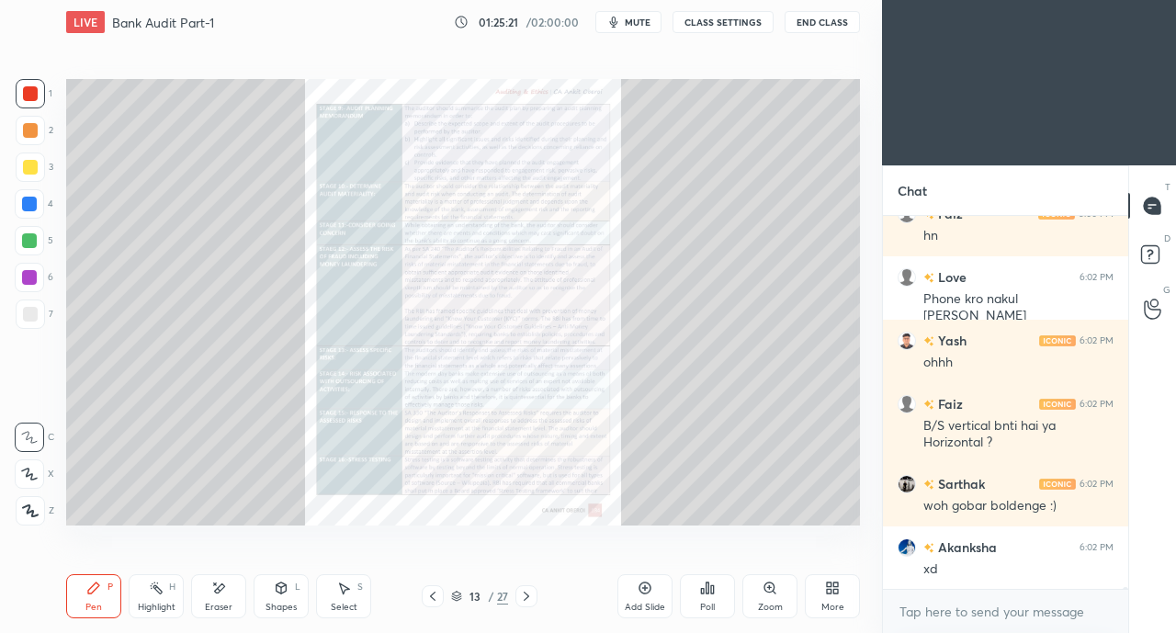
click at [525, 596] on icon at bounding box center [526, 596] width 15 height 15
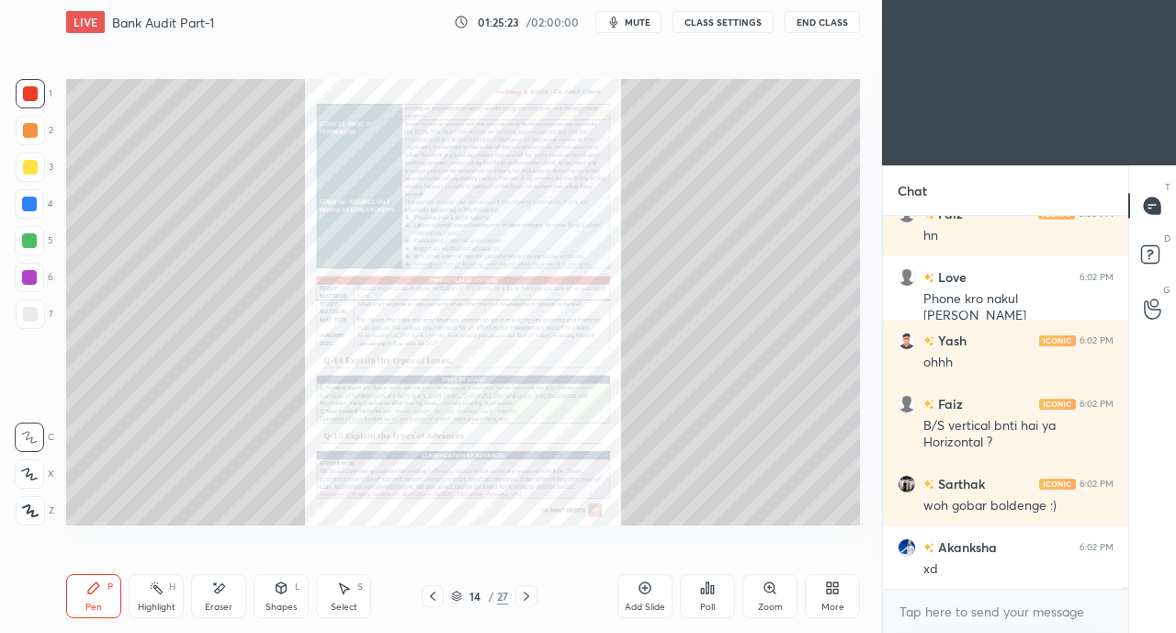
scroll to position [85639, 0]
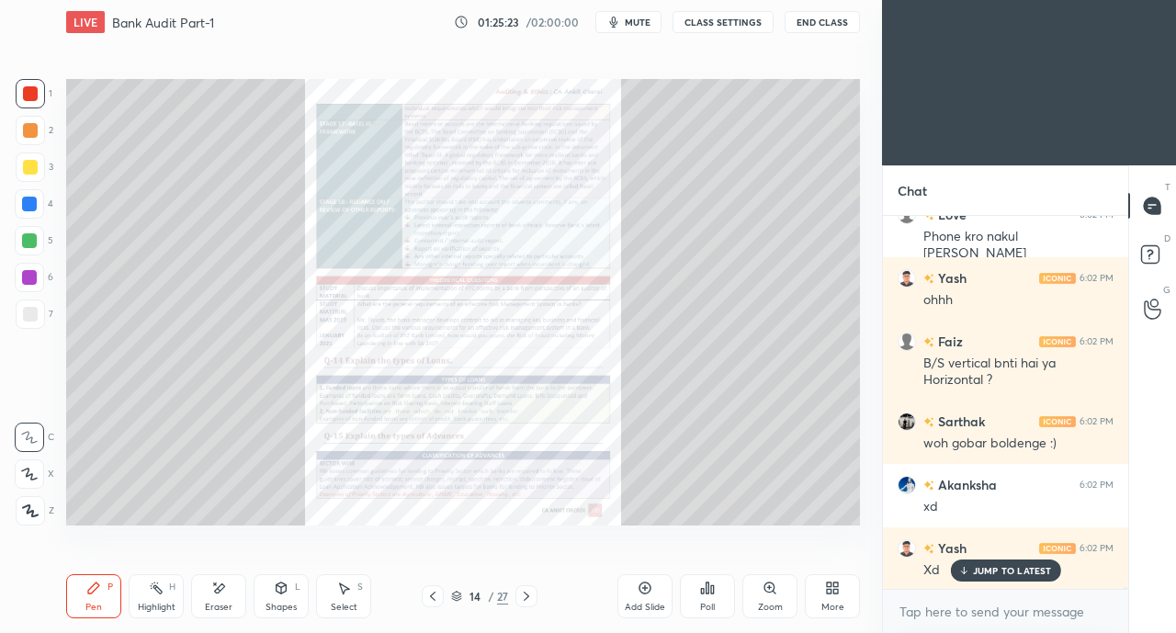
click at [525, 591] on icon at bounding box center [526, 596] width 15 height 15
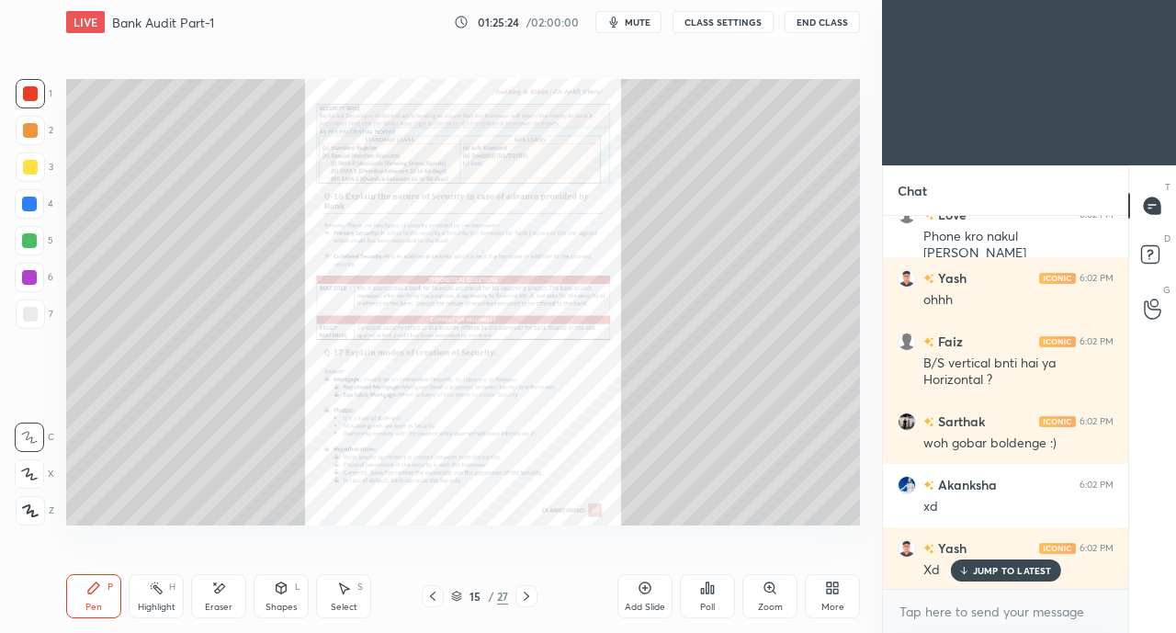
click at [429, 596] on icon at bounding box center [432, 596] width 15 height 15
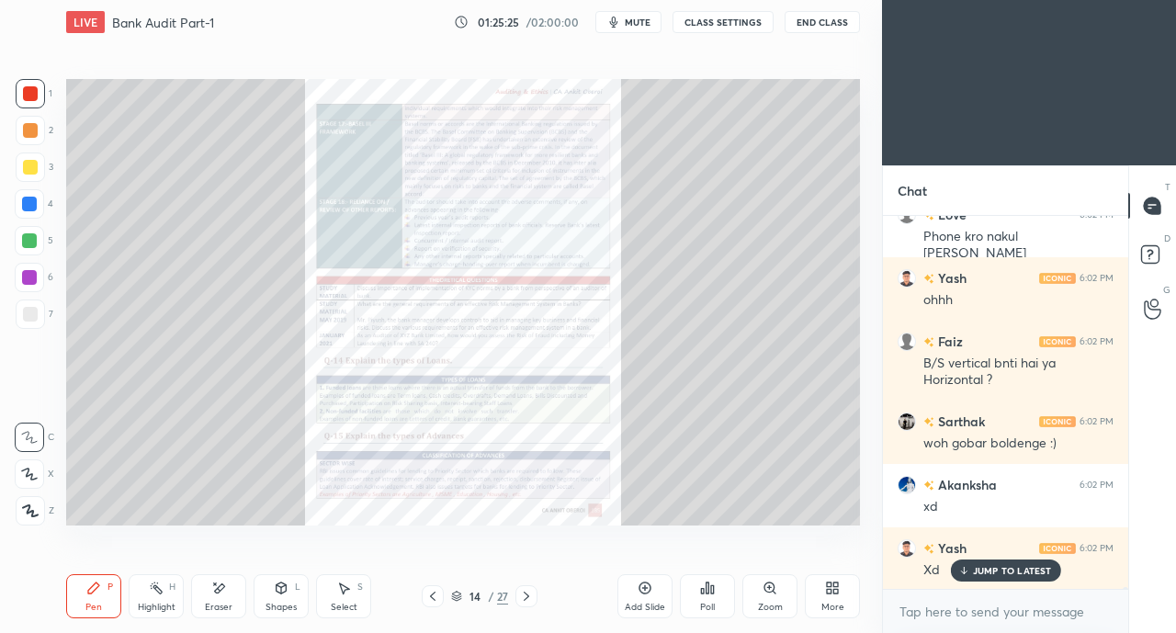
click at [974, 571] on p "JUMP TO LATEST" at bounding box center [1012, 570] width 79 height 11
click at [768, 591] on icon at bounding box center [769, 588] width 10 height 10
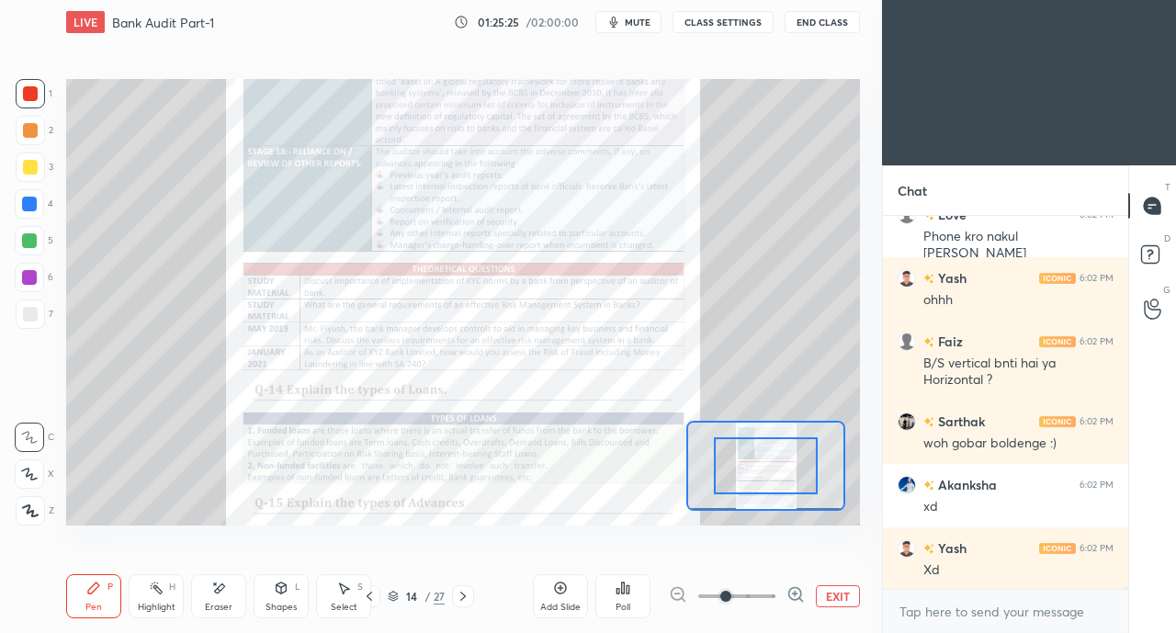
click at [731, 591] on span at bounding box center [725, 596] width 11 height 11
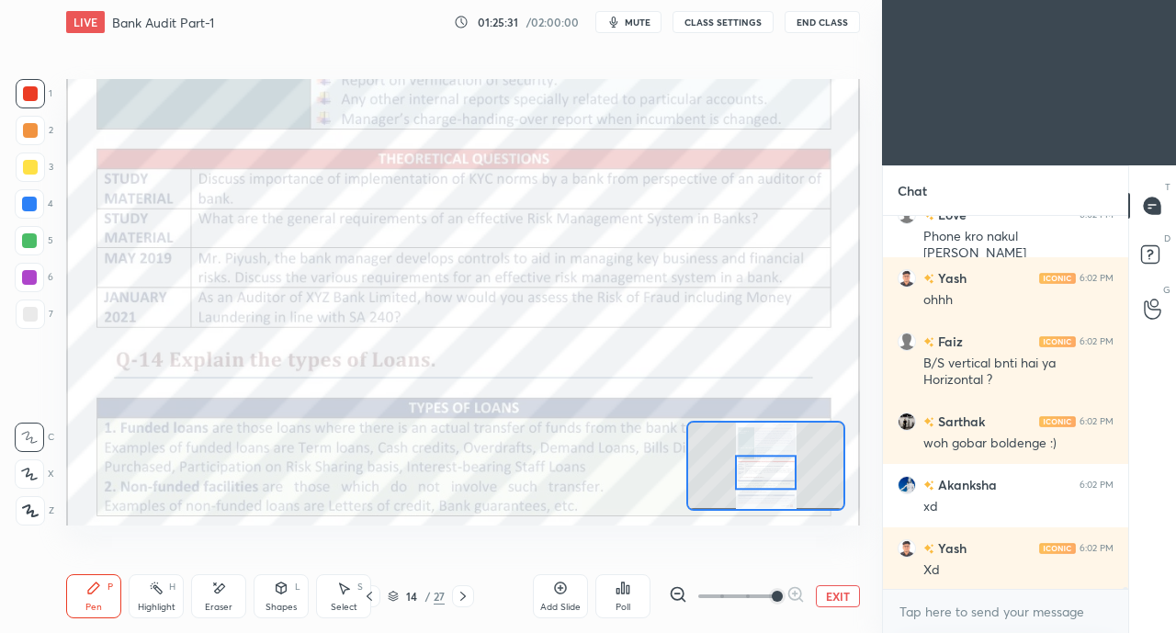
click at [369, 594] on icon at bounding box center [369, 596] width 15 height 15
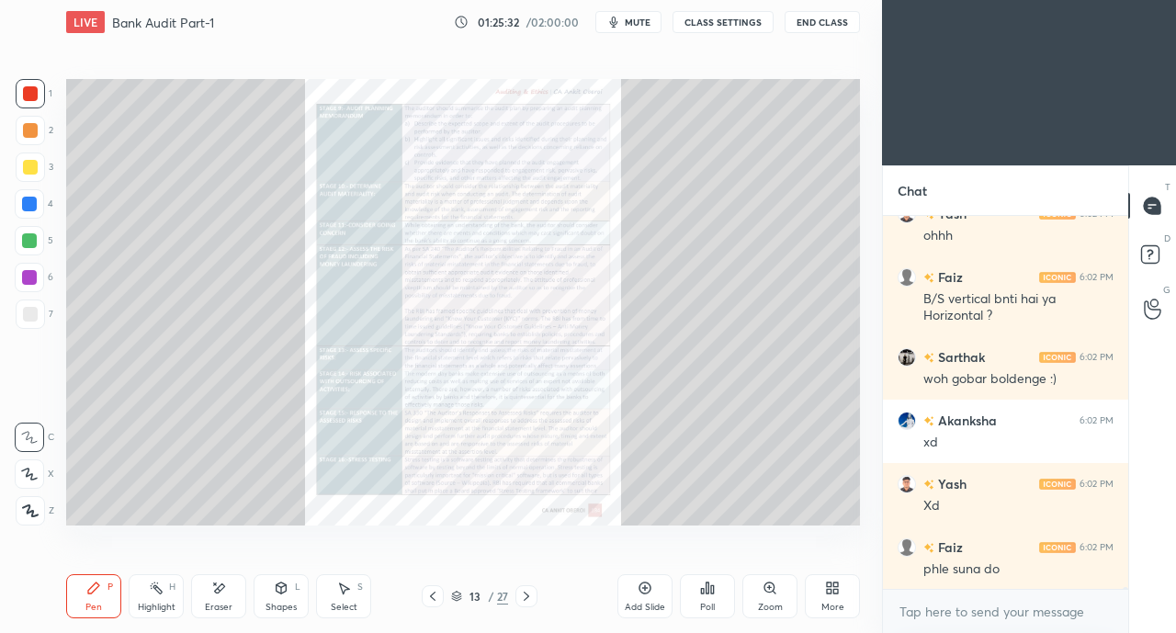
click at [432, 597] on icon at bounding box center [432, 596] width 15 height 15
click at [434, 597] on icon at bounding box center [432, 596] width 15 height 15
click at [432, 596] on icon at bounding box center [432, 596] width 15 height 15
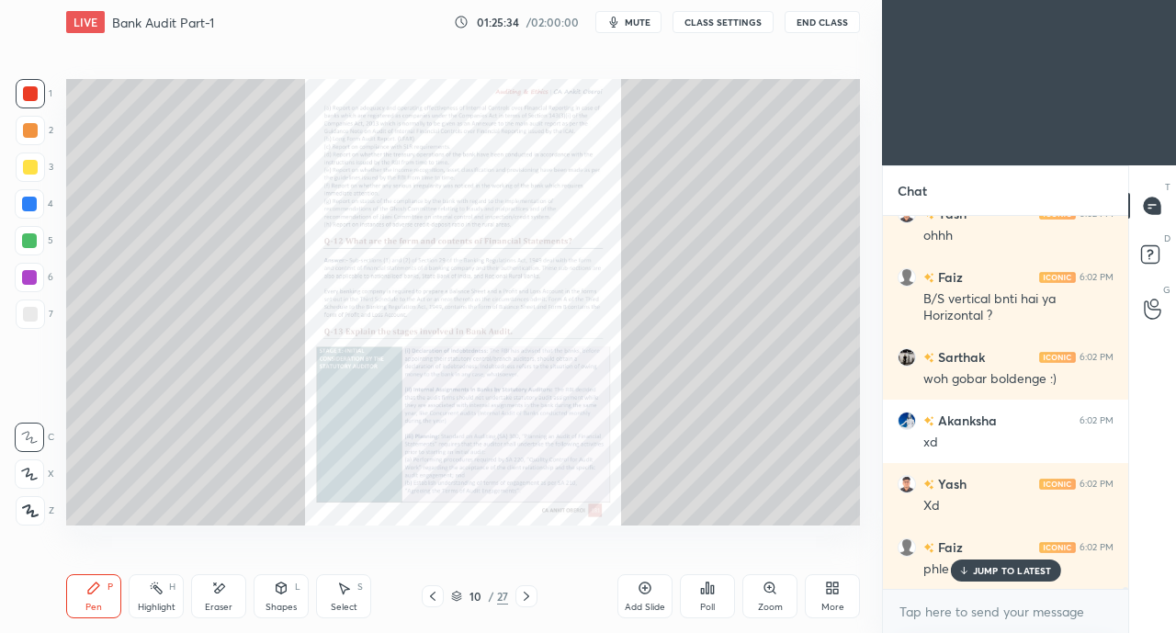
scroll to position [85765, 0]
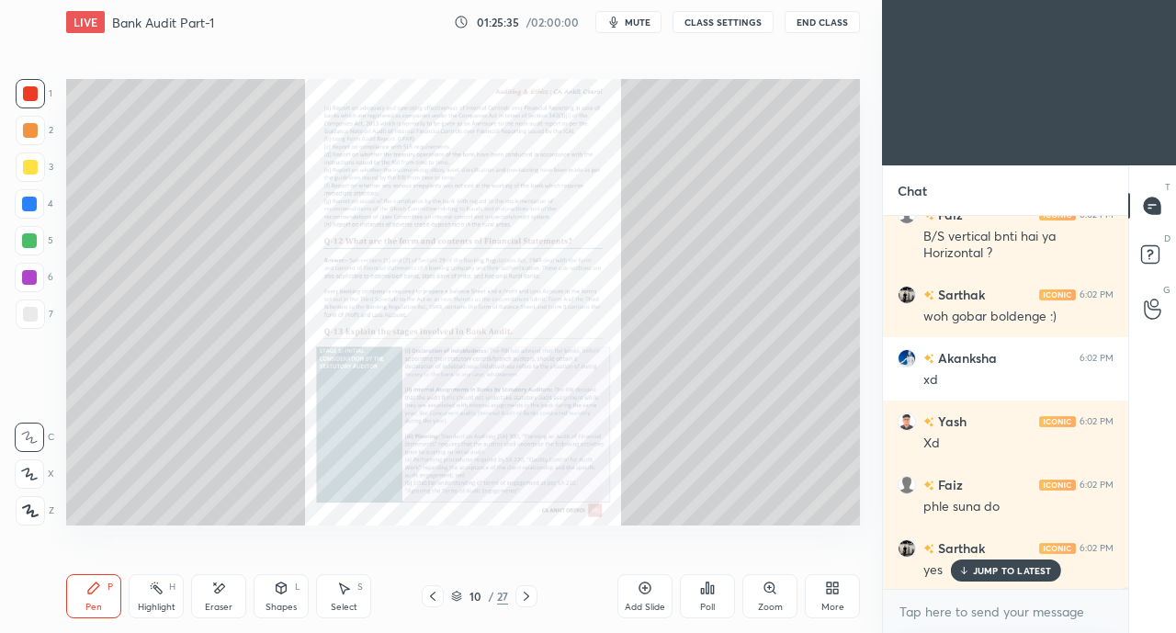
click at [426, 595] on icon at bounding box center [432, 596] width 15 height 15
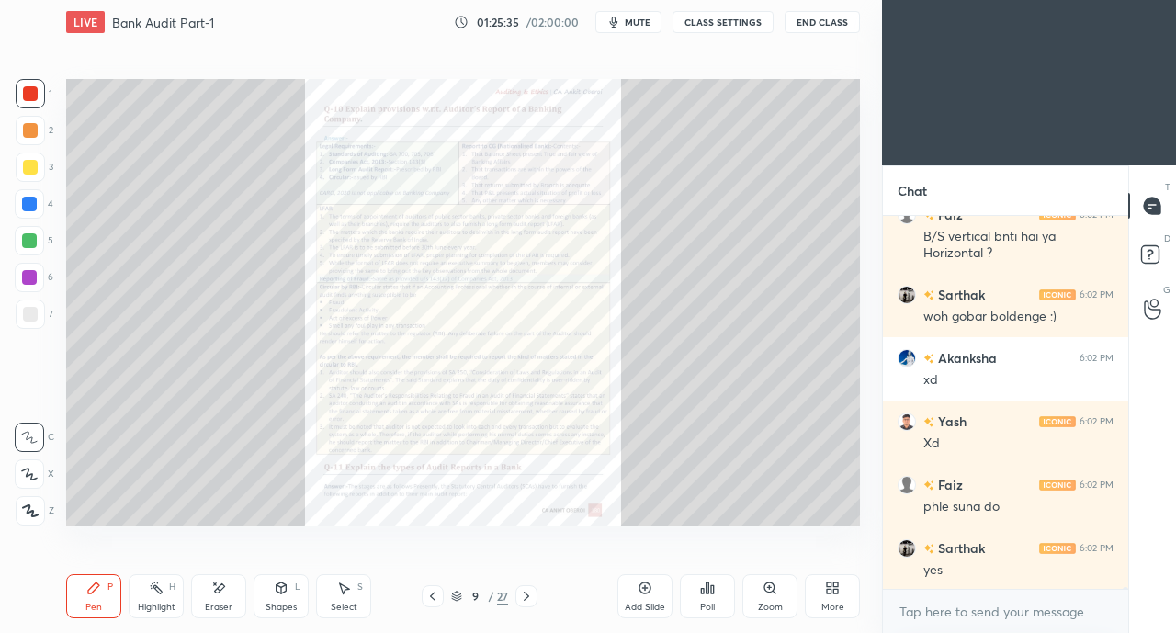
scroll to position [85830, 0]
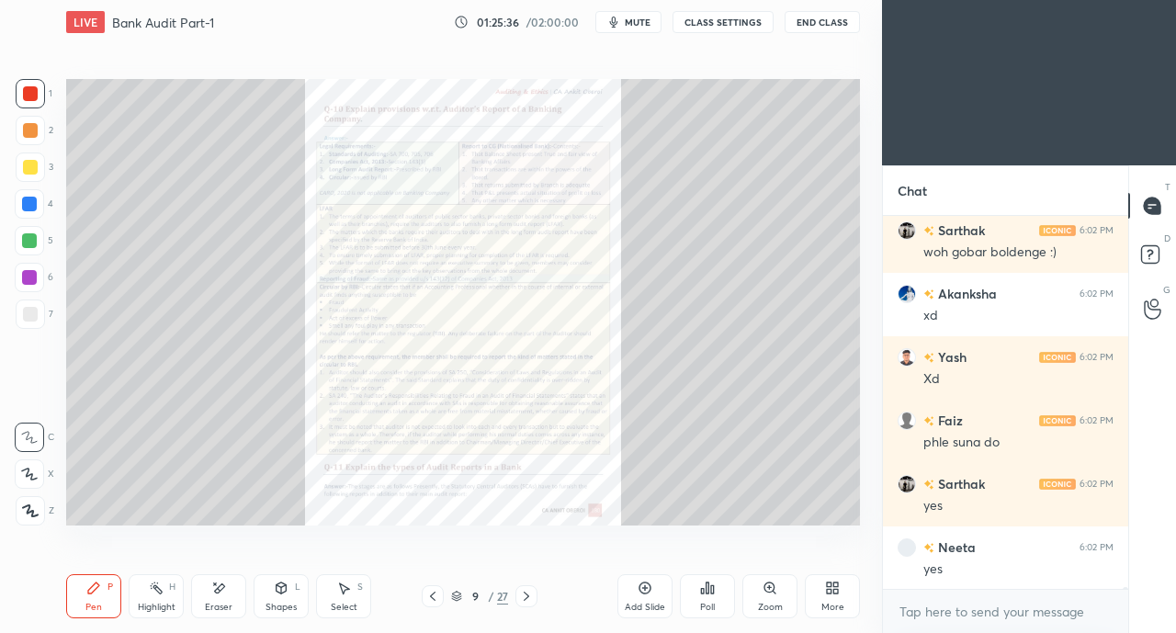
click at [425, 597] on icon at bounding box center [432, 596] width 15 height 15
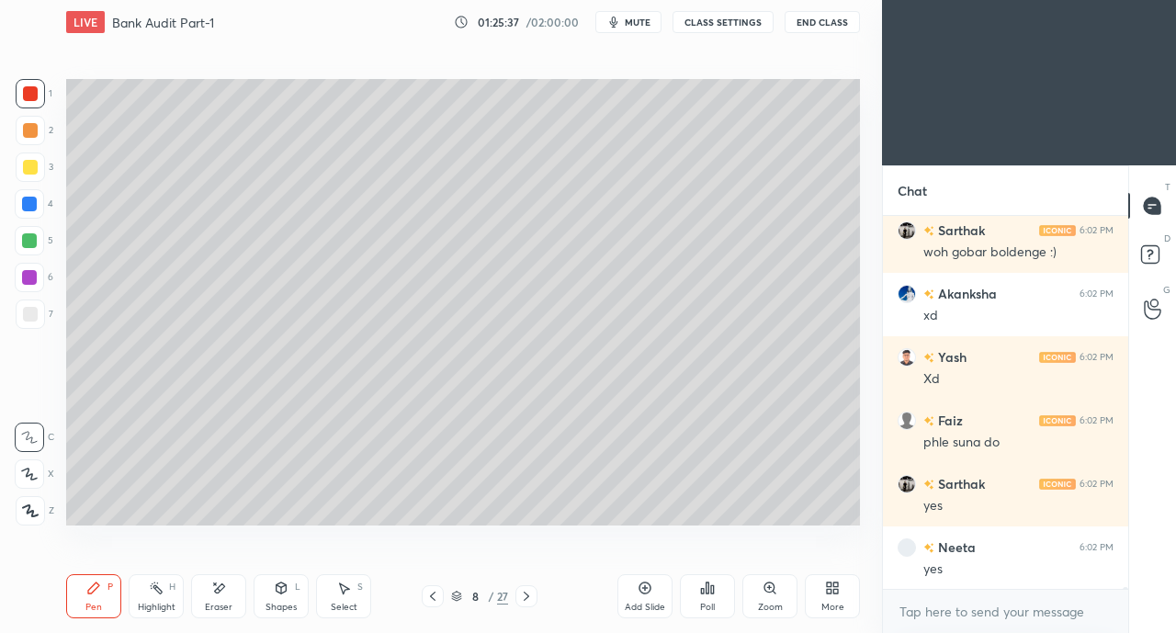
click at [524, 596] on icon at bounding box center [526, 596] width 15 height 15
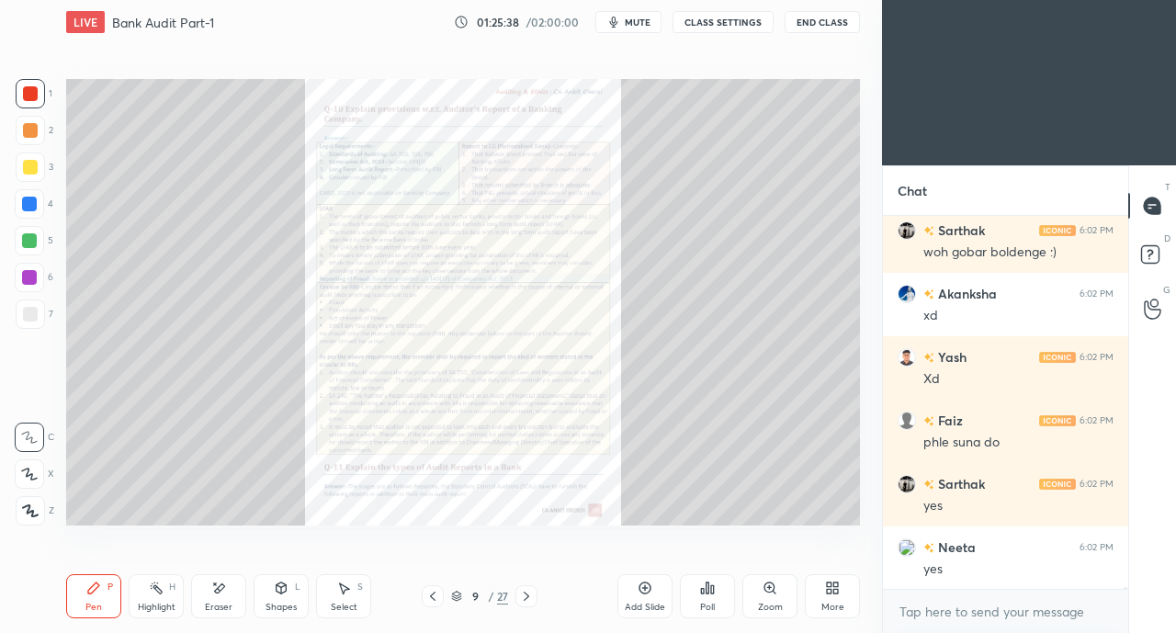
click at [526, 594] on icon at bounding box center [527, 596] width 6 height 9
click at [526, 593] on icon at bounding box center [526, 596] width 15 height 15
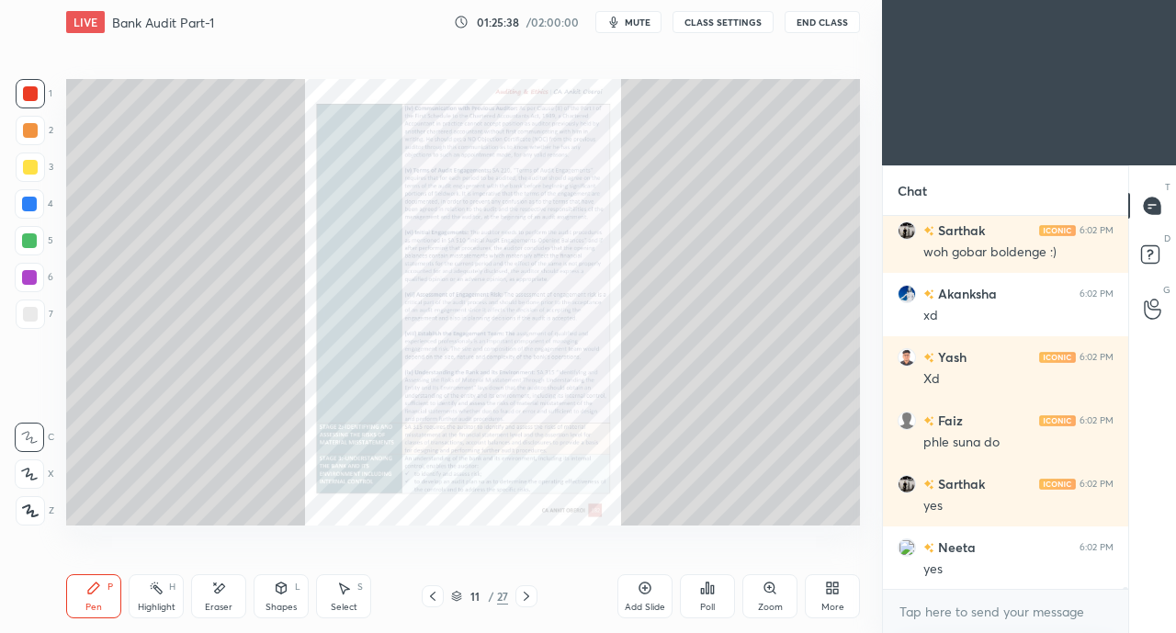
click at [526, 596] on icon at bounding box center [526, 596] width 15 height 15
click at [525, 596] on icon at bounding box center [526, 596] width 15 height 15
click at [525, 595] on icon at bounding box center [526, 596] width 15 height 15
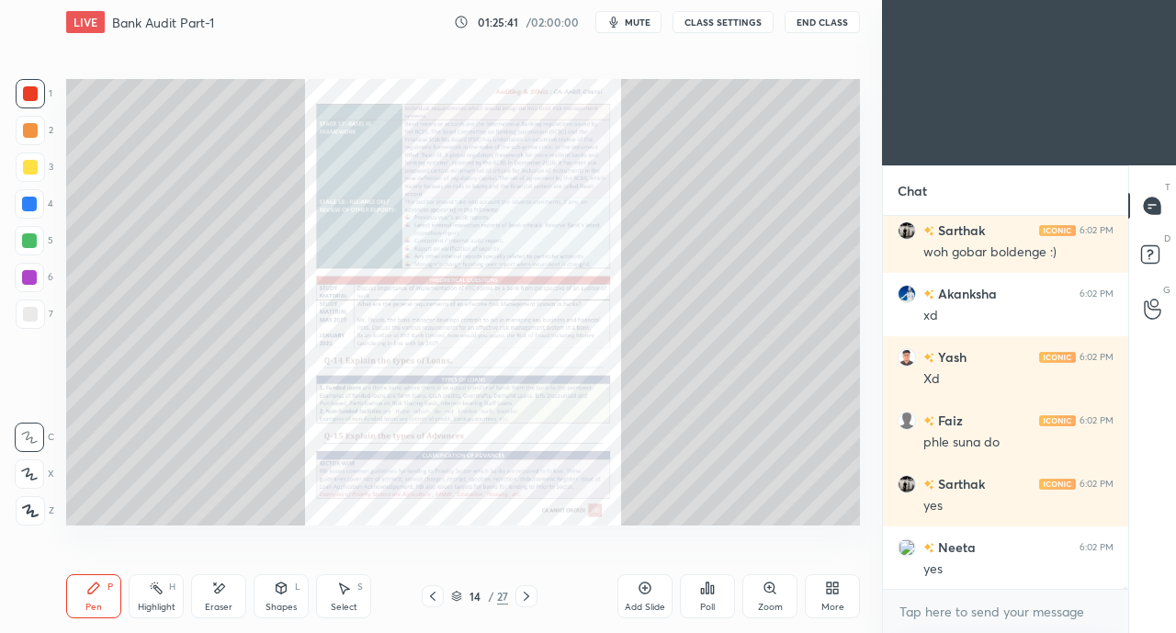
click at [768, 591] on icon at bounding box center [769, 588] width 10 height 10
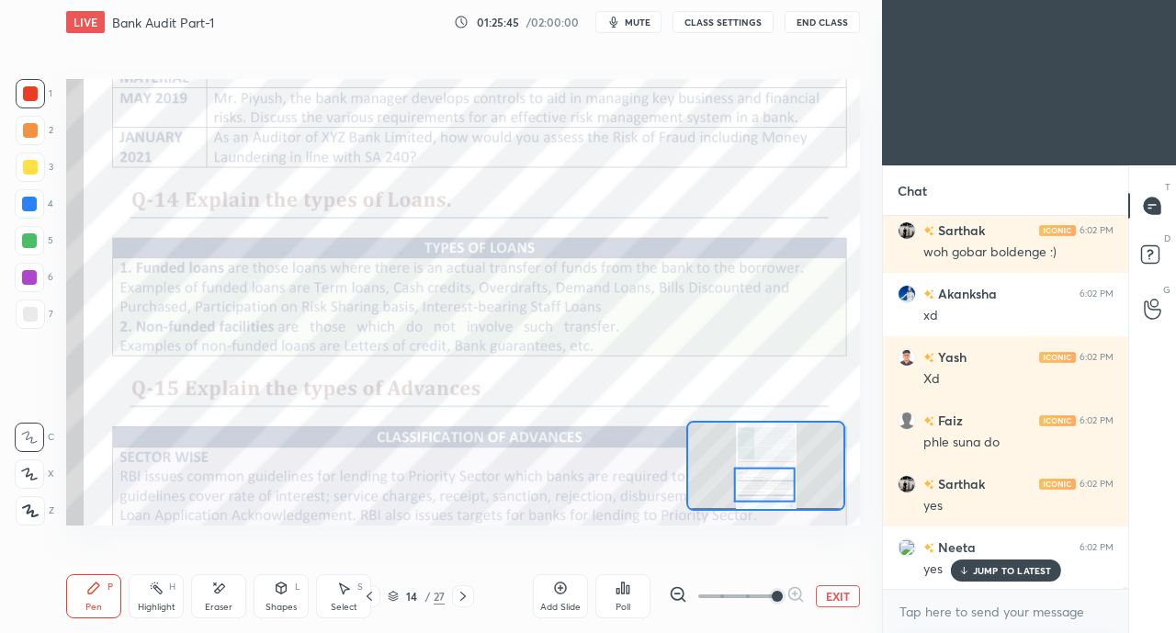
scroll to position [85892, 0]
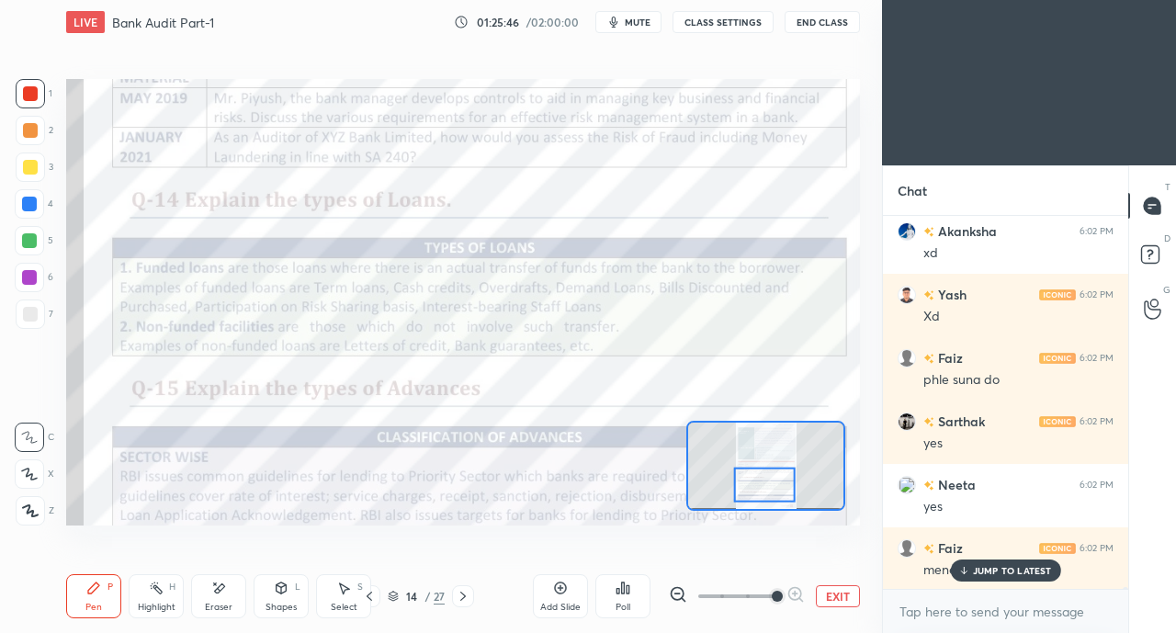
click at [967, 582] on div "JUMP TO LATEST" at bounding box center [1005, 571] width 110 height 22
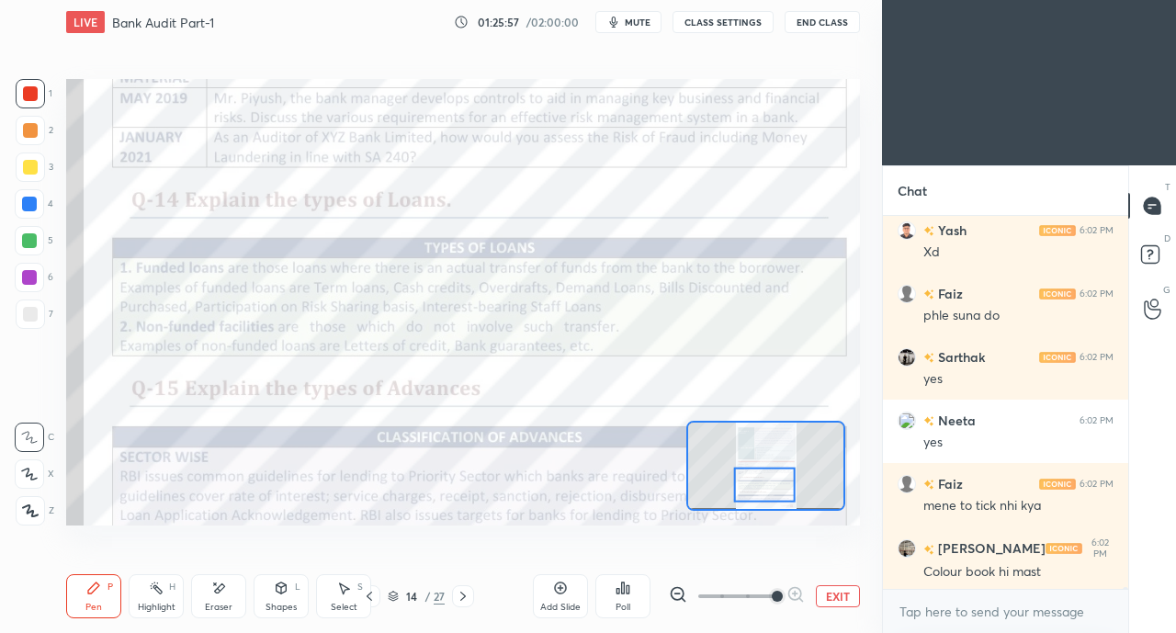
scroll to position [86019, 0]
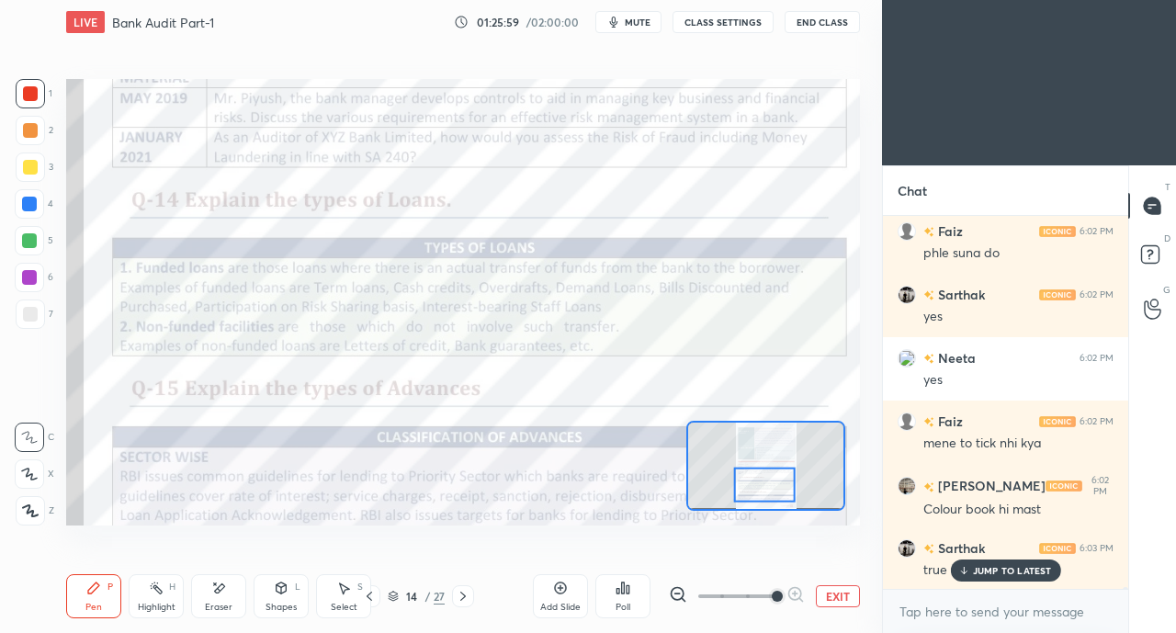
click at [990, 564] on div "JUMP TO LATEST" at bounding box center [1005, 571] width 110 height 22
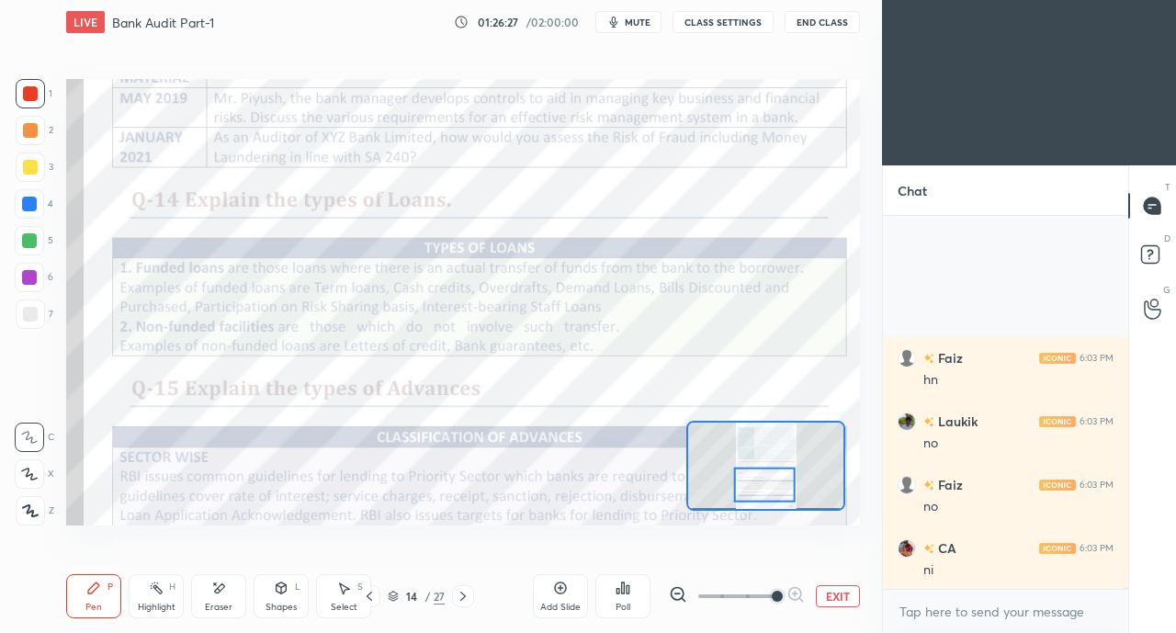
scroll to position [87114, 0]
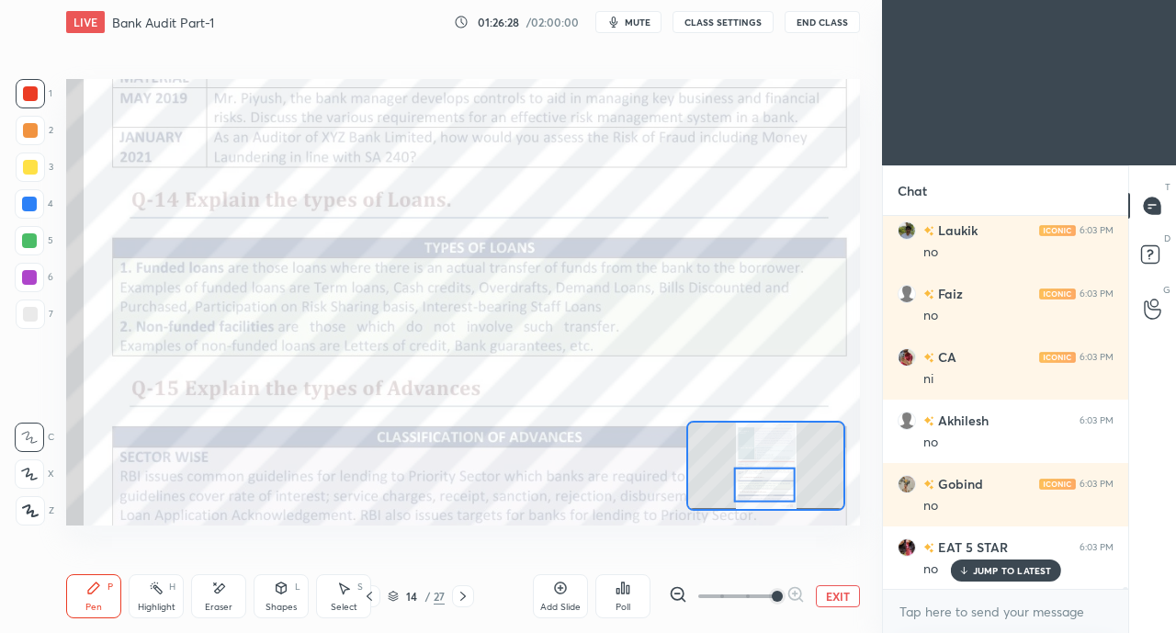
click at [350, 549] on div "Setting up your live class Poll for secs No correct answer Start poll" at bounding box center [463, 301] width 809 height 515
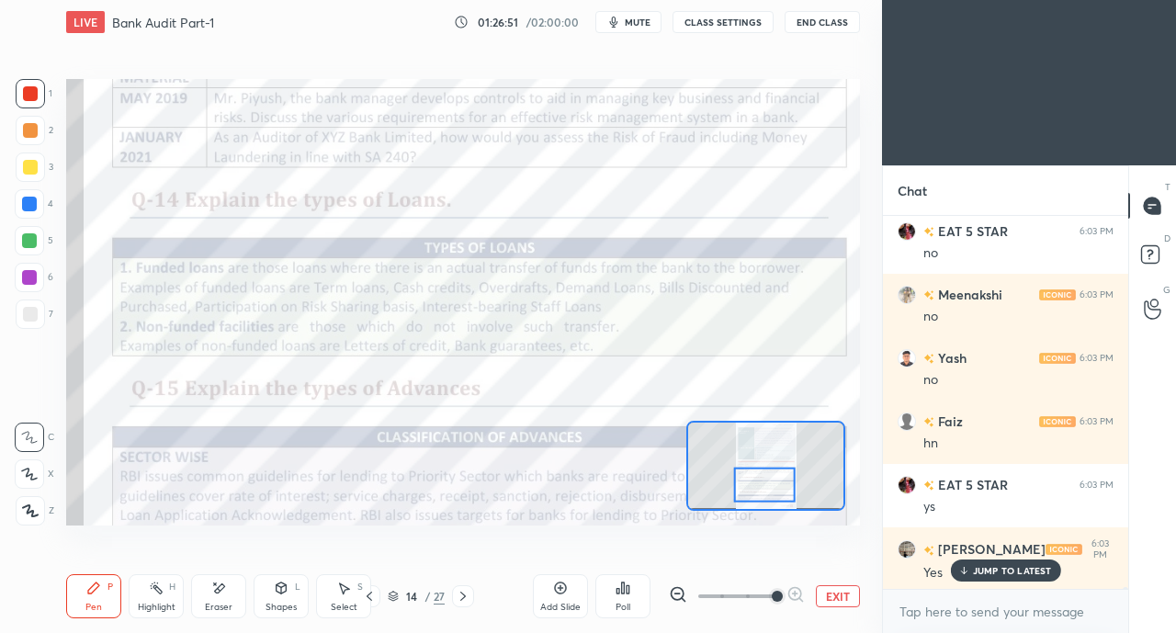
scroll to position [87495, 0]
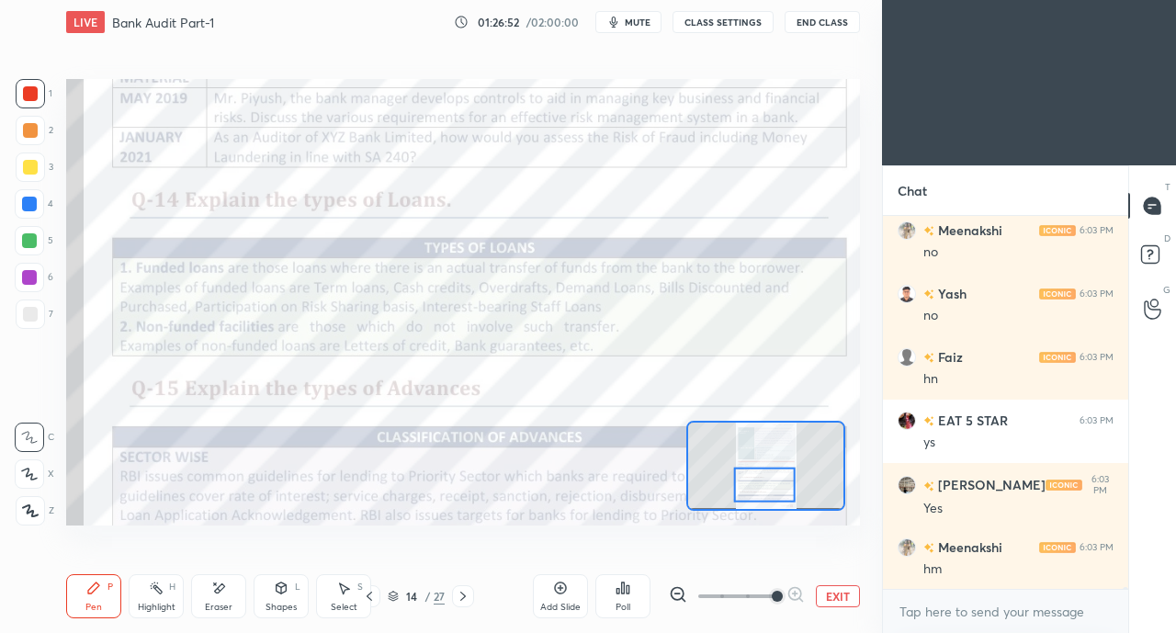
click at [363, 595] on icon at bounding box center [369, 596] width 15 height 15
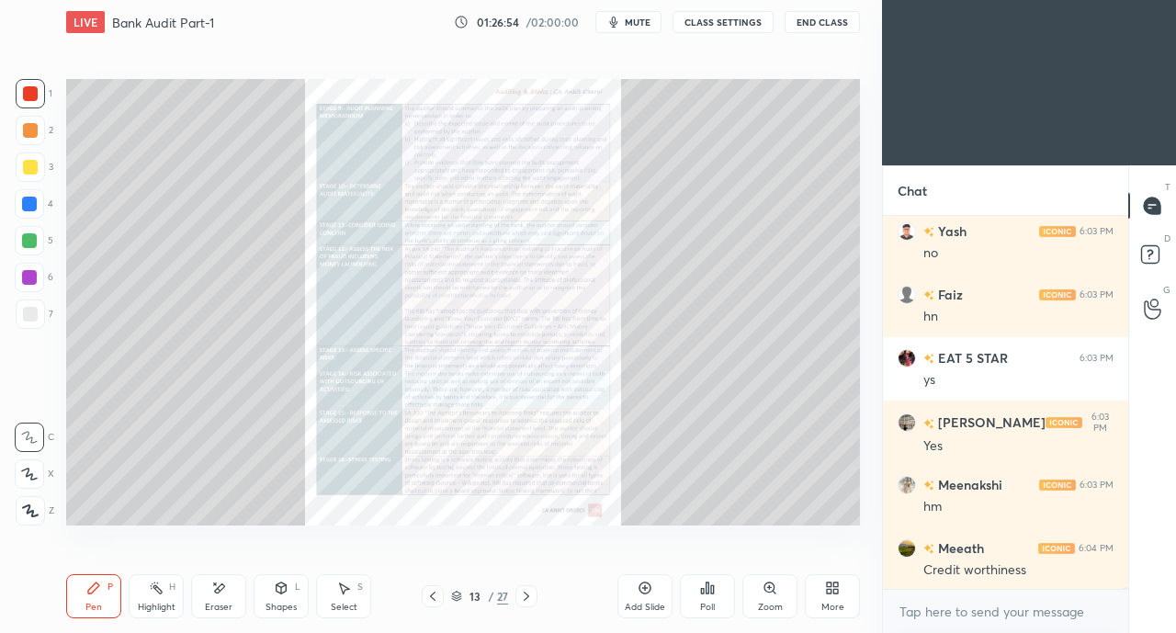
scroll to position [87621, 0]
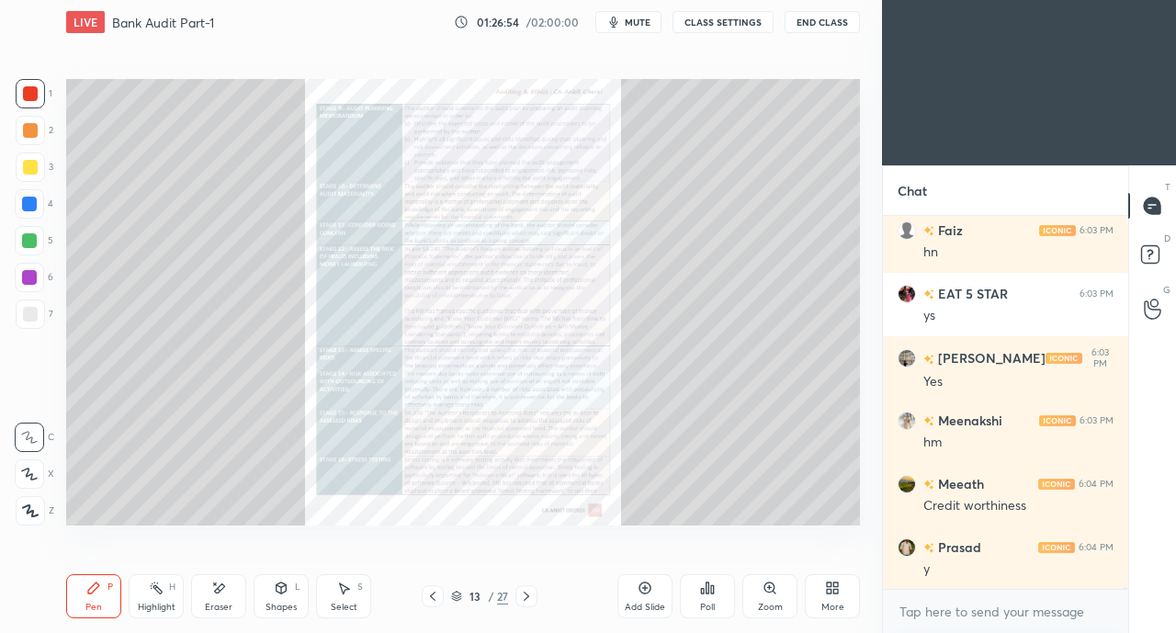
click at [528, 594] on icon at bounding box center [526, 596] width 15 height 15
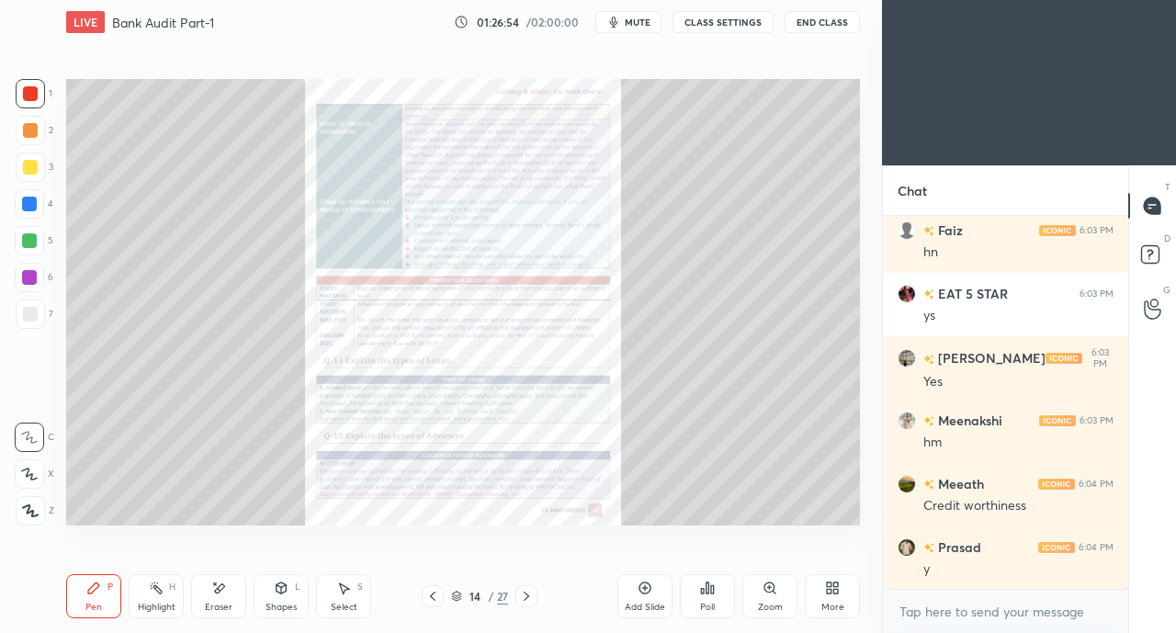
click at [530, 594] on icon at bounding box center [526, 596] width 15 height 15
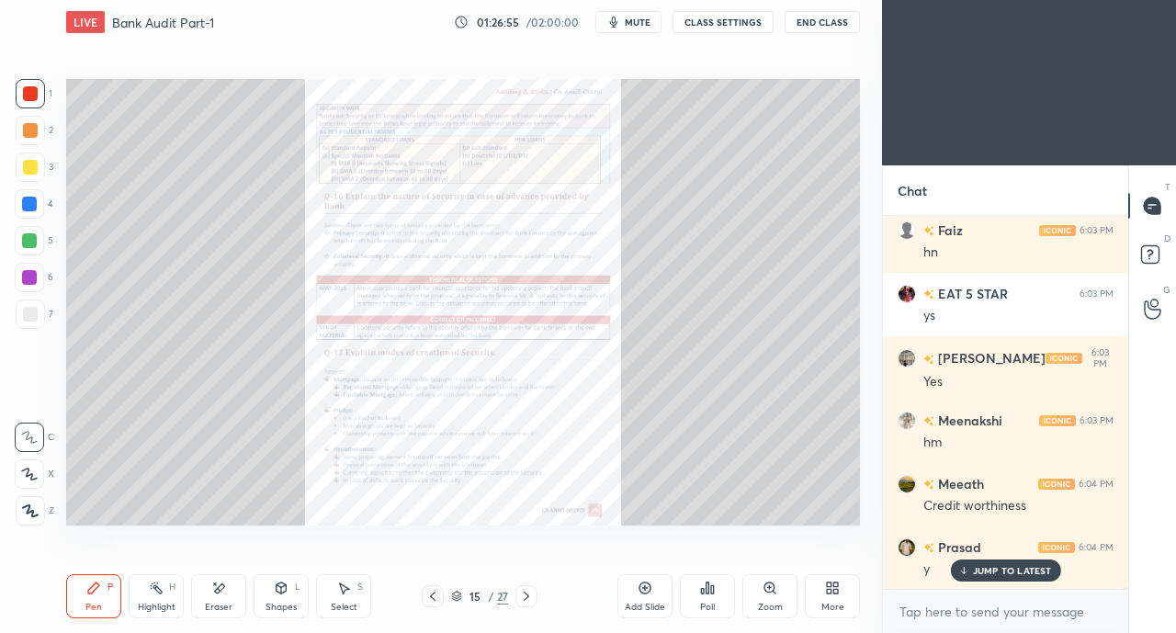
scroll to position [87684, 0]
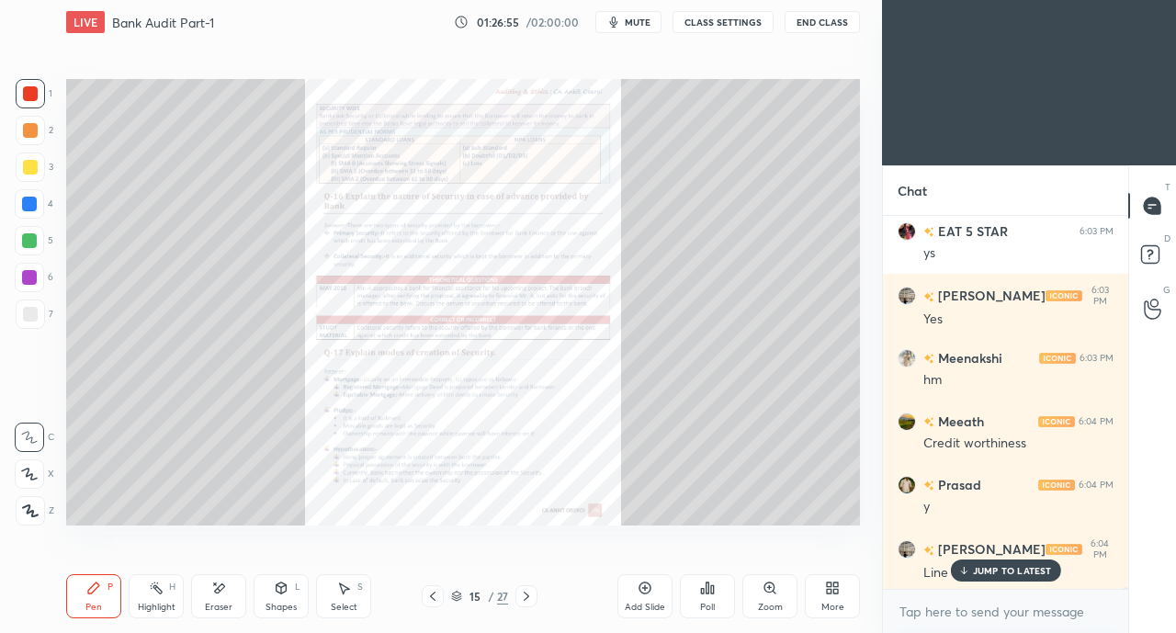
click at [423, 595] on div at bounding box center [433, 596] width 22 height 22
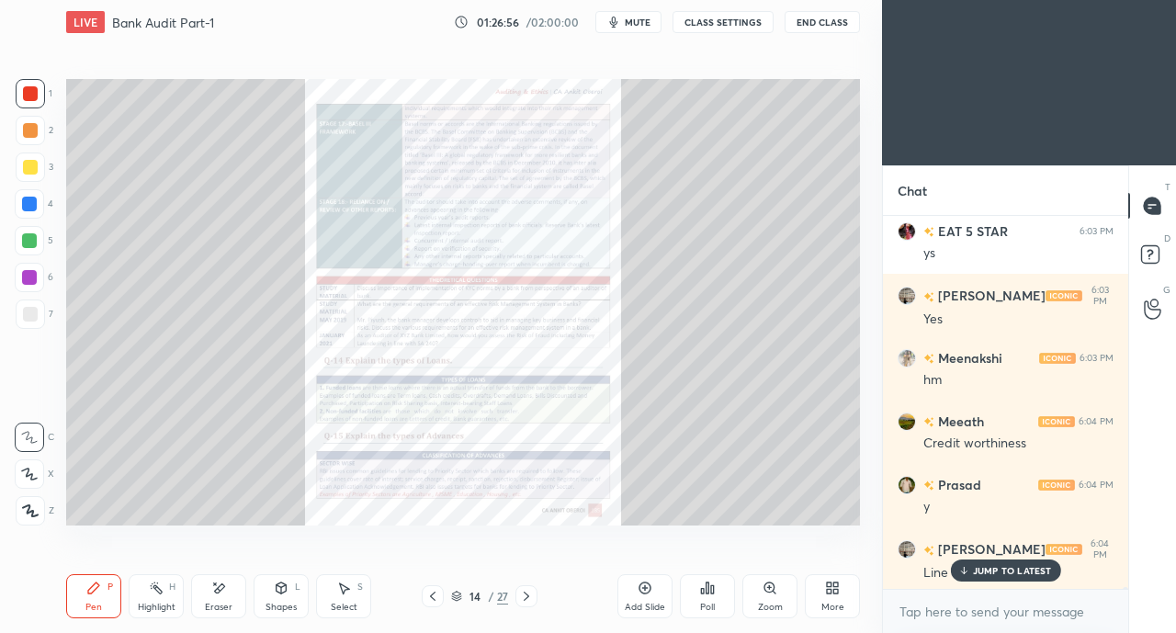
click at [428, 595] on icon at bounding box center [432, 596] width 15 height 15
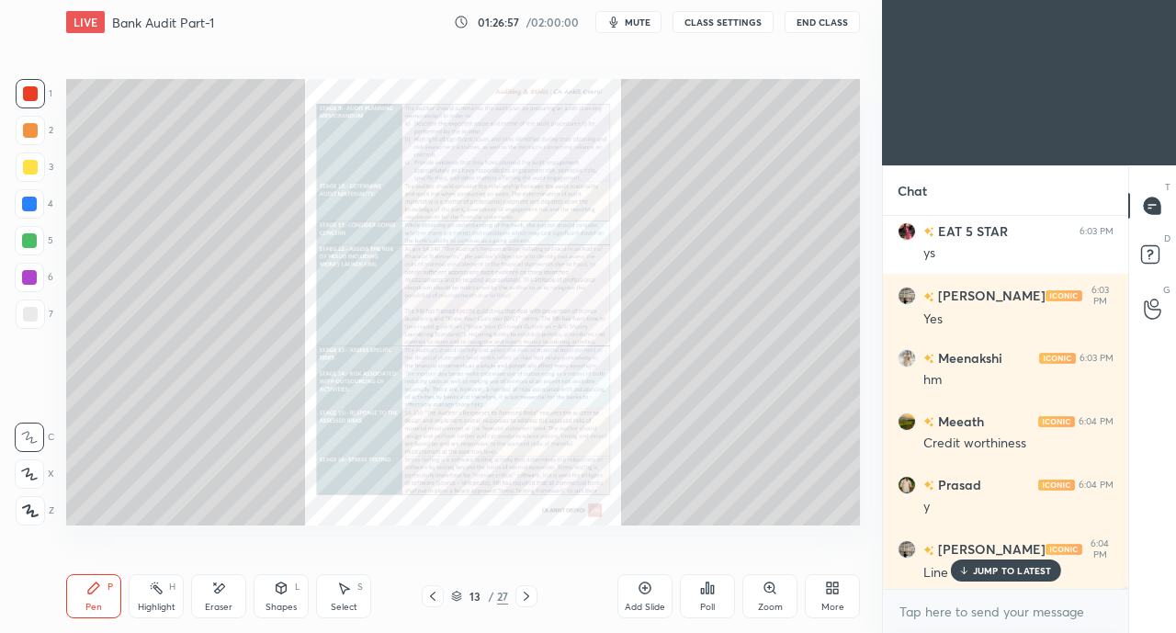
click at [530, 594] on icon at bounding box center [526, 596] width 15 height 15
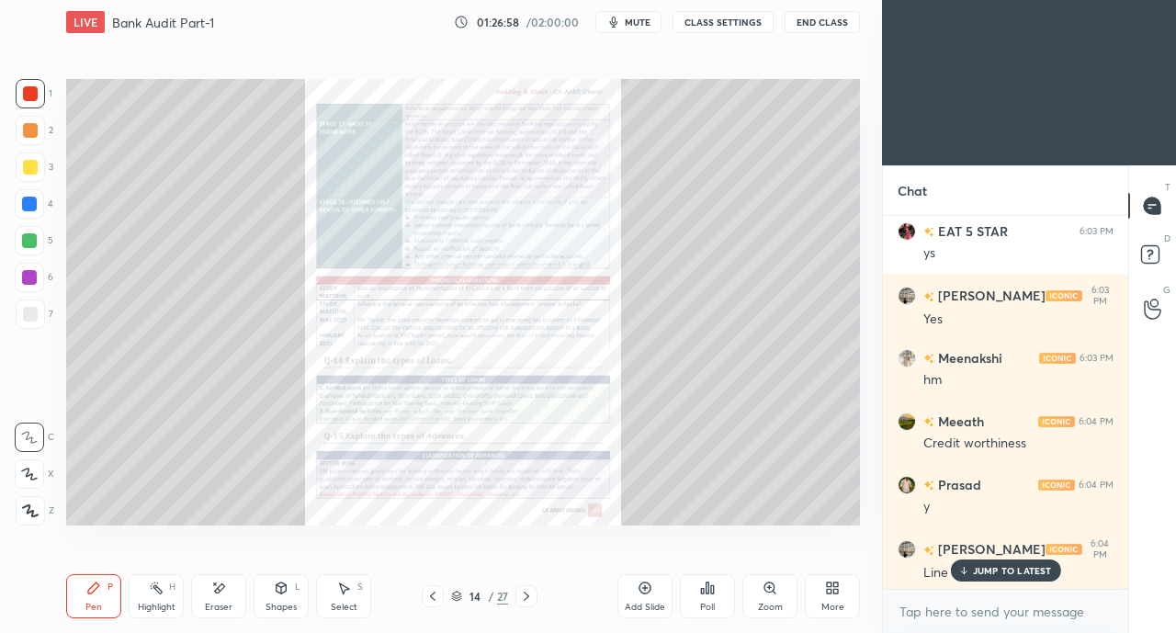
click at [530, 594] on icon at bounding box center [526, 596] width 15 height 15
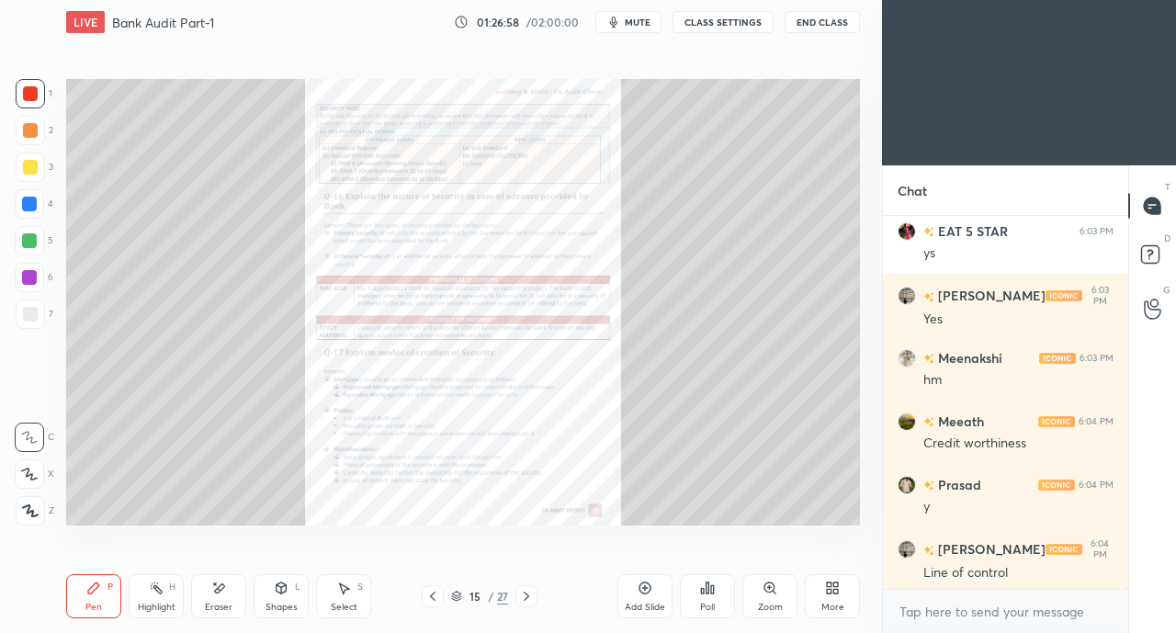
scroll to position [87748, 0]
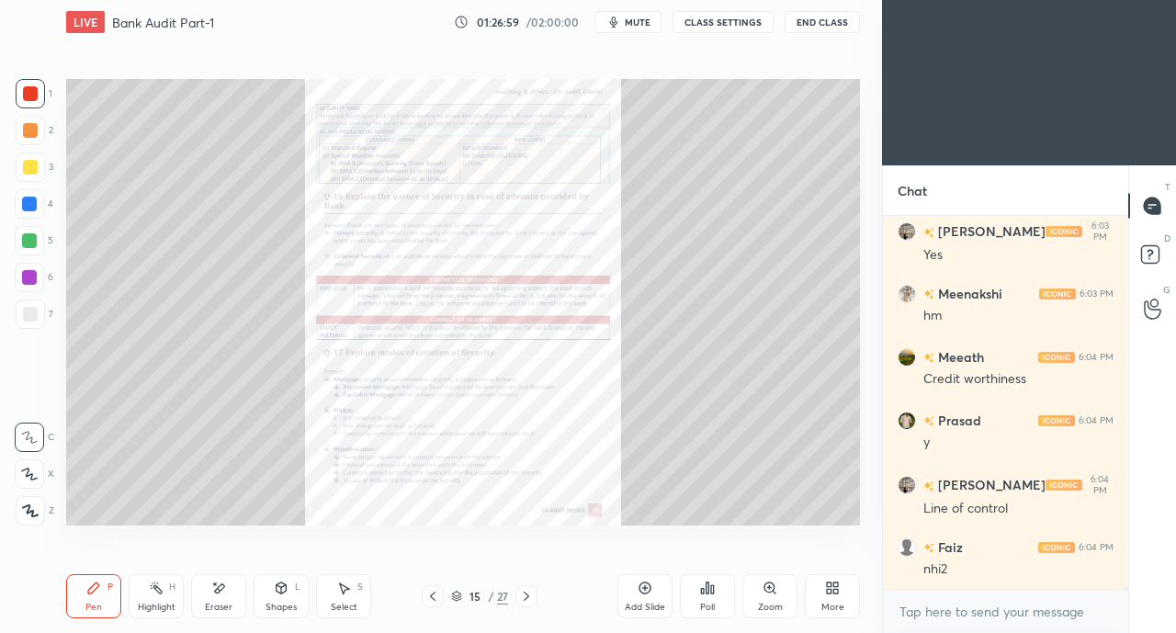
click at [432, 594] on icon at bounding box center [432, 596] width 15 height 15
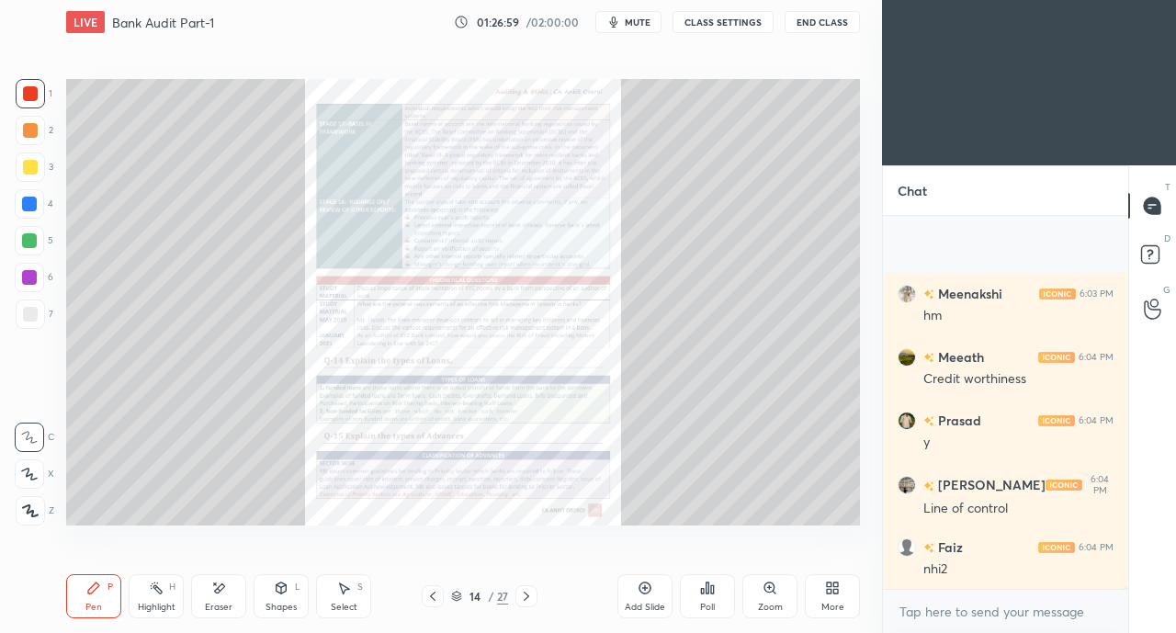
scroll to position [87875, 0]
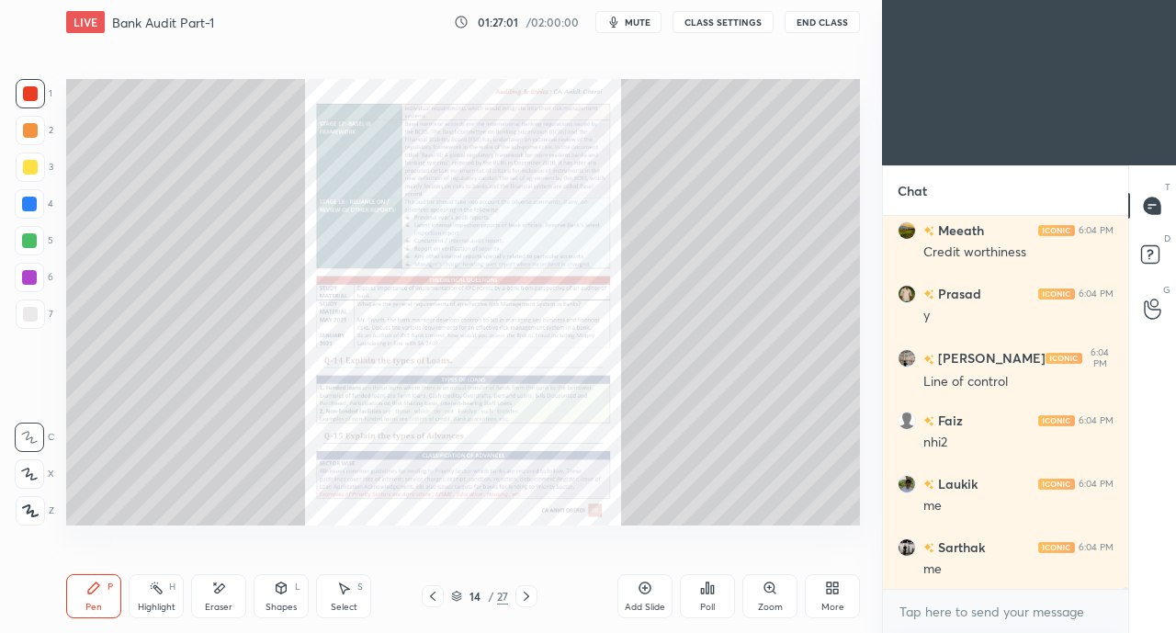
click at [428, 596] on icon at bounding box center [432, 596] width 15 height 15
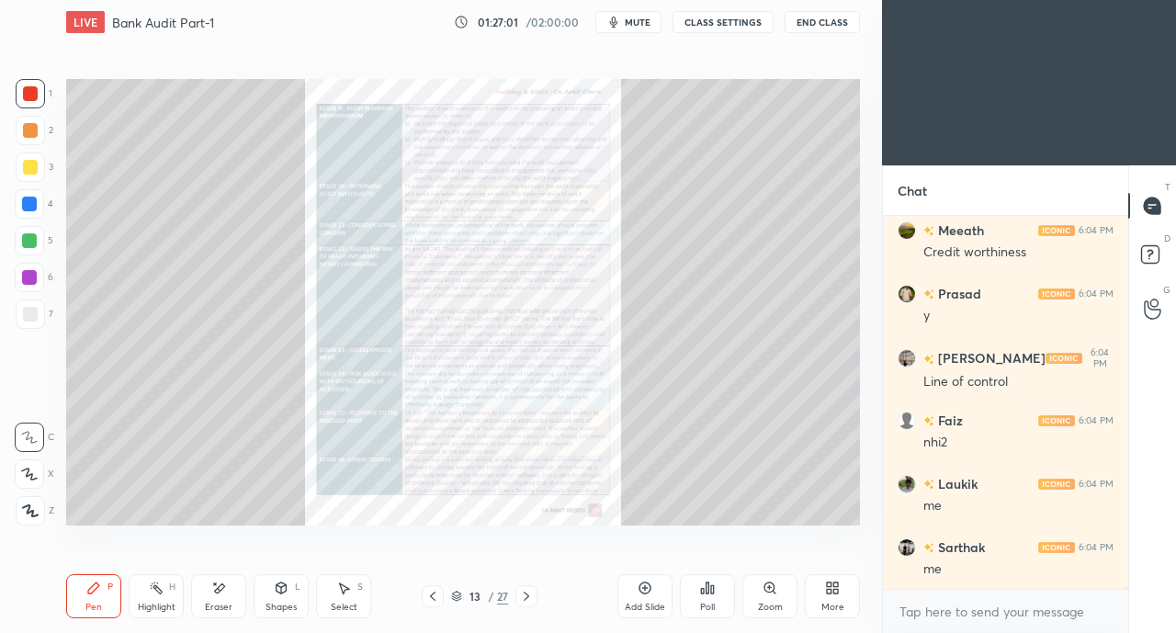
scroll to position [87937, 0]
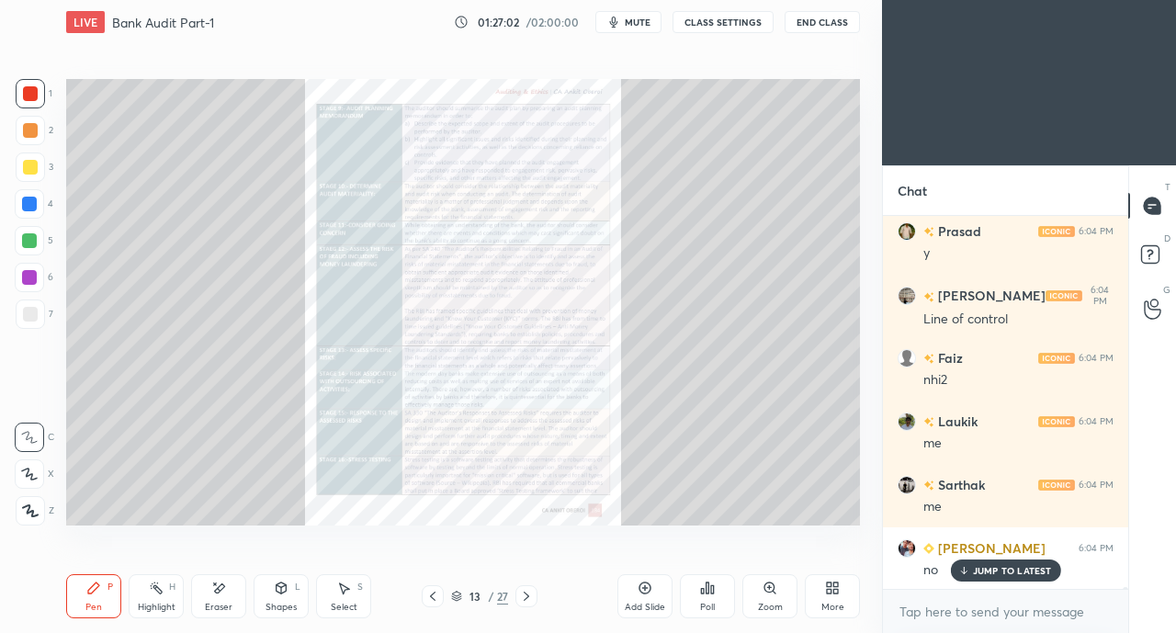
click at [430, 600] on icon at bounding box center [432, 596] width 15 height 15
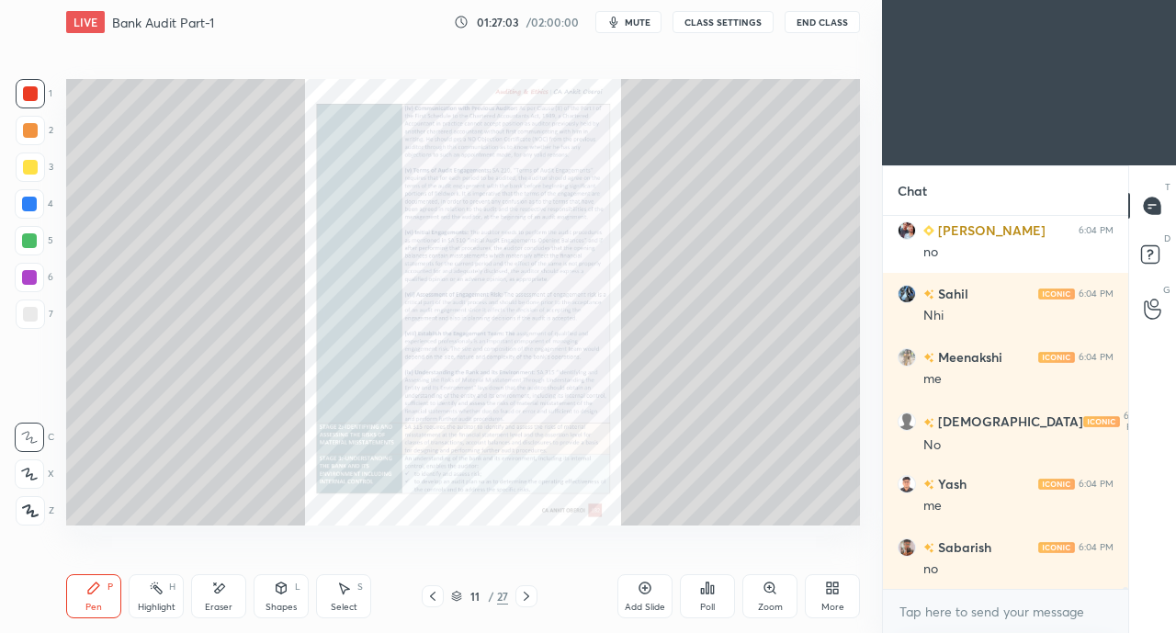
click at [434, 602] on icon at bounding box center [432, 596] width 15 height 15
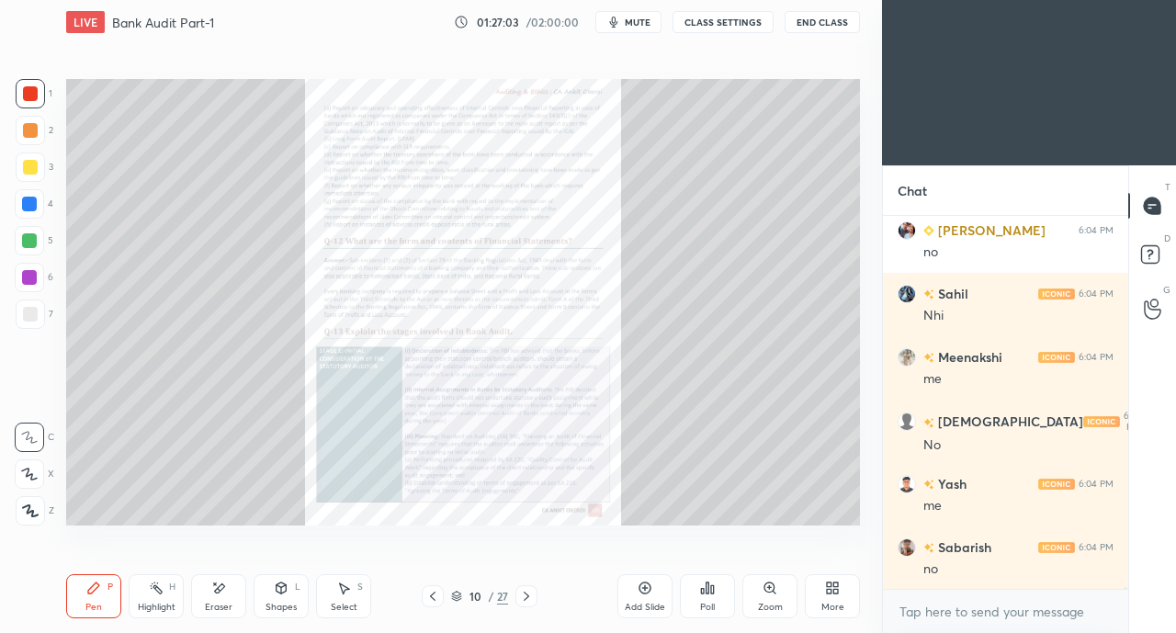
click at [432, 601] on icon at bounding box center [432, 596] width 15 height 15
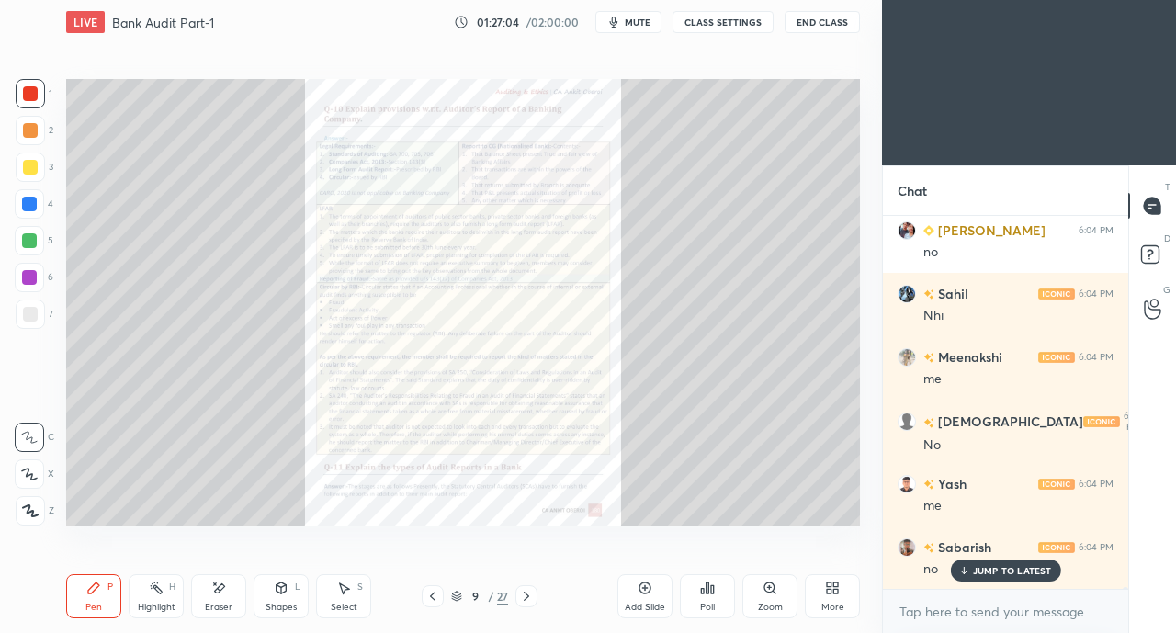
scroll to position [88318, 0]
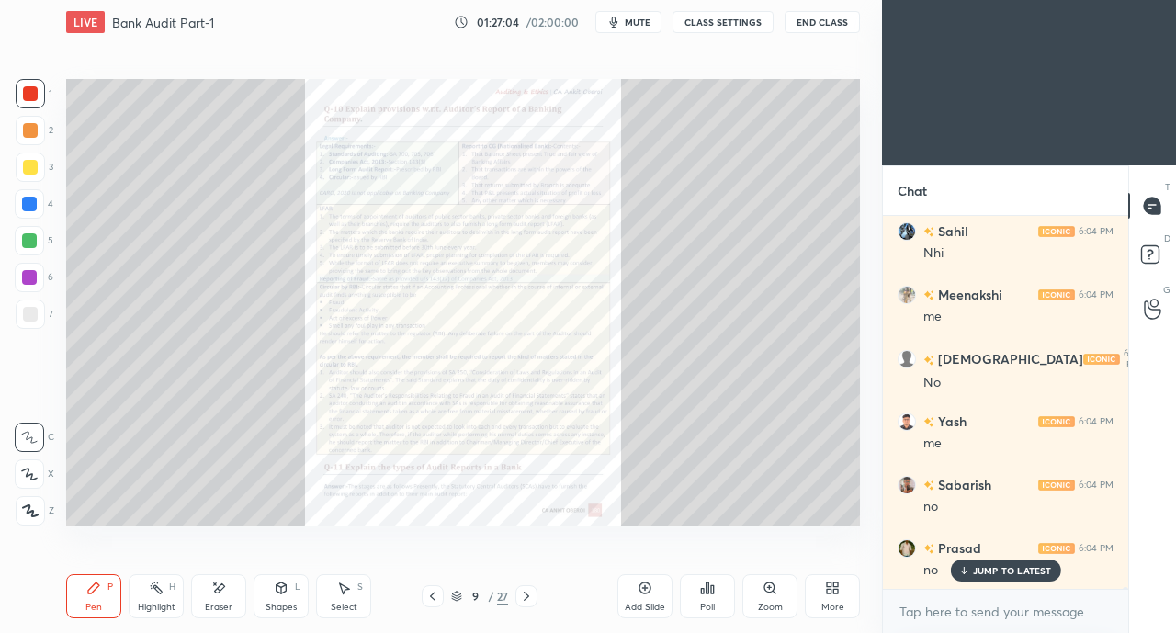
click at [433, 602] on icon at bounding box center [432, 596] width 15 height 15
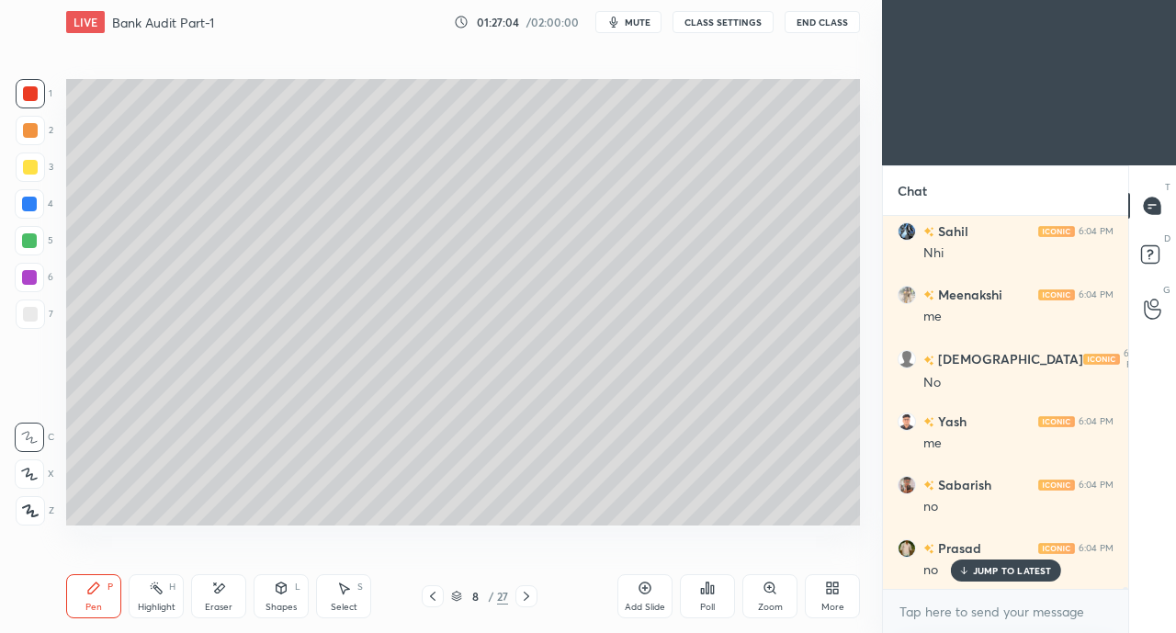
click at [432, 602] on icon at bounding box center [432, 596] width 15 height 15
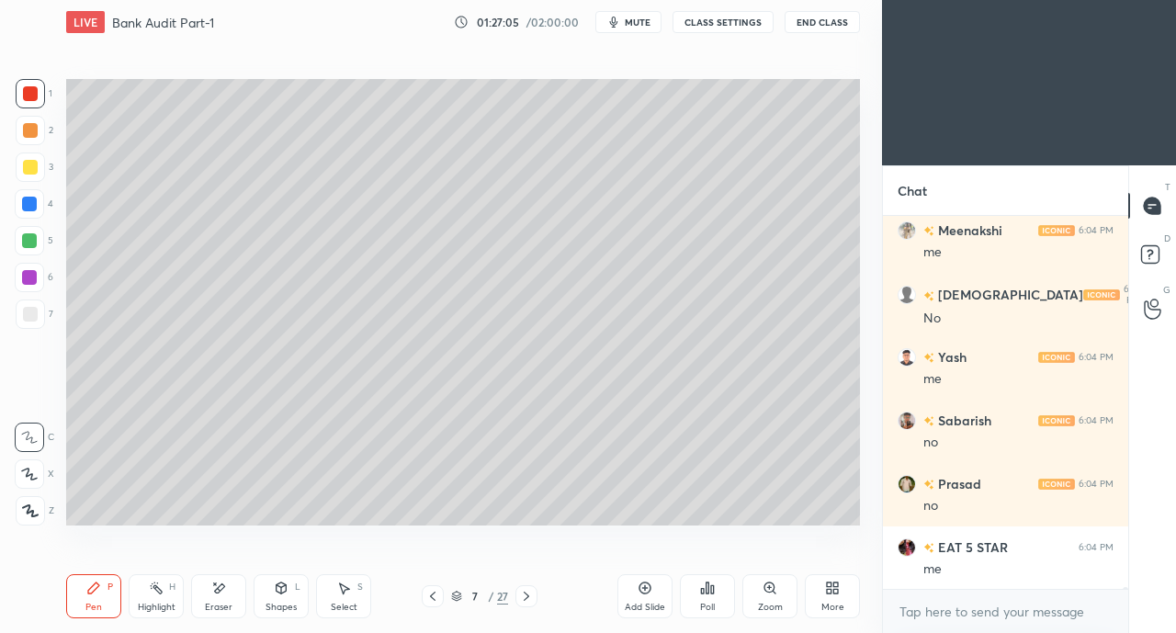
click at [526, 596] on icon at bounding box center [526, 596] width 15 height 15
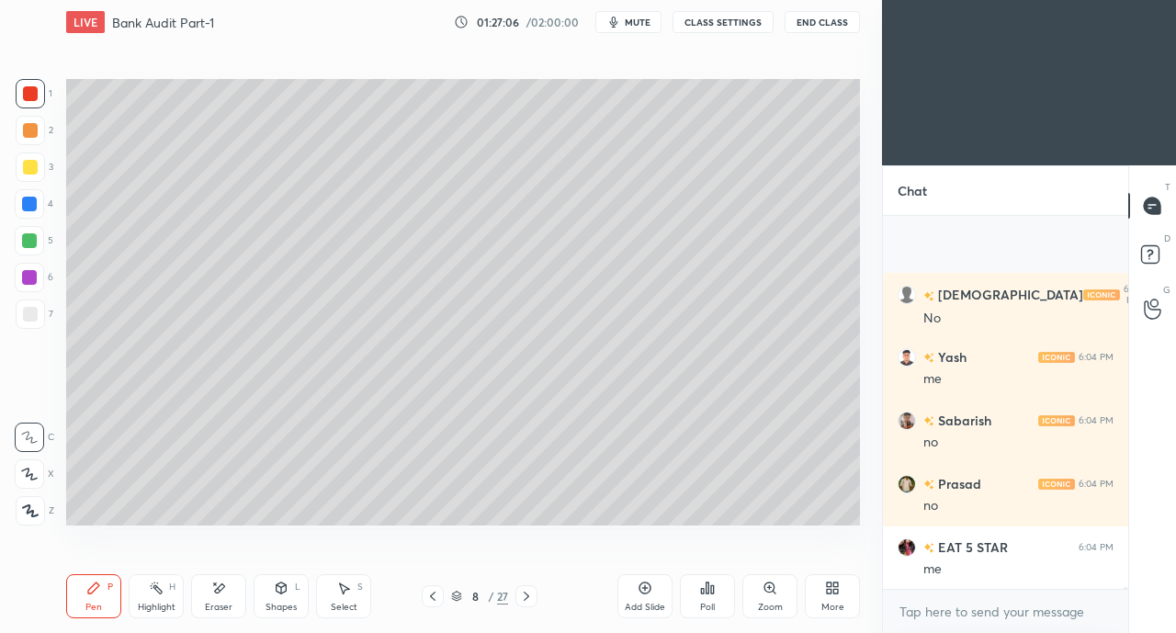
scroll to position [88509, 0]
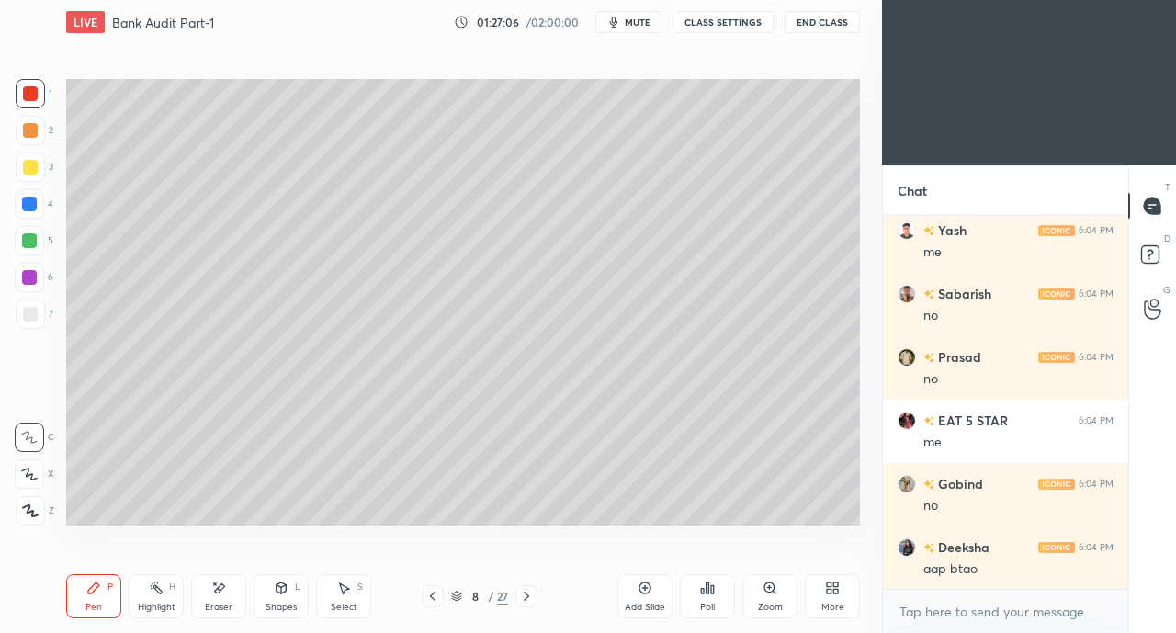
click at [628, 596] on div "Add Slide" at bounding box center [644, 596] width 55 height 44
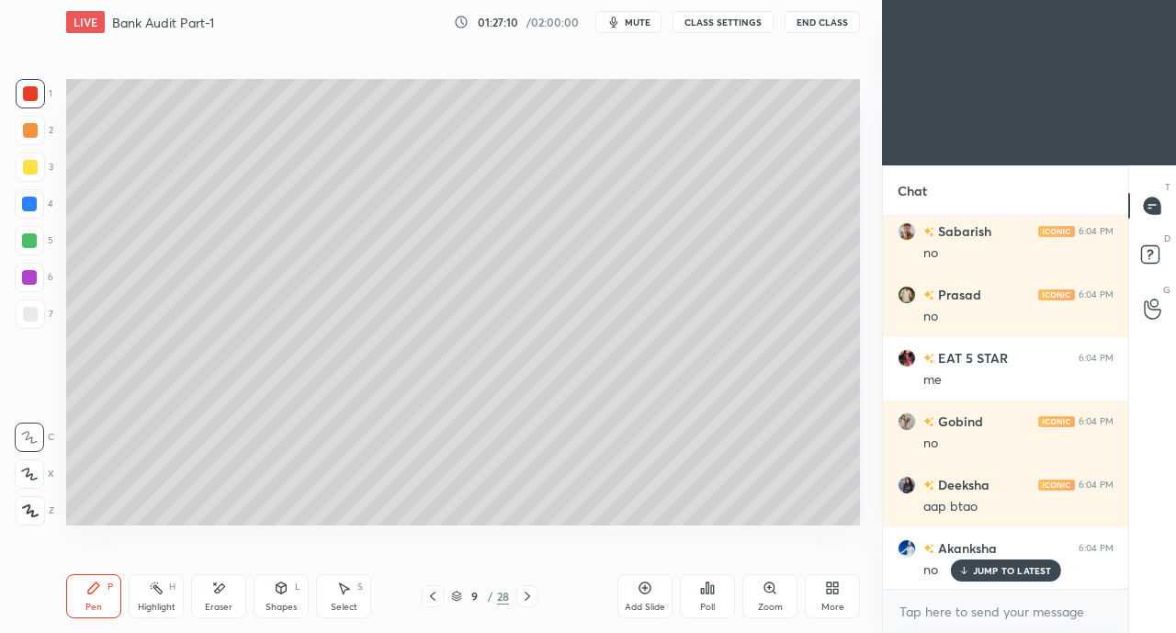
click at [31, 174] on div at bounding box center [30, 167] width 15 height 15
click at [24, 468] on icon at bounding box center [29, 474] width 17 height 13
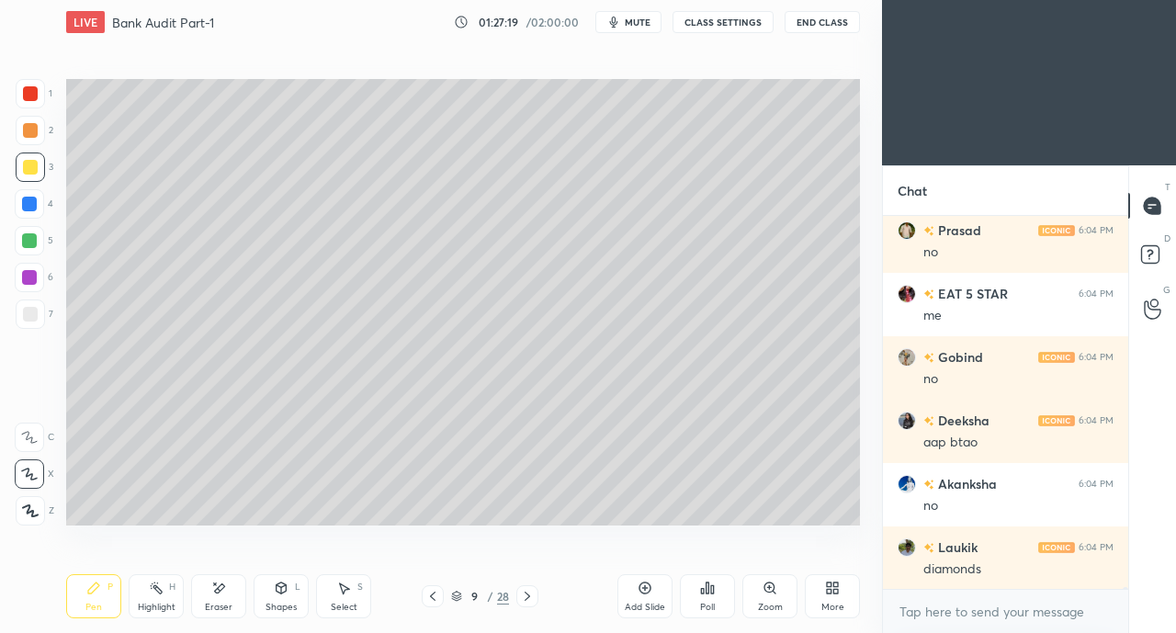
scroll to position [88698, 0]
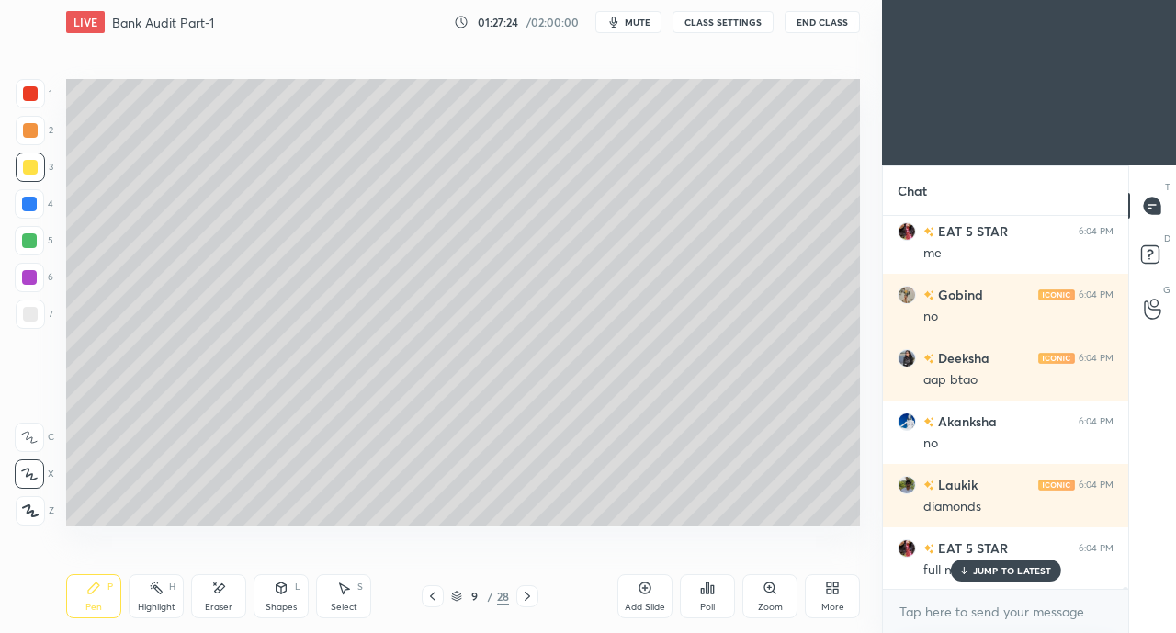
click at [983, 577] on div "JUMP TO LATEST" at bounding box center [1005, 571] width 110 height 22
click at [213, 603] on div "Eraser" at bounding box center [219, 607] width 28 height 9
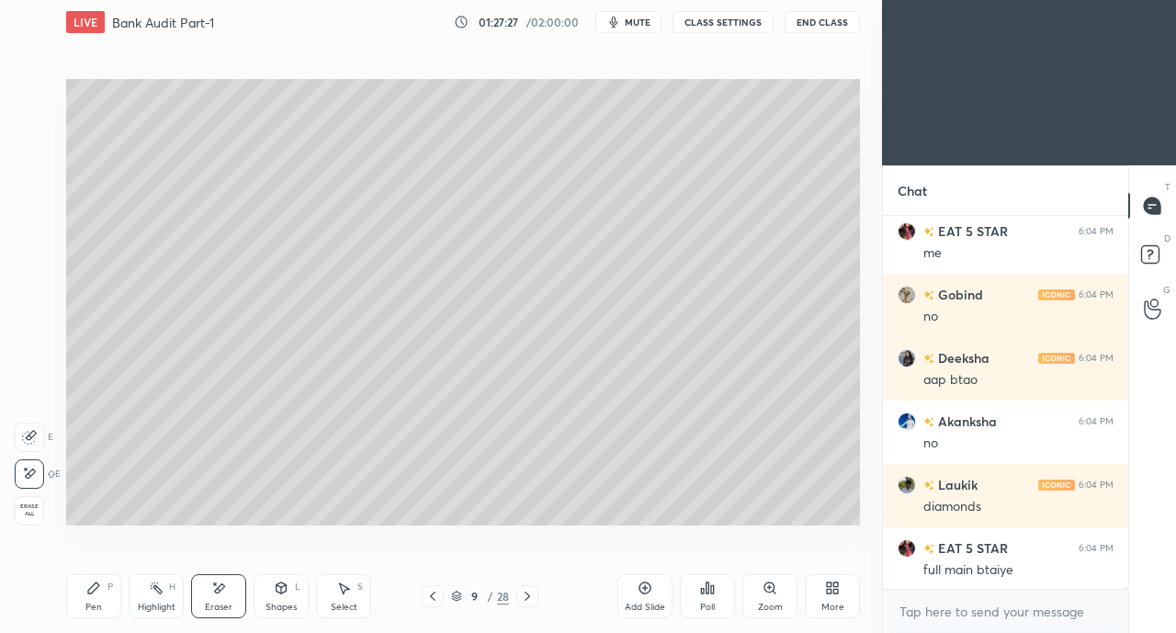
click at [88, 583] on icon at bounding box center [93, 588] width 15 height 15
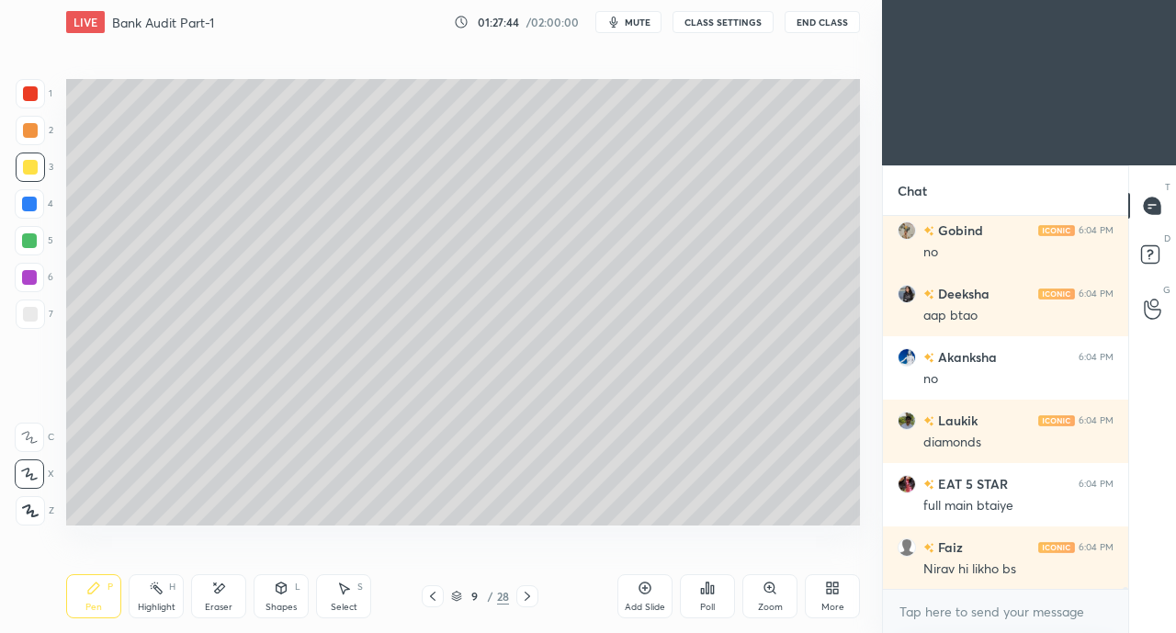
scroll to position [88825, 0]
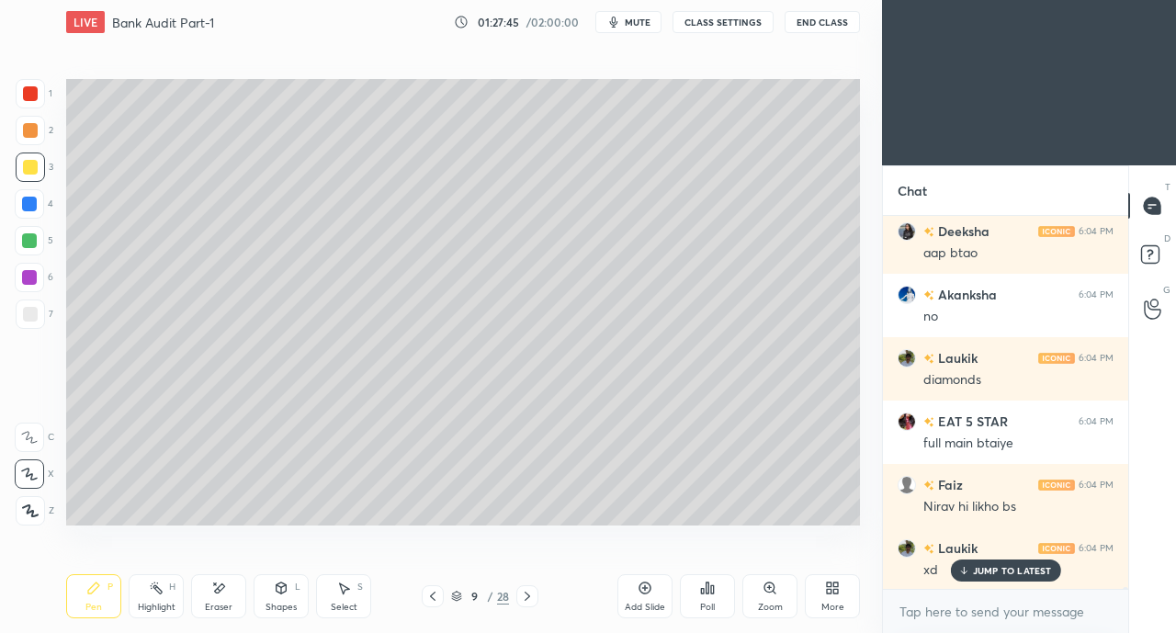
click at [220, 599] on div "Eraser" at bounding box center [218, 596] width 55 height 44
click at [91, 590] on icon at bounding box center [93, 588] width 11 height 11
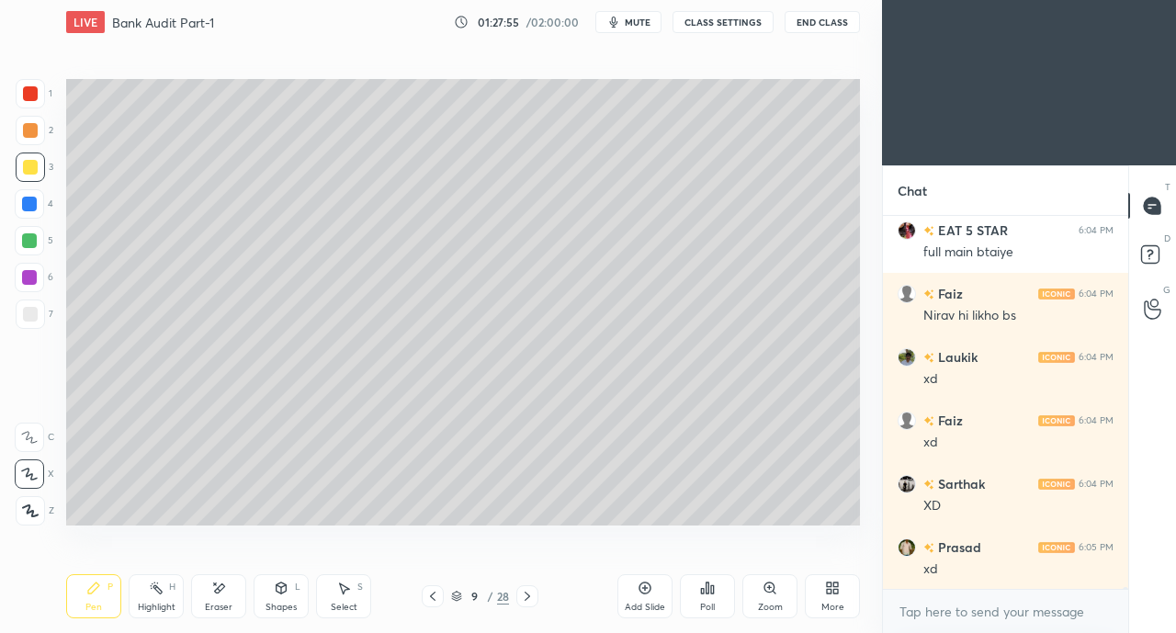
scroll to position [89079, 0]
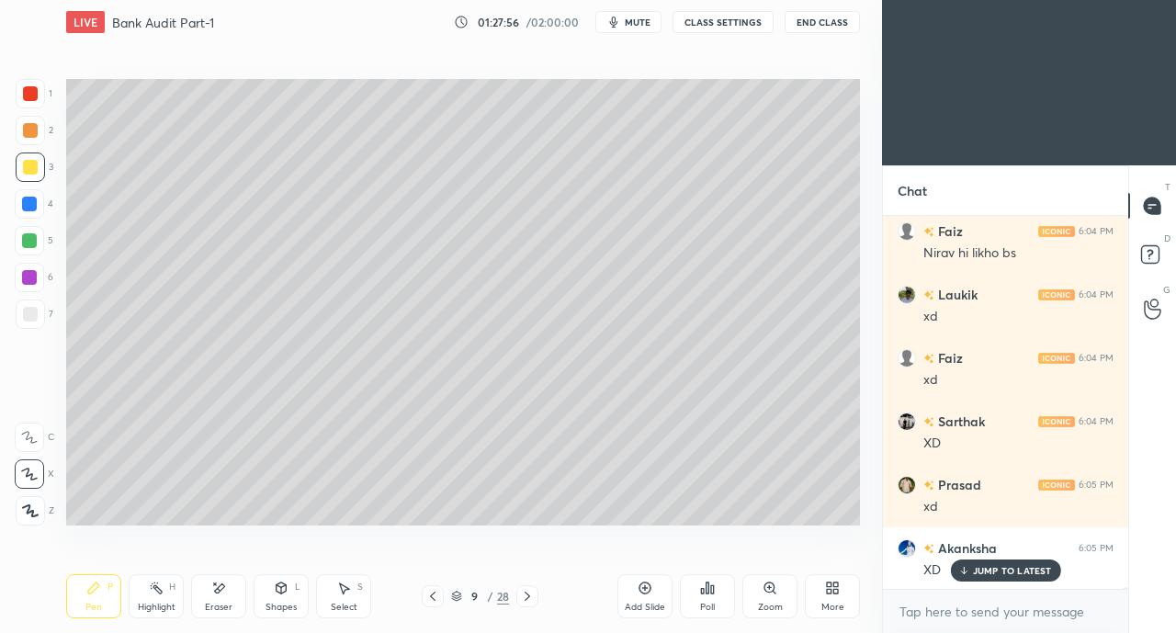
click at [286, 596] on div "Shapes L" at bounding box center [281, 596] width 55 height 44
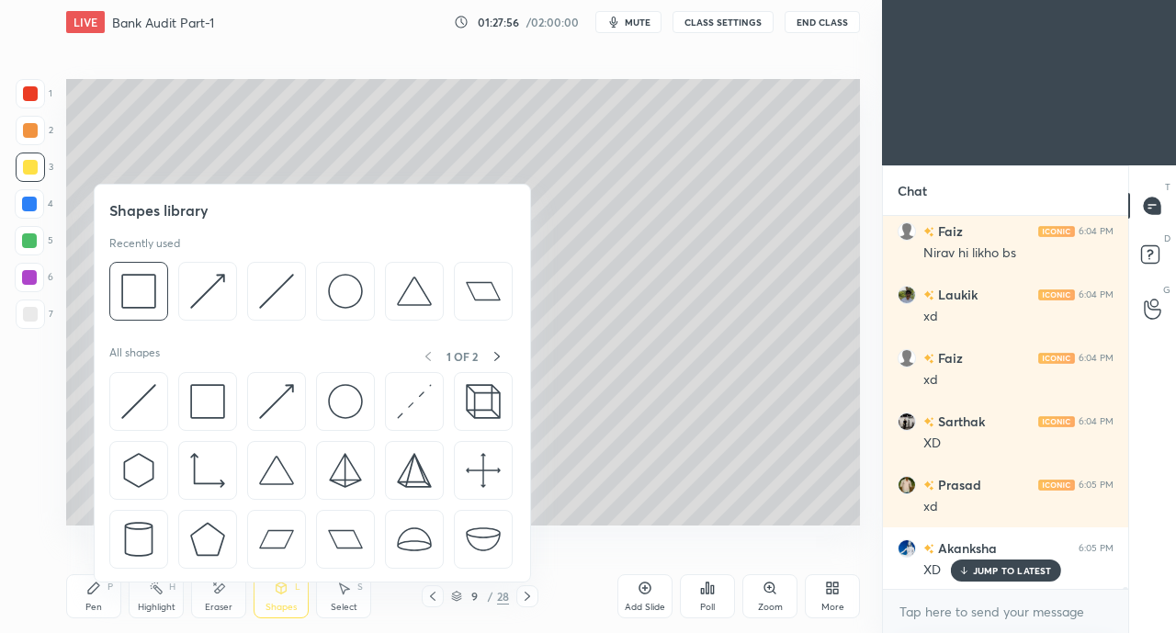
scroll to position [89143, 0]
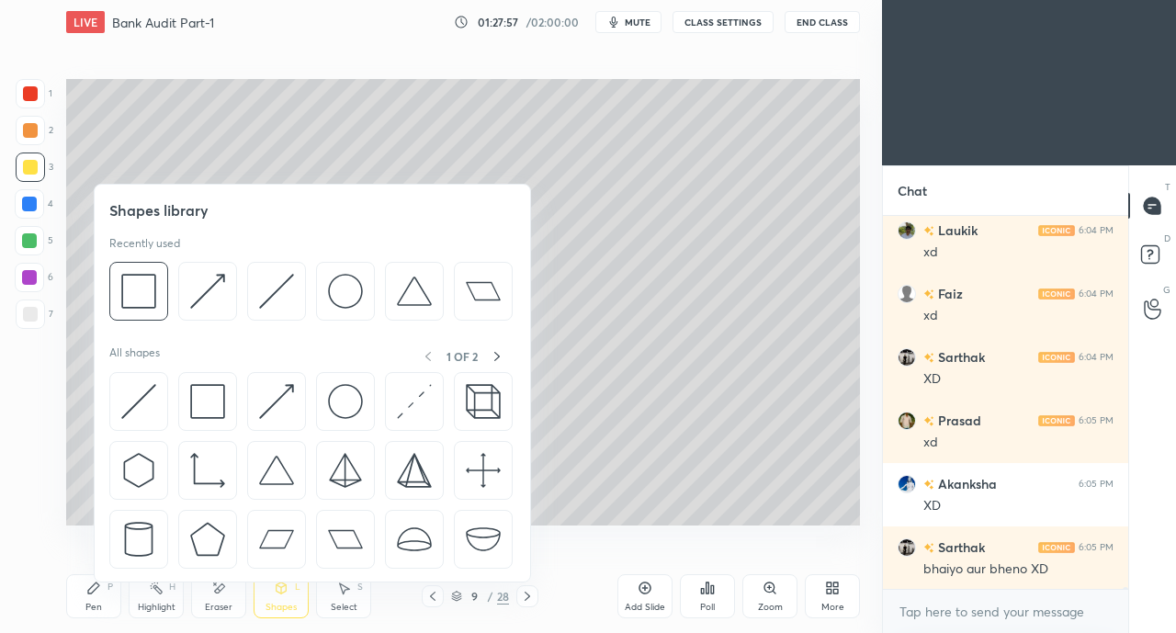
click at [261, 396] on img at bounding box center [276, 401] width 35 height 35
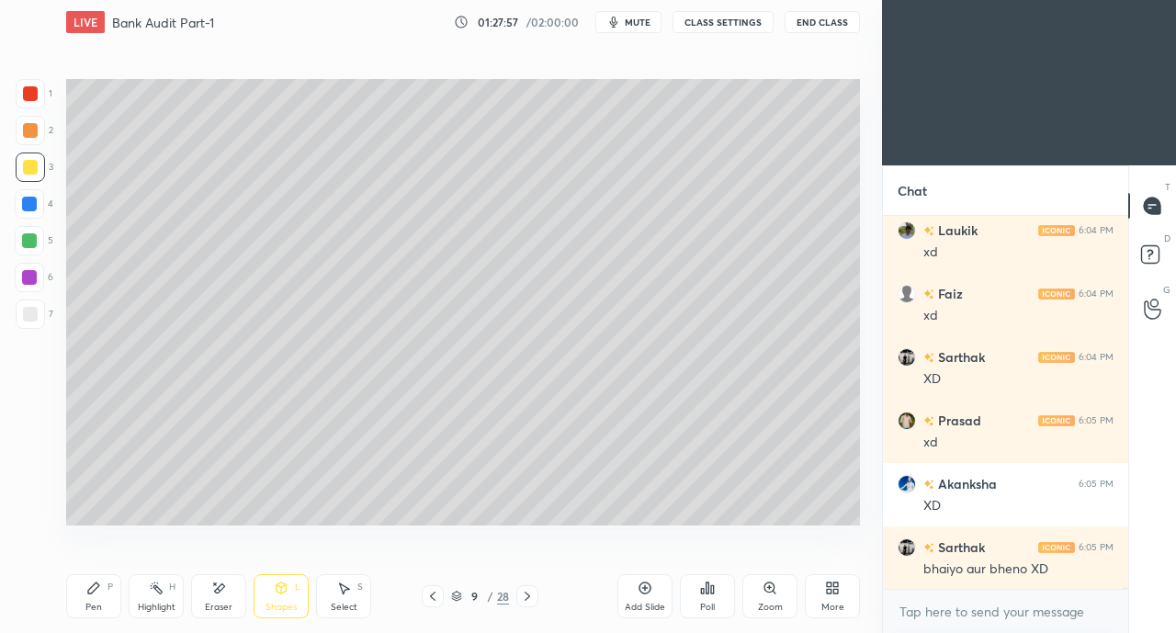
scroll to position [89205, 0]
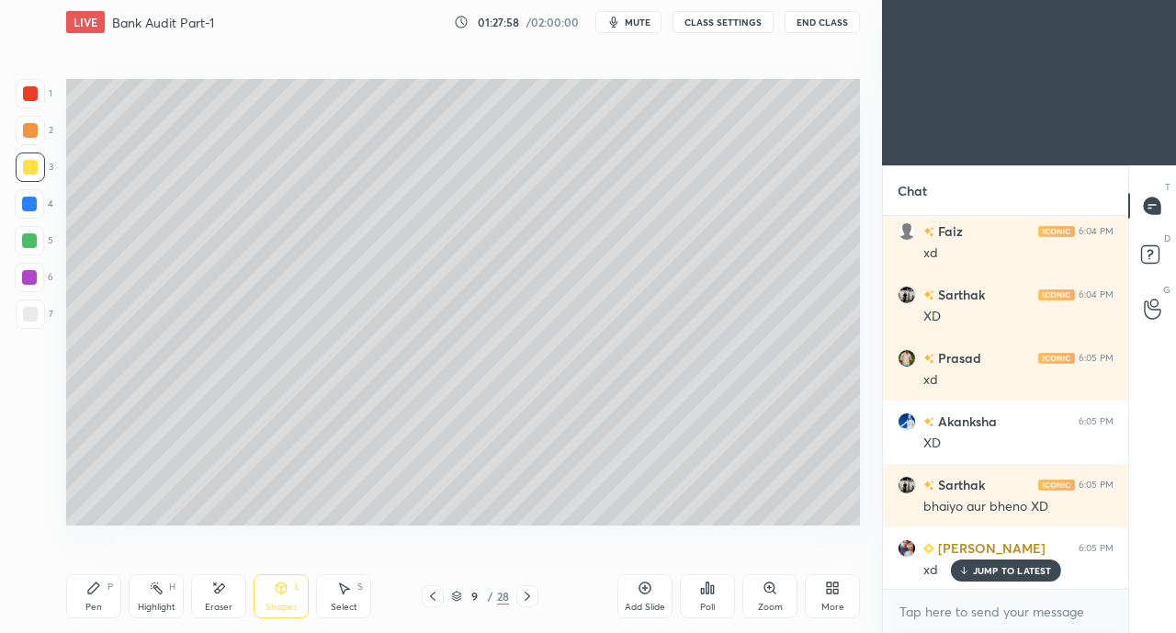
click at [33, 316] on div at bounding box center [30, 314] width 15 height 15
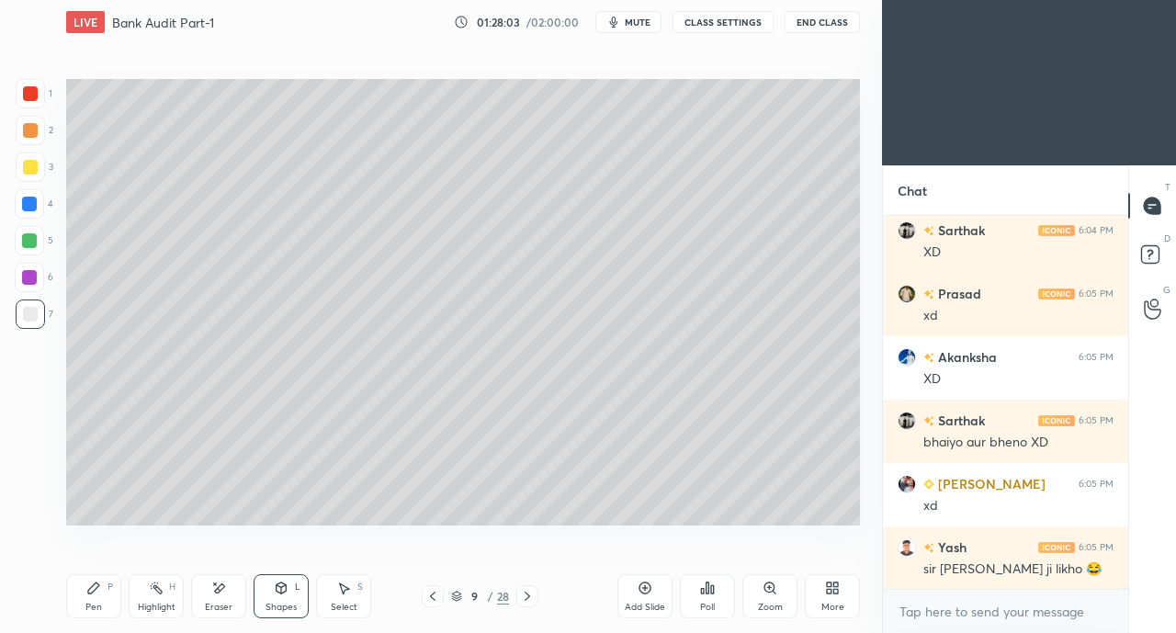
click at [93, 596] on div "Pen P" at bounding box center [93, 596] width 55 height 44
click at [32, 172] on div at bounding box center [30, 167] width 15 height 15
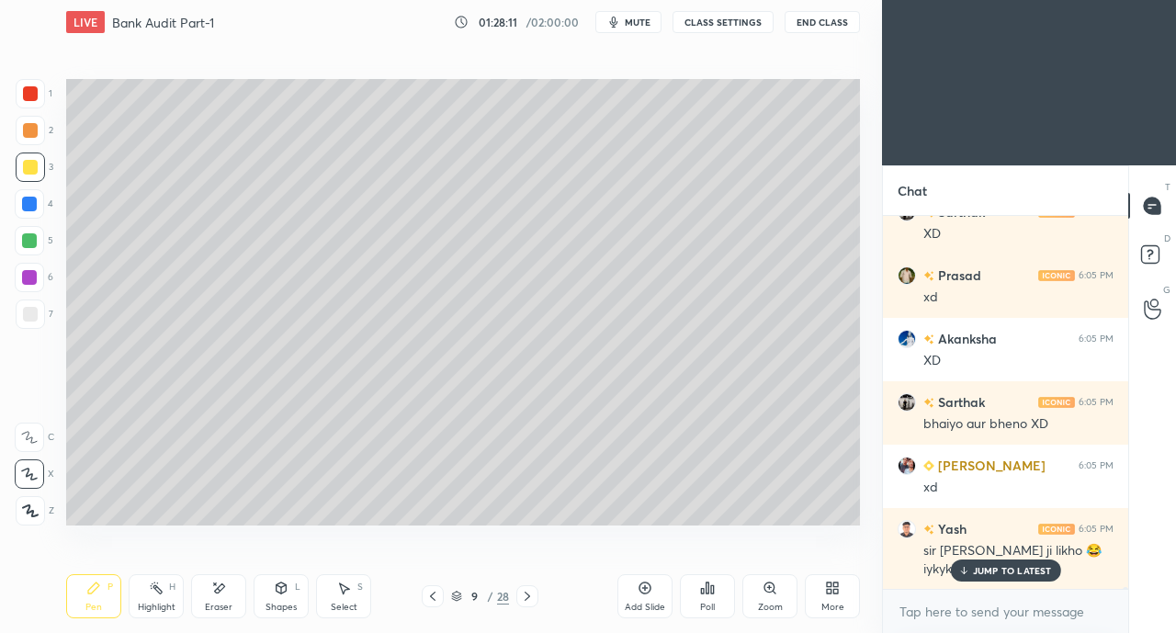
scroll to position [89351, 0]
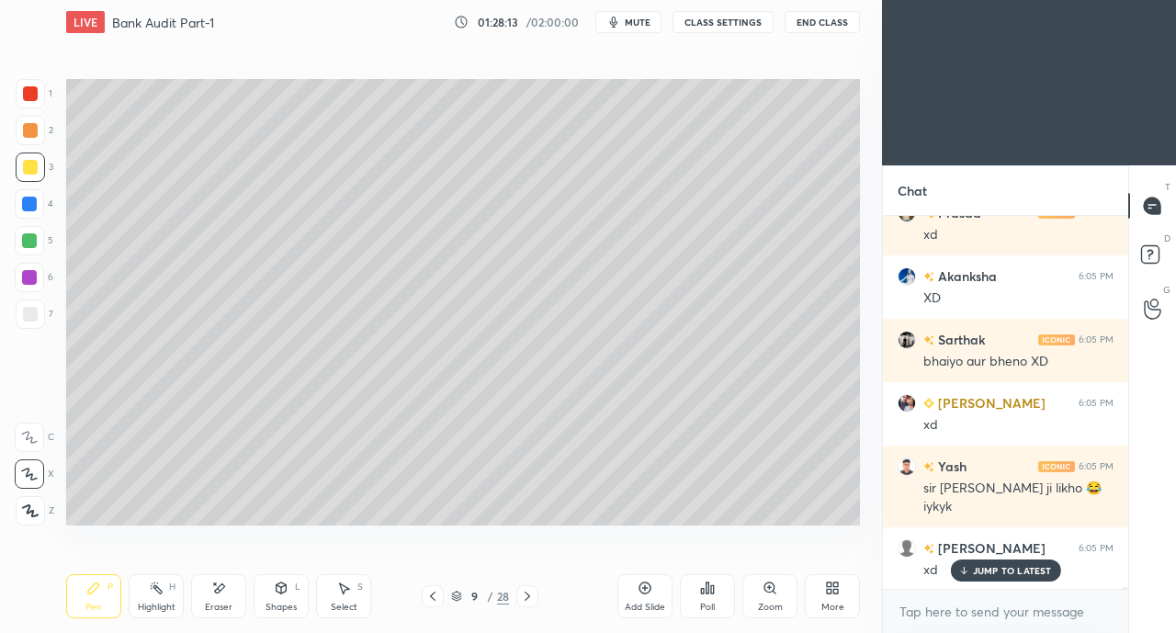
click at [997, 568] on p "JUMP TO LATEST" at bounding box center [1012, 570] width 79 height 11
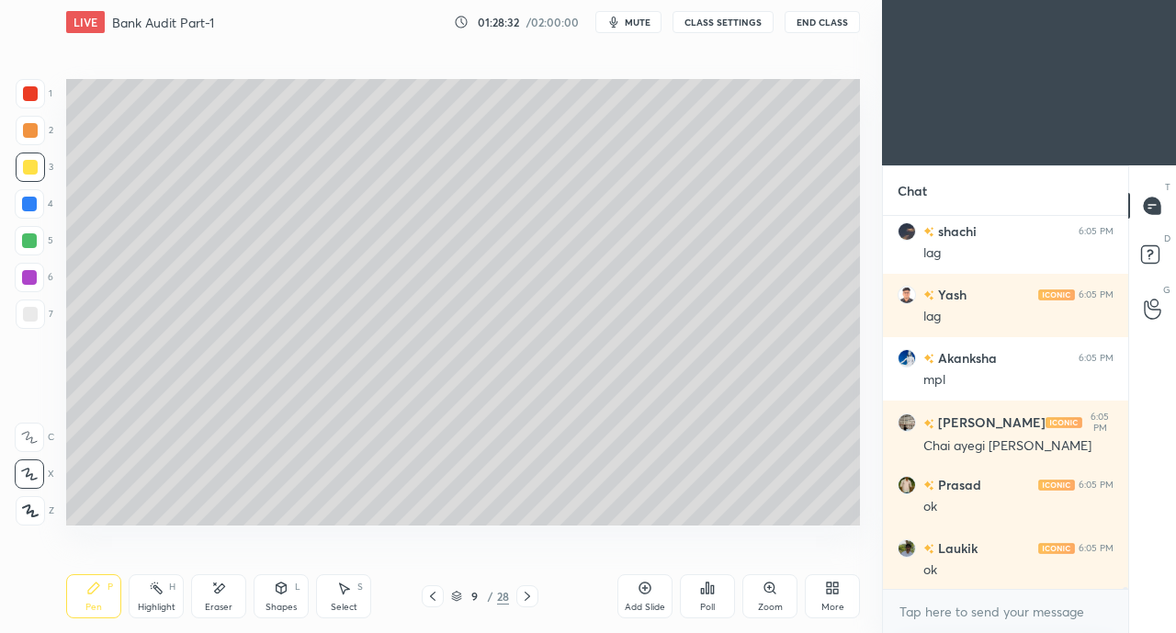
scroll to position [90556, 0]
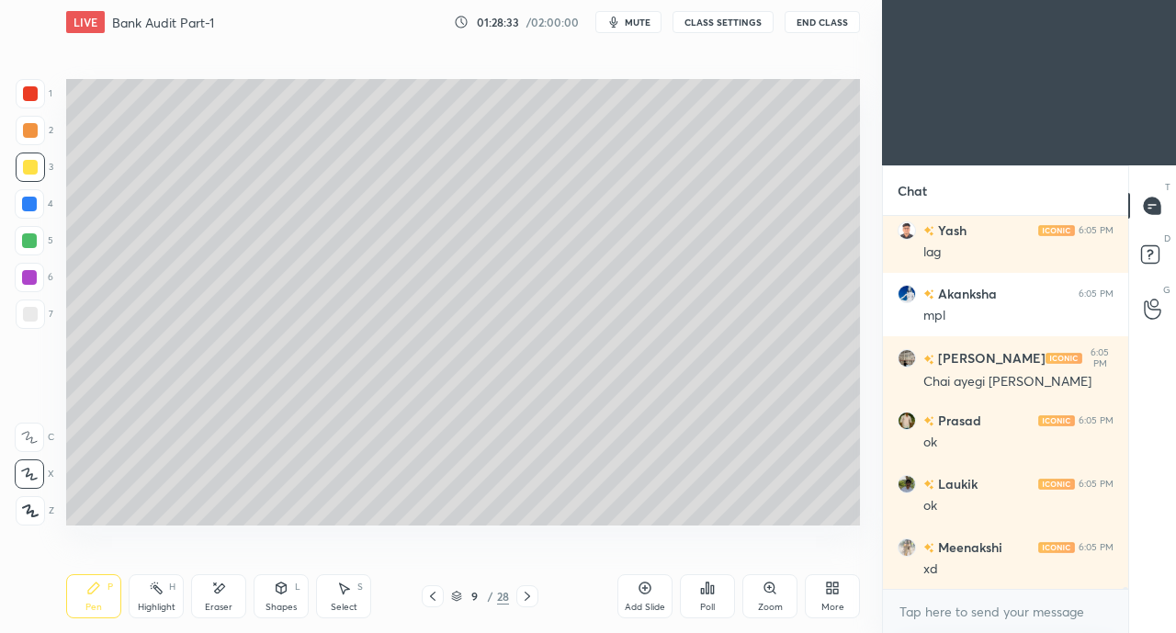
click at [31, 312] on div at bounding box center [30, 314] width 15 height 15
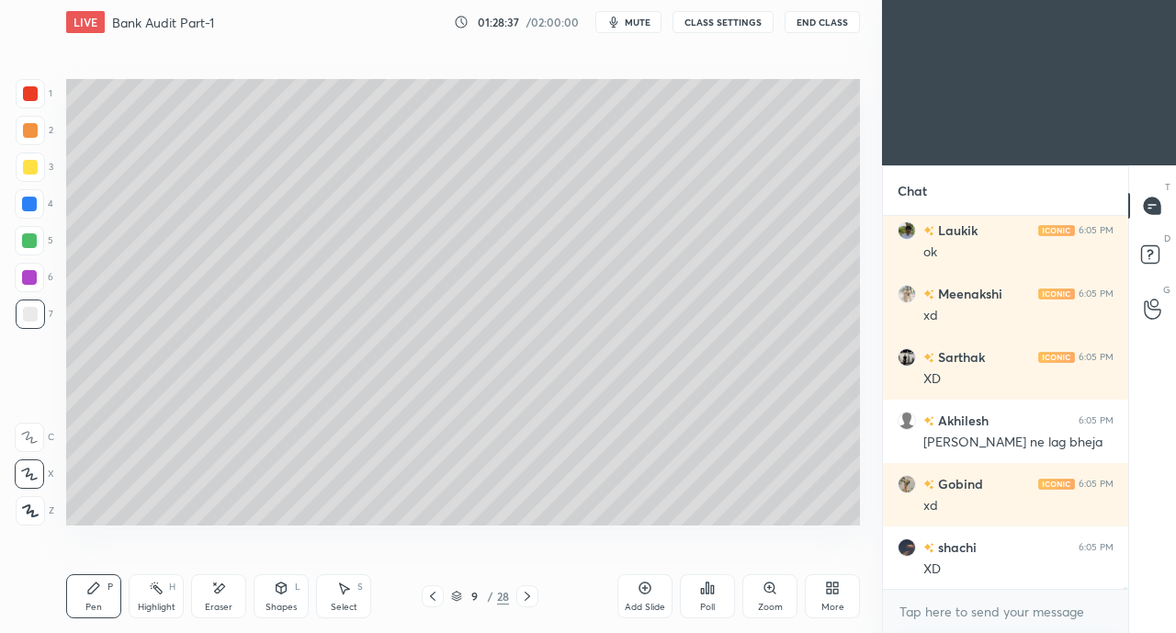
scroll to position [90872, 0]
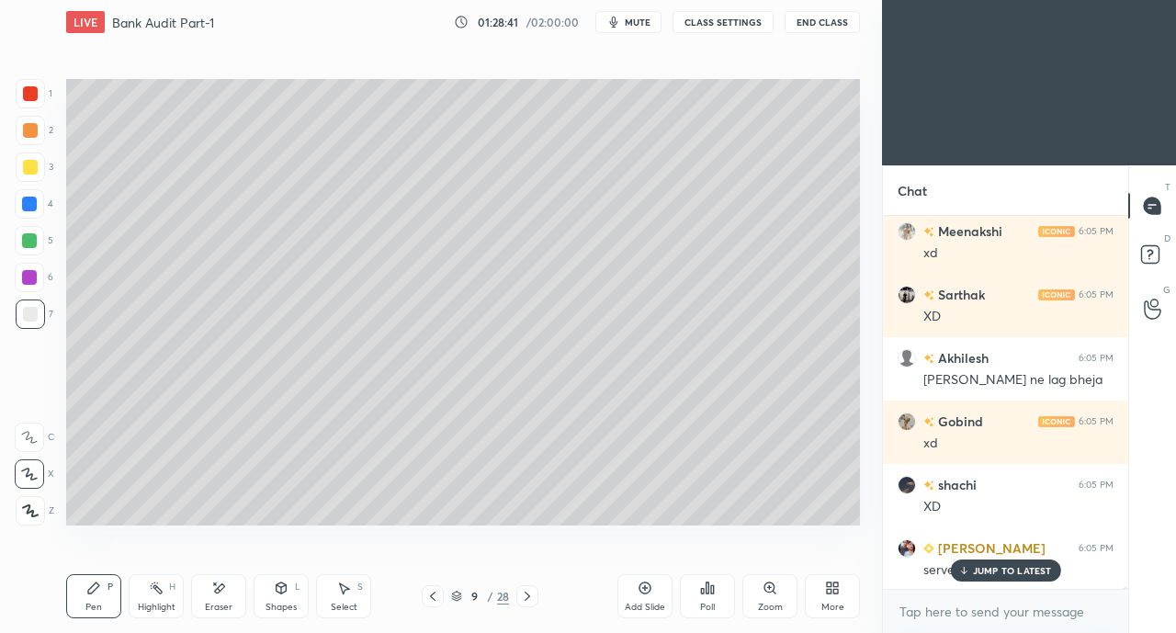
click at [970, 574] on div "JUMP TO LATEST" at bounding box center [1005, 571] width 110 height 22
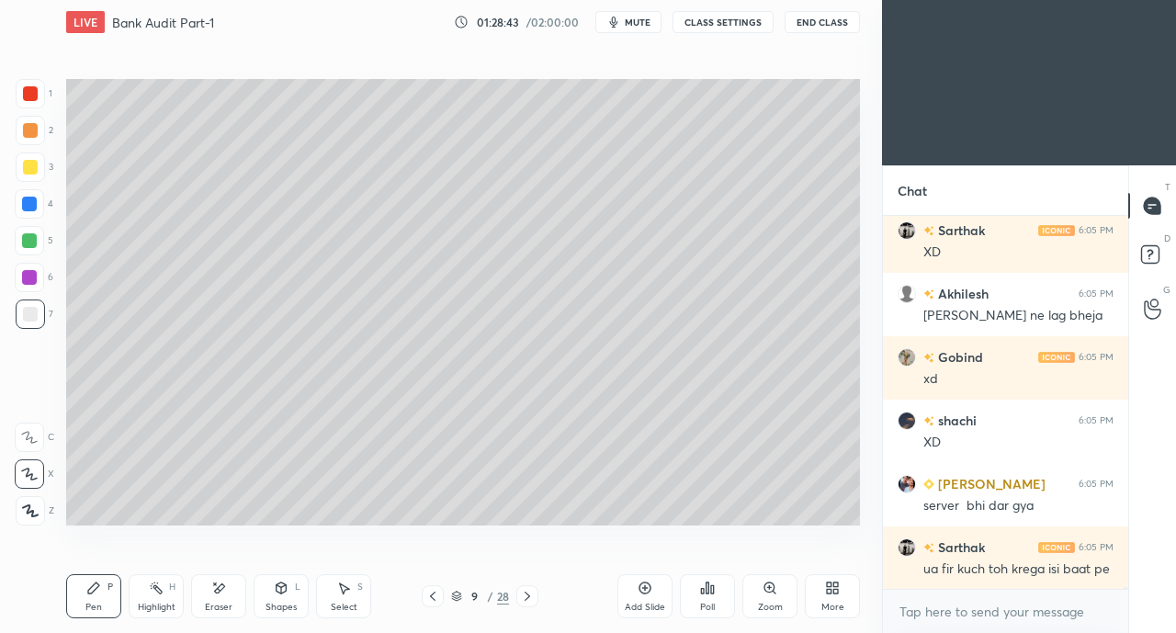
click at [35, 170] on div at bounding box center [30, 167] width 15 height 15
click at [31, 315] on div at bounding box center [30, 314] width 15 height 15
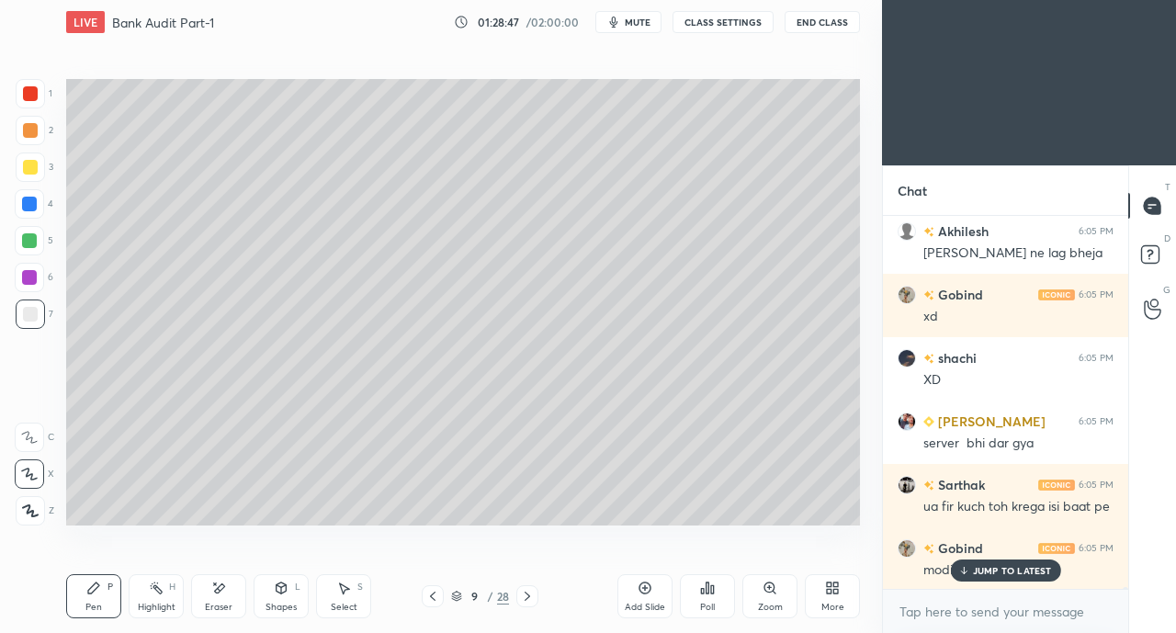
click at [713, 24] on button "CLASS SETTINGS" at bounding box center [723, 22] width 101 height 22
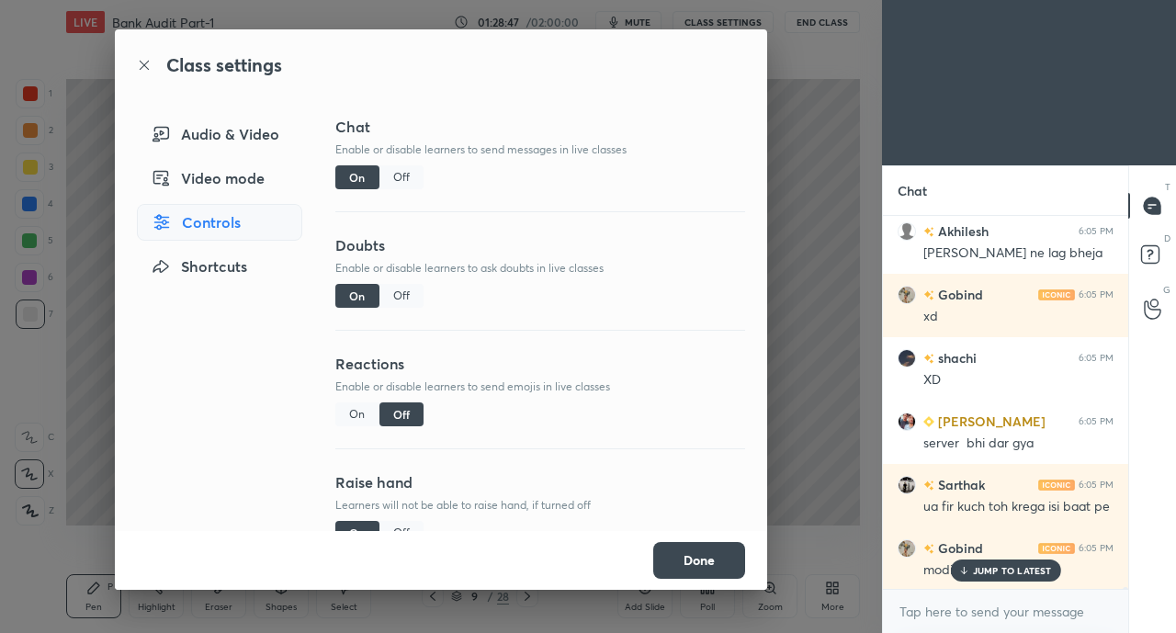
click at [399, 172] on div "Off" at bounding box center [401, 177] width 44 height 24
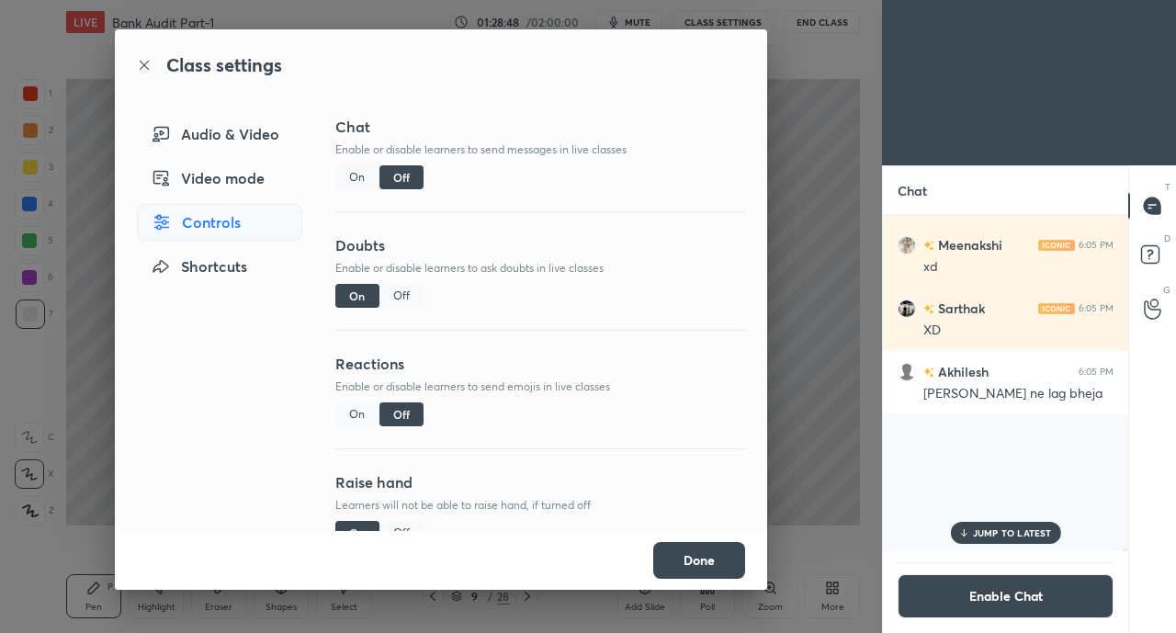
scroll to position [330, 240]
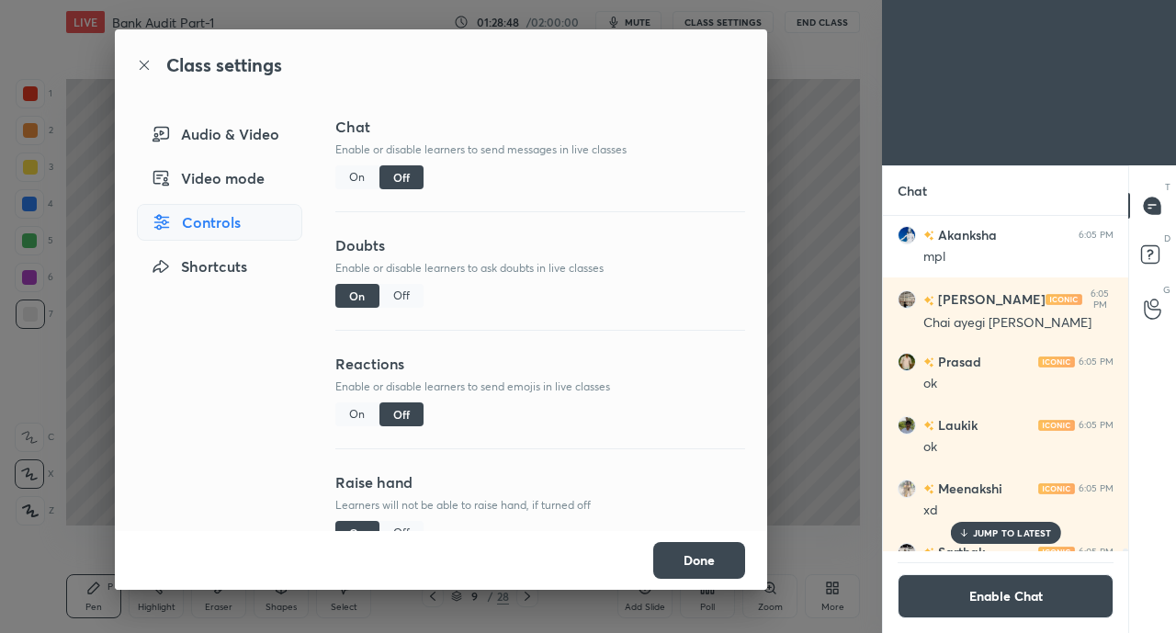
click at [406, 300] on div "Off" at bounding box center [401, 296] width 44 height 24
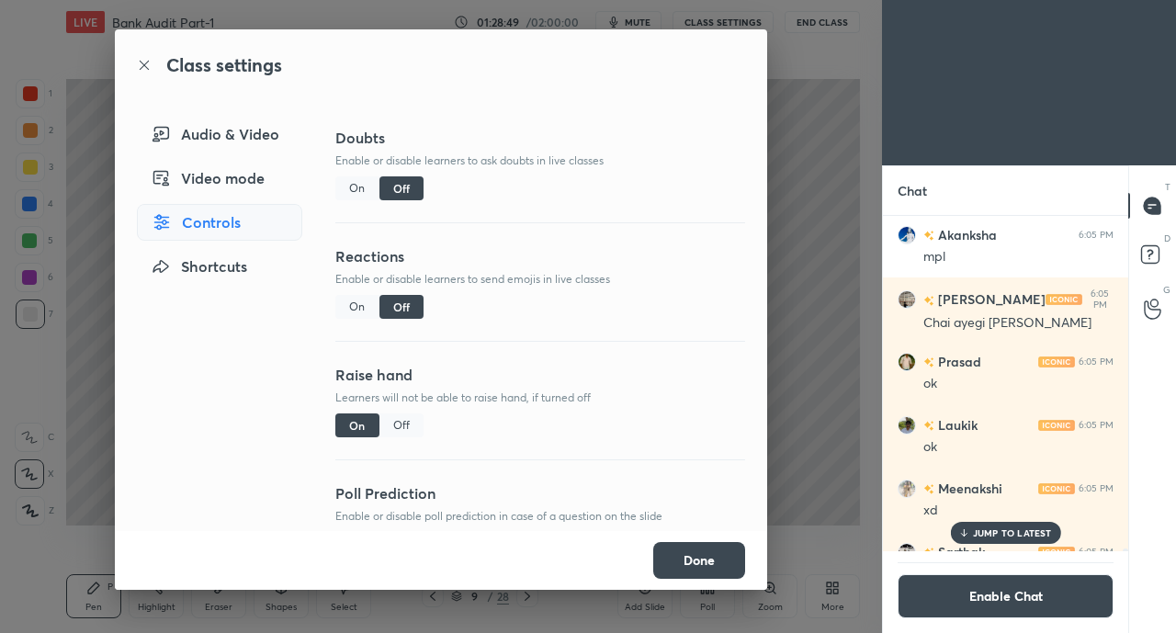
scroll to position [114, 0]
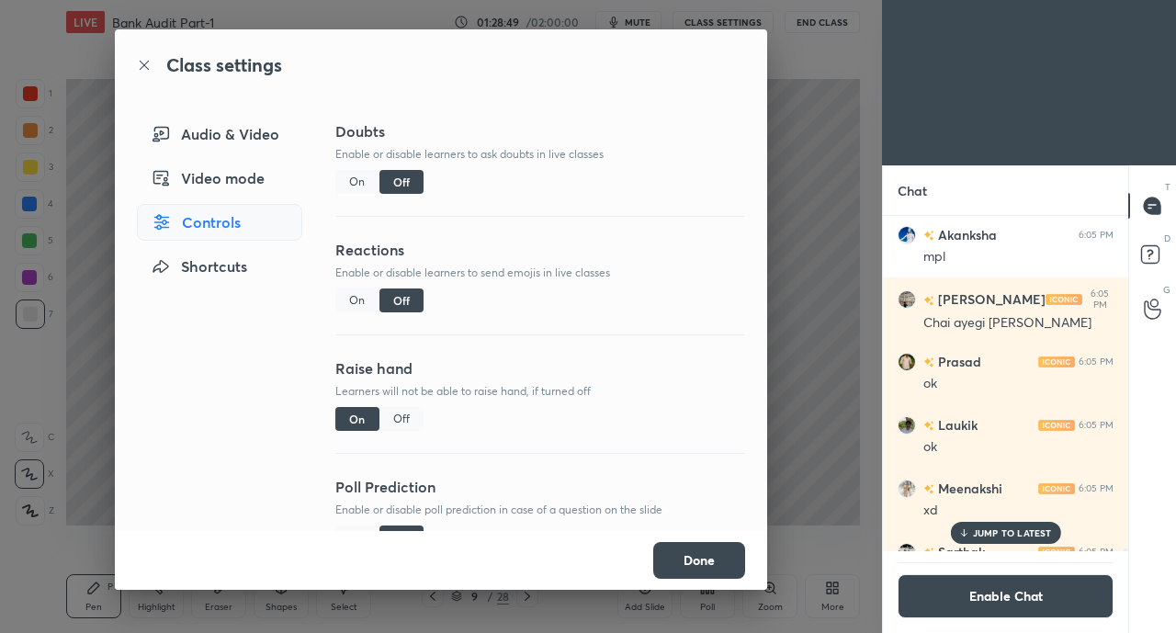
click at [388, 417] on div "Off" at bounding box center [401, 419] width 44 height 24
click at [696, 563] on button "Done" at bounding box center [699, 560] width 92 height 37
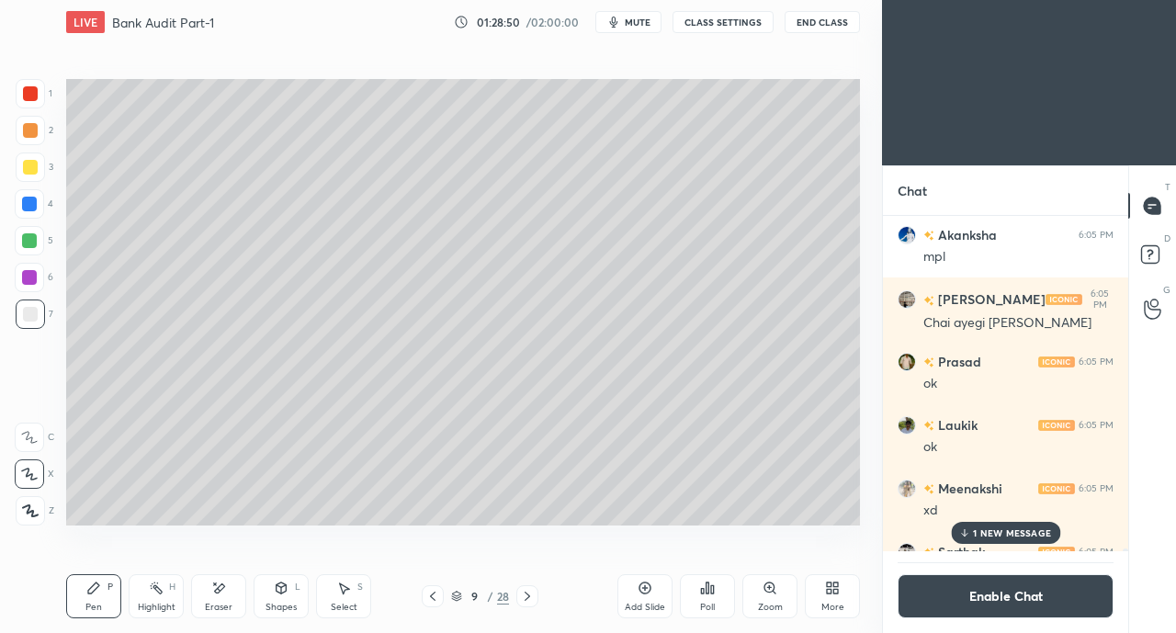
click at [1011, 531] on p "1 NEW MESSAGE" at bounding box center [1012, 532] width 78 height 11
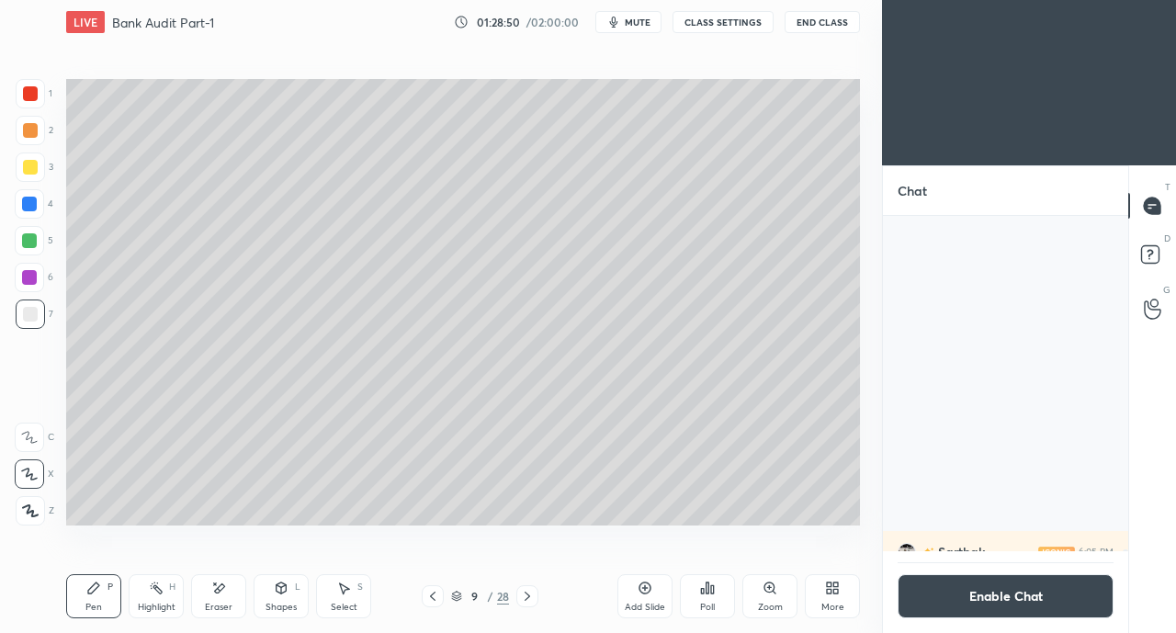
scroll to position [80212, 0]
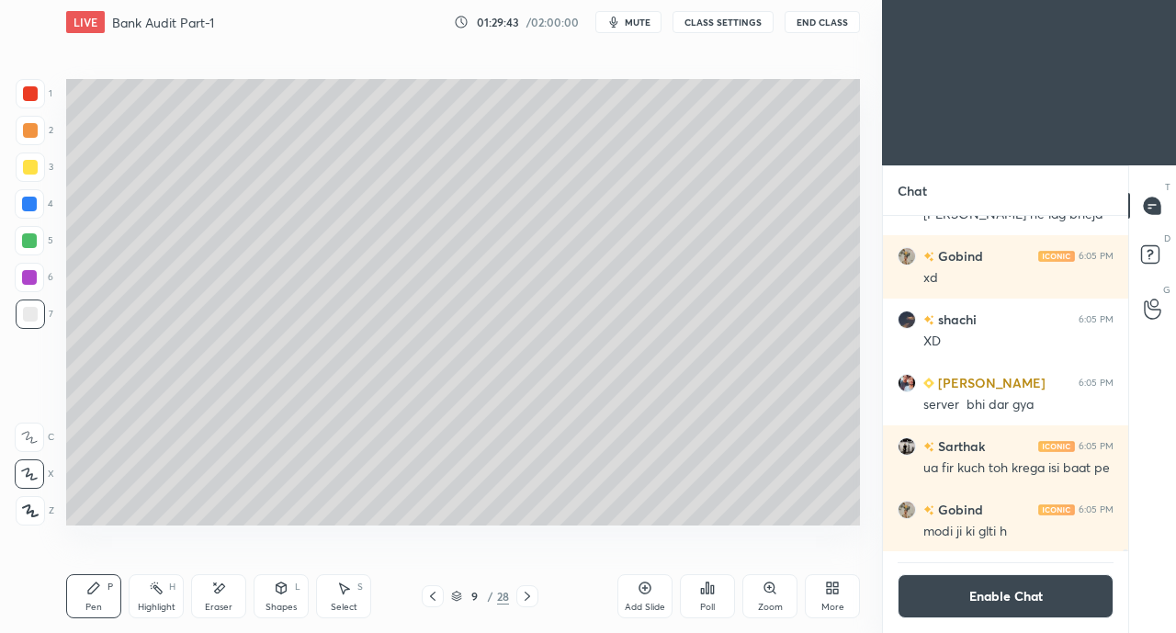
click at [221, 589] on icon at bounding box center [220, 587] width 10 height 9
click at [97, 591] on icon at bounding box center [93, 588] width 15 height 15
click at [272, 589] on div "Shapes L" at bounding box center [281, 596] width 55 height 44
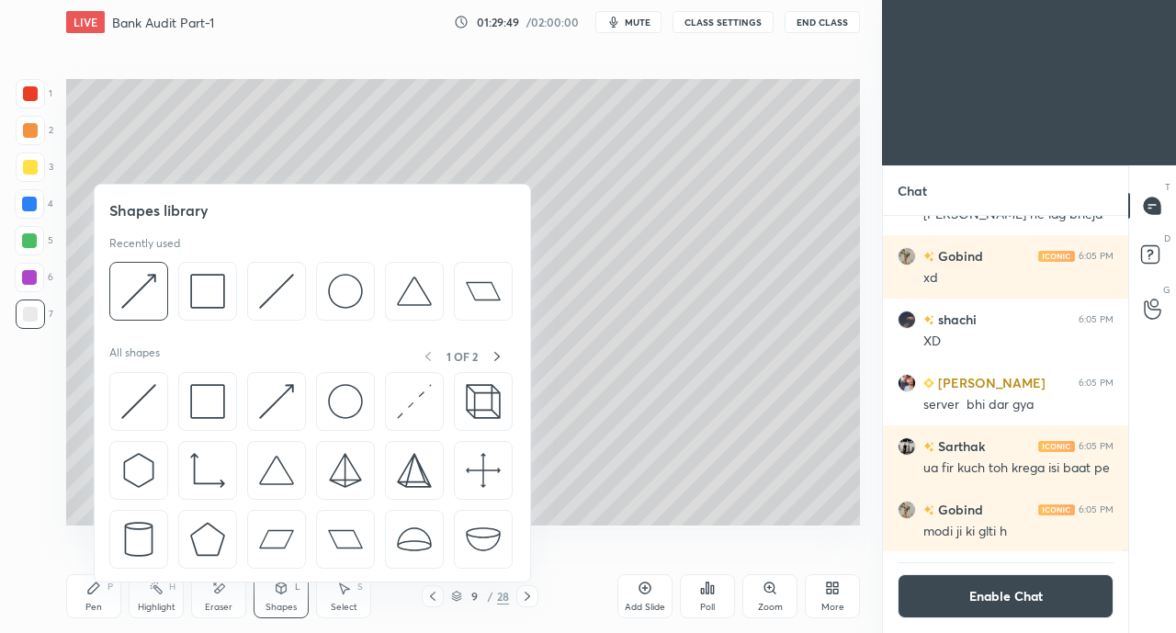
click at [267, 404] on img at bounding box center [276, 401] width 35 height 35
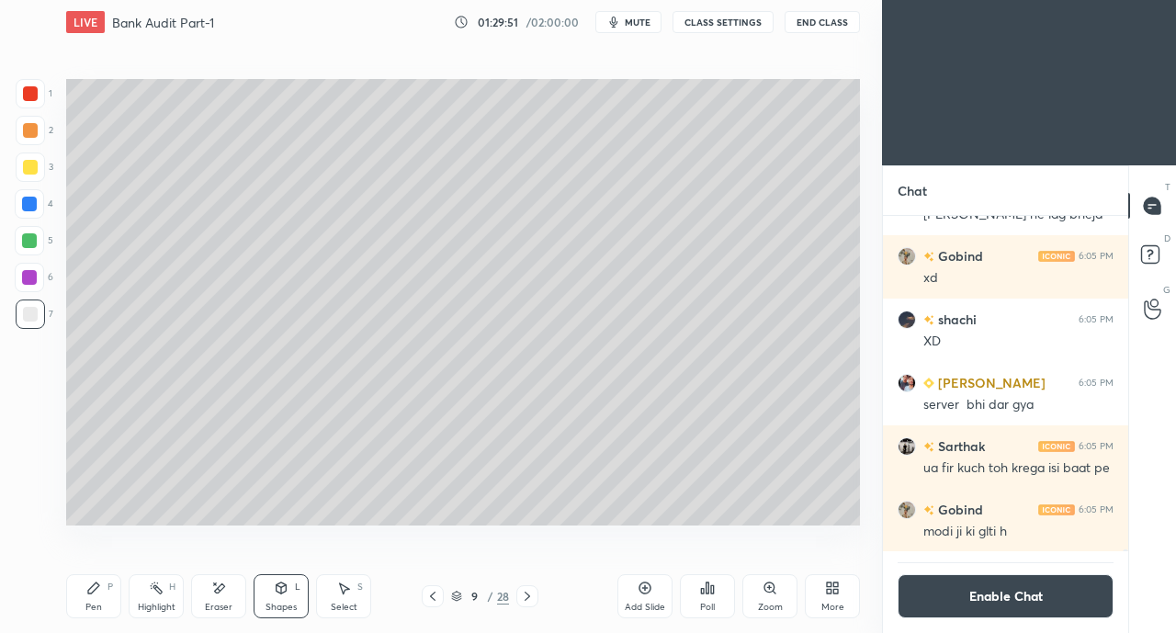
click at [211, 582] on icon at bounding box center [218, 589] width 15 height 16
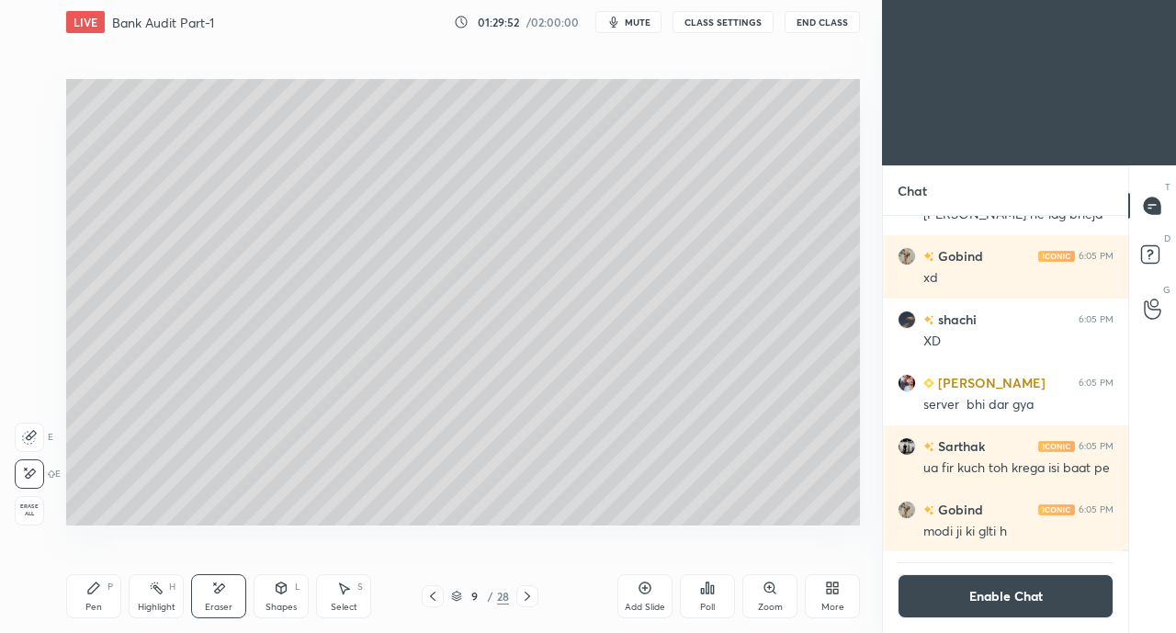
click at [287, 581] on icon at bounding box center [281, 588] width 15 height 15
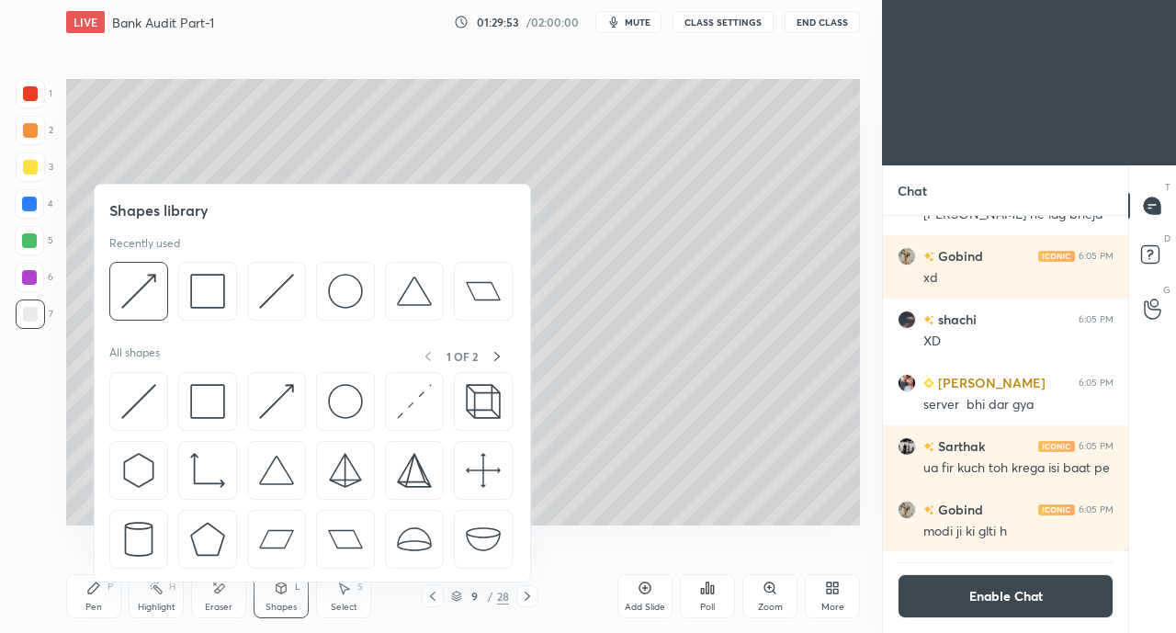
click at [272, 384] on img at bounding box center [276, 401] width 35 height 35
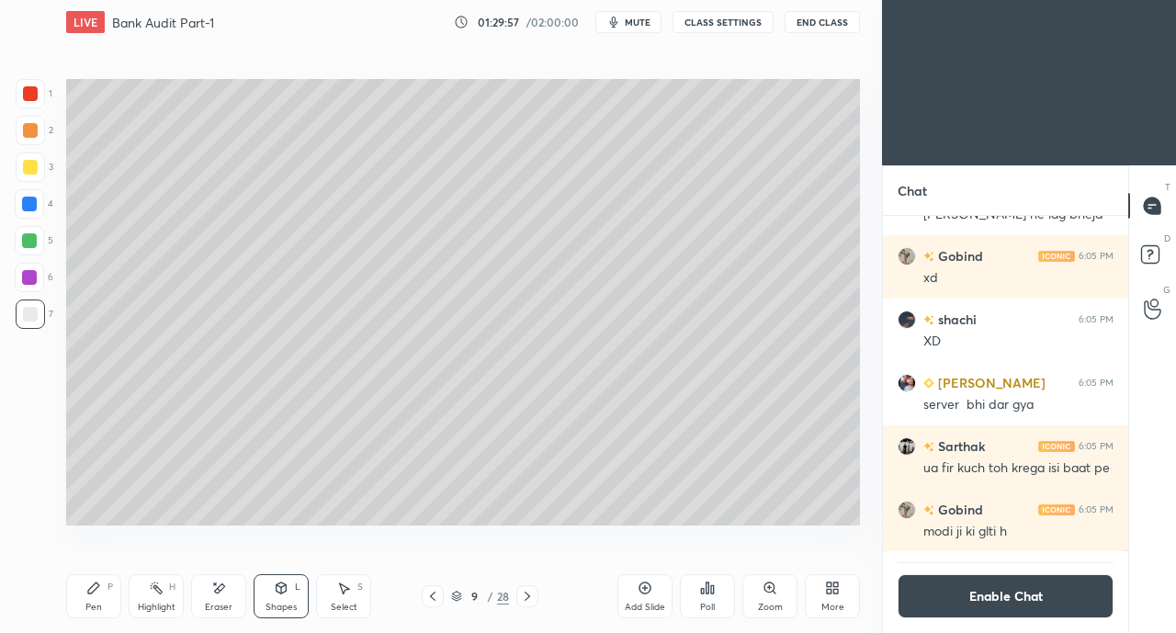
click at [99, 590] on icon at bounding box center [93, 588] width 15 height 15
click at [270, 593] on div "Shapes L" at bounding box center [281, 596] width 55 height 44
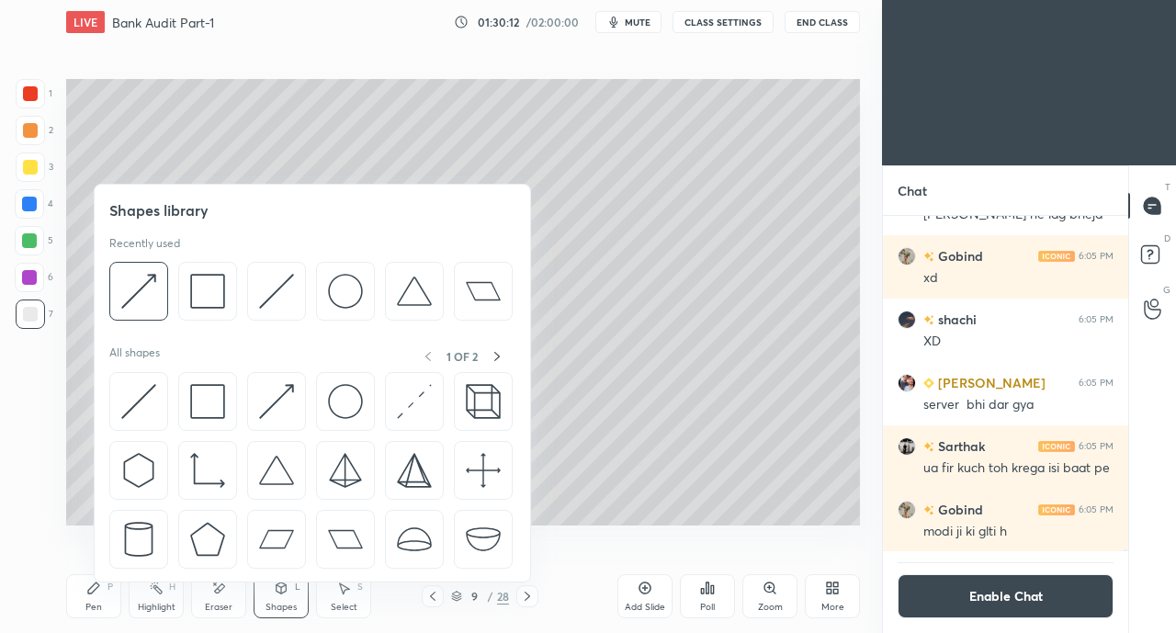
click at [212, 402] on img at bounding box center [207, 401] width 35 height 35
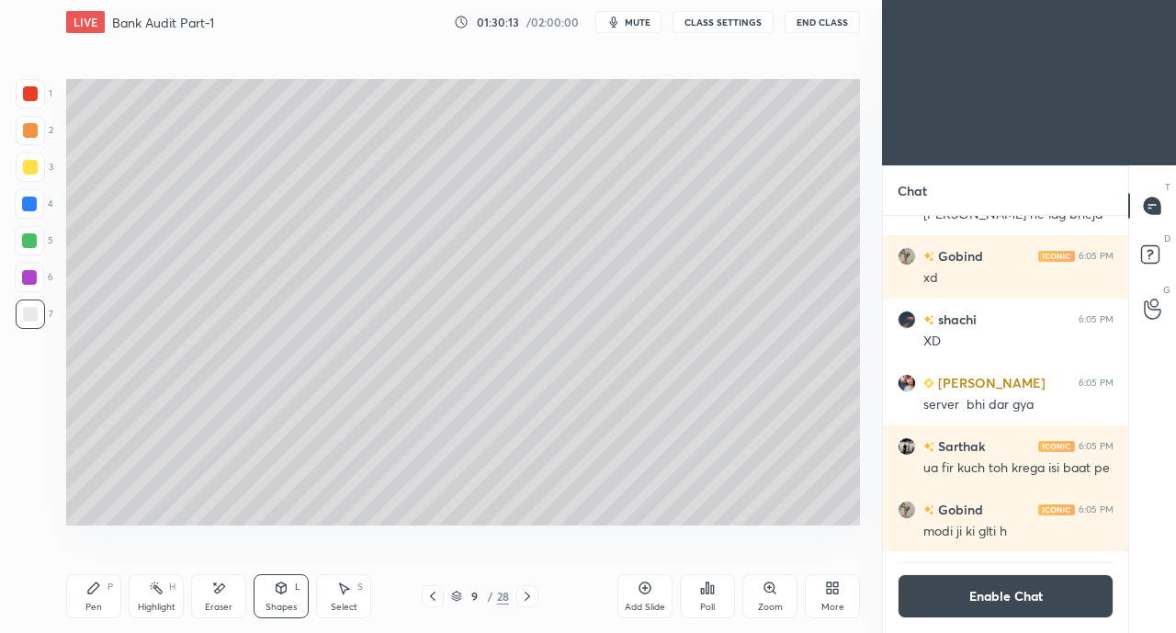
click at [28, 168] on div at bounding box center [30, 167] width 15 height 15
click at [101, 593] on div "Pen P" at bounding box center [93, 596] width 55 height 44
click at [277, 594] on icon at bounding box center [281, 588] width 15 height 15
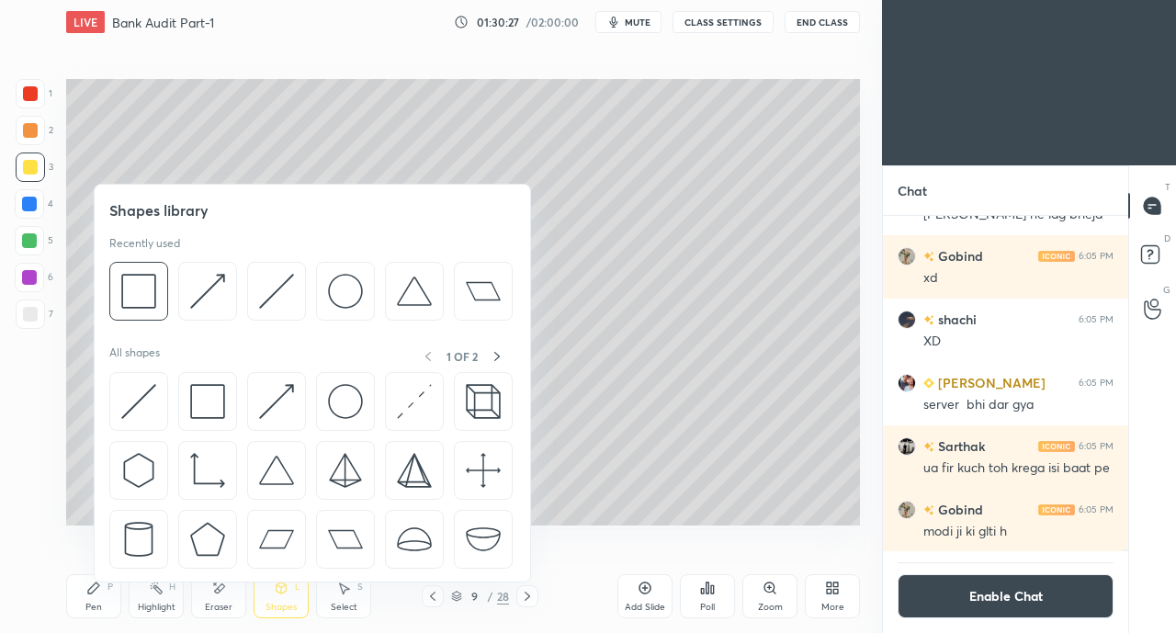
click at [207, 401] on img at bounding box center [207, 401] width 35 height 35
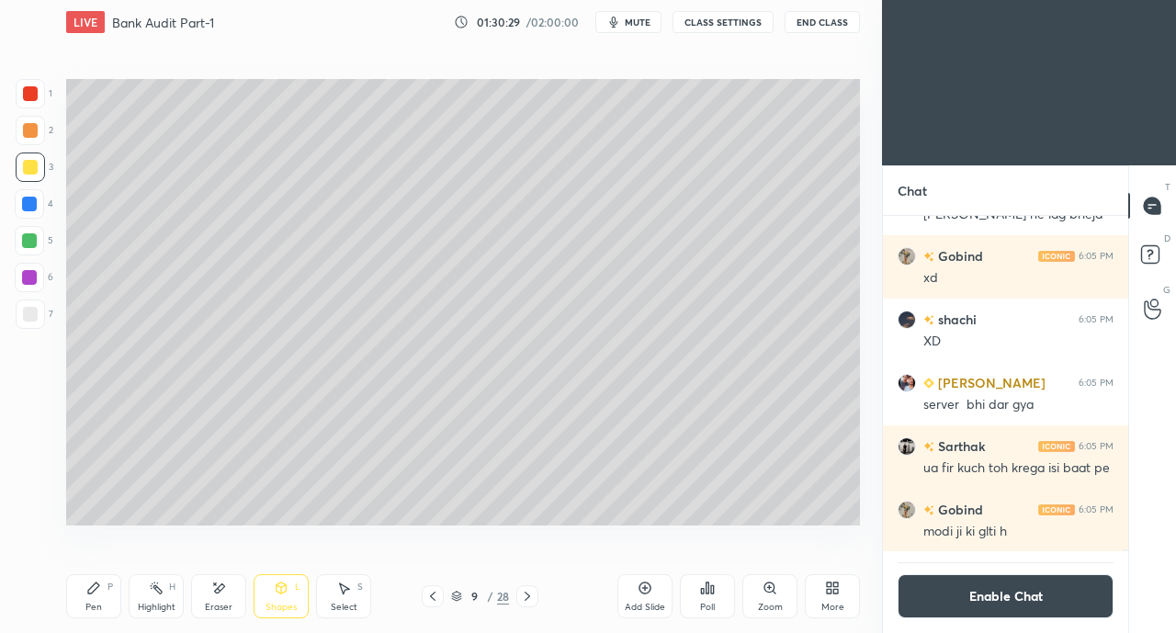
click at [285, 591] on icon at bounding box center [282, 588] width 10 height 11
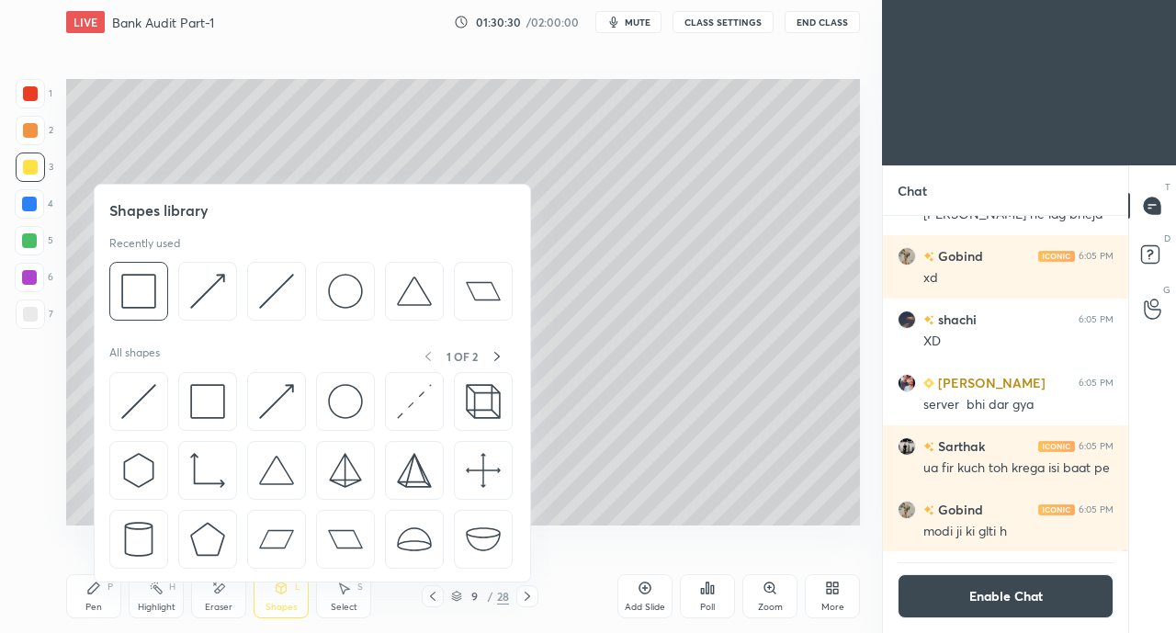
click at [280, 402] on img at bounding box center [276, 401] width 35 height 35
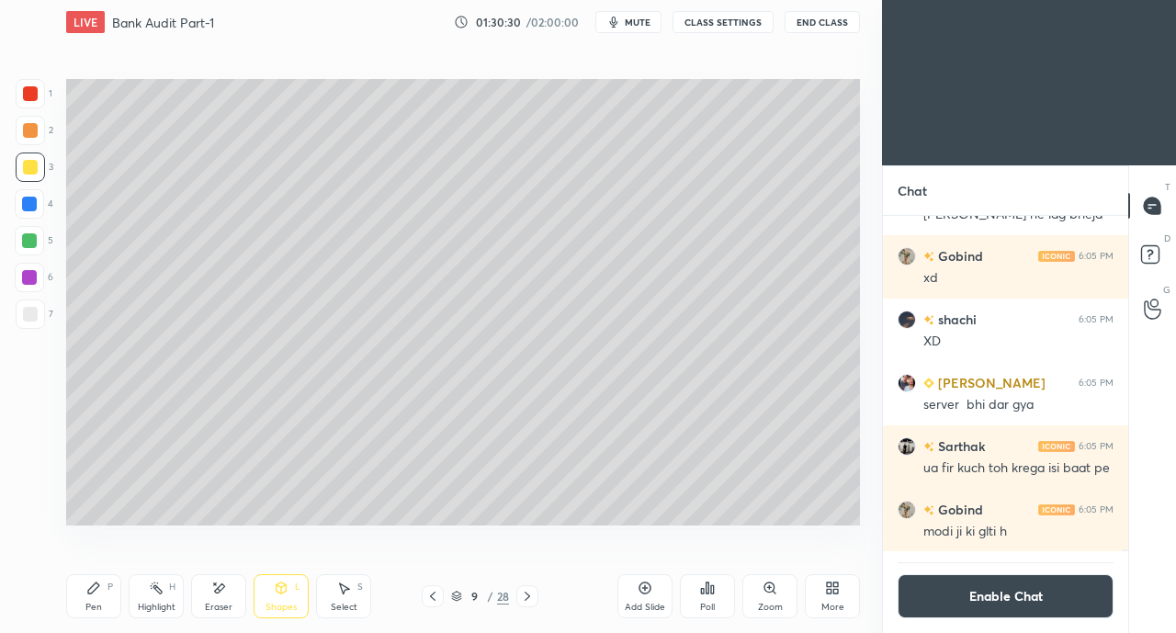
click at [28, 317] on div at bounding box center [30, 314] width 15 height 15
click at [89, 598] on div "Pen P" at bounding box center [93, 596] width 55 height 44
click at [291, 604] on div "Shapes" at bounding box center [281, 607] width 31 height 9
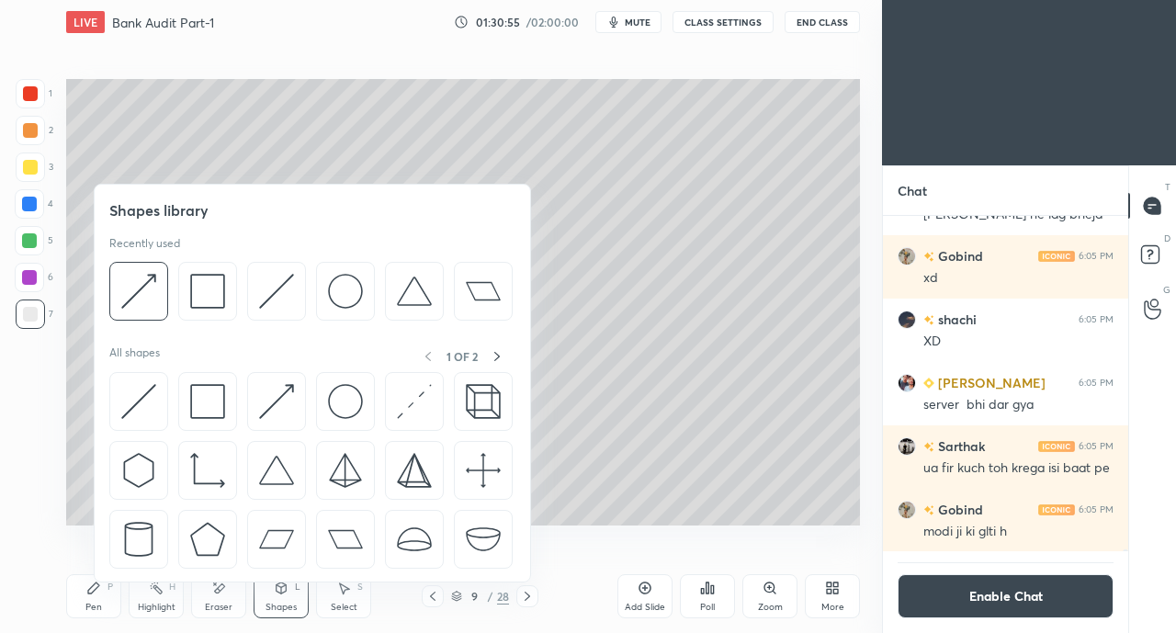
click at [198, 400] on img at bounding box center [207, 401] width 35 height 35
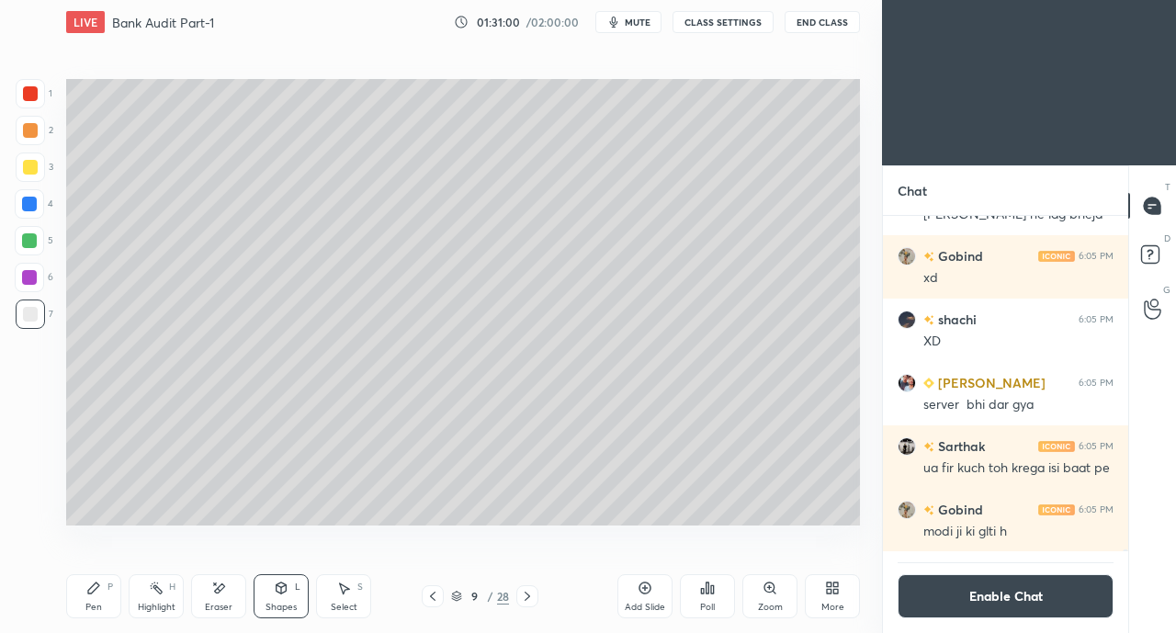
click at [270, 593] on div "Shapes L" at bounding box center [281, 596] width 55 height 44
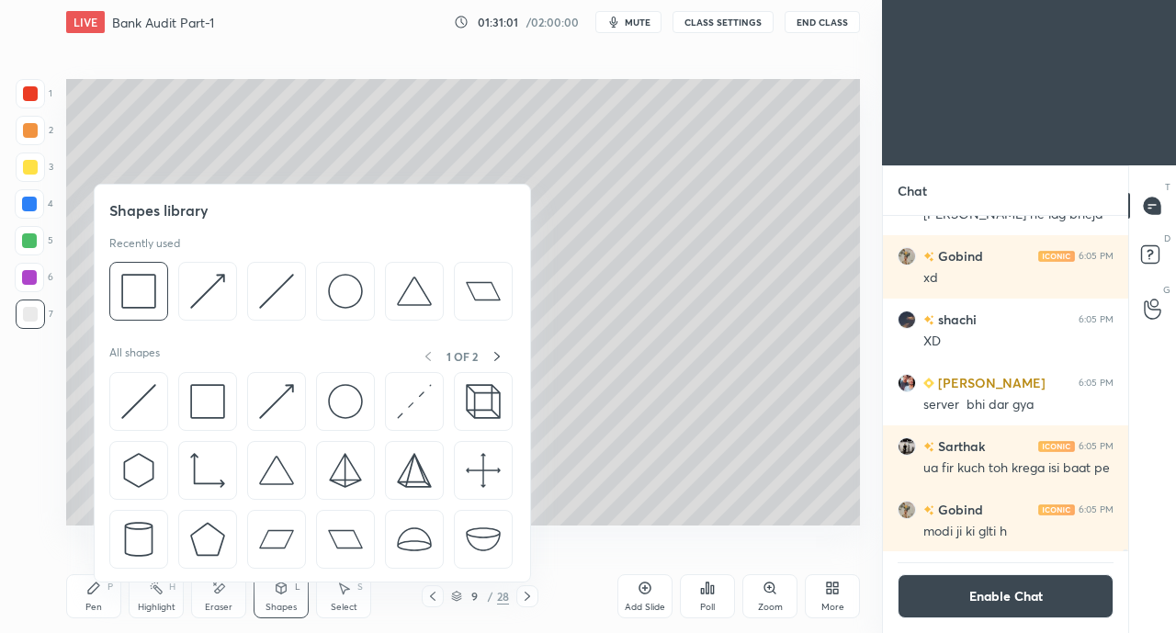
click at [200, 400] on img at bounding box center [207, 401] width 35 height 35
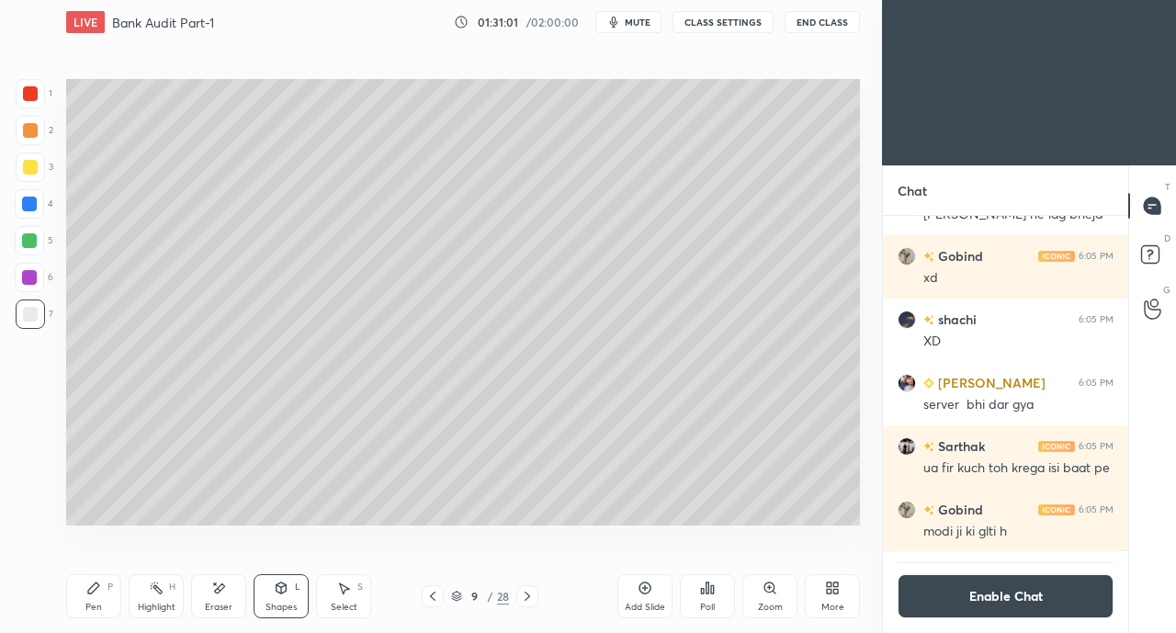
click at [35, 172] on div at bounding box center [30, 167] width 15 height 15
click at [1035, 598] on button "Enable Chat" at bounding box center [1006, 596] width 216 height 44
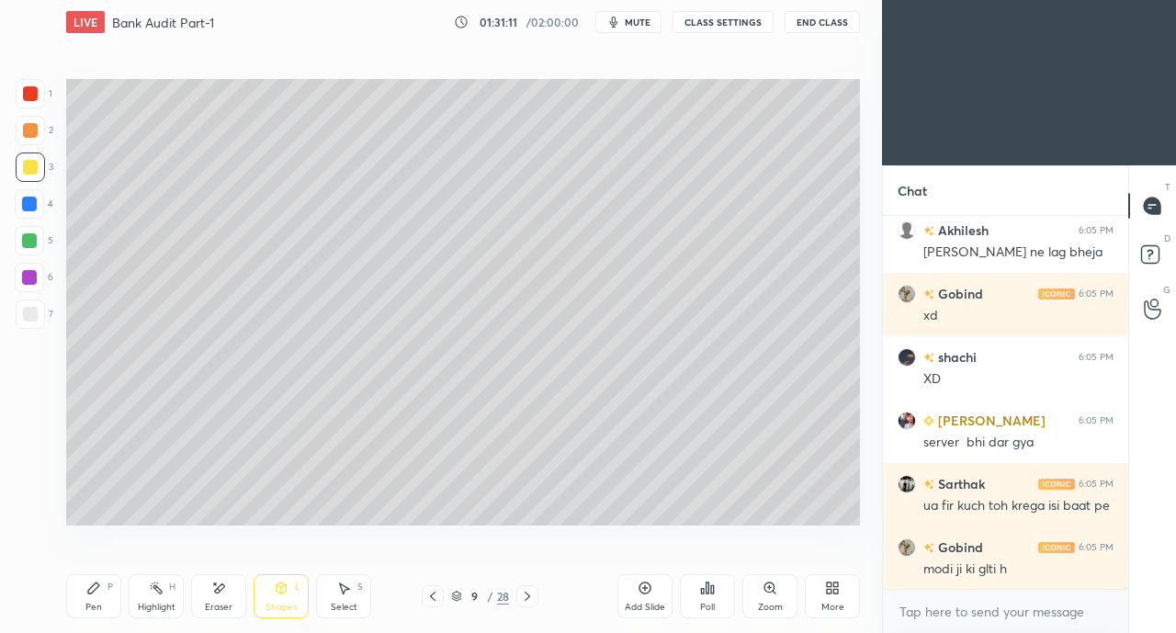
scroll to position [80220, 0]
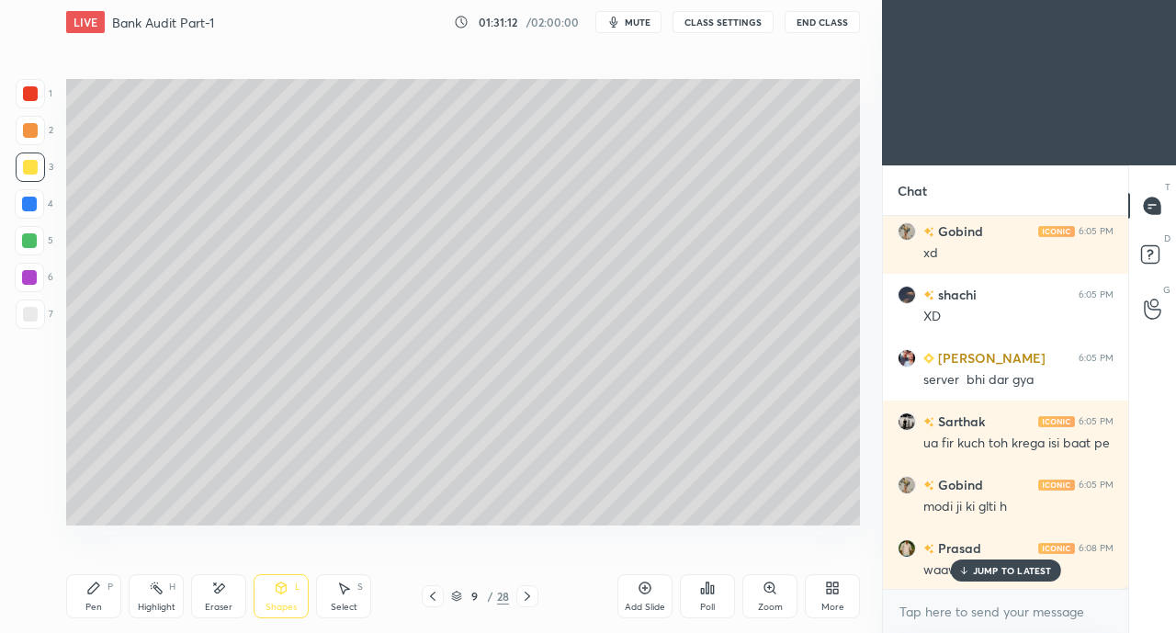
click at [213, 594] on icon at bounding box center [218, 589] width 15 height 16
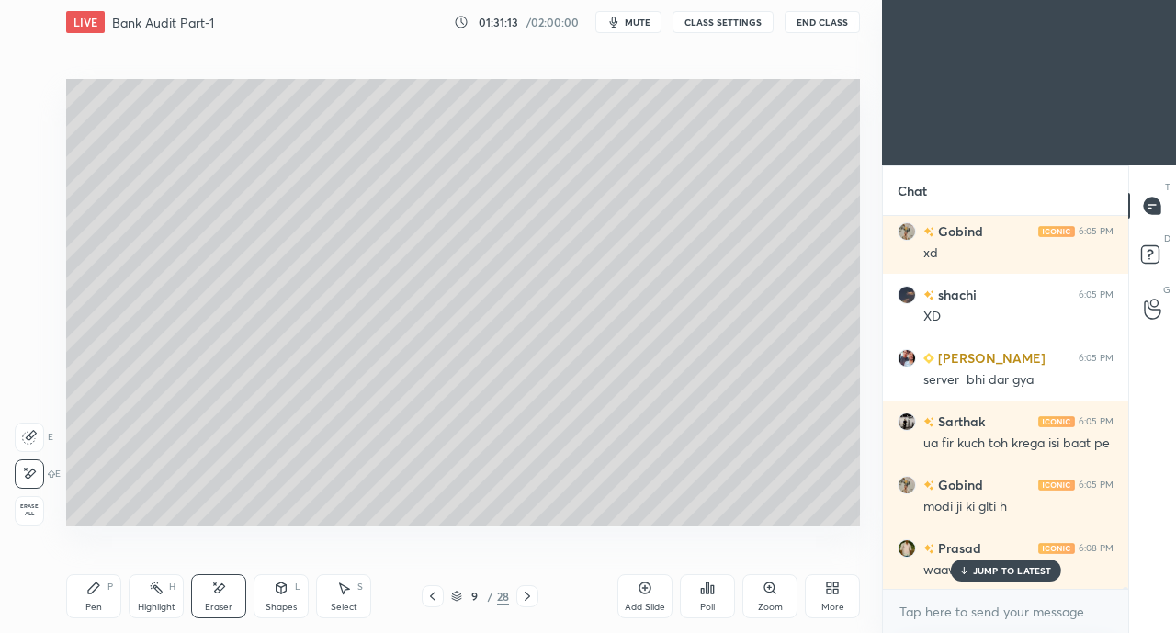
click at [96, 587] on icon at bounding box center [93, 588] width 11 height 11
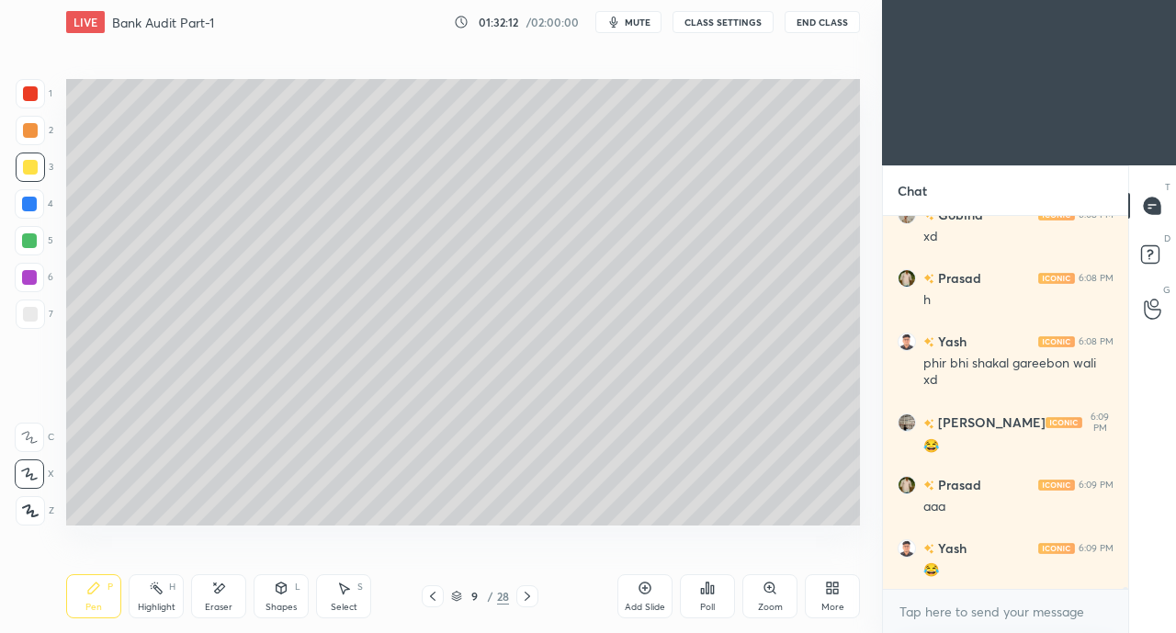
scroll to position [80826, 0]
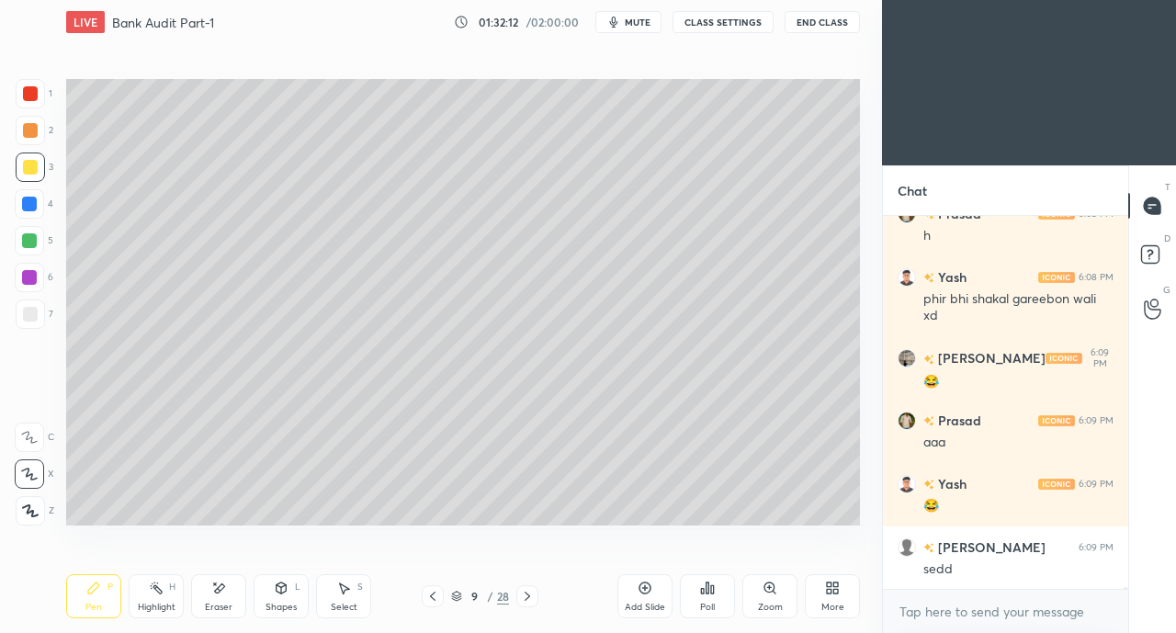
click at [218, 597] on div "Eraser" at bounding box center [218, 596] width 55 height 44
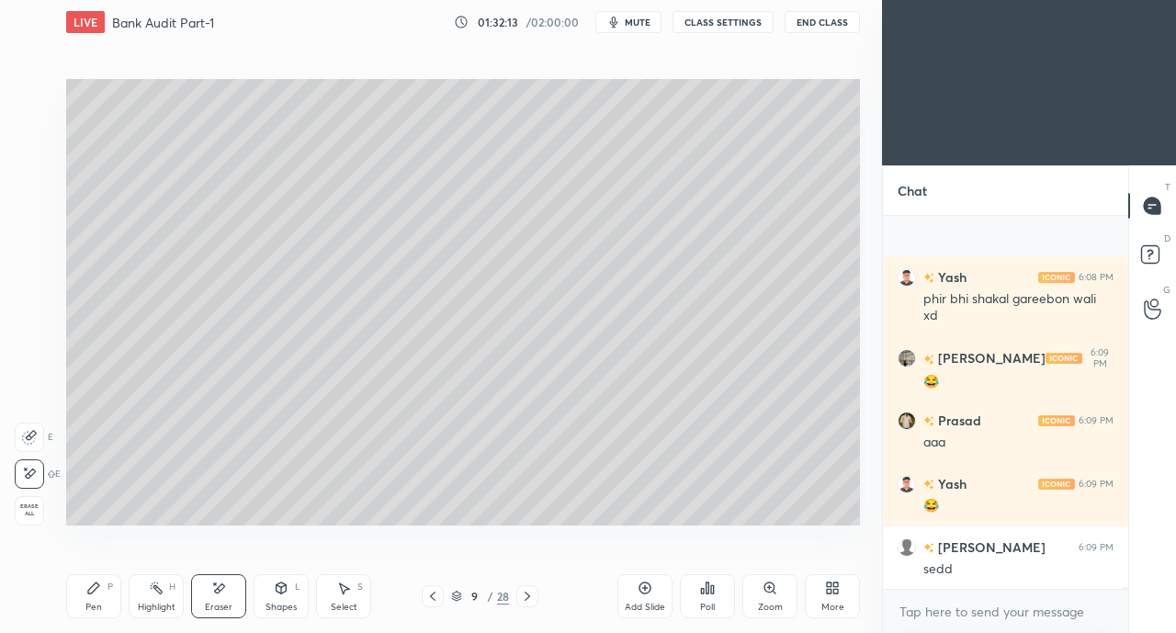
scroll to position [80953, 0]
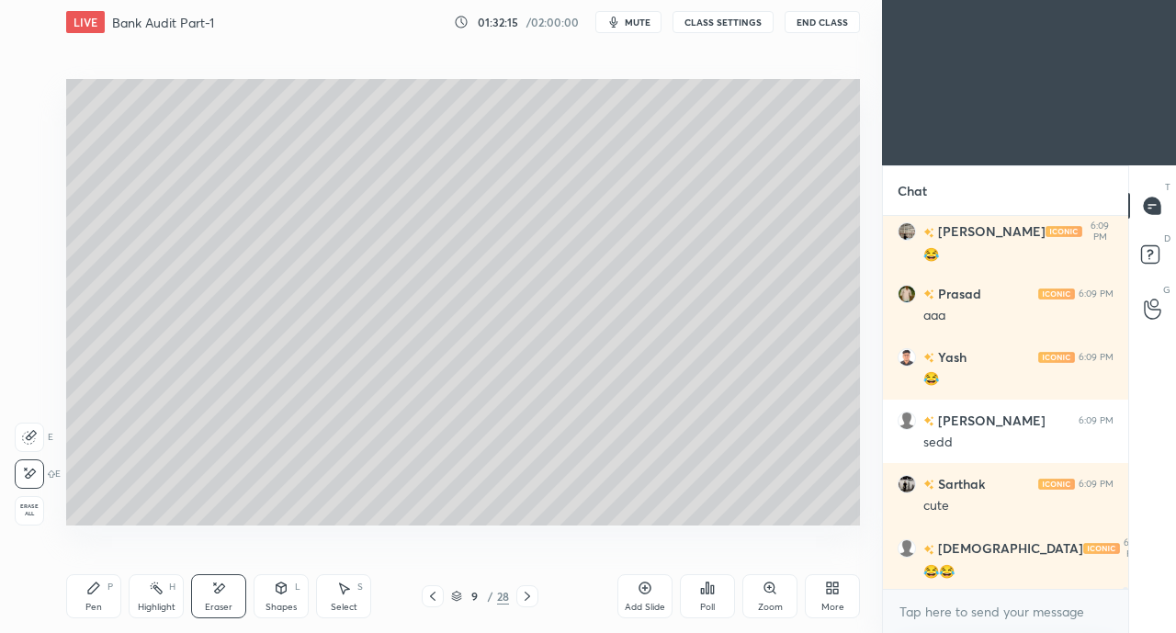
click at [106, 592] on div "Pen P" at bounding box center [93, 596] width 55 height 44
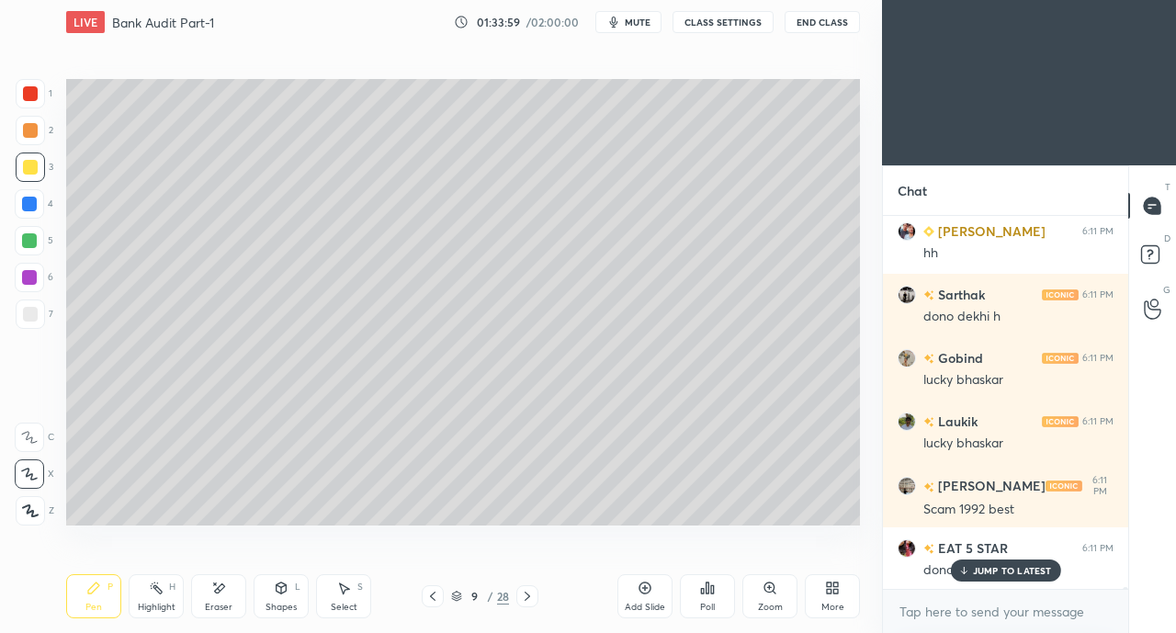
scroll to position [83619, 0]
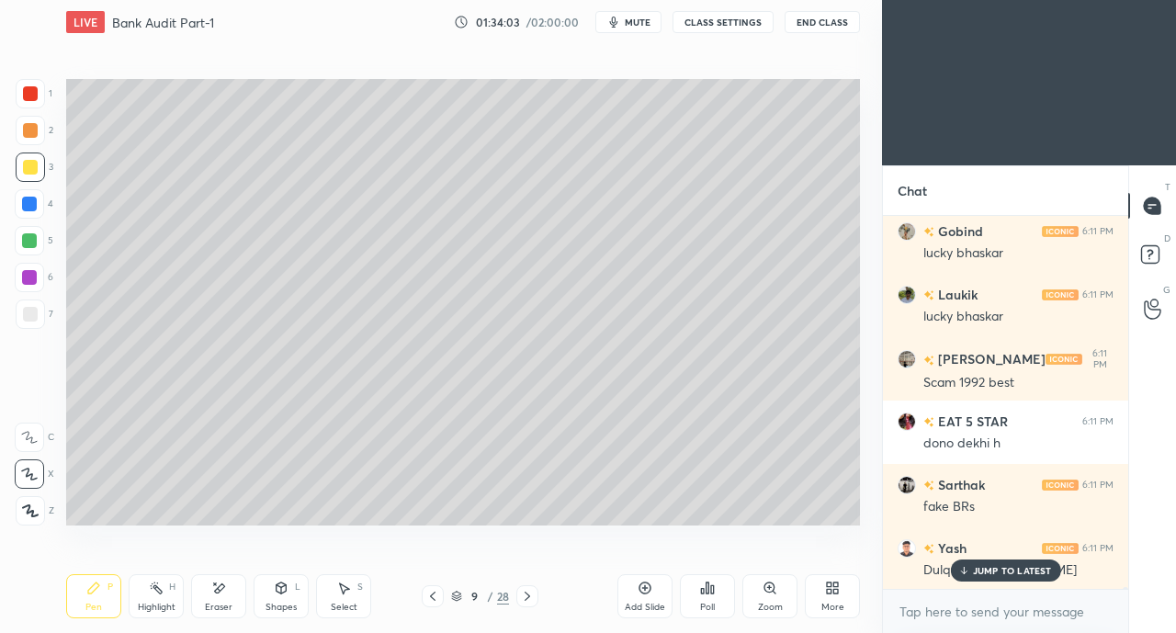
click at [992, 569] on p "JUMP TO LATEST" at bounding box center [1012, 570] width 79 height 11
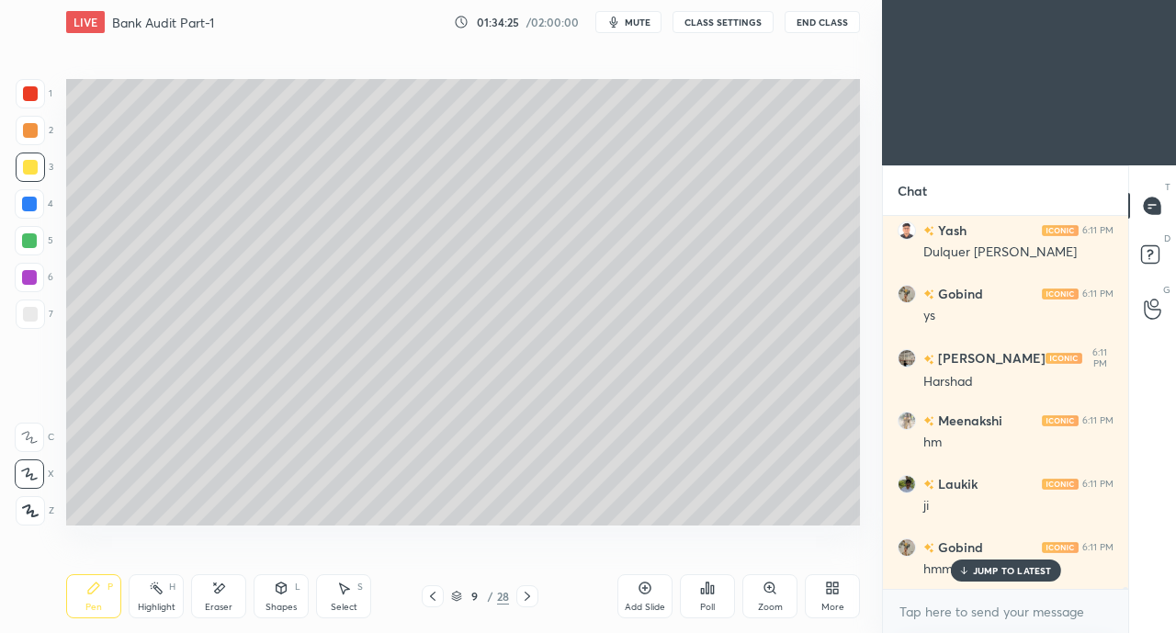
scroll to position [84000, 0]
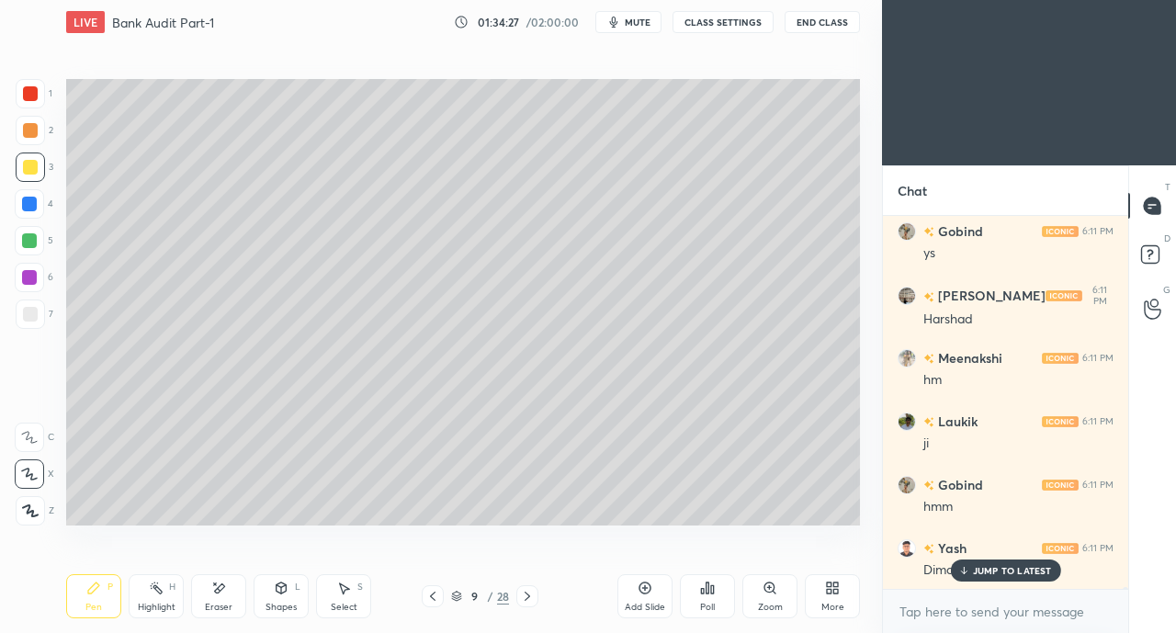
click at [990, 569] on p "JUMP TO LATEST" at bounding box center [1012, 570] width 79 height 11
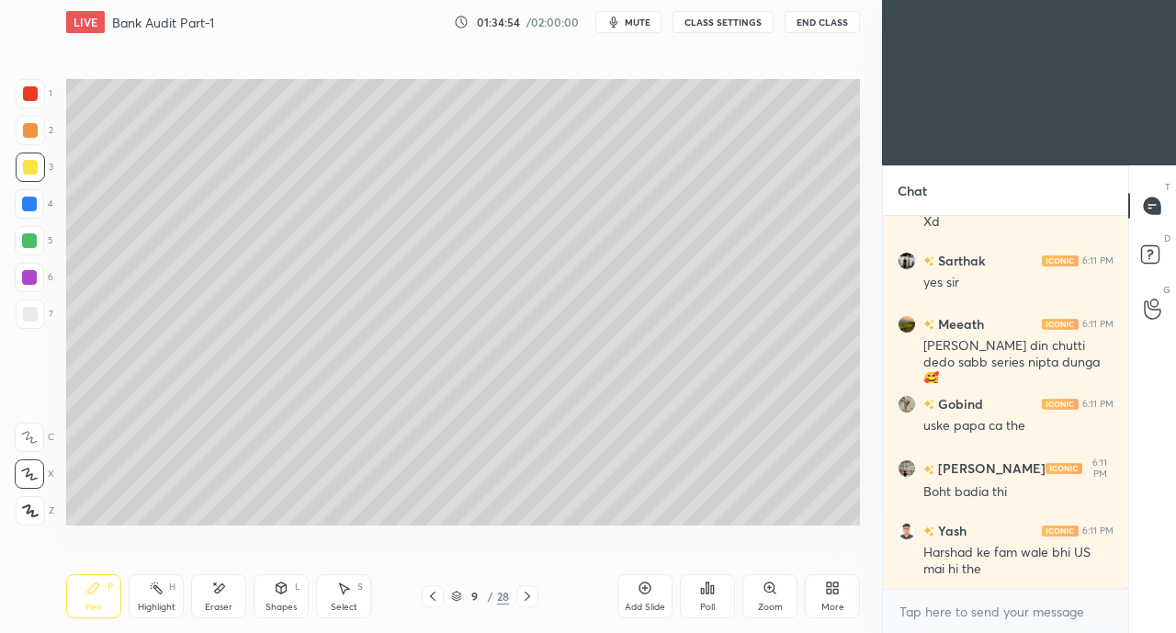
scroll to position [84793, 0]
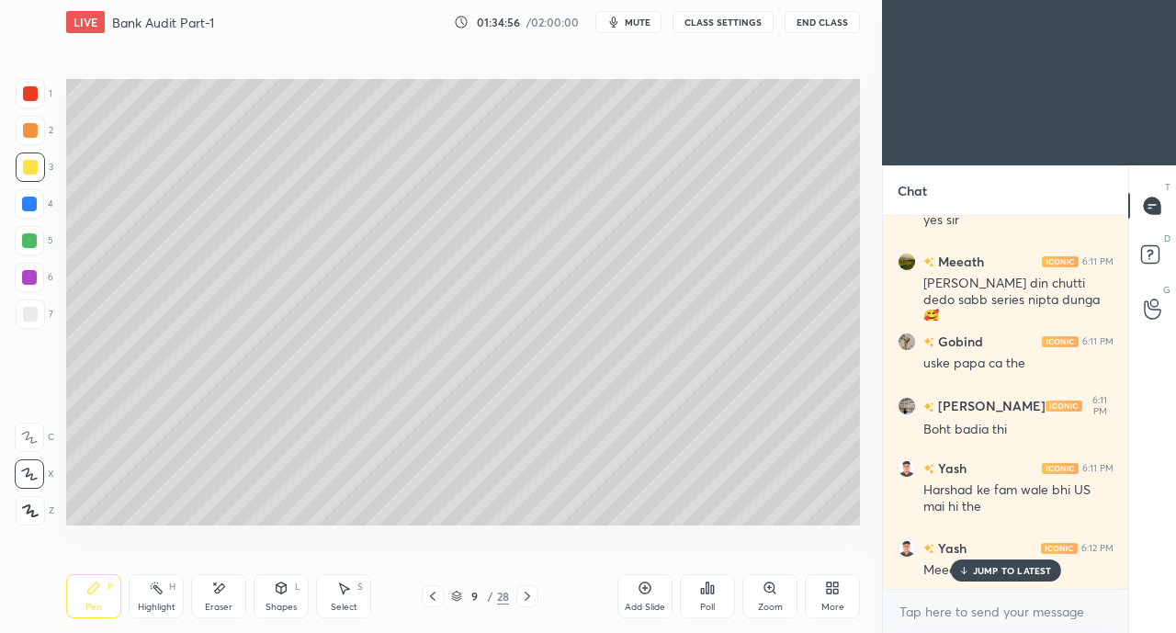
click at [211, 603] on div "Eraser" at bounding box center [219, 607] width 28 height 9
click at [100, 610] on div "Pen" at bounding box center [93, 607] width 17 height 9
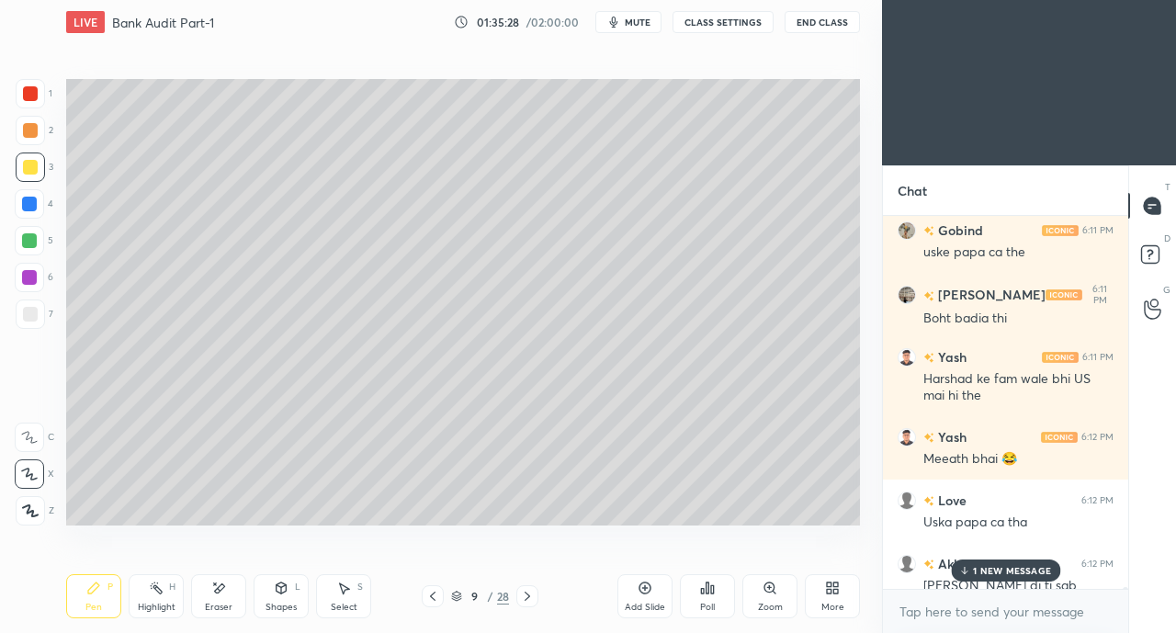
scroll to position [85064, 0]
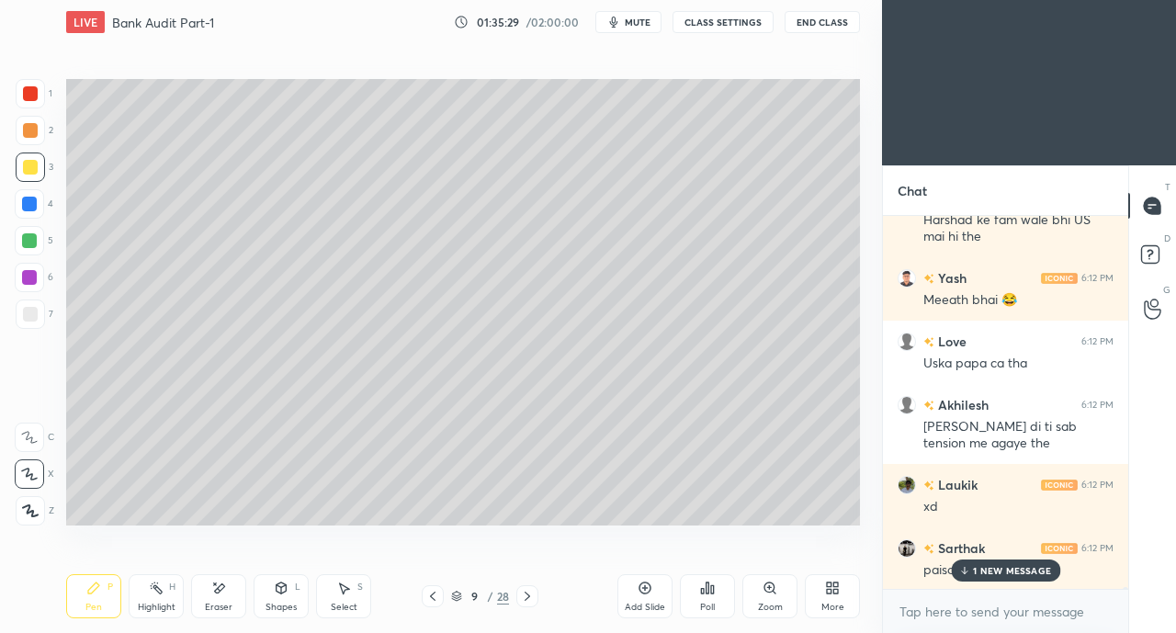
click at [969, 571] on icon at bounding box center [964, 570] width 12 height 11
click at [529, 594] on icon at bounding box center [527, 596] width 15 height 15
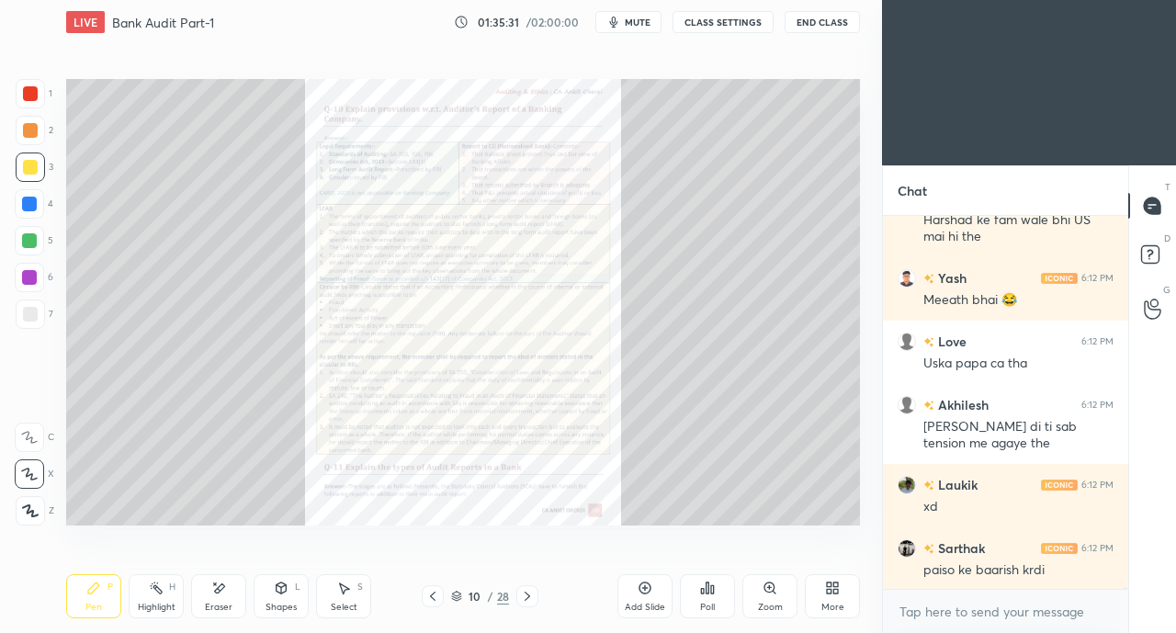
click at [528, 596] on icon at bounding box center [528, 596] width 6 height 9
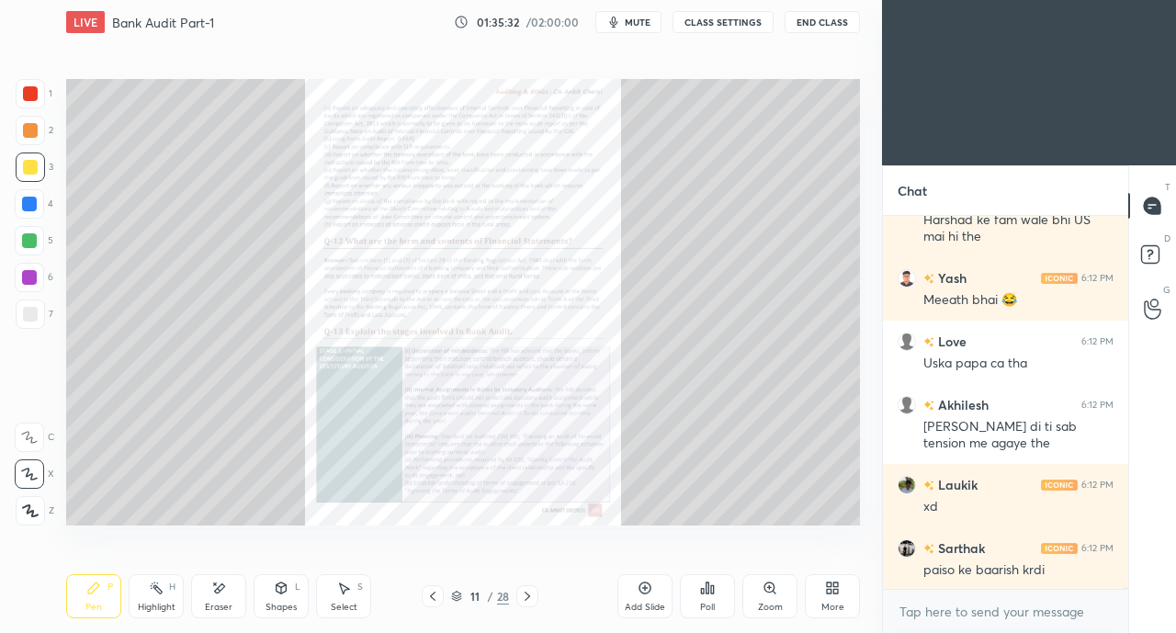
click at [524, 598] on icon at bounding box center [527, 596] width 15 height 15
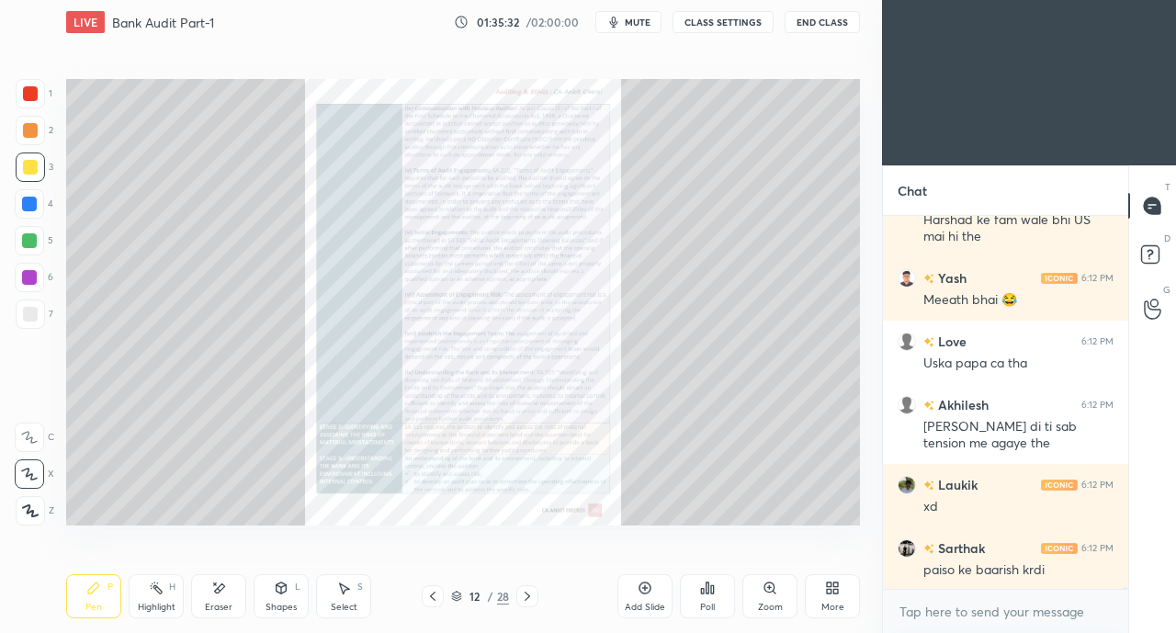
click at [526, 596] on icon at bounding box center [527, 596] width 15 height 15
click at [527, 598] on icon at bounding box center [528, 596] width 6 height 9
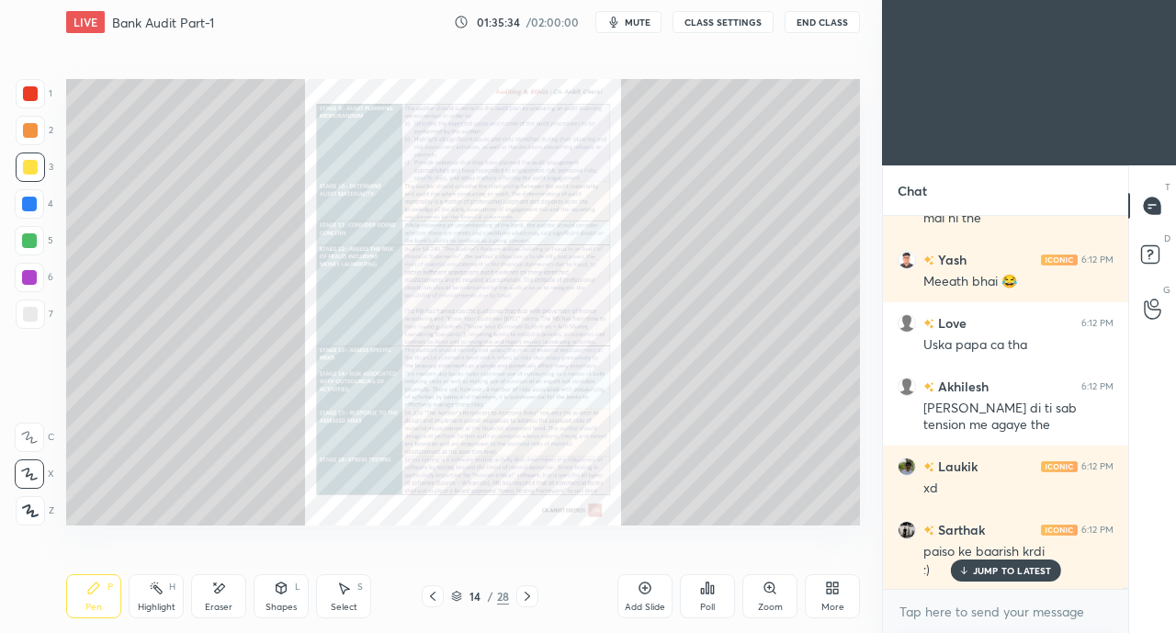
click at [527, 598] on icon at bounding box center [528, 596] width 6 height 9
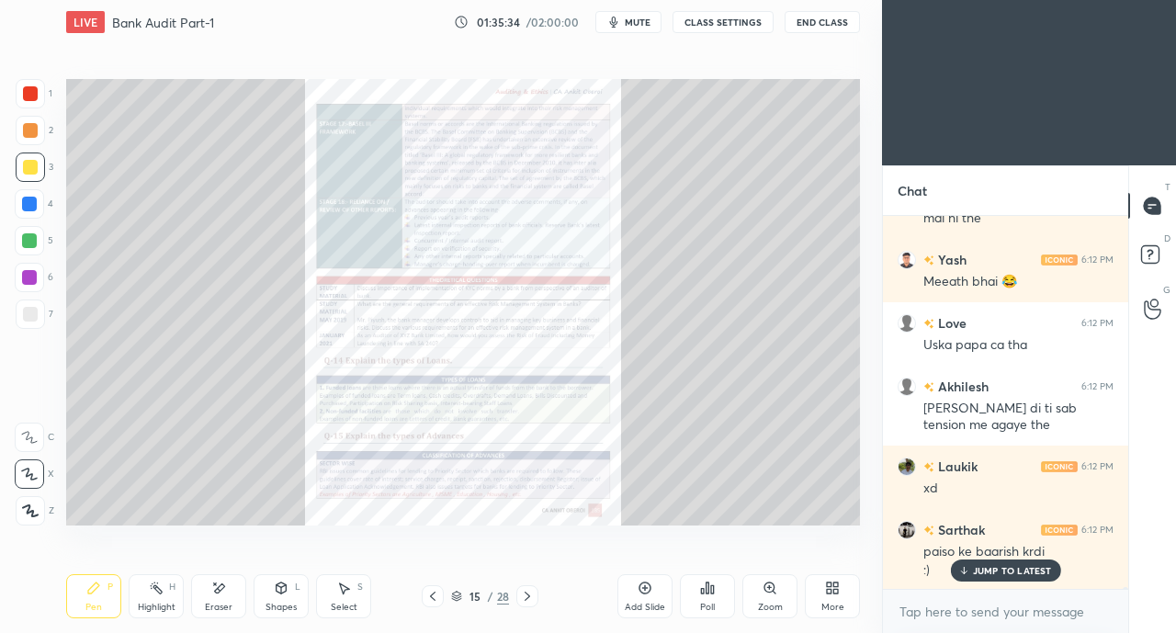
scroll to position [85126, 0]
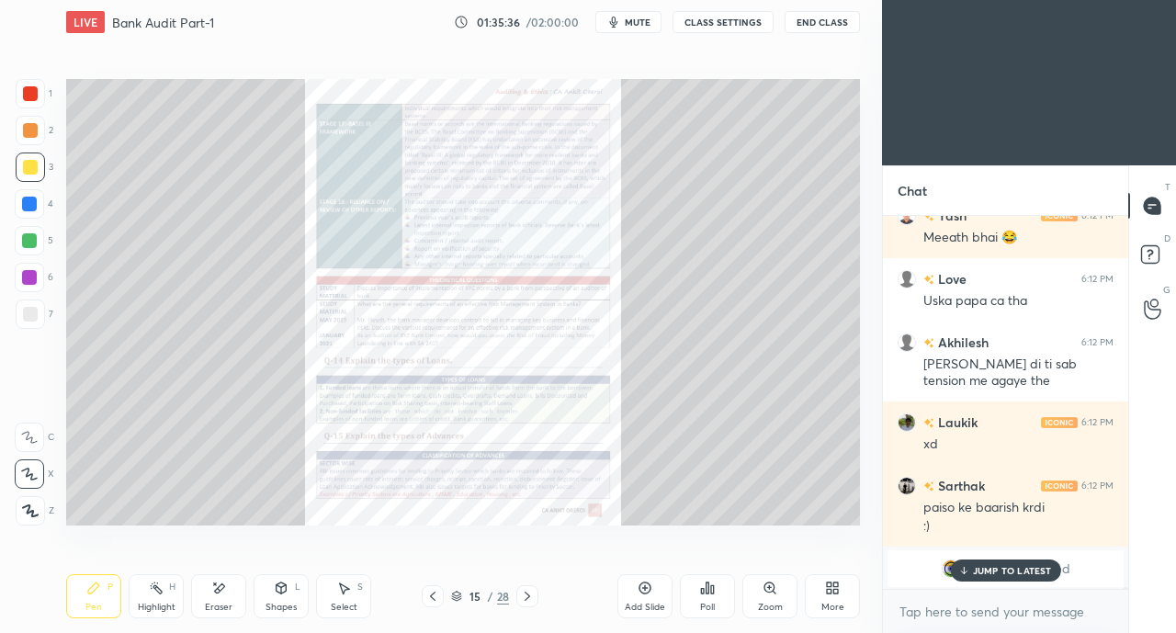
click at [994, 567] on p "JUMP TO LATEST" at bounding box center [1012, 570] width 79 height 11
click at [766, 597] on div "Zoom" at bounding box center [769, 596] width 55 height 44
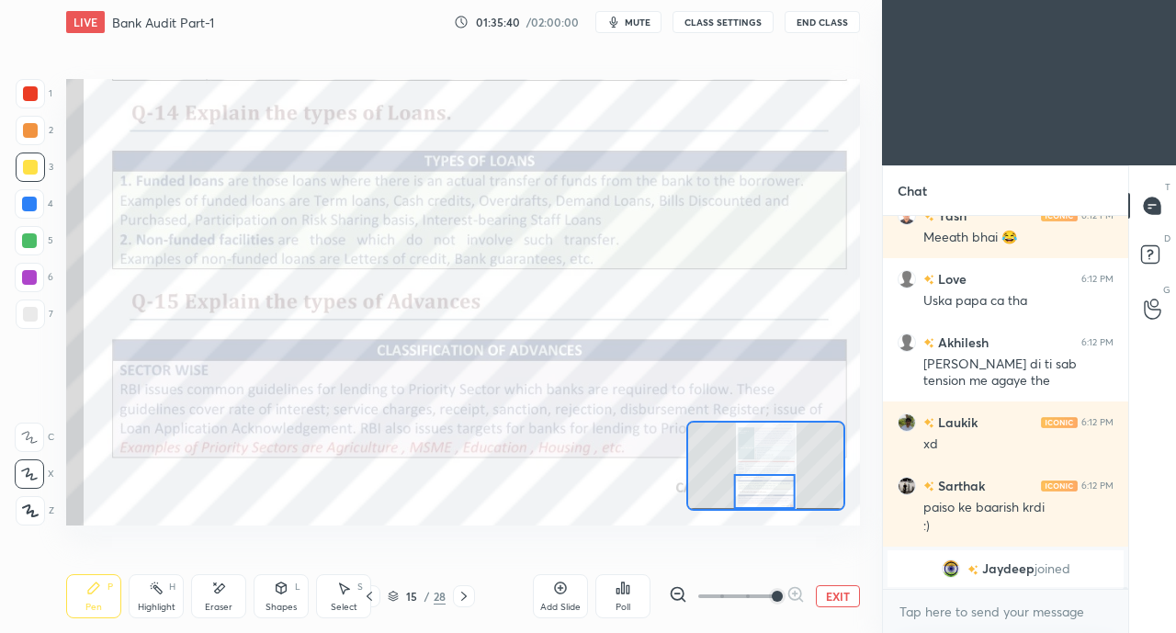
scroll to position [85190, 0]
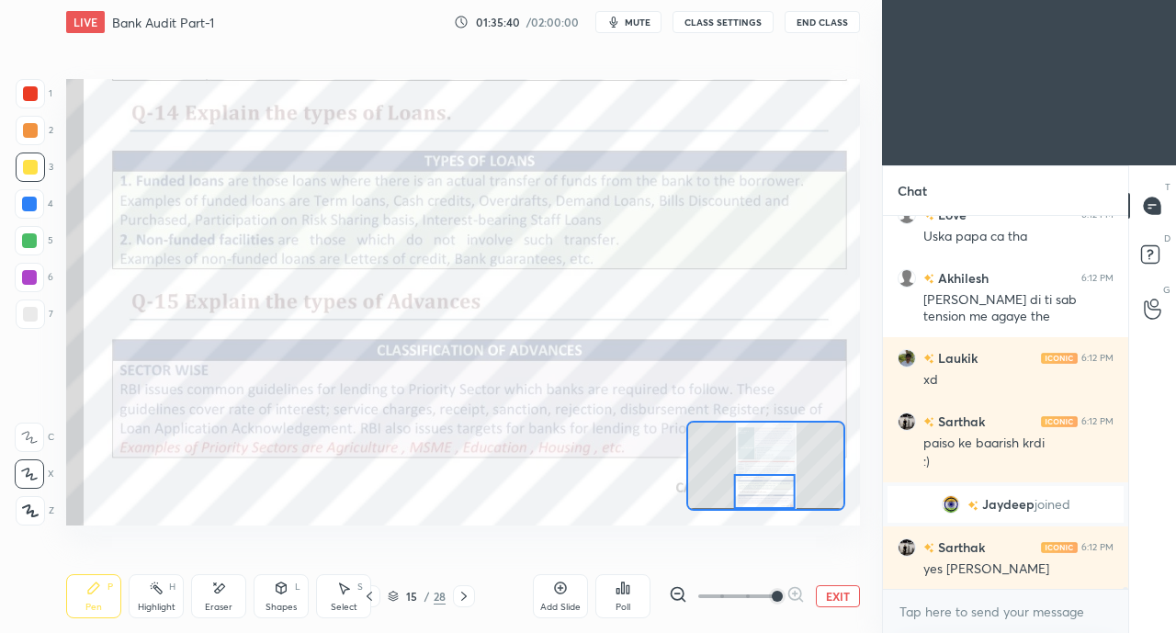
click at [26, 96] on div at bounding box center [30, 93] width 15 height 15
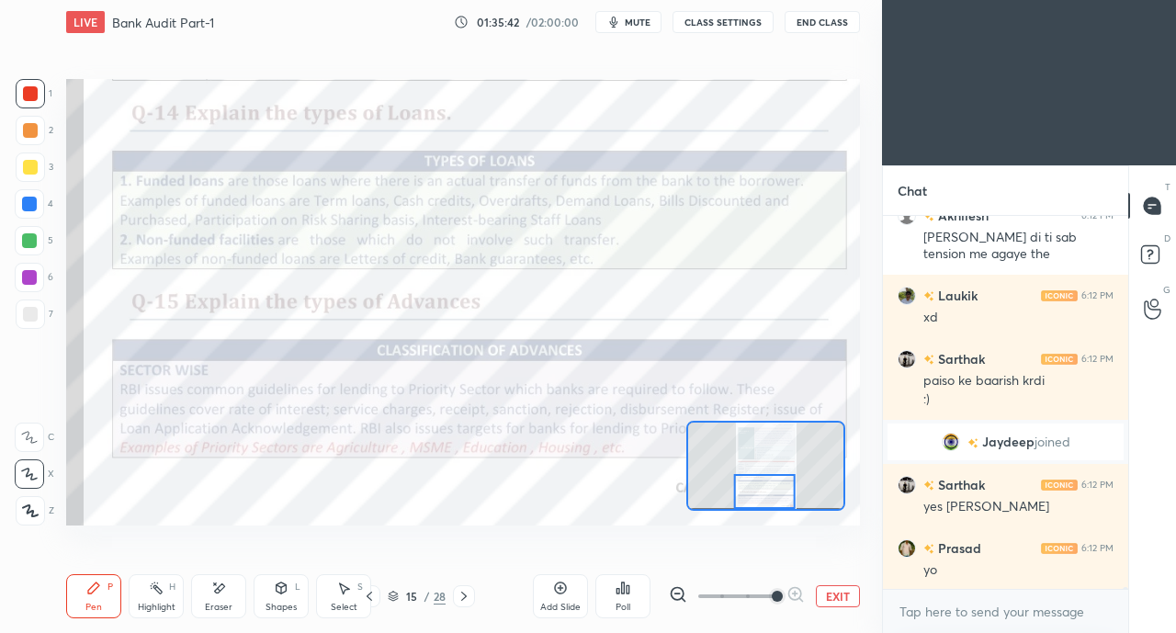
scroll to position [85317, 0]
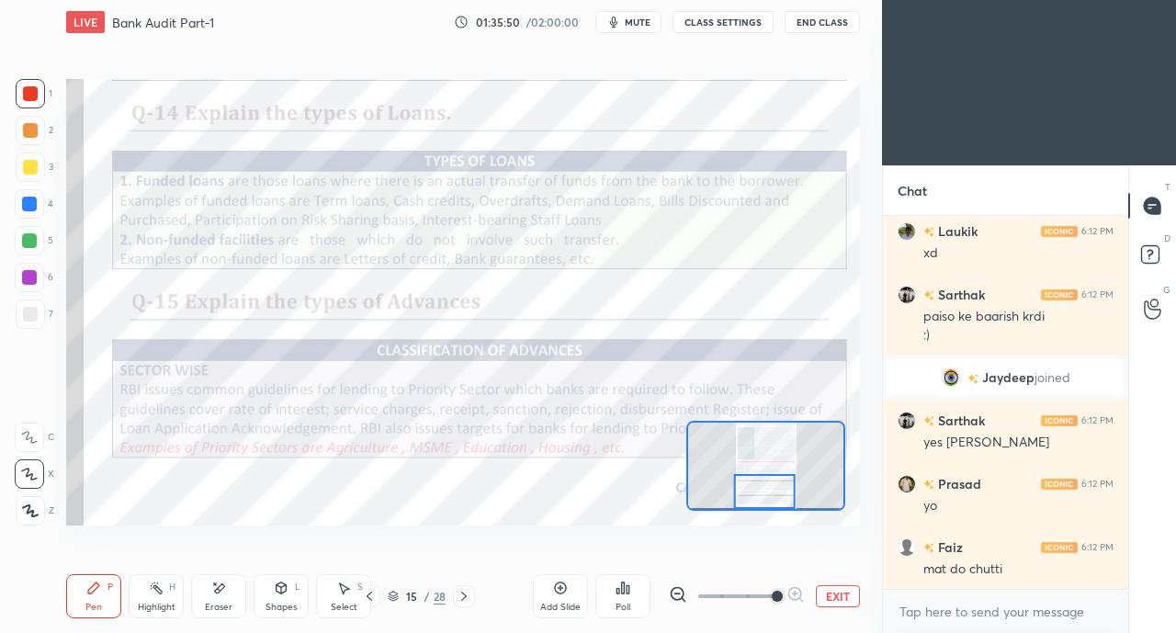
click at [28, 208] on div at bounding box center [29, 204] width 15 height 15
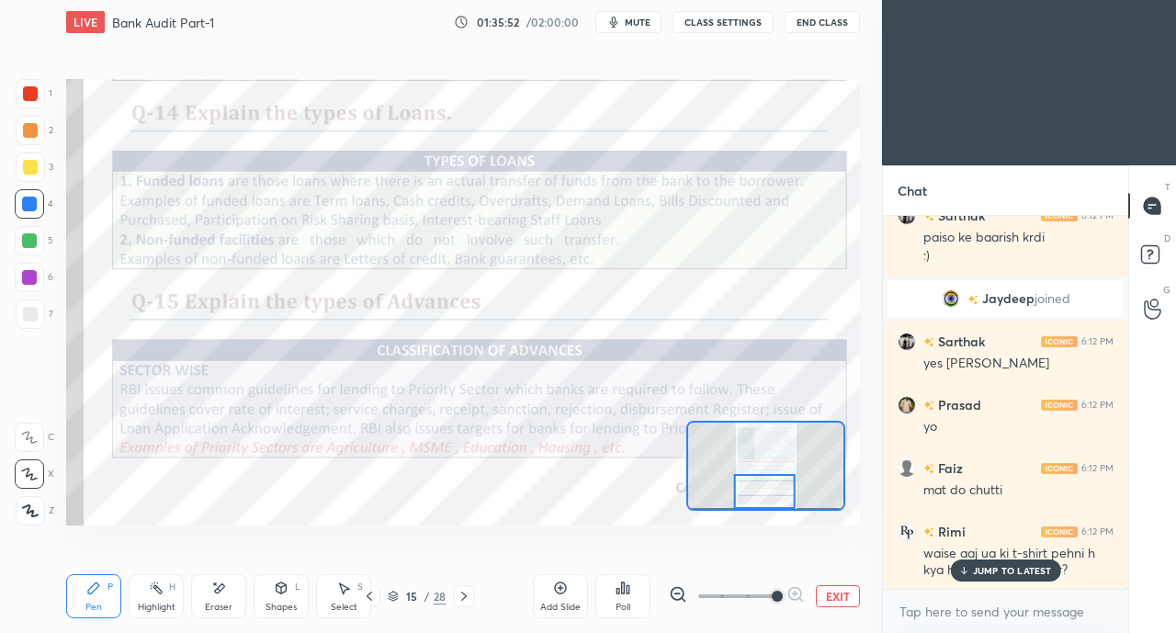
click at [983, 577] on div "JUMP TO LATEST" at bounding box center [1005, 571] width 110 height 22
click at [27, 434] on icon at bounding box center [29, 437] width 17 height 13
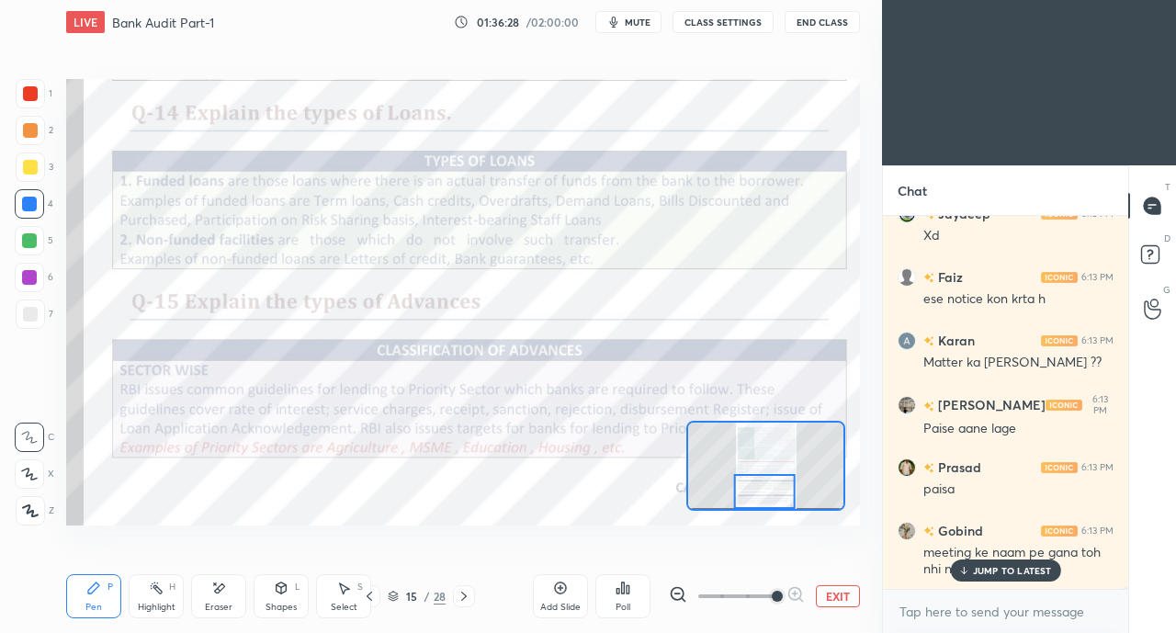
scroll to position [86333, 0]
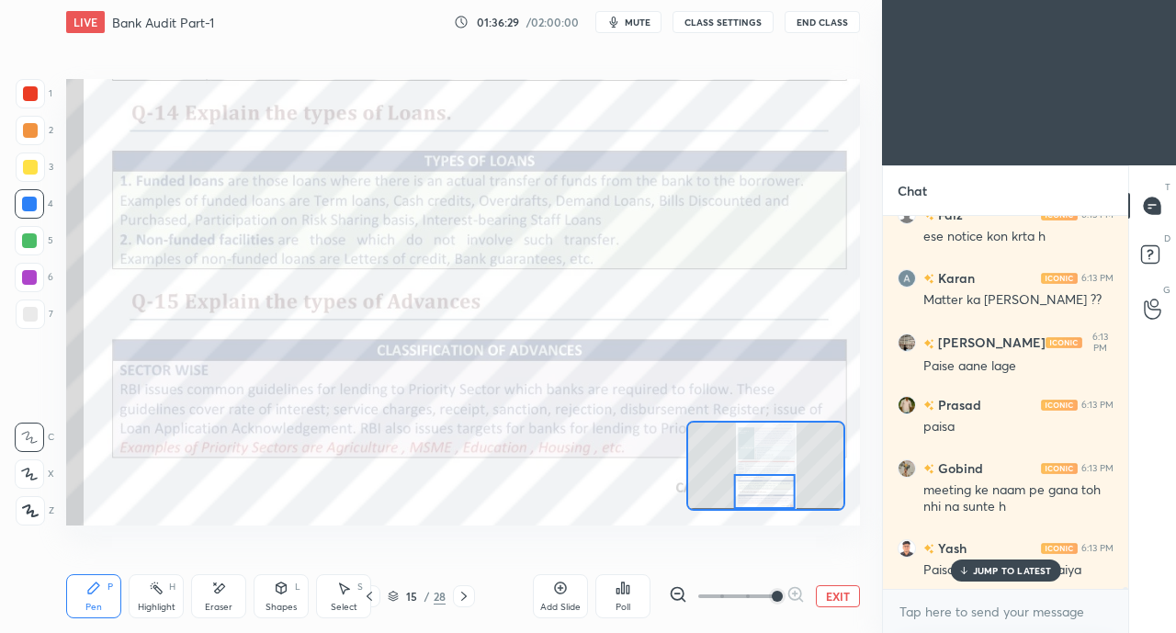
click at [989, 568] on p "JUMP TO LATEST" at bounding box center [1012, 570] width 79 height 11
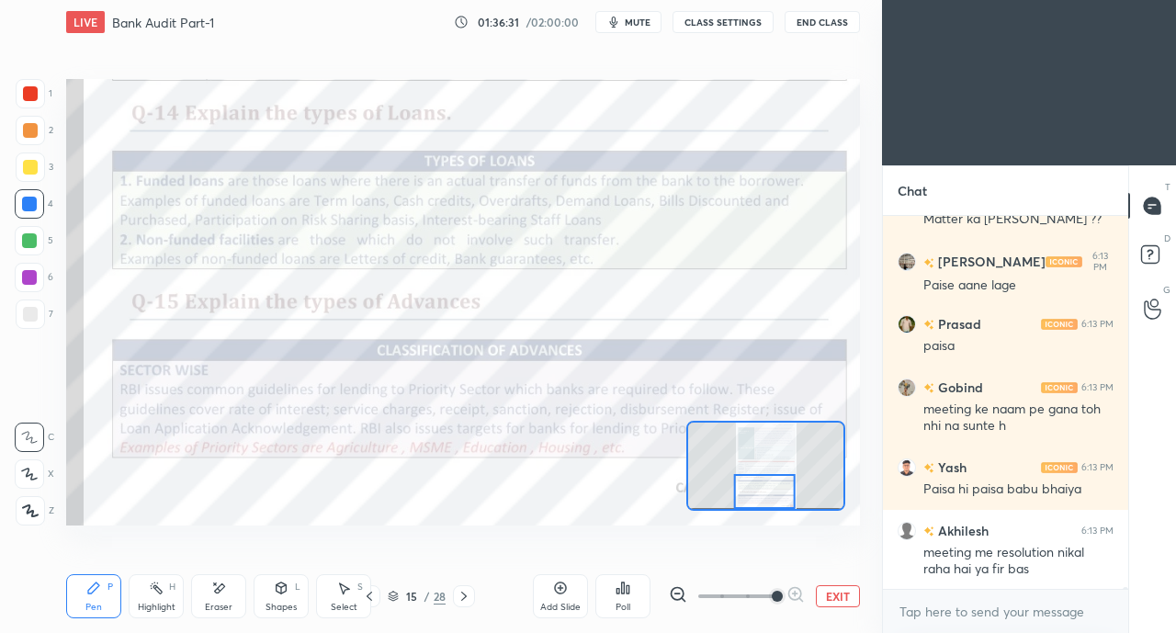
scroll to position [86477, 0]
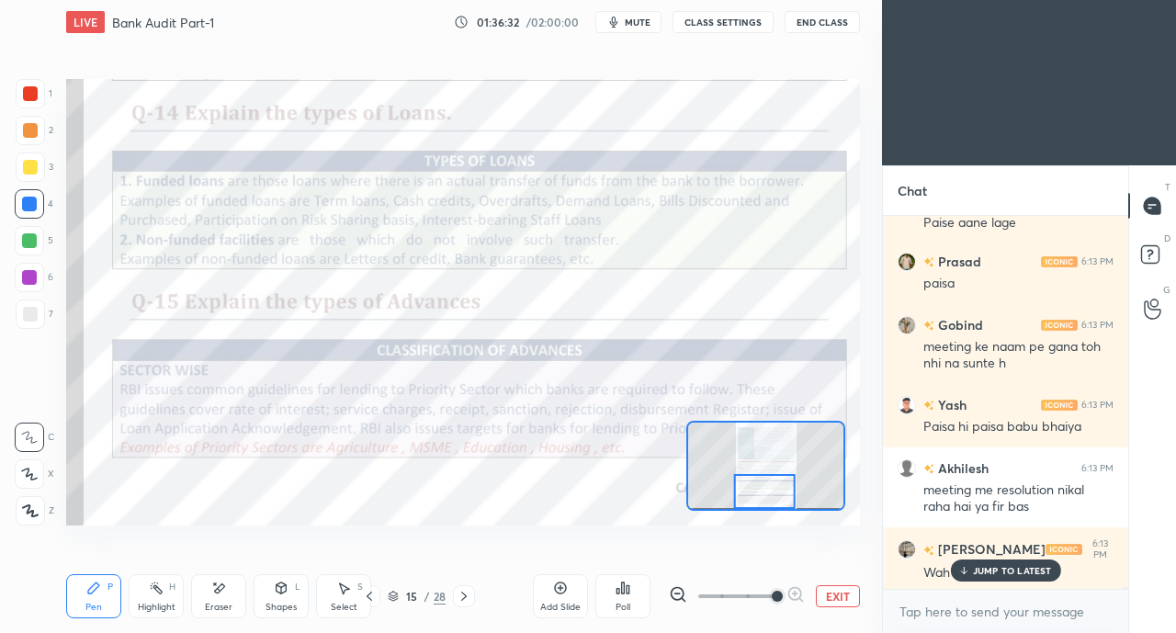
click at [1001, 569] on p "JUMP TO LATEST" at bounding box center [1012, 570] width 79 height 11
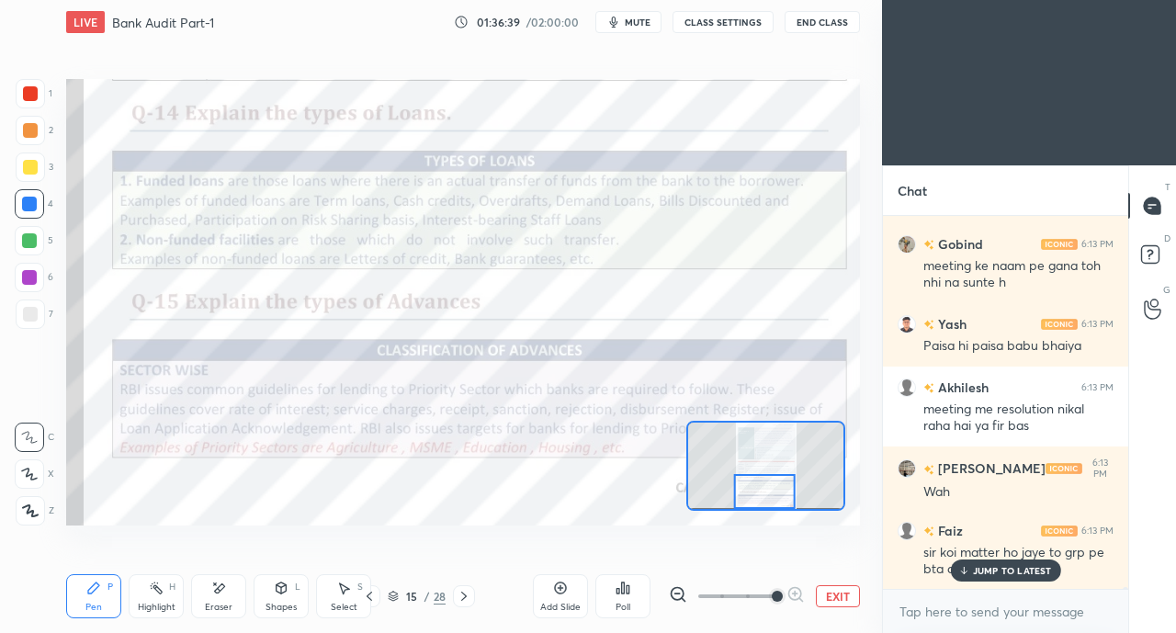
scroll to position [86636, 0]
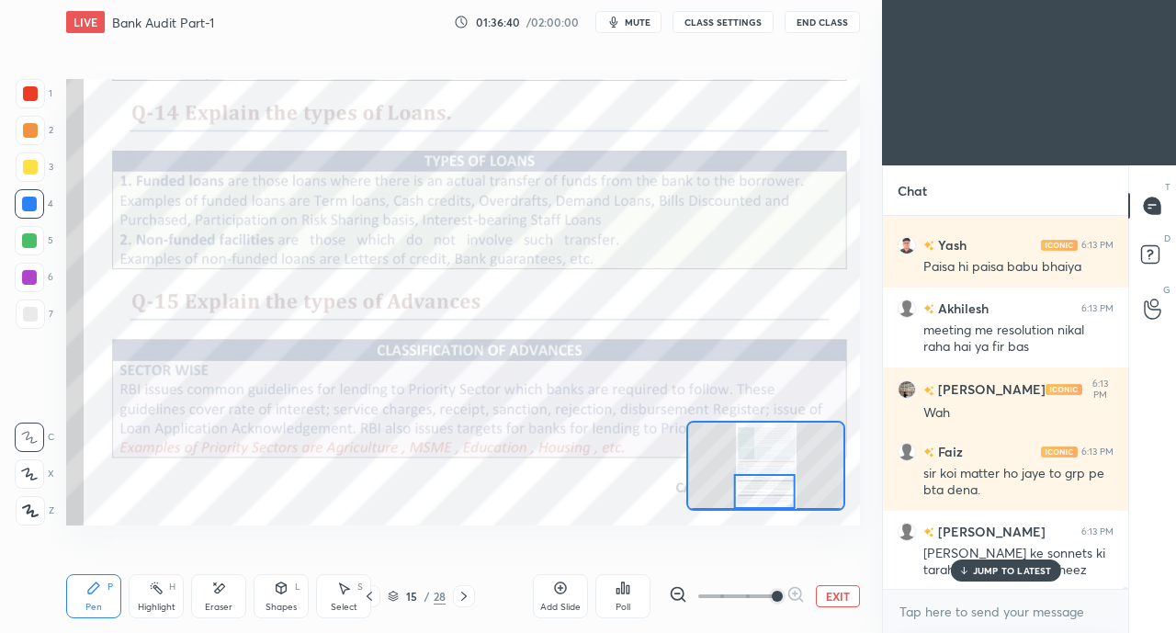
click at [969, 565] on div "JUMP TO LATEST" at bounding box center [1005, 571] width 110 height 22
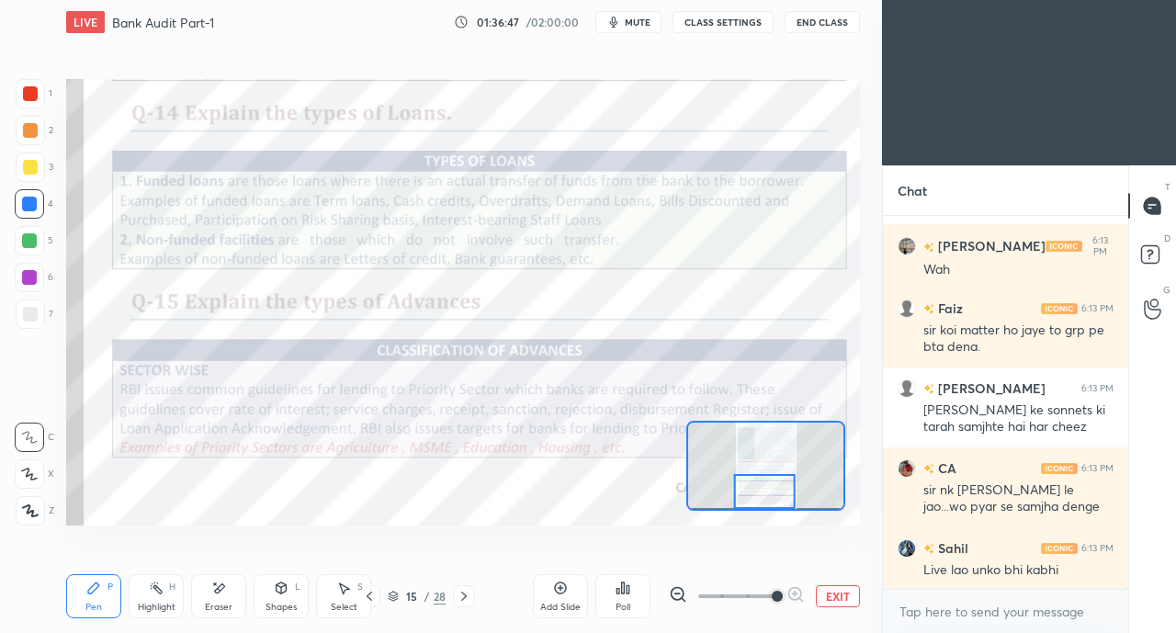
scroll to position [86844, 0]
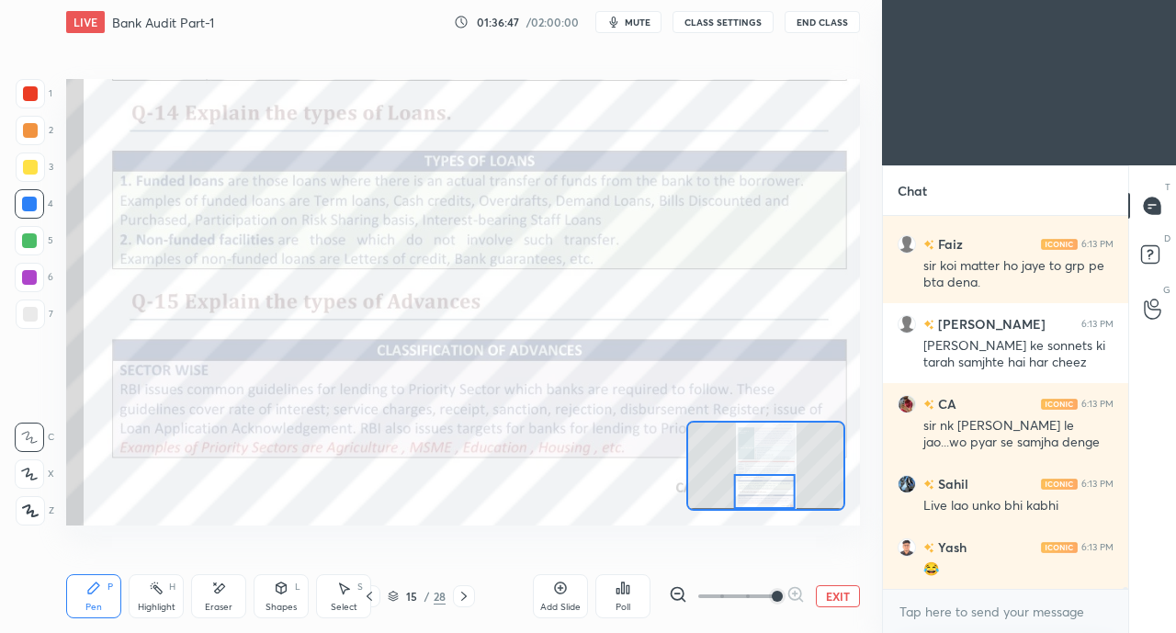
click at [33, 93] on div at bounding box center [30, 93] width 15 height 15
click at [29, 207] on div at bounding box center [29, 204] width 15 height 15
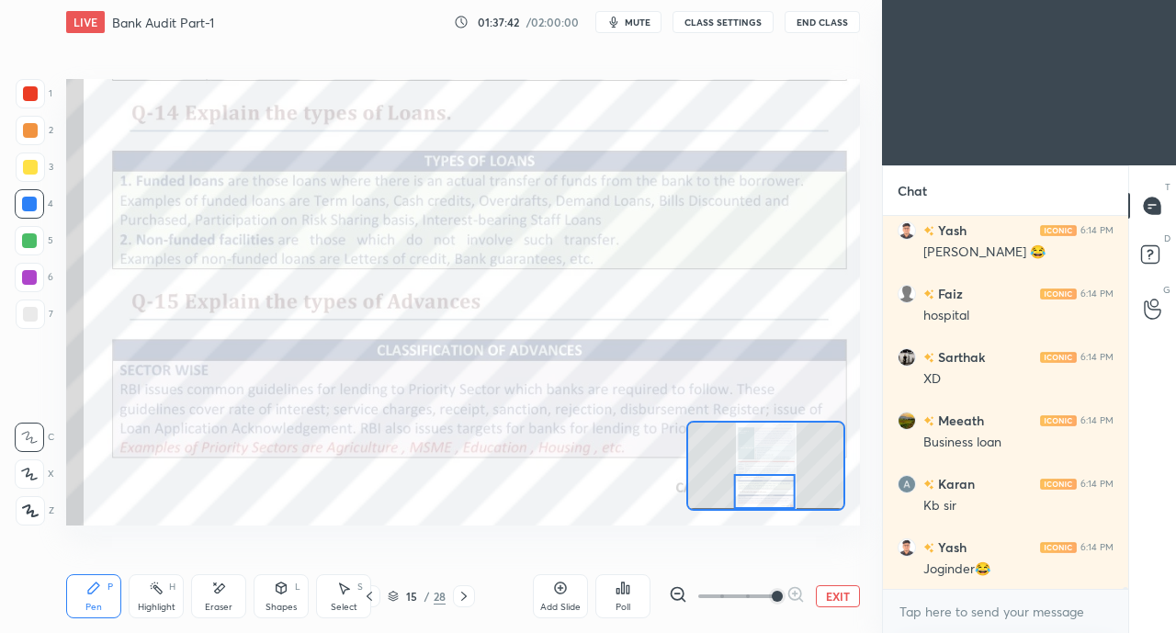
scroll to position [87541, 0]
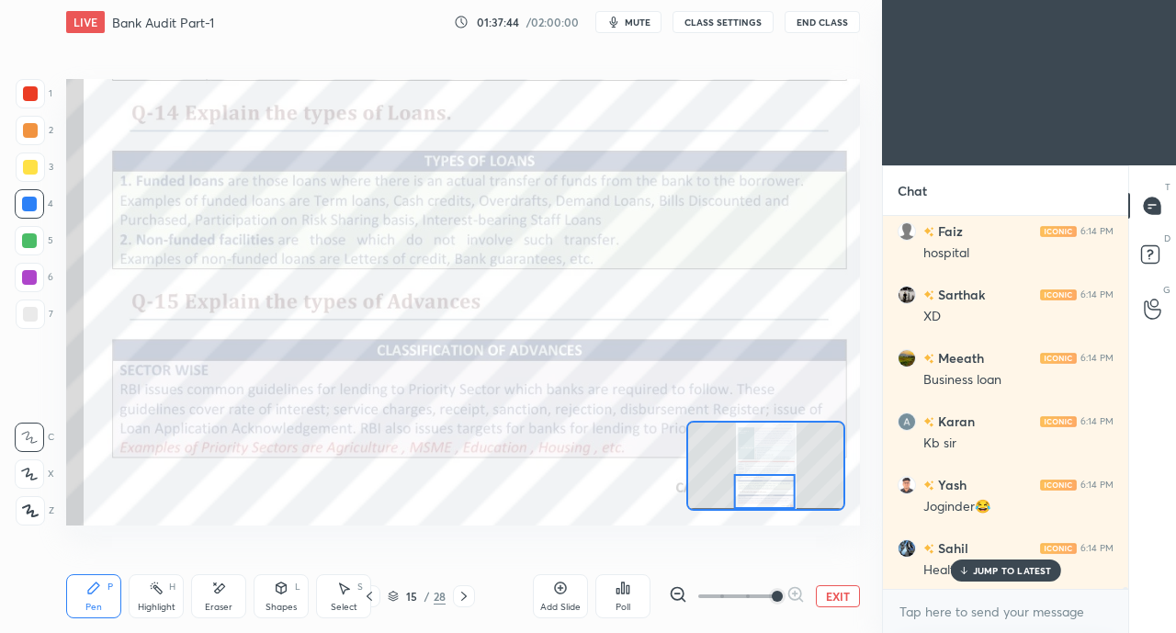
click at [987, 564] on div "JUMP TO LATEST" at bounding box center [1005, 571] width 110 height 22
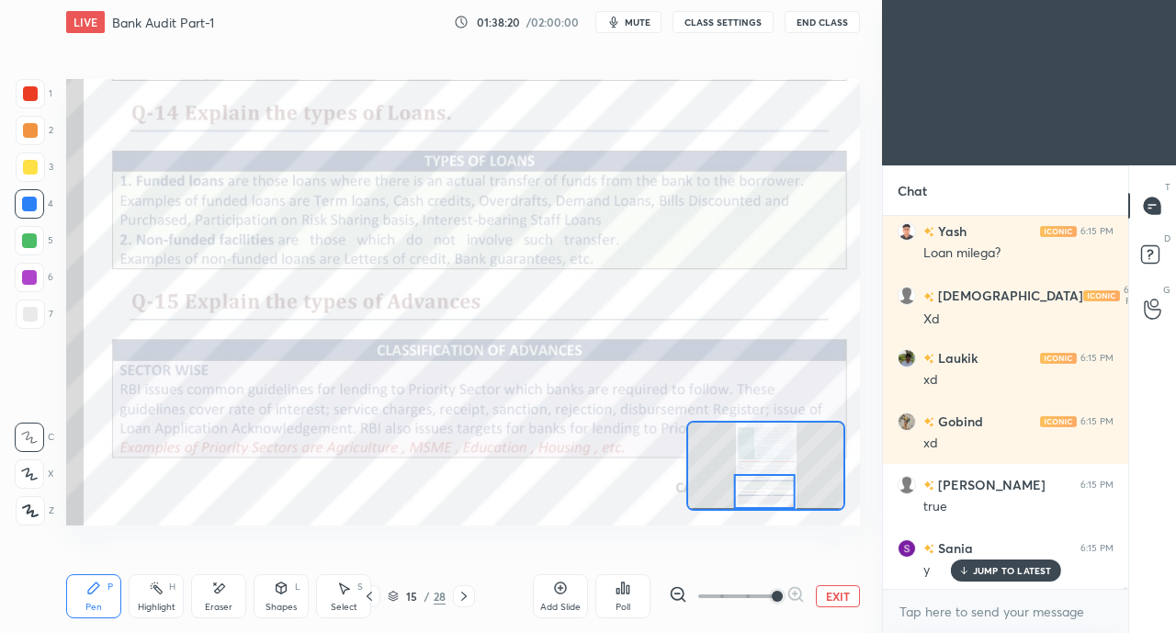
scroll to position [88979, 0]
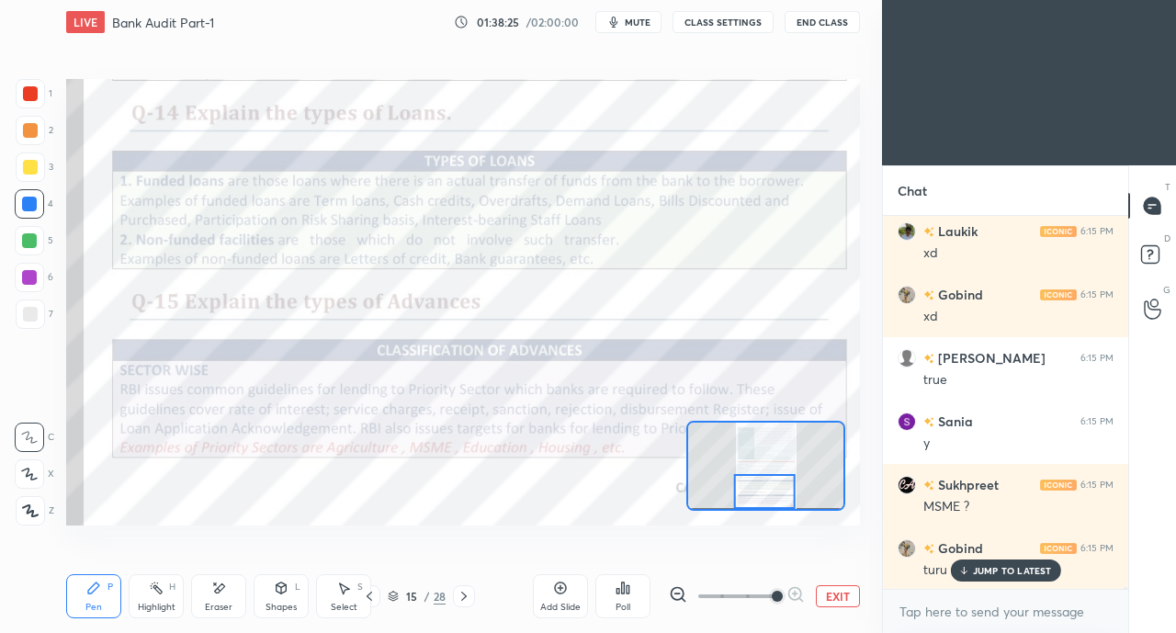
click at [33, 87] on div at bounding box center [30, 93] width 15 height 15
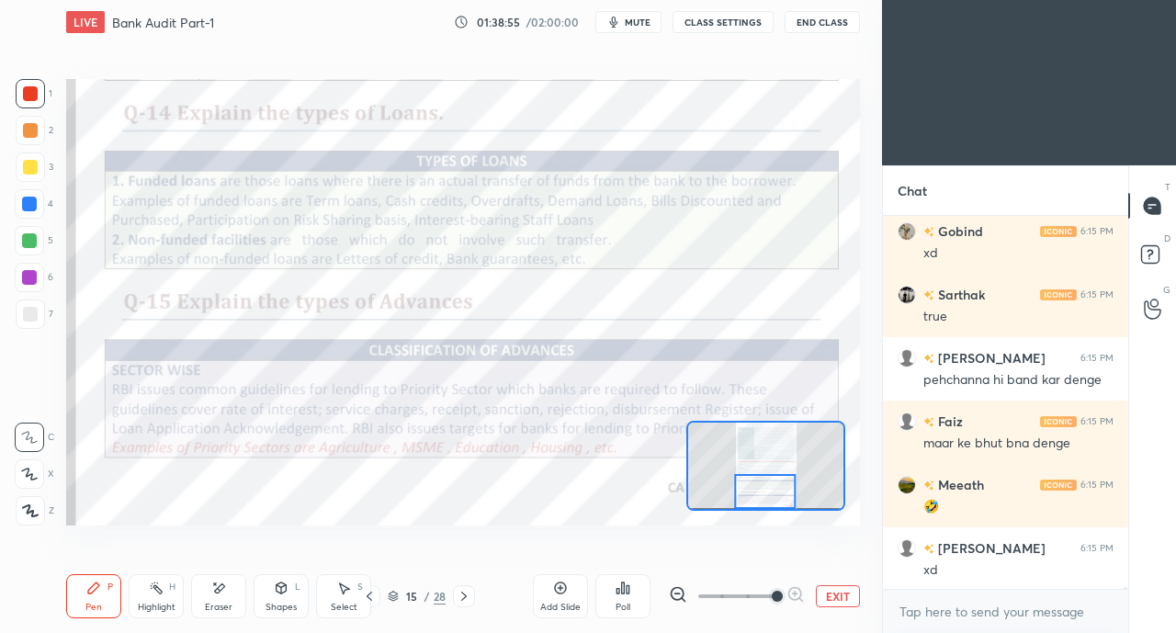
scroll to position [89678, 0]
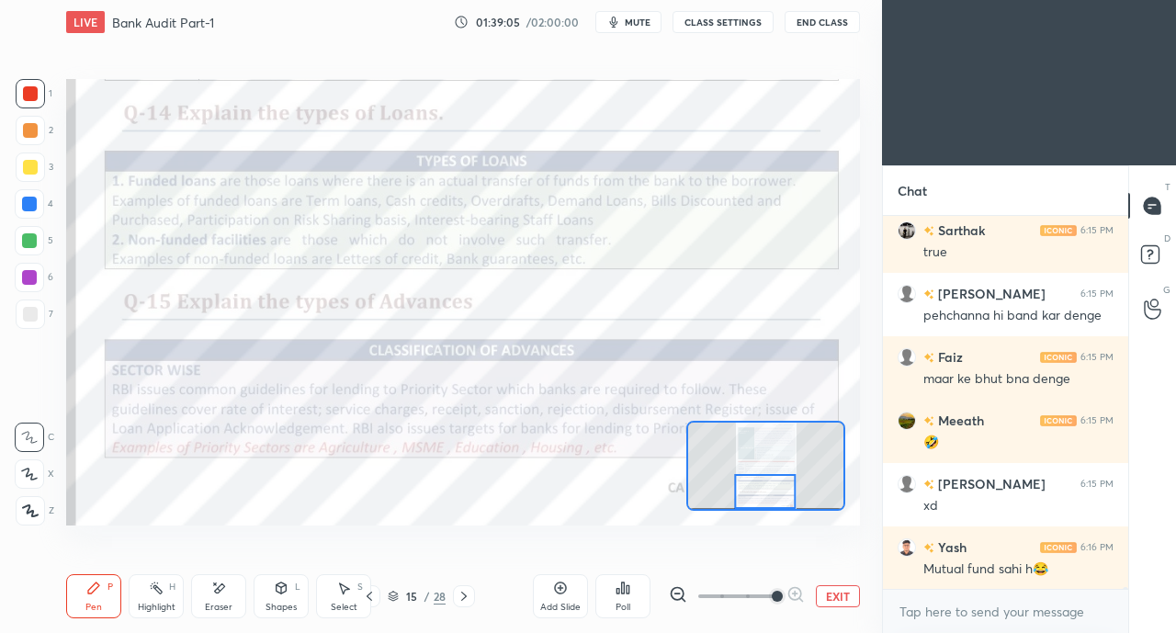
click at [466, 594] on icon at bounding box center [464, 596] width 15 height 15
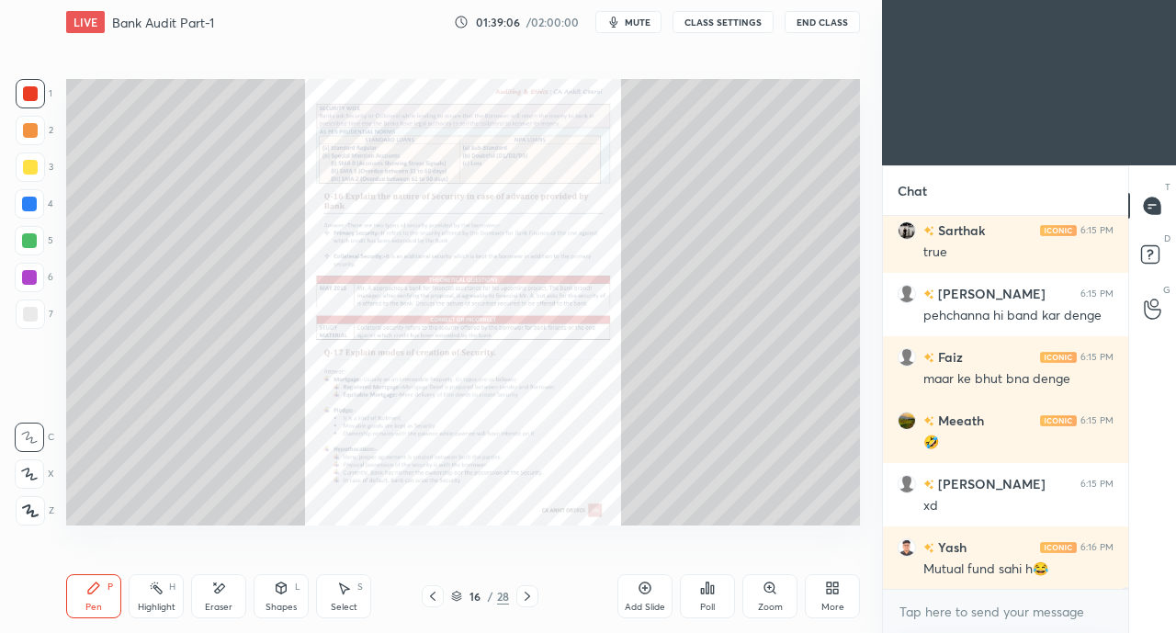
click at [774, 594] on icon at bounding box center [770, 588] width 15 height 15
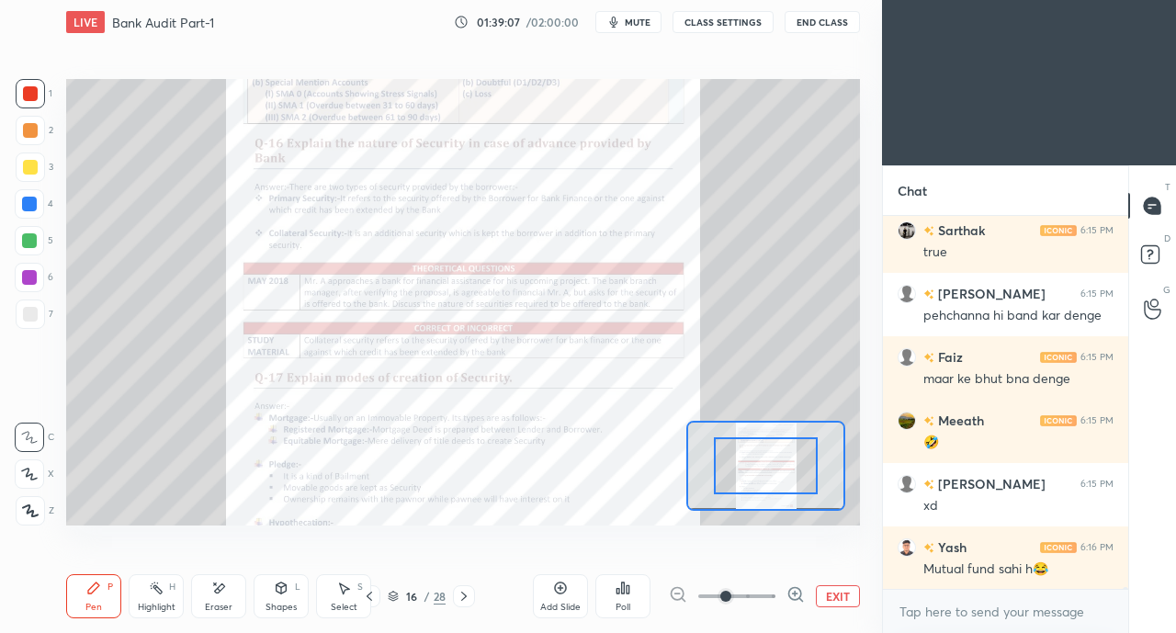
click at [731, 594] on span at bounding box center [725, 596] width 11 height 11
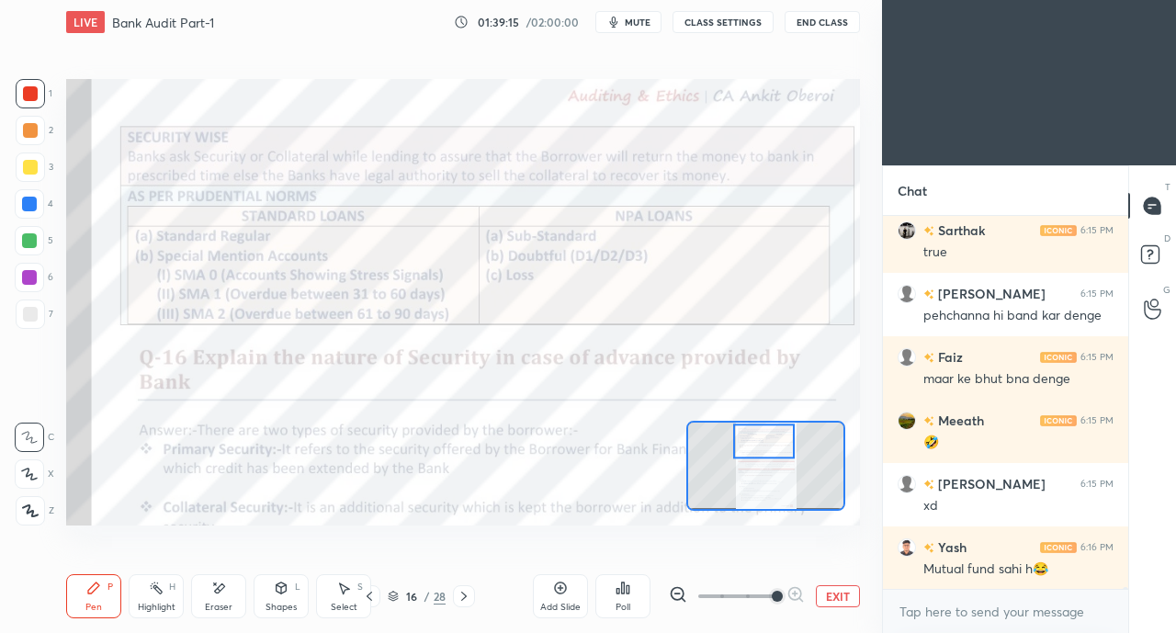
click at [27, 203] on div at bounding box center [29, 204] width 15 height 15
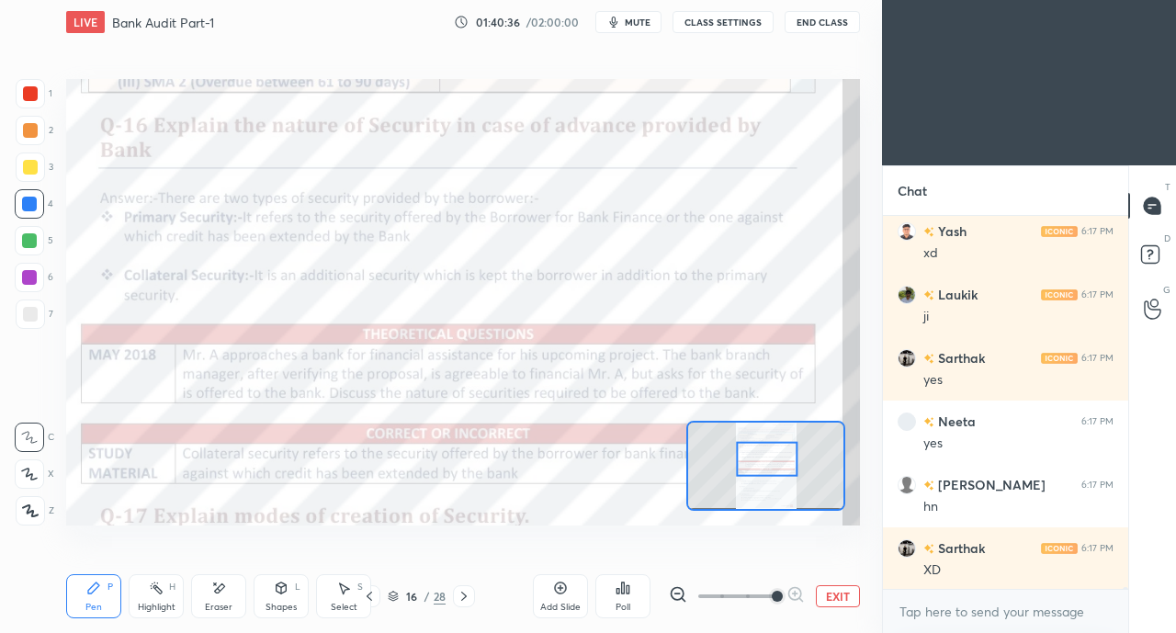
scroll to position [90330, 0]
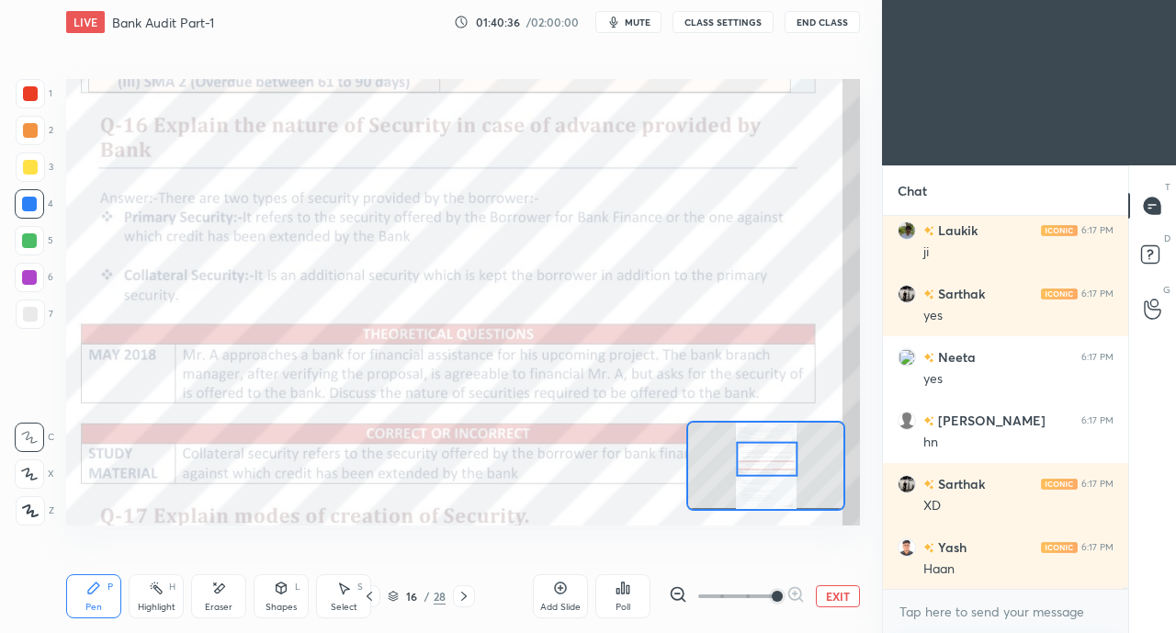
click at [31, 98] on div at bounding box center [30, 93] width 15 height 15
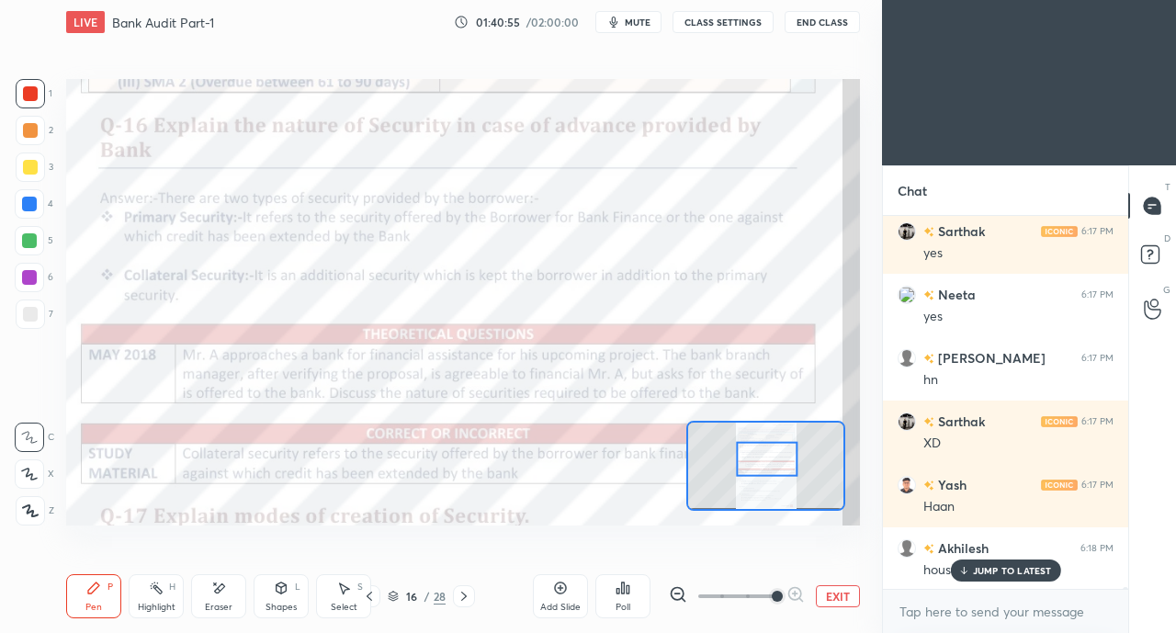
click at [976, 568] on p "JUMP TO LATEST" at bounding box center [1012, 570] width 79 height 11
click at [29, 199] on div at bounding box center [29, 204] width 15 height 15
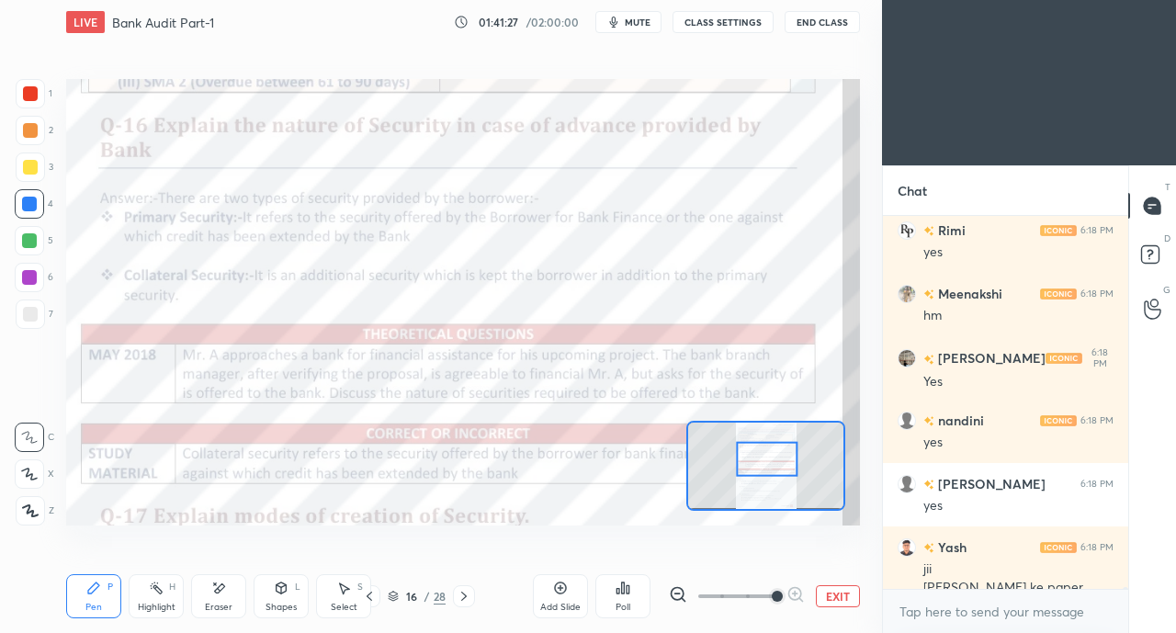
scroll to position [90872, 0]
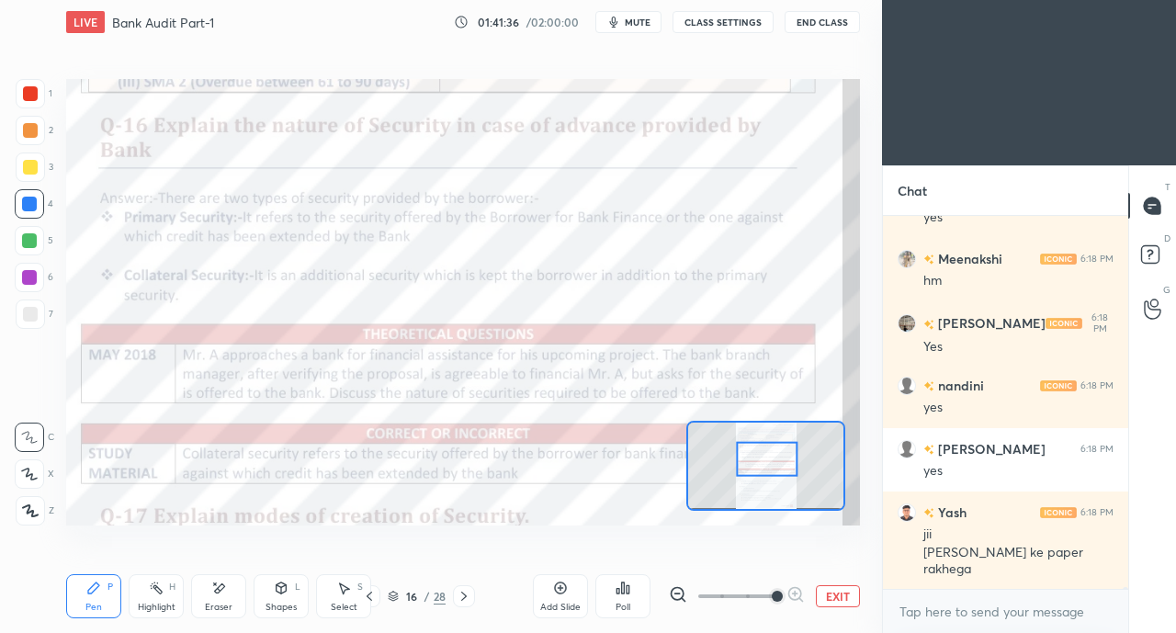
click at [24, 95] on div at bounding box center [30, 93] width 15 height 15
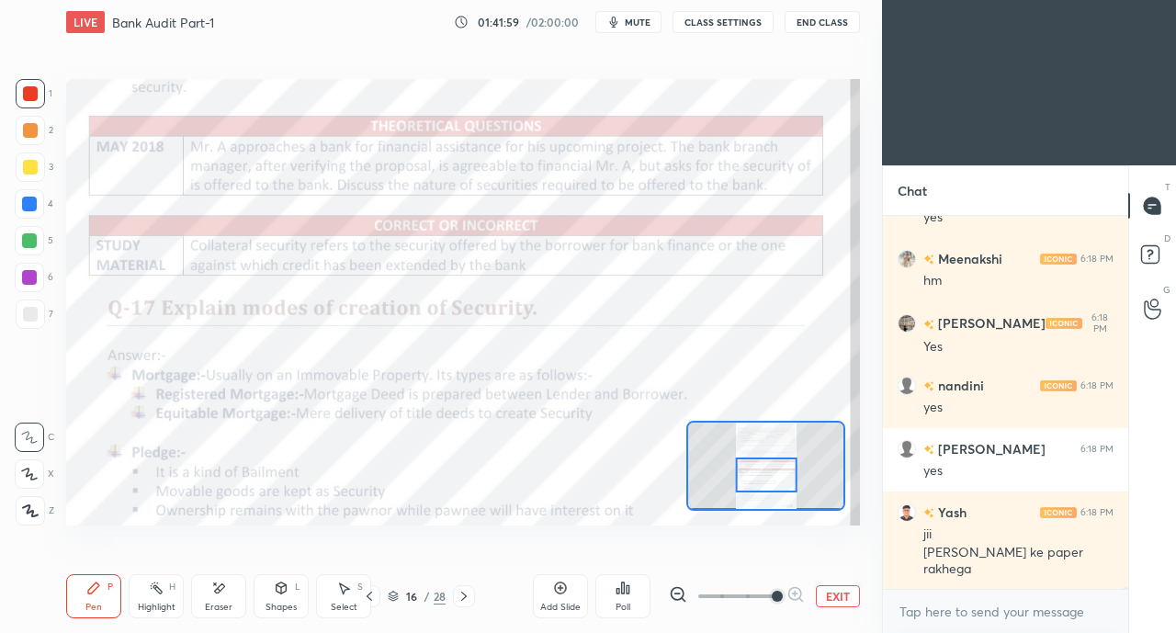
click at [28, 205] on div at bounding box center [29, 204] width 15 height 15
click at [32, 96] on div at bounding box center [30, 93] width 15 height 15
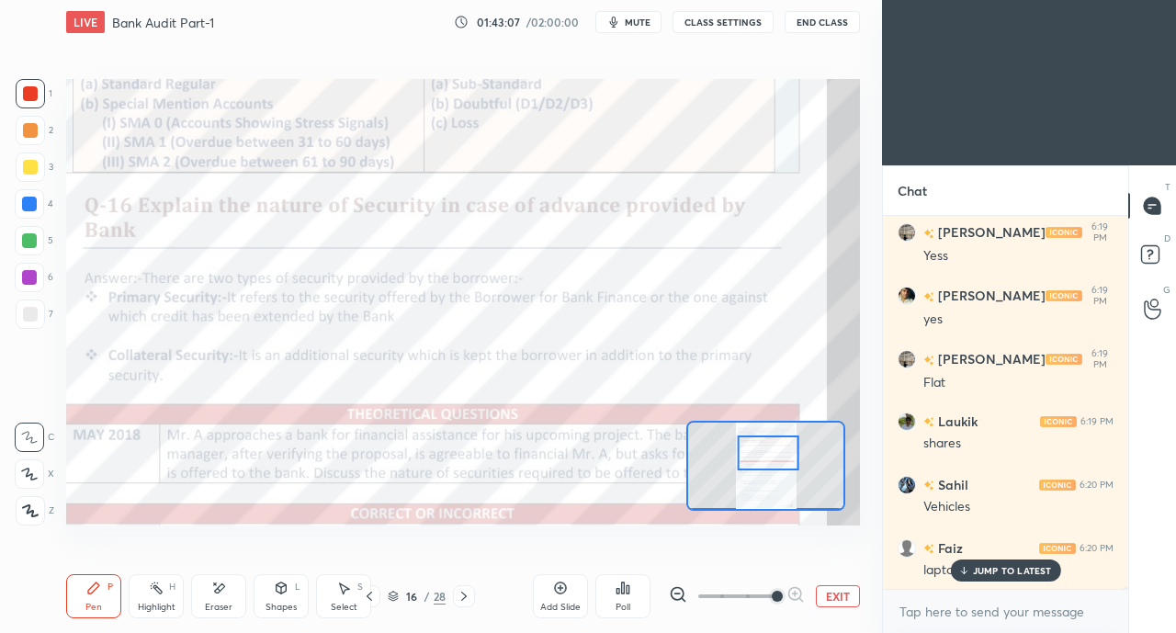
scroll to position [92774, 0]
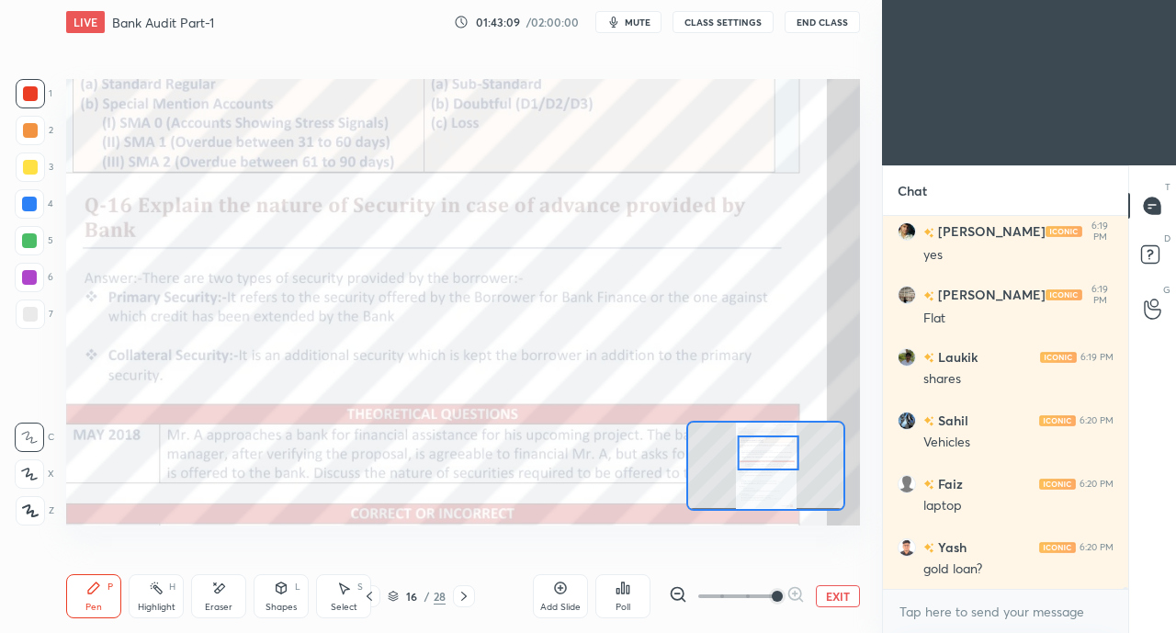
click at [220, 585] on icon at bounding box center [220, 587] width 10 height 9
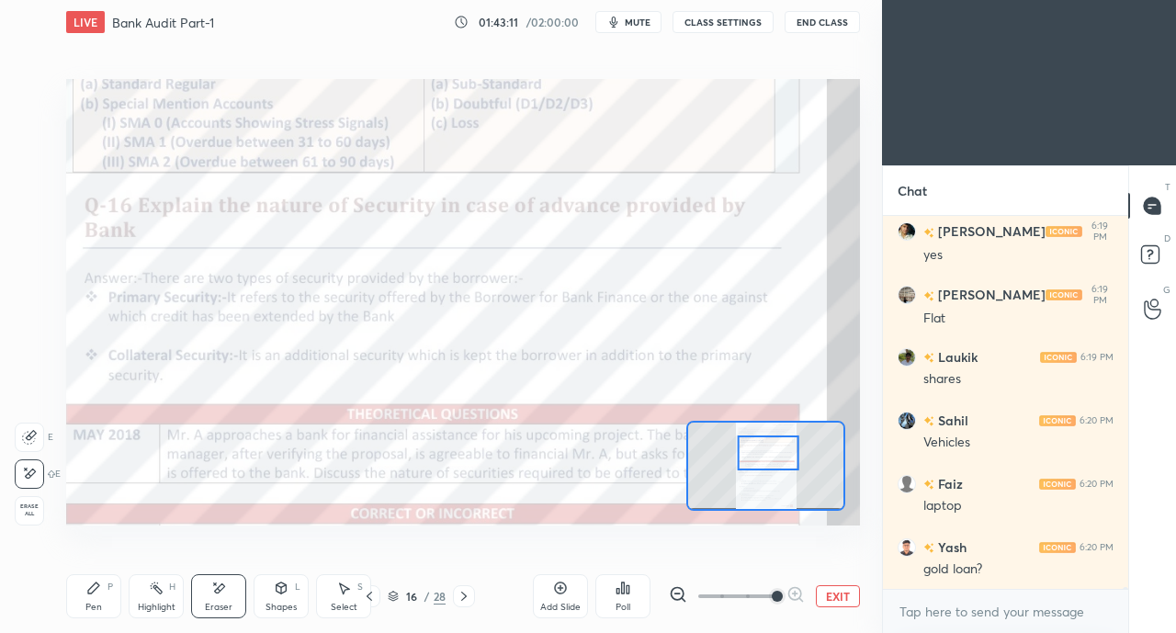
click at [86, 604] on div "Pen" at bounding box center [93, 607] width 17 height 9
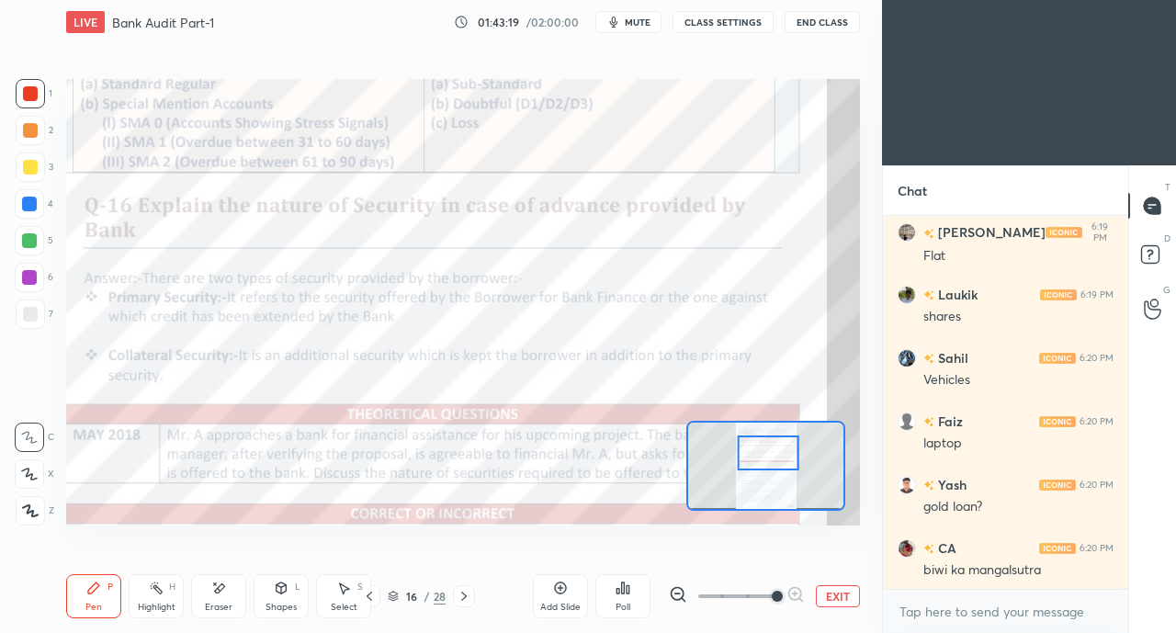
scroll to position [92901, 0]
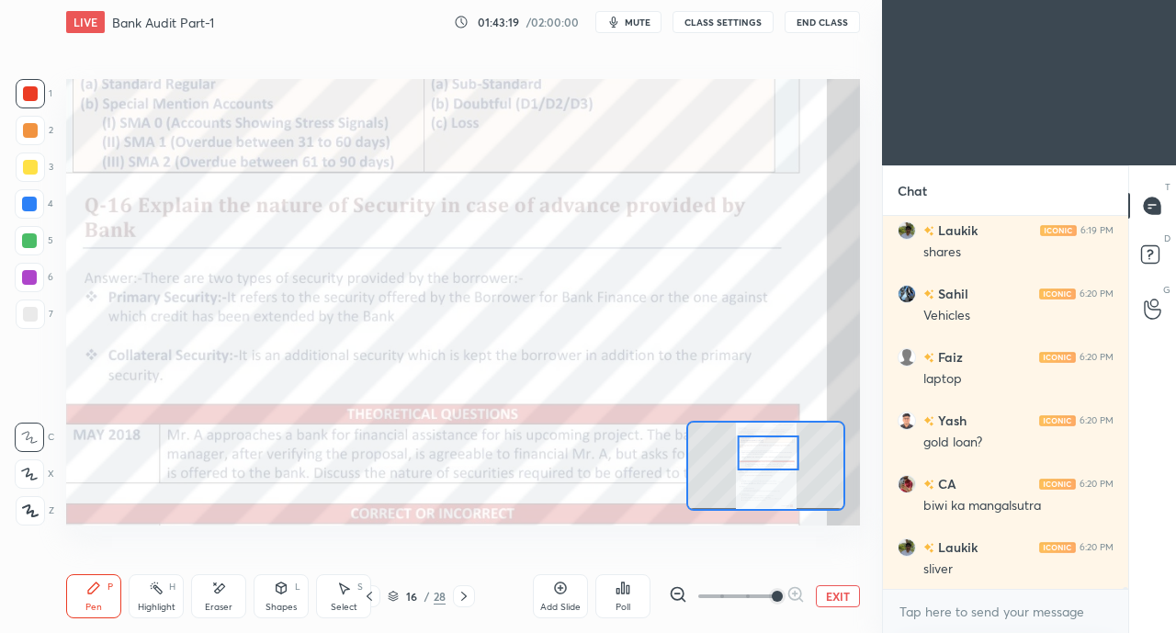
click at [219, 603] on div "Eraser" at bounding box center [219, 607] width 28 height 9
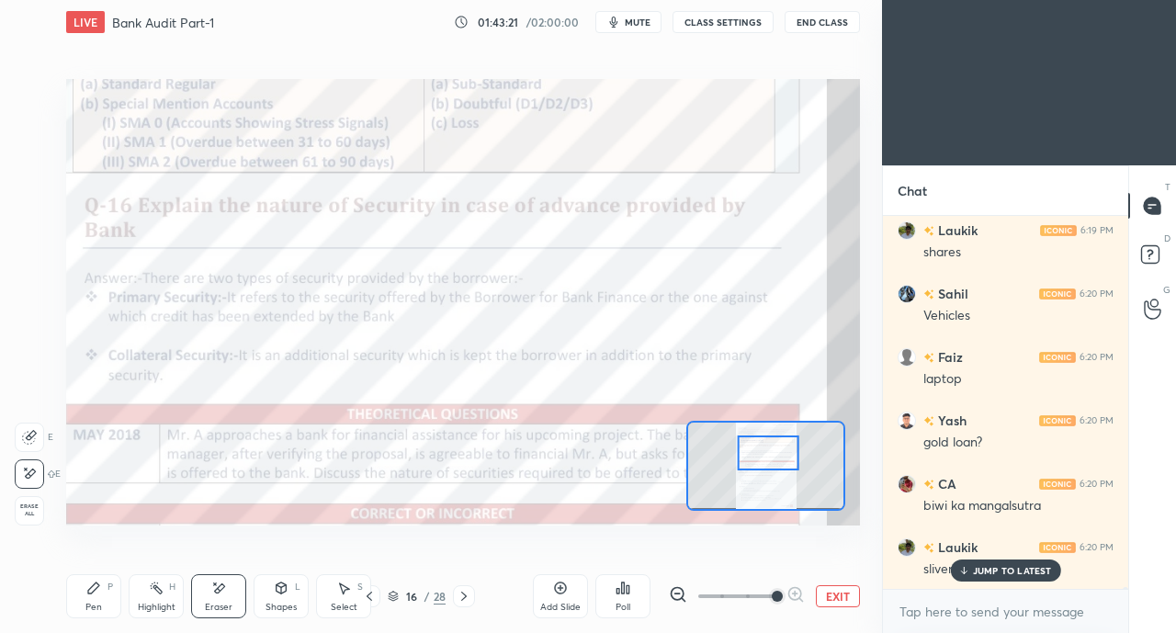
scroll to position [92963, 0]
click at [97, 611] on div "Pen" at bounding box center [93, 607] width 17 height 9
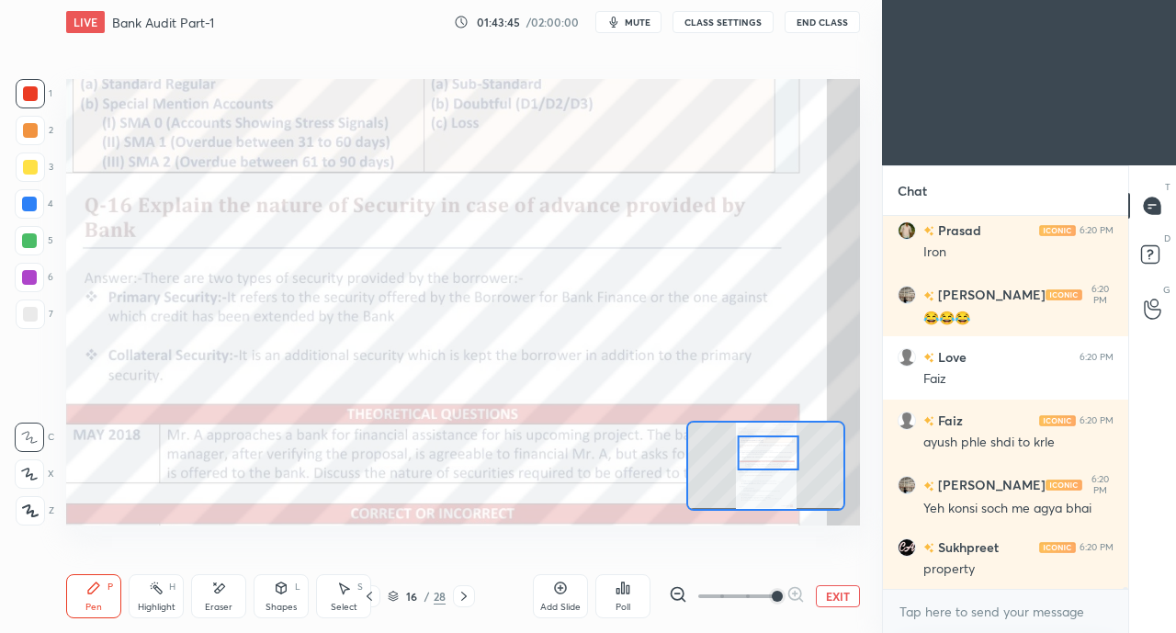
scroll to position [93741, 0]
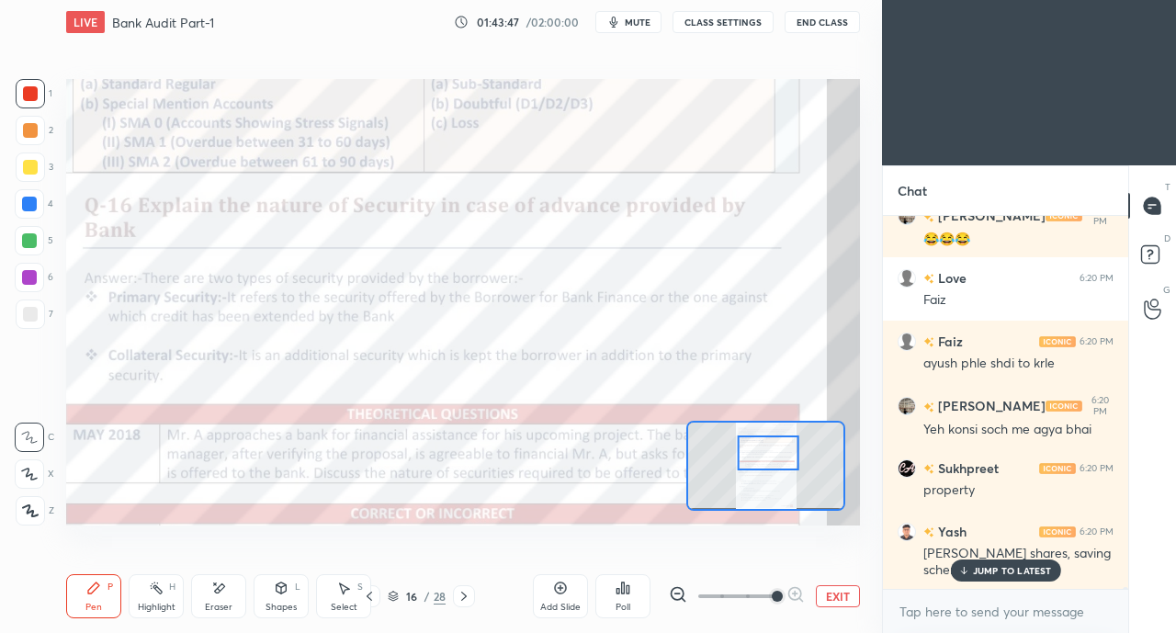
click at [211, 596] on icon at bounding box center [218, 589] width 15 height 16
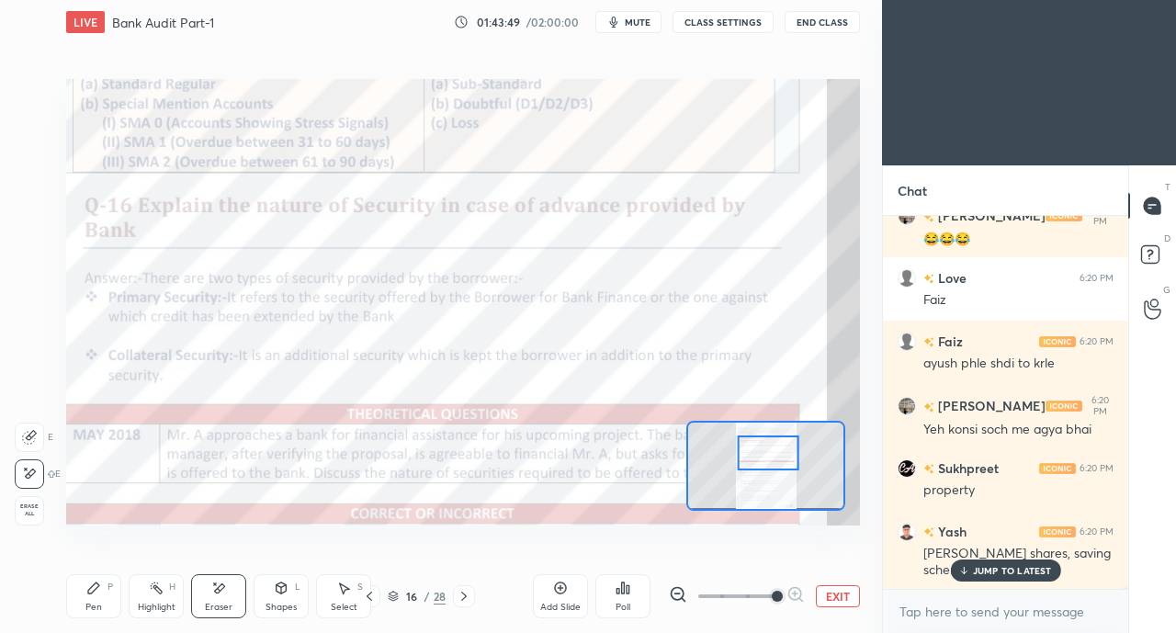
click at [82, 596] on div "Pen P" at bounding box center [93, 596] width 55 height 44
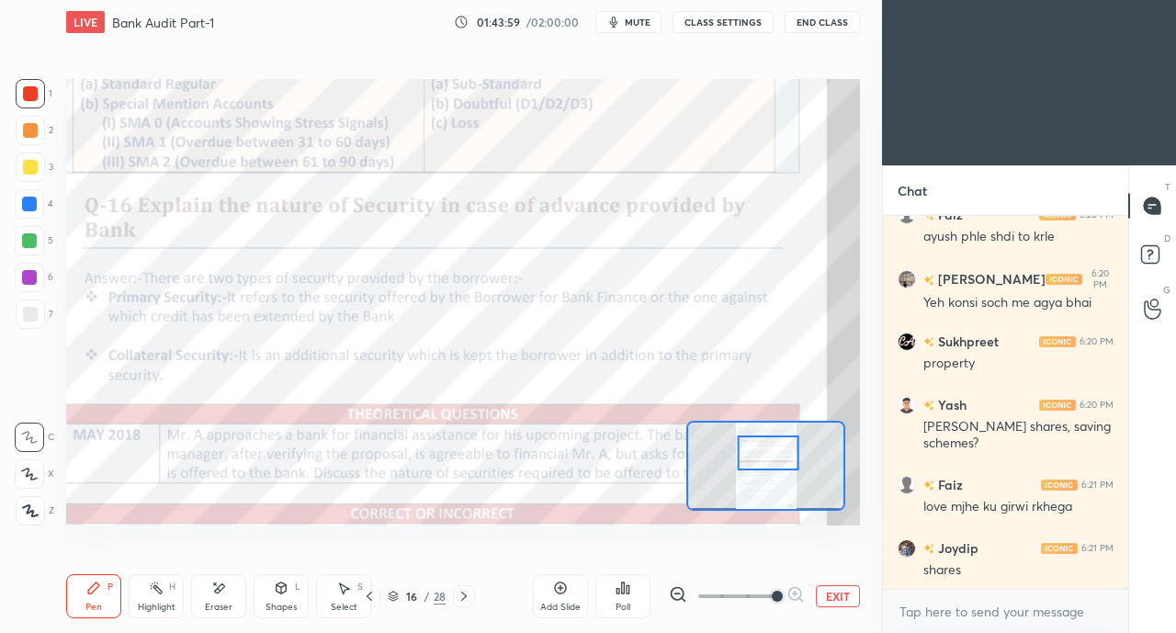
scroll to position [93932, 0]
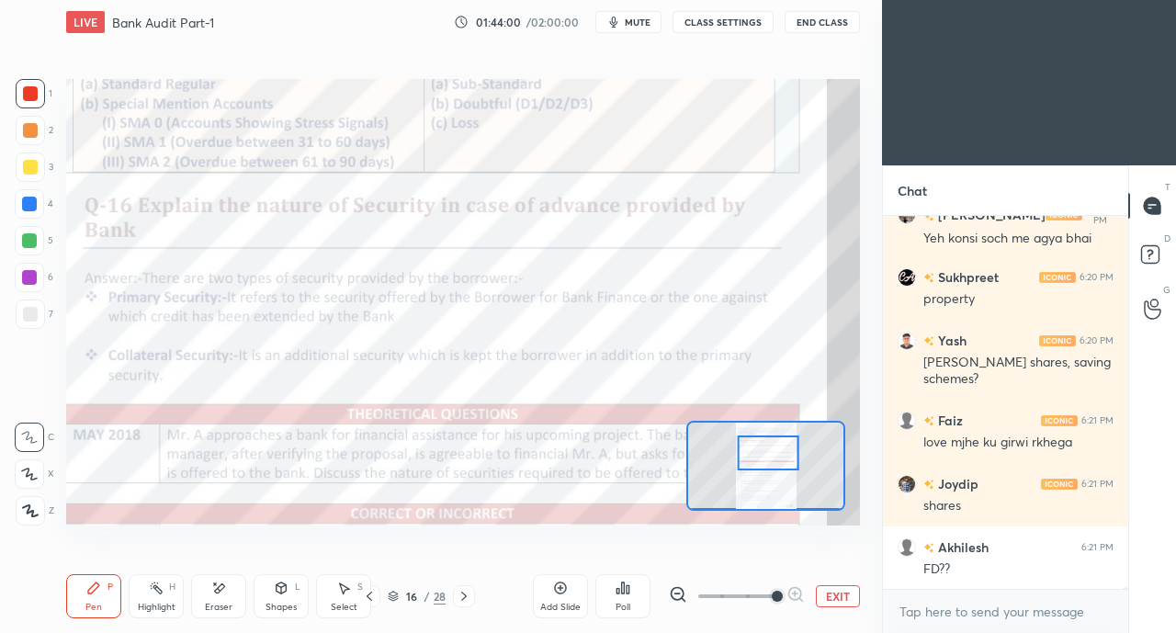
click at [29, 203] on div at bounding box center [29, 204] width 15 height 15
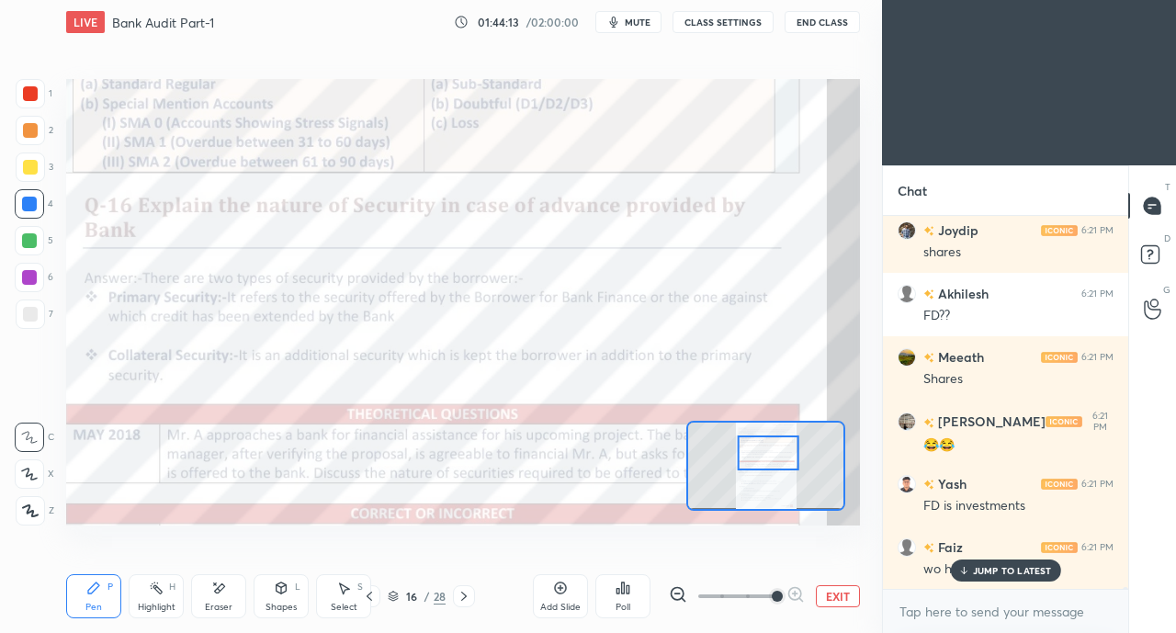
scroll to position [94248, 0]
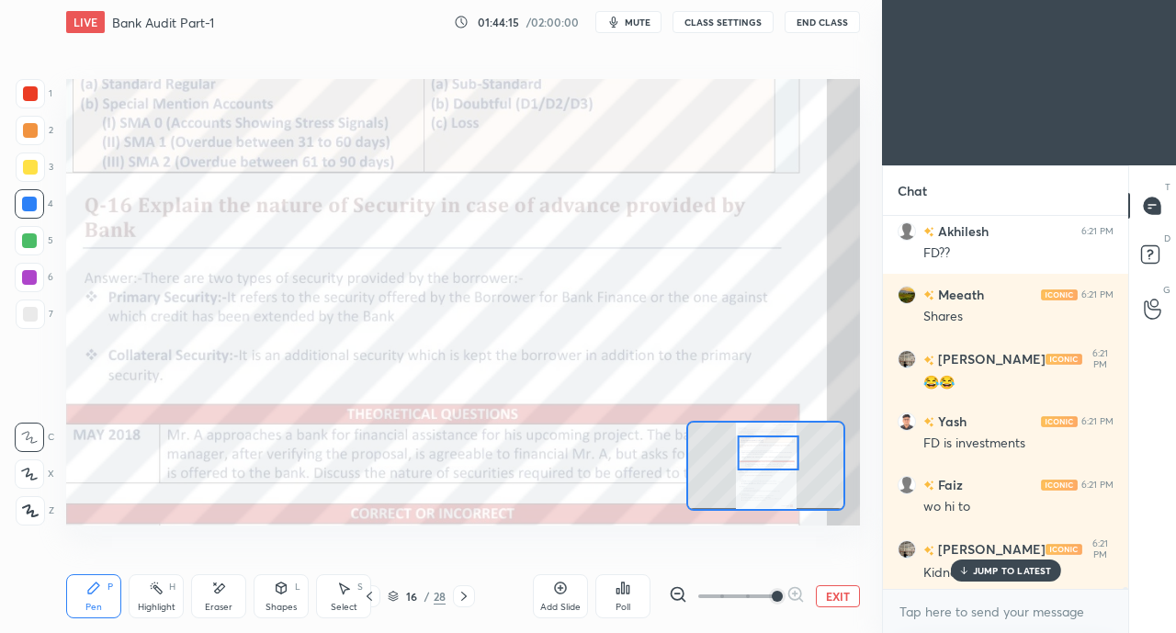
click at [988, 565] on p "JUMP TO LATEST" at bounding box center [1012, 570] width 79 height 11
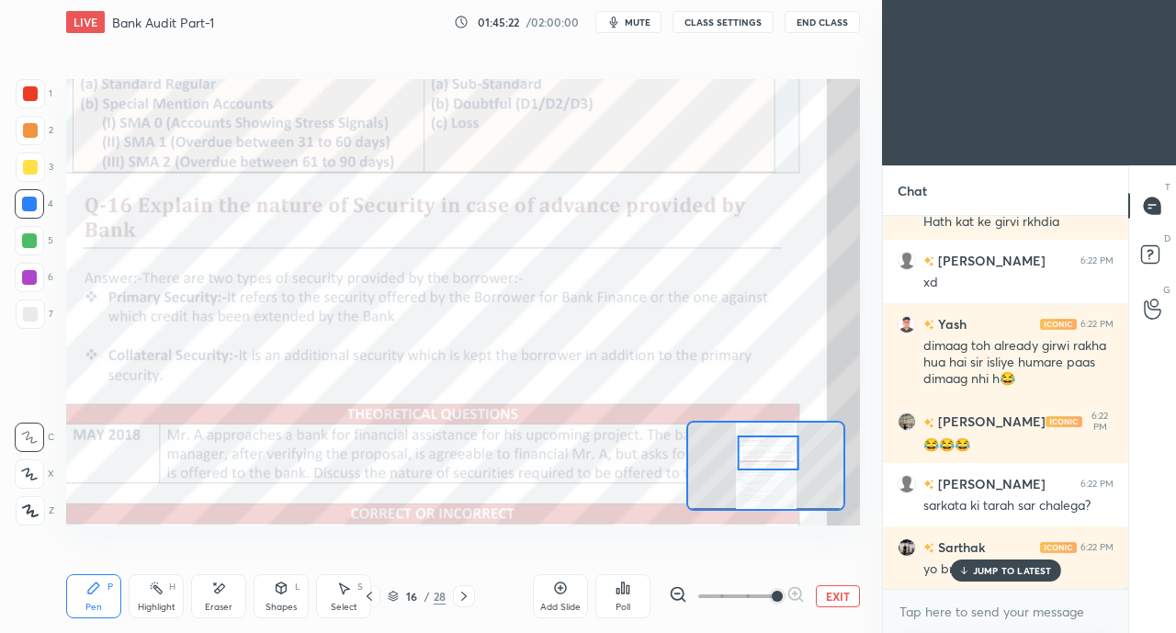
scroll to position [95631, 0]
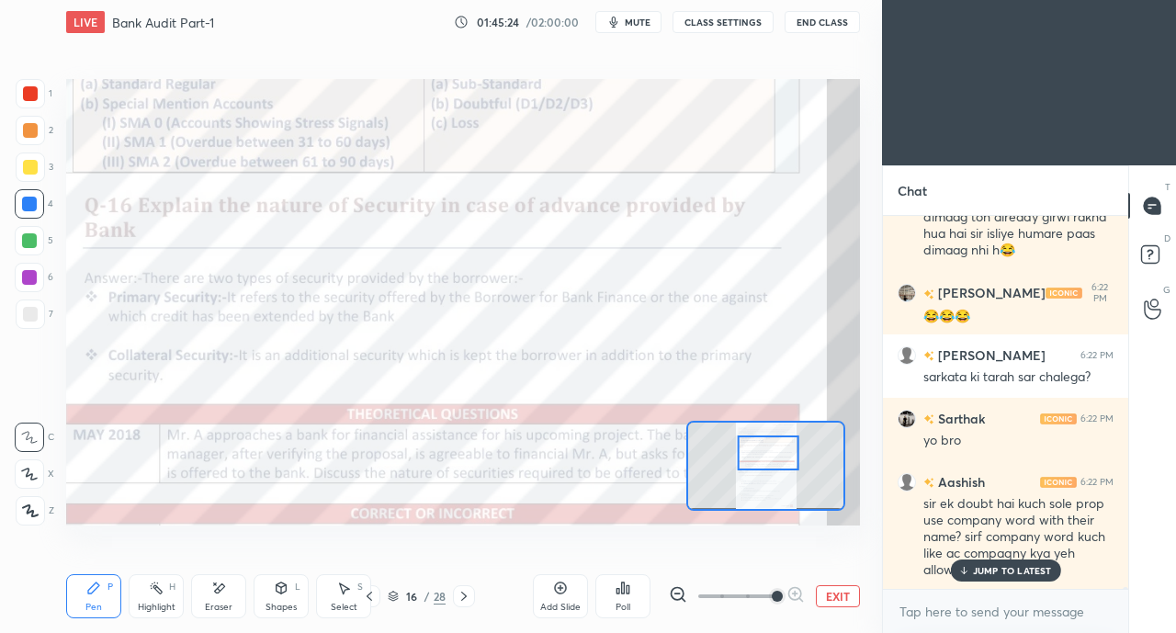
click at [1001, 566] on p "JUMP TO LATEST" at bounding box center [1012, 570] width 79 height 11
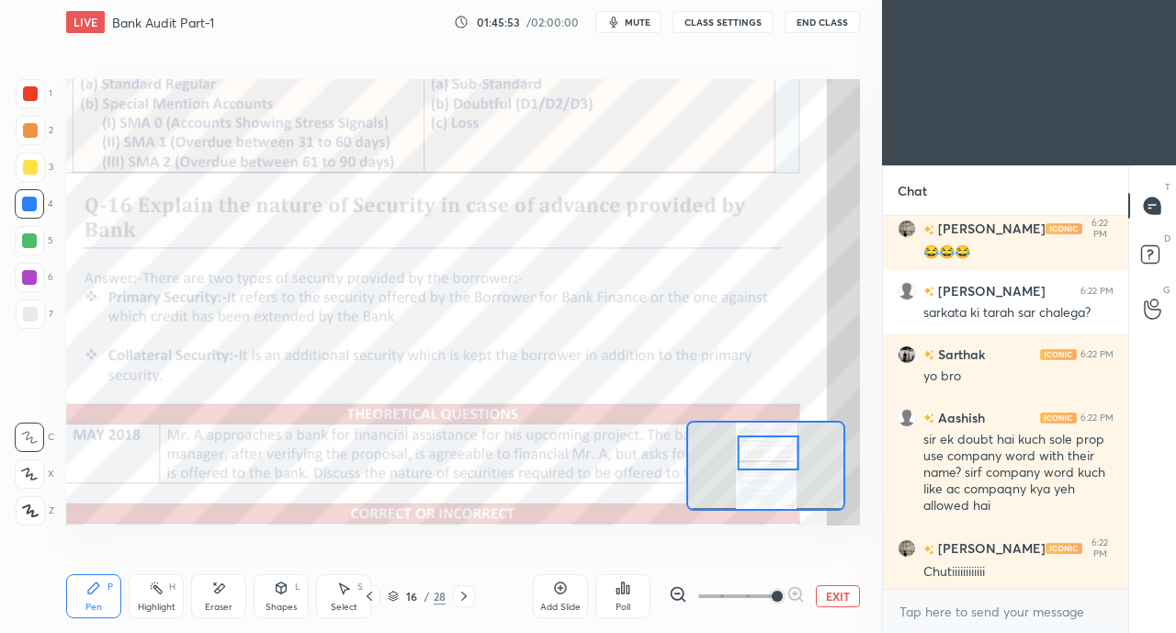
scroll to position [95758, 0]
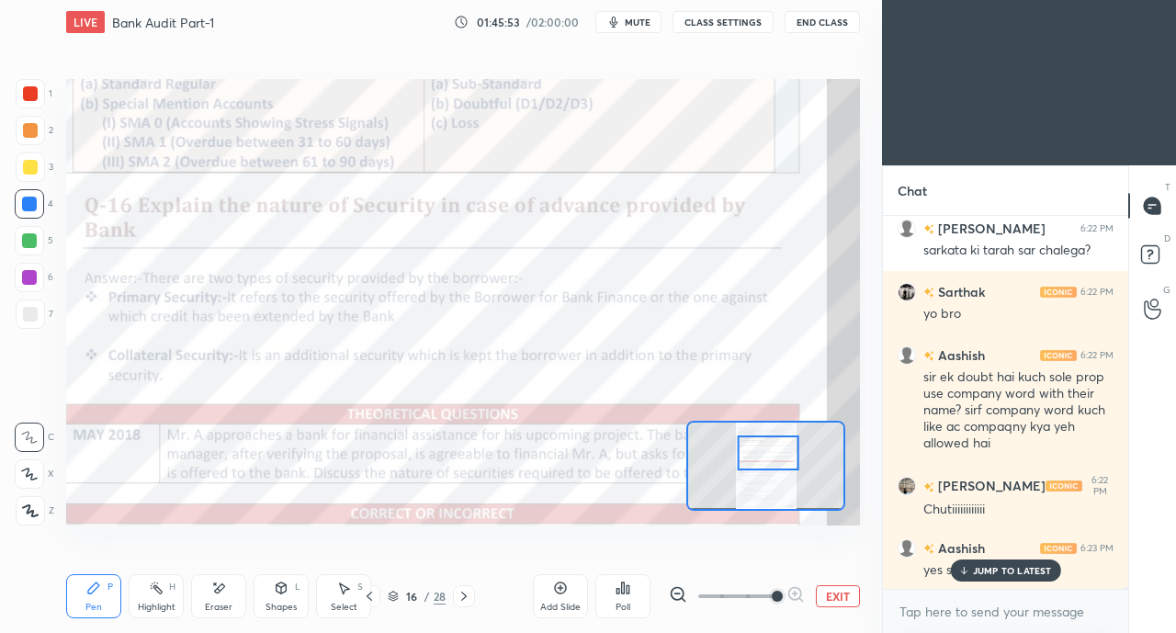
click at [977, 571] on p "JUMP TO LATEST" at bounding box center [1012, 570] width 79 height 11
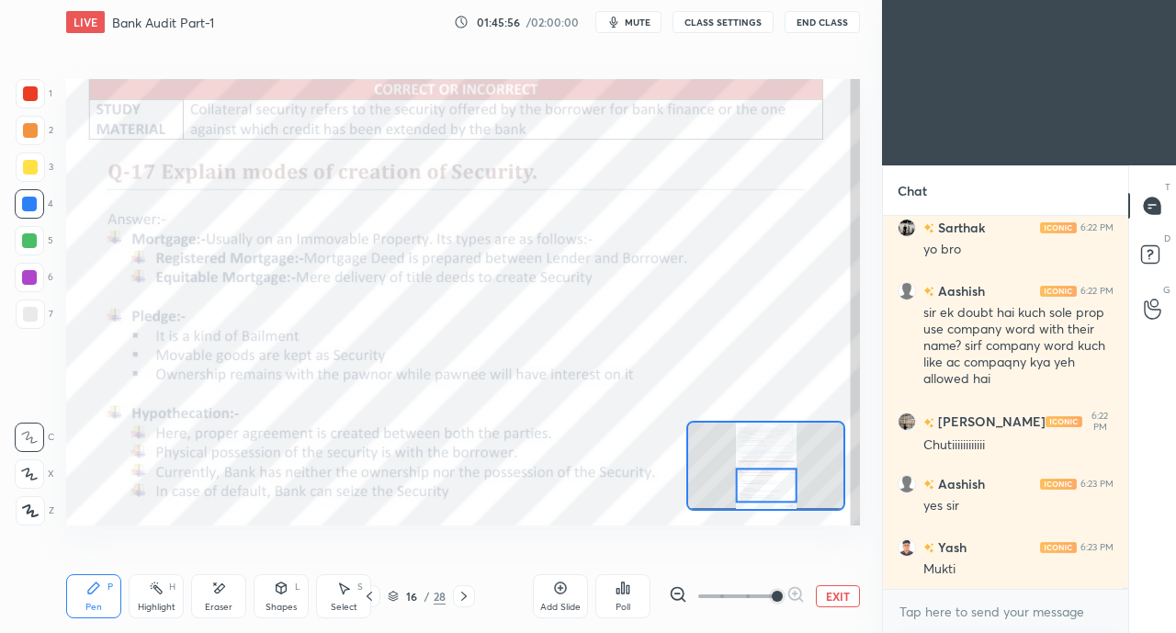
scroll to position [95885, 0]
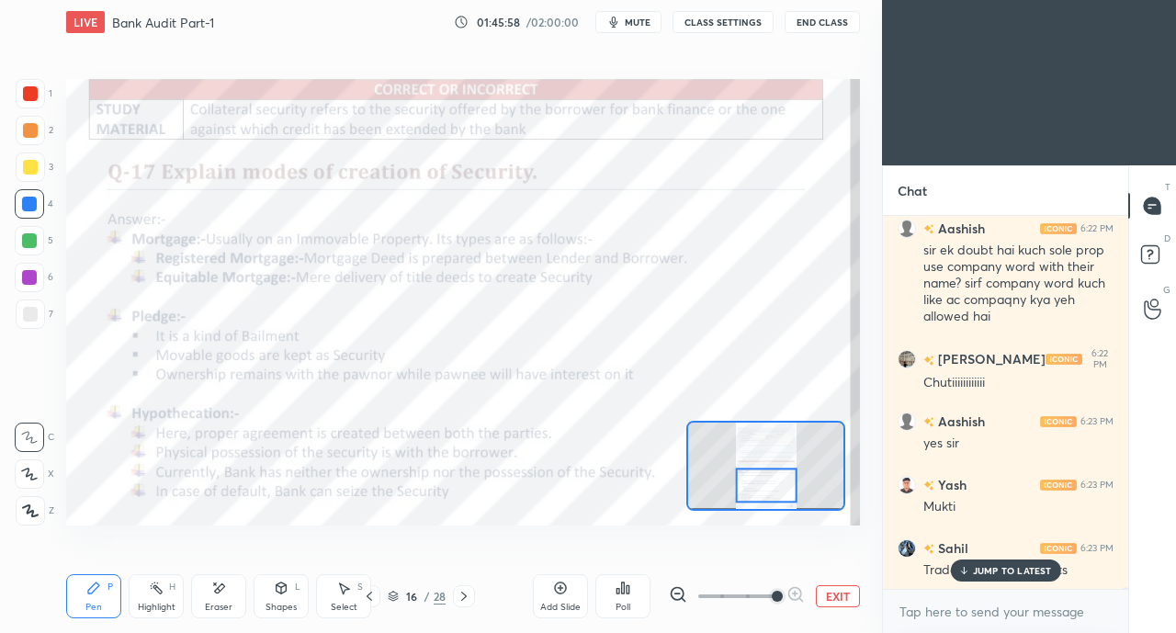
click at [967, 572] on icon at bounding box center [963, 570] width 12 height 11
click at [29, 96] on div at bounding box center [30, 93] width 15 height 15
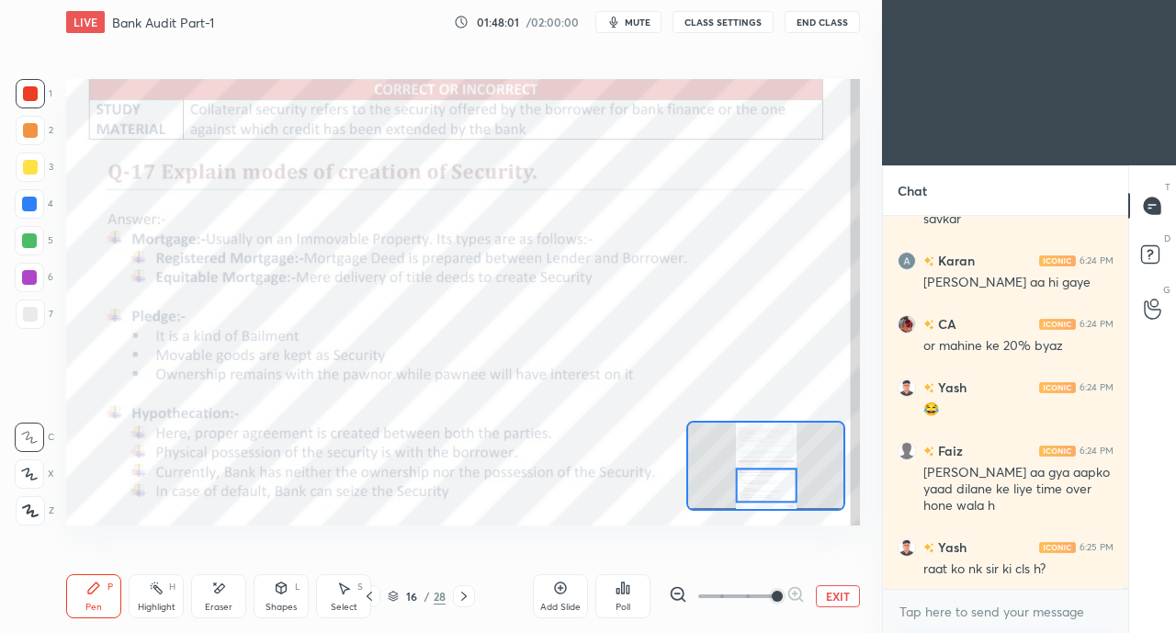
scroll to position [98803, 0]
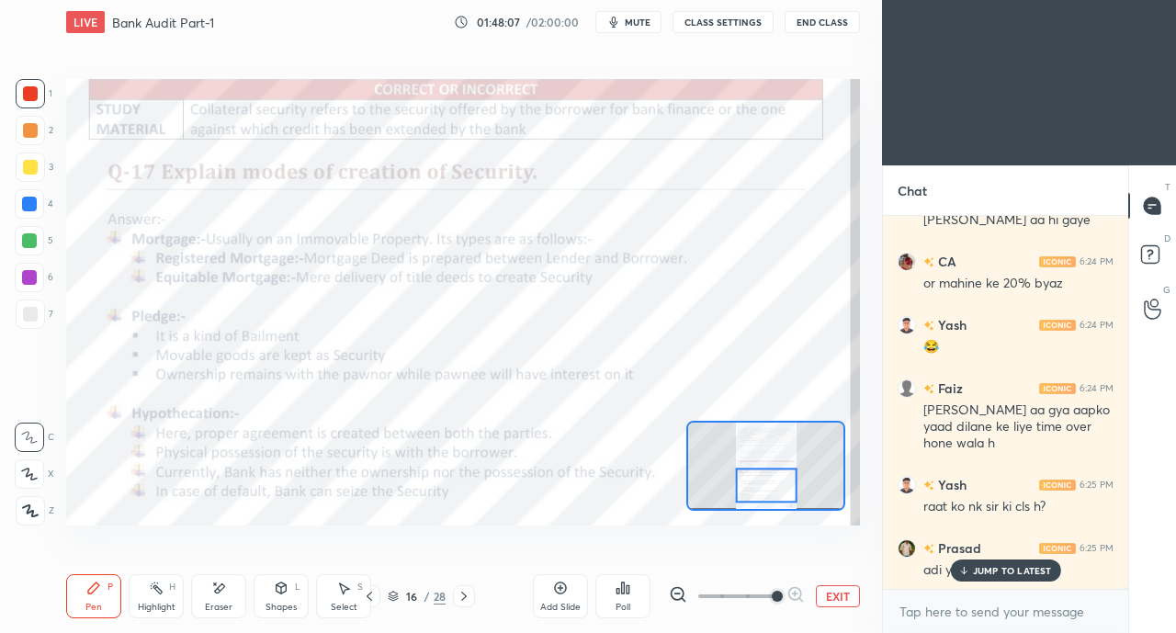
click at [1000, 571] on p "JUMP TO LATEST" at bounding box center [1012, 570] width 79 height 11
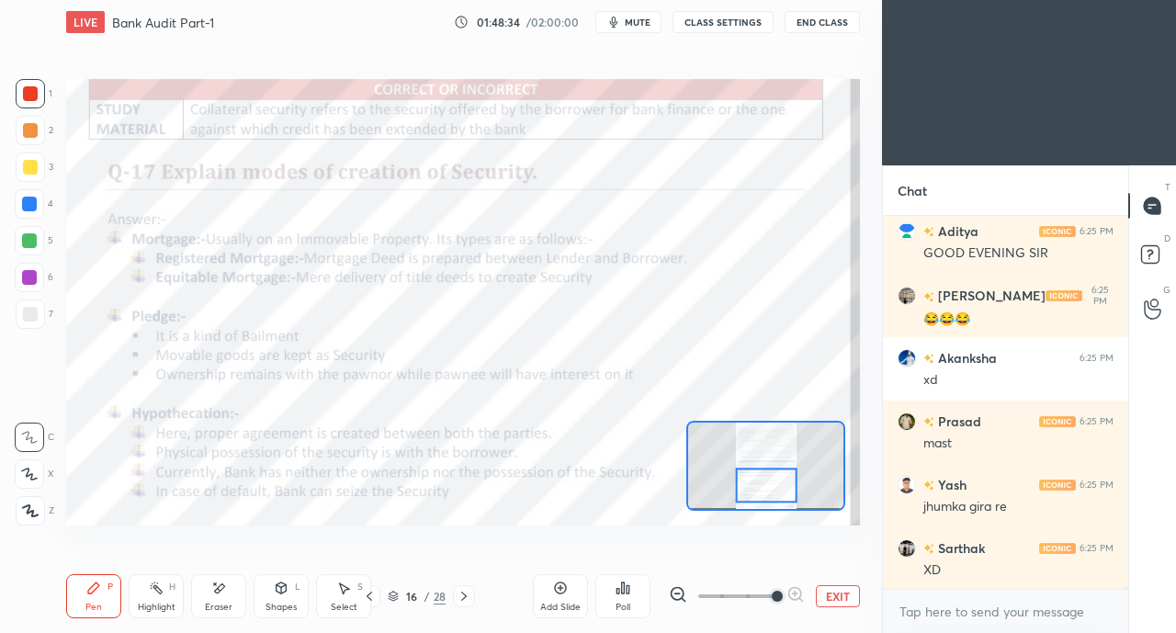
scroll to position [99375, 0]
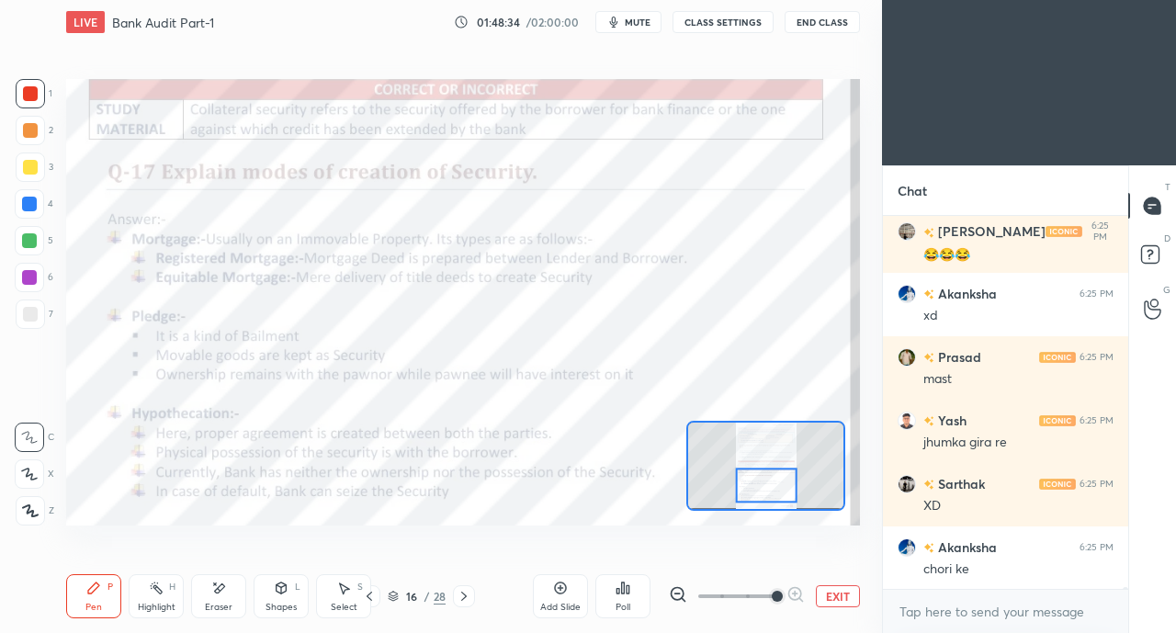
click at [28, 183] on div "3" at bounding box center [35, 171] width 38 height 37
click at [31, 203] on div at bounding box center [29, 204] width 15 height 15
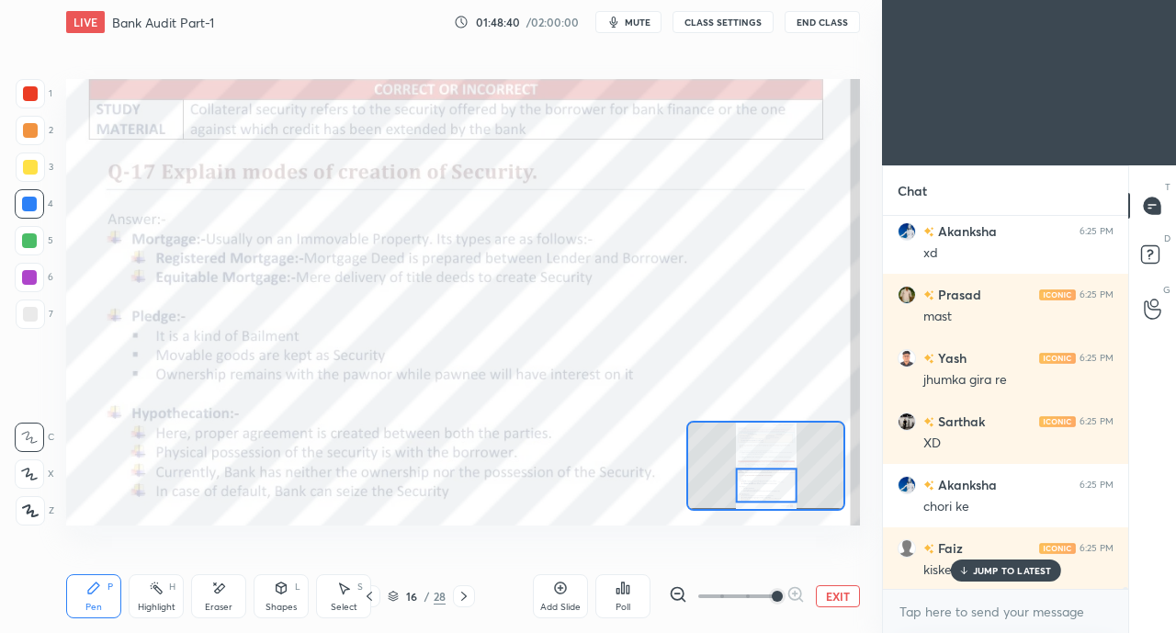
click at [978, 569] on p "JUMP TO LATEST" at bounding box center [1012, 570] width 79 height 11
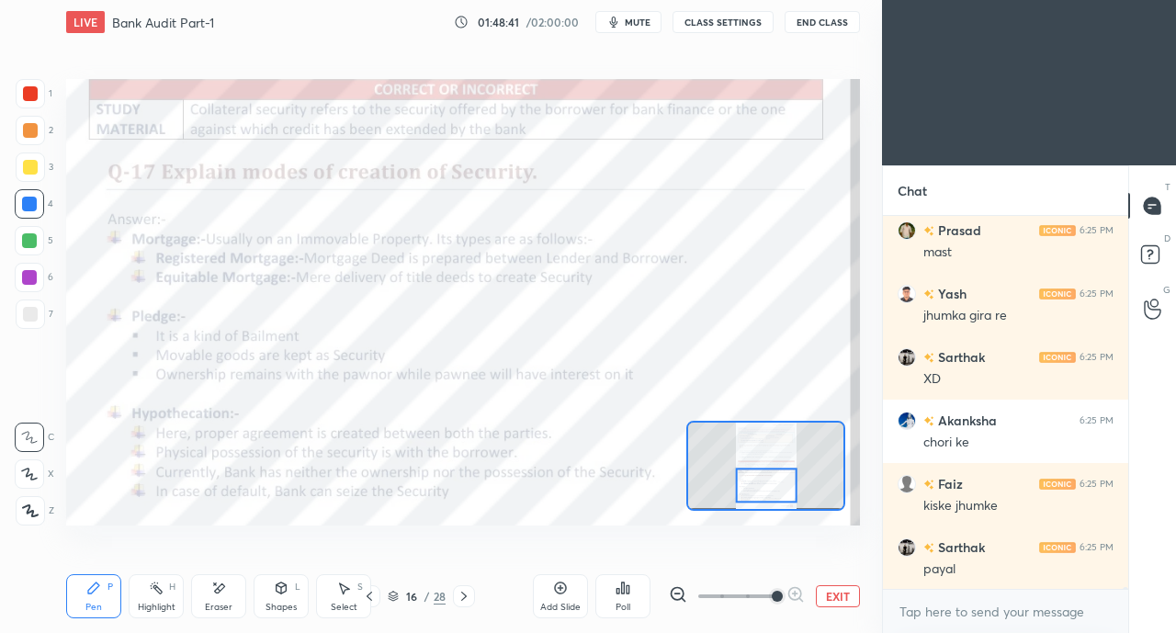
scroll to position [99564, 0]
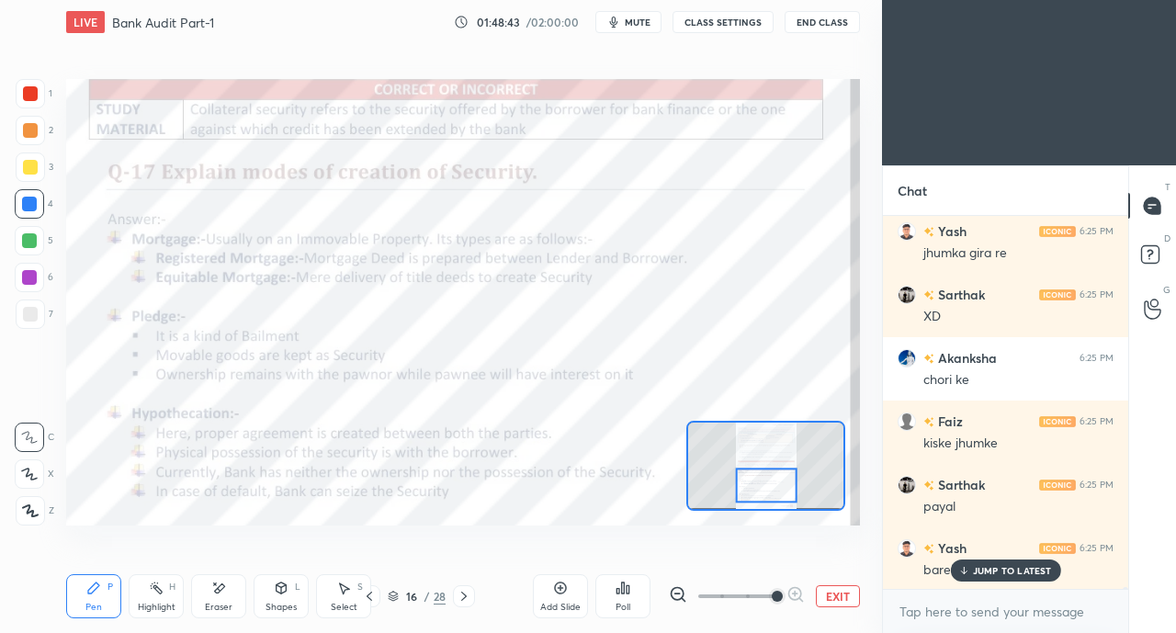
click at [989, 564] on div "JUMP TO LATEST" at bounding box center [1005, 571] width 110 height 22
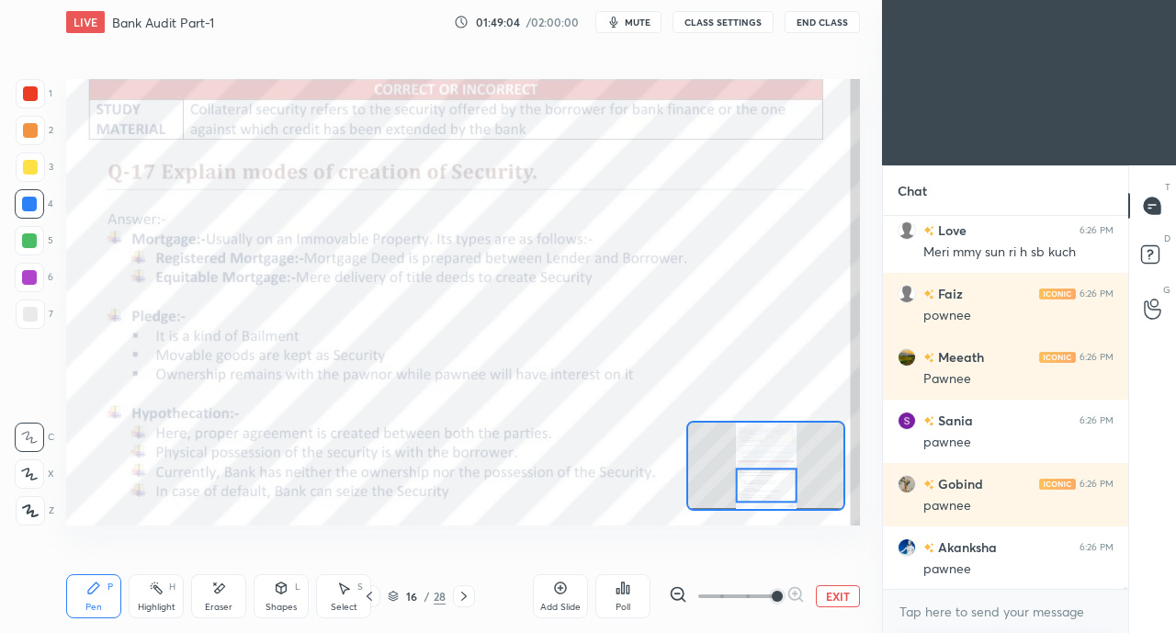
scroll to position [100451, 0]
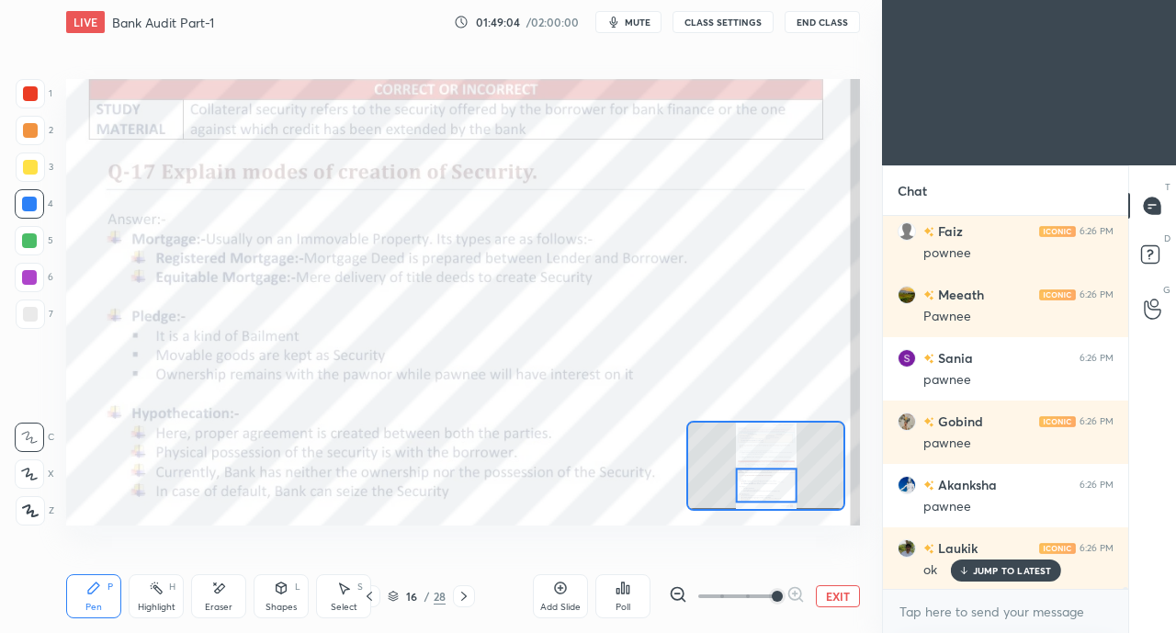
click at [28, 93] on div at bounding box center [30, 93] width 15 height 15
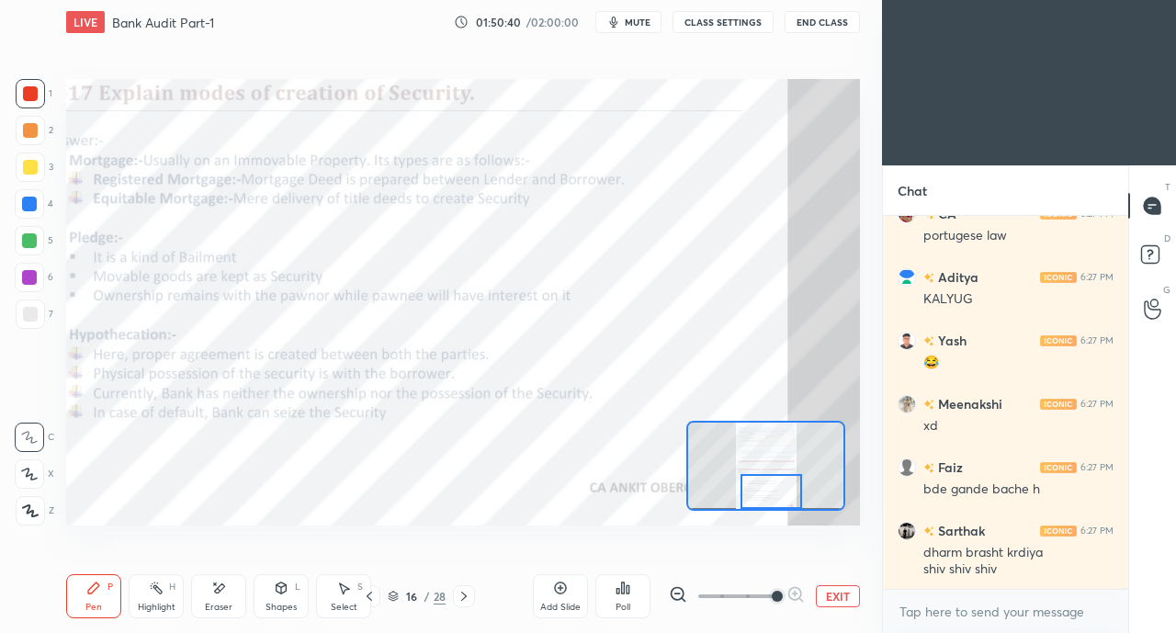
scroll to position [103022, 0]
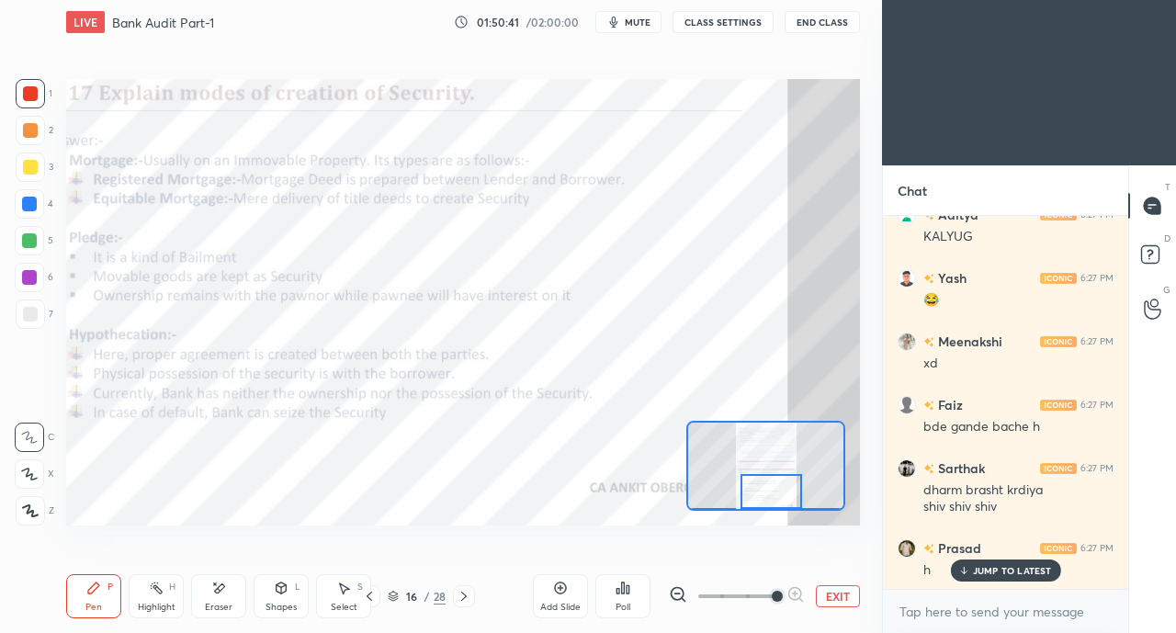
click at [976, 565] on p "JUMP TO LATEST" at bounding box center [1012, 570] width 79 height 11
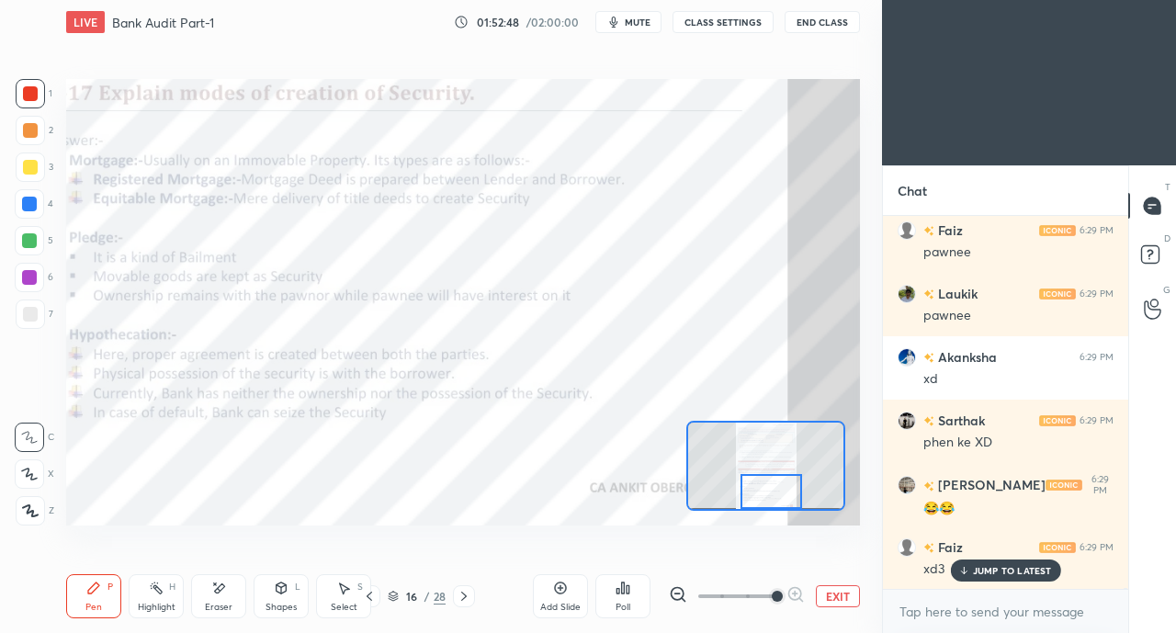
scroll to position [105593, 0]
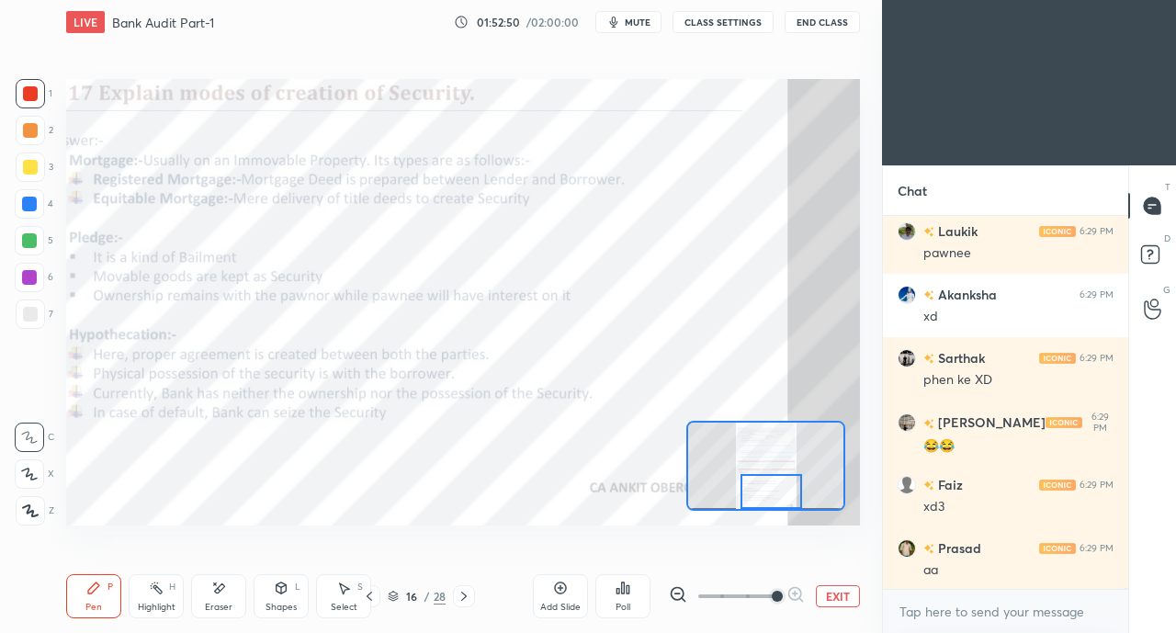
click at [469, 594] on icon at bounding box center [464, 596] width 15 height 15
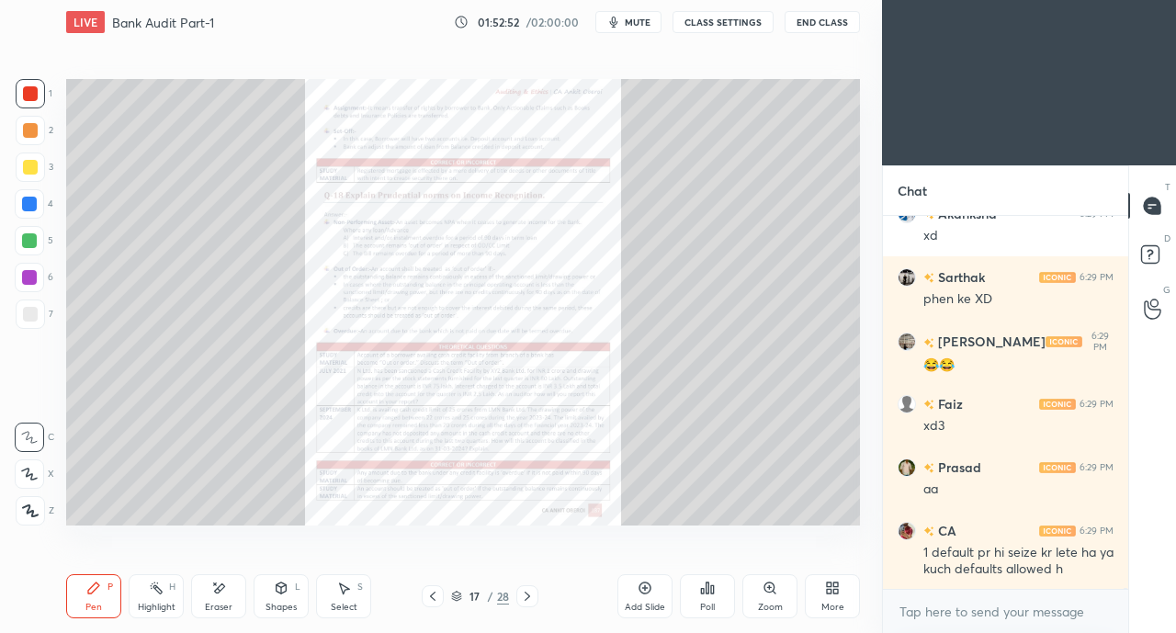
click at [765, 596] on div "Zoom" at bounding box center [769, 596] width 55 height 44
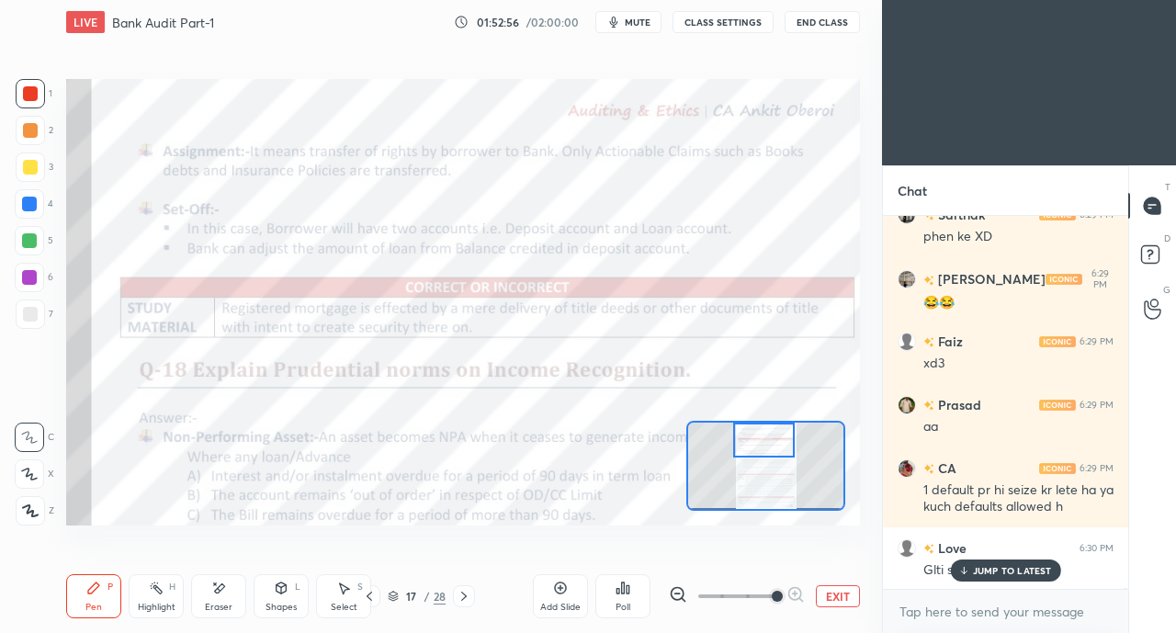
scroll to position [105801, 0]
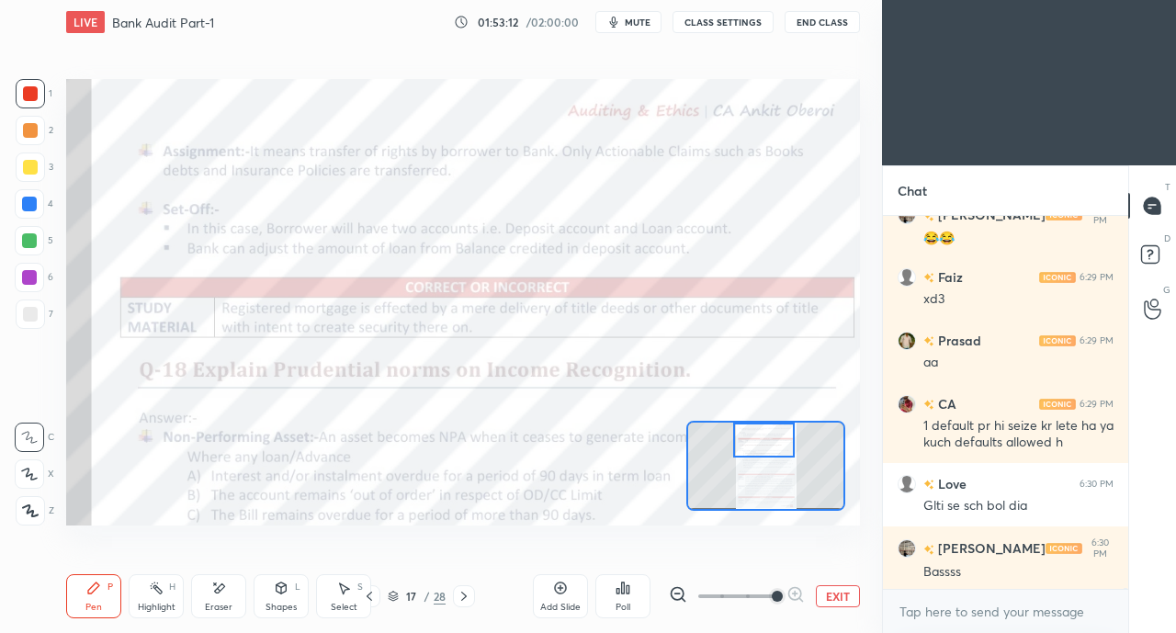
click at [371, 597] on icon at bounding box center [369, 596] width 15 height 15
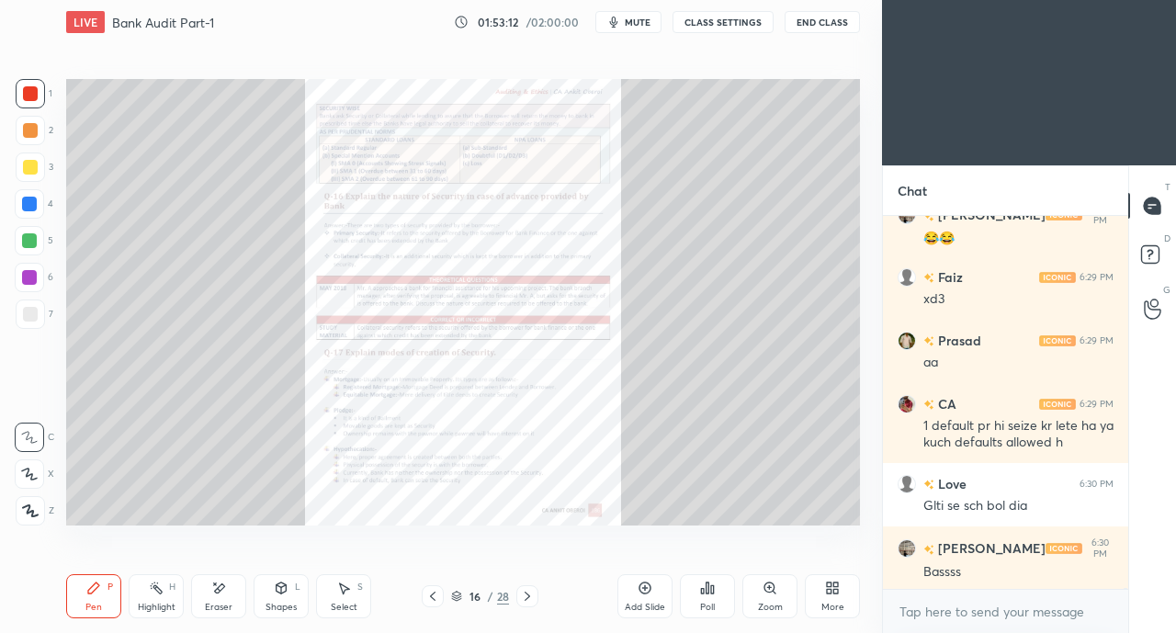
click at [772, 596] on div "Zoom" at bounding box center [769, 596] width 55 height 44
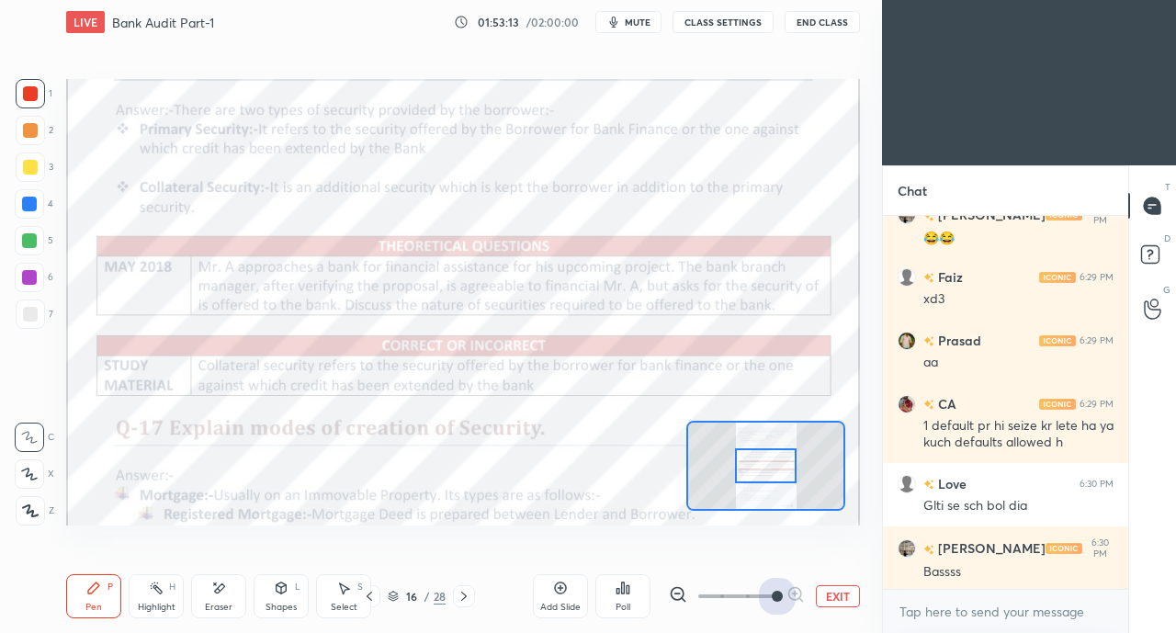
click at [774, 594] on span at bounding box center [777, 596] width 11 height 11
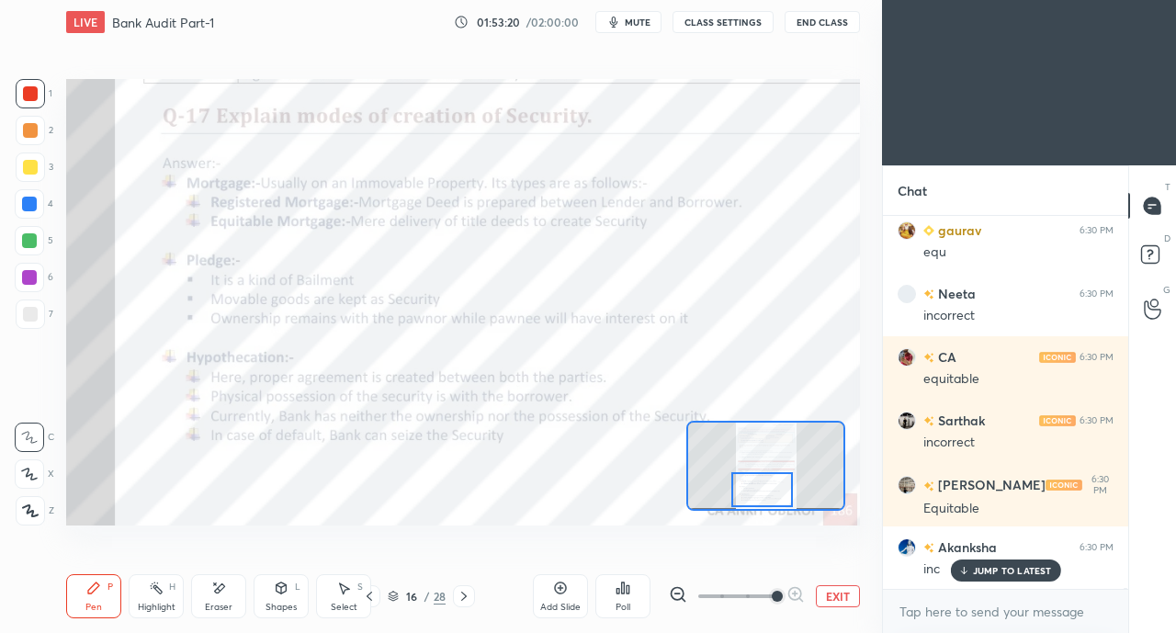
scroll to position [106751, 0]
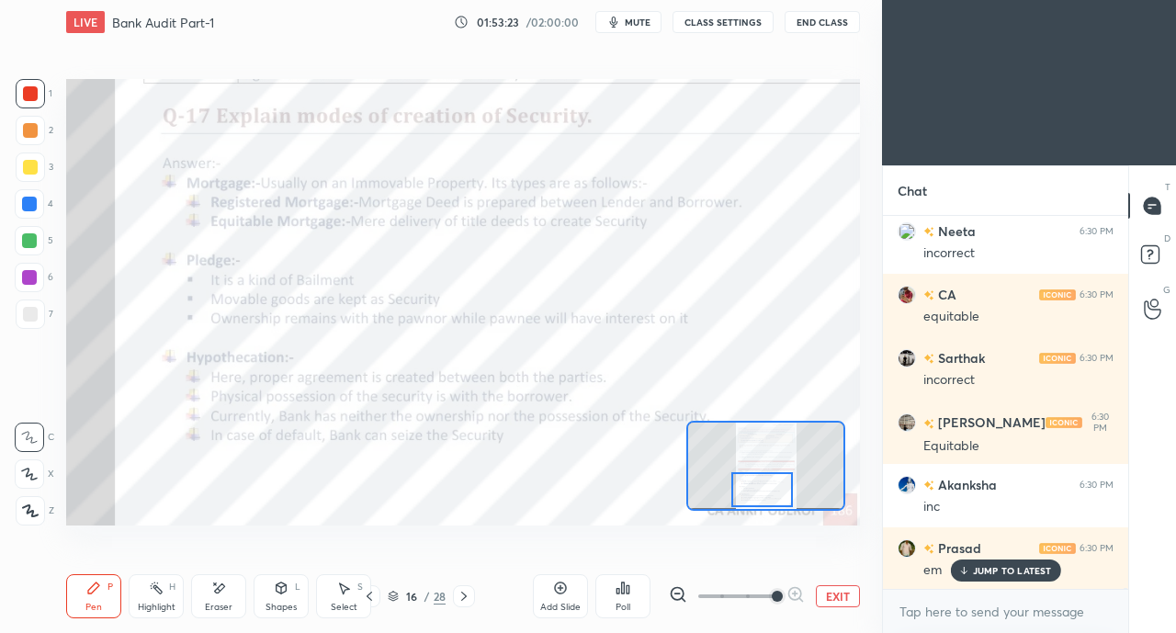
click at [465, 591] on icon at bounding box center [464, 596] width 15 height 15
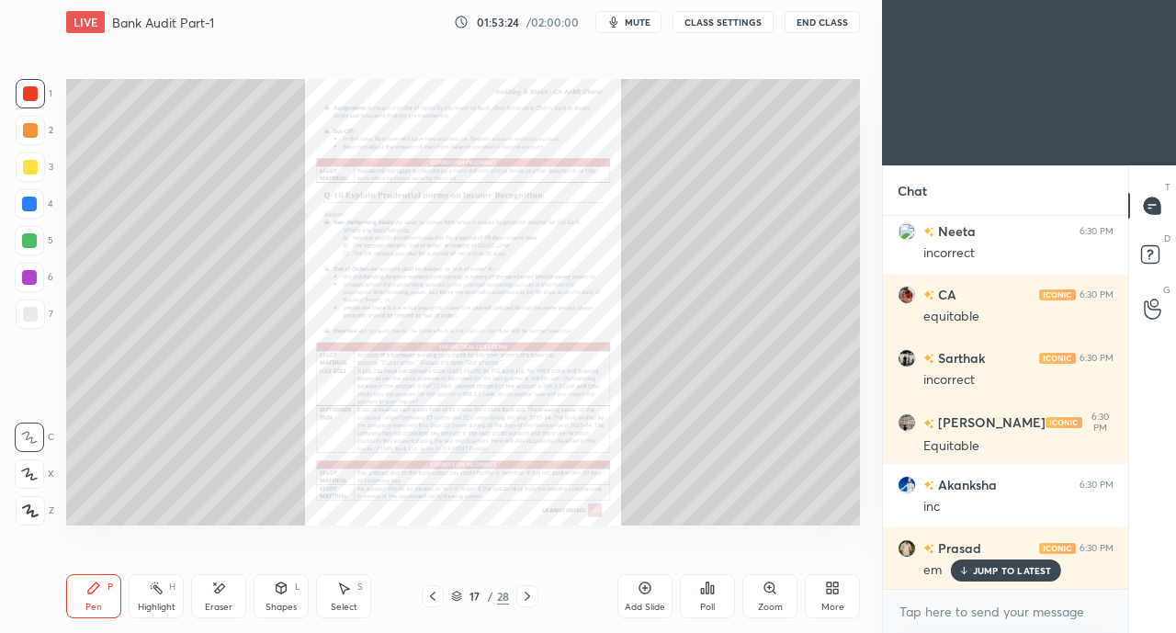
click at [767, 589] on icon at bounding box center [769, 588] width 10 height 10
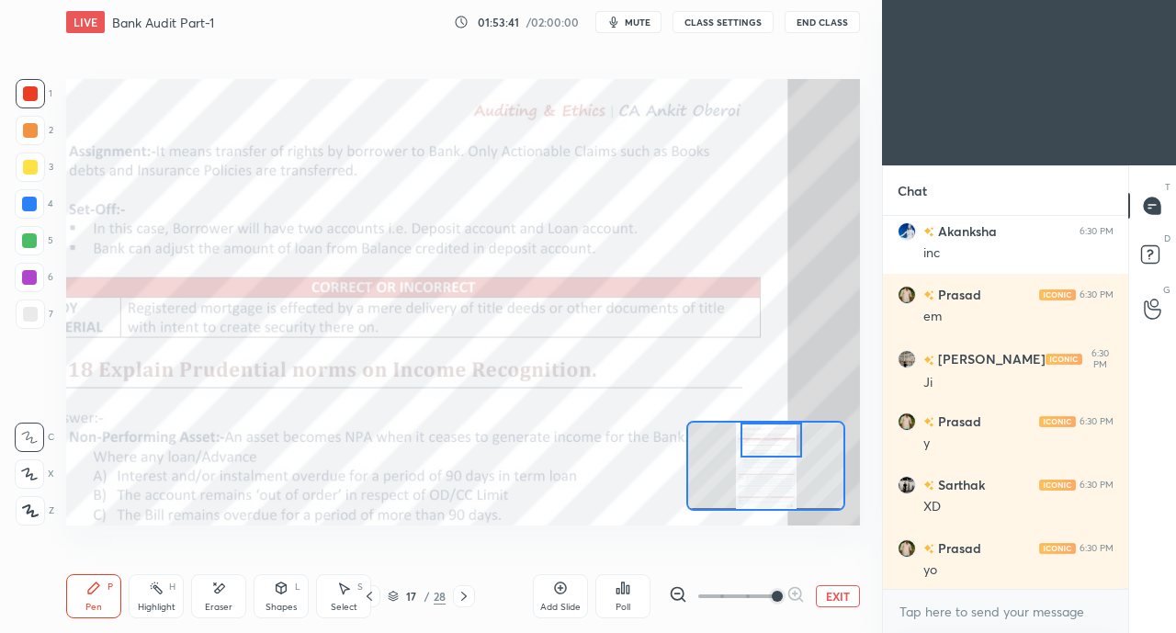
scroll to position [107069, 0]
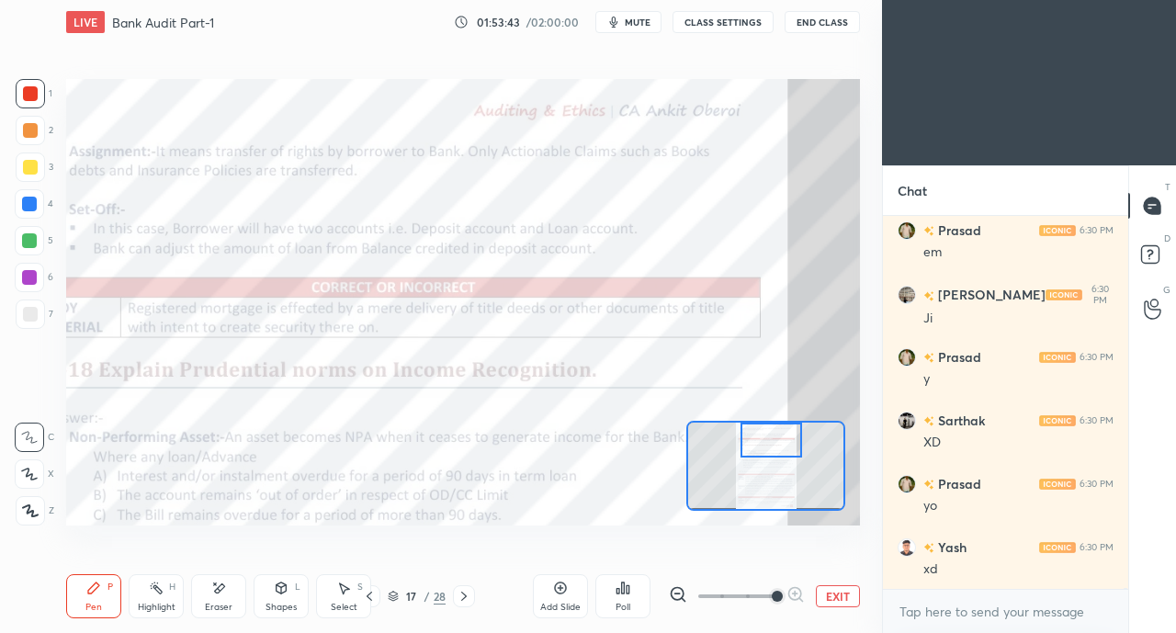
click at [28, 207] on div at bounding box center [29, 204] width 15 height 15
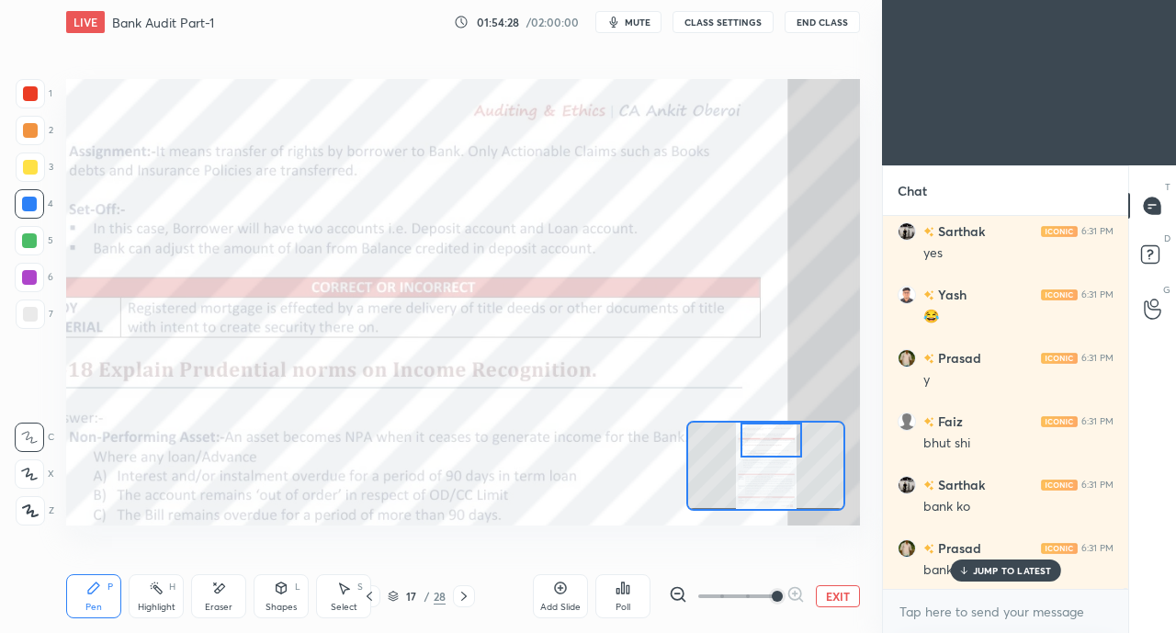
scroll to position [107721, 0]
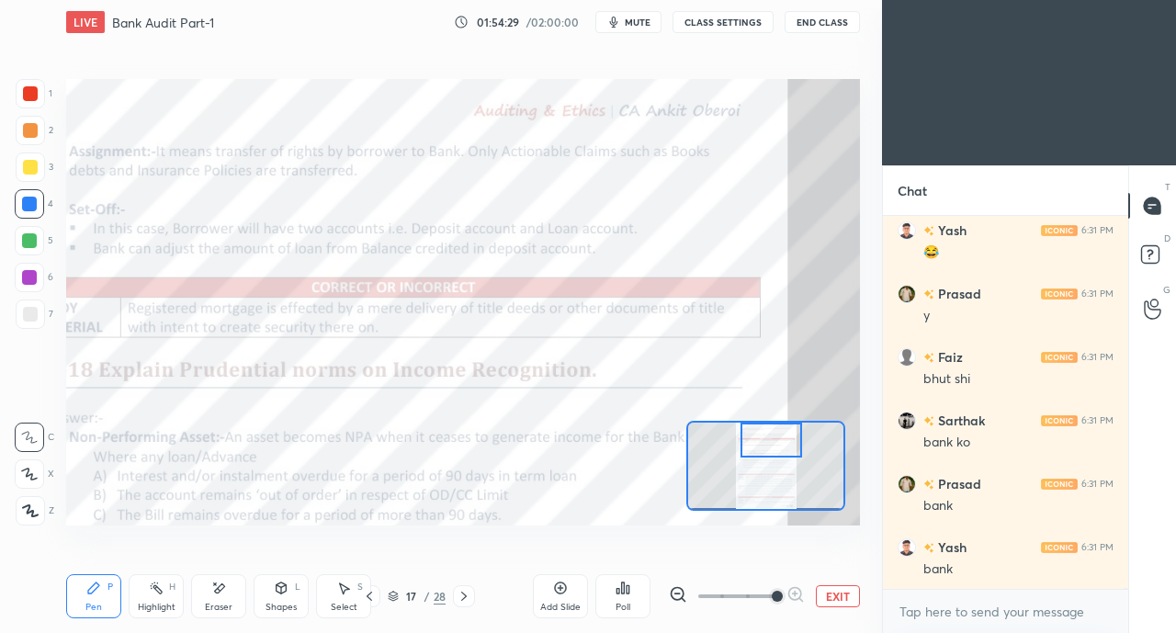
click at [913, 583] on div "Yash 6:31 PM bank" at bounding box center [1005, 557] width 245 height 63
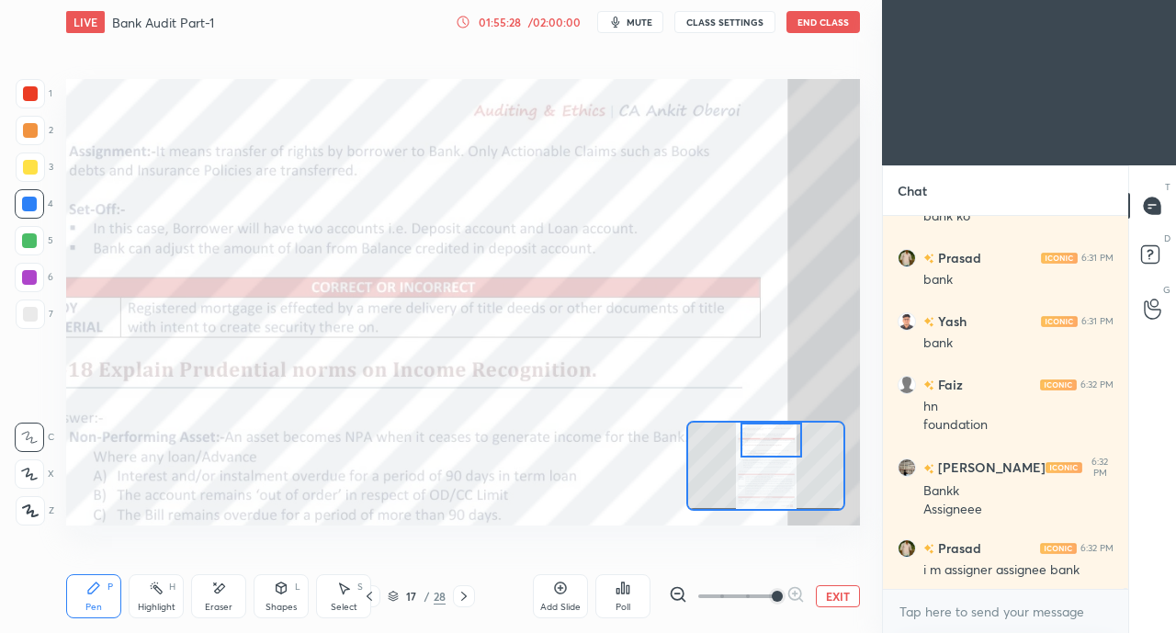
scroll to position [108011, 0]
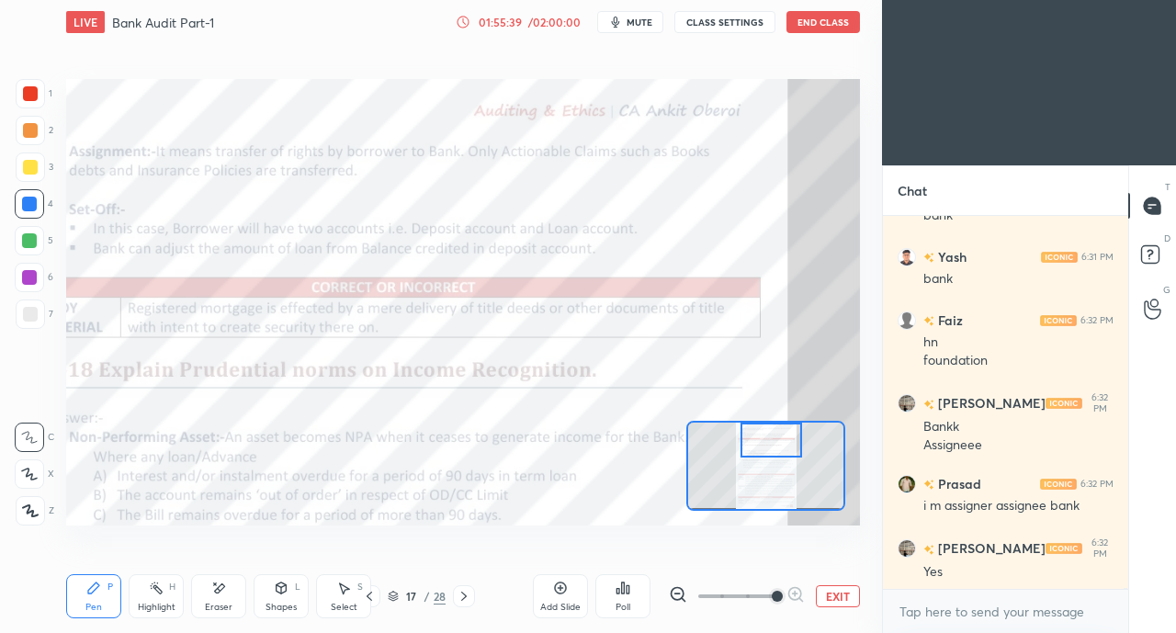
click at [367, 600] on icon at bounding box center [369, 596] width 15 height 15
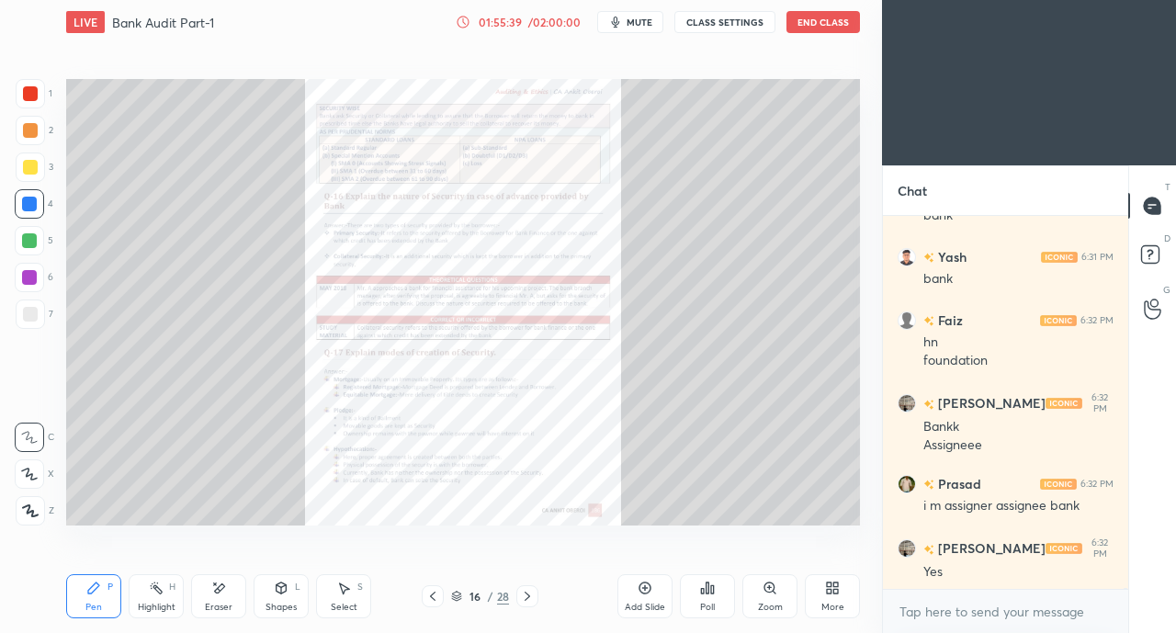
click at [752, 594] on div "Zoom" at bounding box center [769, 596] width 55 height 44
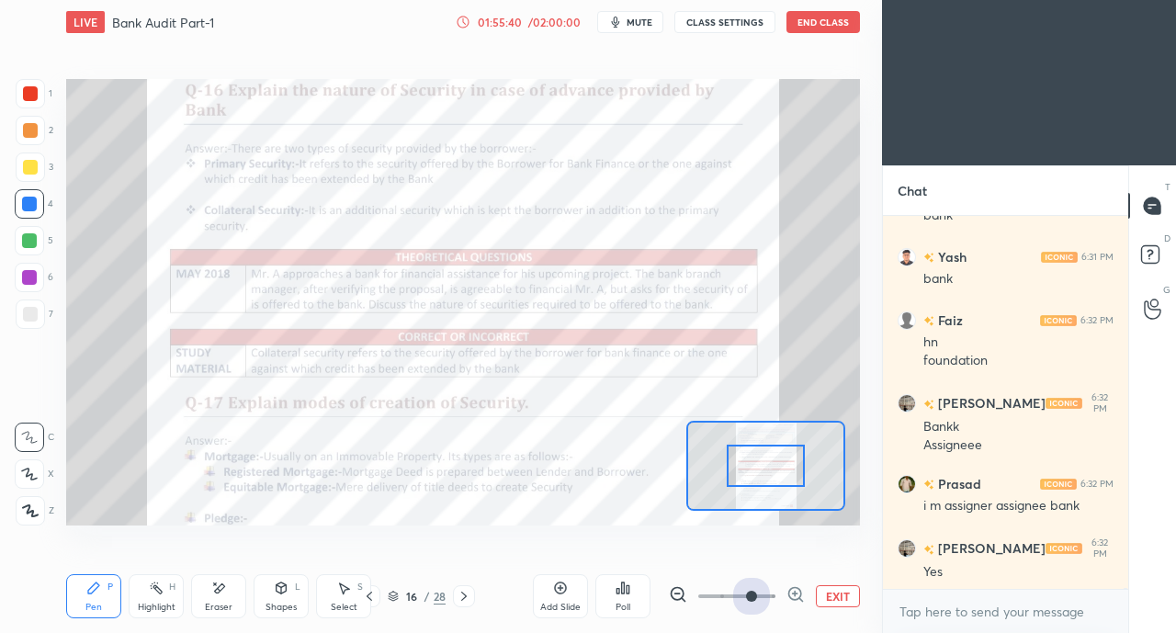
click at [757, 591] on span at bounding box center [751, 596] width 11 height 11
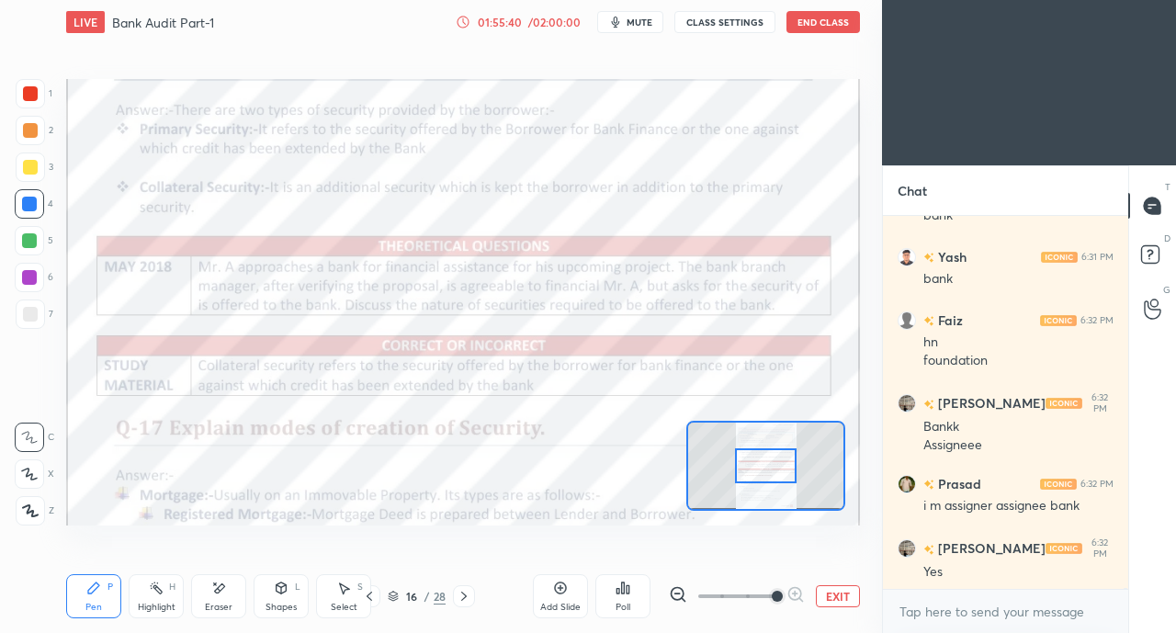
click at [764, 473] on div at bounding box center [766, 465] width 62 height 34
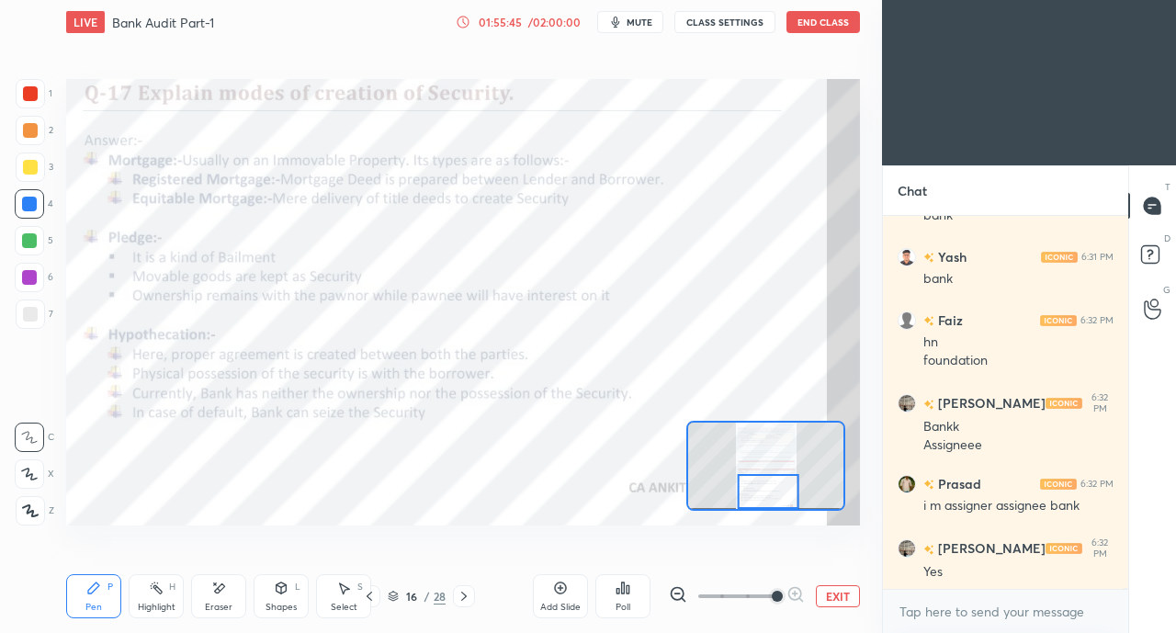
click at [459, 602] on icon at bounding box center [464, 596] width 15 height 15
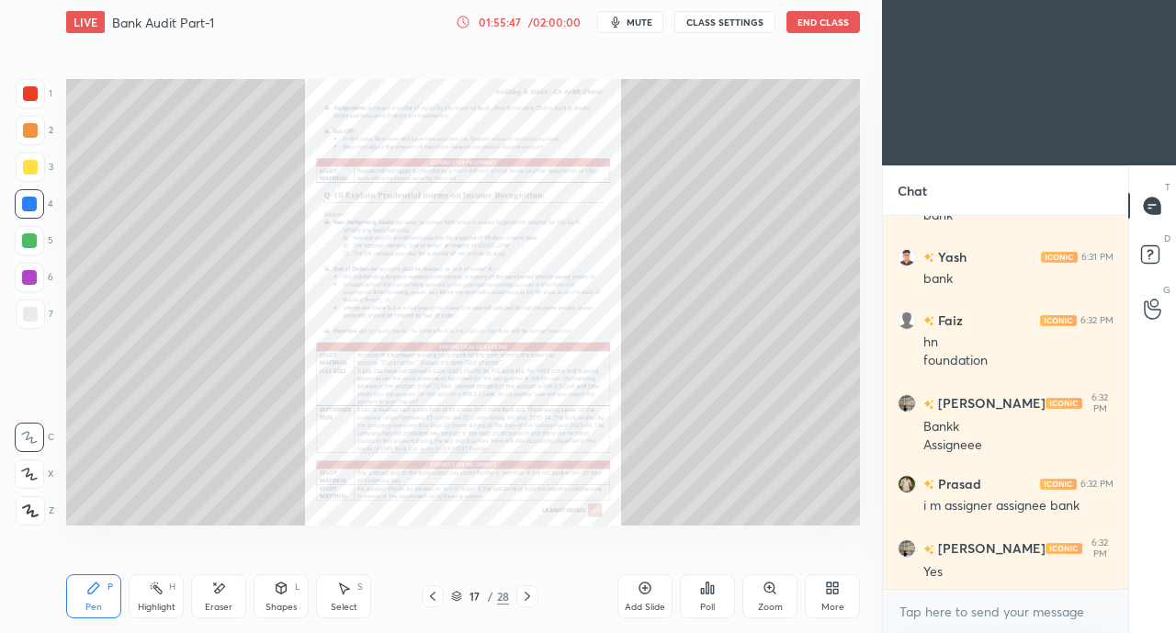
click at [774, 593] on icon at bounding box center [774, 592] width 3 height 3
click at [781, 582] on div "Add Slide Poll Zoom More" at bounding box center [738, 596] width 243 height 103
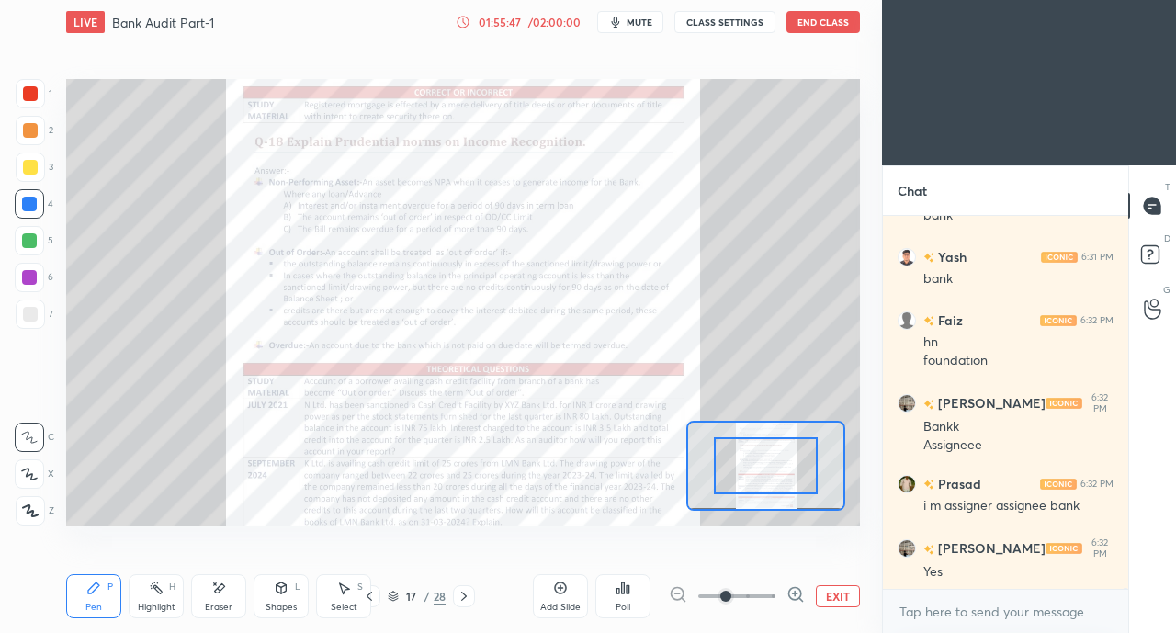
click at [731, 591] on span at bounding box center [725, 596] width 11 height 11
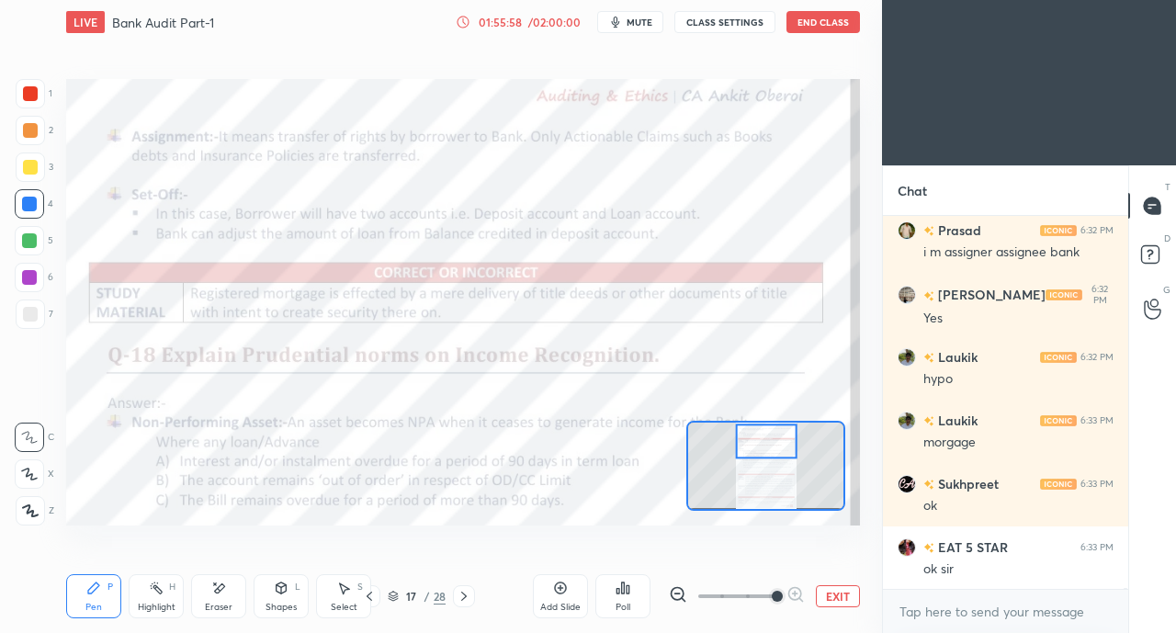
scroll to position [108327, 0]
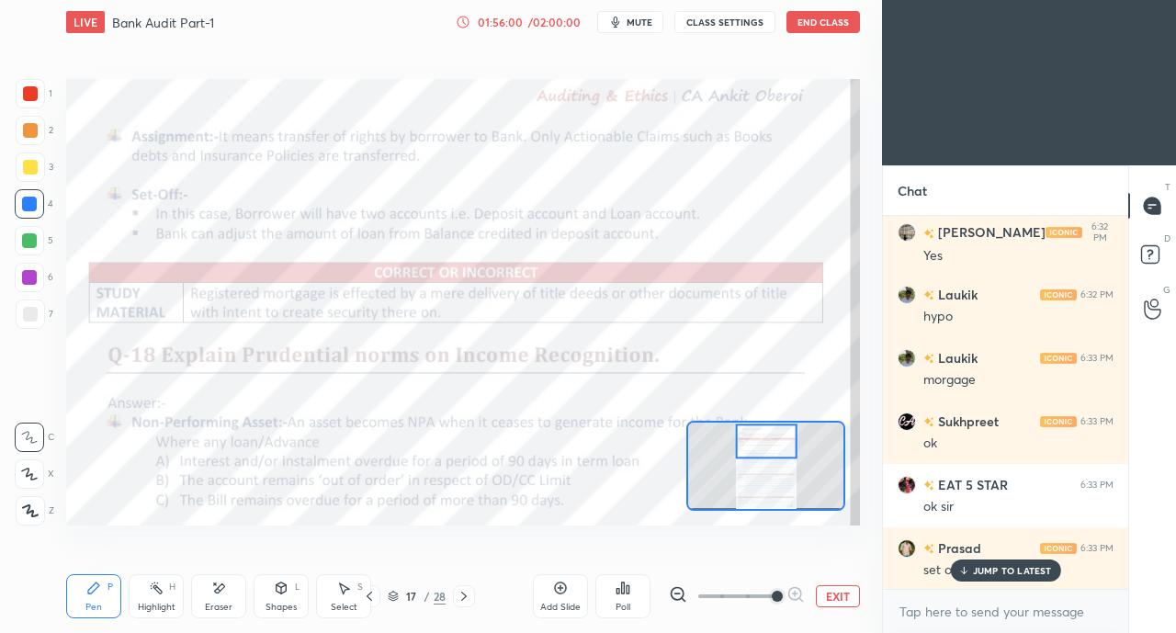
click at [974, 572] on p "JUMP TO LATEST" at bounding box center [1012, 570] width 79 height 11
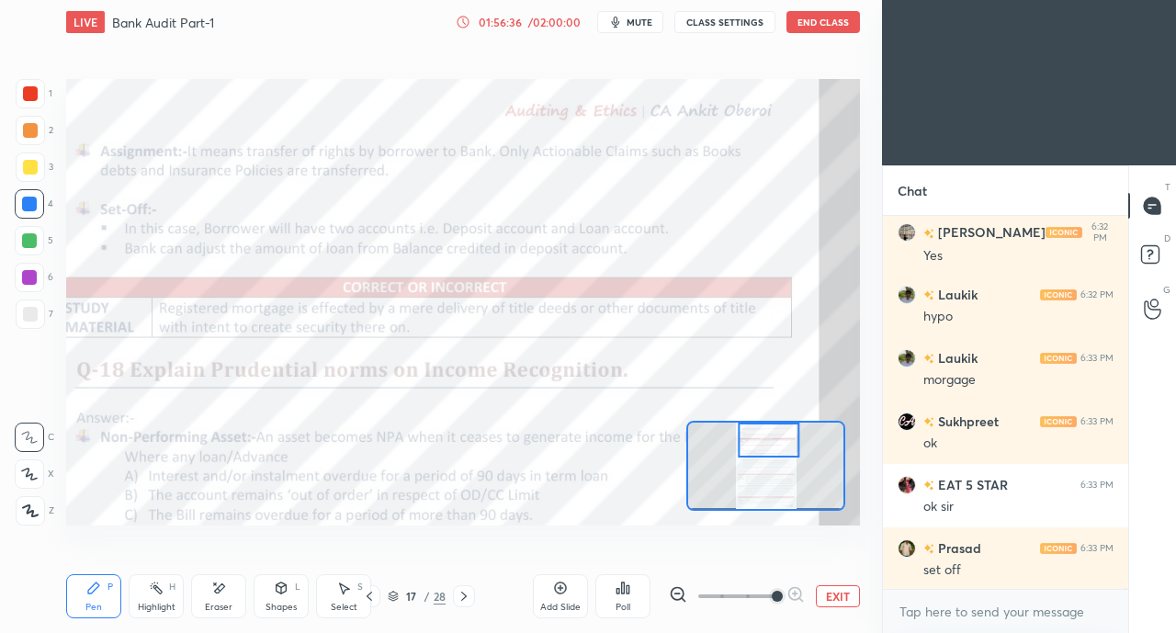
click at [29, 95] on div at bounding box center [30, 93] width 15 height 15
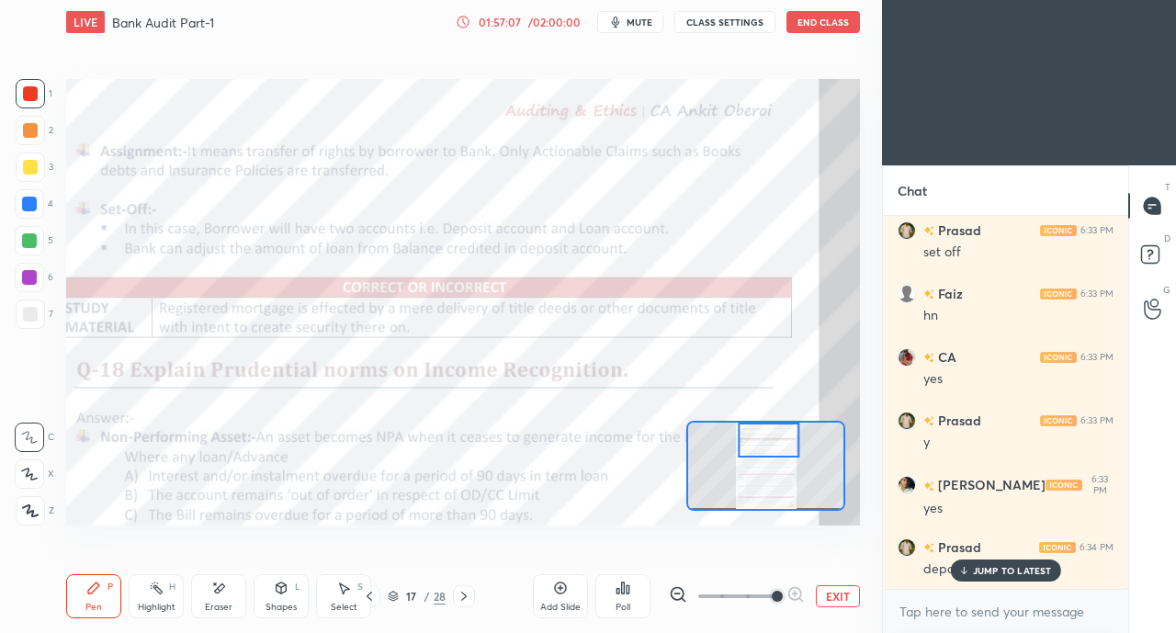
scroll to position [108708, 0]
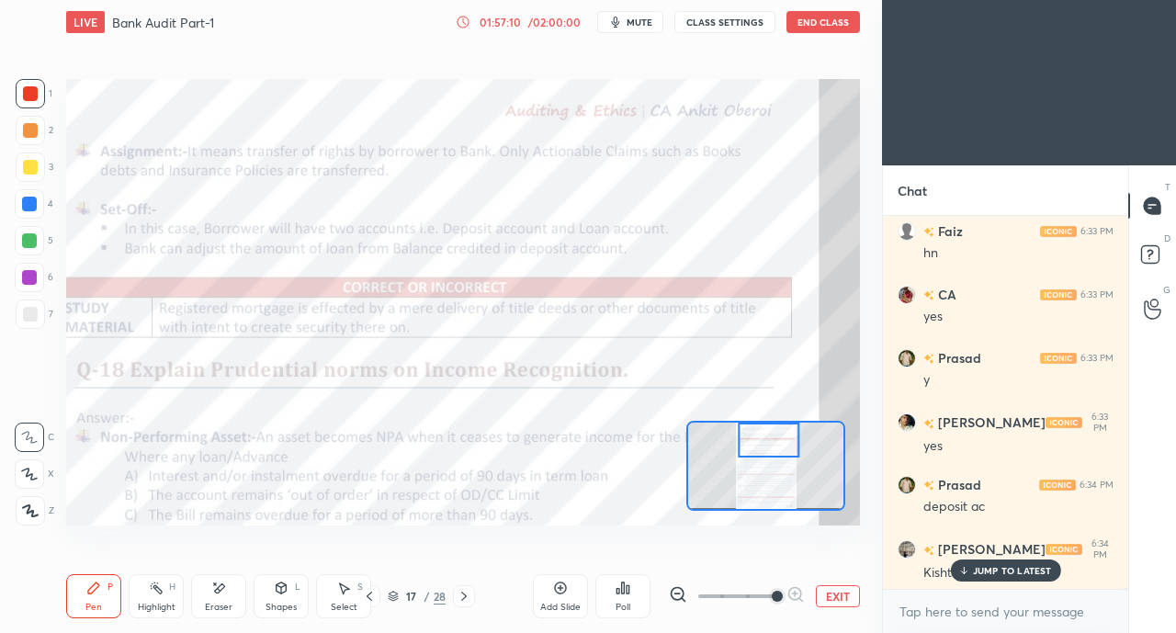
click at [962, 568] on icon at bounding box center [963, 570] width 12 height 11
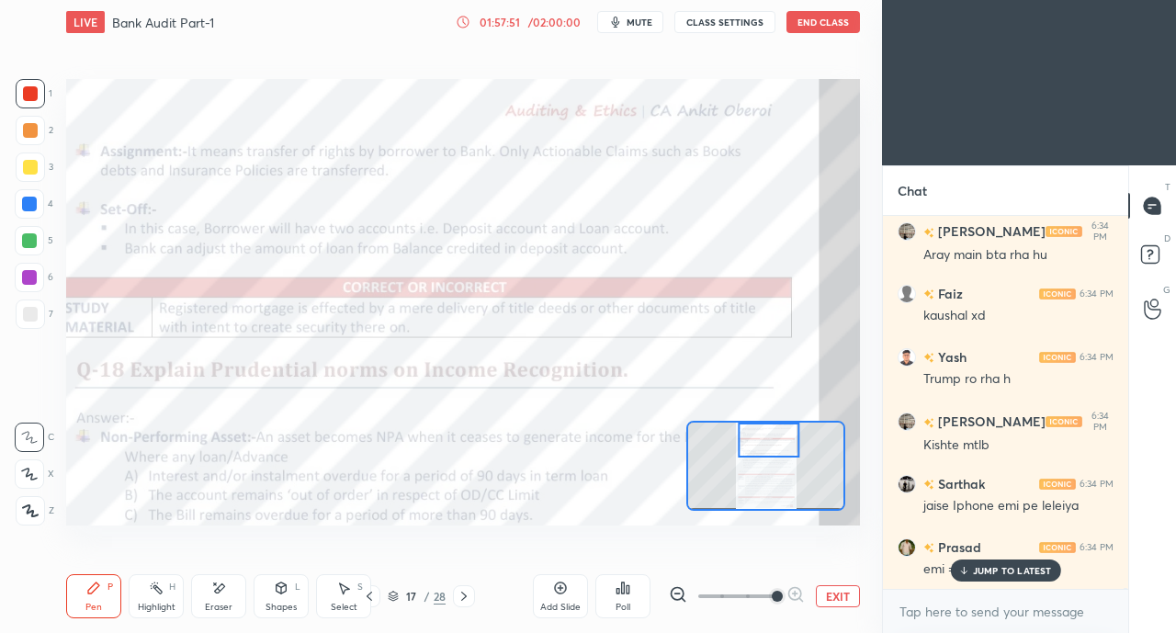
scroll to position [109595, 0]
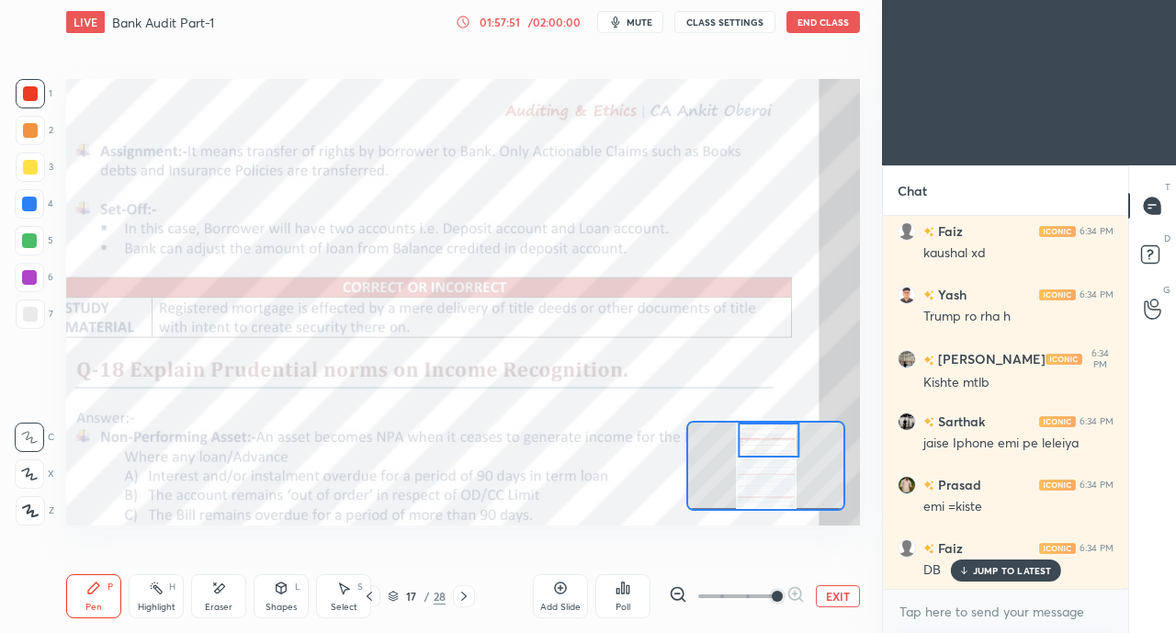
click at [367, 598] on icon at bounding box center [369, 596] width 15 height 15
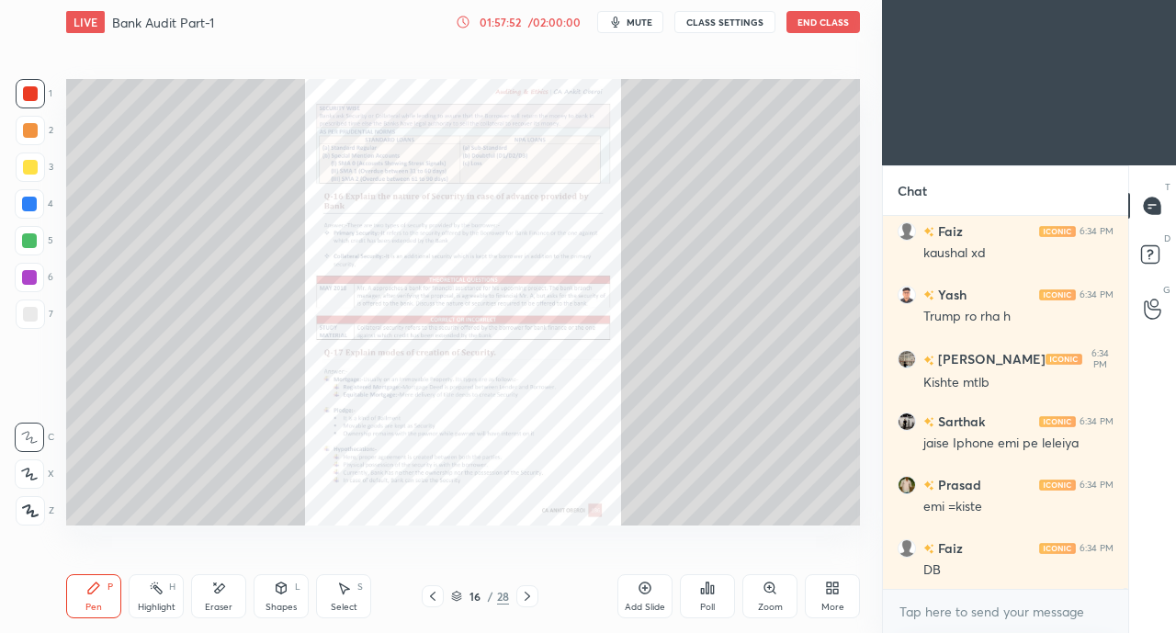
scroll to position [109660, 0]
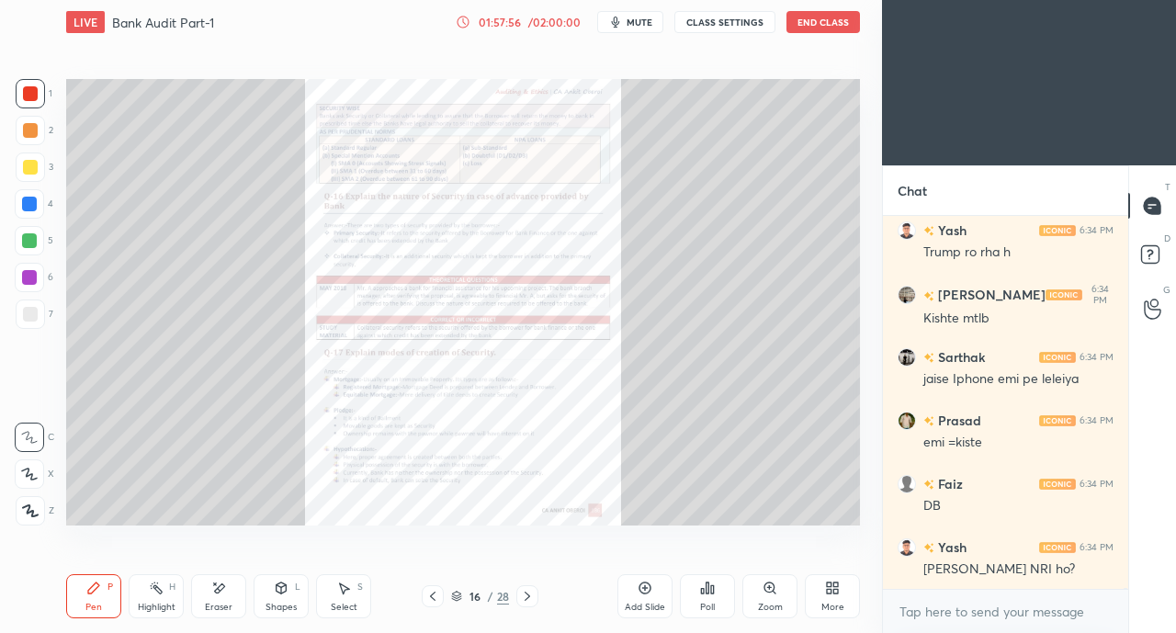
click at [437, 593] on icon at bounding box center [432, 596] width 15 height 15
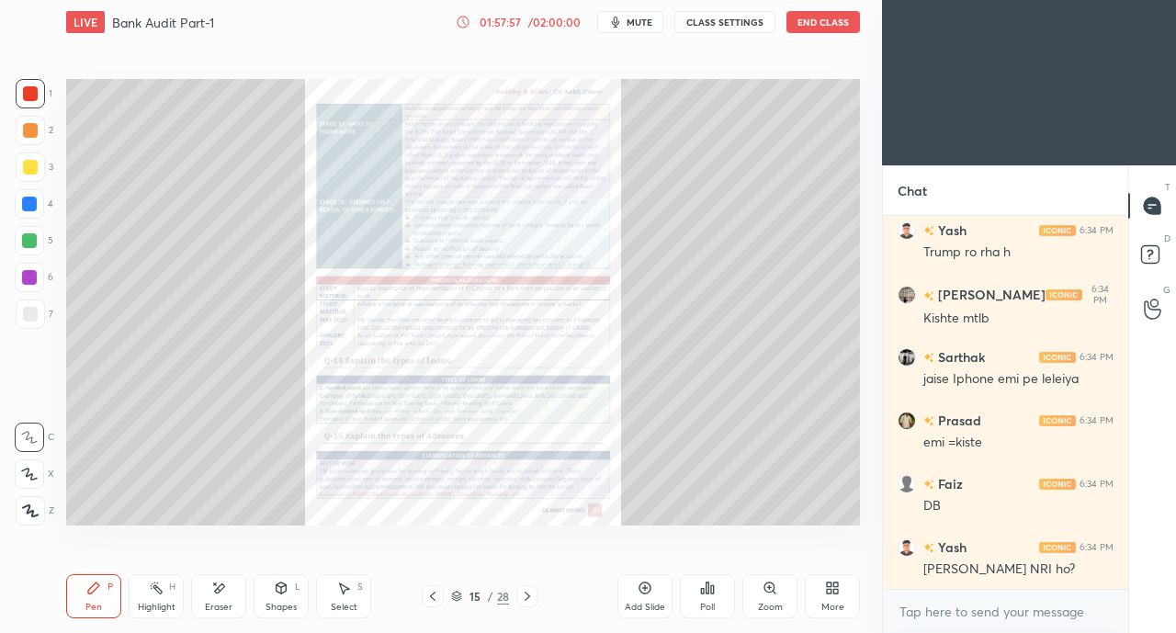
click at [441, 591] on div at bounding box center [433, 596] width 22 height 22
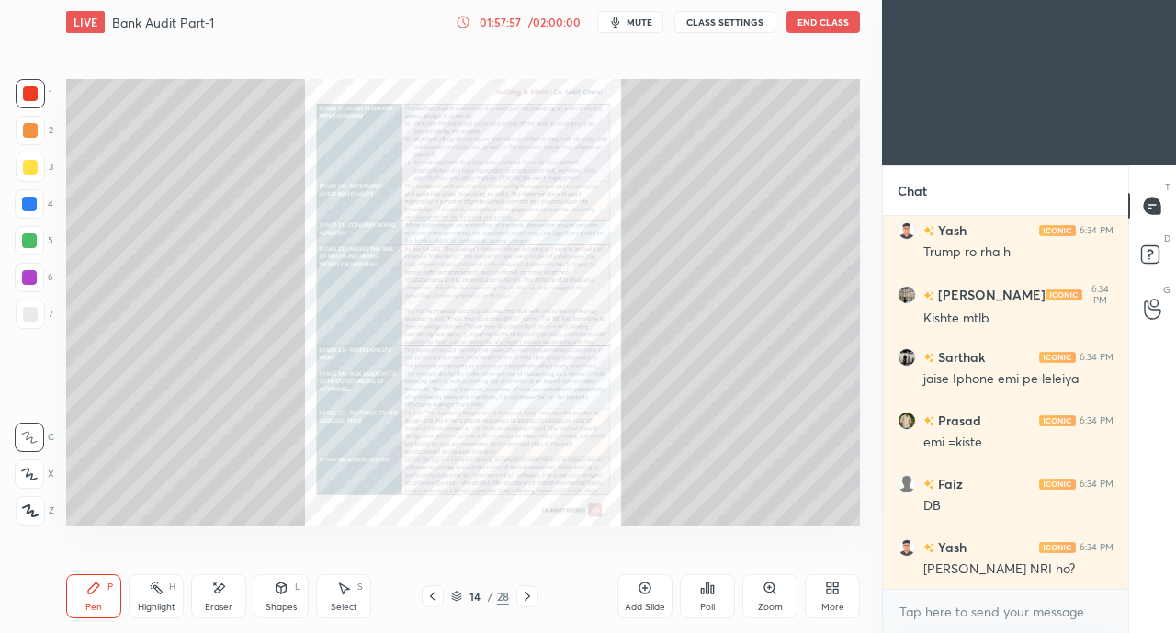
click at [442, 591] on div at bounding box center [433, 596] width 22 height 22
click at [443, 591] on div at bounding box center [433, 596] width 22 height 22
click at [444, 591] on div "12 / 28" at bounding box center [480, 596] width 117 height 22
click at [445, 591] on div "12 / 28" at bounding box center [480, 596] width 117 height 22
click at [430, 596] on icon at bounding box center [433, 596] width 6 height 9
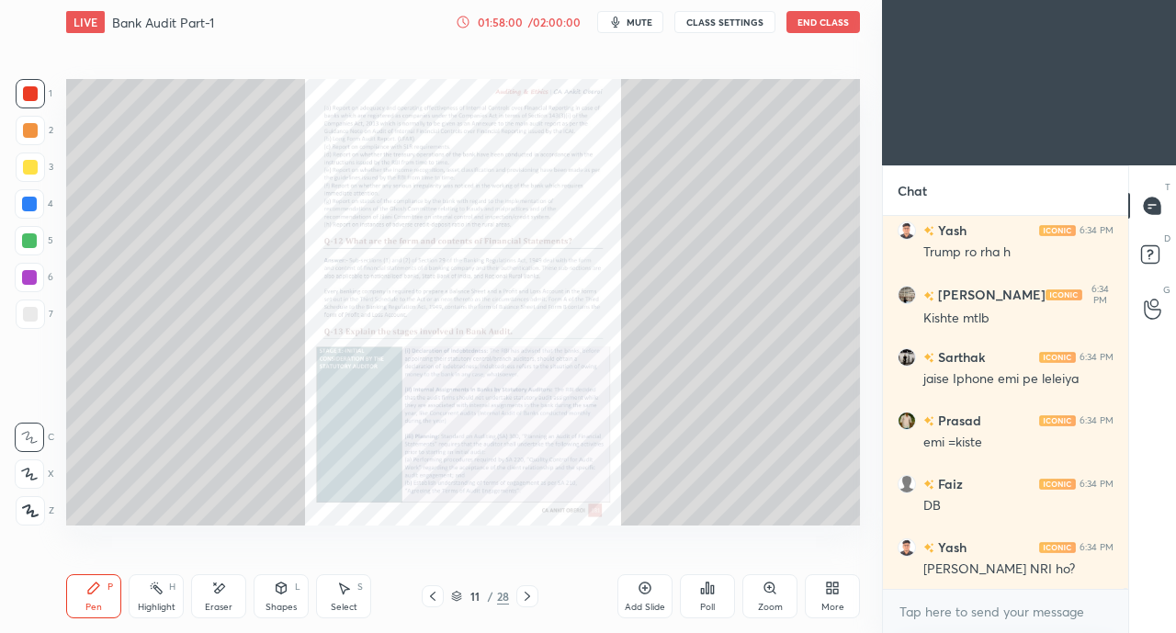
click at [433, 596] on icon at bounding box center [432, 596] width 15 height 15
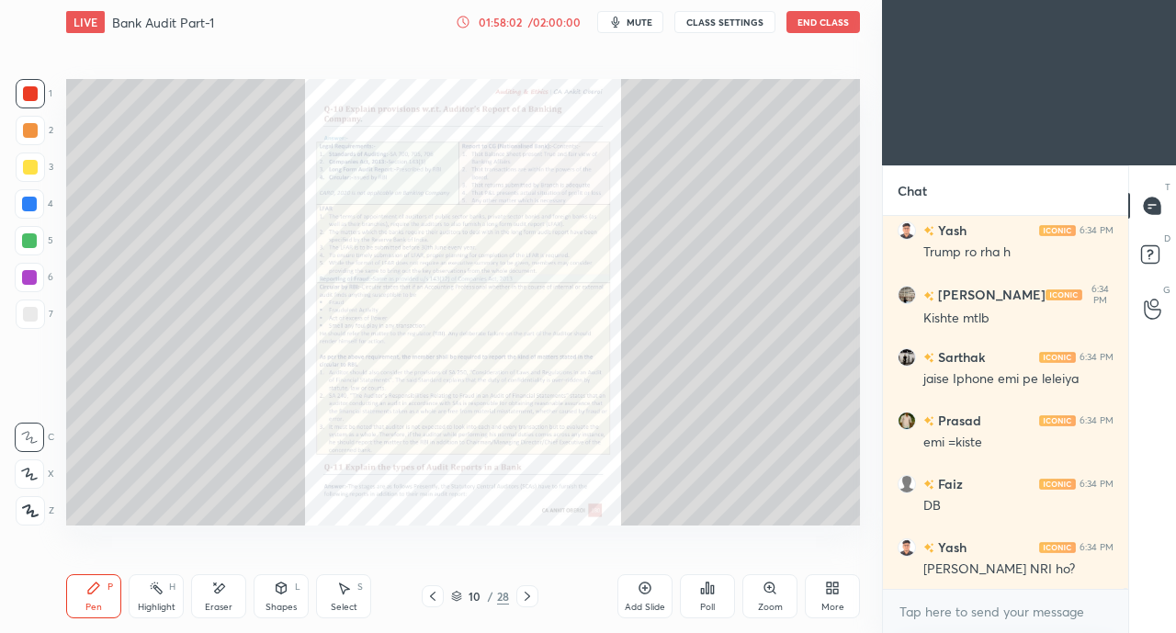
click at [523, 599] on icon at bounding box center [527, 596] width 15 height 15
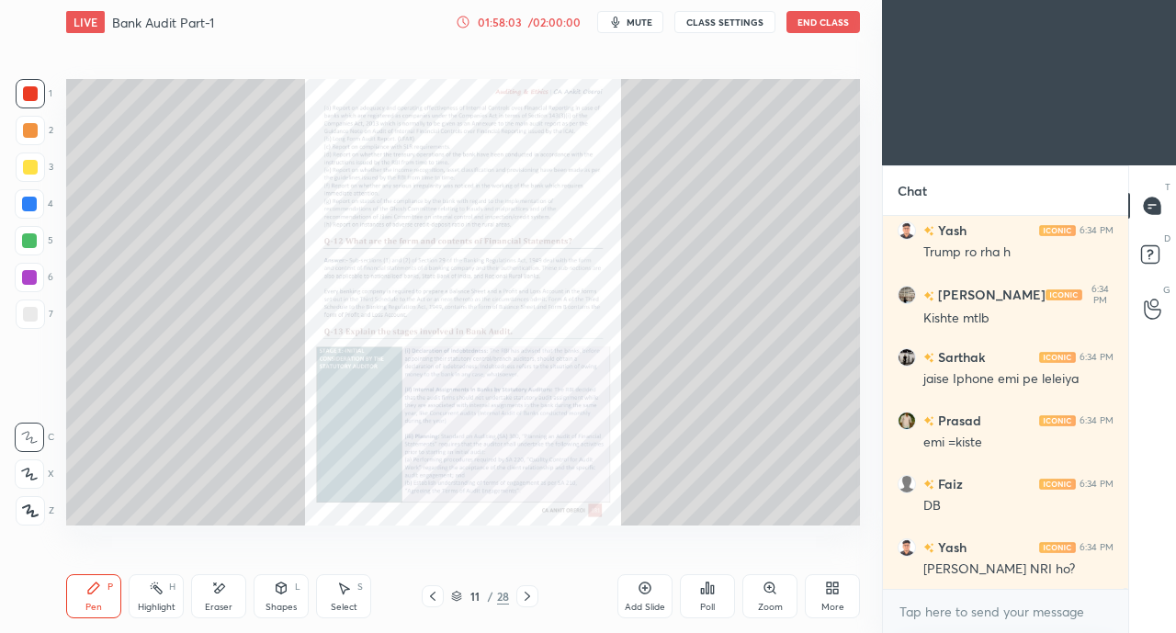
click at [431, 595] on icon at bounding box center [433, 596] width 6 height 9
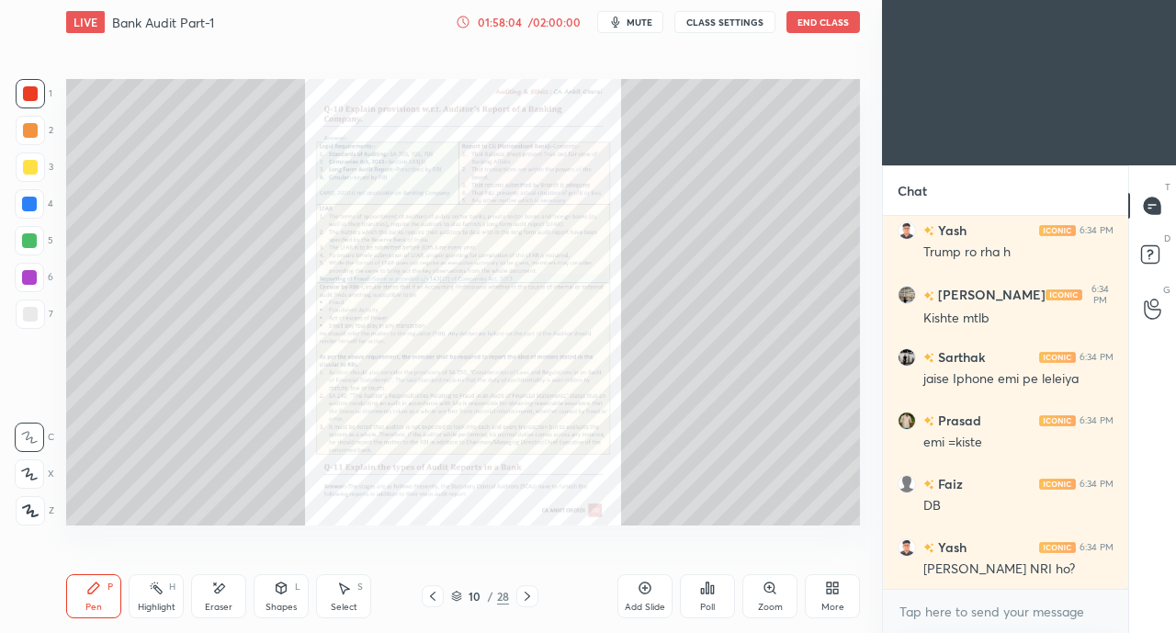
click at [430, 598] on icon at bounding box center [432, 596] width 15 height 15
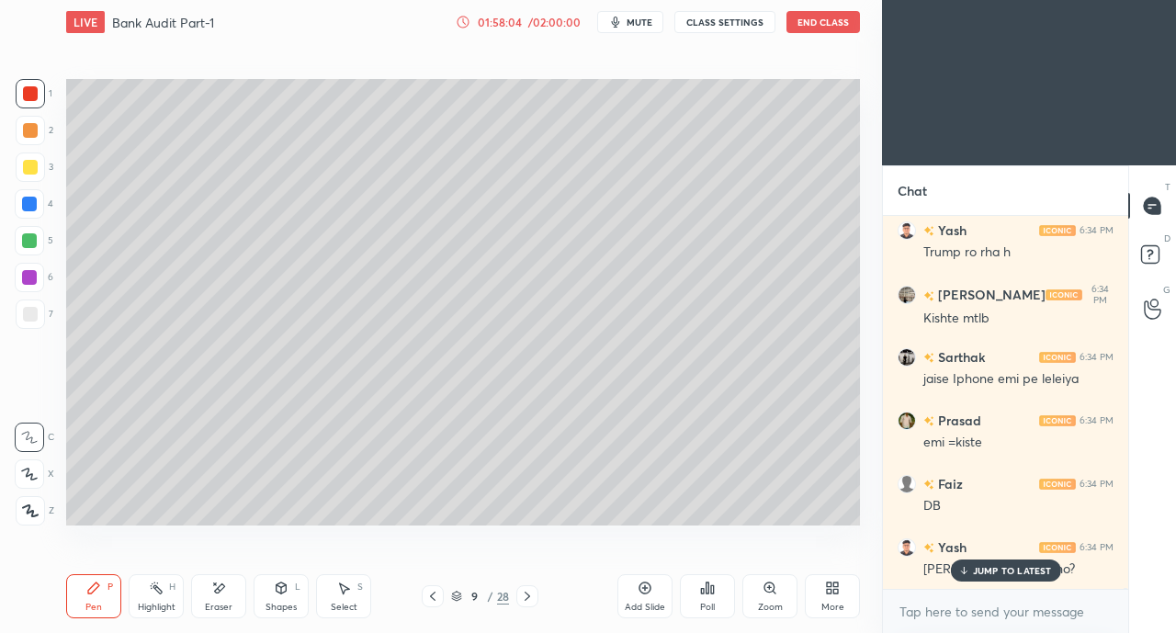
scroll to position [109722, 0]
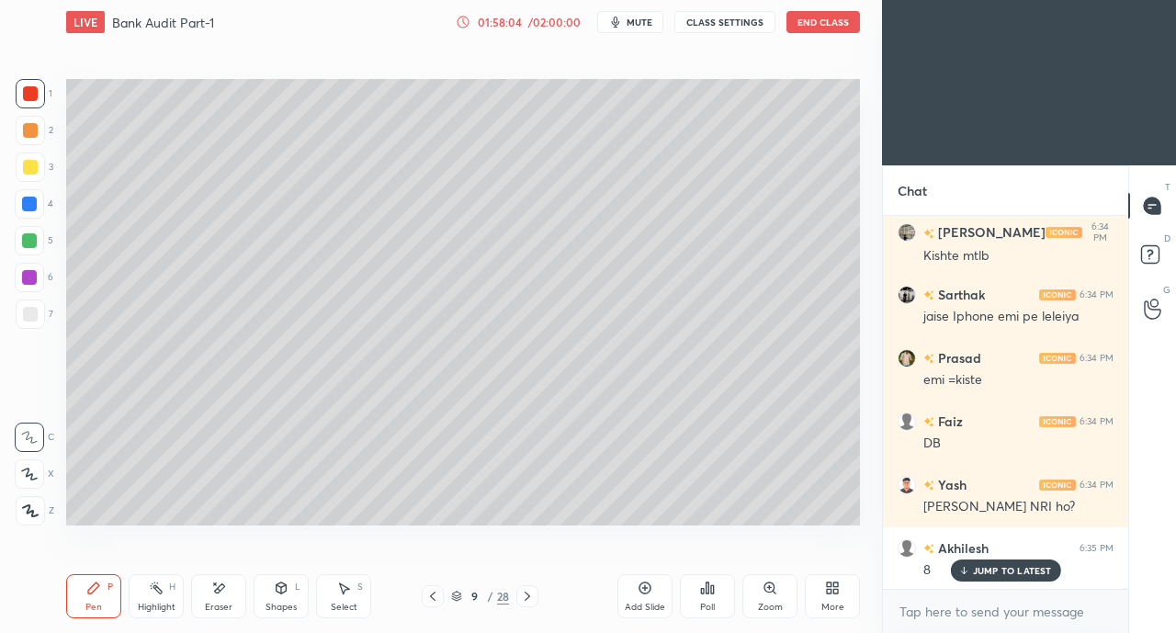
click at [430, 598] on icon at bounding box center [432, 596] width 15 height 15
click at [431, 599] on icon at bounding box center [432, 596] width 15 height 15
click at [432, 599] on icon at bounding box center [432, 596] width 15 height 15
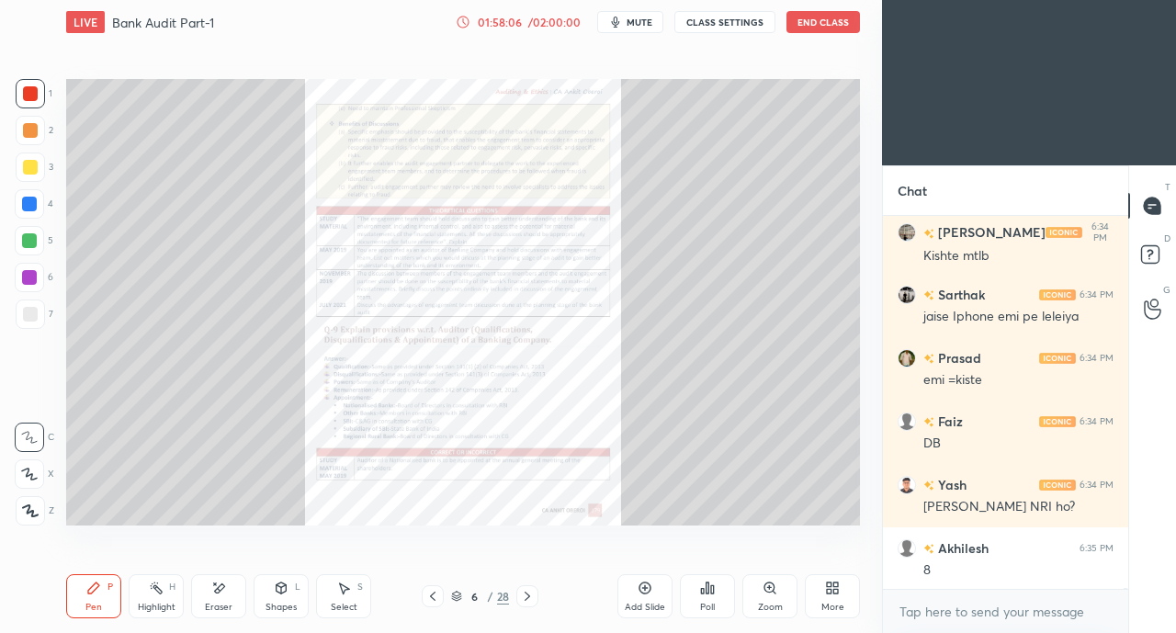
scroll to position [109786, 0]
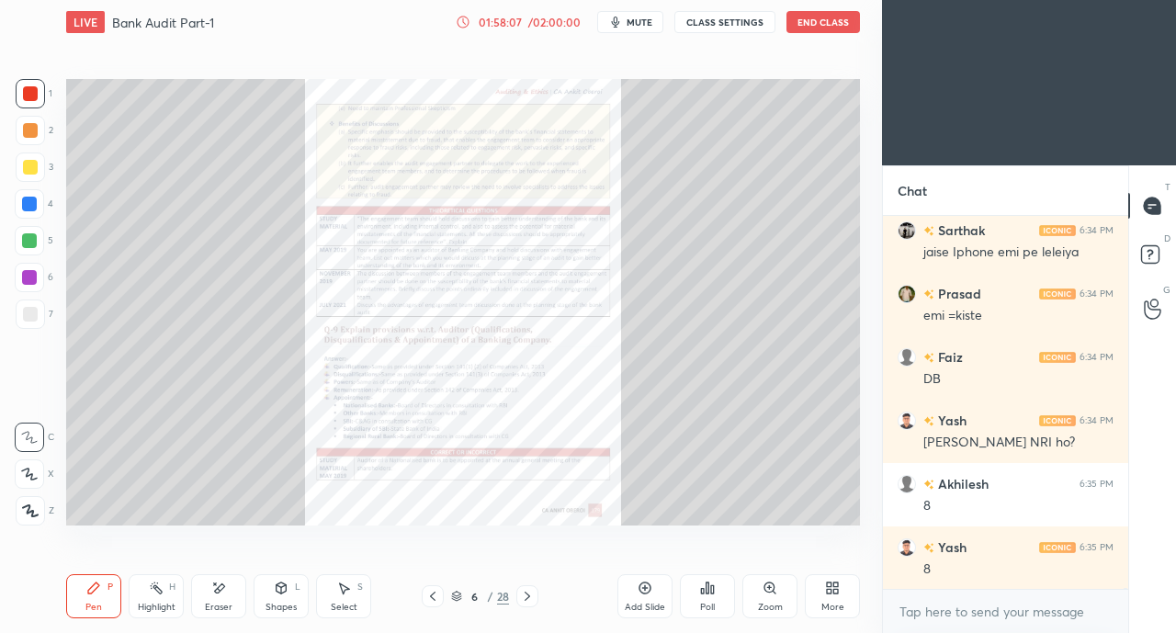
click at [433, 598] on icon at bounding box center [432, 596] width 15 height 15
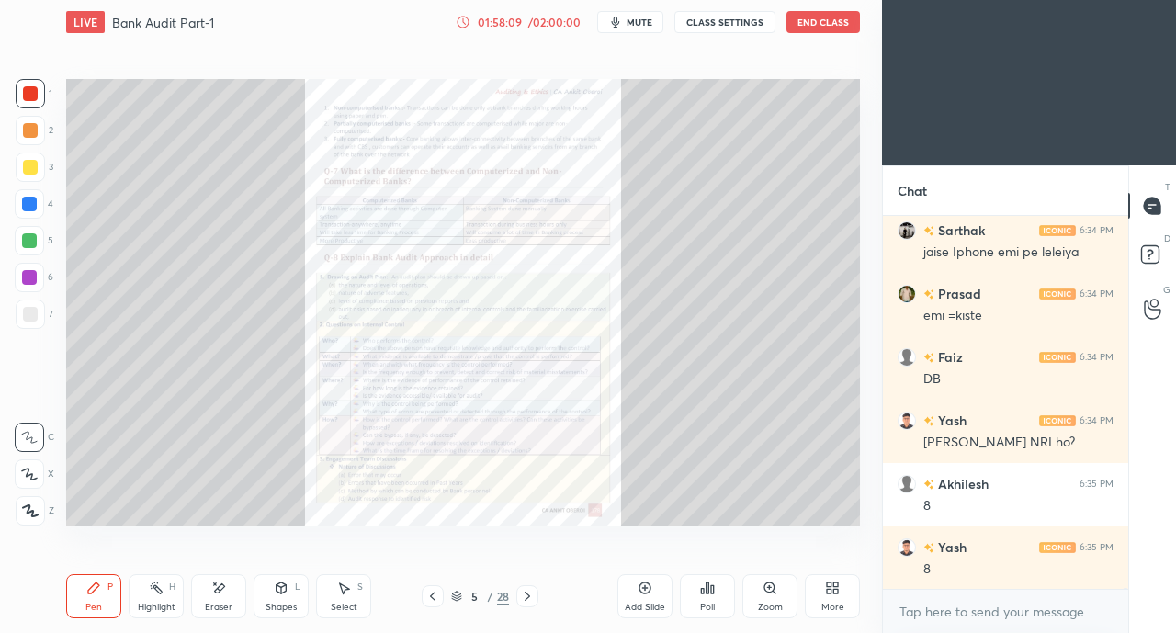
click at [436, 599] on icon at bounding box center [432, 596] width 15 height 15
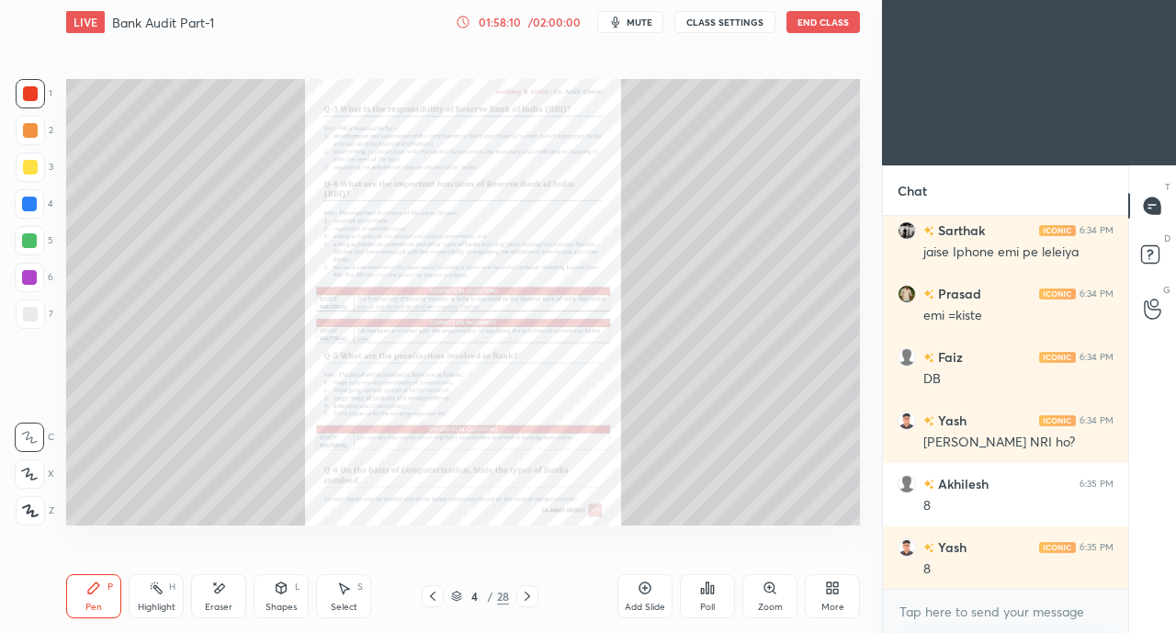
click at [436, 598] on icon at bounding box center [432, 596] width 15 height 15
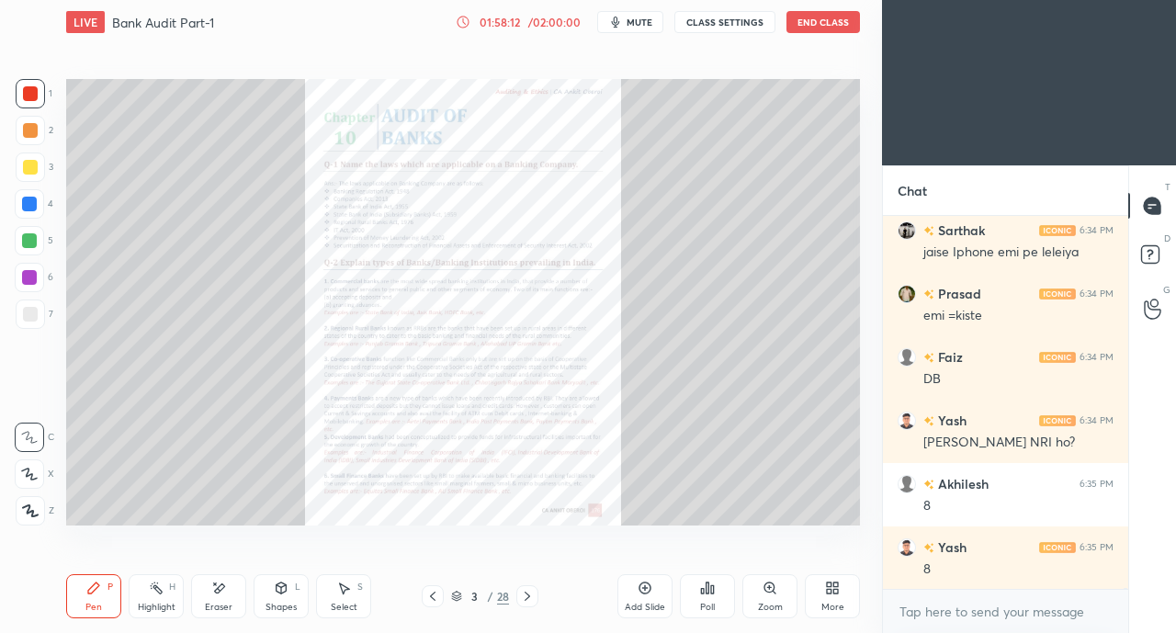
scroll to position [109849, 0]
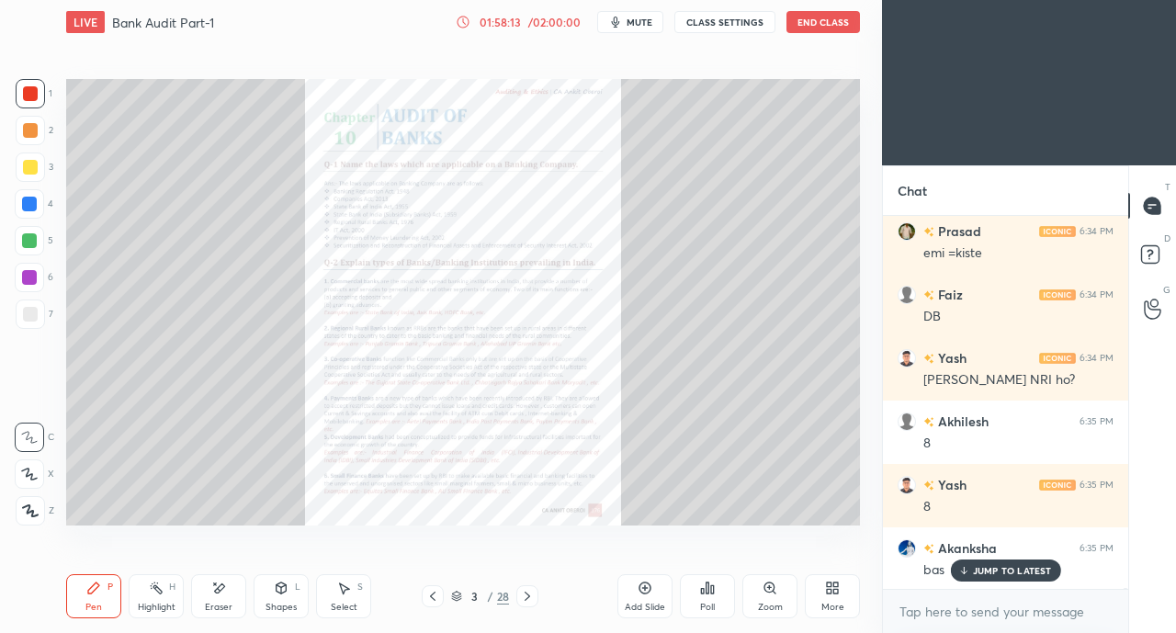
click at [17, 166] on div at bounding box center [30, 167] width 29 height 29
click at [37, 475] on icon at bounding box center [29, 474] width 17 height 13
click at [535, 588] on div at bounding box center [527, 596] width 22 height 22
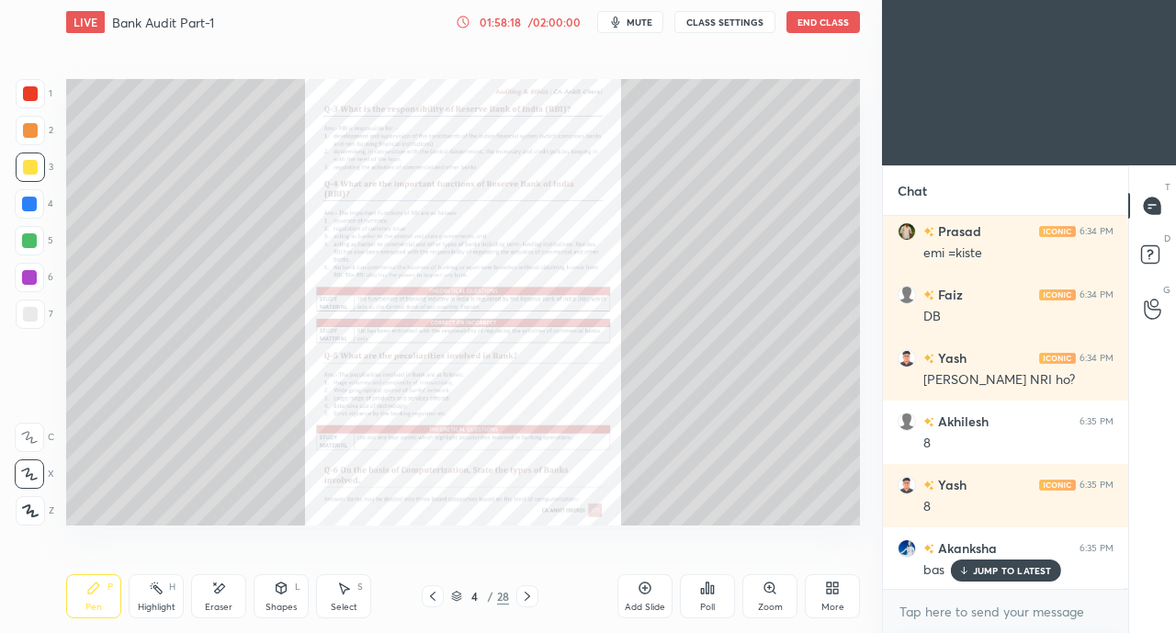
click at [536, 587] on div at bounding box center [527, 596] width 22 height 22
click at [537, 589] on div at bounding box center [527, 596] width 22 height 22
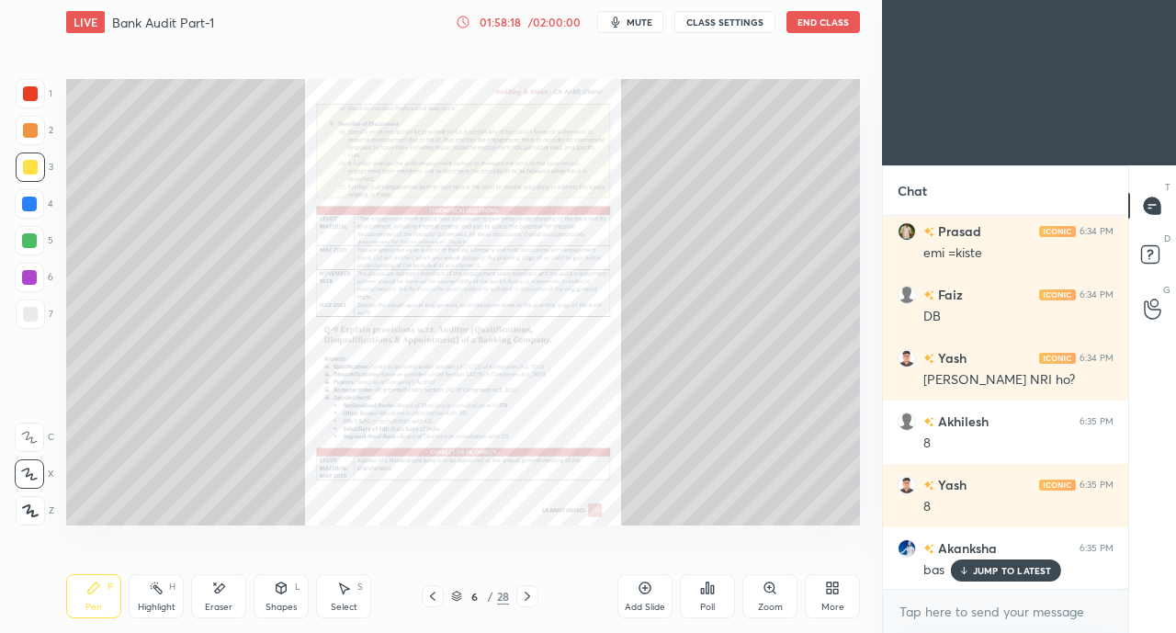
click at [538, 589] on div "6 / 28" at bounding box center [480, 596] width 276 height 22
click at [540, 589] on div "6 / 28" at bounding box center [480, 596] width 276 height 22
click at [537, 587] on div at bounding box center [527, 596] width 22 height 22
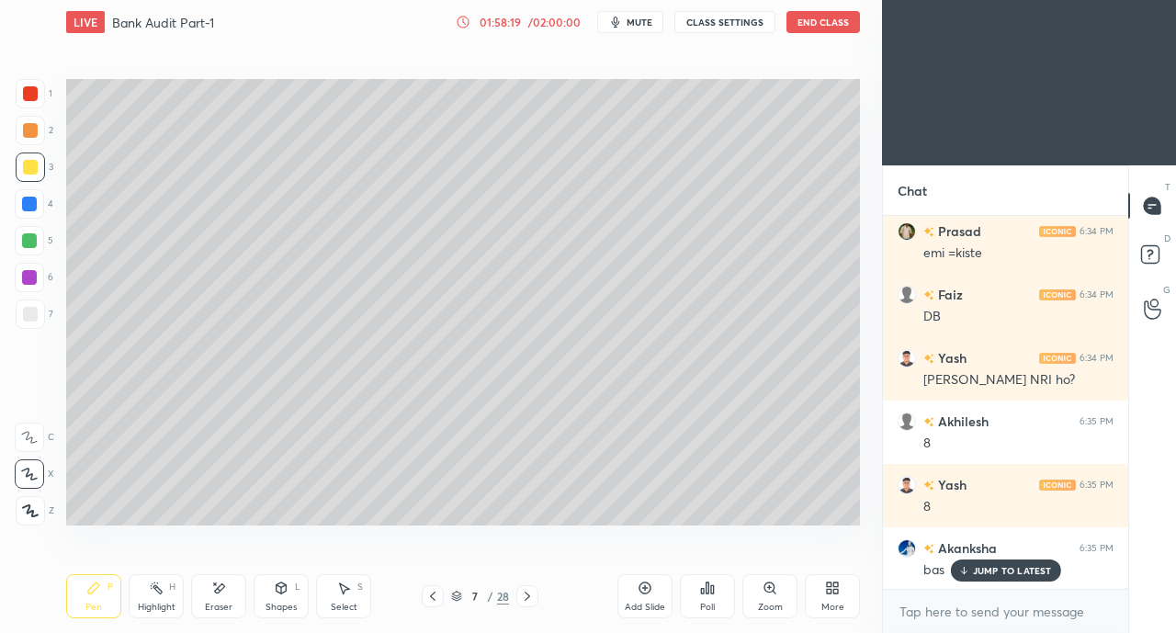
click at [537, 587] on div at bounding box center [527, 596] width 22 height 22
click at [537, 588] on div at bounding box center [527, 596] width 22 height 22
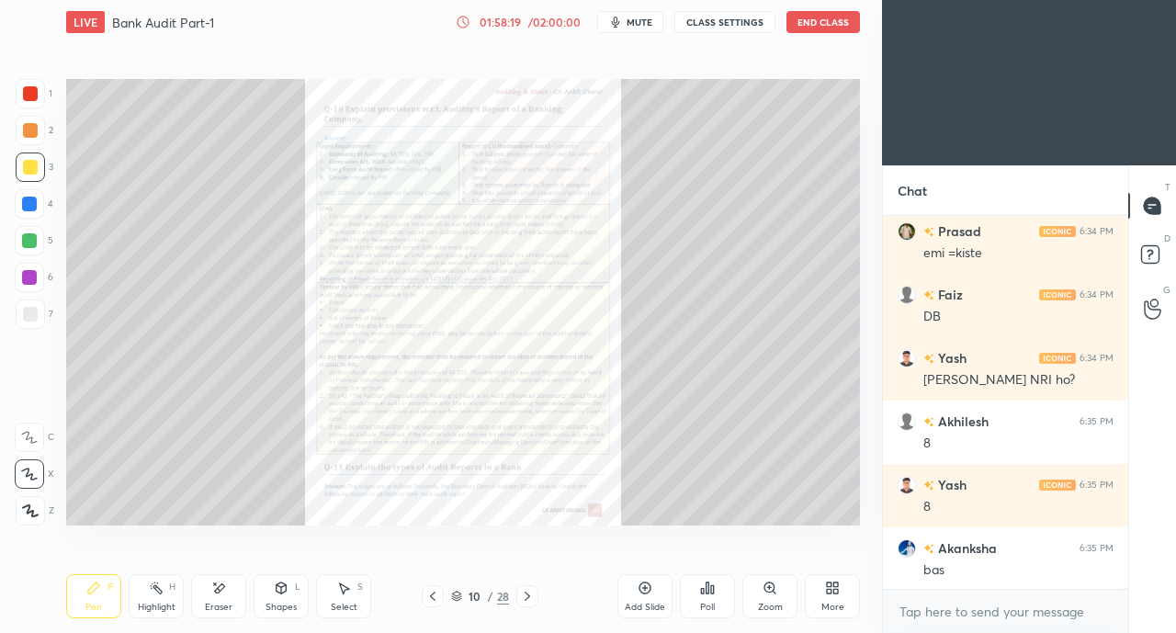
scroll to position [109913, 0]
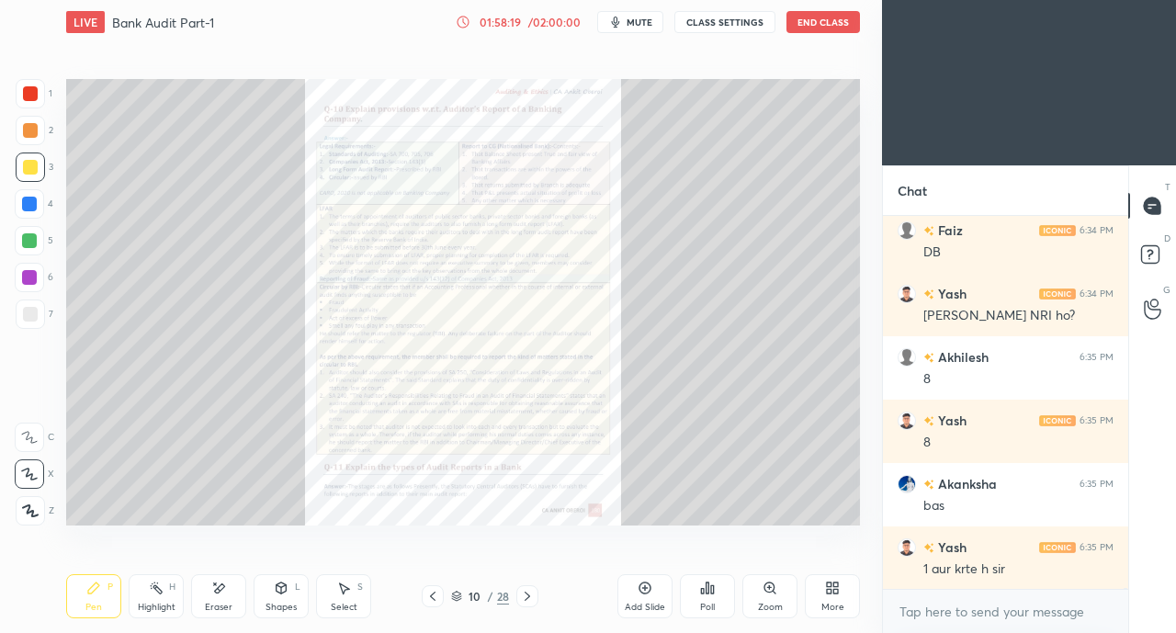
click at [538, 587] on div "10 / 28" at bounding box center [480, 596] width 276 height 22
click at [531, 594] on icon at bounding box center [527, 596] width 15 height 15
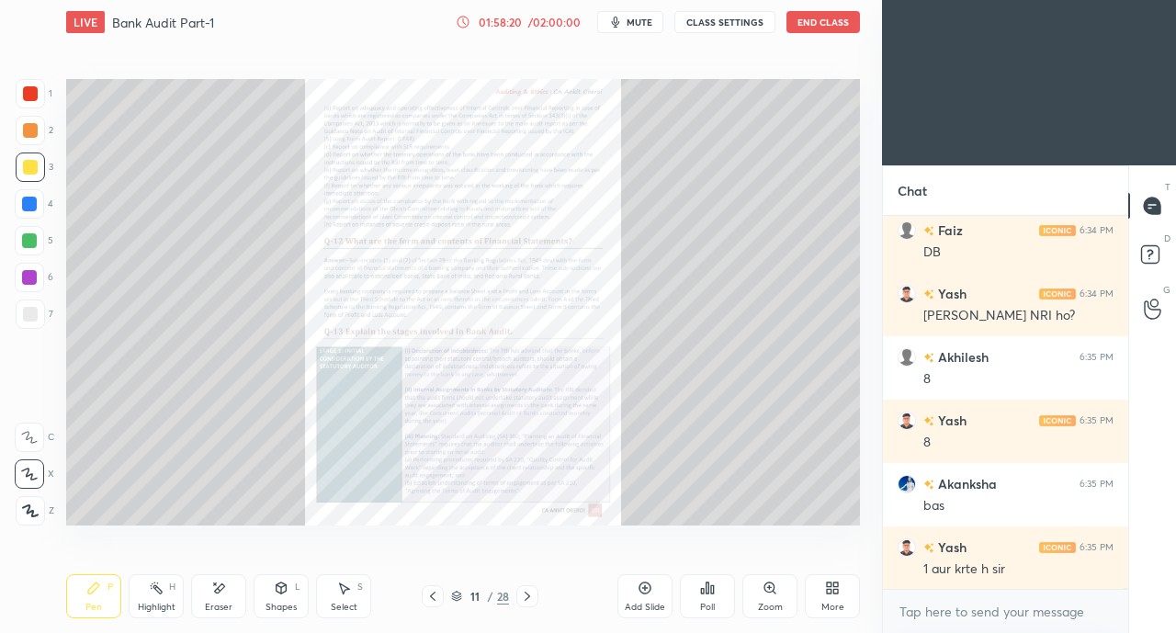
click at [533, 594] on icon at bounding box center [527, 596] width 15 height 15
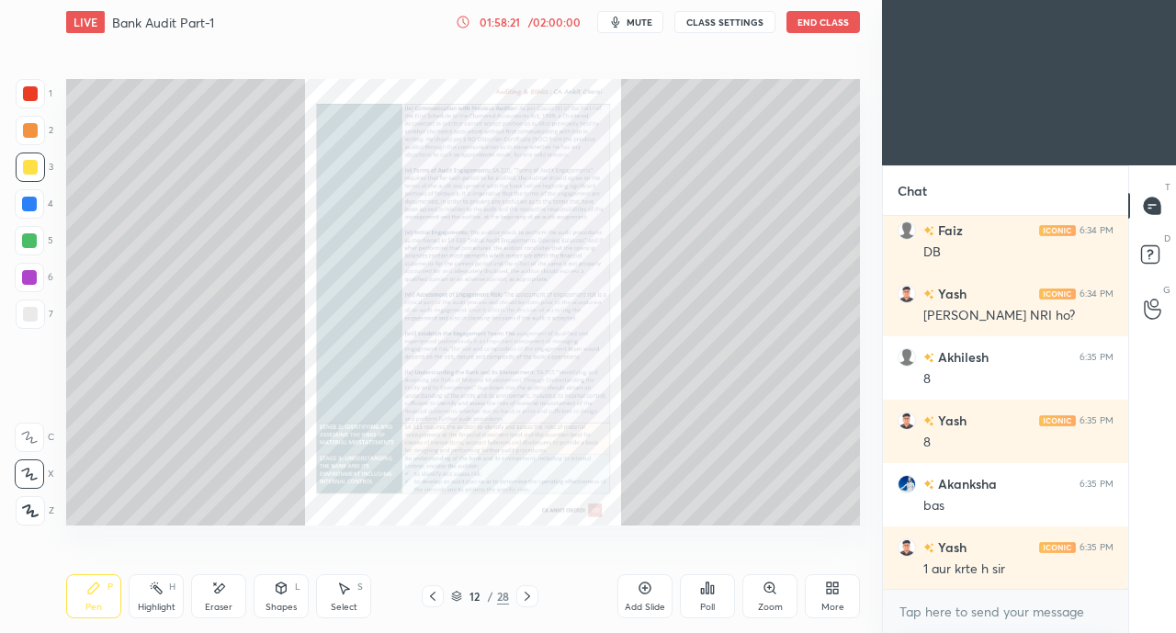
click at [534, 594] on icon at bounding box center [527, 596] width 15 height 15
click at [535, 594] on div at bounding box center [527, 596] width 22 height 22
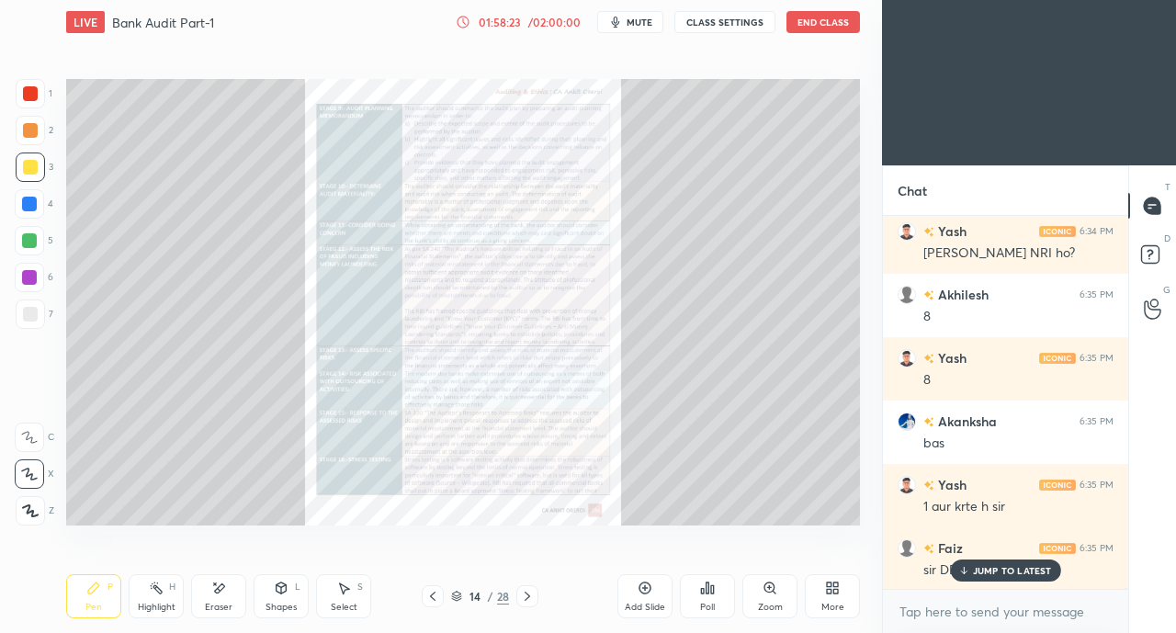
click at [539, 594] on div "14 / 28" at bounding box center [480, 596] width 276 height 22
click at [530, 598] on icon at bounding box center [527, 596] width 15 height 15
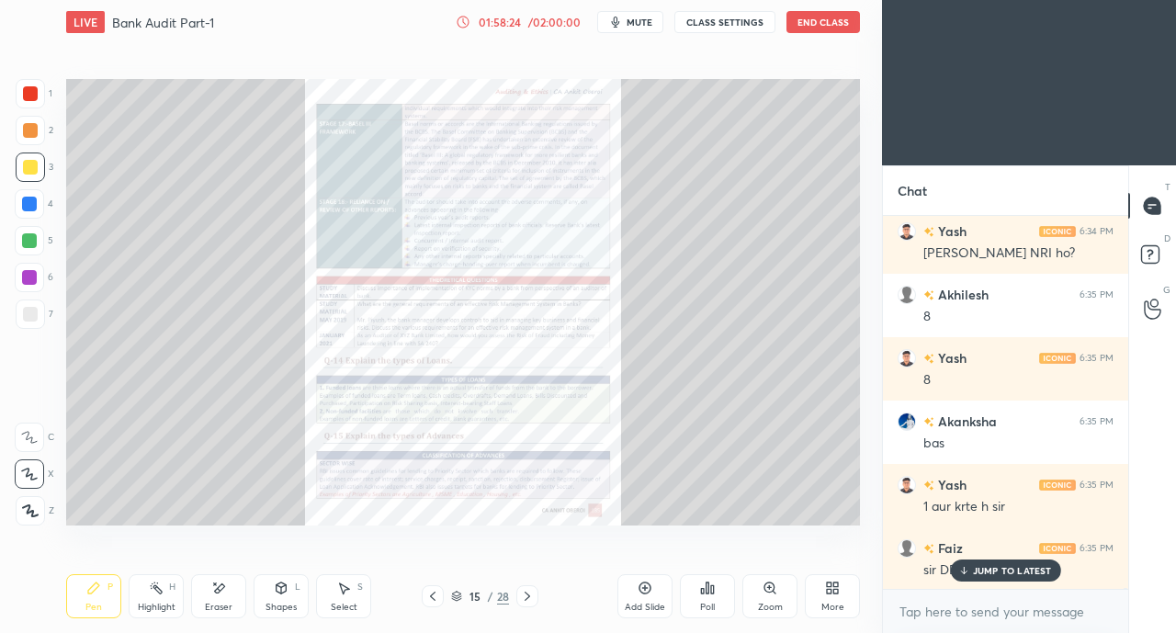
click at [530, 597] on icon at bounding box center [527, 596] width 15 height 15
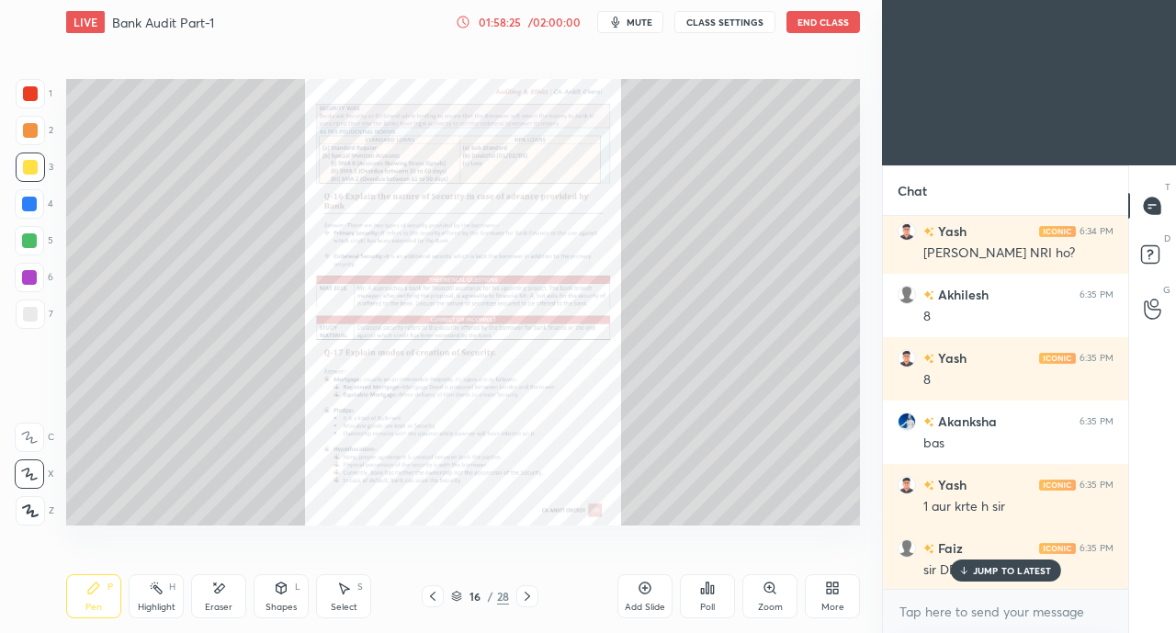
click at [531, 597] on icon at bounding box center [527, 596] width 15 height 15
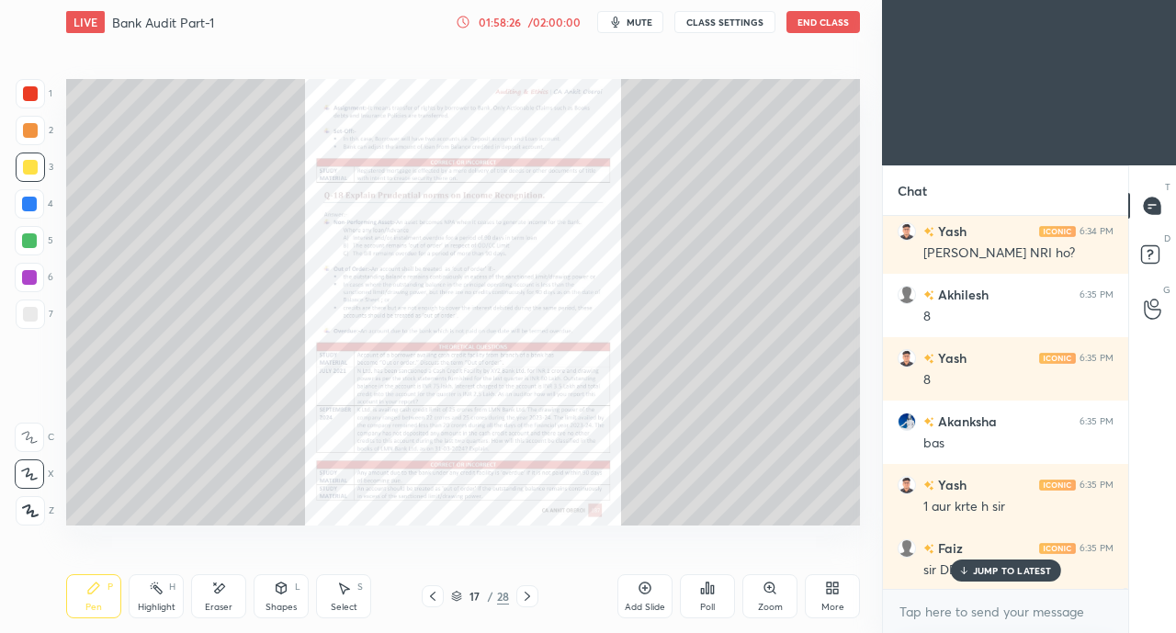
scroll to position [110040, 0]
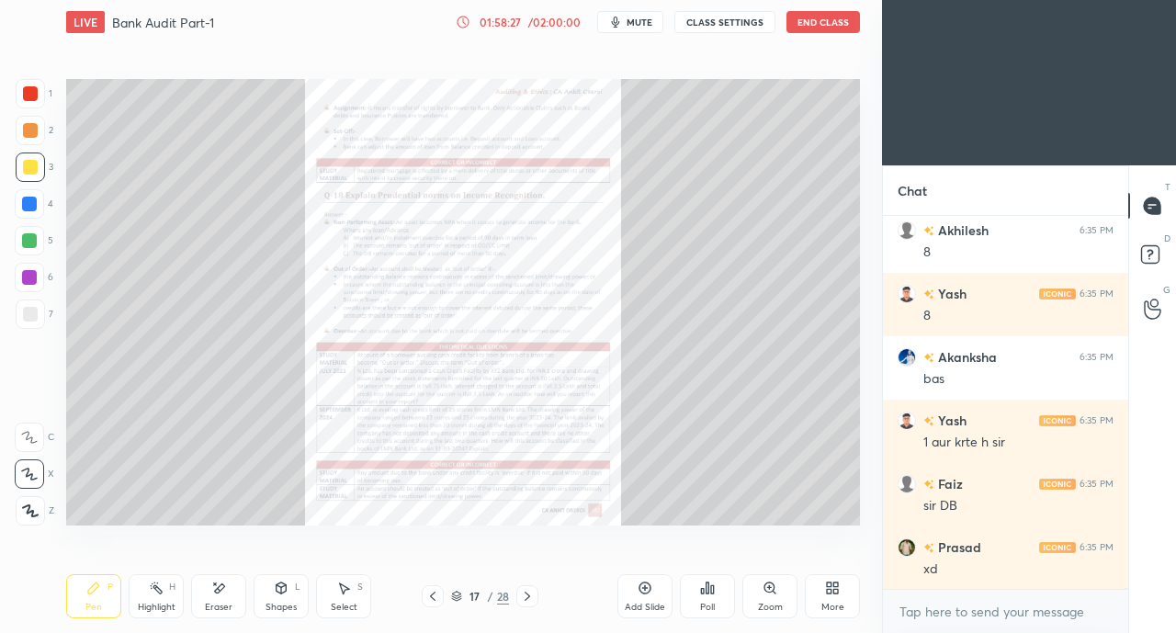
click at [532, 594] on icon at bounding box center [527, 596] width 15 height 15
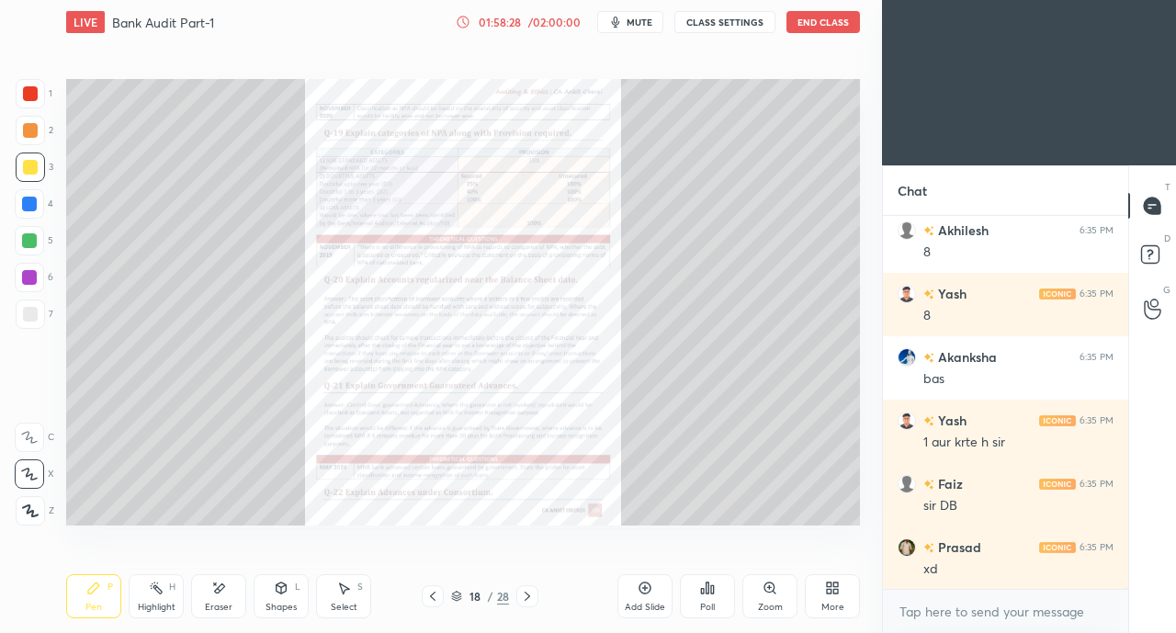
click at [534, 594] on icon at bounding box center [527, 596] width 15 height 15
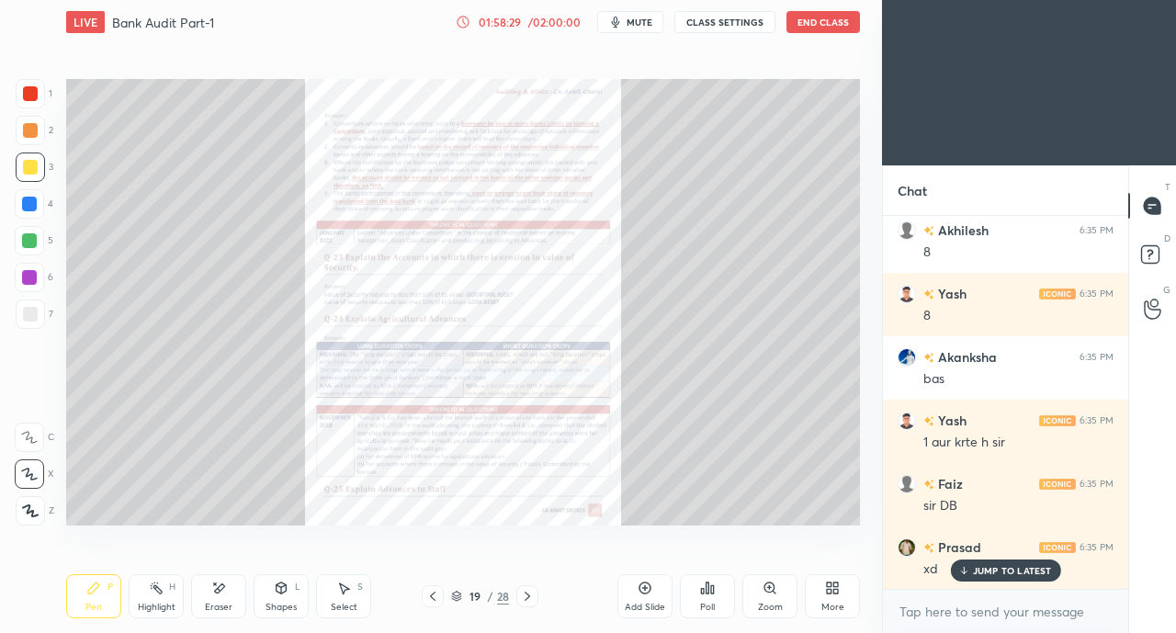
scroll to position [110102, 0]
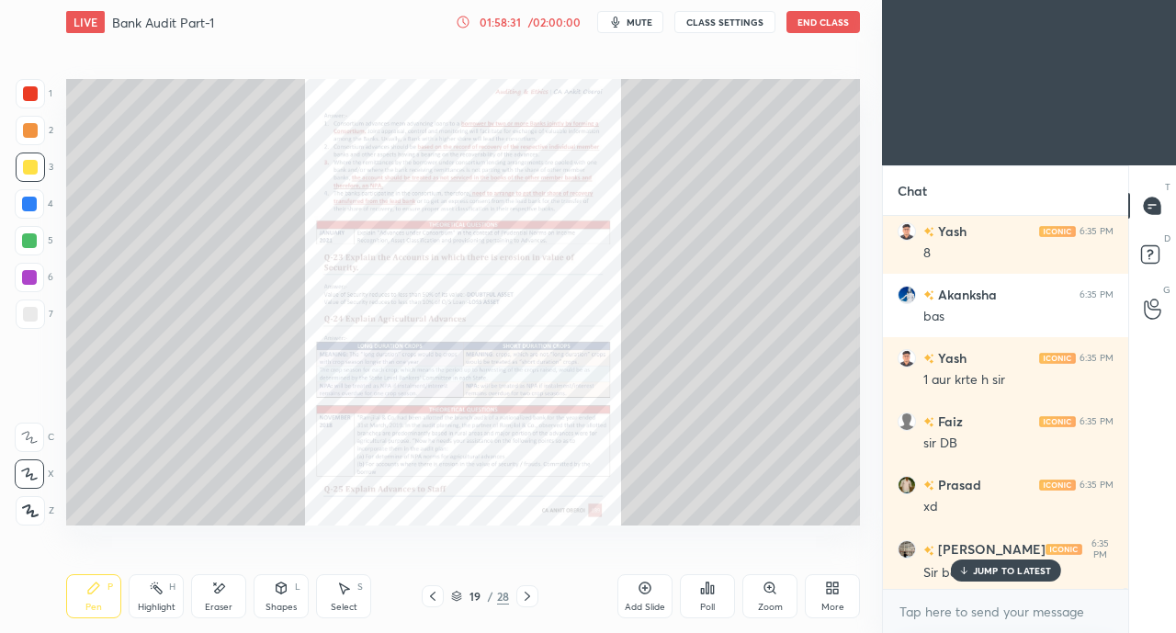
click at [967, 567] on icon at bounding box center [963, 570] width 12 height 11
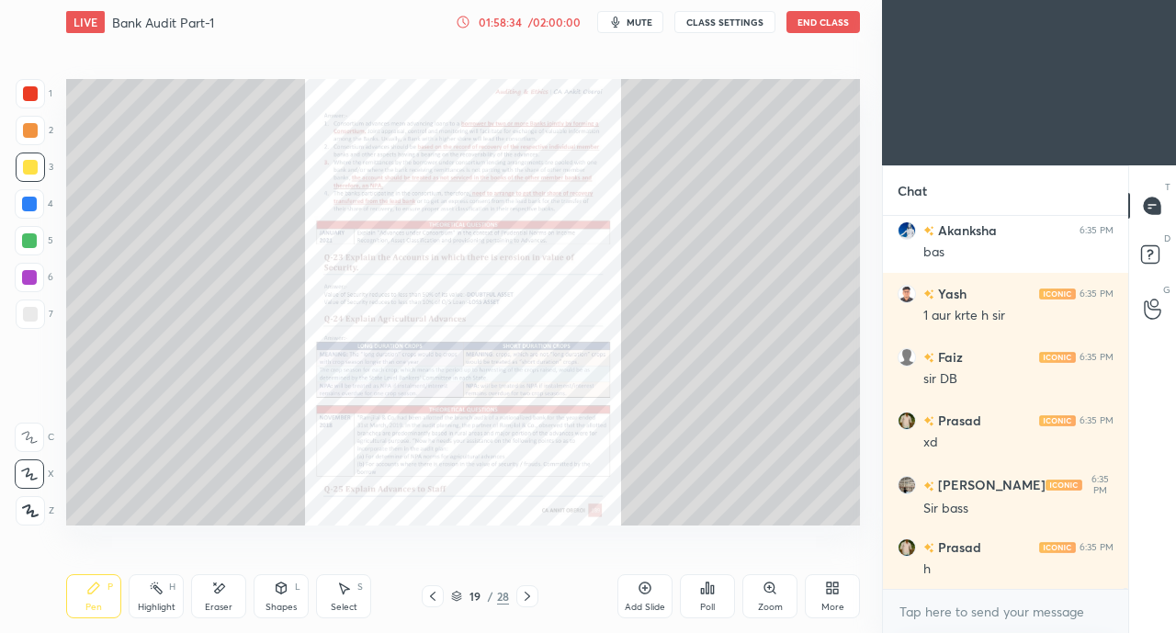
click at [522, 599] on icon at bounding box center [527, 596] width 15 height 15
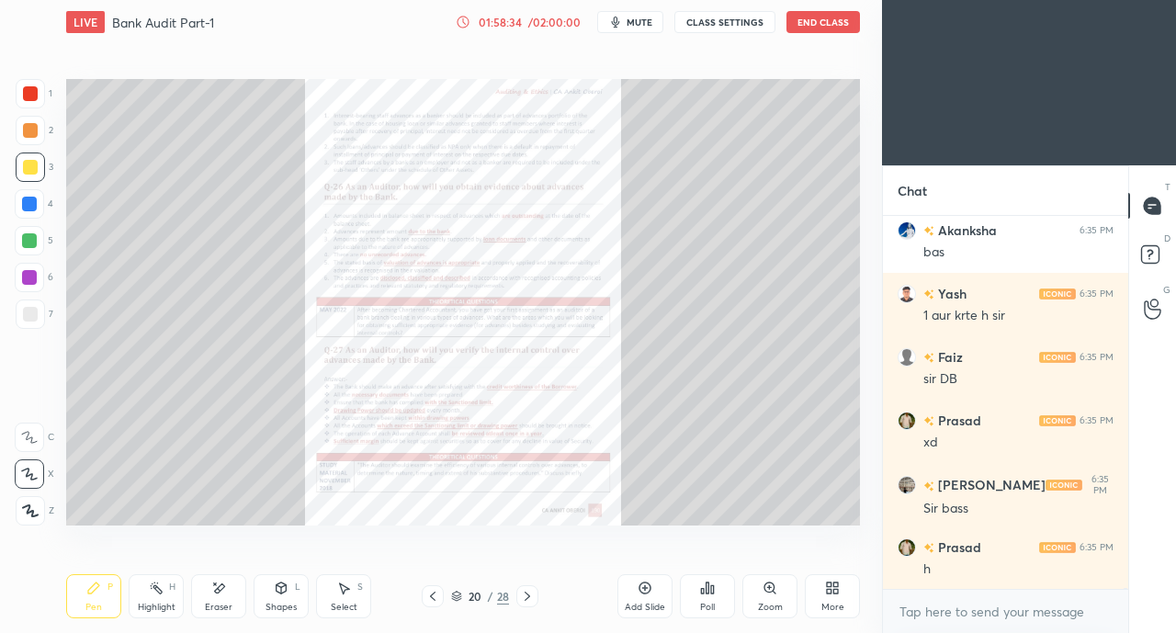
scroll to position [110229, 0]
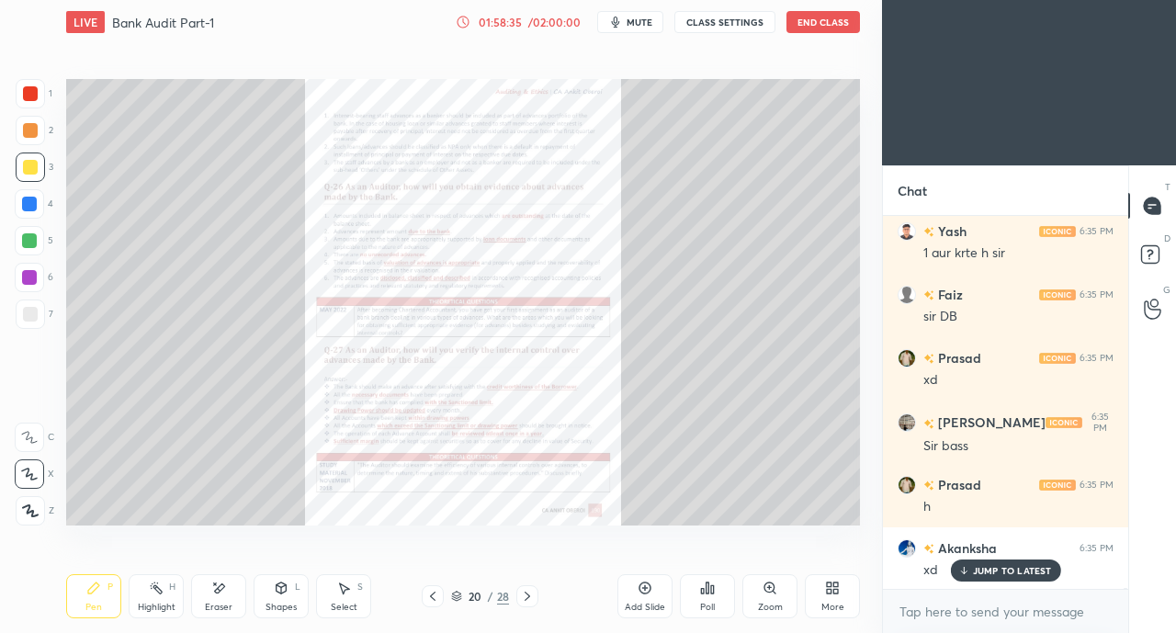
click at [526, 595] on icon at bounding box center [527, 596] width 15 height 15
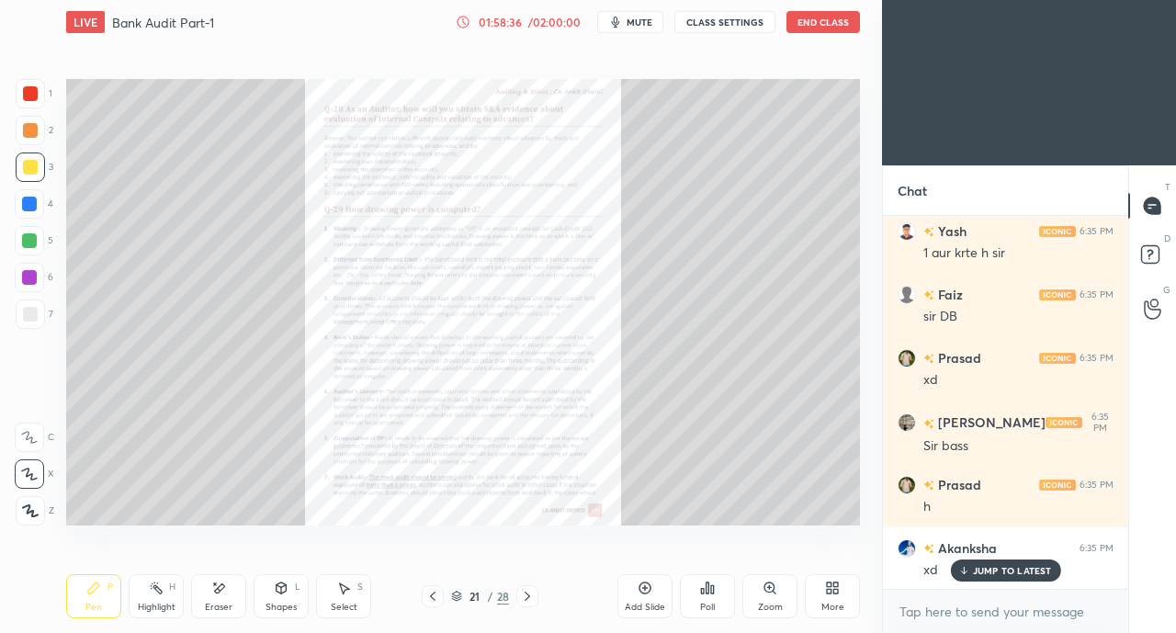
click at [525, 593] on icon at bounding box center [528, 596] width 6 height 9
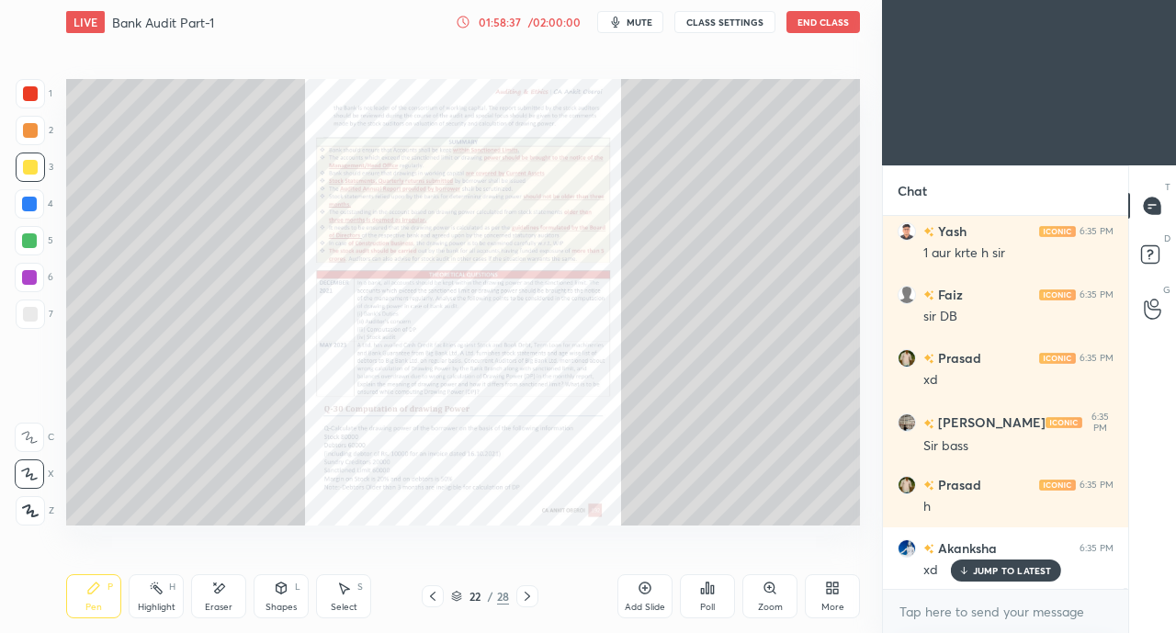
click at [527, 596] on icon at bounding box center [527, 596] width 15 height 15
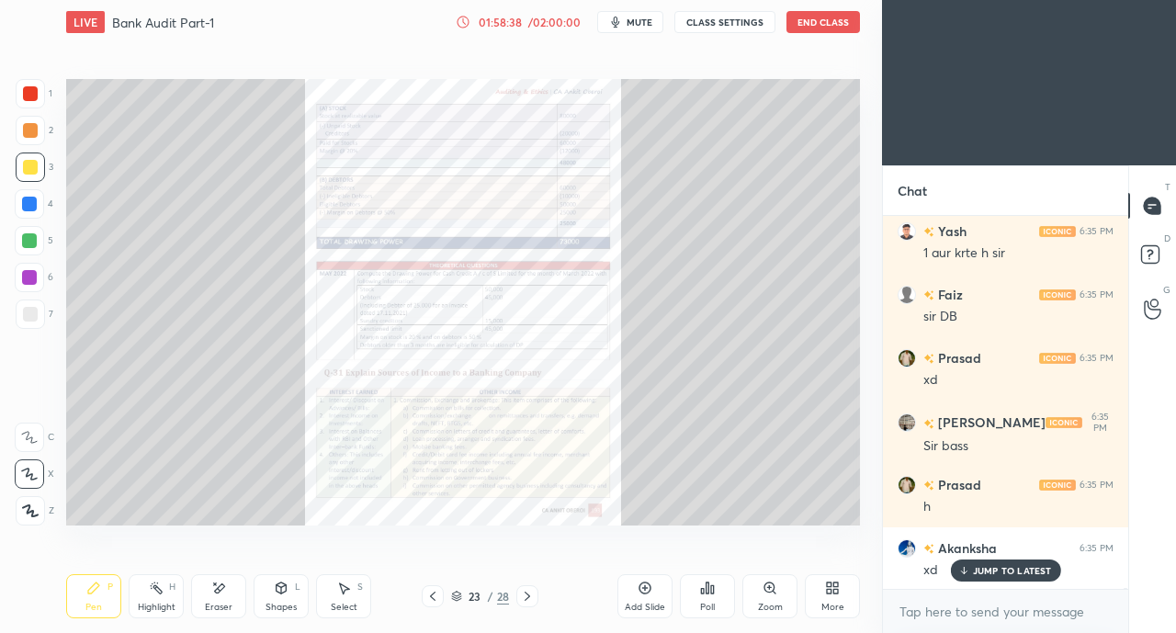
click at [529, 596] on icon at bounding box center [528, 596] width 6 height 9
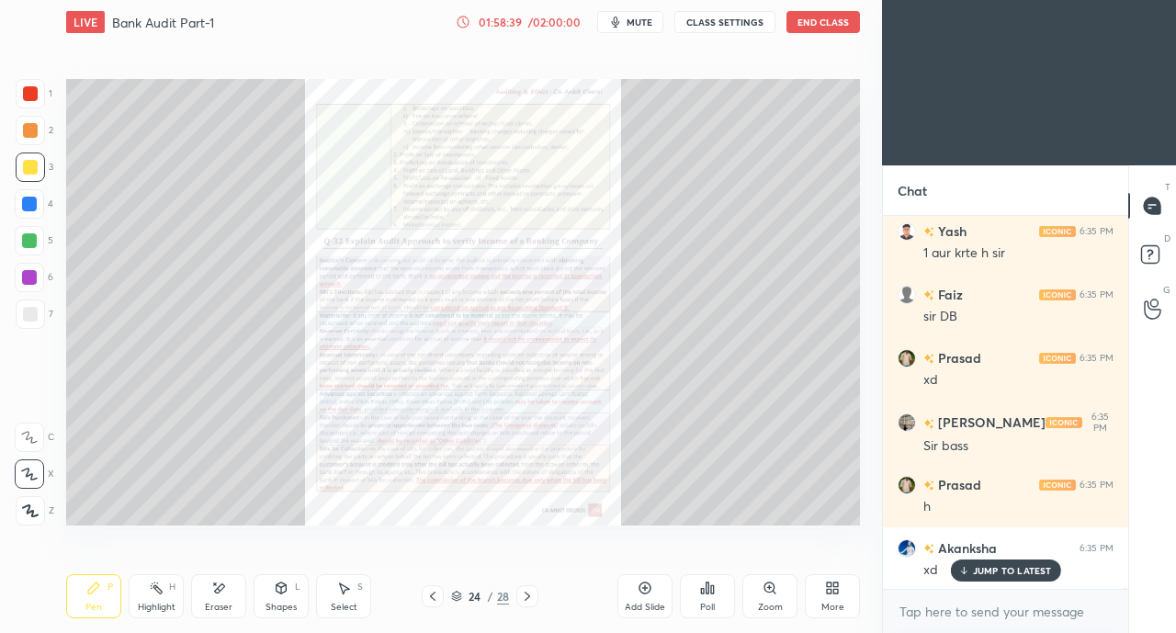
click at [526, 602] on icon at bounding box center [527, 596] width 15 height 15
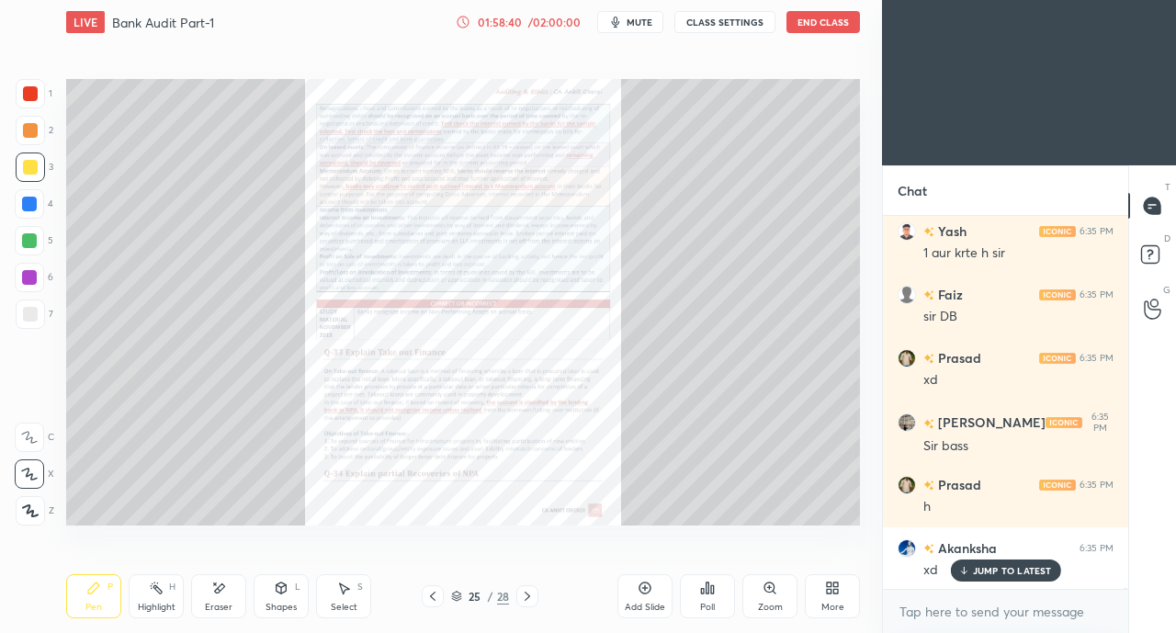
click at [971, 571] on div "JUMP TO LATEST" at bounding box center [1005, 571] width 110 height 22
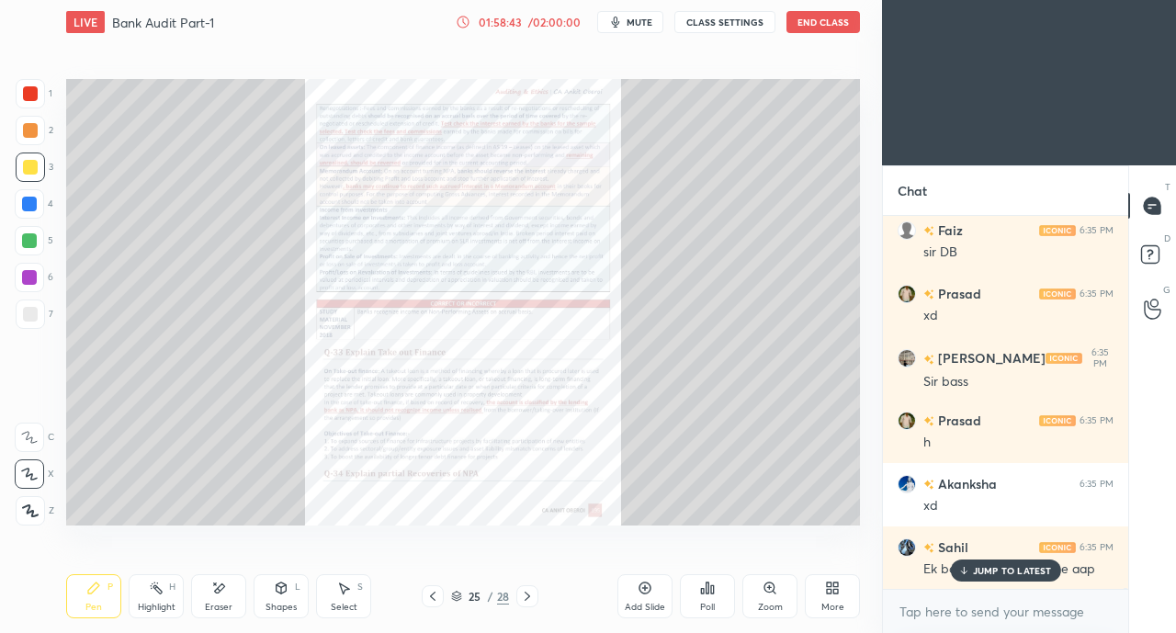
scroll to position [110356, 0]
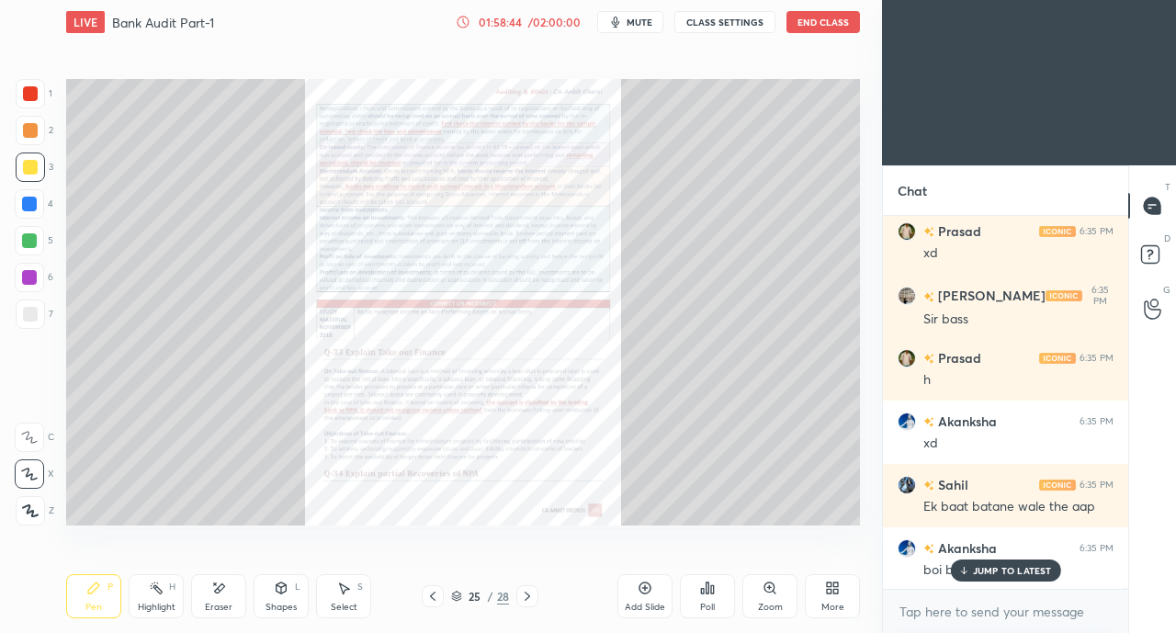
click at [1160, 267] on icon at bounding box center [1153, 257] width 33 height 33
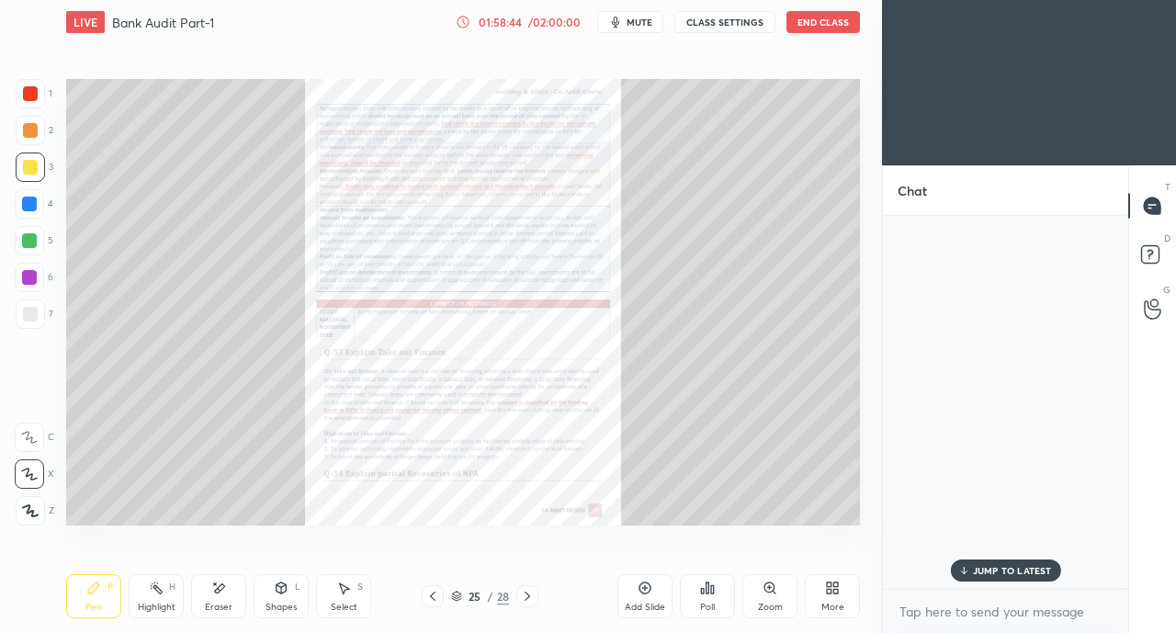
scroll to position [368, 240]
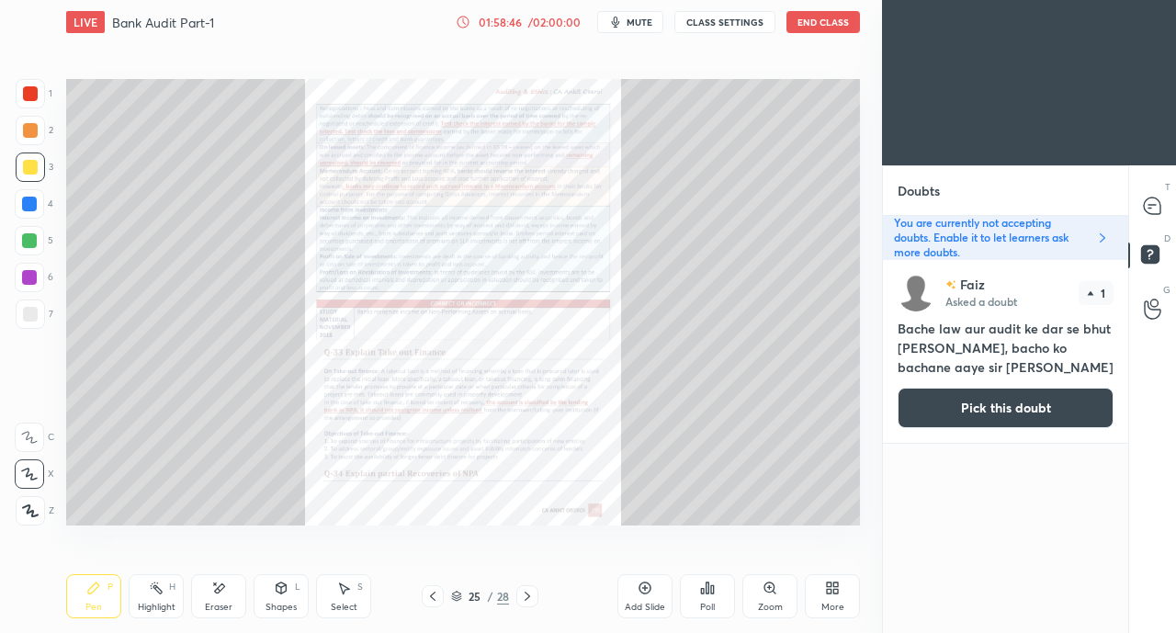
click at [1009, 402] on button "Pick this doubt" at bounding box center [1006, 408] width 216 height 40
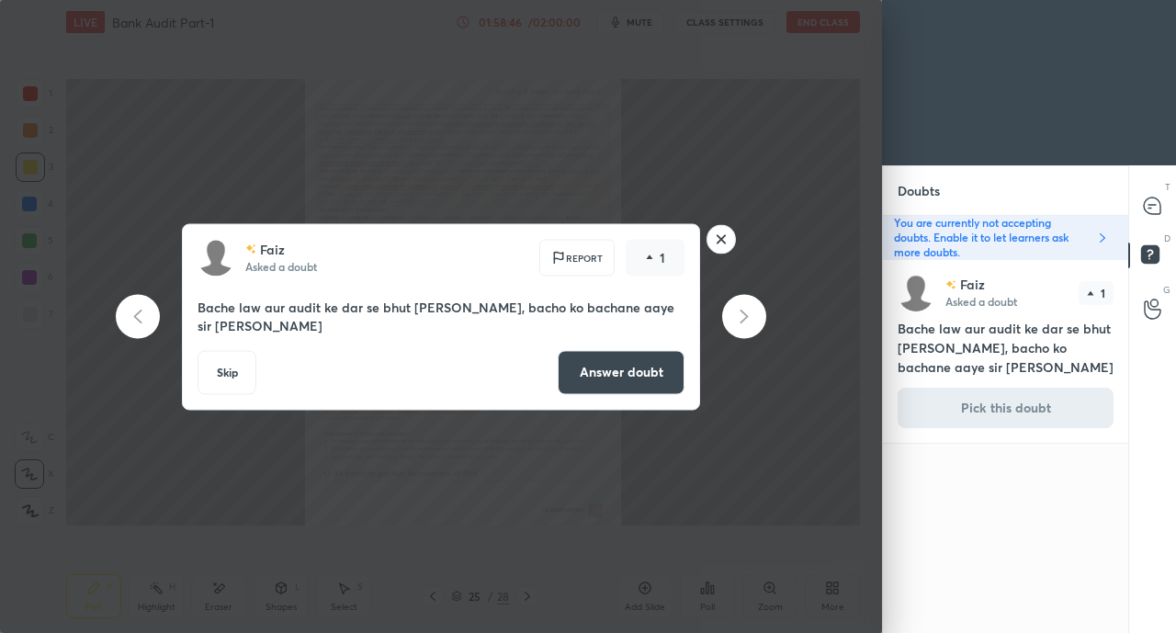
click at [628, 369] on button "Answer doubt" at bounding box center [621, 372] width 127 height 44
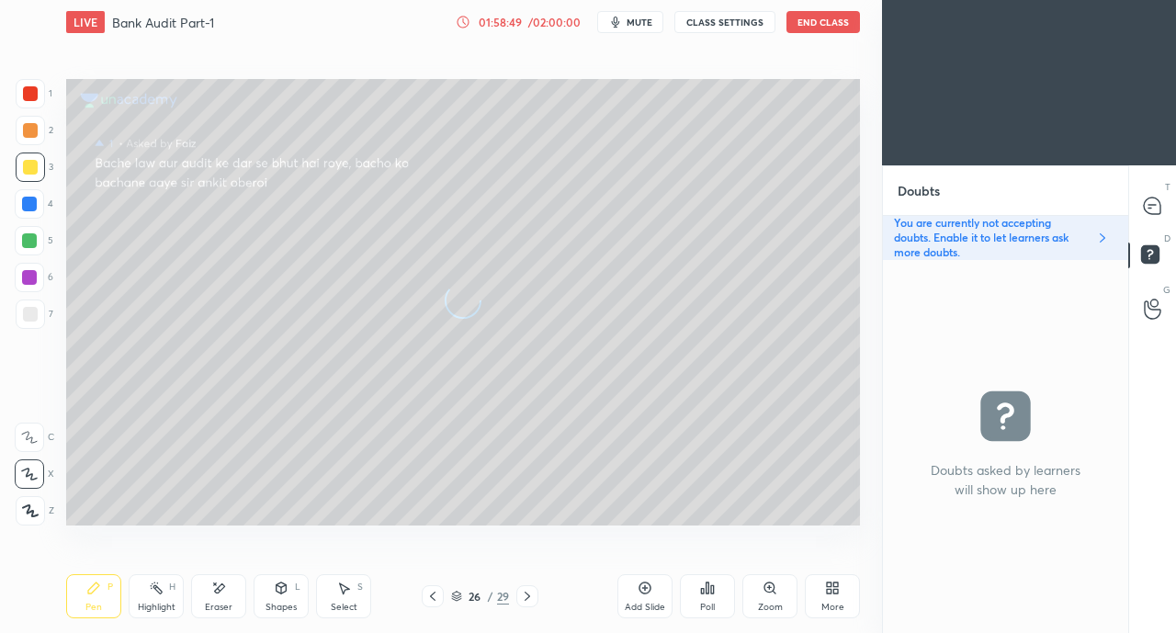
click at [1151, 205] on icon at bounding box center [1151, 205] width 7 height 0
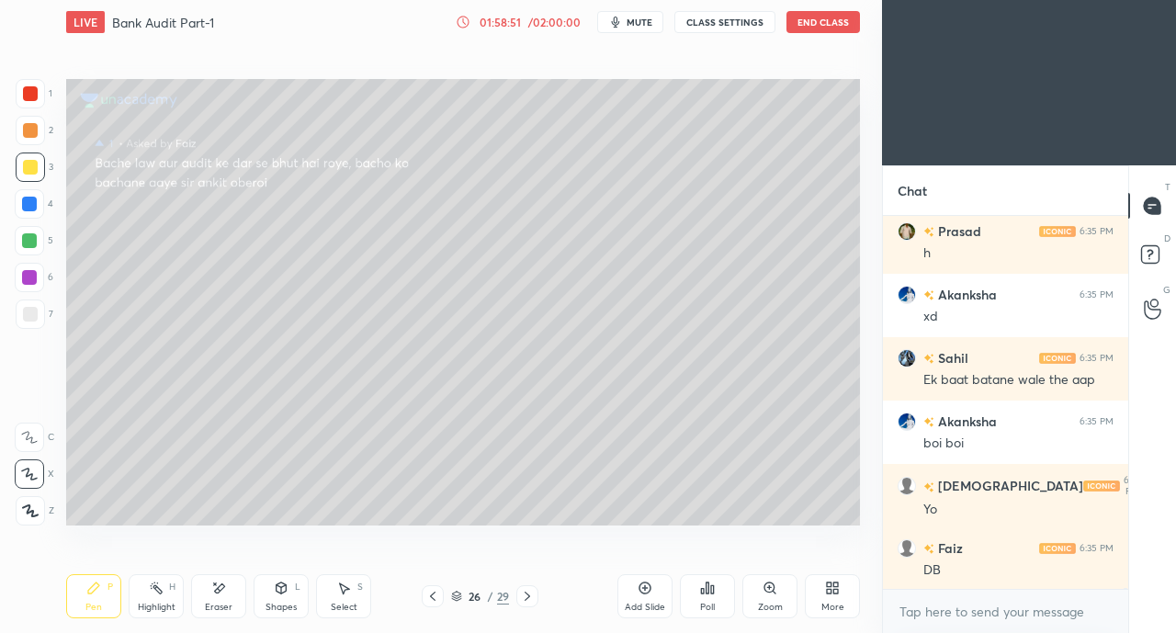
click at [766, 605] on div "Zoom" at bounding box center [770, 607] width 25 height 9
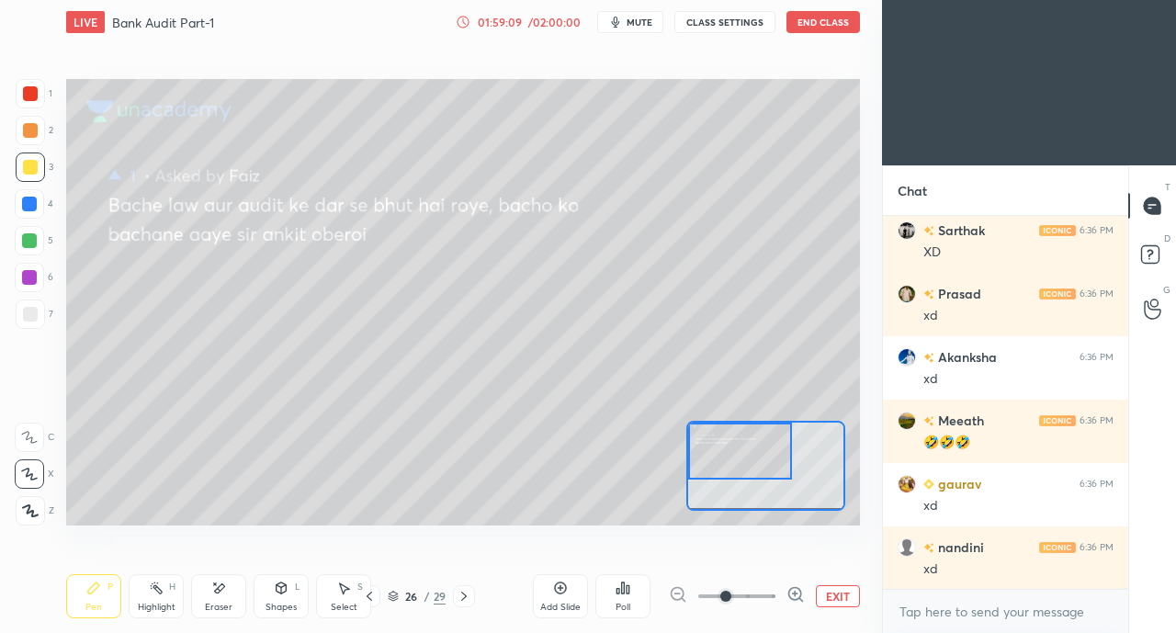
scroll to position [111719, 0]
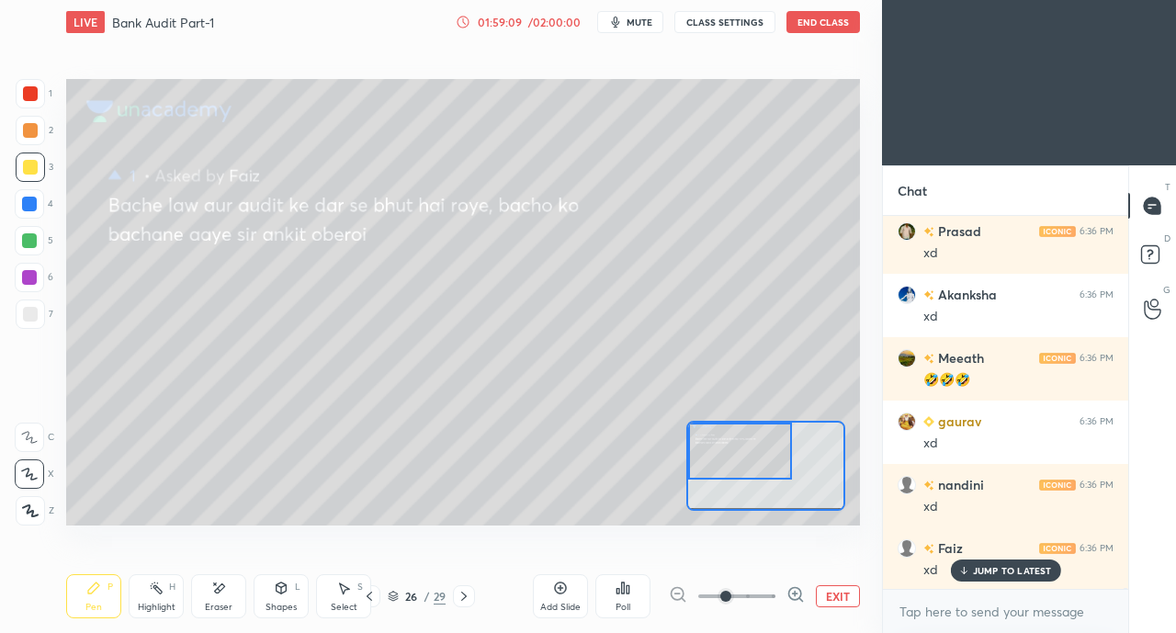
click at [28, 105] on div at bounding box center [30, 93] width 29 height 29
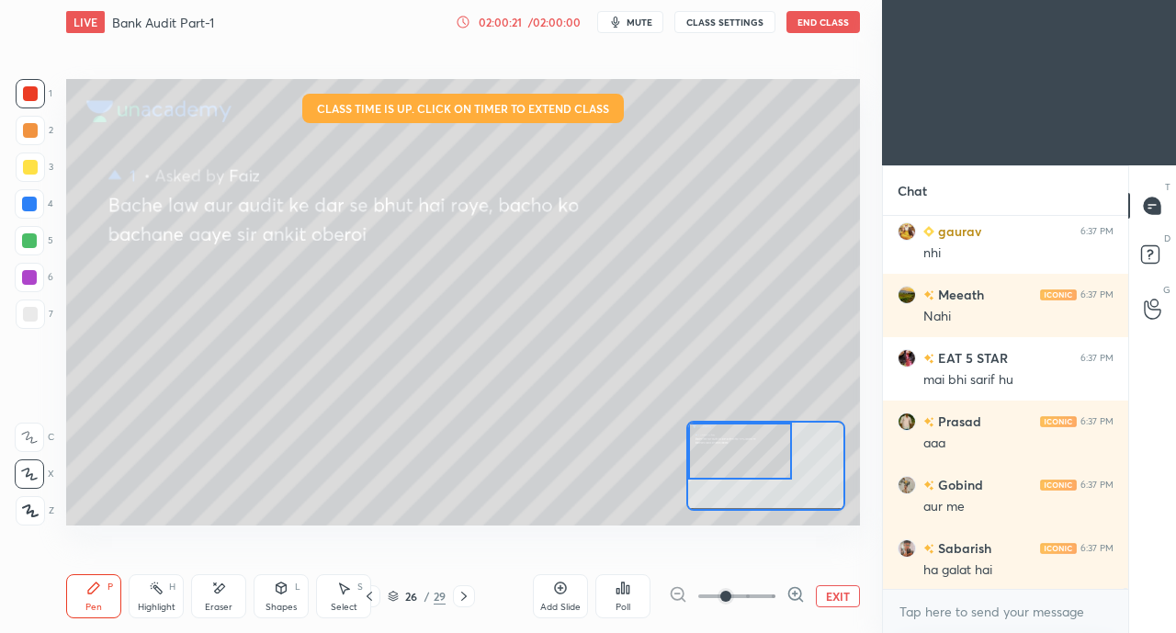
scroll to position [114336, 0]
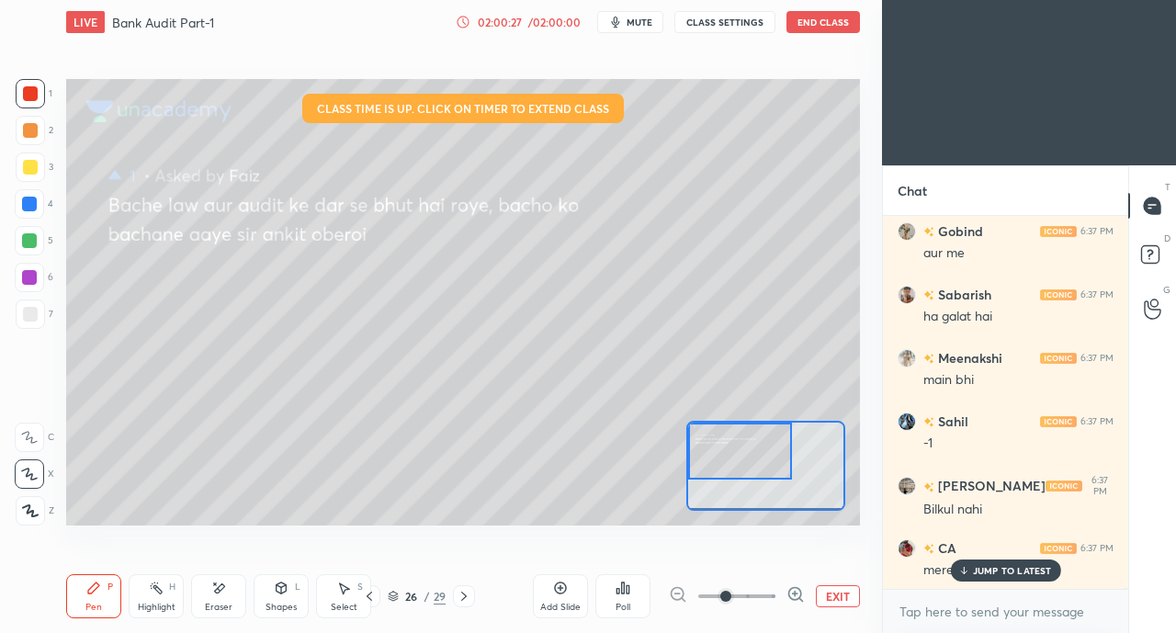
click at [965, 572] on icon at bounding box center [964, 572] width 6 height 3
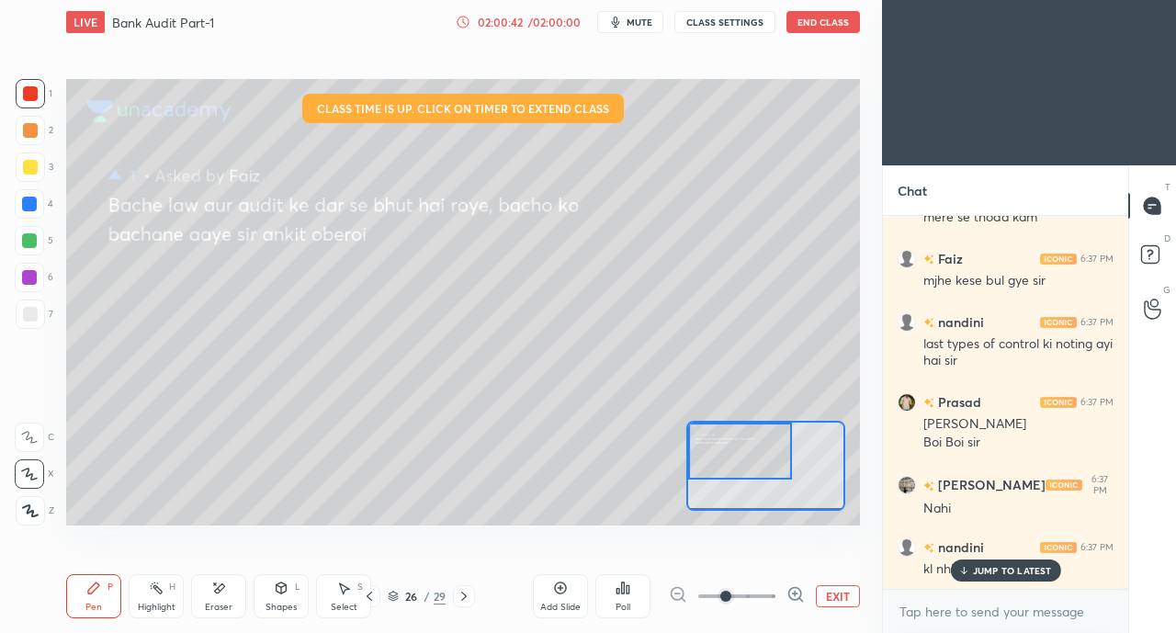
scroll to position [114941, 0]
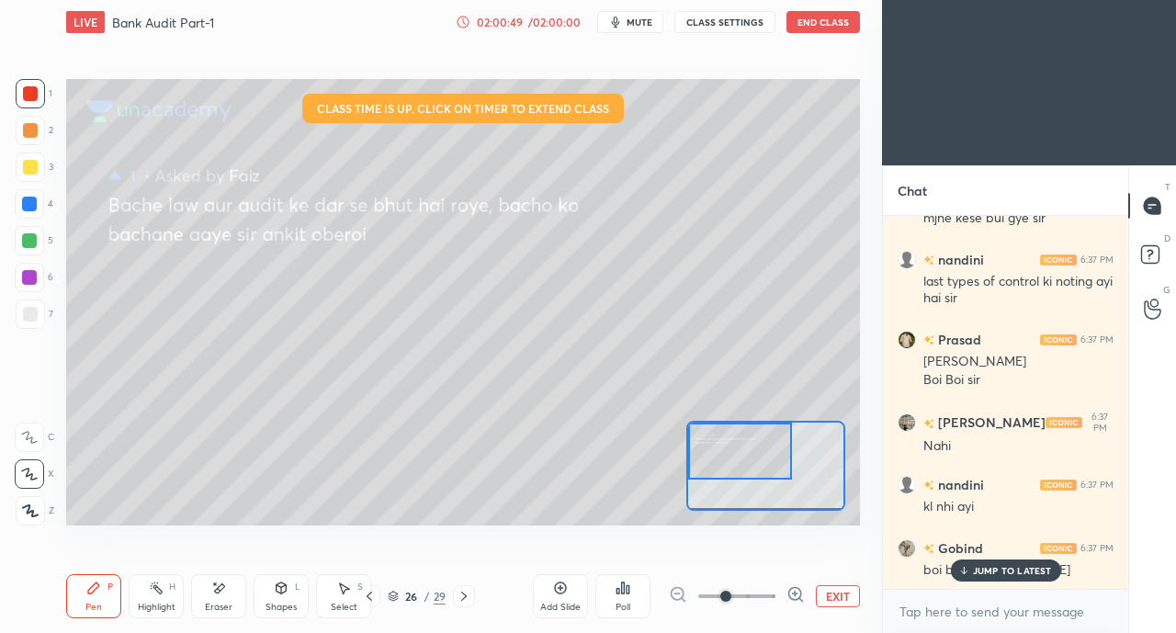
click at [1022, 571] on p "JUMP TO LATEST" at bounding box center [1012, 570] width 79 height 11
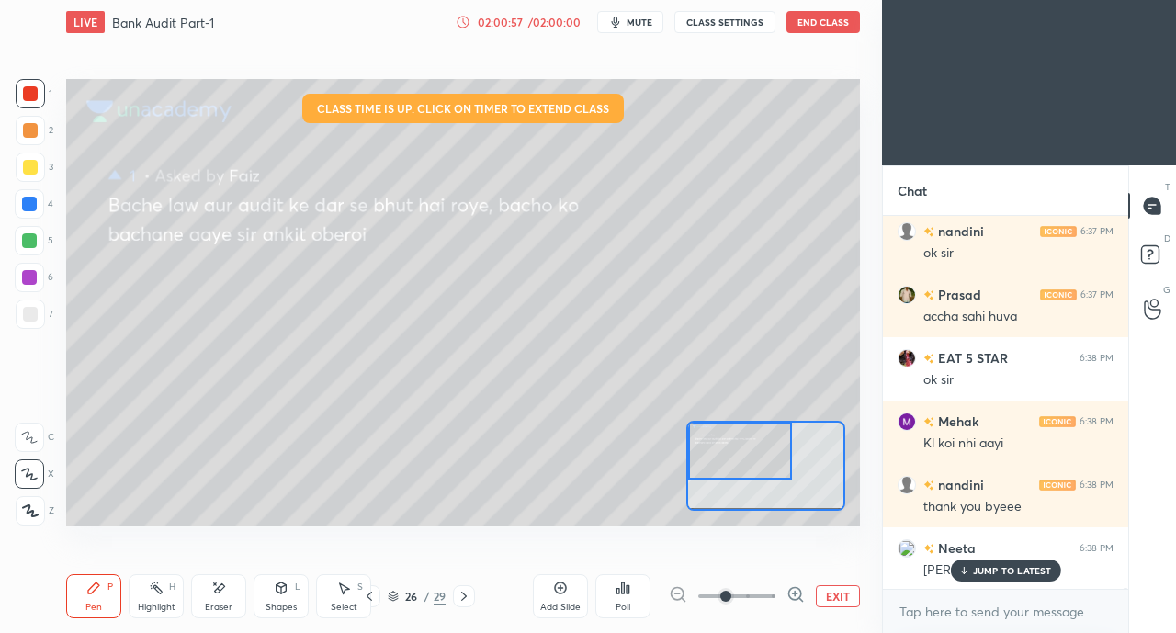
scroll to position [115448, 0]
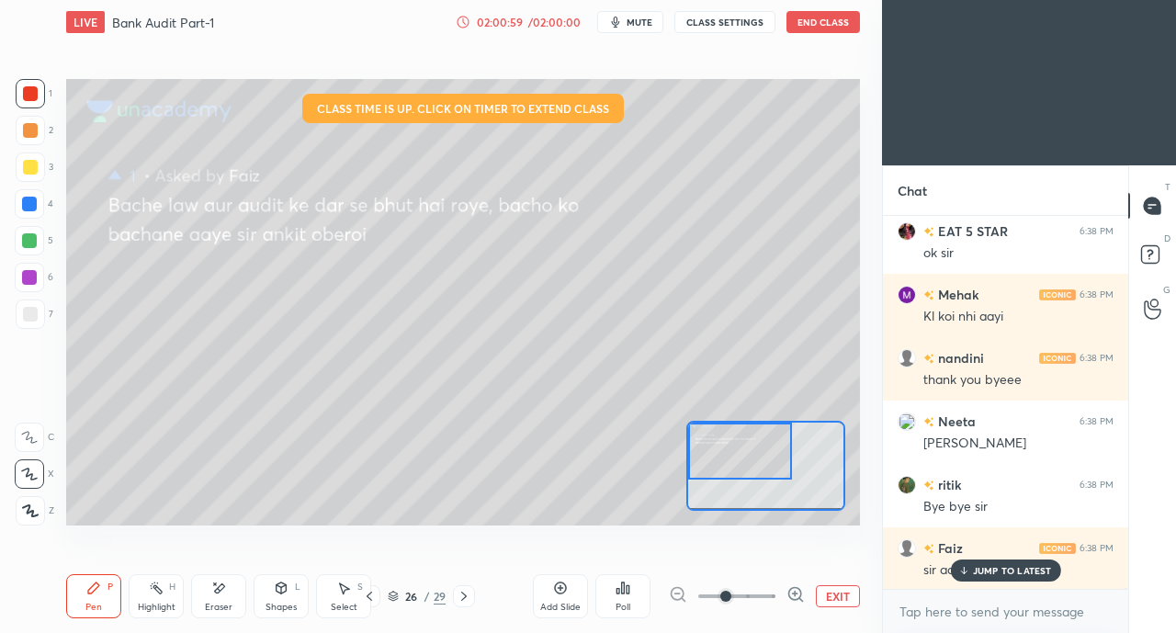
click at [990, 571] on p "JUMP TO LATEST" at bounding box center [1012, 570] width 79 height 11
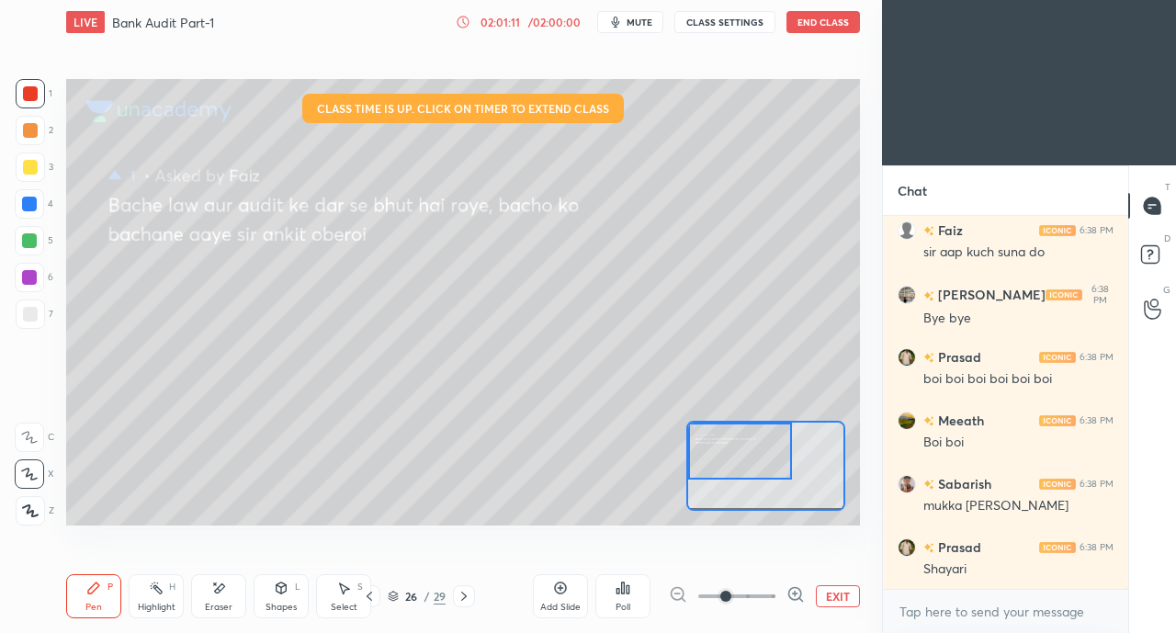
scroll to position [115828, 0]
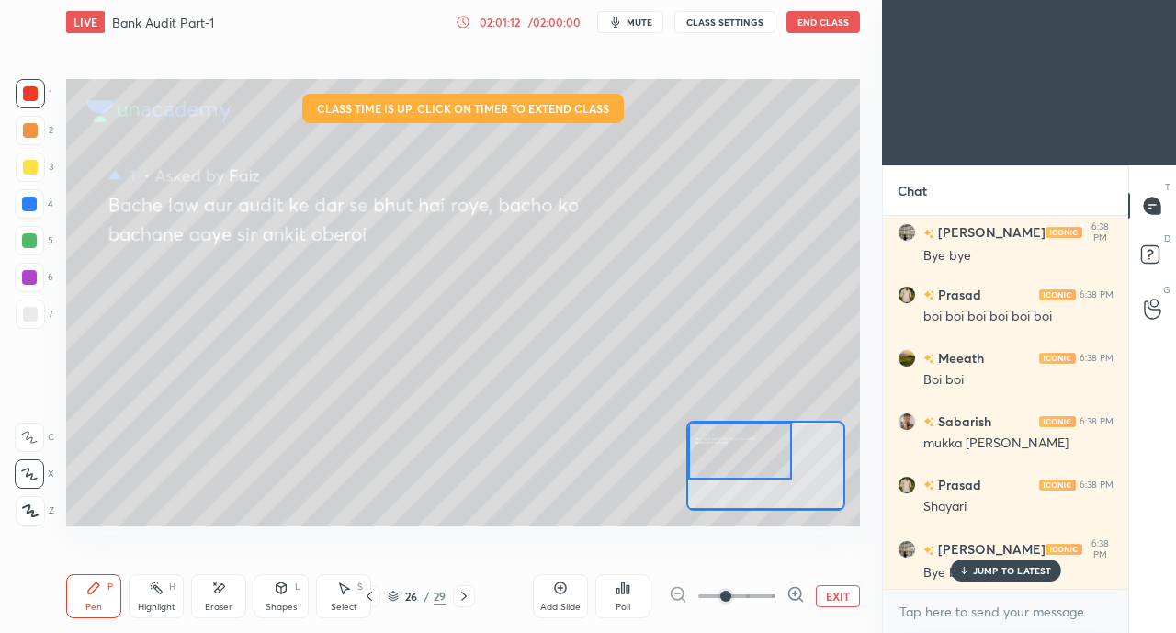
click at [814, 26] on button "End Class" at bounding box center [823, 22] width 74 height 22
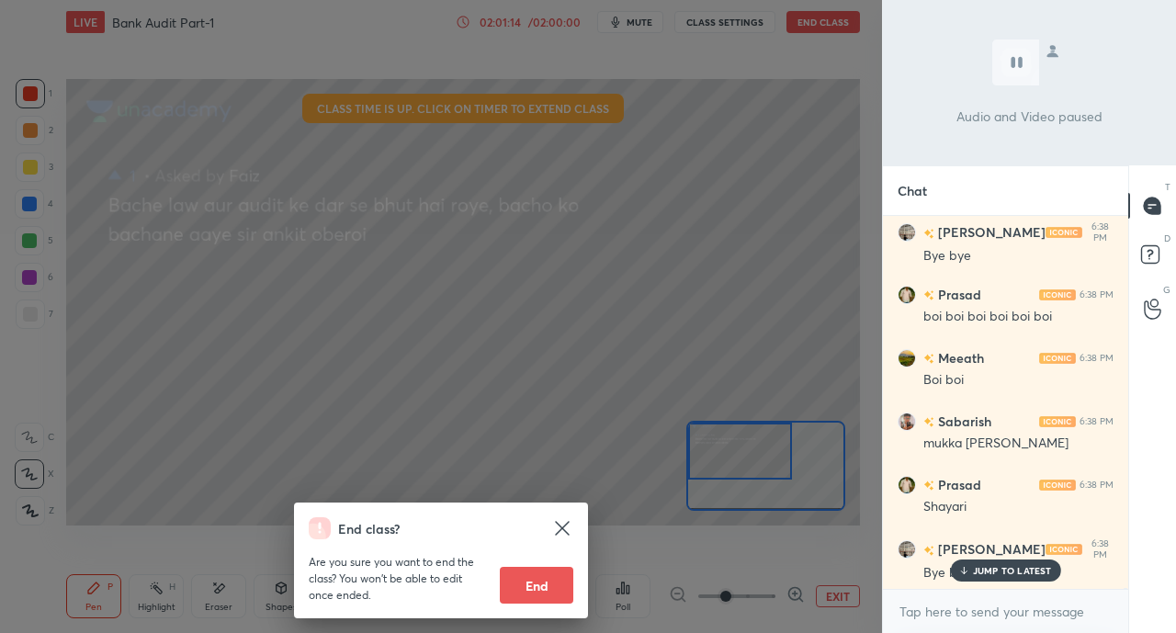
click at [548, 589] on button "End" at bounding box center [537, 585] width 74 height 37
type textarea "x"
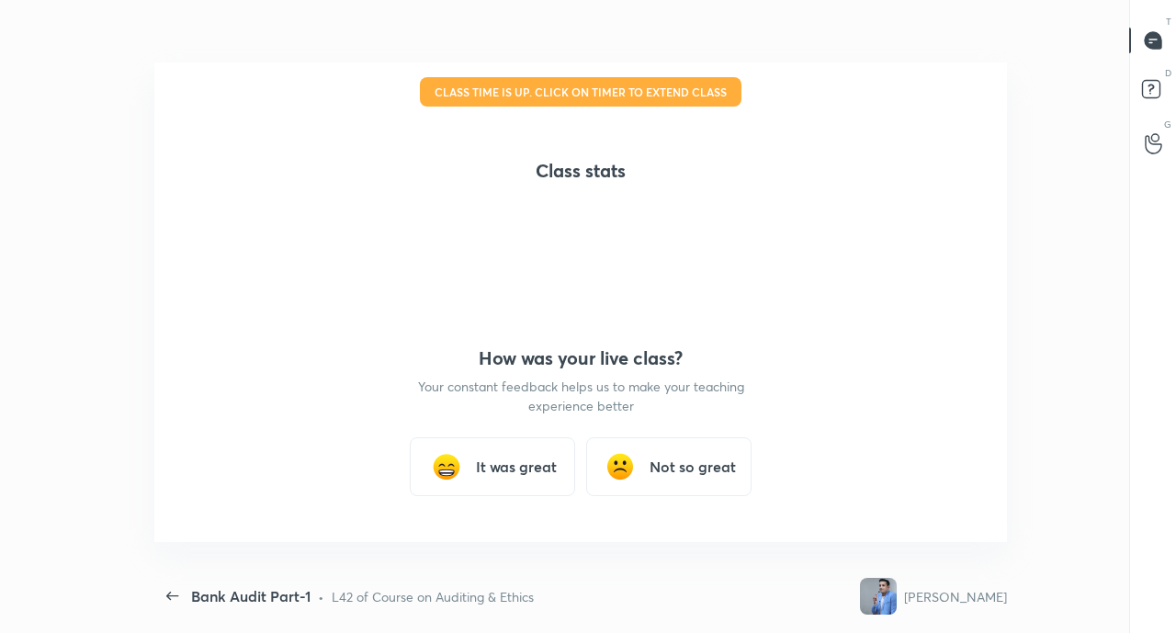
scroll to position [0, 0]
